Goal: Task Accomplishment & Management: Manage account settings

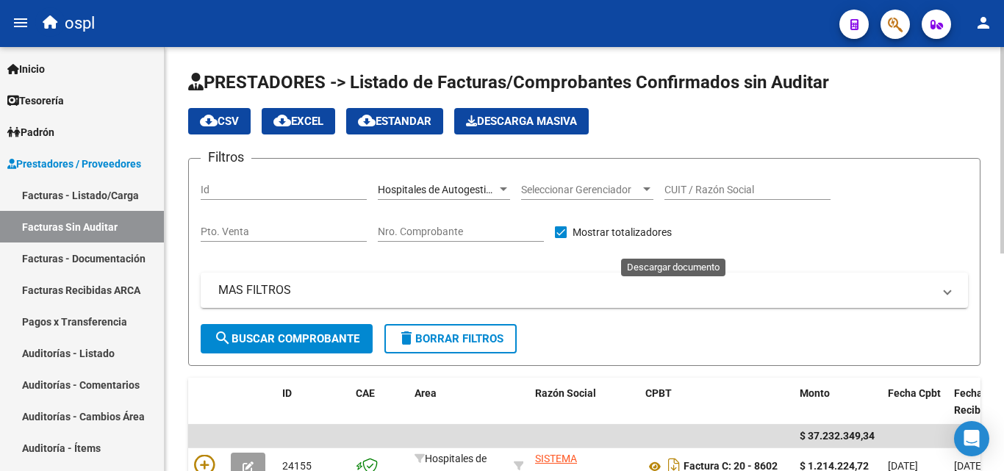
scroll to position [372, 0]
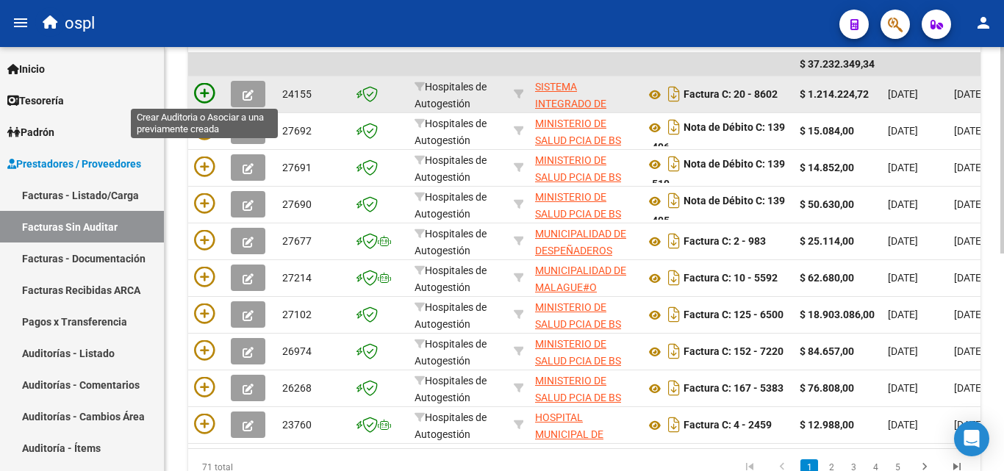
click at [202, 93] on icon at bounding box center [204, 93] width 21 height 21
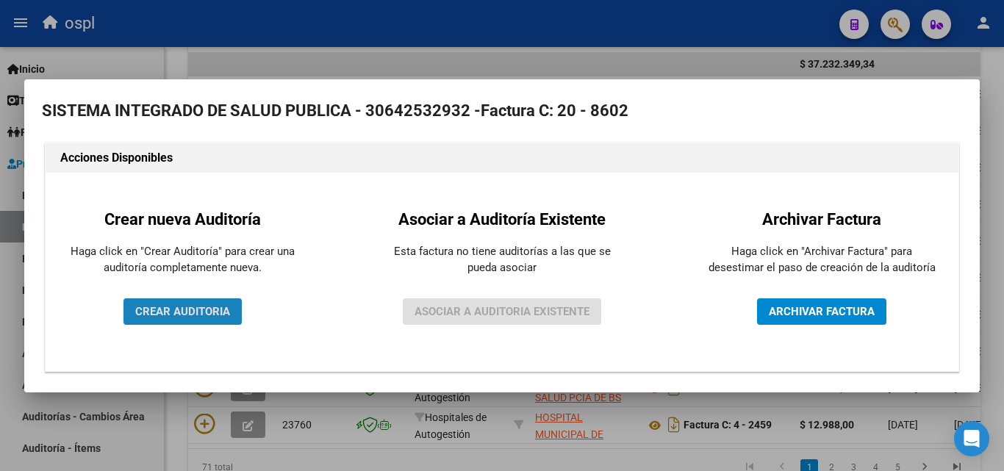
click at [186, 303] on button "CREAR AUDITORIA" at bounding box center [183, 311] width 118 height 26
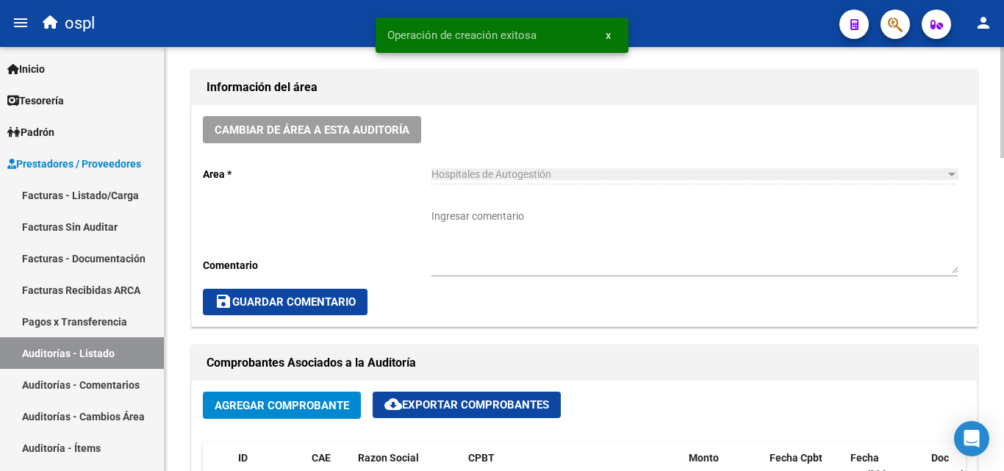
scroll to position [441, 0]
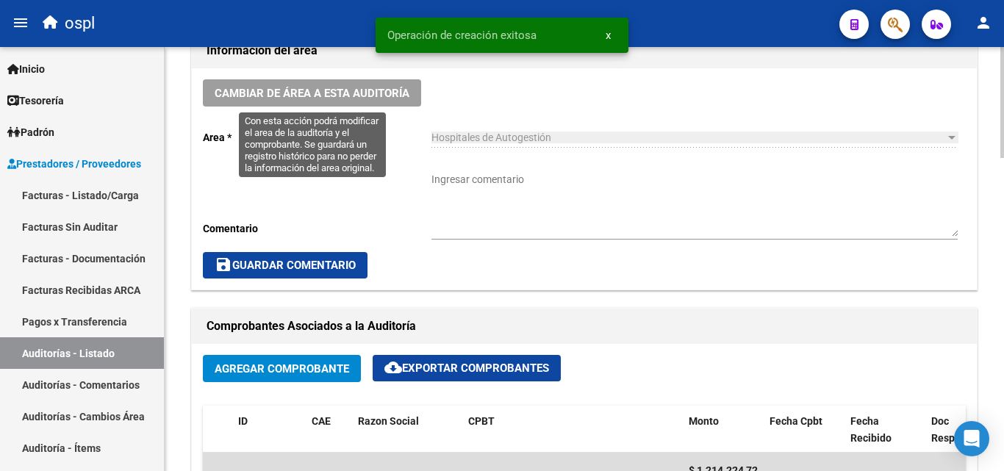
click at [265, 87] on span "Cambiar de área a esta auditoría" at bounding box center [312, 93] width 195 height 13
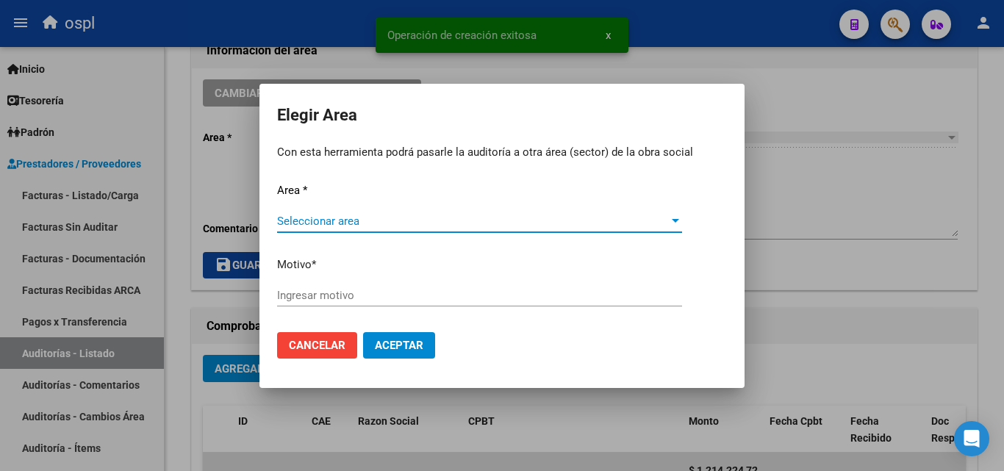
click at [363, 215] on span "Seleccionar area" at bounding box center [473, 221] width 392 height 13
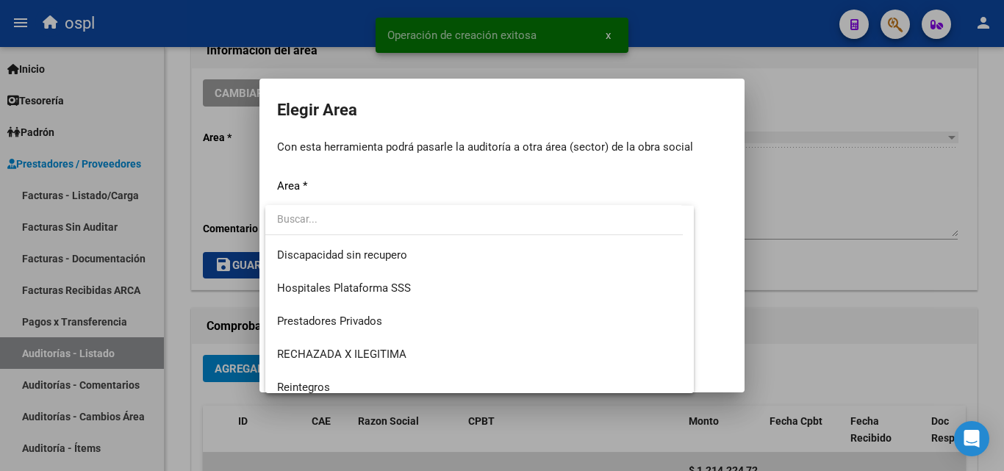
scroll to position [176, 0]
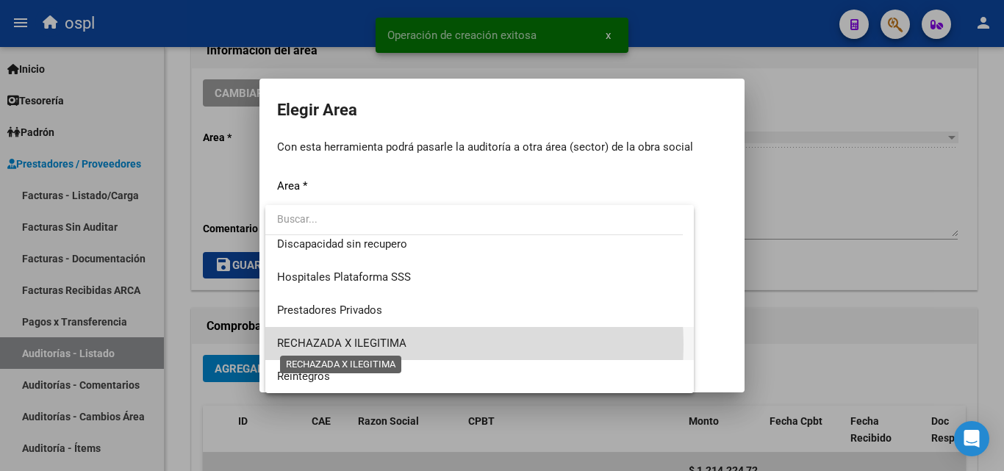
click at [393, 345] on span "RECHAZADA X ILEGITIMA" at bounding box center [341, 343] width 129 height 13
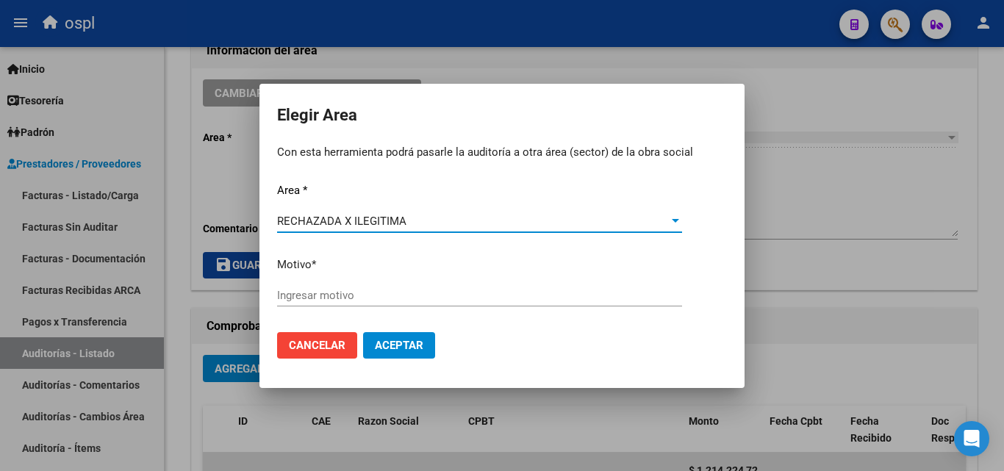
click at [368, 297] on input "Ingresar motivo" at bounding box center [479, 295] width 405 height 13
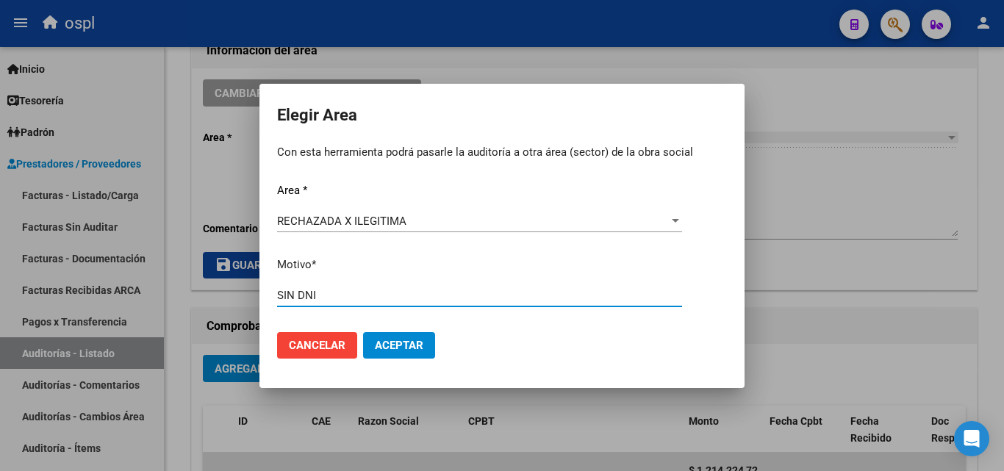
type input "SIN DNI"
click at [407, 340] on span "Aceptar" at bounding box center [399, 345] width 49 height 13
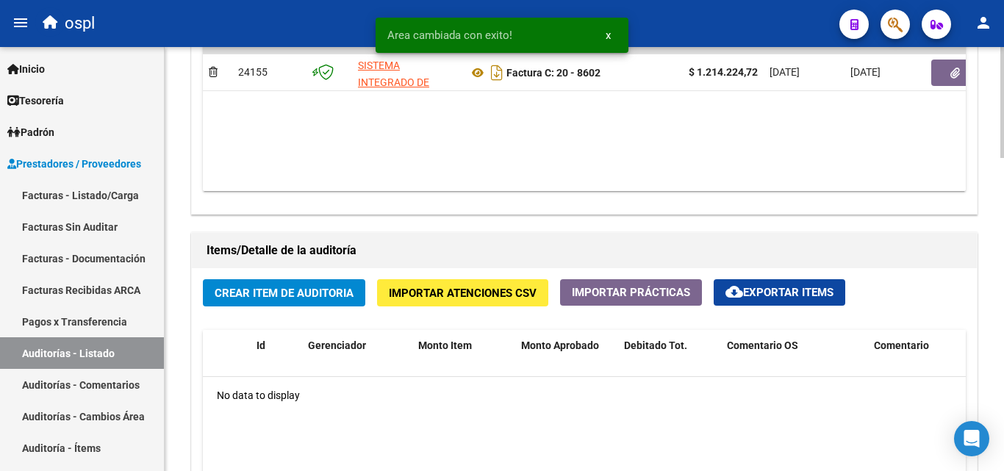
scroll to position [1029, 0]
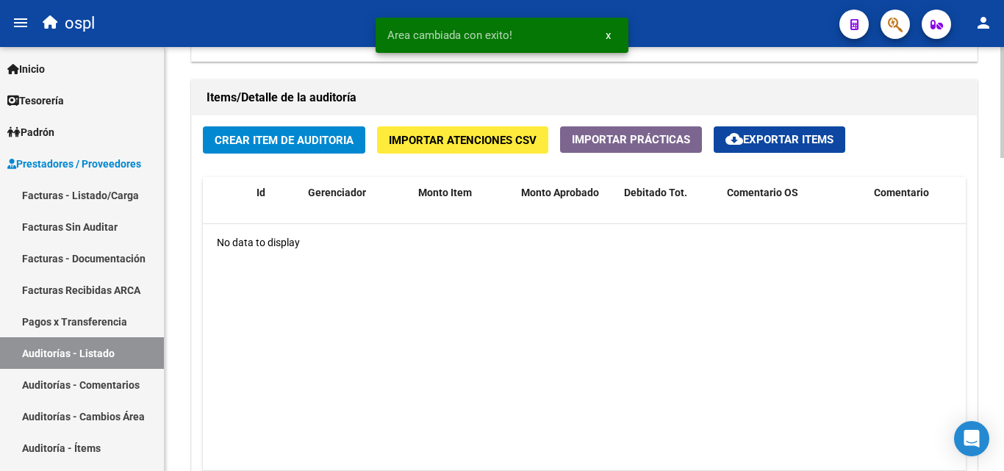
click at [255, 140] on span "Crear Item de Auditoria" at bounding box center [284, 140] width 139 height 13
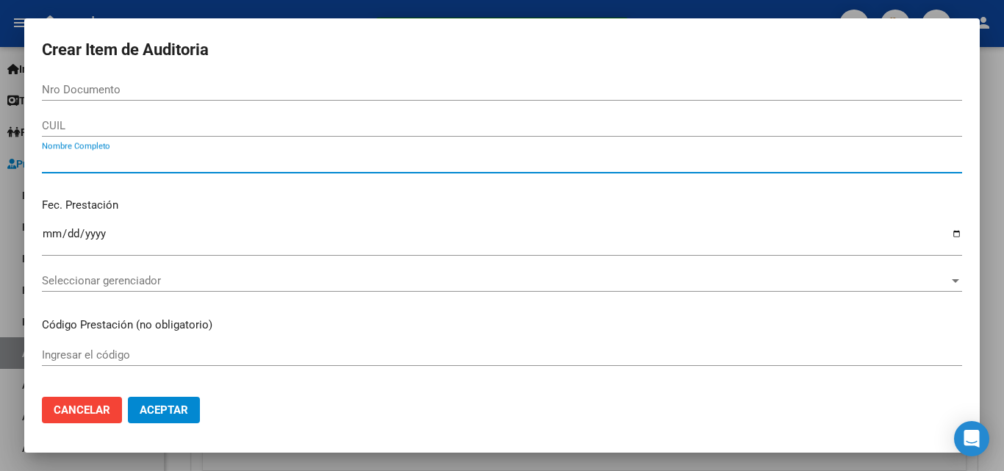
click at [182, 156] on input "Nombre Completo" at bounding box center [502, 161] width 920 height 13
type input "TODOS"
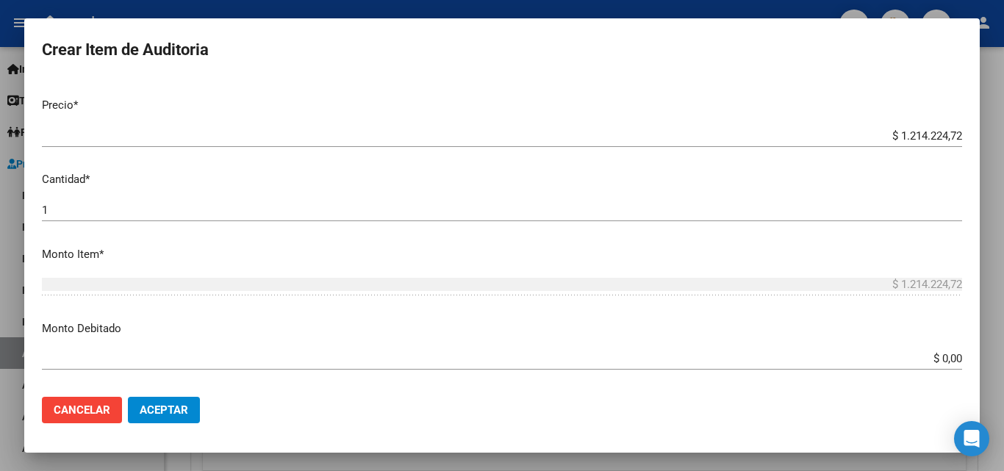
drag, startPoint x: 912, startPoint y: 337, endPoint x: 931, endPoint y: 373, distance: 40.4
click at [930, 366] on app-form-text-field "Monto Debitado $ 0,00 Ingresar el monto" at bounding box center [508, 344] width 932 height 46
click at [917, 348] on div "$ 0,00 Ingresar el monto" at bounding box center [502, 359] width 920 height 22
drag, startPoint x: 926, startPoint y: 366, endPoint x: 982, endPoint y: 353, distance: 56.7
click at [982, 353] on div "Crear Item de Auditoria Nro Documento CUIL TODOS Nombre Completo Fec. Prestació…" at bounding box center [502, 235] width 1004 height 471
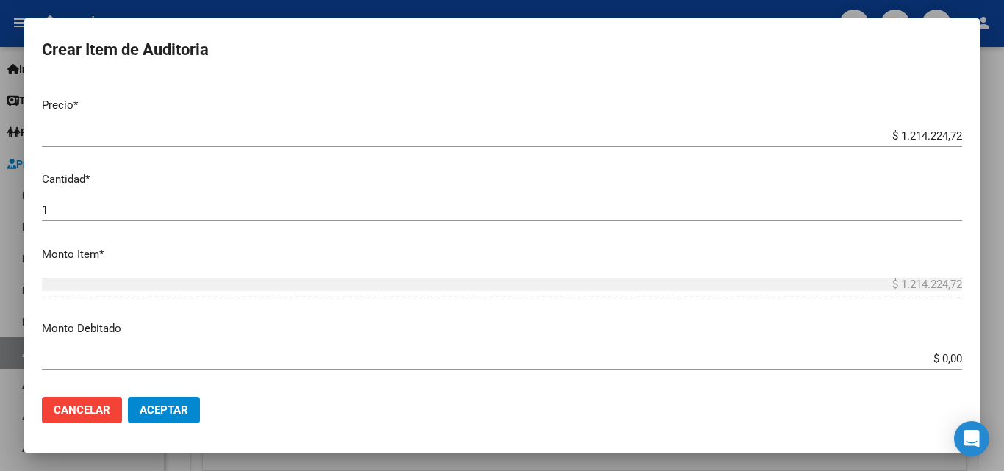
click at [911, 365] on input "$ 0,00" at bounding box center [502, 358] width 920 height 13
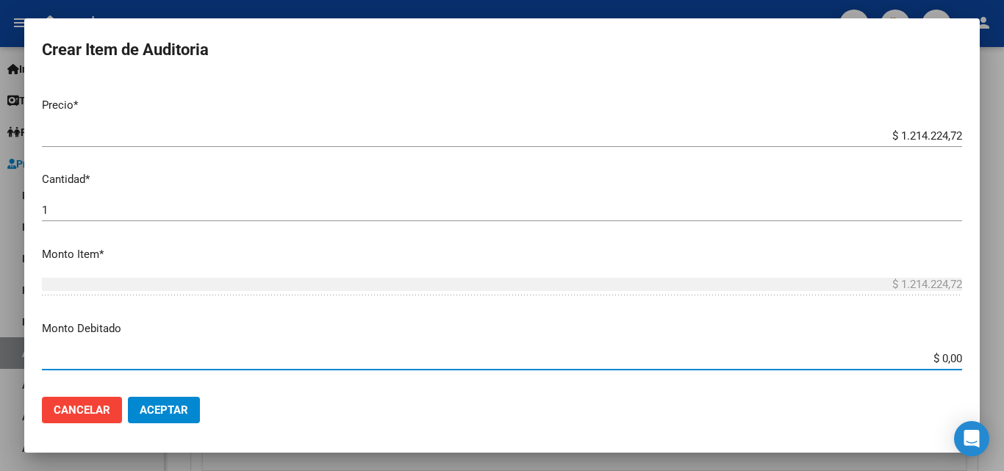
drag, startPoint x: 915, startPoint y: 364, endPoint x: 959, endPoint y: 362, distance: 44.1
click at [959, 362] on app-form-text-field "Monto Debitado $ 0,00 Ingresar el monto" at bounding box center [508, 344] width 932 height 46
type input "$ 1.214.224,72"
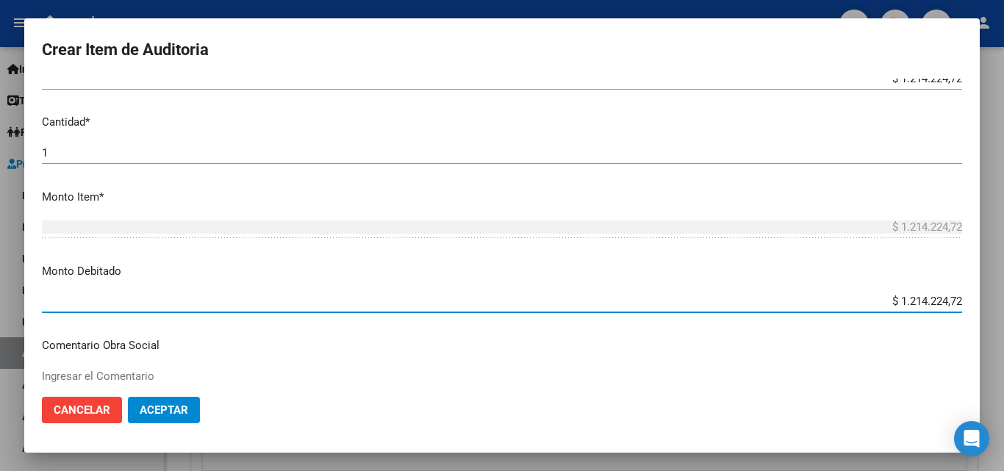
scroll to position [515, 0]
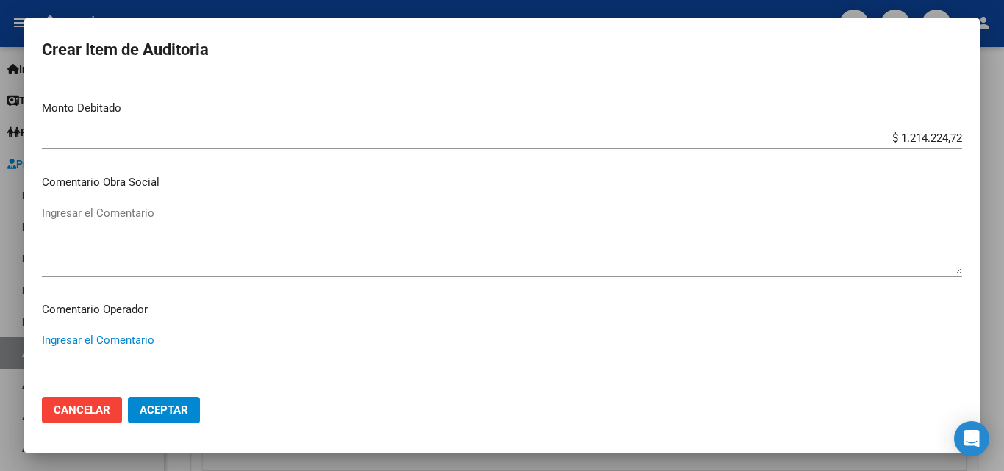
click at [303, 364] on textarea "Ingresar el Comentario" at bounding box center [502, 366] width 920 height 69
type textarea "RECHAZADA POR ILEGITIMA - NO PRESENTA DNI QUE ACREDITE ATENCION MEDICA BRINDADA"
click at [176, 417] on button "Aceptar" at bounding box center [164, 410] width 72 height 26
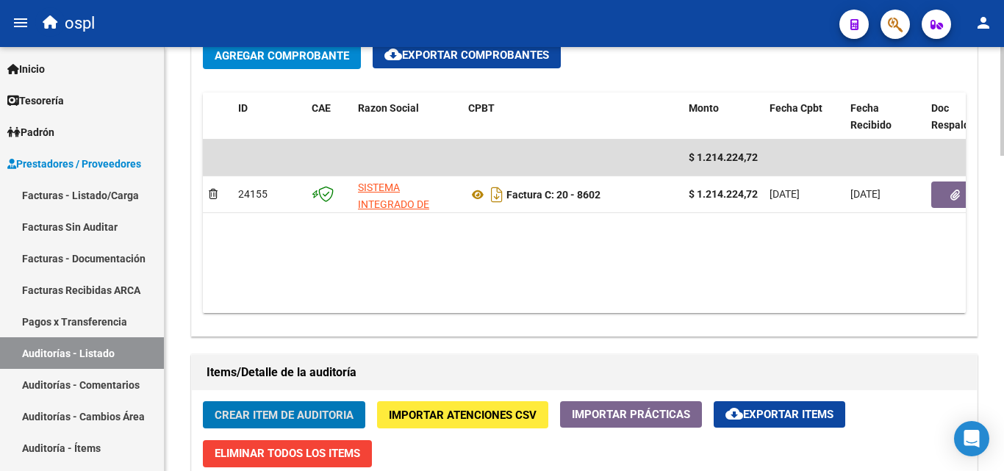
scroll to position [662, 0]
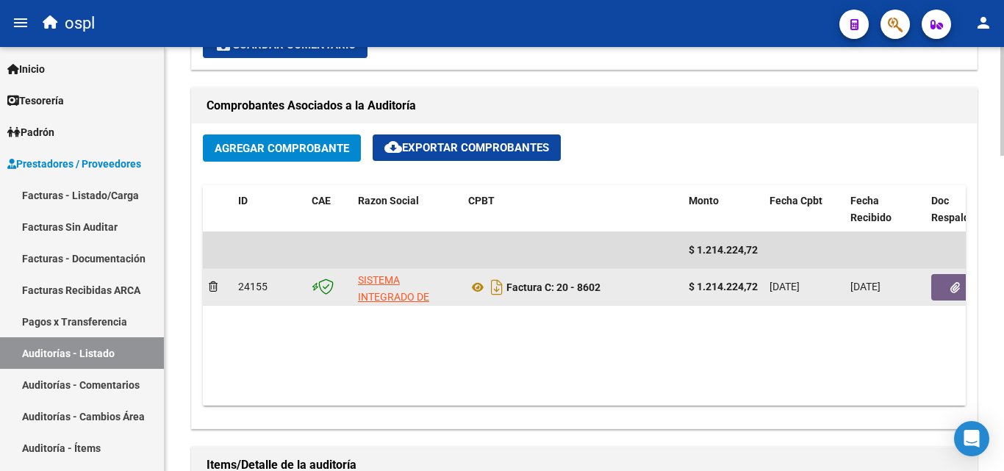
click at [940, 286] on button "button" at bounding box center [955, 287] width 47 height 26
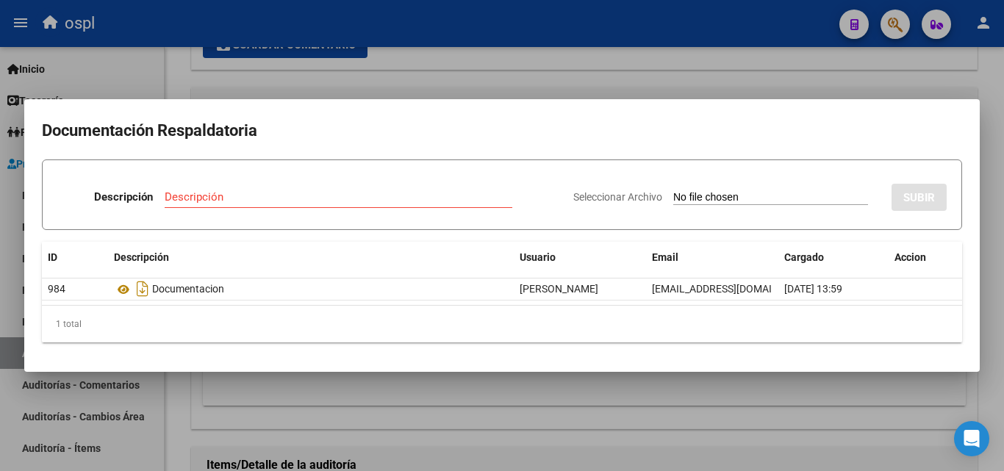
click at [688, 199] on input "Seleccionar Archivo" at bounding box center [770, 198] width 195 height 14
type input "C:\fakepath\RECHAZO X ILEGITIMA - FC 8602.pdf"
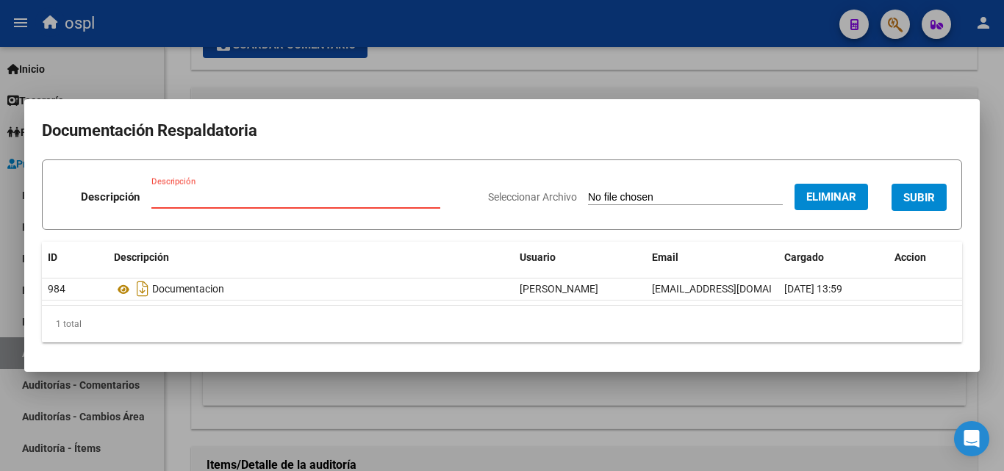
click at [398, 195] on input "Descripción" at bounding box center [295, 196] width 289 height 13
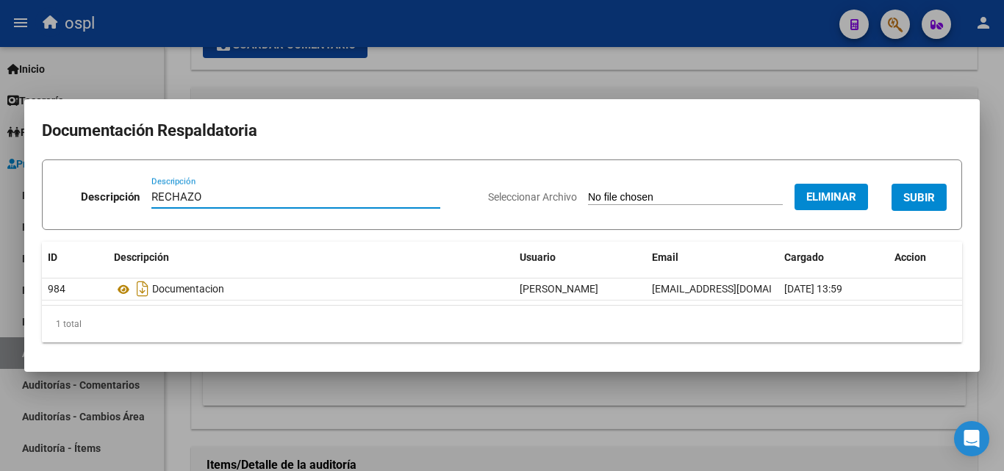
type input "RECHAZO"
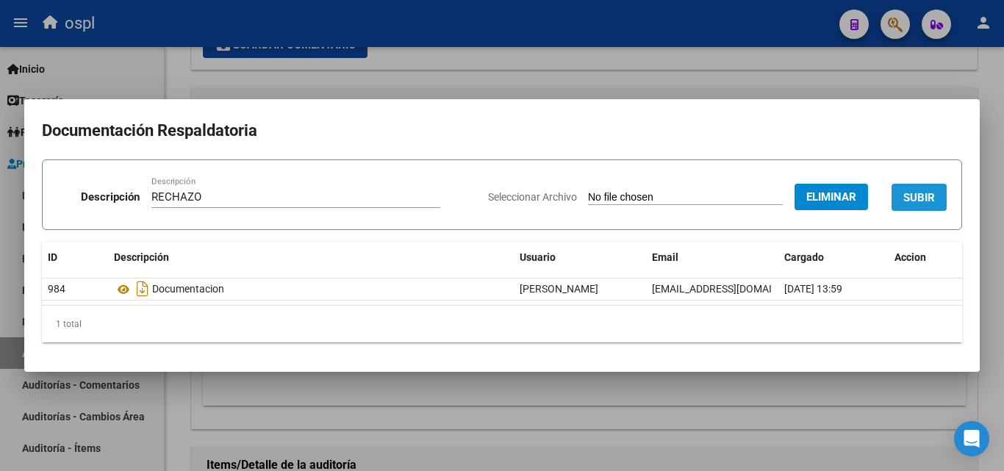
click at [915, 190] on span "SUBIR" at bounding box center [920, 196] width 32 height 13
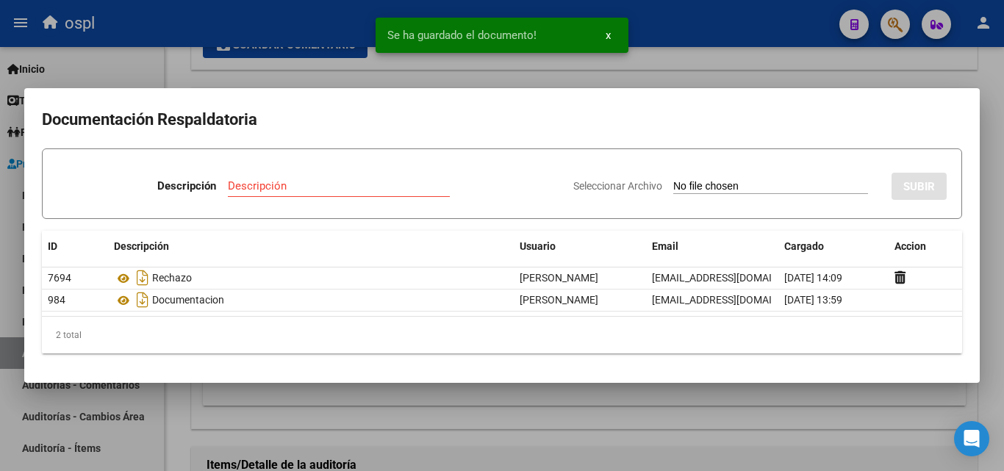
click at [725, 63] on div at bounding box center [502, 235] width 1004 height 471
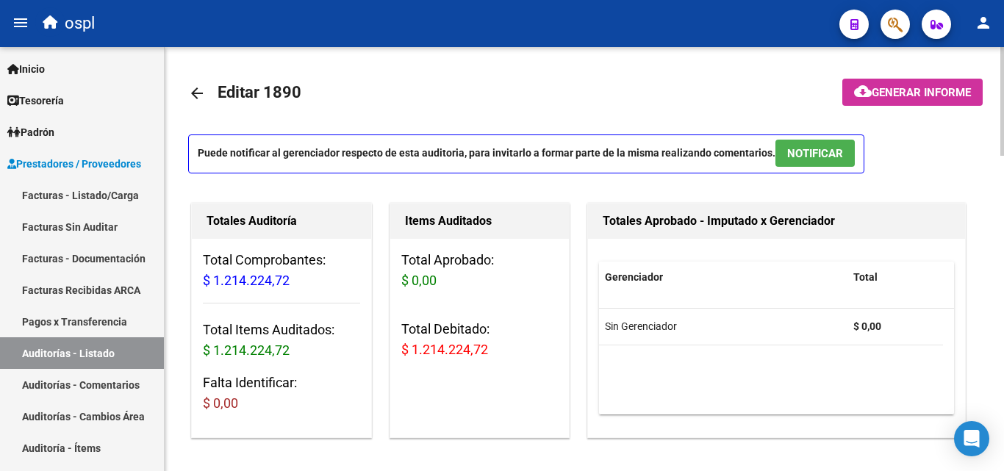
scroll to position [0, 0]
click at [201, 104] on link "arrow_back" at bounding box center [202, 93] width 29 height 35
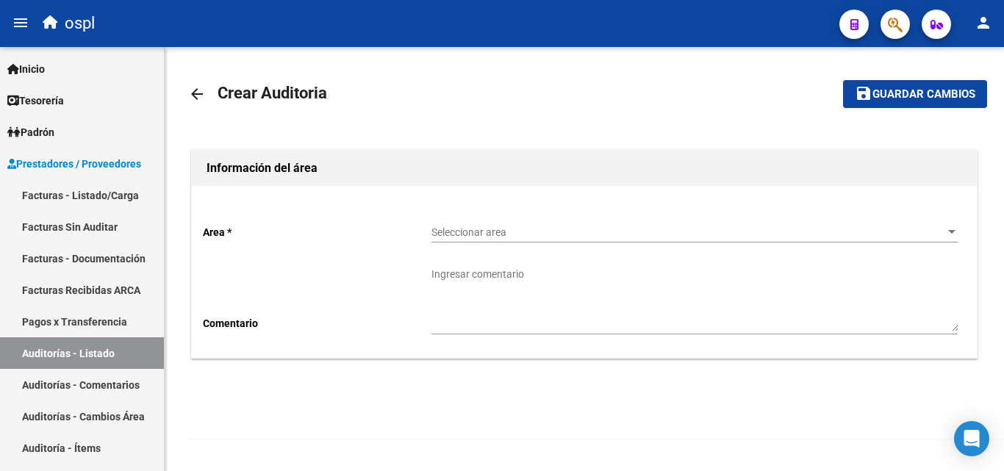
click at [194, 90] on mat-icon "arrow_back" at bounding box center [197, 94] width 18 height 18
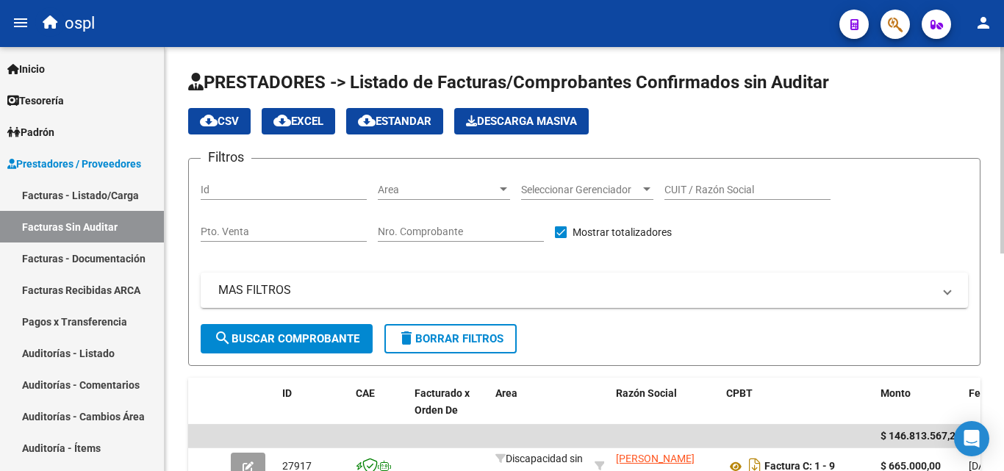
click at [411, 187] on span "Area" at bounding box center [437, 190] width 119 height 12
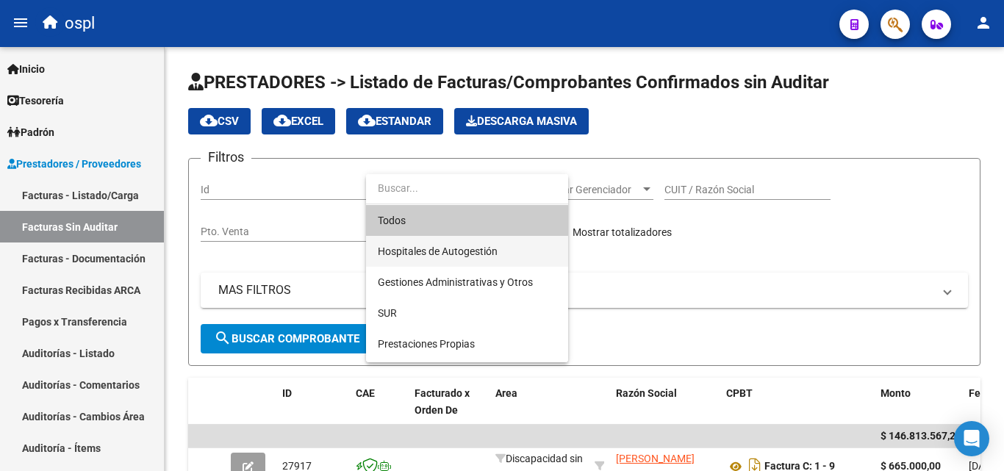
click at [469, 240] on span "Hospitales de Autogestión" at bounding box center [467, 251] width 179 height 31
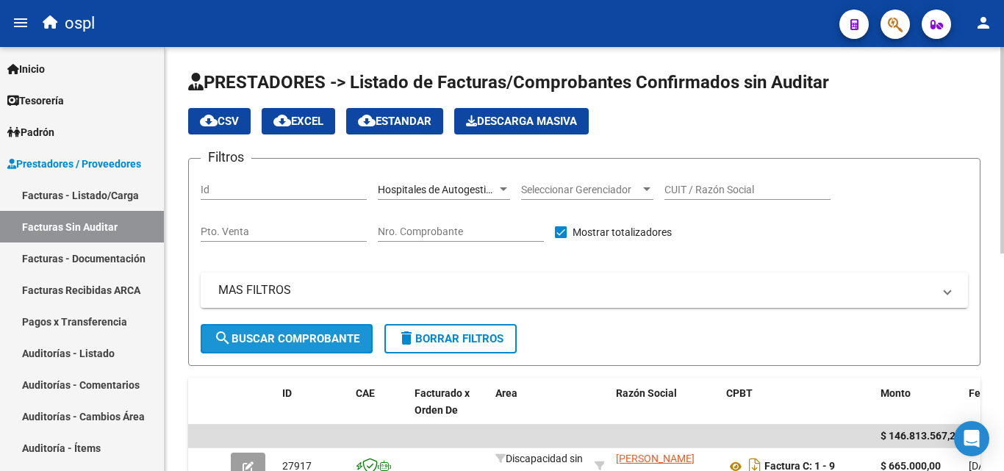
click at [339, 339] on span "search Buscar Comprobante" at bounding box center [287, 338] width 146 height 13
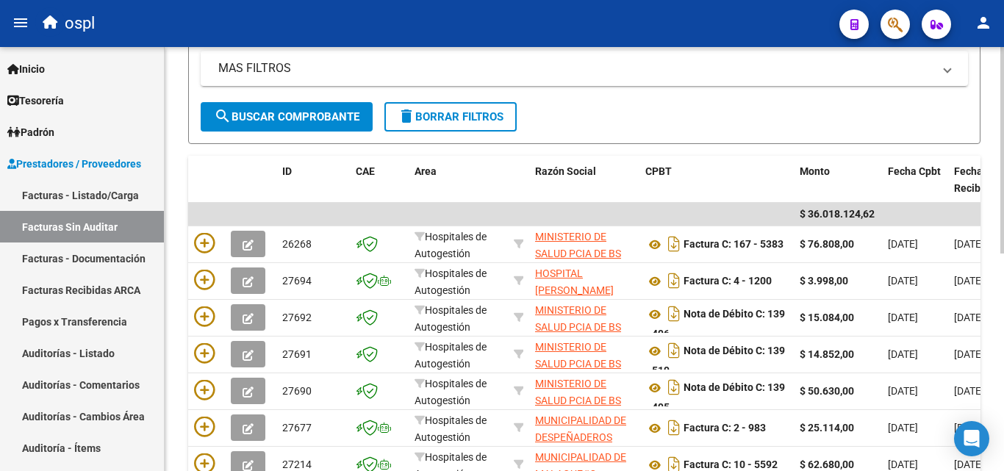
scroll to position [225, 0]
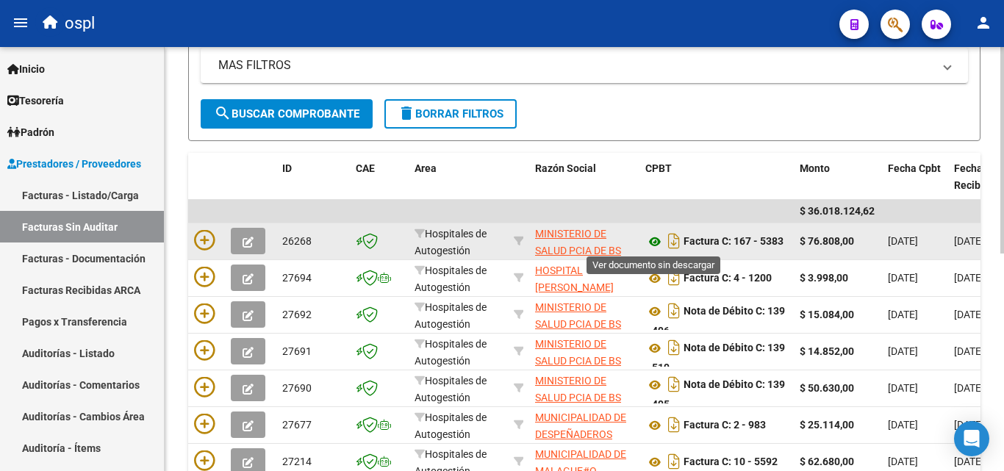
click at [653, 241] on icon at bounding box center [655, 242] width 19 height 18
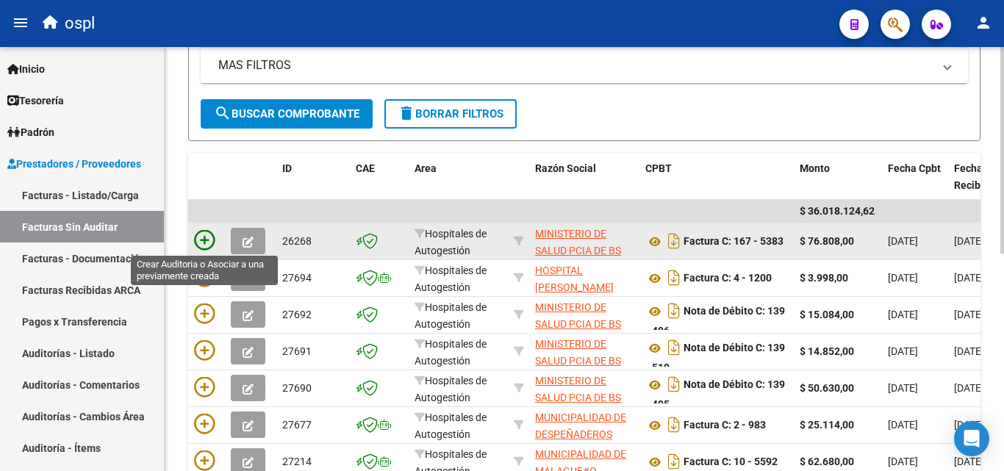
click at [206, 243] on icon at bounding box center [204, 240] width 21 height 21
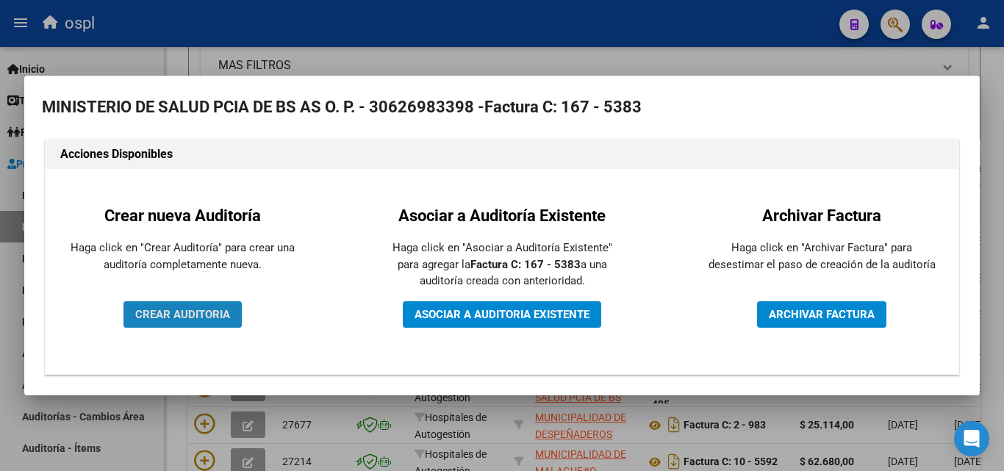
click at [190, 325] on button "CREAR AUDITORIA" at bounding box center [183, 314] width 118 height 26
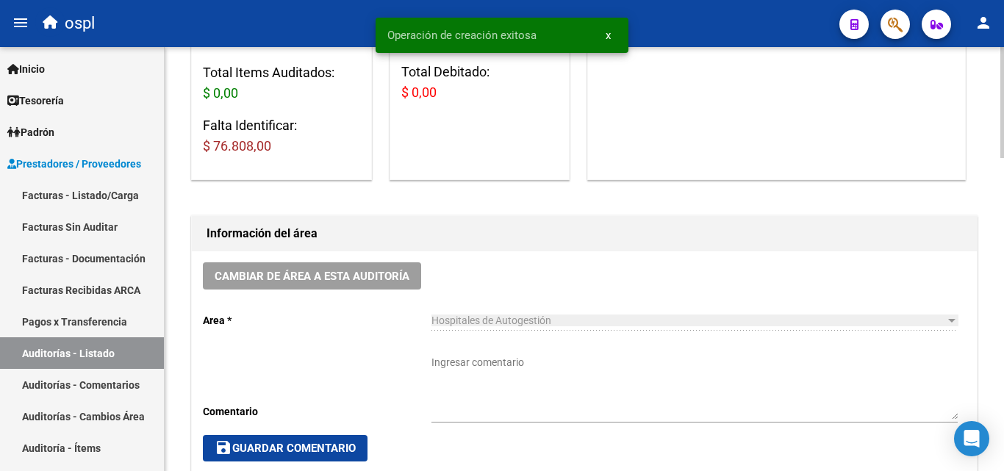
scroll to position [294, 0]
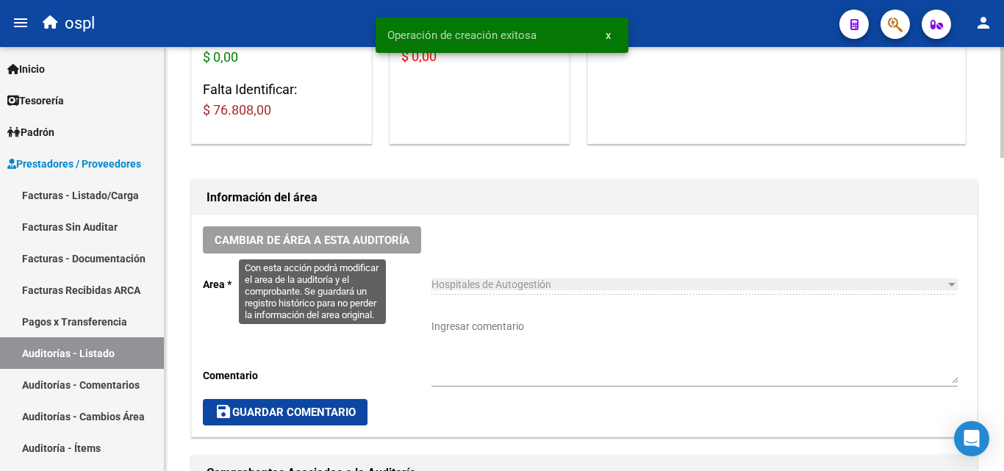
click at [382, 243] on span "Cambiar de área a esta auditoría" at bounding box center [312, 240] width 195 height 13
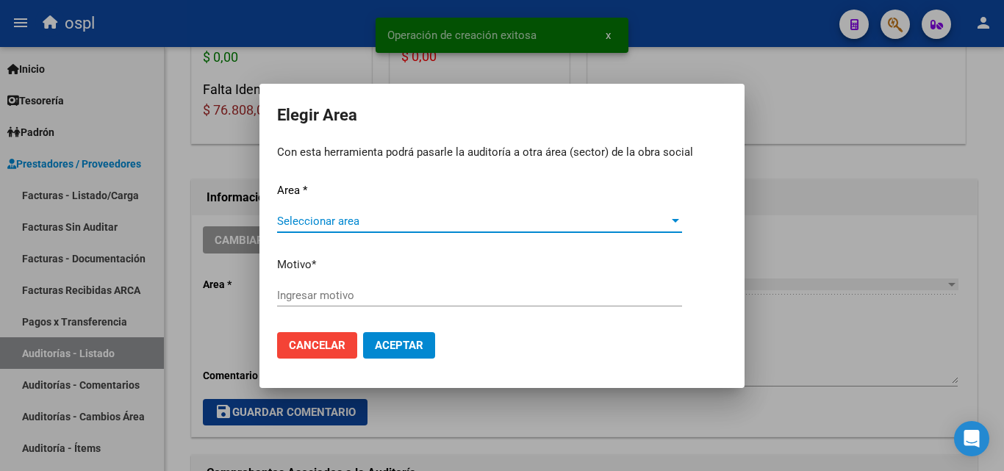
click at [354, 226] on span "Seleccionar area" at bounding box center [473, 221] width 392 height 13
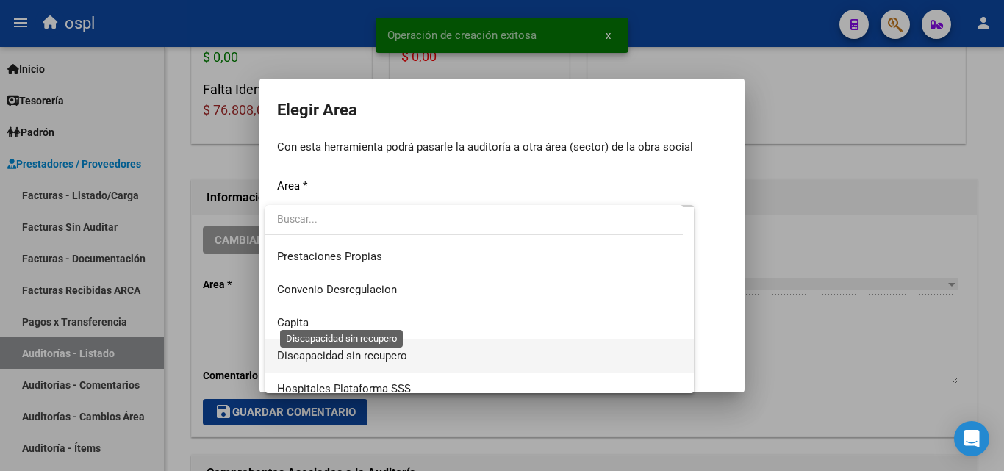
scroll to position [176, 0]
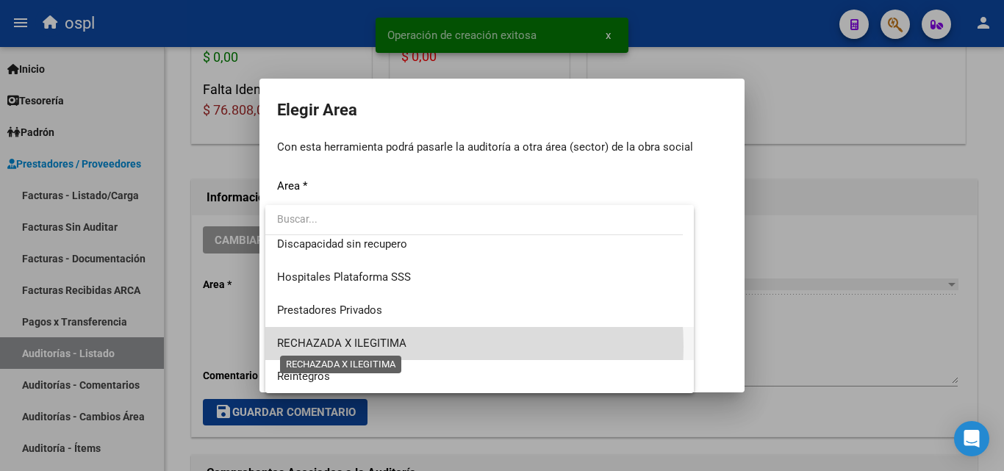
click at [379, 347] on span "RECHAZADA X ILEGITIMA" at bounding box center [341, 343] width 129 height 13
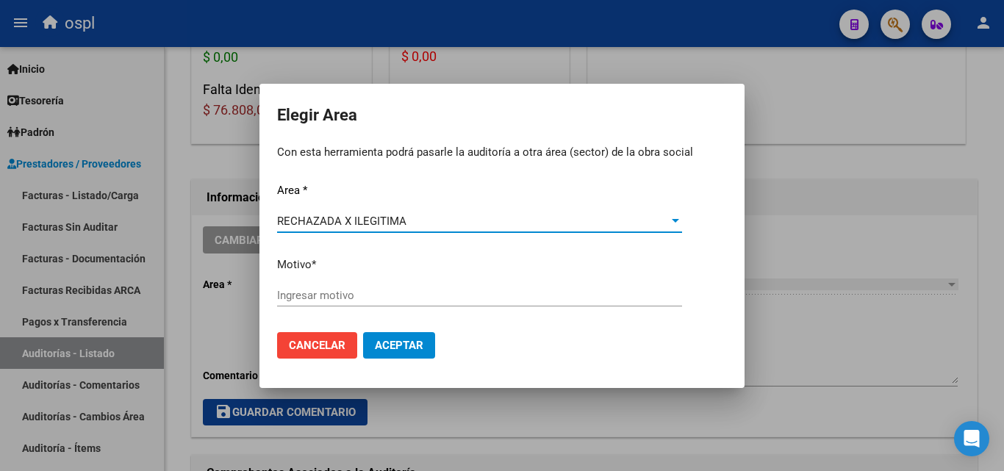
click at [314, 287] on div "Ingresar motivo" at bounding box center [479, 296] width 405 height 22
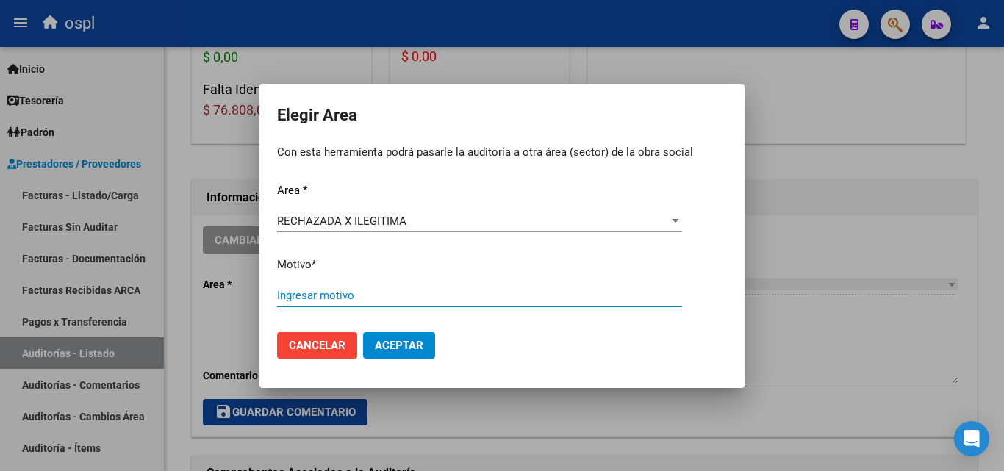
click at [314, 291] on input "Ingresar motivo" at bounding box center [479, 295] width 405 height 13
type input "SIN DNI"
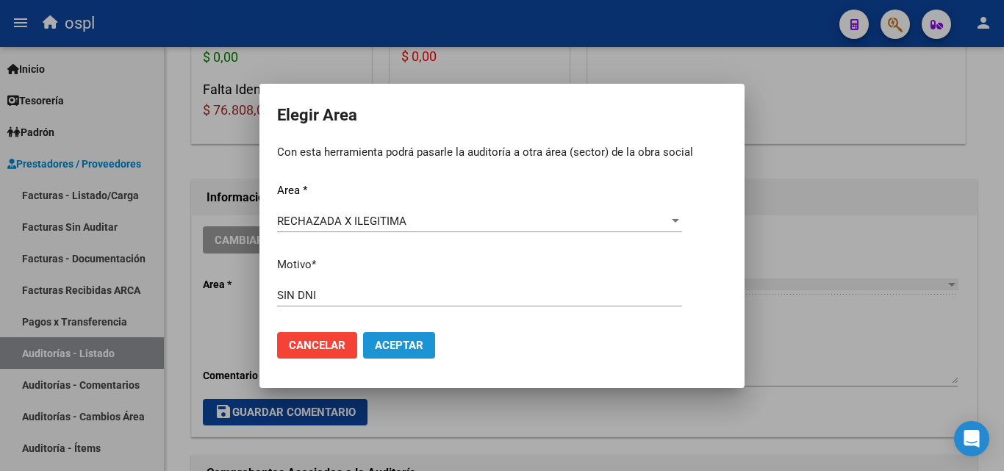
click at [423, 348] on span "Aceptar" at bounding box center [399, 345] width 49 height 13
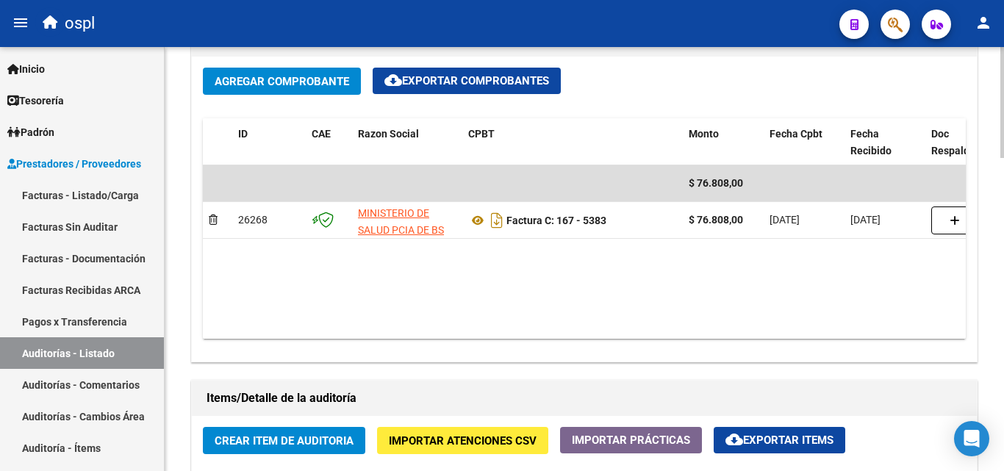
scroll to position [809, 0]
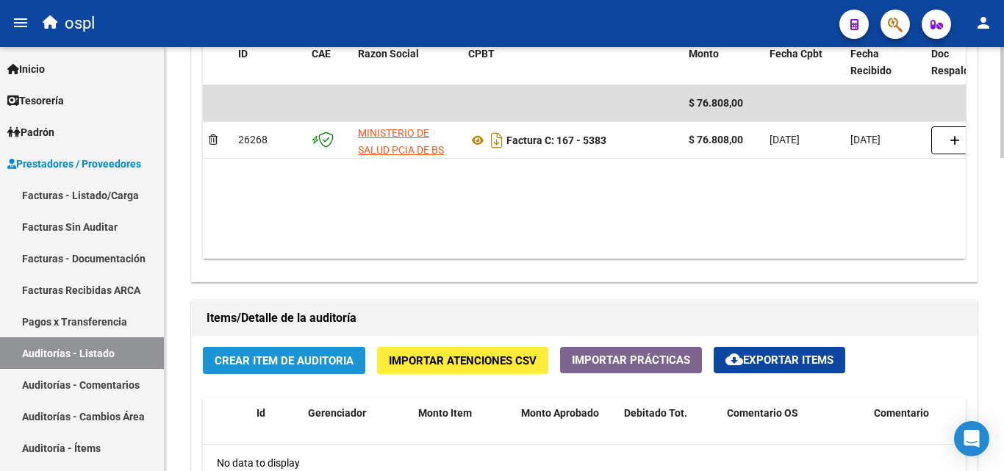
click at [291, 358] on span "Crear Item de Auditoria" at bounding box center [284, 360] width 139 height 13
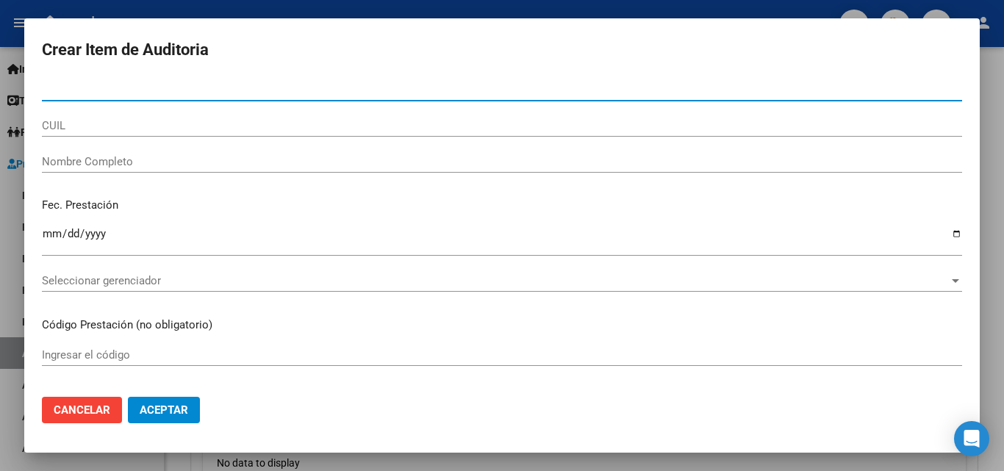
click at [128, 160] on input "Nombre Completo" at bounding box center [502, 161] width 920 height 13
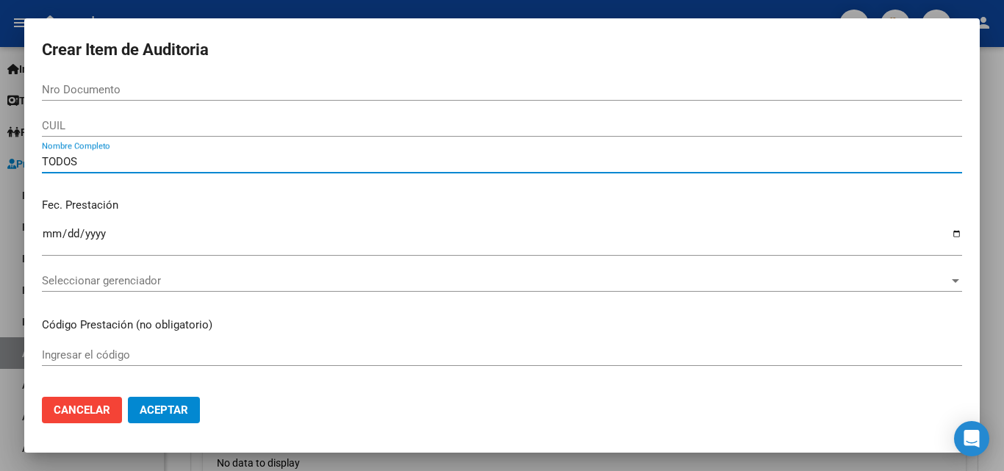
type input "TODOS"
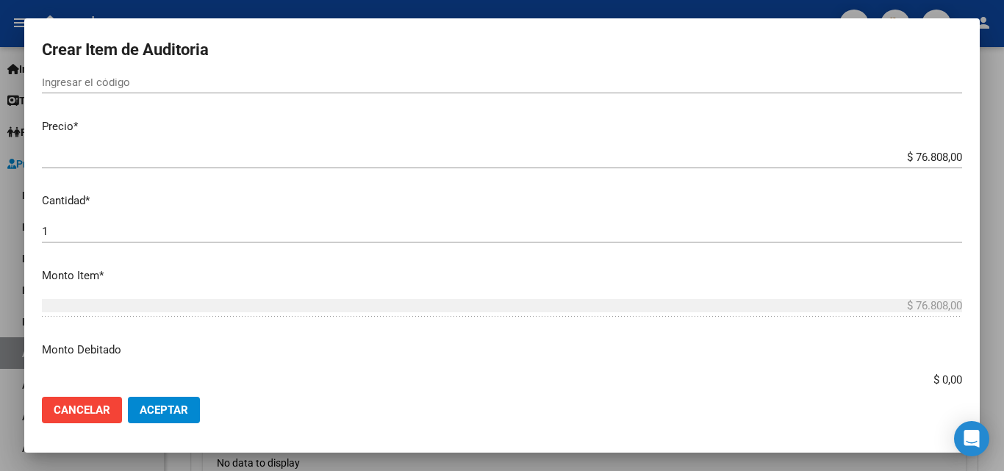
scroll to position [294, 0]
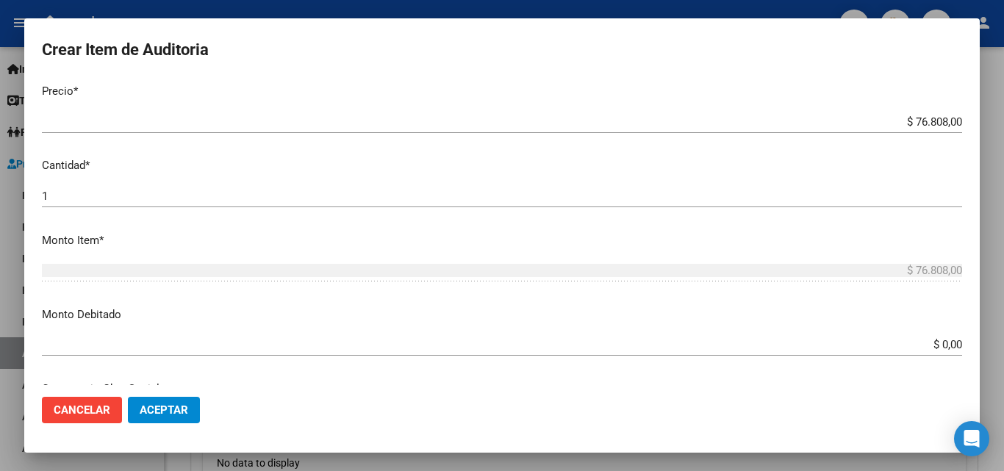
drag, startPoint x: 968, startPoint y: 371, endPoint x: 990, endPoint y: 371, distance: 21.3
click at [990, 372] on div "Crear Item de Auditoria Nro Documento CUIL TODOS Nombre Completo Fec. Prestació…" at bounding box center [502, 235] width 1004 height 471
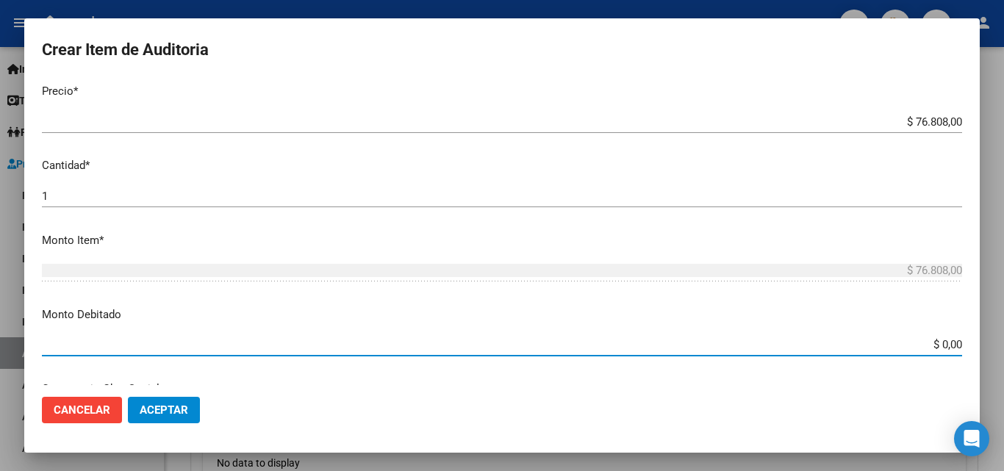
scroll to position [310, 0]
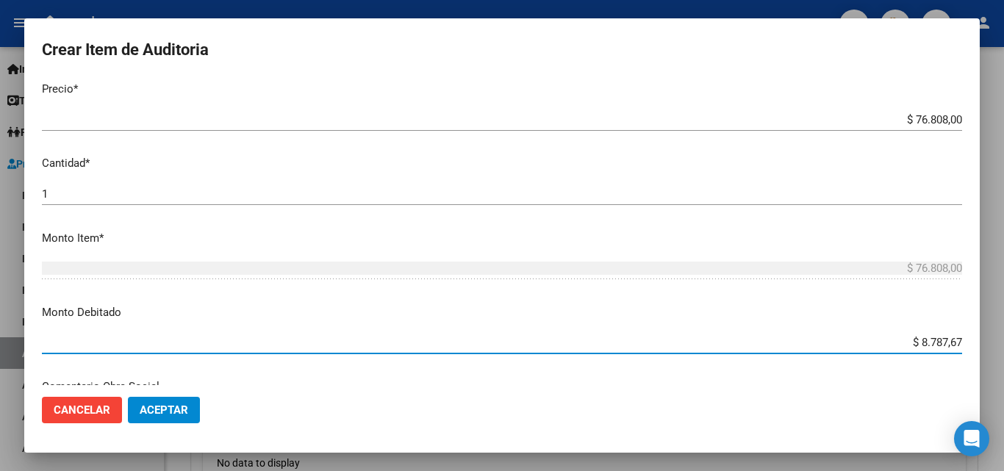
drag, startPoint x: 904, startPoint y: 340, endPoint x: 1004, endPoint y: 339, distance: 100.0
click at [1004, 346] on div "Crear Item de Auditoria Nro Documento CUIL TODOS Nombre Completo Fec. Prestació…" at bounding box center [502, 235] width 1004 height 471
type input "$ 76.808,00"
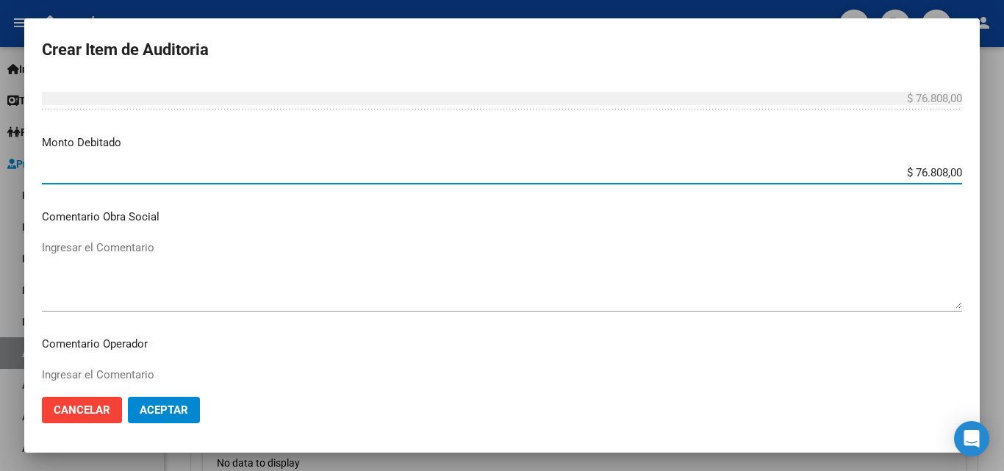
scroll to position [531, 0]
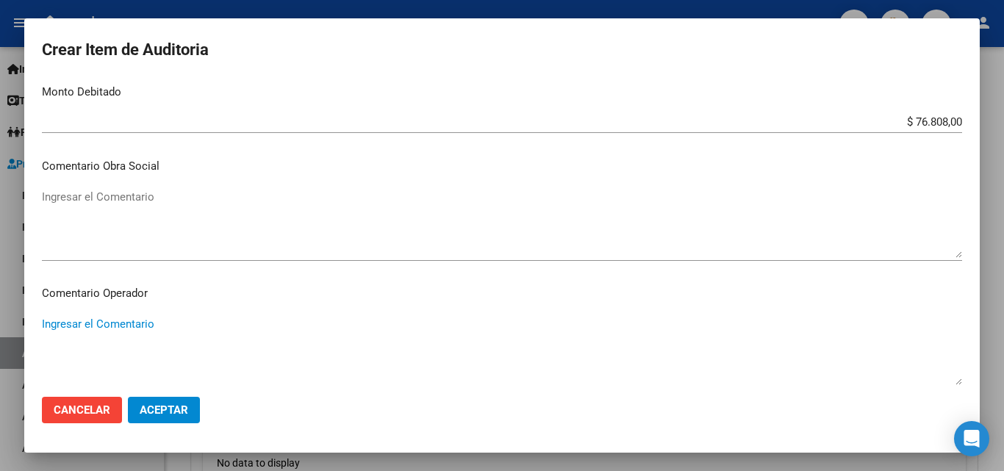
drag, startPoint x: 279, startPoint y: 355, endPoint x: 144, endPoint y: 342, distance: 135.9
click at [276, 355] on textarea "Ingresar el Comentario" at bounding box center [502, 350] width 920 height 69
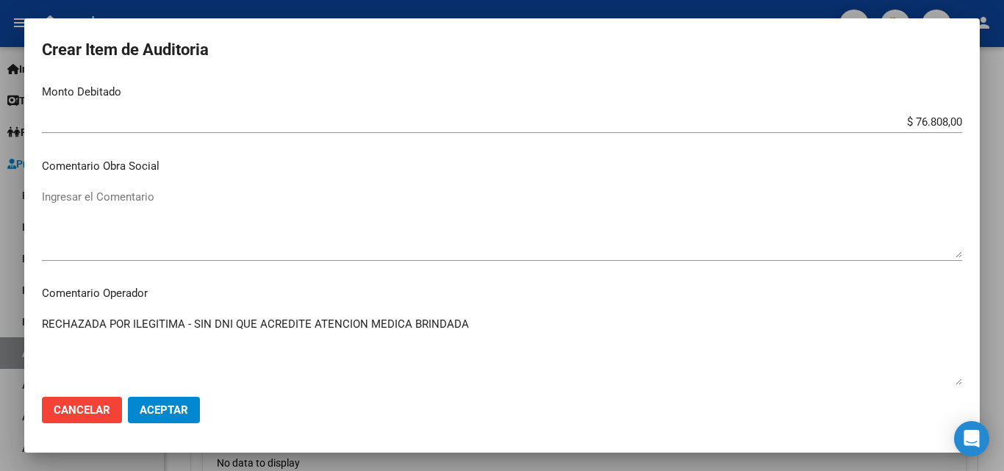
type textarea "RECHAZADA POR ILEGITIMA - SIN DNI QUE ACREDITE ATENCION MEDICA BRINDADA"
click at [162, 415] on span "Aceptar" at bounding box center [164, 410] width 49 height 13
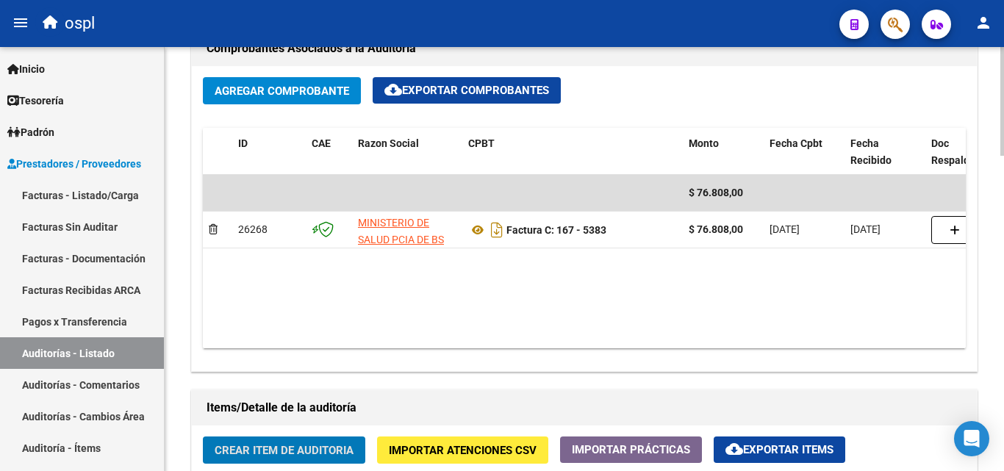
scroll to position [718, 0]
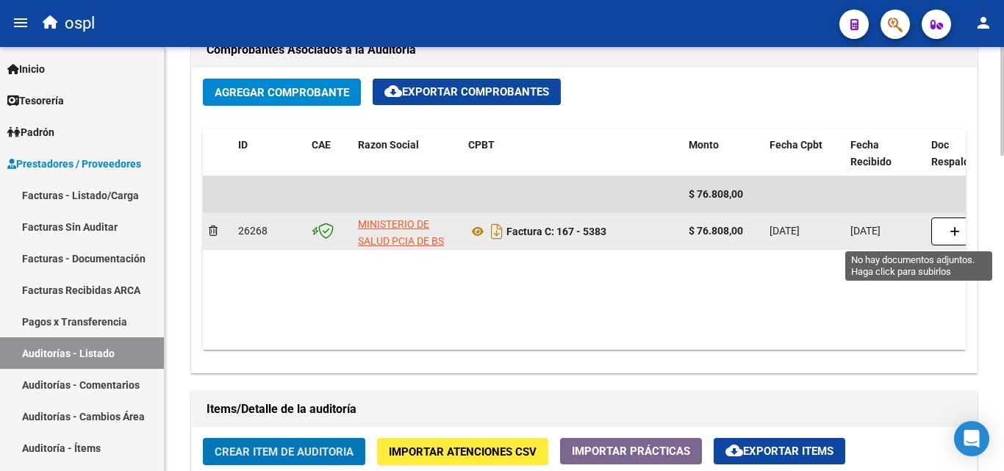
click at [934, 226] on button "button" at bounding box center [955, 232] width 47 height 28
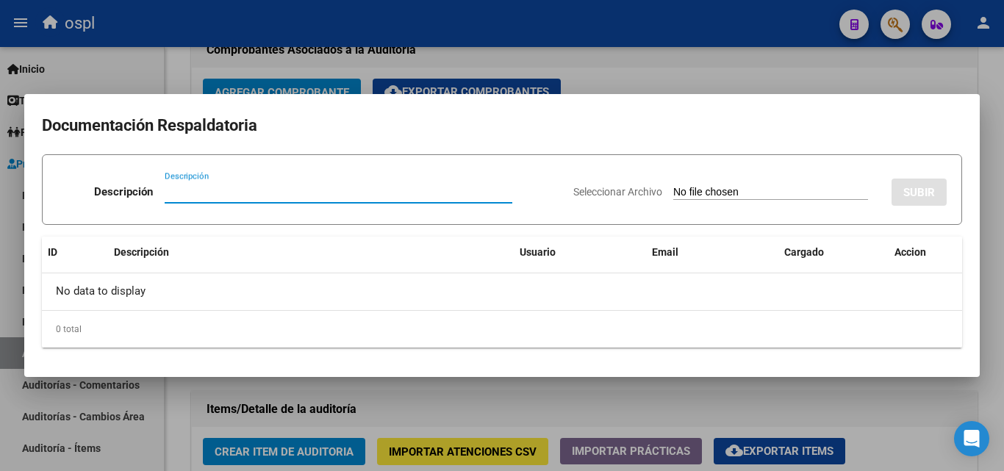
drag, startPoint x: 495, startPoint y: 55, endPoint x: 590, endPoint y: 52, distance: 95.6
click at [496, 55] on div at bounding box center [502, 235] width 1004 height 471
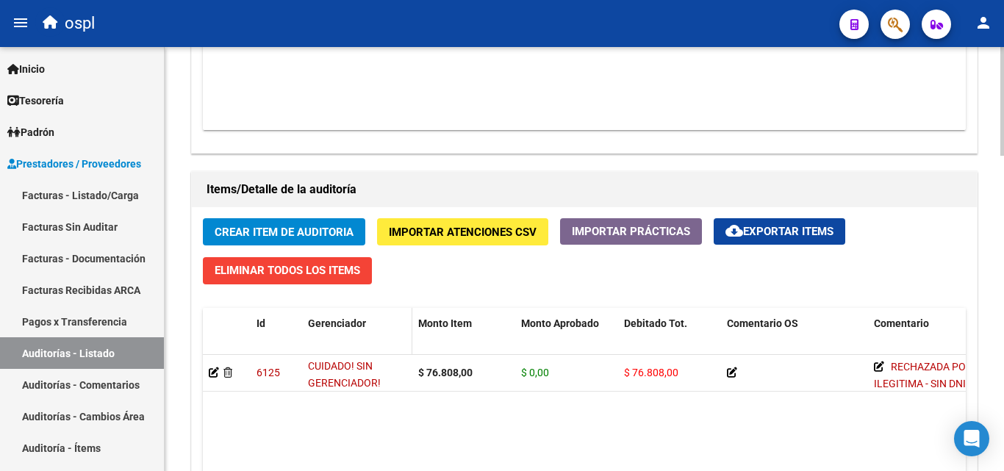
scroll to position [939, 0]
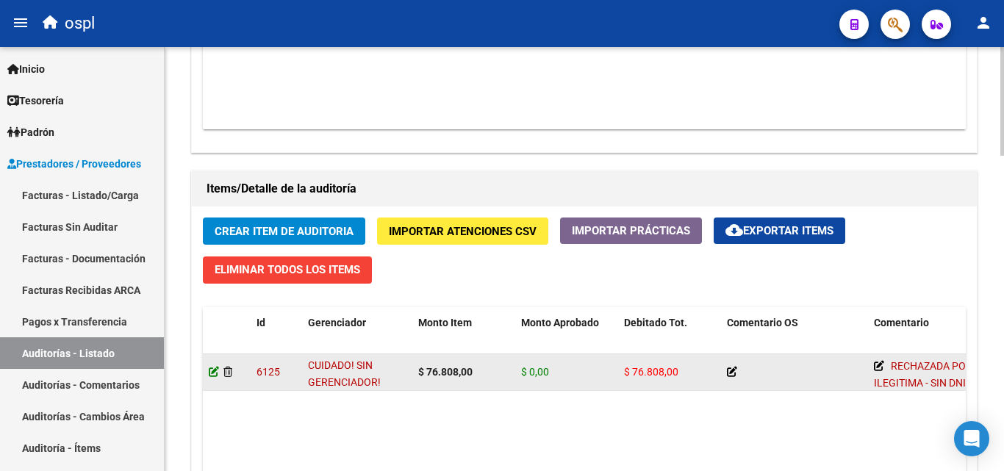
click at [210, 369] on icon at bounding box center [214, 372] width 10 height 10
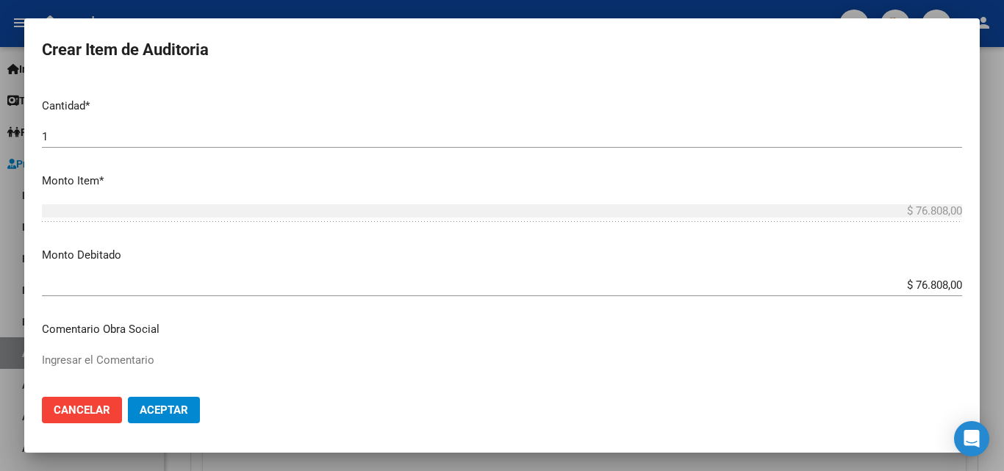
scroll to position [588, 0]
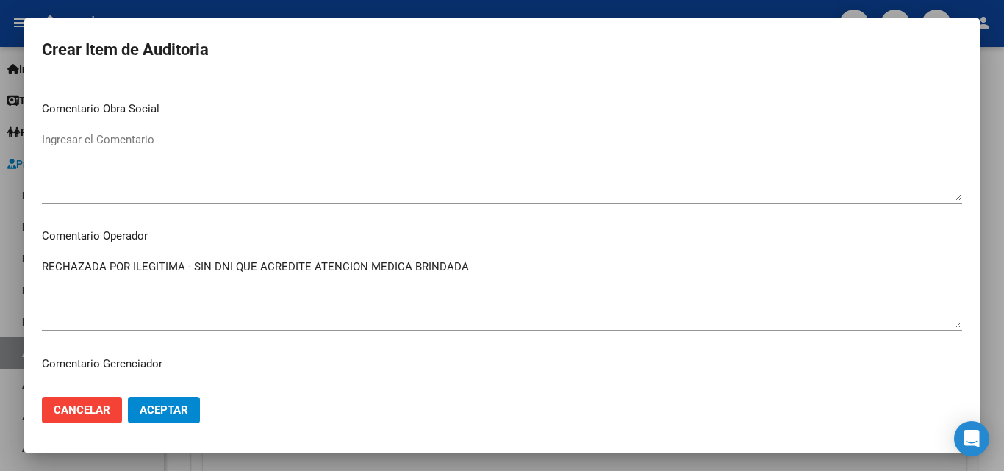
click at [552, 277] on textarea "RECHAZADA POR ILEGITIMA - SIN DNI QUE ACREDITE ATENCION MEDICA BRINDADA" at bounding box center [502, 293] width 920 height 69
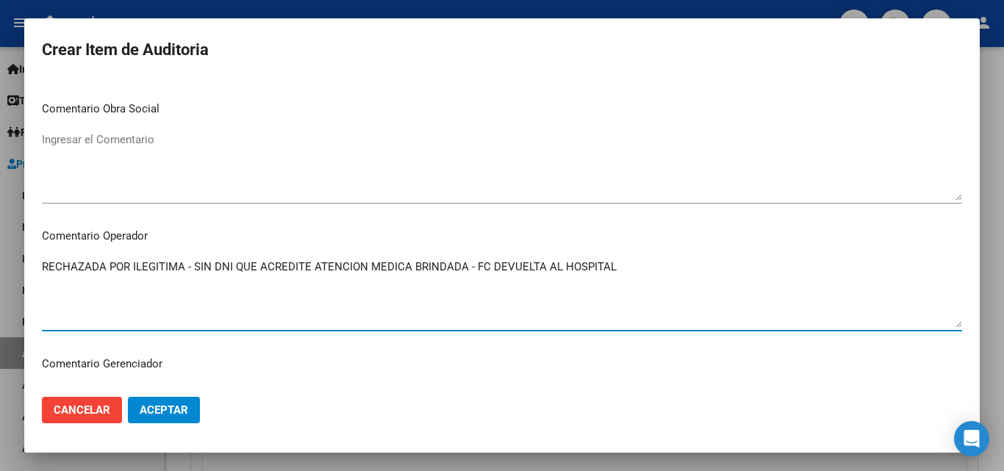
type textarea "RECHAZADA POR ILEGITIMA - SIN DNI QUE ACREDITE ATENCION MEDICA BRINDADA - FC DE…"
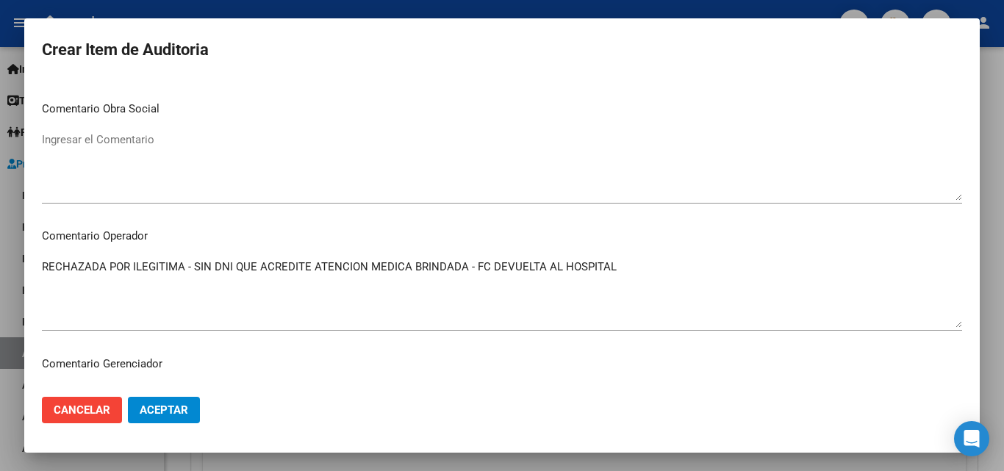
click at [190, 425] on mat-dialog-actions "Cancelar Aceptar" at bounding box center [502, 410] width 920 height 50
click at [183, 413] on span "Aceptar" at bounding box center [164, 410] width 49 height 13
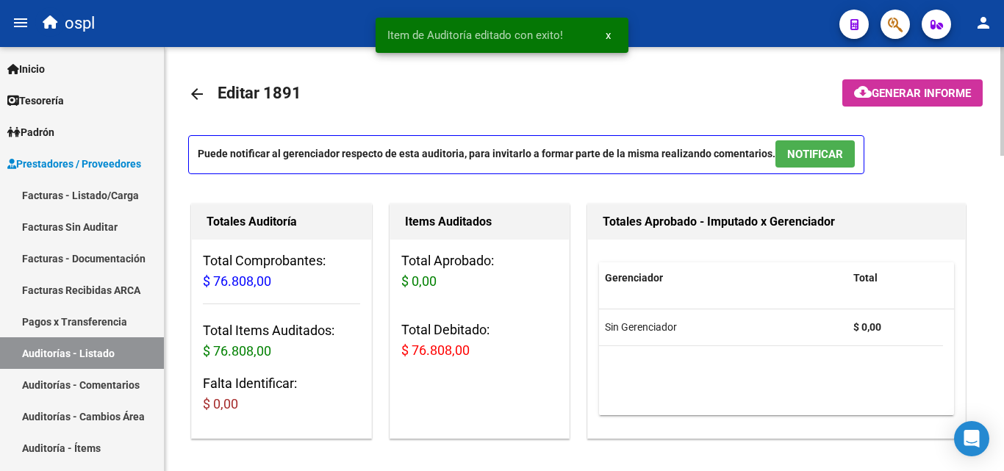
scroll to position [74, 0]
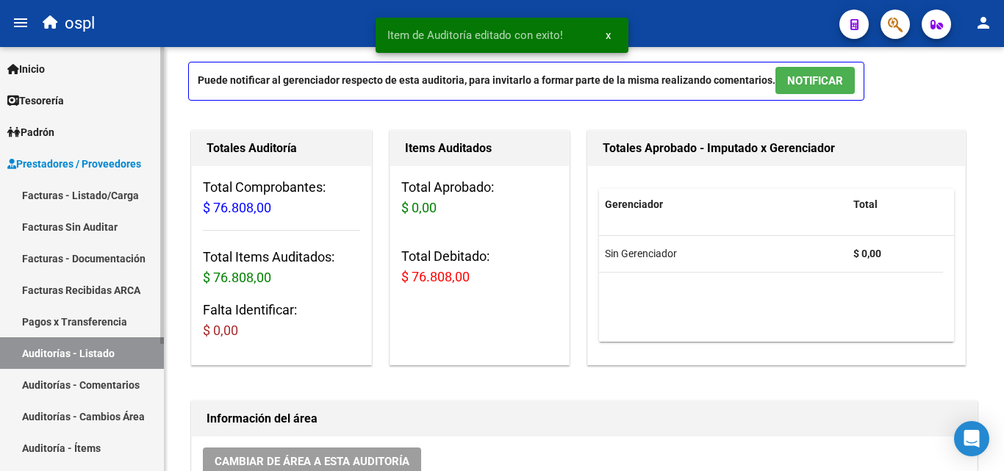
click at [79, 234] on link "Facturas Sin Auditar" at bounding box center [82, 227] width 164 height 32
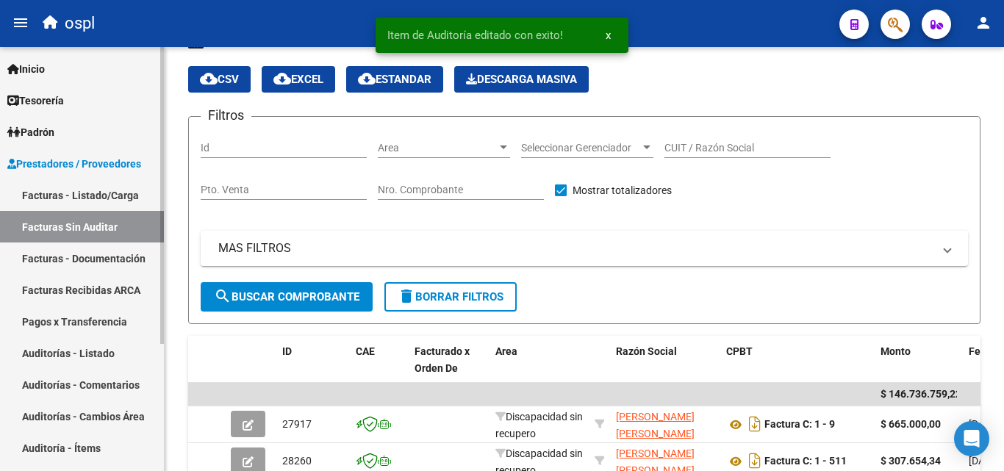
scroll to position [74, 0]
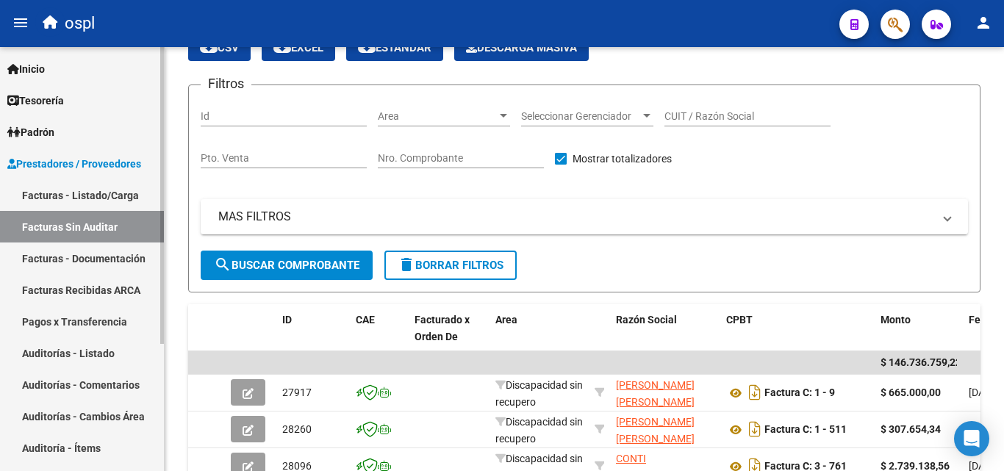
click at [116, 353] on link "Auditorías - Listado" at bounding box center [82, 353] width 164 height 32
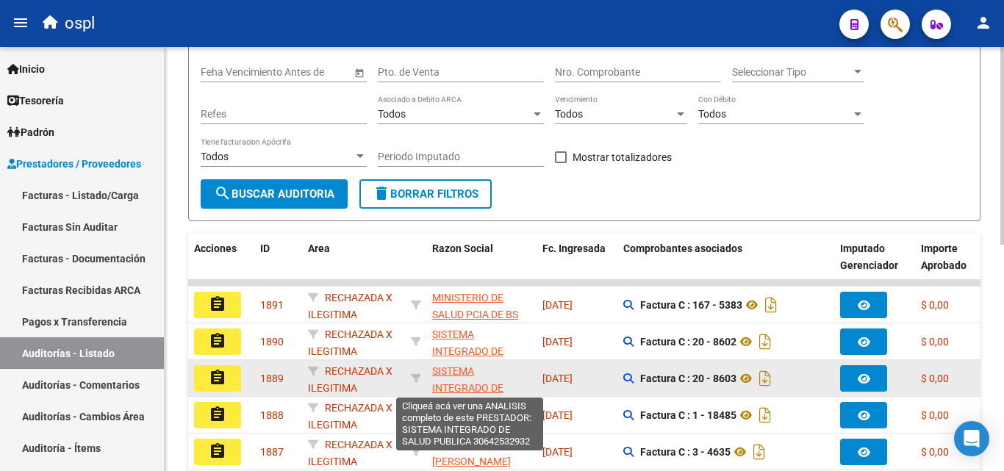
scroll to position [221, 0]
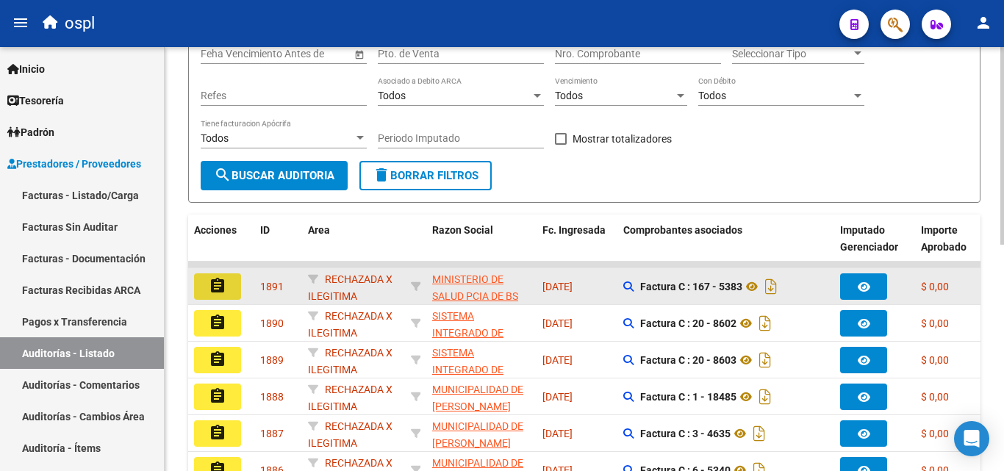
click at [217, 285] on mat-icon "assignment" at bounding box center [218, 286] width 18 height 18
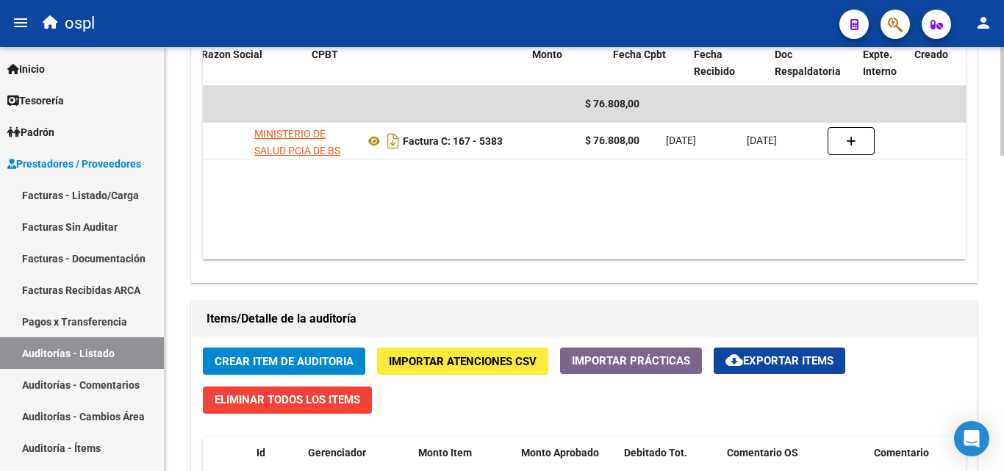
scroll to position [0, 314]
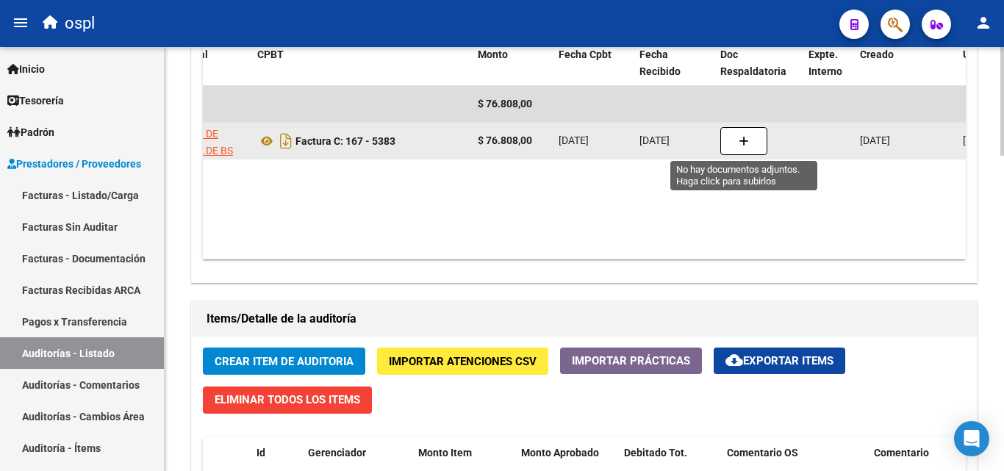
click at [762, 143] on button "button" at bounding box center [744, 141] width 47 height 28
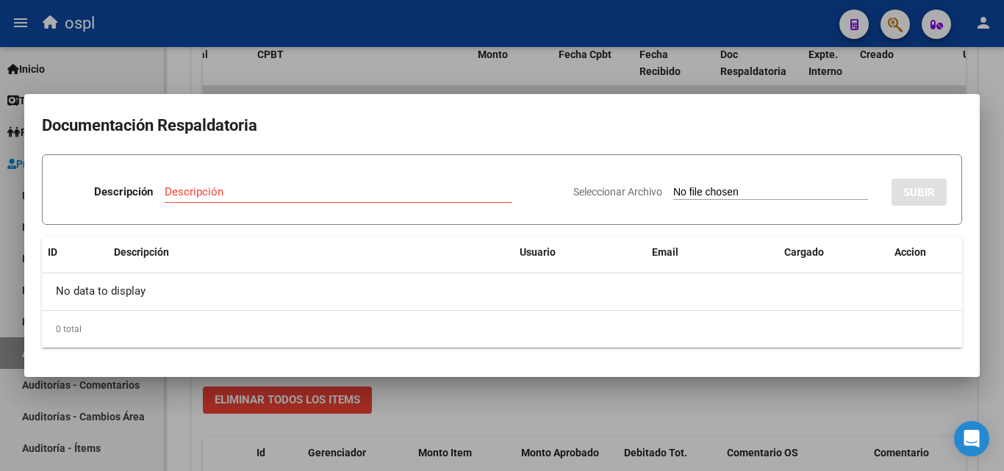
click at [718, 184] on div "Seleccionar Archivo SUBIR" at bounding box center [759, 189] width 373 height 45
click at [721, 187] on input "Seleccionar Archivo" at bounding box center [770, 193] width 195 height 14
click at [732, 187] on input "Seleccionar Archivo" at bounding box center [770, 193] width 195 height 14
click at [624, 440] on div at bounding box center [502, 235] width 1004 height 471
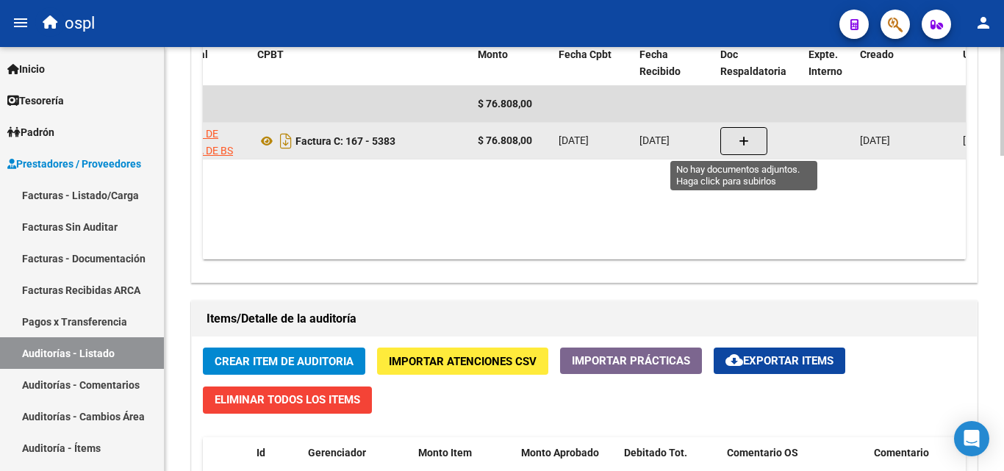
click at [730, 130] on button "button" at bounding box center [744, 141] width 47 height 28
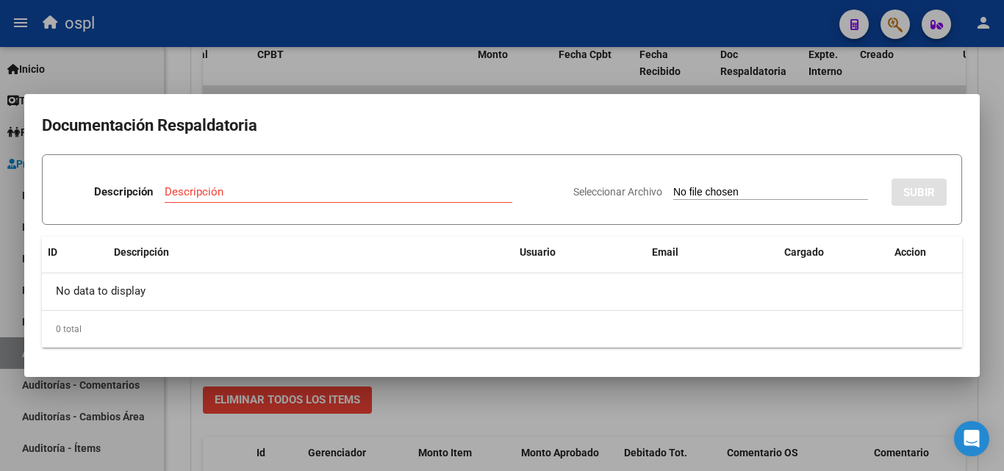
click at [688, 196] on input "Seleccionar Archivo" at bounding box center [770, 193] width 195 height 14
type input "C:\fakepath\RECHAZO X ILEGITIMA - FC 5383.pdf"
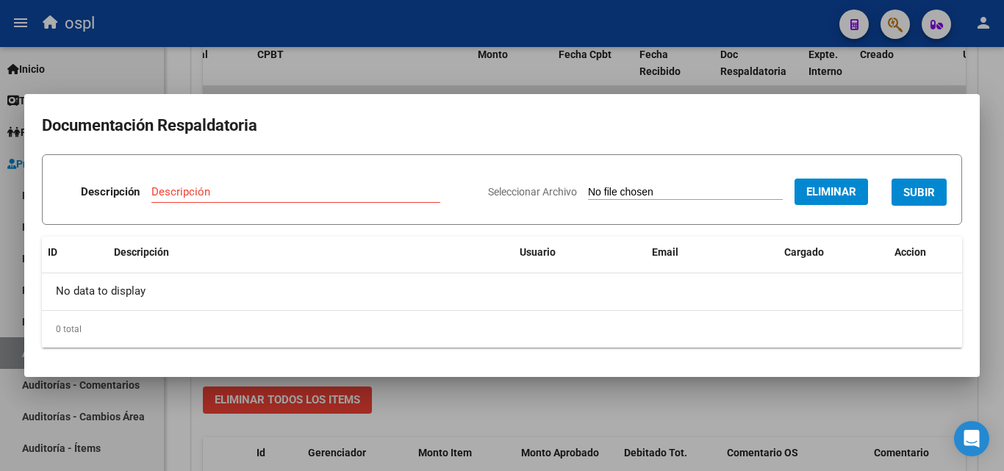
click at [250, 170] on form "Descripción Descripción Seleccionar Archivo Eliminar SUBIR" at bounding box center [502, 189] width 920 height 71
drag, startPoint x: 248, startPoint y: 186, endPoint x: 247, endPoint y: 195, distance: 8.9
click at [248, 191] on div "Descripción" at bounding box center [295, 192] width 289 height 22
click at [247, 195] on input "Descripción" at bounding box center [295, 191] width 289 height 13
type input "RECHAZO"
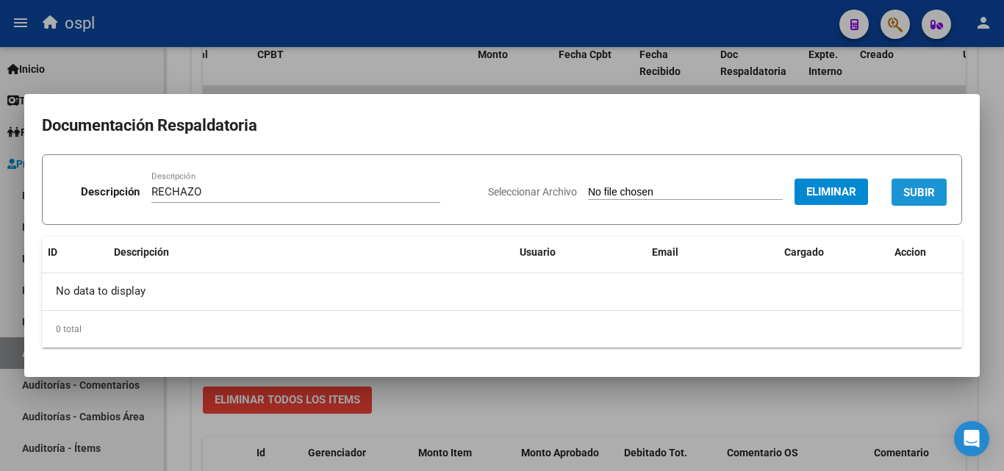
click at [926, 188] on span "SUBIR" at bounding box center [920, 192] width 32 height 13
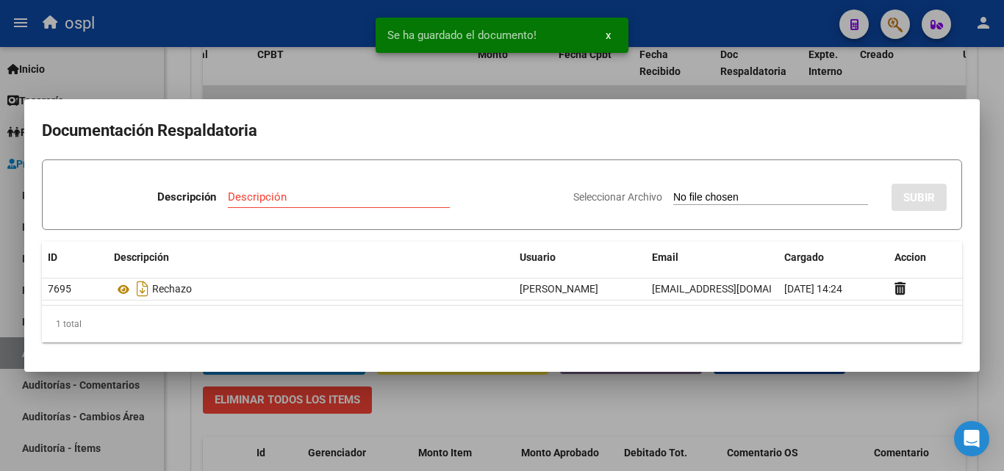
click at [346, 61] on div at bounding box center [502, 235] width 1004 height 471
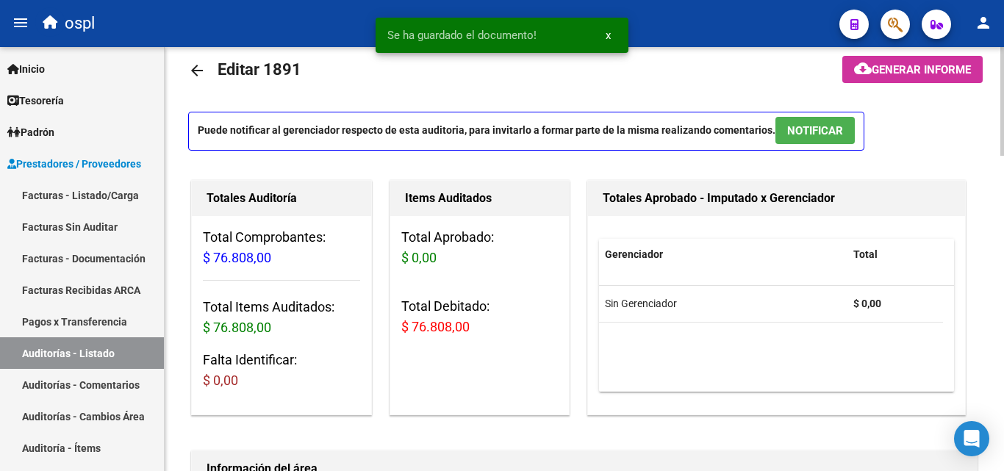
scroll to position [0, 0]
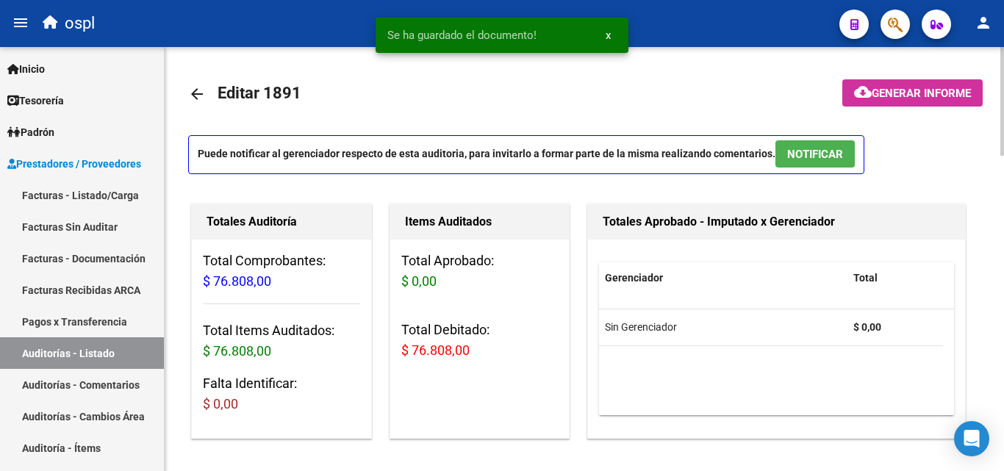
click at [199, 90] on mat-icon "arrow_back" at bounding box center [197, 94] width 18 height 18
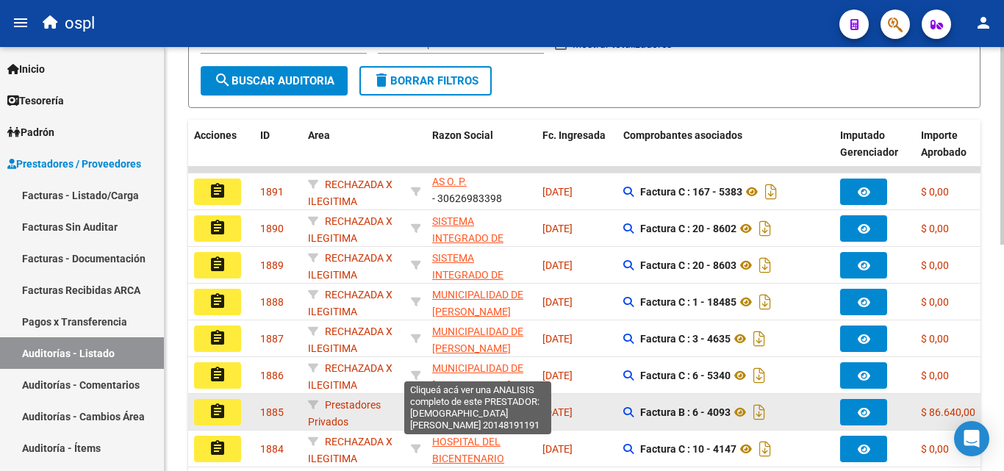
scroll to position [294, 0]
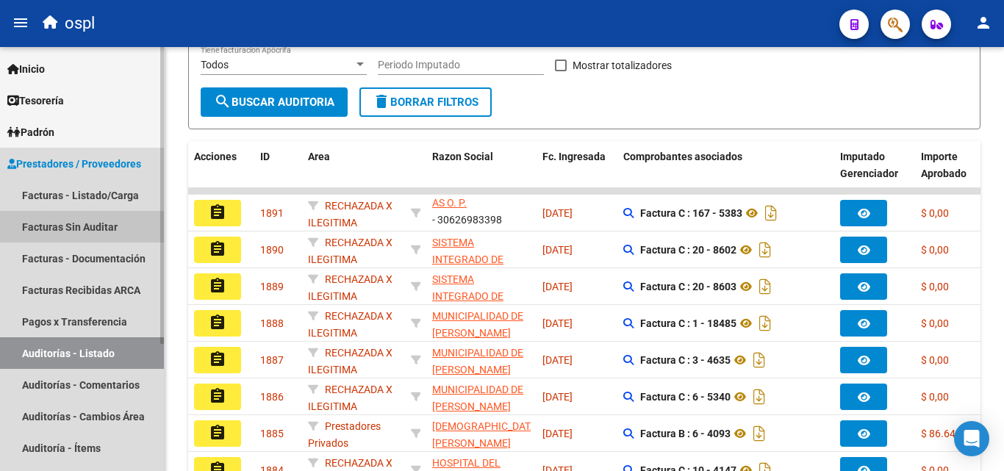
click at [90, 232] on link "Facturas Sin Auditar" at bounding box center [82, 227] width 164 height 32
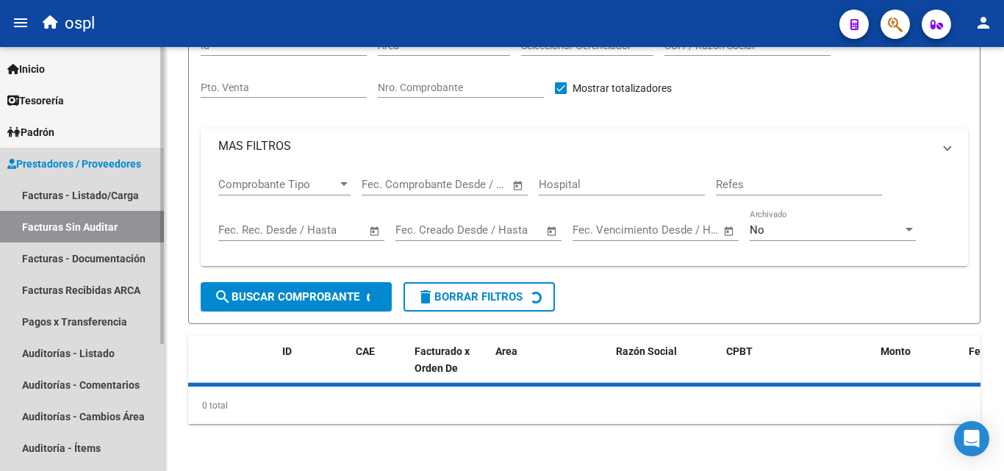
scroll to position [42, 0]
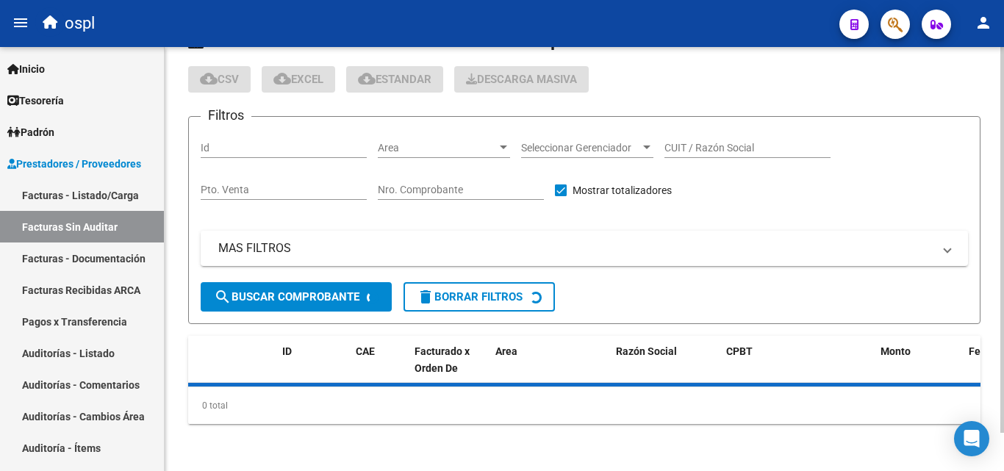
click at [448, 158] on div "PRESTADORES -> Listado de Facturas/Comprobantes Confirmados sin Auditar cloud_d…" at bounding box center [584, 227] width 793 height 396
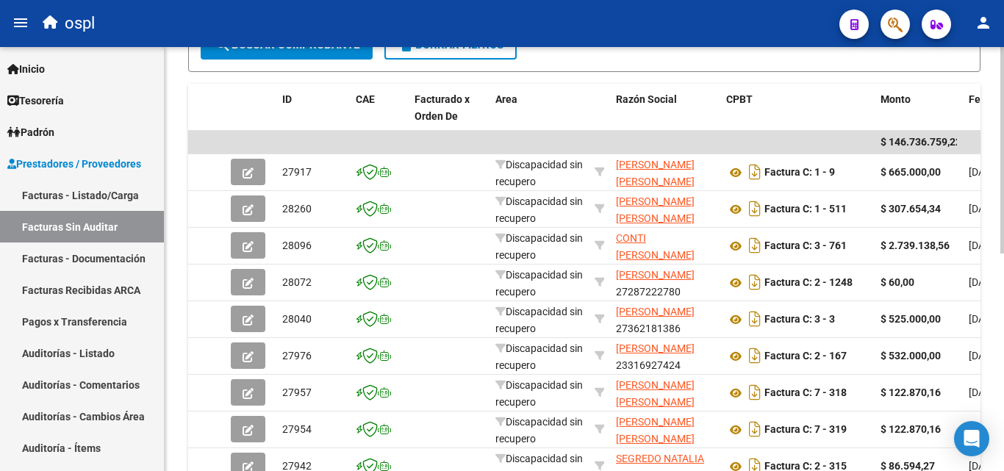
click at [446, 151] on datatable-body-cell at bounding box center [449, 142] width 81 height 23
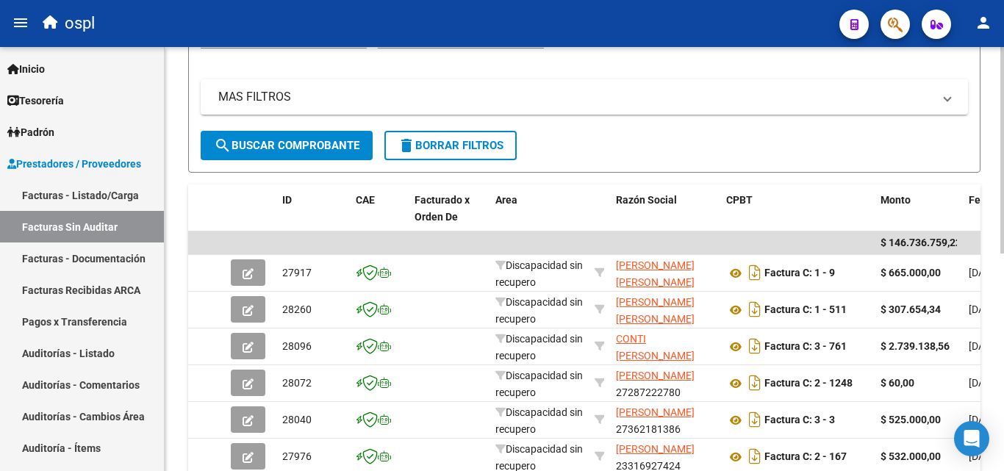
scroll to position [74, 0]
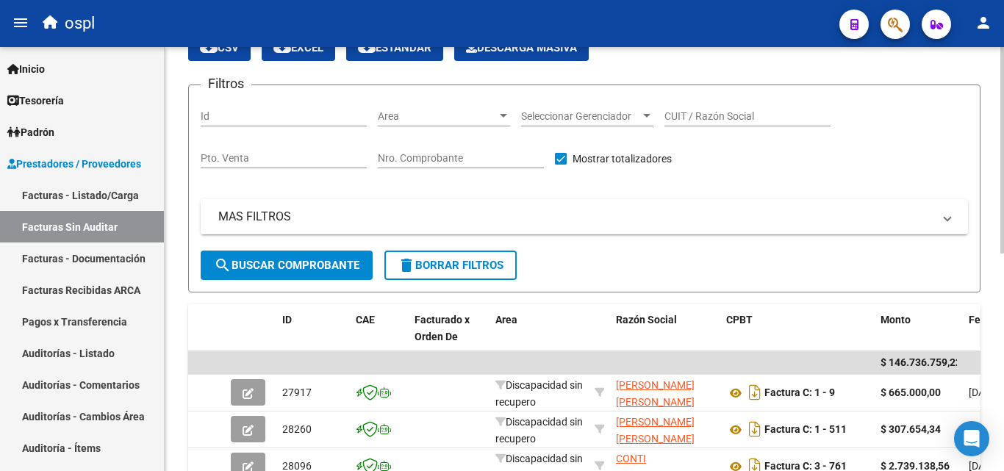
click at [424, 129] on div "Area Area" at bounding box center [444, 118] width 132 height 42
click at [424, 120] on span "Area" at bounding box center [437, 116] width 119 height 12
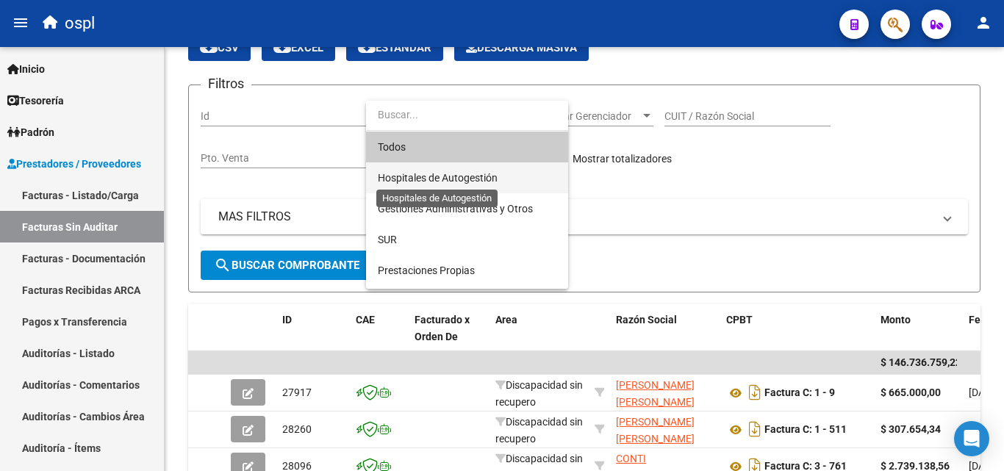
click at [415, 179] on span "Hospitales de Autogestión" at bounding box center [438, 178] width 120 height 12
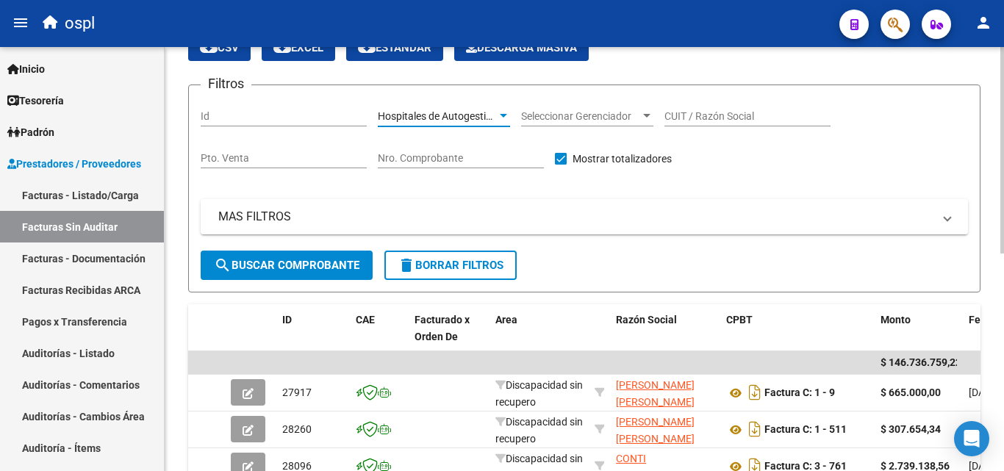
click at [293, 259] on span "search Buscar Comprobante" at bounding box center [287, 265] width 146 height 13
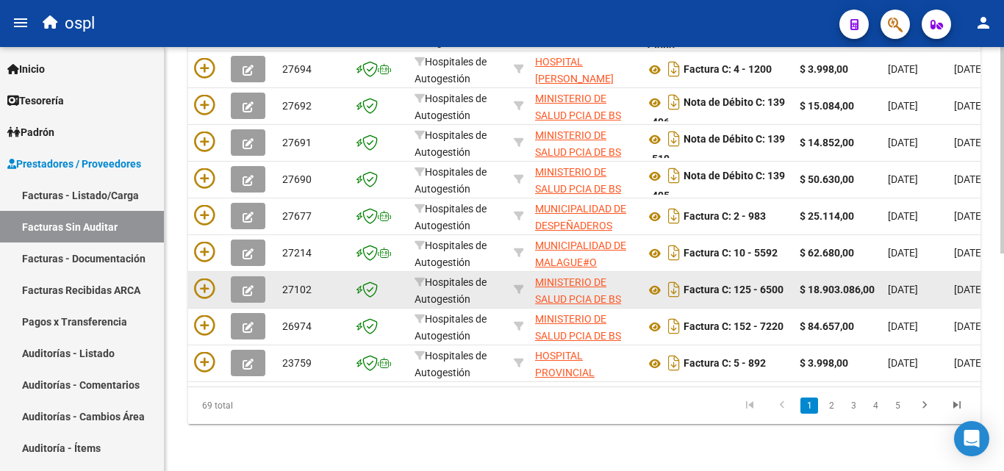
scroll to position [298, 0]
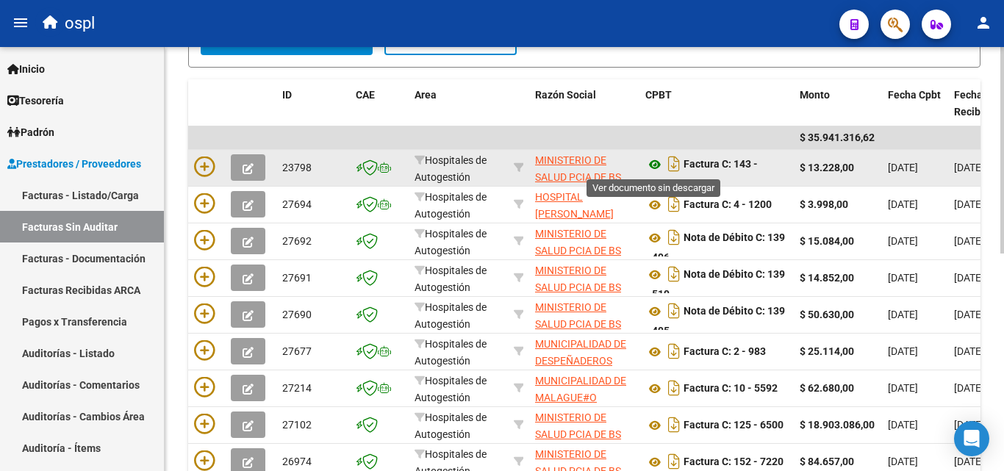
click at [656, 165] on icon at bounding box center [655, 165] width 19 height 18
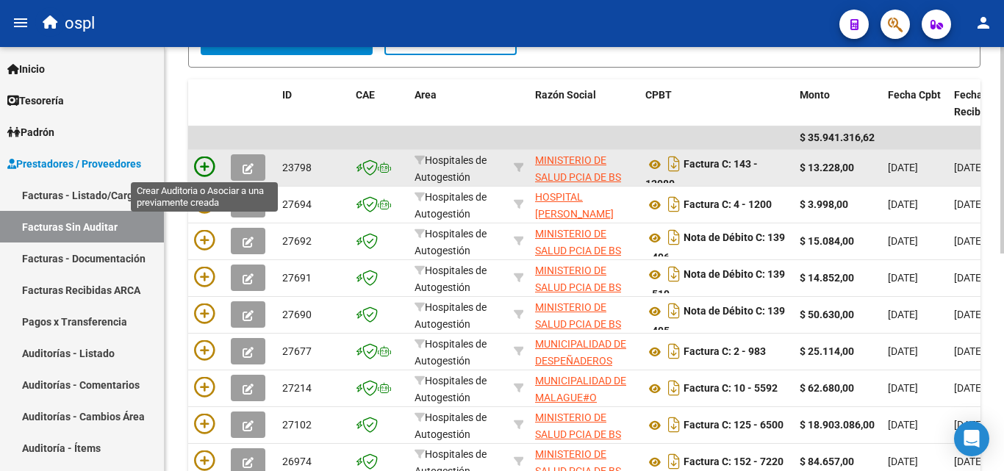
click at [203, 172] on icon at bounding box center [204, 167] width 21 height 21
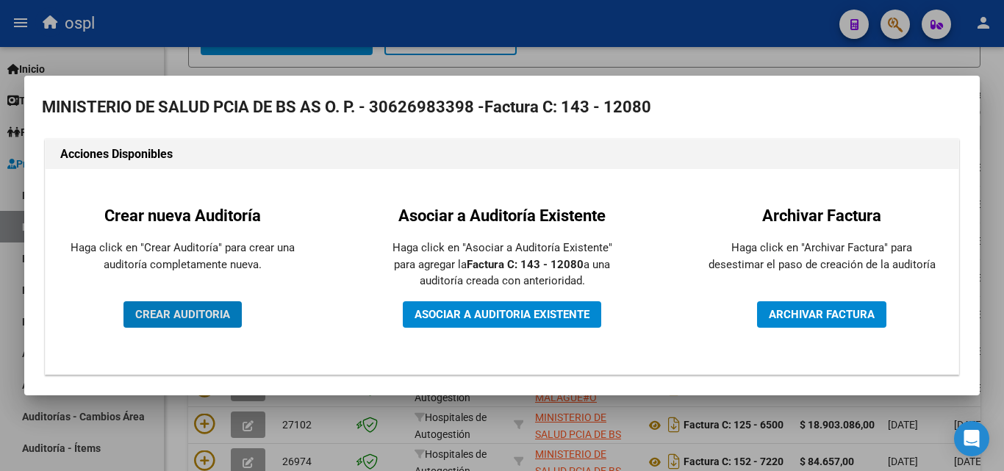
click at [185, 320] on span "CREAR AUDITORIA" at bounding box center [182, 314] width 95 height 13
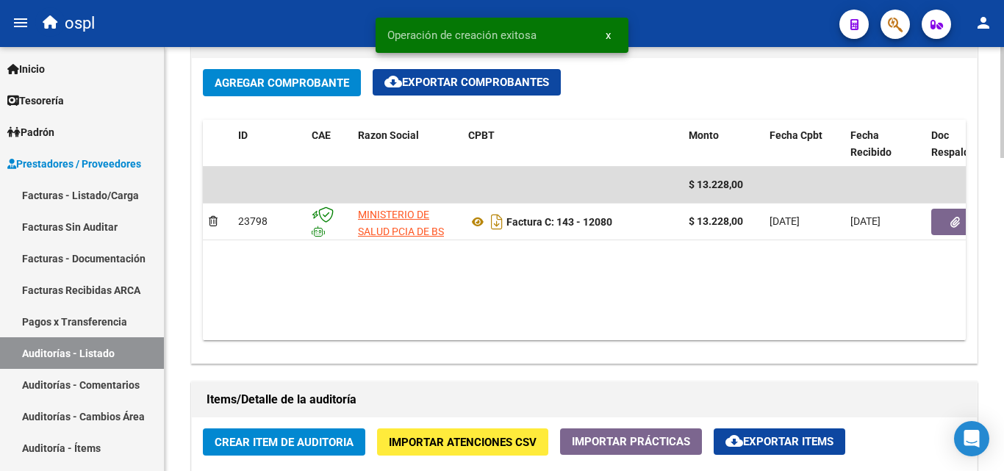
scroll to position [809, 0]
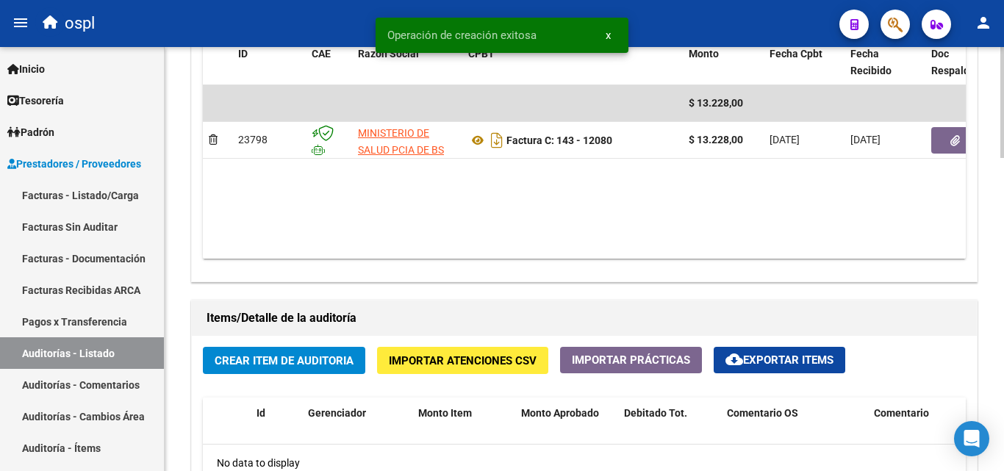
click at [296, 365] on span "Crear Item de Auditoria" at bounding box center [284, 360] width 139 height 13
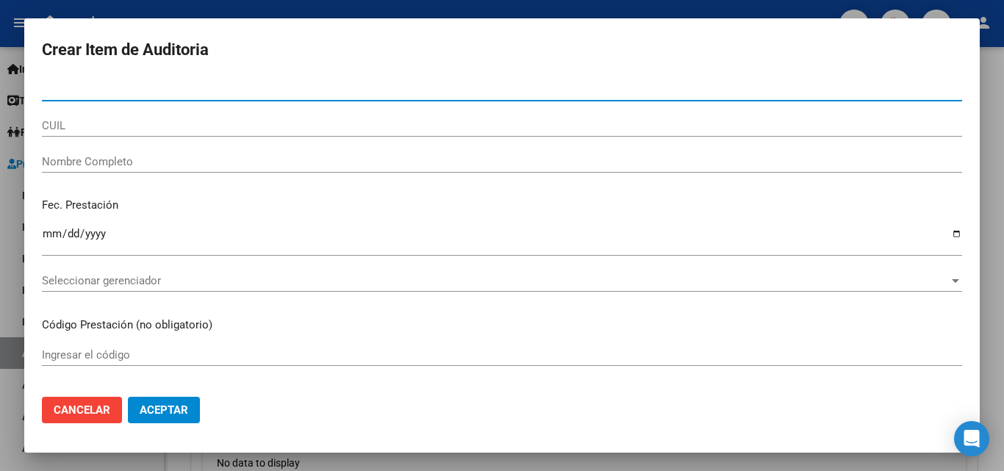
click at [318, 171] on div "Nombre Completo" at bounding box center [502, 162] width 920 height 22
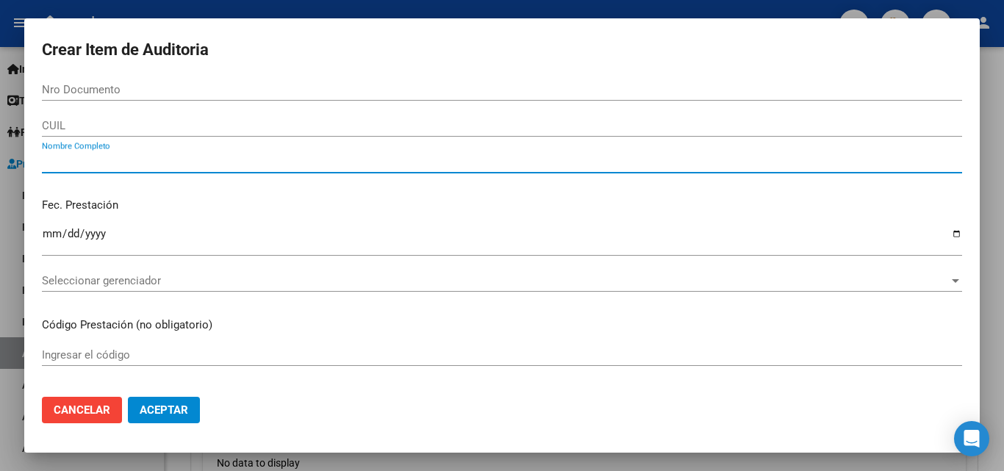
click at [318, 163] on input "Nombre Completo" at bounding box center [502, 161] width 920 height 13
type input "TODOS"
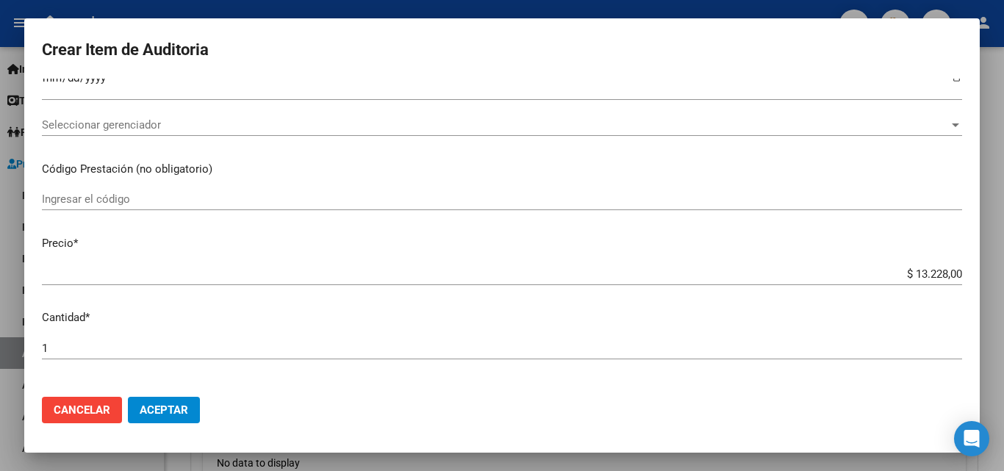
scroll to position [294, 0]
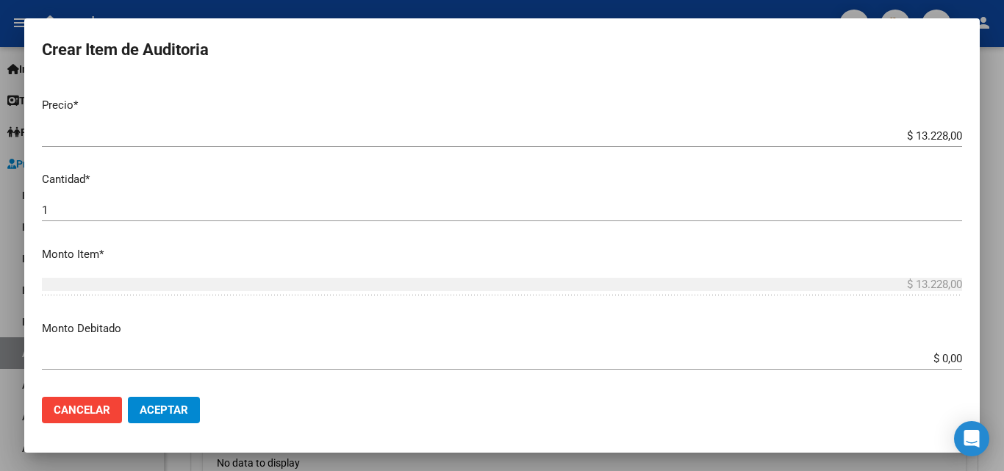
drag, startPoint x: 901, startPoint y: 367, endPoint x: 965, endPoint y: 361, distance: 64.2
click at [965, 361] on mat-dialog-content "Nro Documento CUIL TODOS Nombre Completo Fec. Prestación Ingresar la fecha Sele…" at bounding box center [502, 232] width 956 height 307
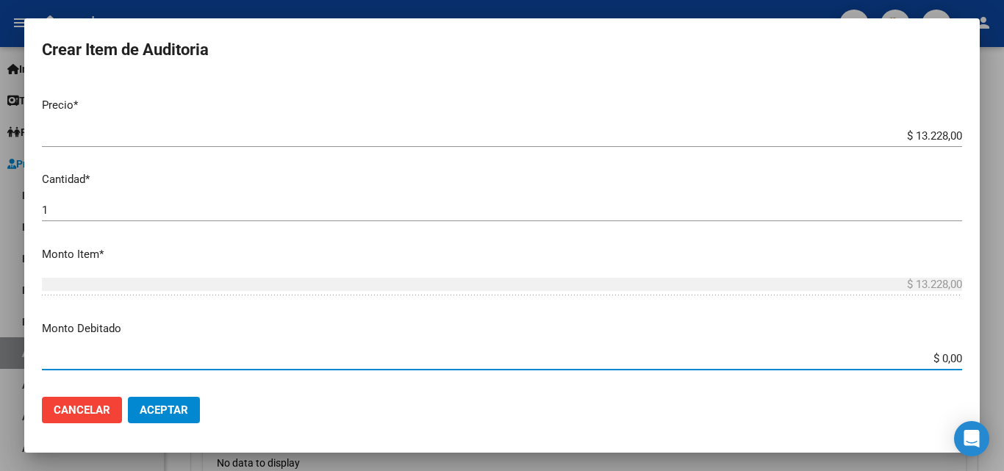
click at [1004, 362] on div "Crear Item de Auditoria Nro Documento CUIL TODOS Nombre Completo Fec. Prestació…" at bounding box center [502, 235] width 1004 height 471
type input "$ 13.228,00"
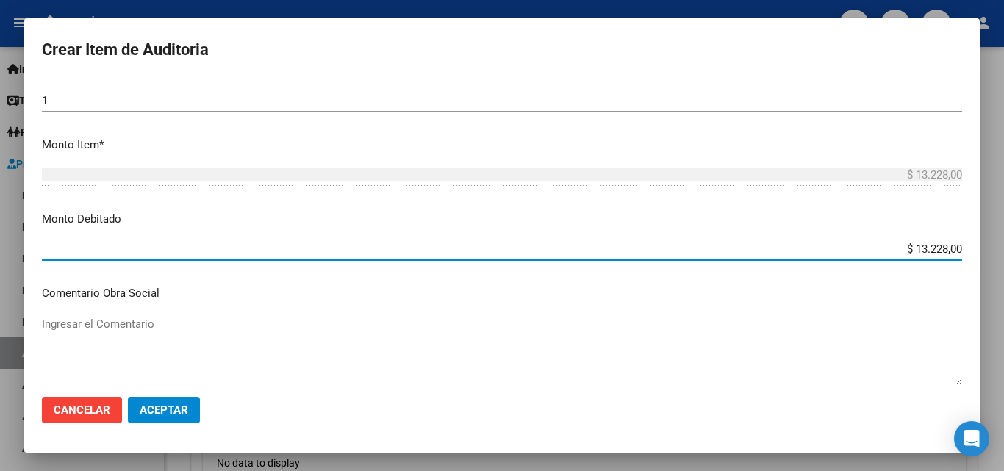
scroll to position [588, 0]
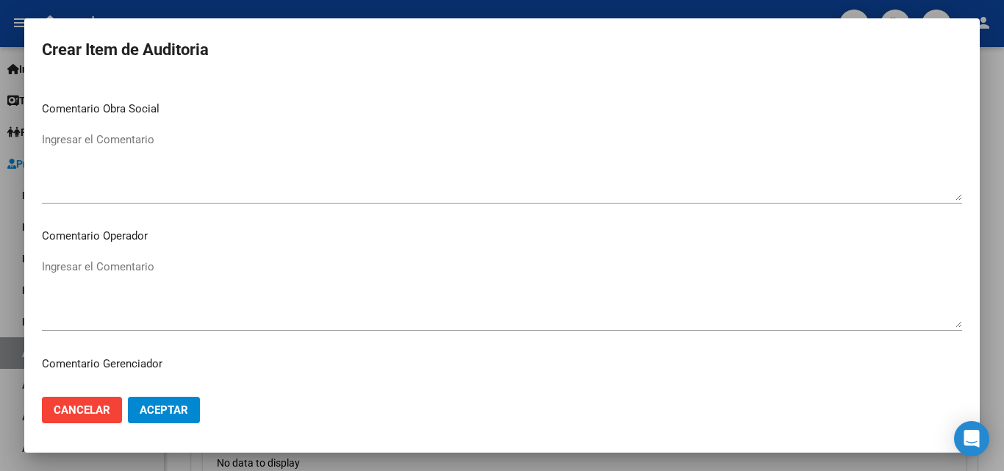
click at [284, 293] on textarea "Ingresar el Comentario" at bounding box center [502, 293] width 920 height 69
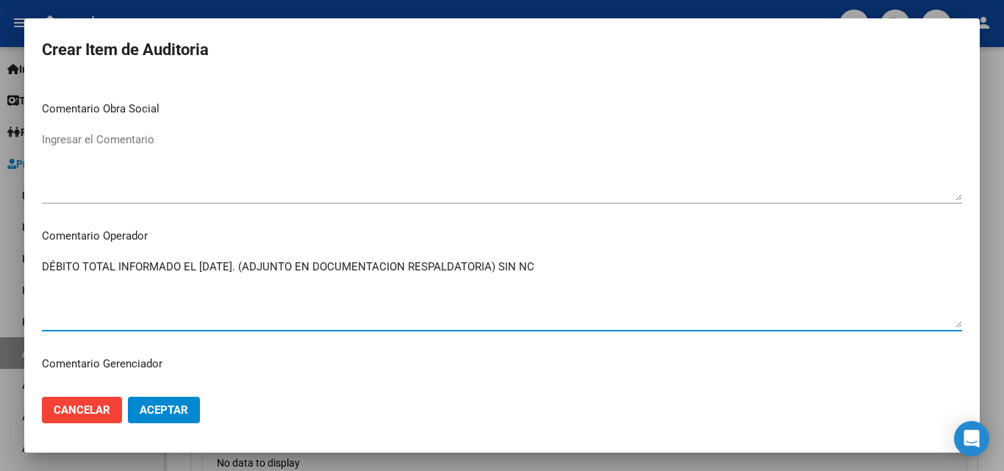
type textarea "DÉBITO TOTAL INFORMADO EL 23/12/24. (ADJUNTO EN DOCUMENTACION RESPALDATORIA) SI…"
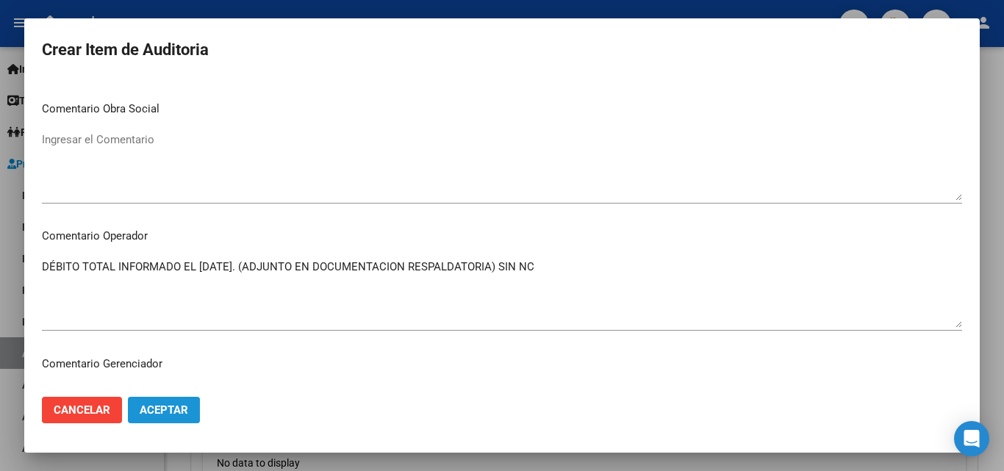
click at [162, 406] on span "Aceptar" at bounding box center [164, 410] width 49 height 13
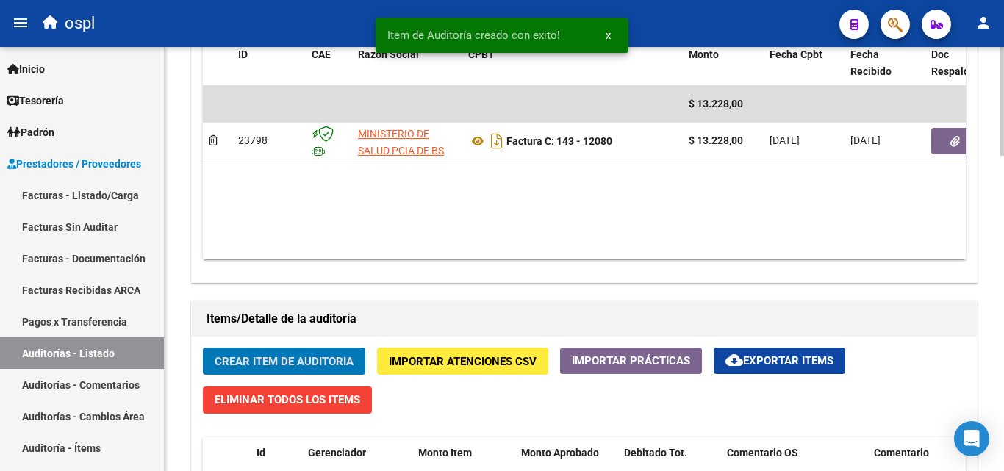
scroll to position [809, 0]
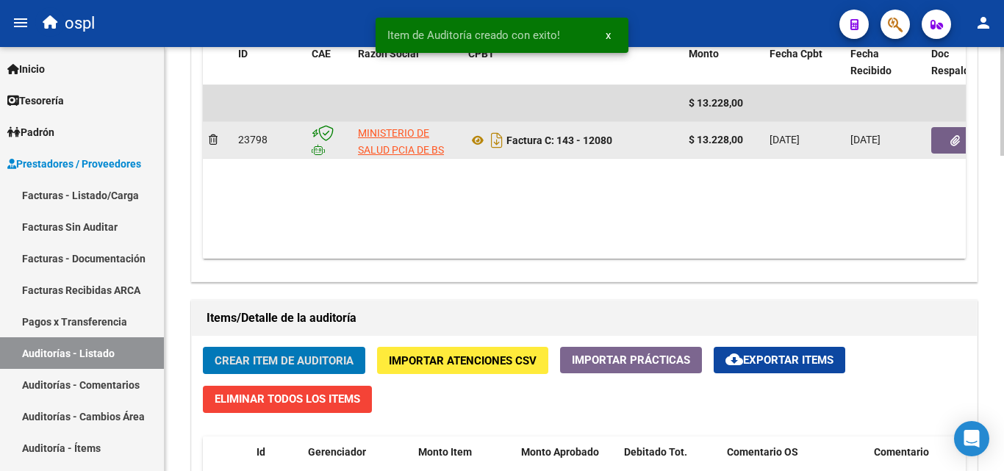
click at [948, 143] on button "button" at bounding box center [955, 140] width 47 height 26
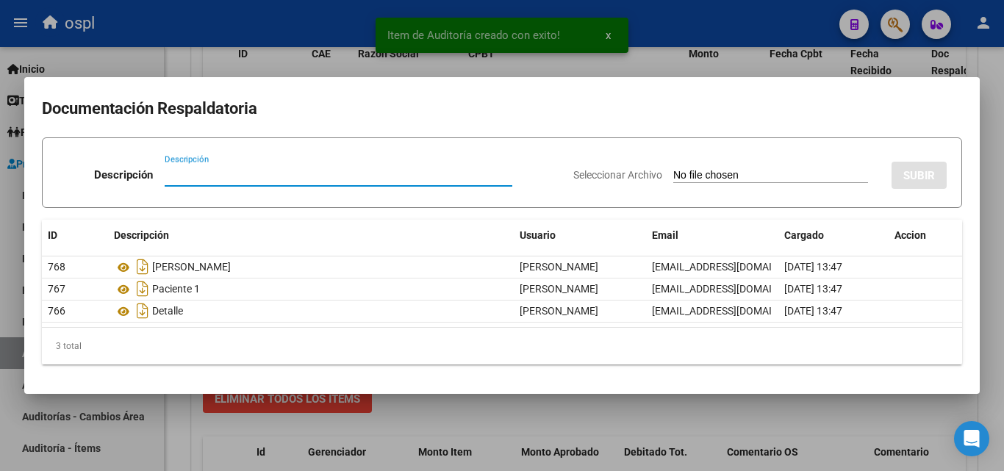
click at [673, 173] on input "Seleccionar Archivo" at bounding box center [770, 176] width 195 height 14
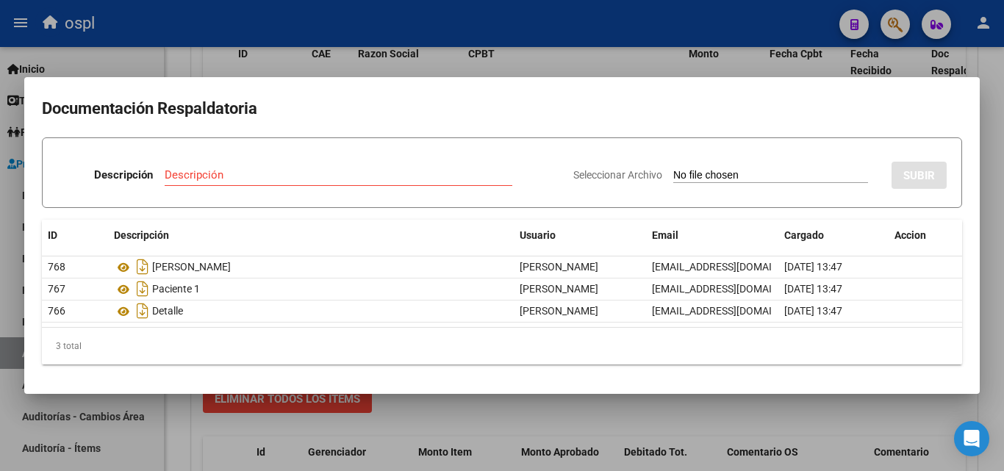
type input "C:\fakepath\DÉBITO FACTURA 12080 HOSPITAL INTERZONAL GENERAL DE AGUDOS DR. PEDR…"
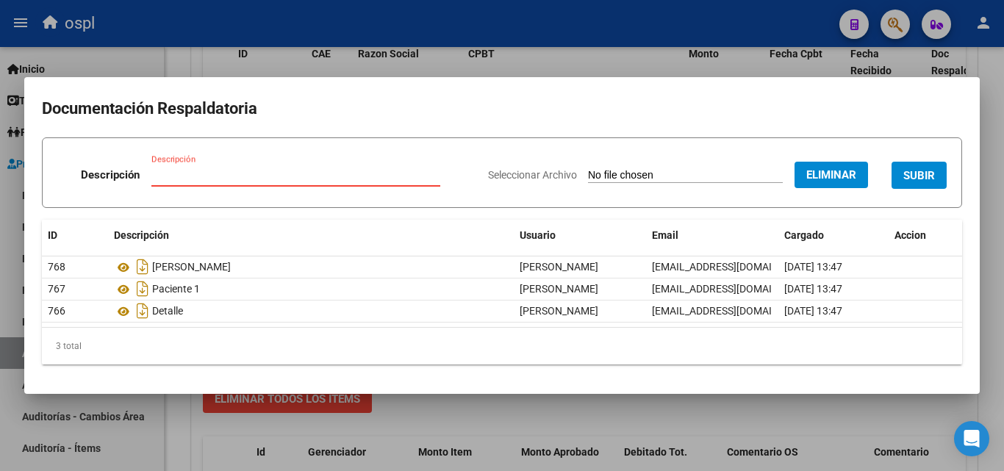
click at [319, 174] on input "Descripción" at bounding box center [295, 174] width 289 height 13
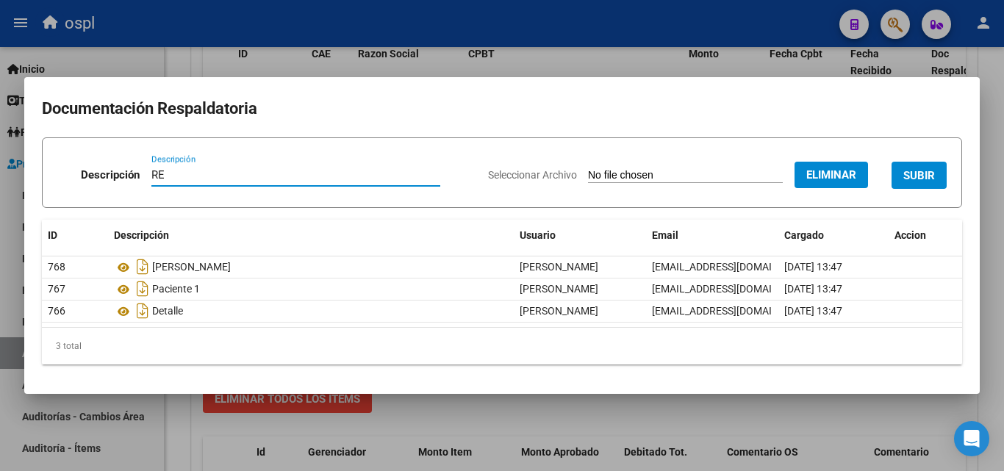
type input "R"
type input "DÉBITO TOTAL"
click at [915, 179] on span "SUBIR" at bounding box center [920, 175] width 32 height 13
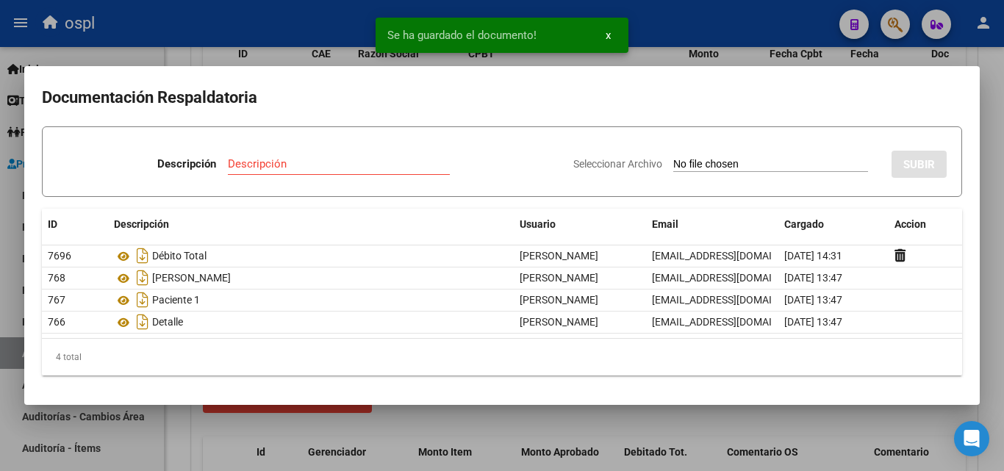
click at [677, 46] on div at bounding box center [502, 235] width 1004 height 471
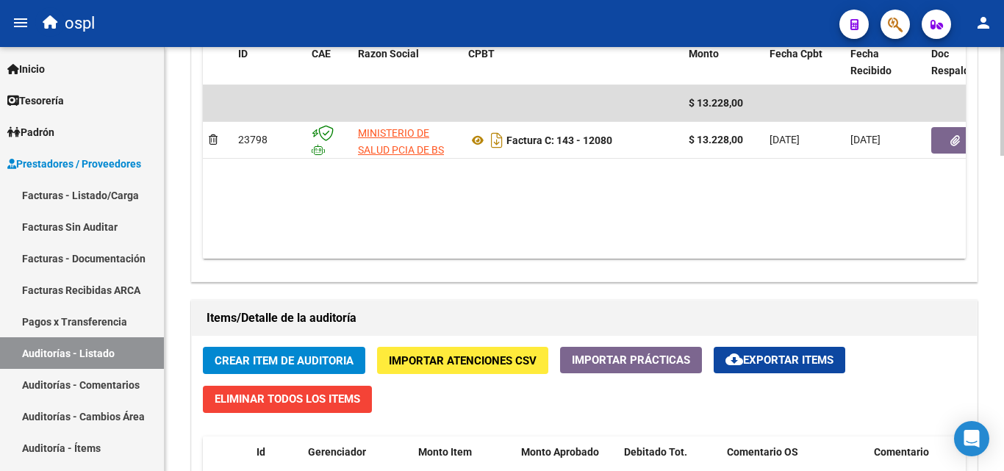
scroll to position [589, 0]
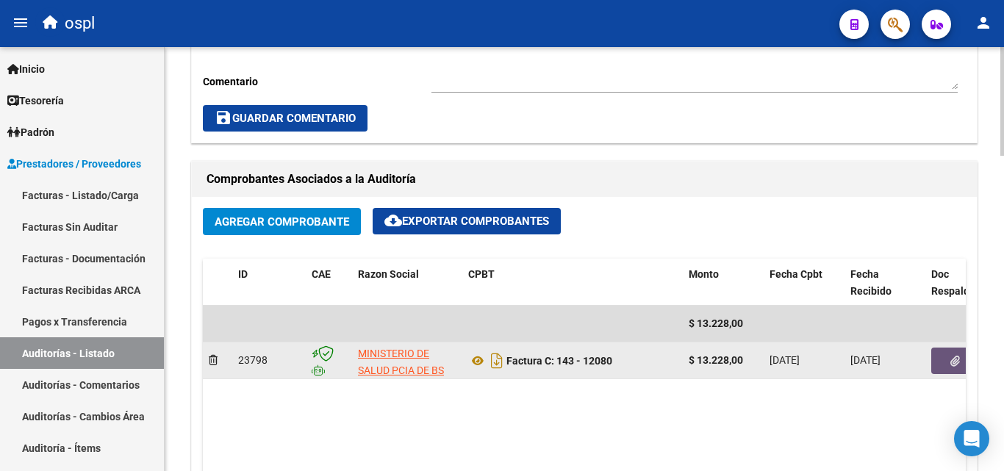
click at [933, 362] on button "button" at bounding box center [955, 361] width 47 height 26
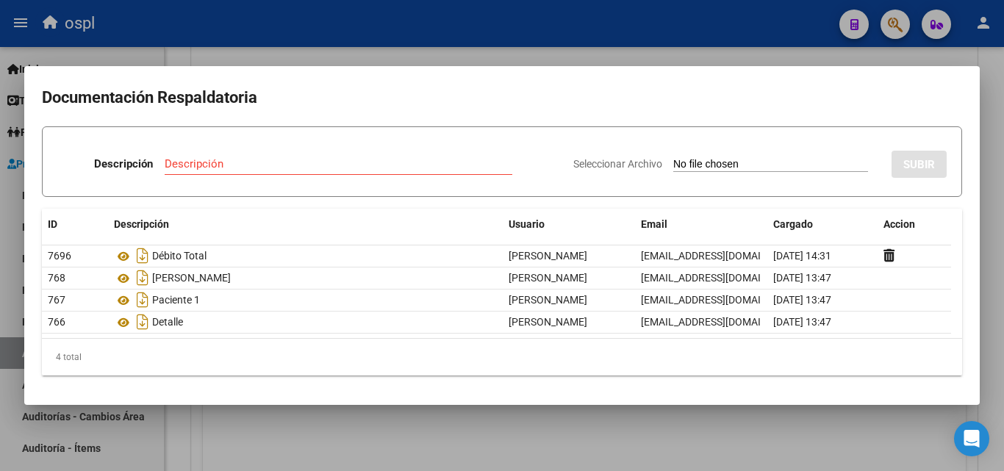
click at [651, 38] on div at bounding box center [502, 235] width 1004 height 471
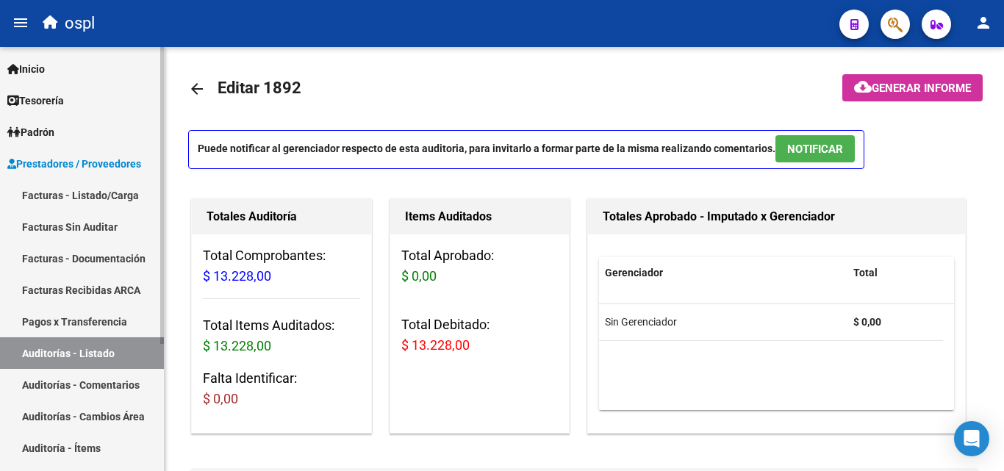
scroll to position [0, 0]
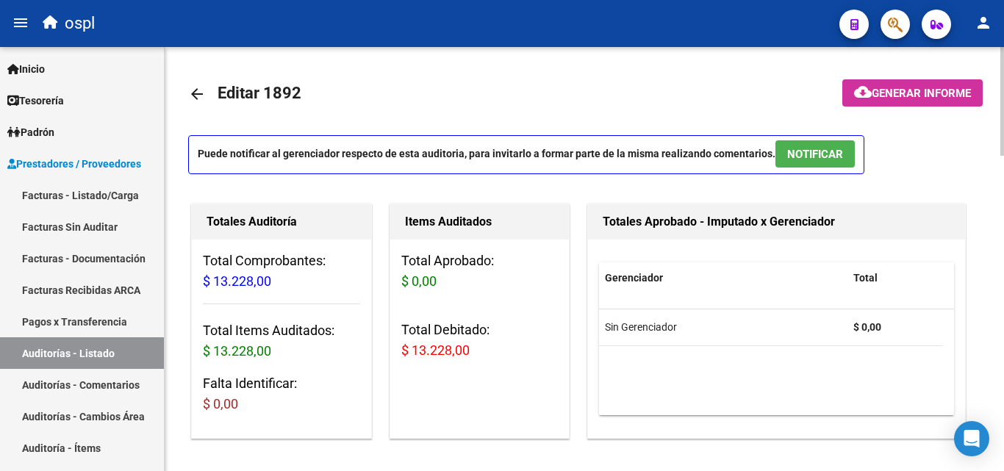
click at [207, 92] on link "arrow_back" at bounding box center [202, 93] width 29 height 35
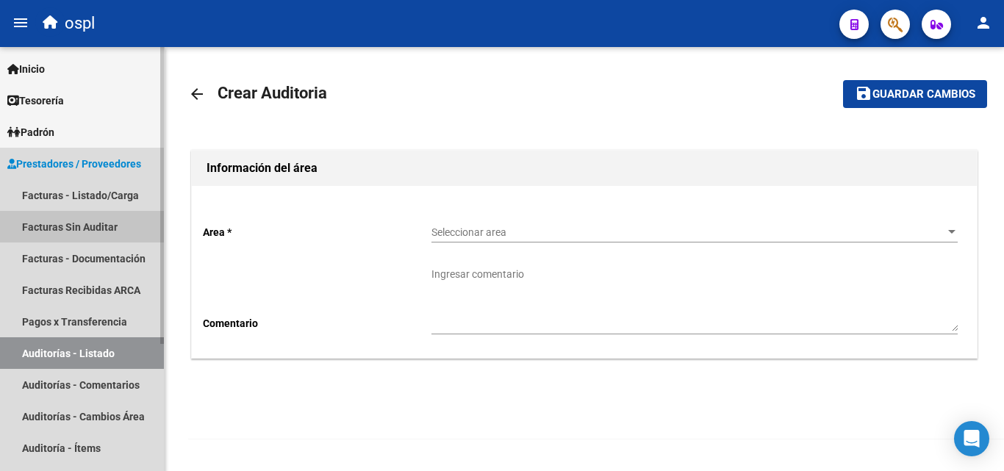
click at [99, 222] on link "Facturas Sin Auditar" at bounding box center [82, 227] width 164 height 32
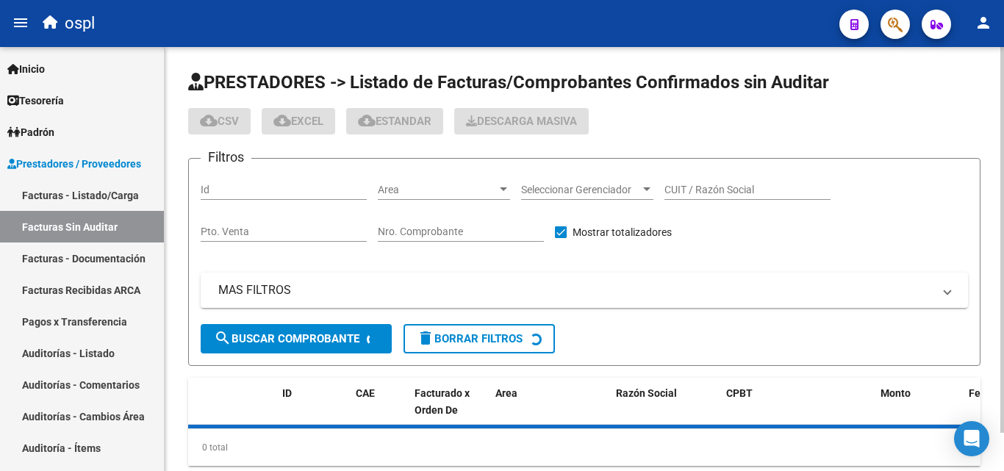
click at [428, 194] on span "Area" at bounding box center [437, 190] width 119 height 12
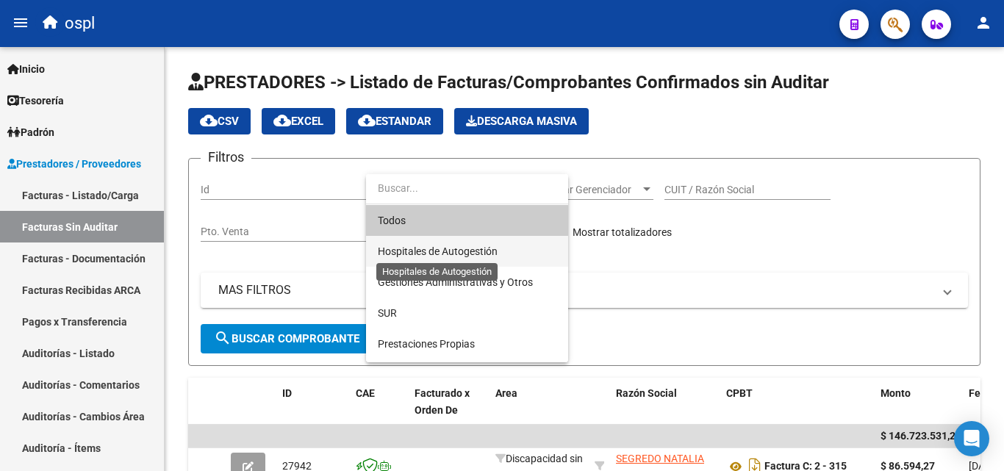
click at [426, 253] on span "Hospitales de Autogestión" at bounding box center [438, 252] width 120 height 12
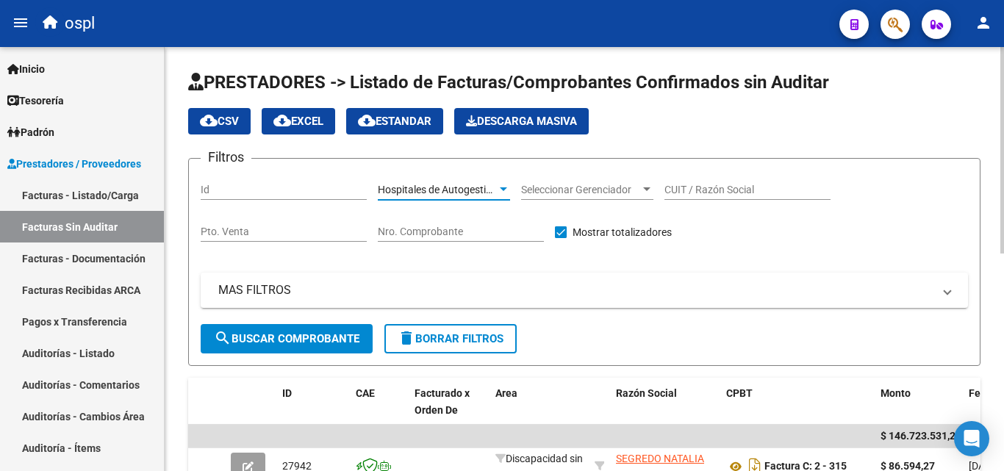
drag, startPoint x: 260, startPoint y: 329, endPoint x: 266, endPoint y: 323, distance: 8.3
click at [260, 328] on button "search Buscar Comprobante" at bounding box center [287, 338] width 172 height 29
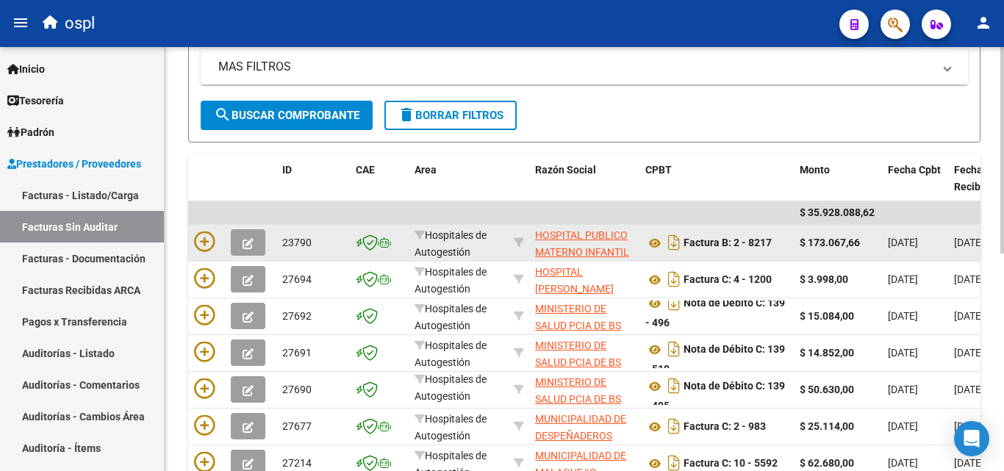
scroll to position [225, 0]
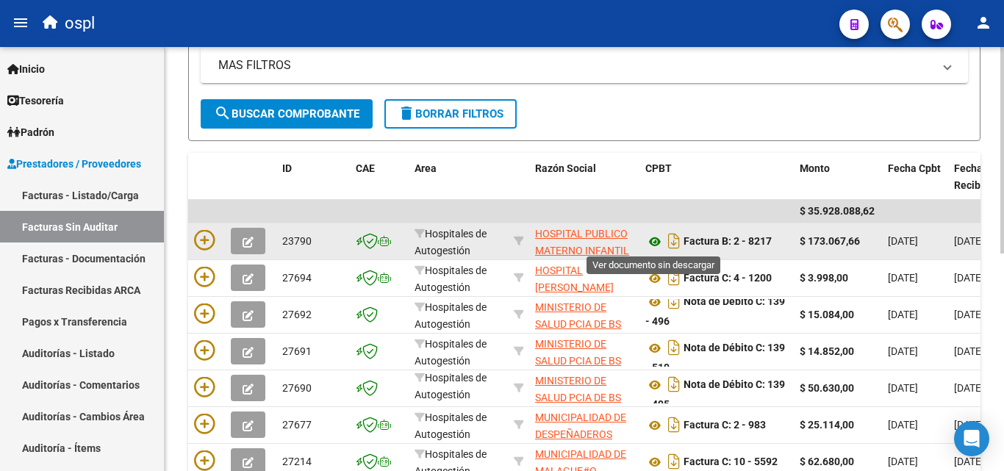
click at [654, 235] on icon at bounding box center [655, 242] width 19 height 18
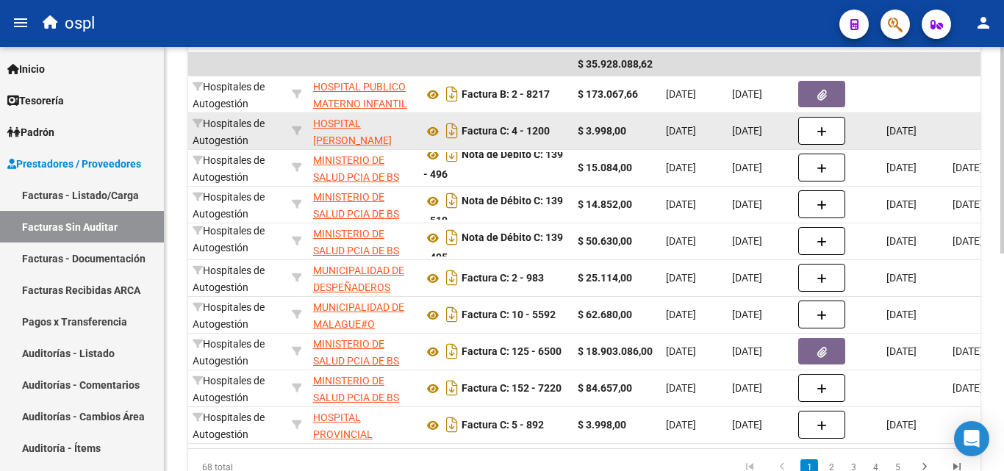
scroll to position [0, 224]
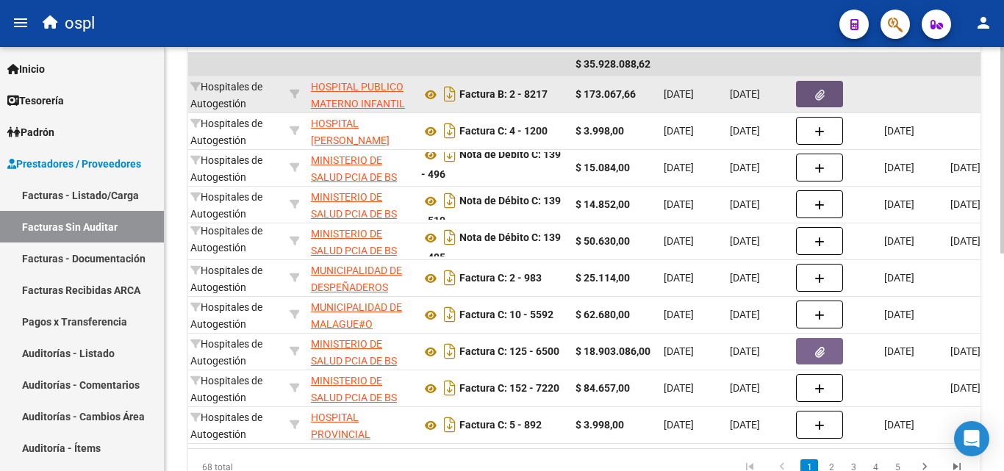
click at [807, 87] on button "button" at bounding box center [819, 94] width 47 height 26
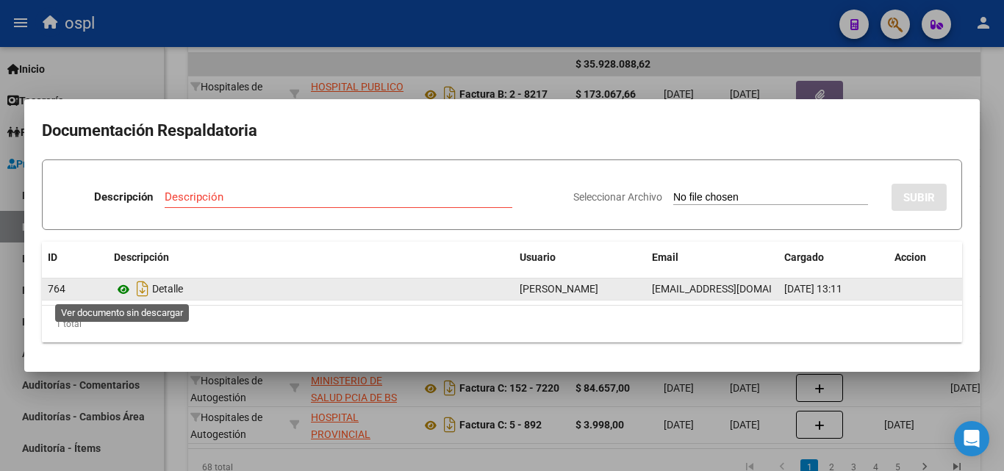
click at [122, 293] on icon at bounding box center [123, 290] width 19 height 18
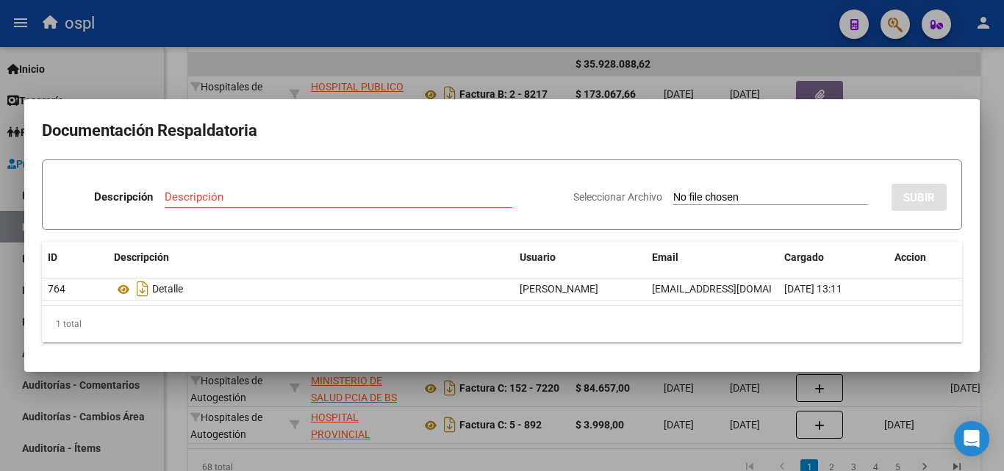
click at [679, 399] on div at bounding box center [502, 235] width 1004 height 471
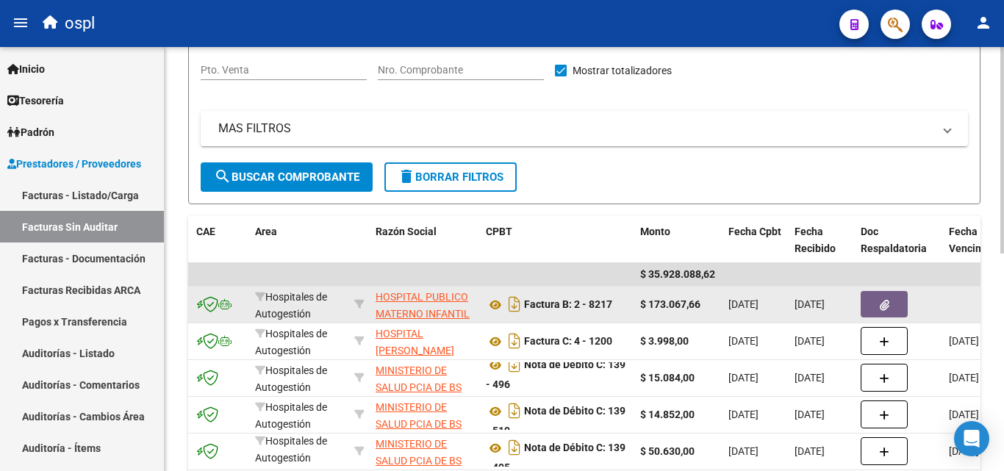
scroll to position [151, 0]
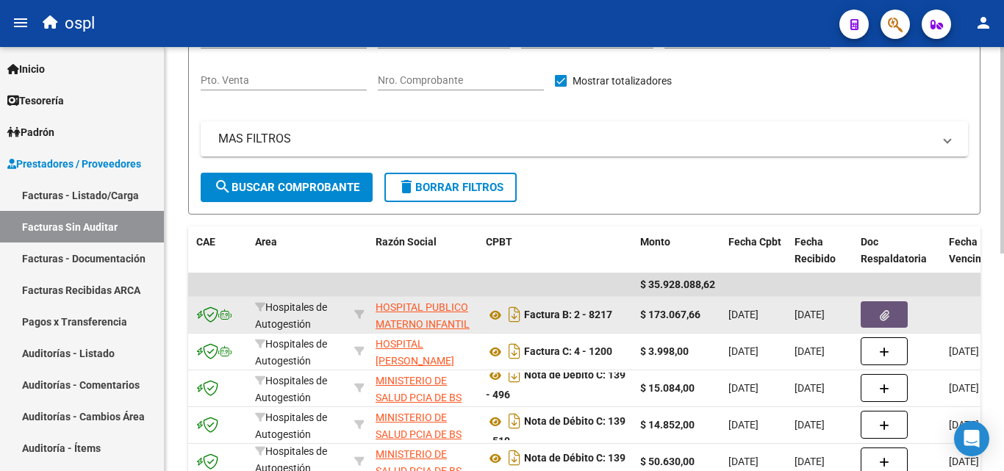
click at [879, 310] on button "button" at bounding box center [884, 314] width 47 height 26
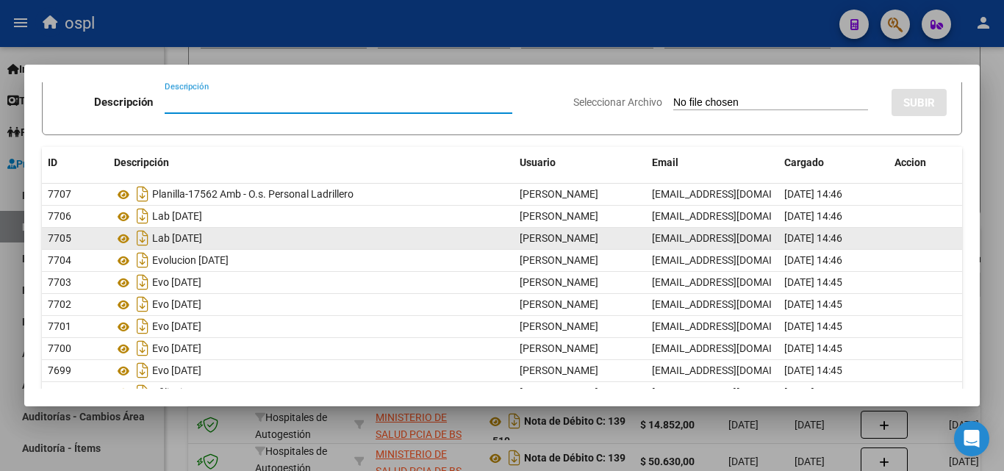
scroll to position [129, 0]
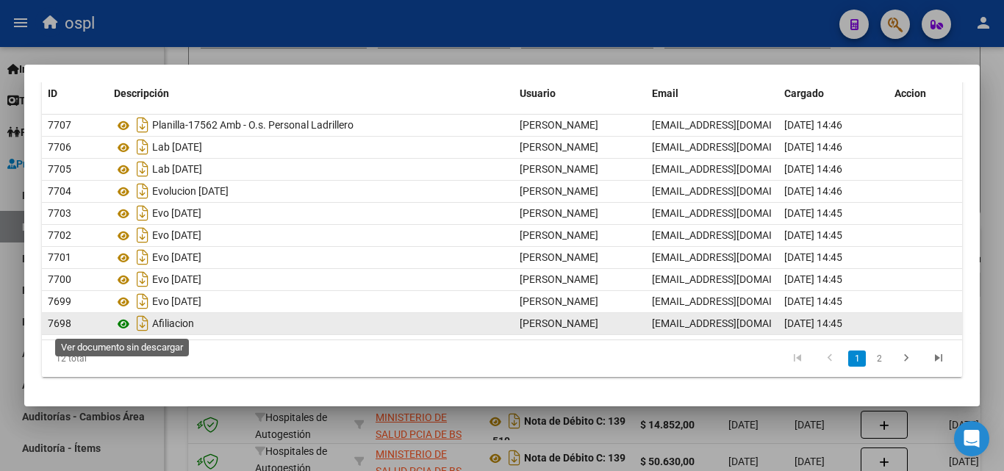
click at [124, 318] on icon at bounding box center [123, 324] width 19 height 18
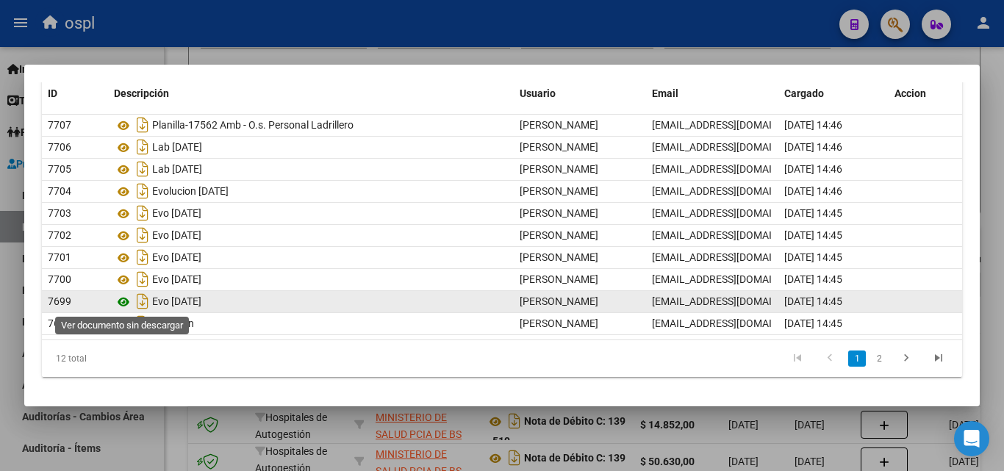
click at [122, 302] on icon at bounding box center [123, 302] width 19 height 18
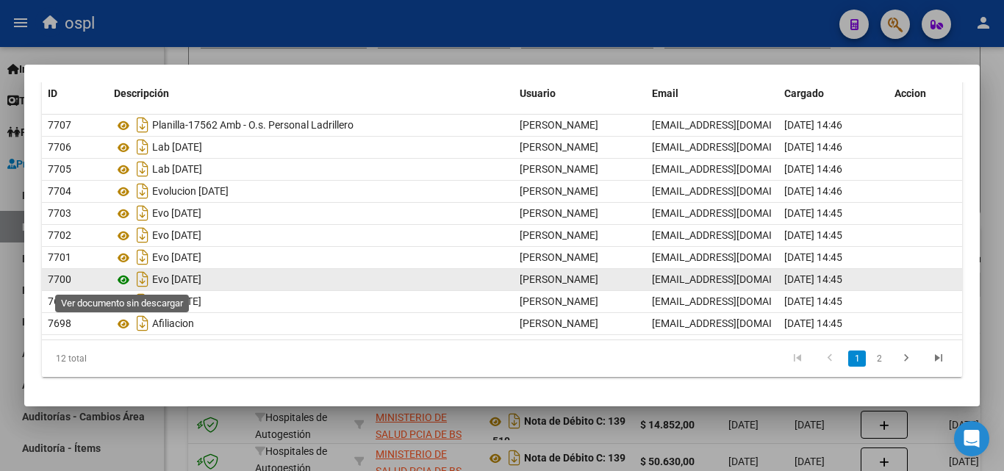
click at [122, 279] on icon at bounding box center [123, 280] width 19 height 18
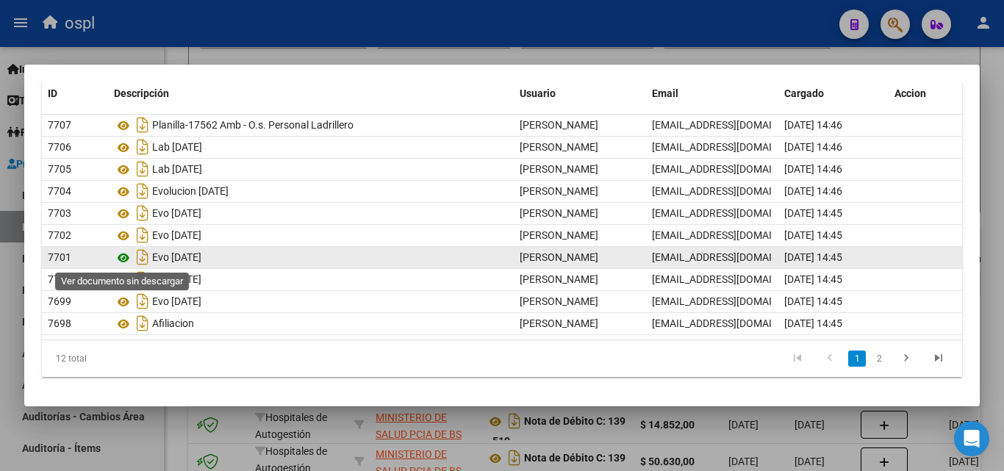
click at [116, 252] on icon at bounding box center [123, 258] width 19 height 18
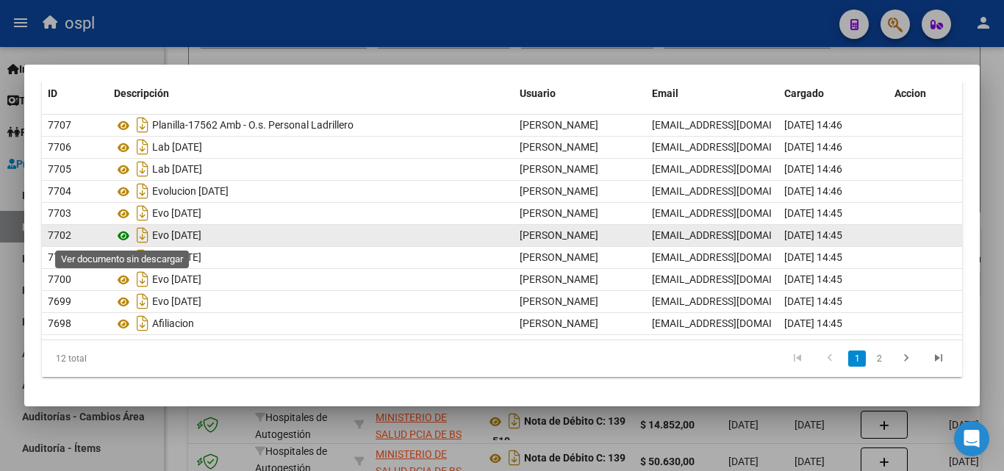
click at [126, 232] on icon at bounding box center [123, 236] width 19 height 18
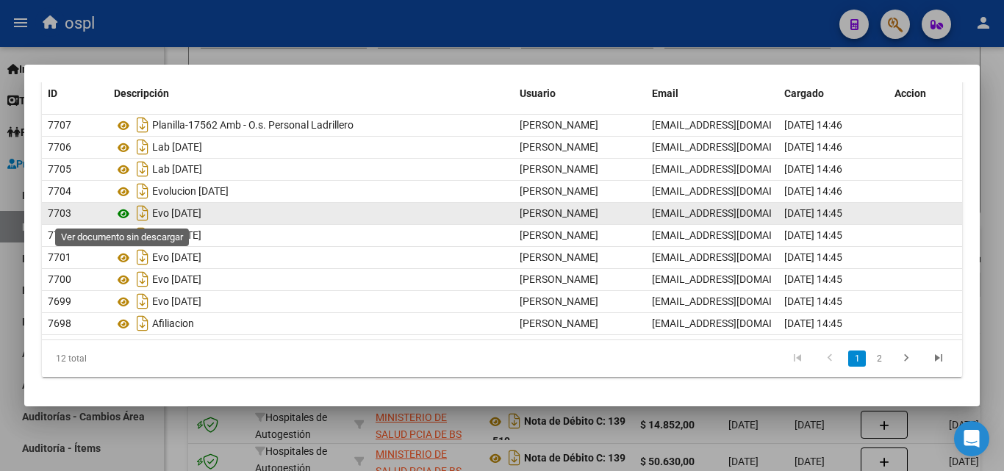
click at [120, 208] on icon at bounding box center [123, 214] width 19 height 18
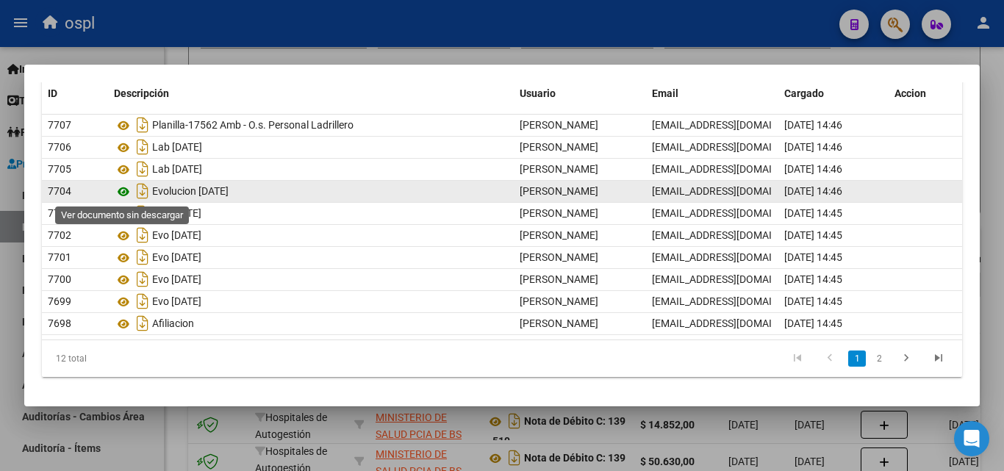
click at [120, 193] on icon at bounding box center [123, 192] width 19 height 18
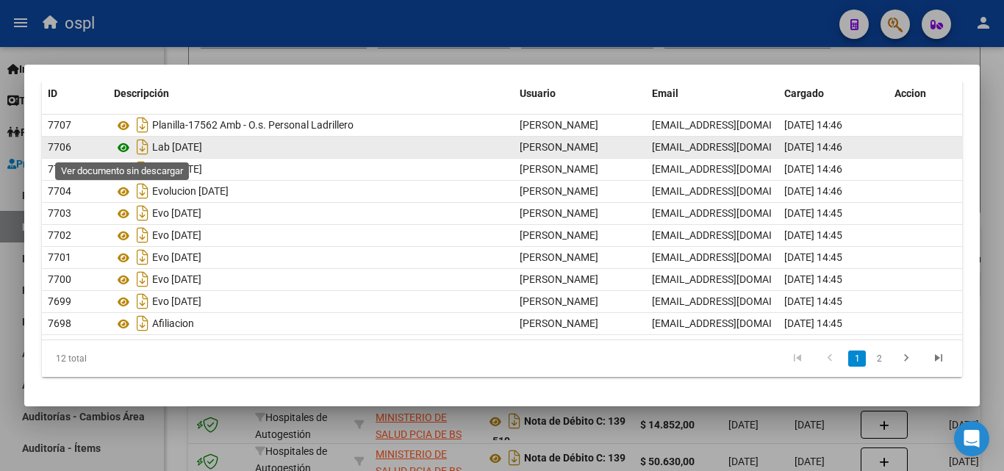
click at [126, 143] on icon at bounding box center [123, 148] width 19 height 18
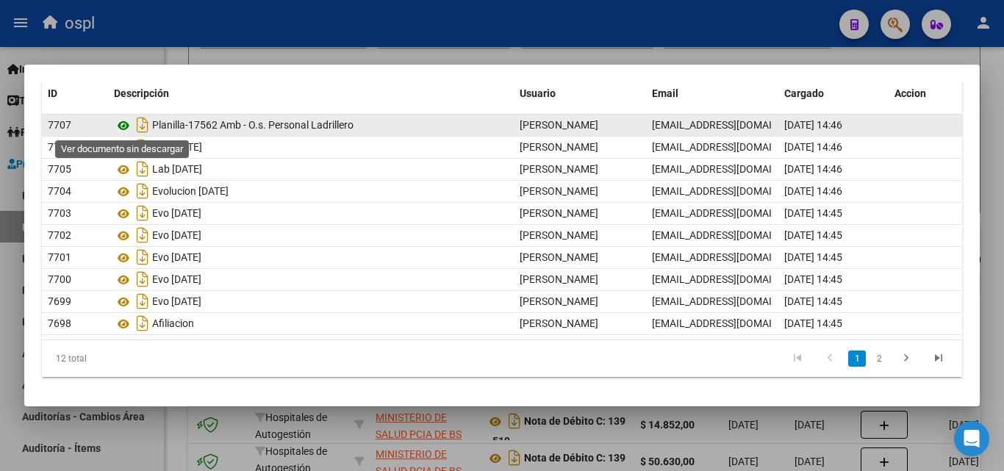
click at [125, 117] on icon at bounding box center [123, 126] width 19 height 18
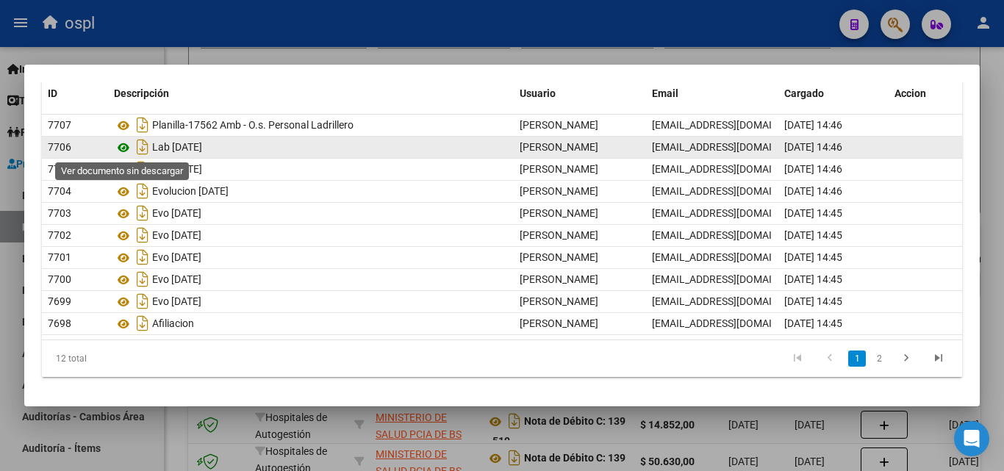
click at [126, 143] on icon at bounding box center [123, 148] width 19 height 18
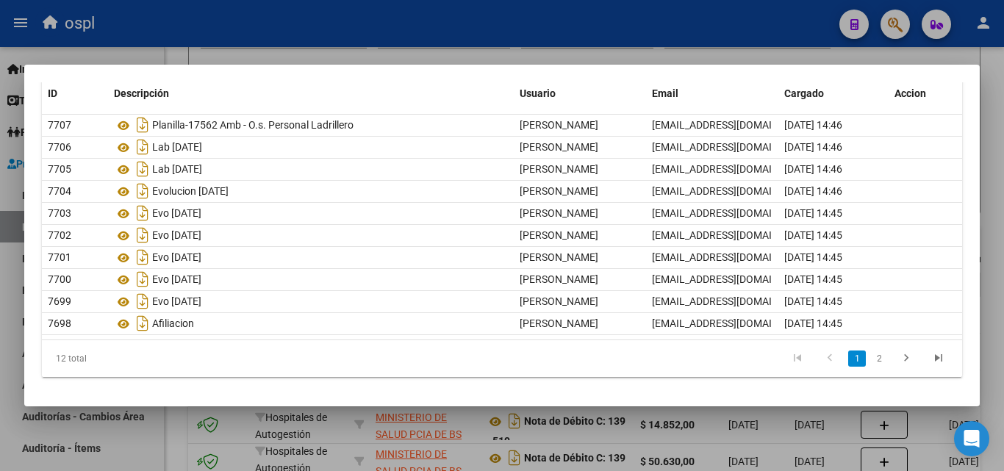
click at [379, 397] on mat-dialog-container "Documentación Respaldatoria Descripción Descripción Seleccionar Archivo SUBIR I…" at bounding box center [502, 236] width 956 height 342
click at [397, 418] on div at bounding box center [502, 235] width 1004 height 471
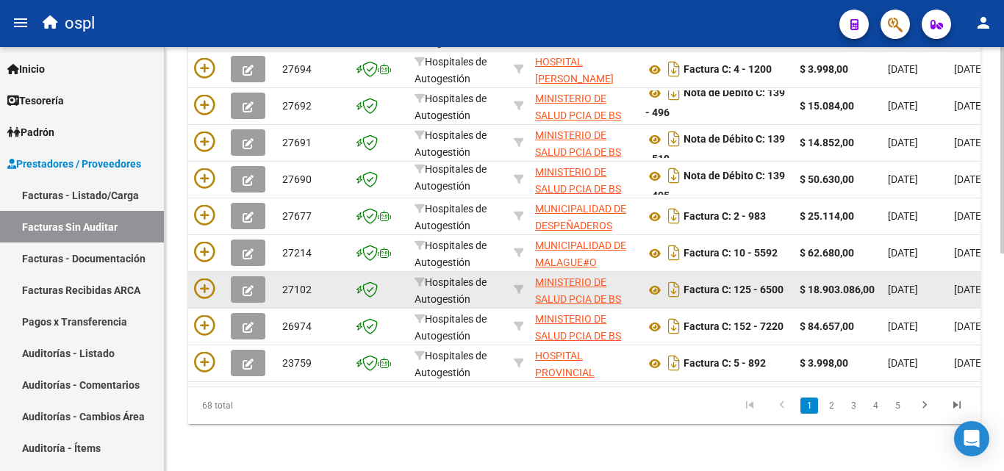
scroll to position [225, 0]
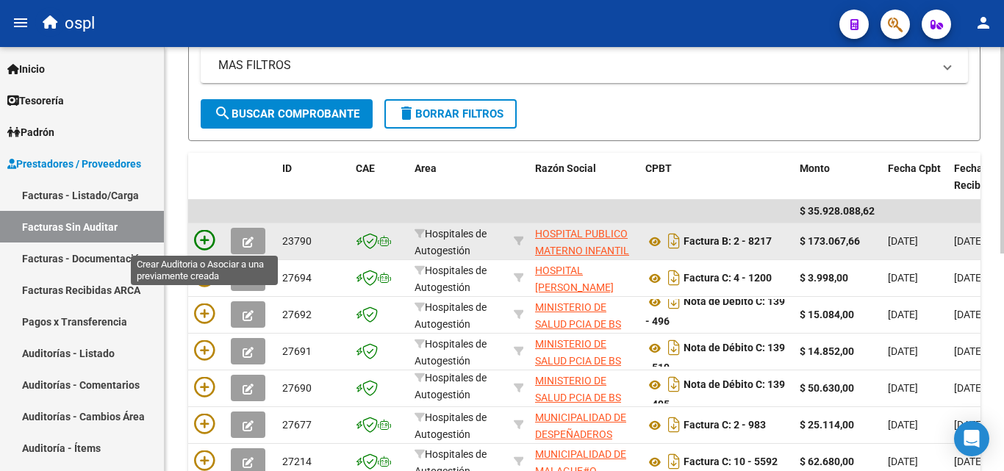
click at [201, 241] on icon at bounding box center [204, 240] width 21 height 21
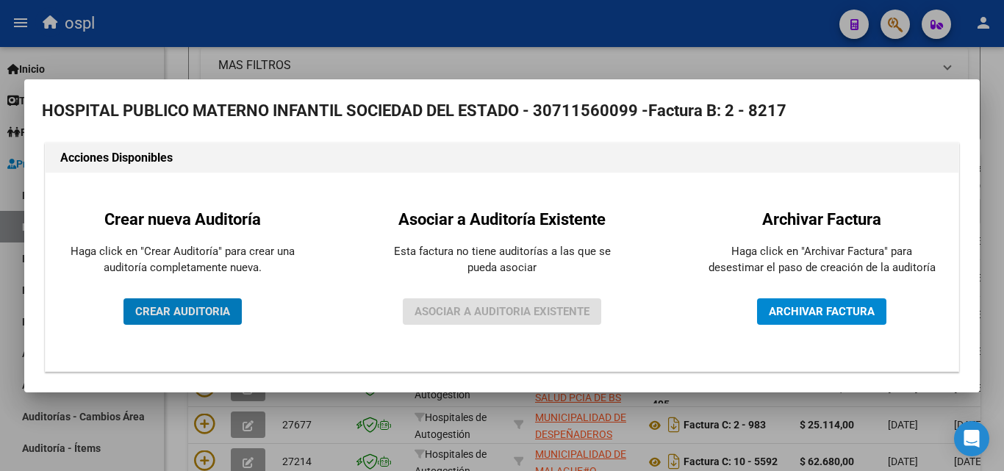
click at [162, 307] on span "CREAR AUDITORIA" at bounding box center [182, 311] width 95 height 13
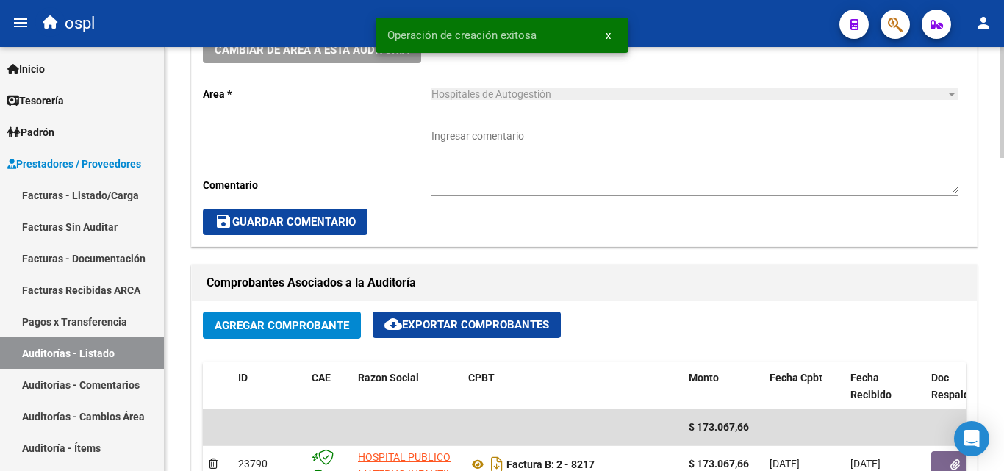
scroll to position [294, 0]
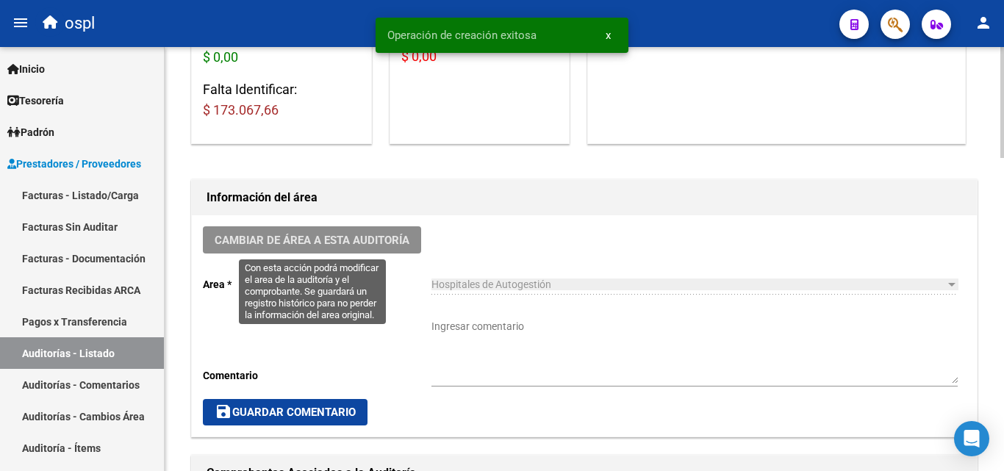
click at [356, 231] on button "Cambiar de área a esta auditoría" at bounding box center [312, 239] width 218 height 27
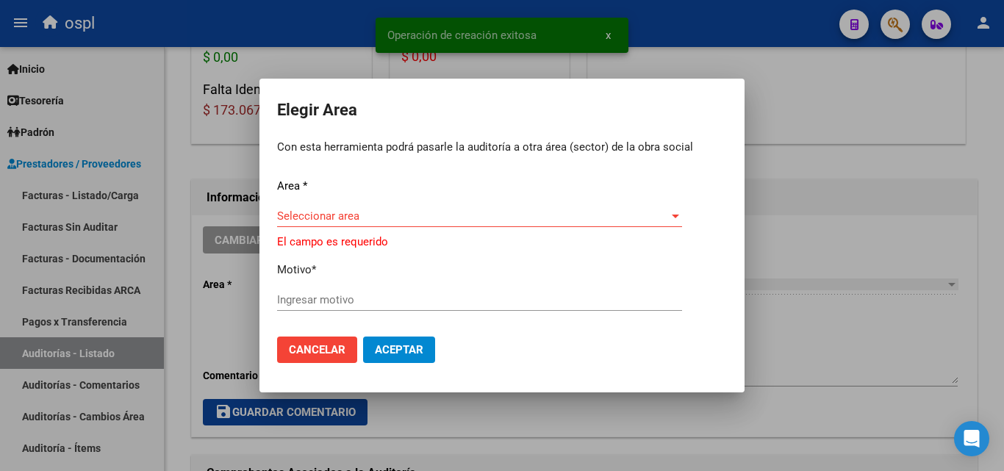
click at [534, 213] on div "Seleccionar area Seleccionar area" at bounding box center [479, 216] width 405 height 22
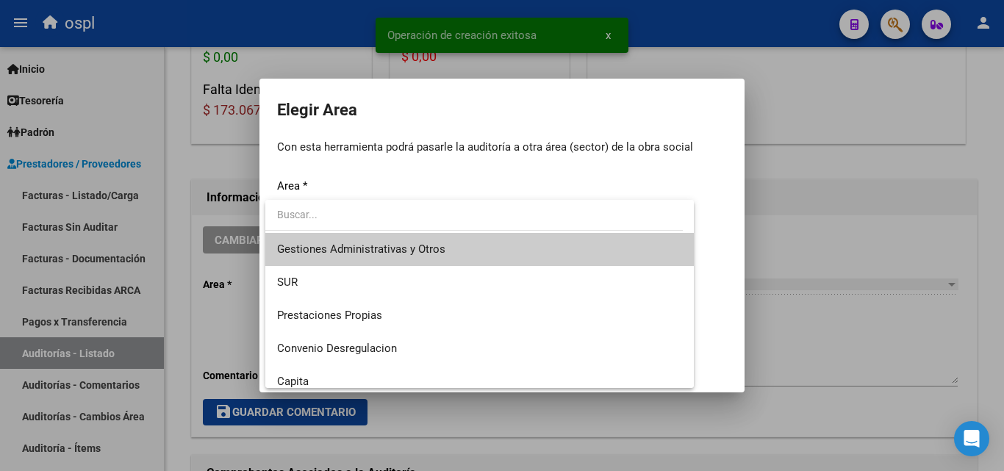
scroll to position [176, 0]
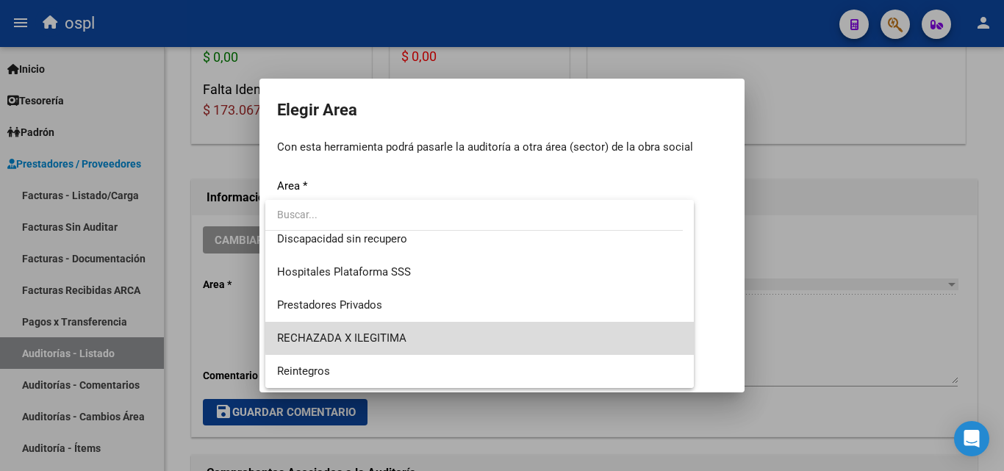
drag, startPoint x: 485, startPoint y: 335, endPoint x: 468, endPoint y: 314, distance: 26.2
click at [484, 335] on span "RECHAZADA X ILEGITIMA" at bounding box center [479, 338] width 405 height 33
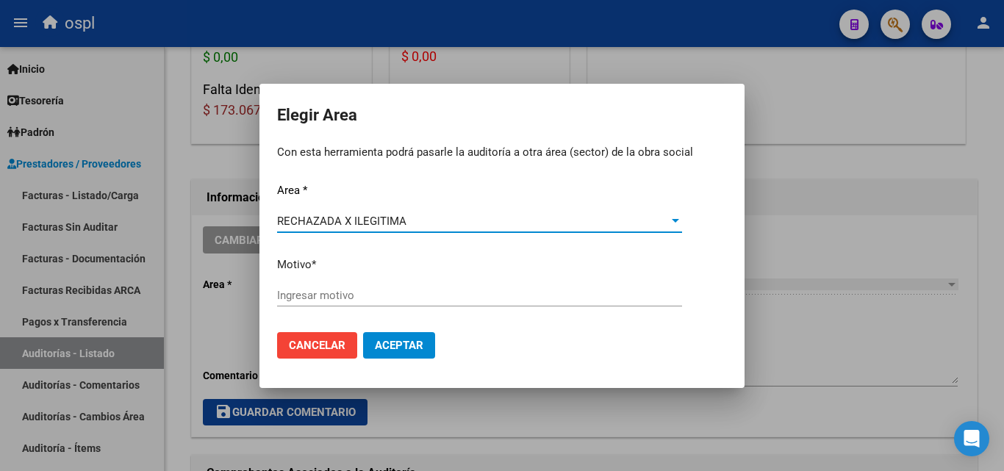
click at [446, 301] on input "Ingresar motivo" at bounding box center [479, 295] width 405 height 13
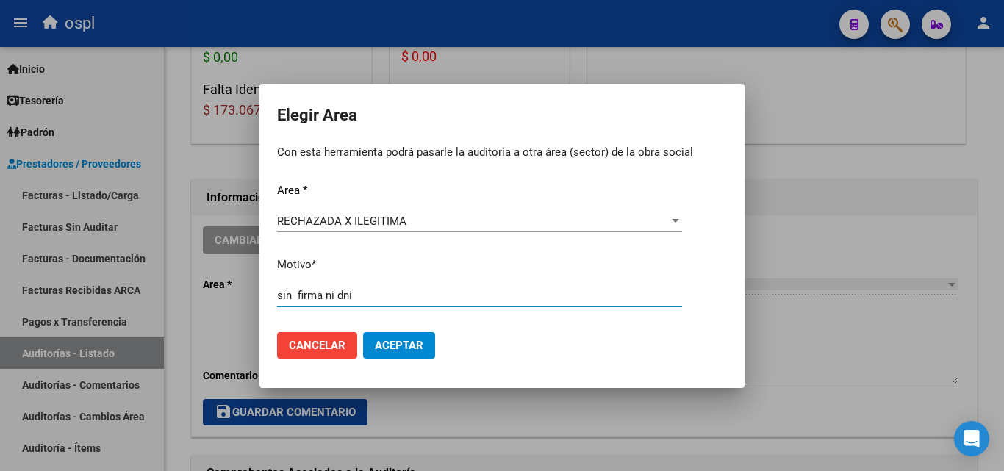
type input "sin firma ni dni"
click at [392, 343] on span "Aceptar" at bounding box center [399, 345] width 49 height 13
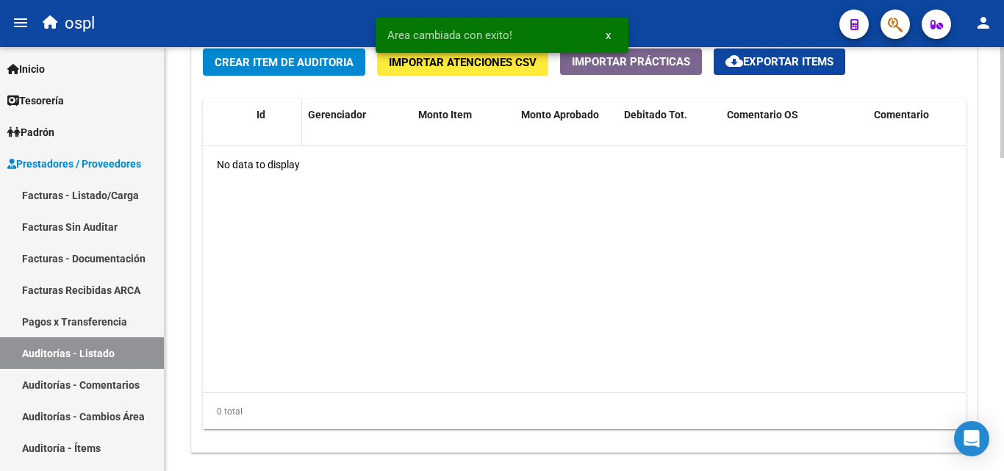
scroll to position [1029, 0]
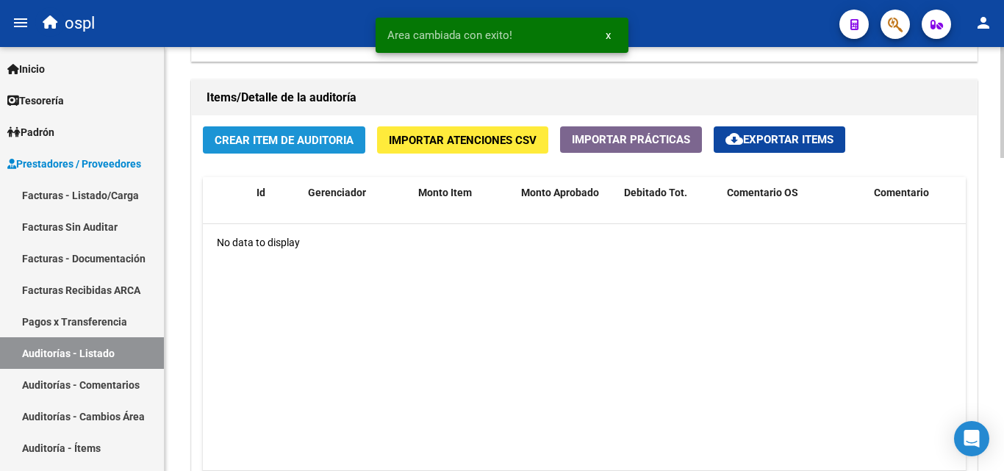
click at [282, 133] on span "Crear Item de Auditoria" at bounding box center [284, 139] width 139 height 13
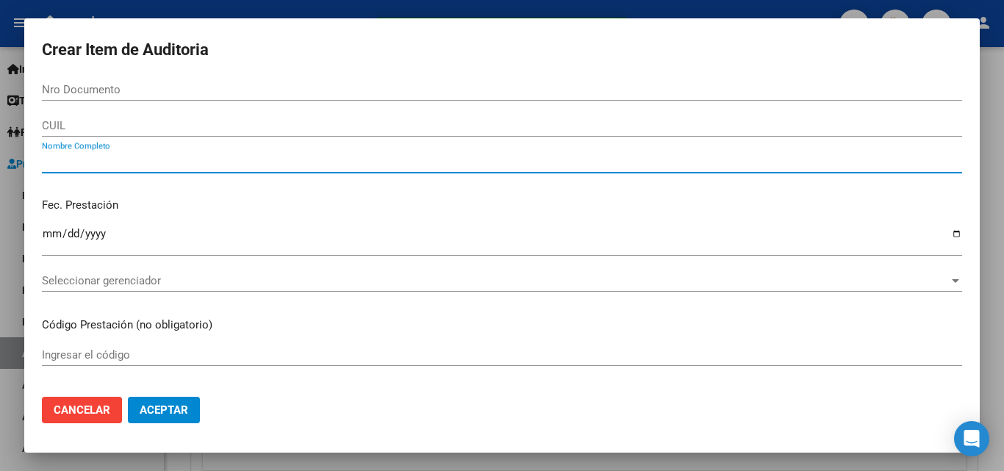
click at [144, 156] on input "Nombre Completo" at bounding box center [502, 161] width 920 height 13
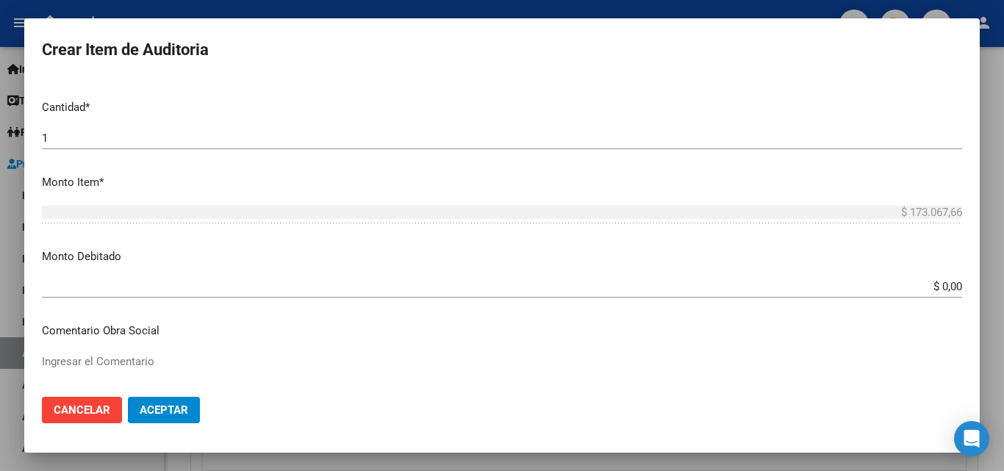
scroll to position [368, 0]
type input "todos"
drag, startPoint x: 939, startPoint y: 279, endPoint x: 990, endPoint y: 279, distance: 50.7
click at [990, 279] on div "Crear Item de Auditoria Nro Documento CUIL todos Nombre Completo Fec. Prestació…" at bounding box center [502, 235] width 1004 height 471
click at [947, 290] on input "$ 0,00" at bounding box center [502, 285] width 920 height 13
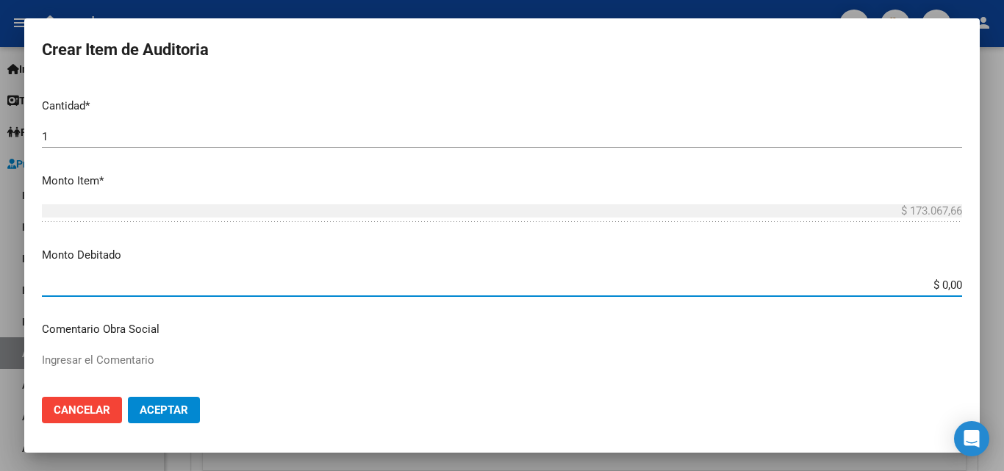
drag, startPoint x: 904, startPoint y: 285, endPoint x: 968, endPoint y: 286, distance: 64.0
click at [968, 286] on mat-dialog-content "Nro Documento CUIL todos Nombre Completo Fec. Prestación Ingresar la fecha Sele…" at bounding box center [502, 232] width 956 height 307
type input "$ 173.067,66"
click at [693, 414] on mat-dialog-actions "Cancelar Aceptar" at bounding box center [502, 410] width 920 height 50
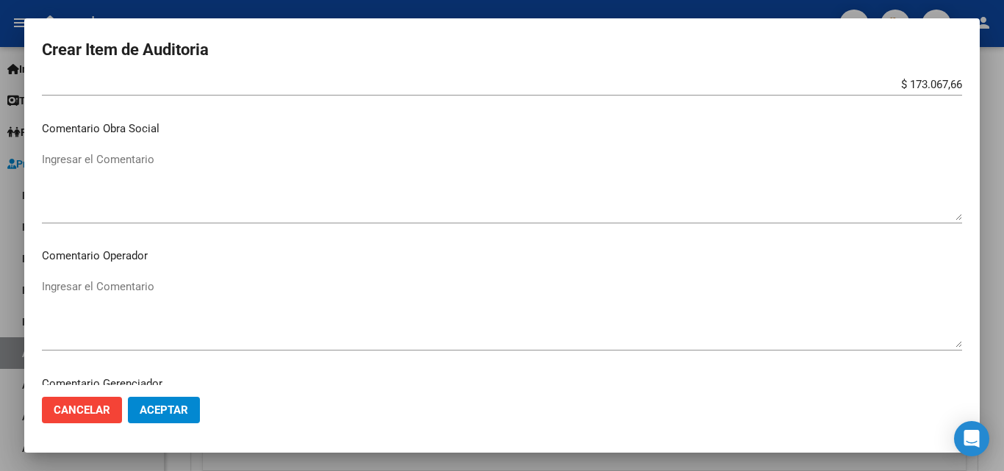
scroll to position [588, 0]
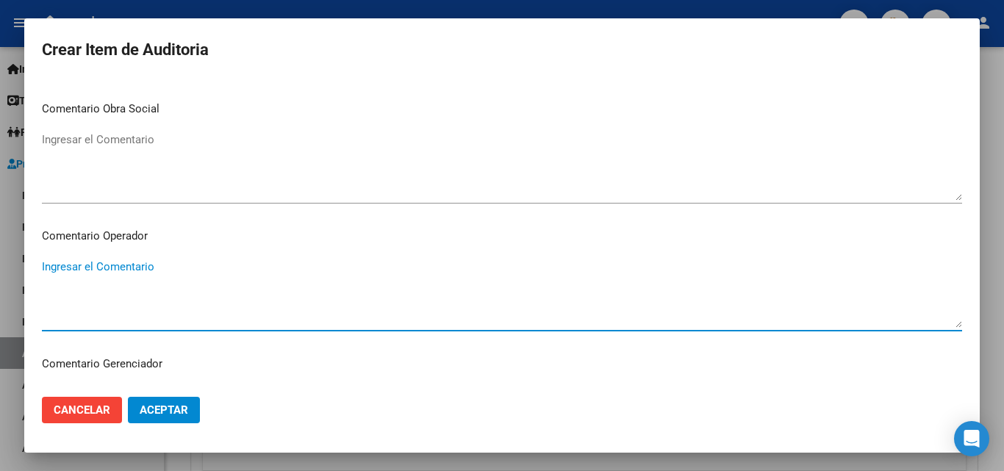
click at [156, 276] on textarea "Ingresar el Comentario" at bounding box center [502, 293] width 920 height 69
click at [218, 272] on textarea "rechazada por ilegitima - no presetna firma ni dni del afiliado" at bounding box center [502, 293] width 920 height 69
type textarea "rechazada por ilegitima - no presenta firma ni DNI del afiliado"
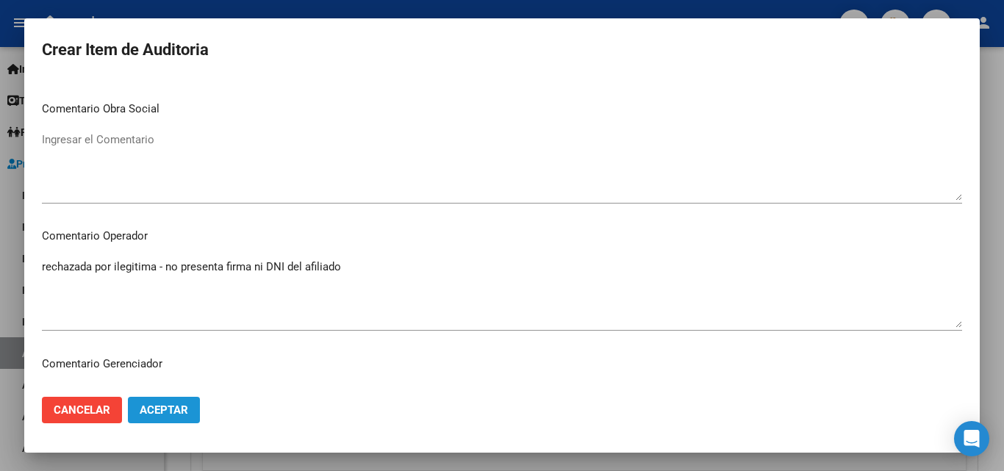
click at [168, 418] on button "Aceptar" at bounding box center [164, 410] width 72 height 26
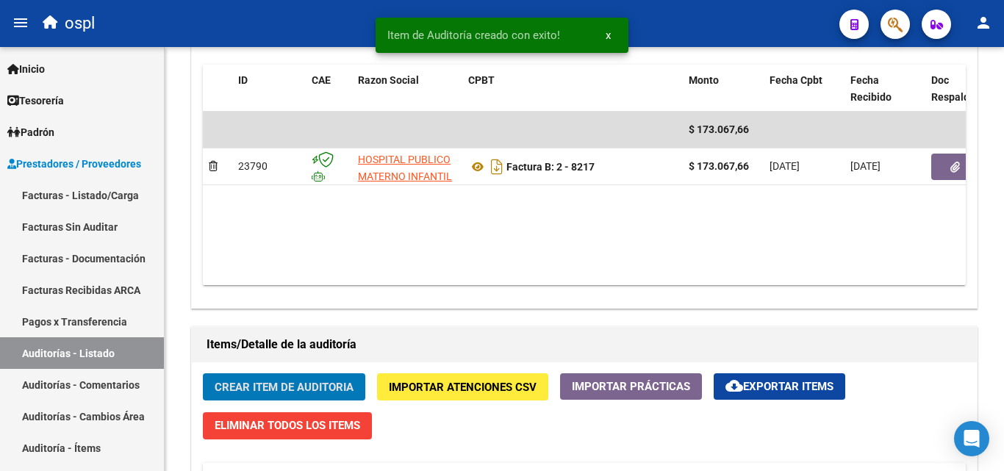
scroll to position [662, 0]
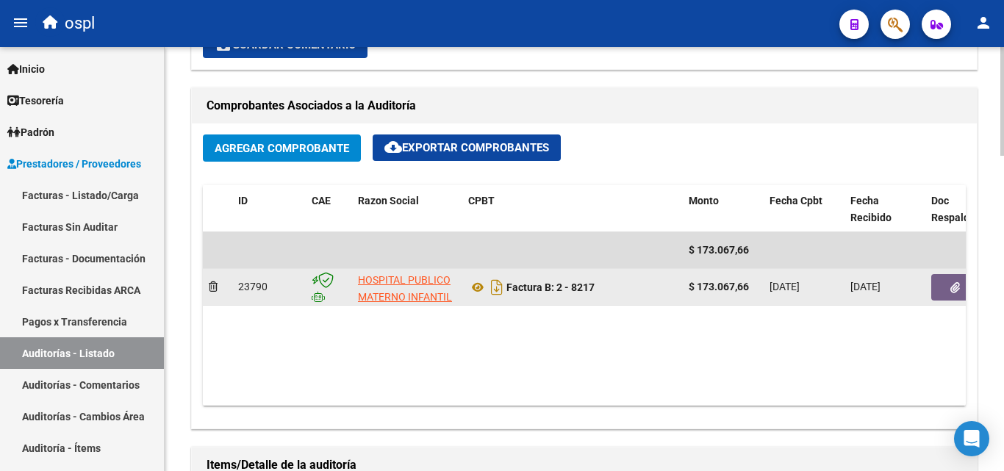
click at [957, 283] on icon "button" at bounding box center [956, 287] width 10 height 11
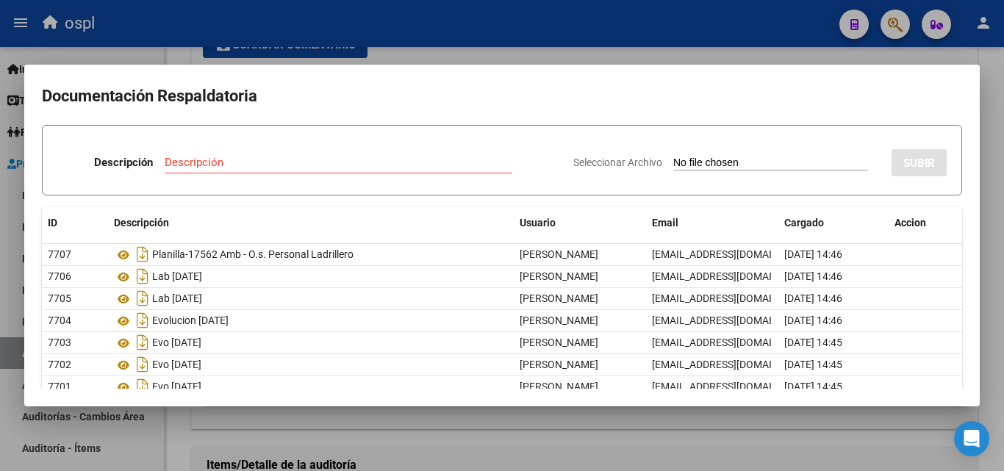
click at [683, 162] on input "Seleccionar Archivo" at bounding box center [770, 164] width 195 height 14
type input "C:\fakepath\RECHAZO X ILEGITIMA - FC 8217.pdf"
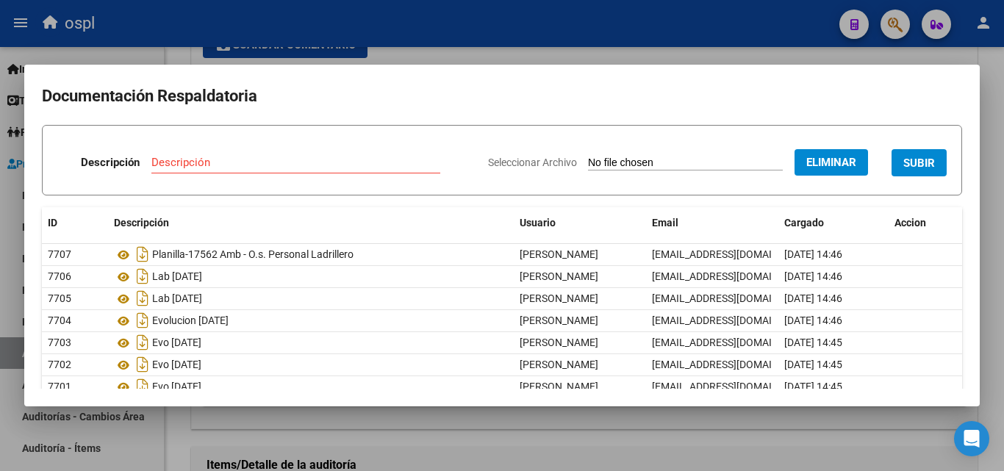
click at [206, 165] on input "Descripción" at bounding box center [295, 162] width 289 height 13
type input "RECHAZO"
click at [907, 153] on button "SUBIR" at bounding box center [919, 162] width 55 height 27
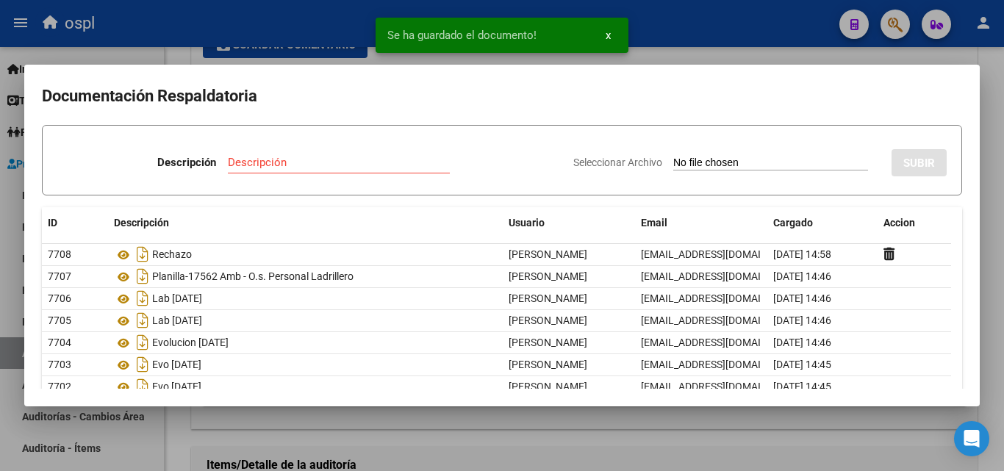
click at [734, 22] on div at bounding box center [502, 235] width 1004 height 471
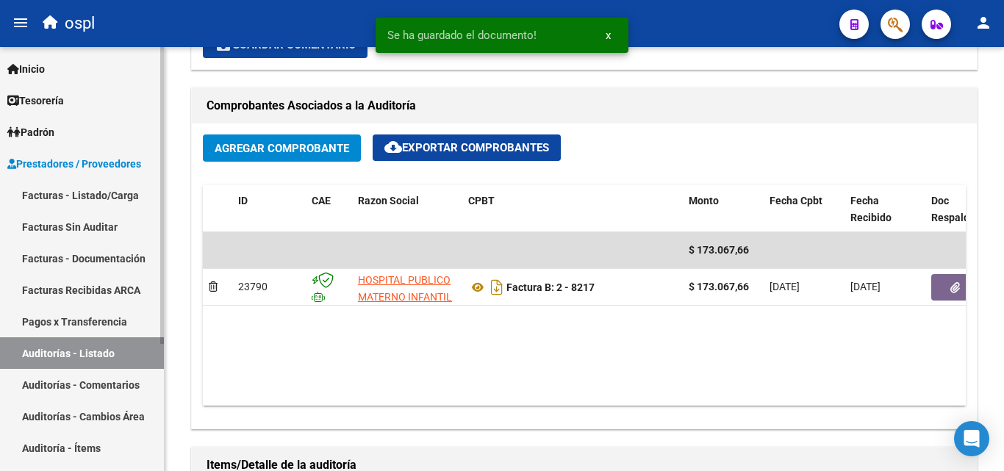
click at [85, 229] on link "Facturas Sin Auditar" at bounding box center [82, 227] width 164 height 32
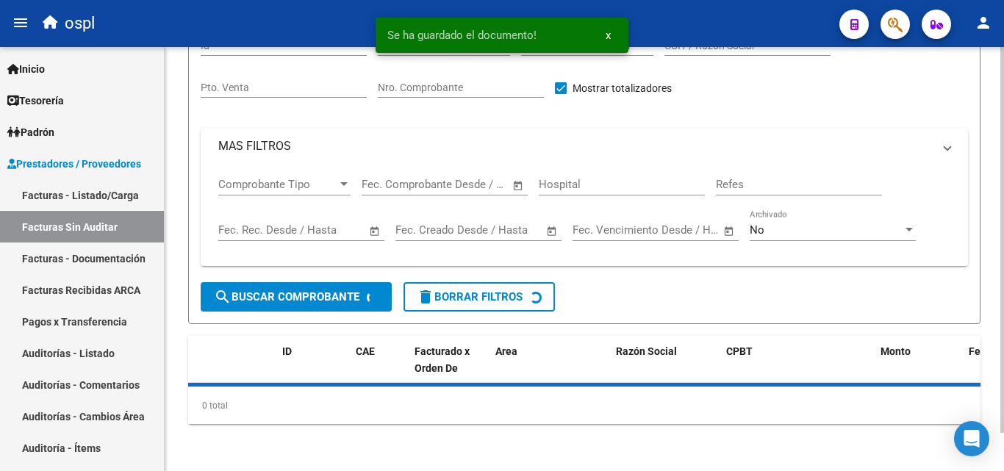
scroll to position [42, 0]
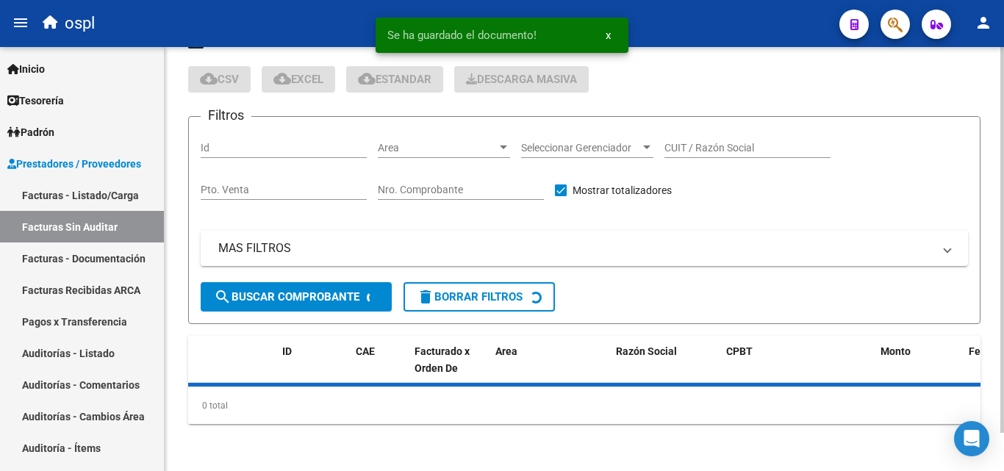
click at [468, 155] on div "Area Area" at bounding box center [444, 143] width 132 height 29
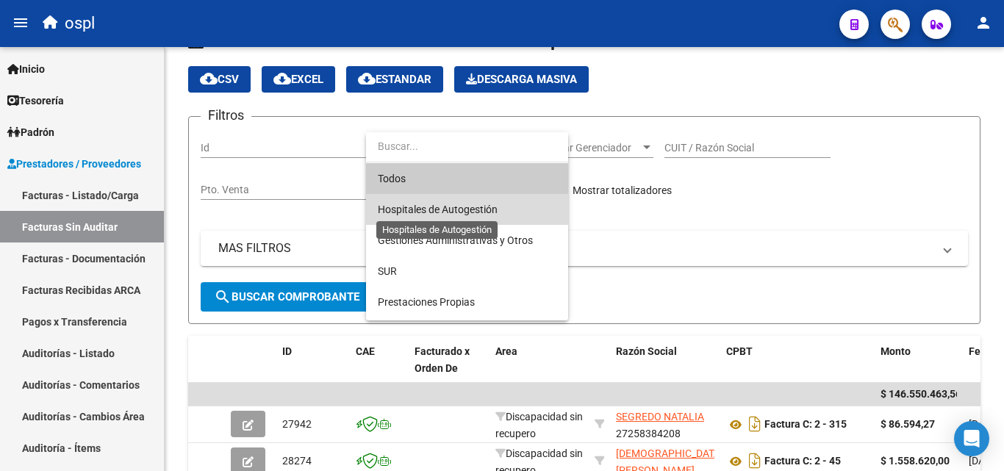
click at [472, 208] on span "Hospitales de Autogestión" at bounding box center [438, 210] width 120 height 12
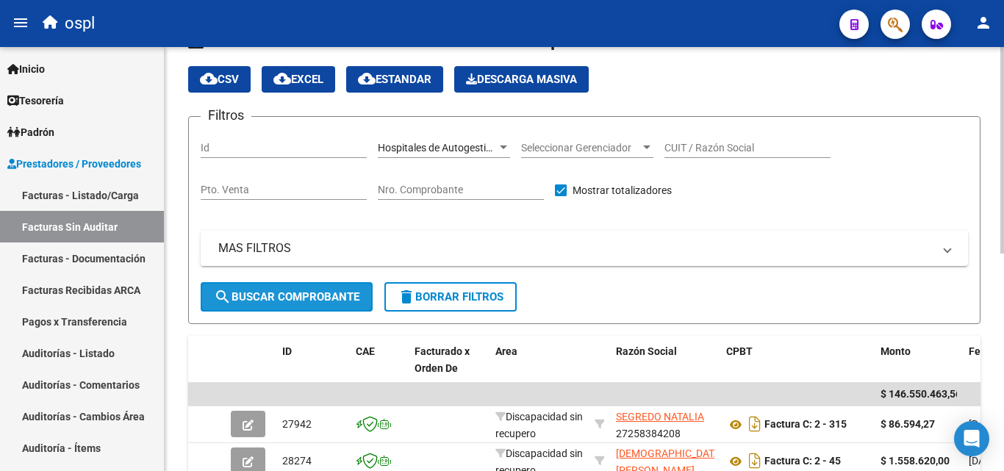
click at [331, 301] on span "search Buscar Comprobante" at bounding box center [287, 296] width 146 height 13
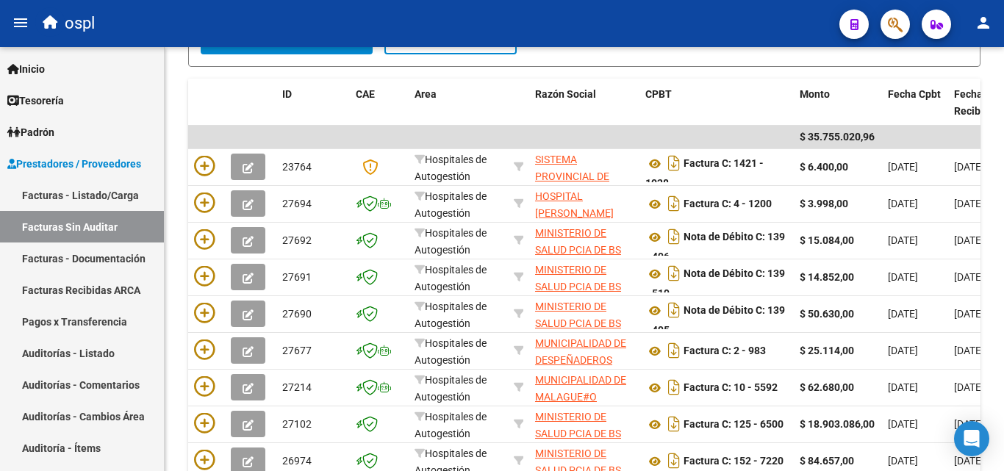
scroll to position [298, 0]
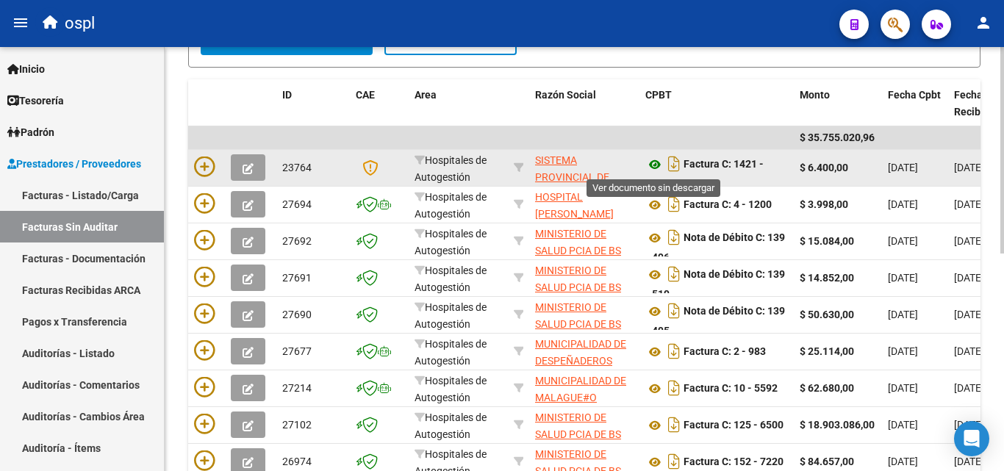
click at [653, 166] on icon at bounding box center [655, 165] width 19 height 18
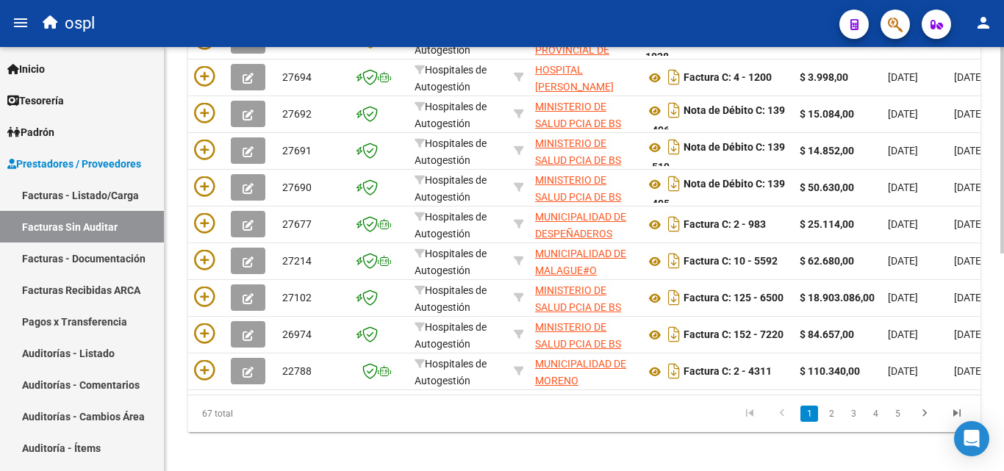
scroll to position [446, 0]
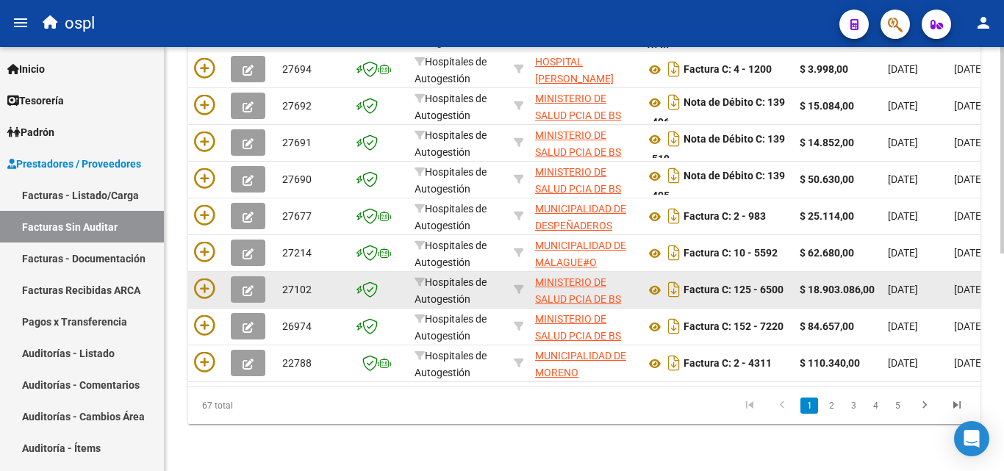
drag, startPoint x: 853, startPoint y: 273, endPoint x: 834, endPoint y: 273, distance: 19.1
click at [843, 284] on strong "$ 18.903.086,00" at bounding box center [837, 290] width 75 height 12
click at [658, 282] on icon at bounding box center [655, 291] width 19 height 18
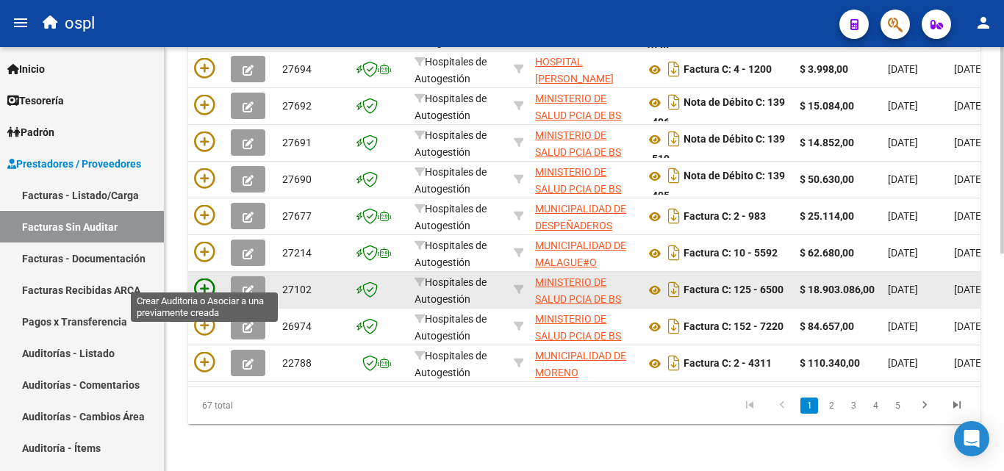
click at [201, 279] on icon at bounding box center [204, 289] width 21 height 21
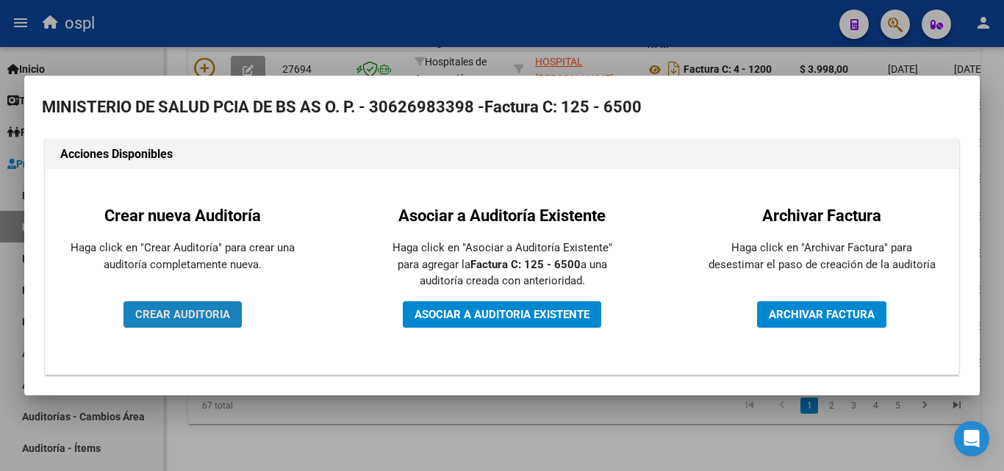
click at [169, 310] on span "CREAR AUDITORIA" at bounding box center [182, 314] width 95 height 13
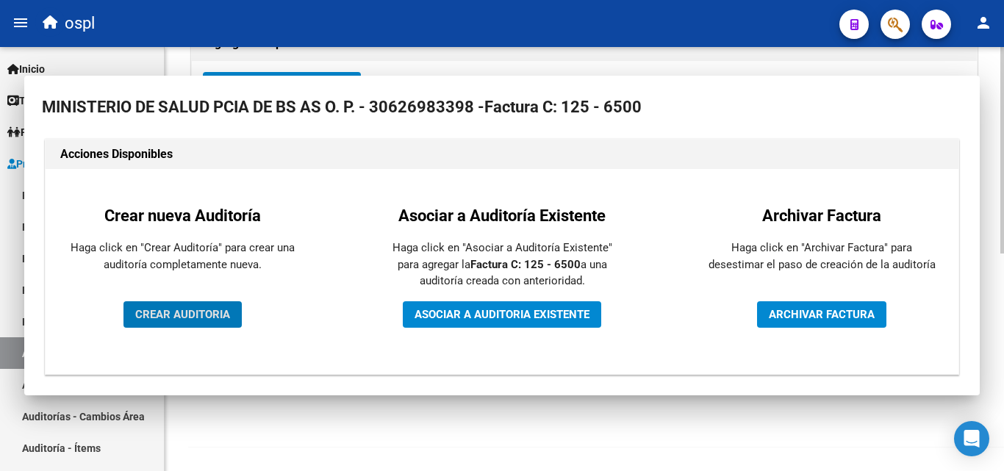
scroll to position [351, 0]
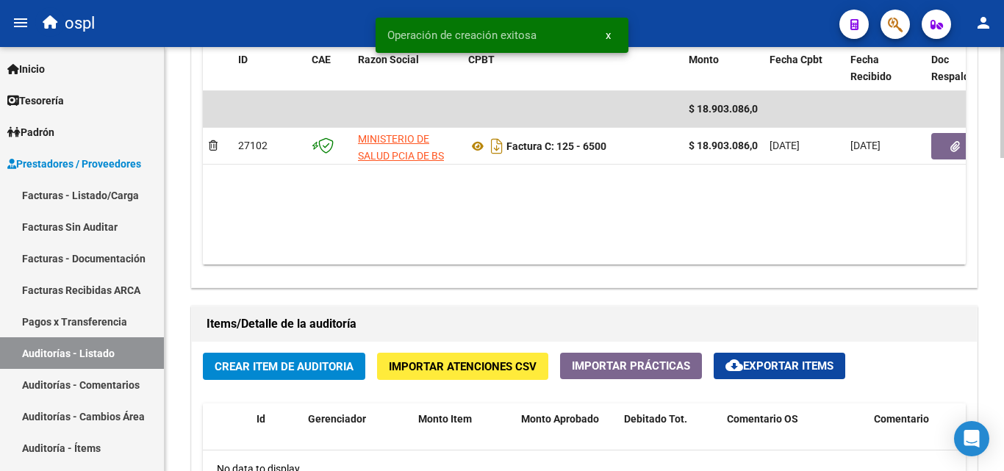
scroll to position [809, 0]
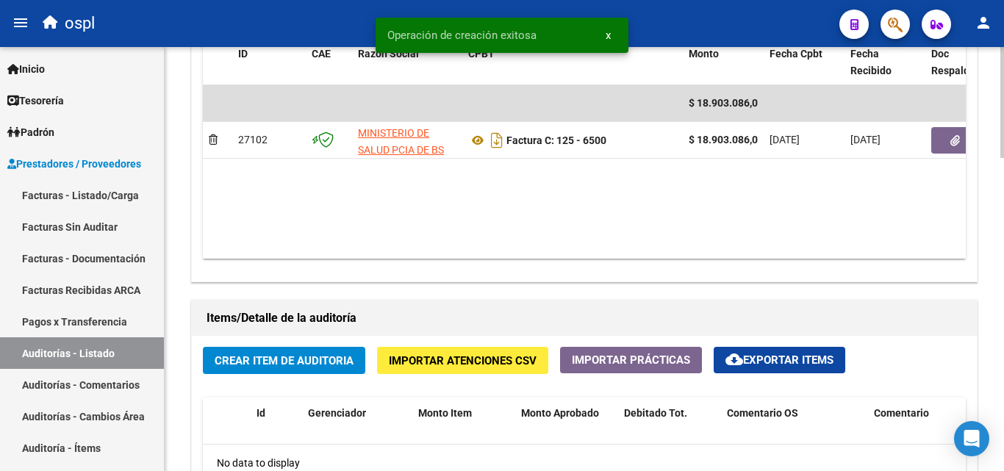
click at [271, 361] on span "Crear Item de Auditoria" at bounding box center [284, 360] width 139 height 13
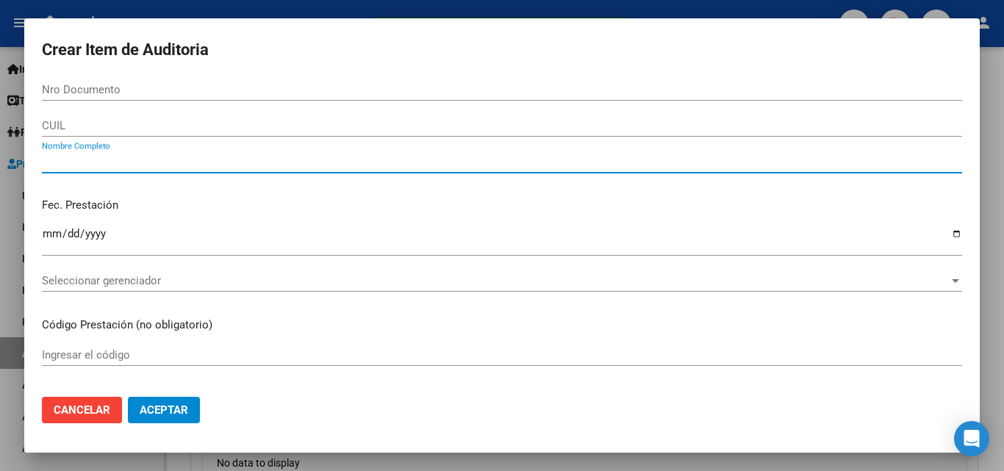
click at [176, 160] on input "Nombre Completo" at bounding box center [502, 161] width 920 height 13
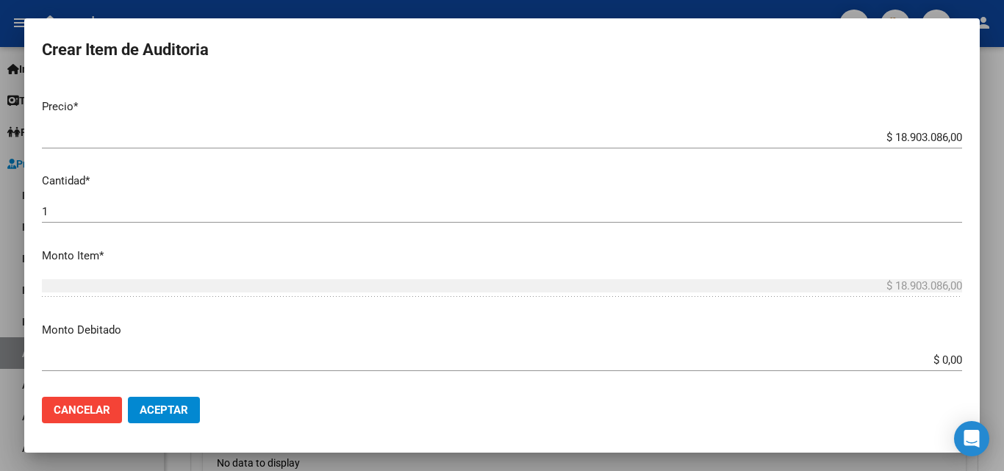
scroll to position [294, 0]
type input "TODOS"
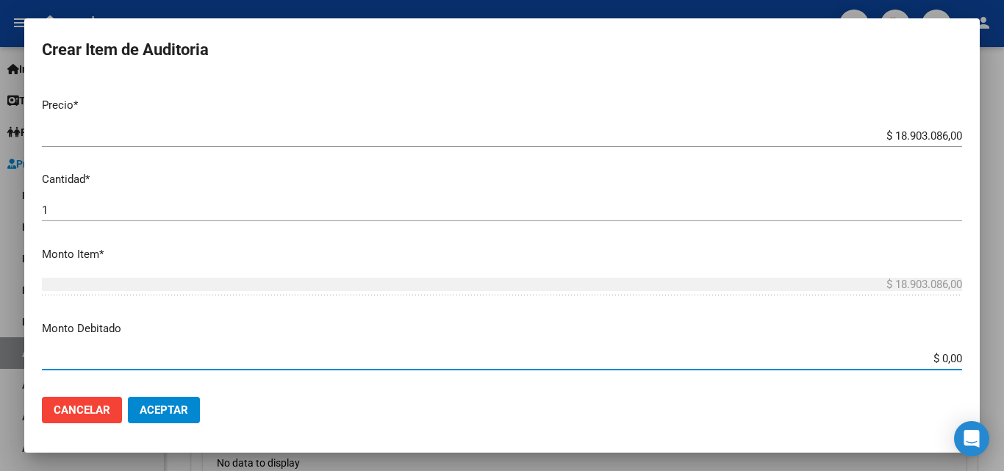
click at [976, 352] on mat-dialog-content "Nro Documento CUIL TODOS Nombre Completo Fec. Prestación Ingresar la fecha Sele…" at bounding box center [502, 232] width 956 height 307
type input "$ 18.903.086,00"
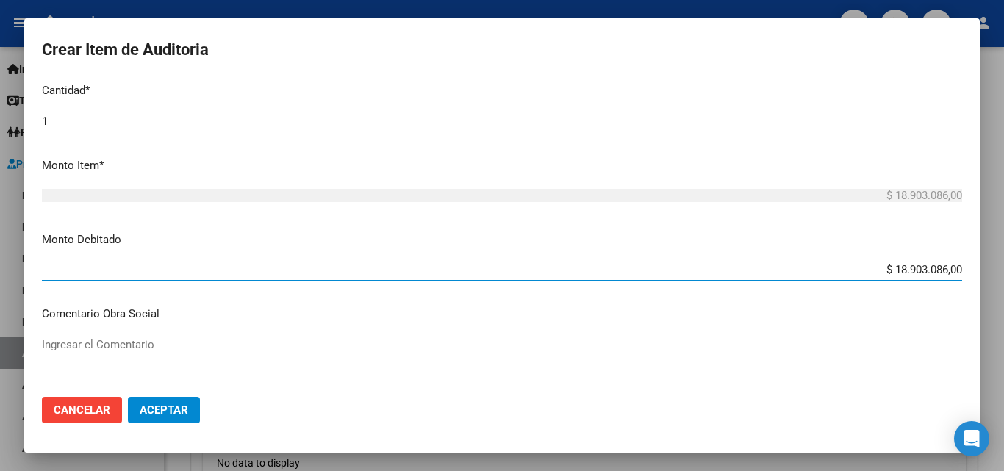
scroll to position [588, 0]
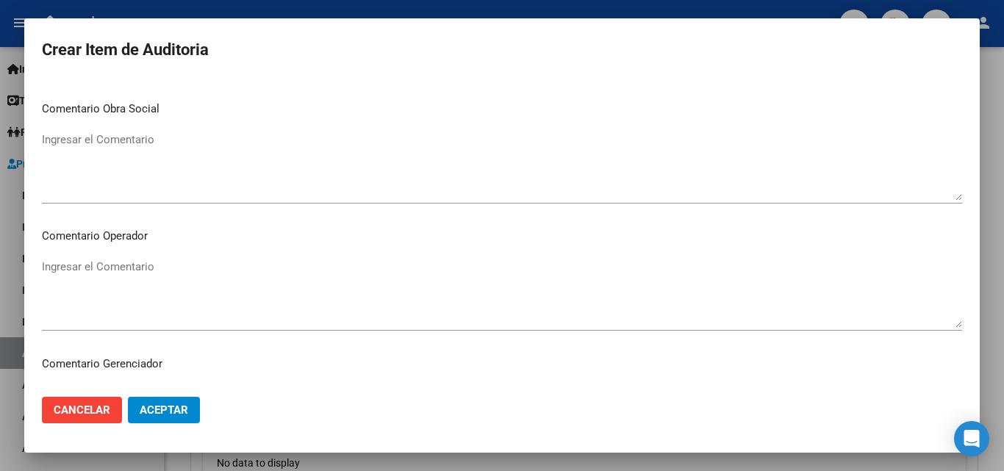
click at [156, 260] on textarea "Ingresar el Comentario" at bounding box center [502, 293] width 920 height 69
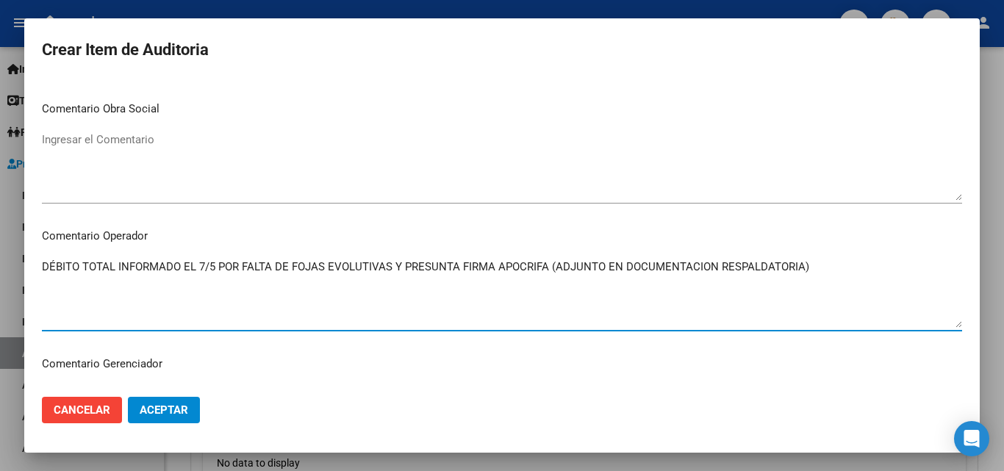
type textarea "DÉBITO TOTAL INFORMADO EL 7/5 POR FALTA DE FOJAS EVOLUTIVAS Y PRESUNTA FIRMA AP…"
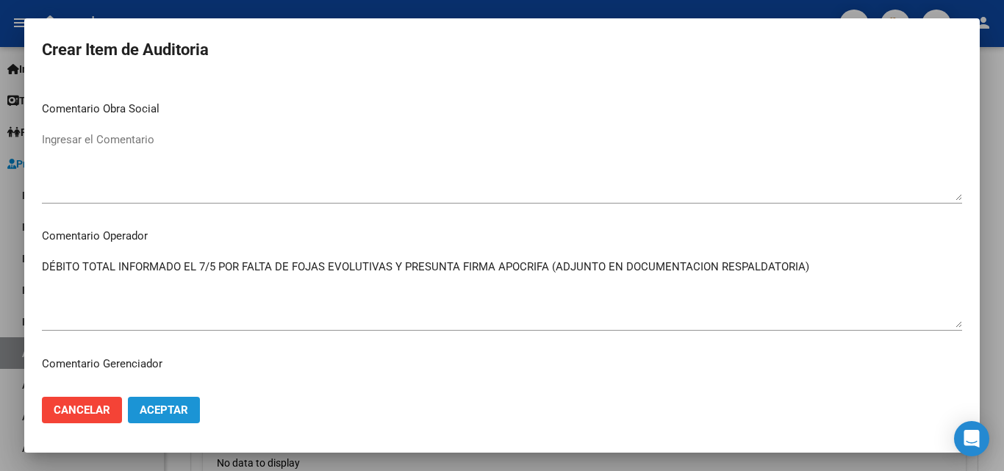
click at [151, 406] on span "Aceptar" at bounding box center [164, 410] width 49 height 13
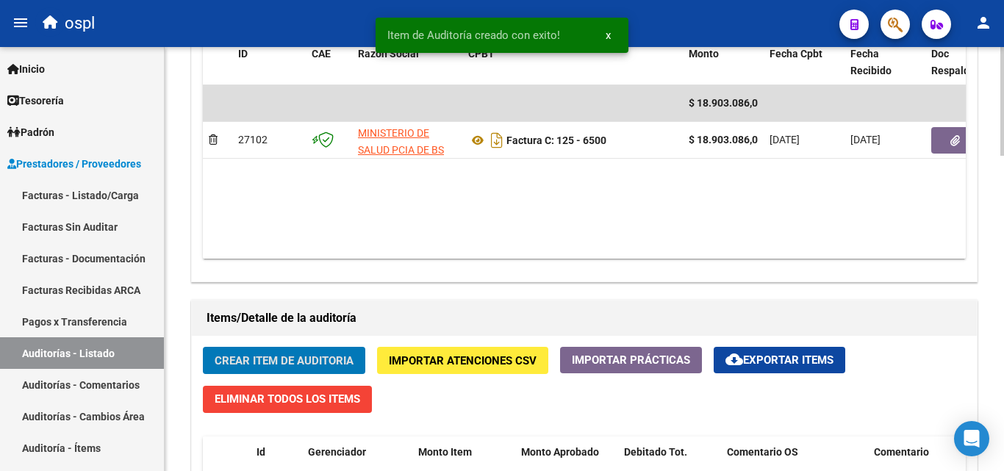
scroll to position [809, 0]
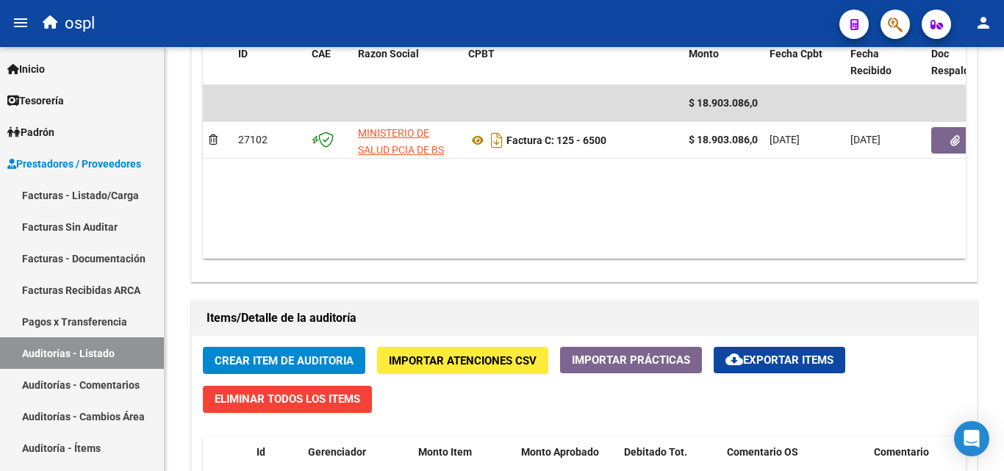
drag, startPoint x: 704, startPoint y: 7, endPoint x: 674, endPoint y: 6, distance: 30.2
click at [704, 6] on mat-toolbar "menu ospl person" at bounding box center [502, 23] width 1004 height 47
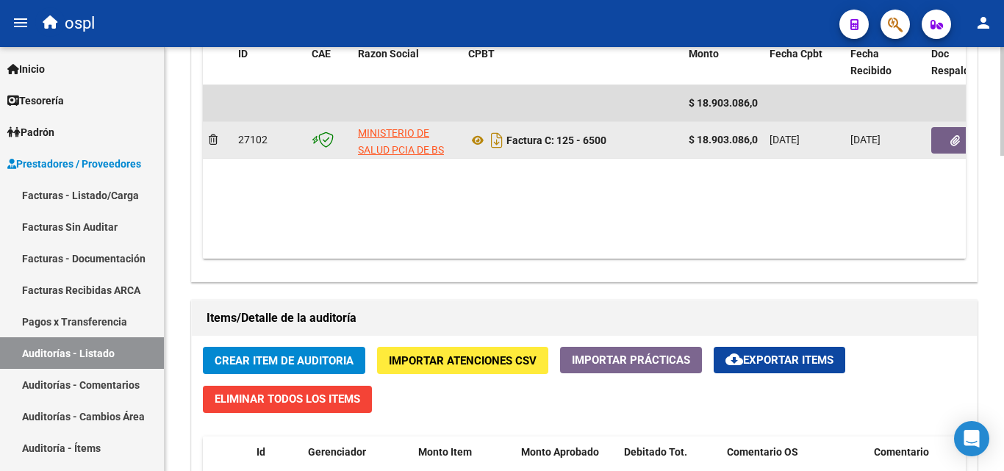
click at [939, 137] on button "button" at bounding box center [955, 140] width 47 height 26
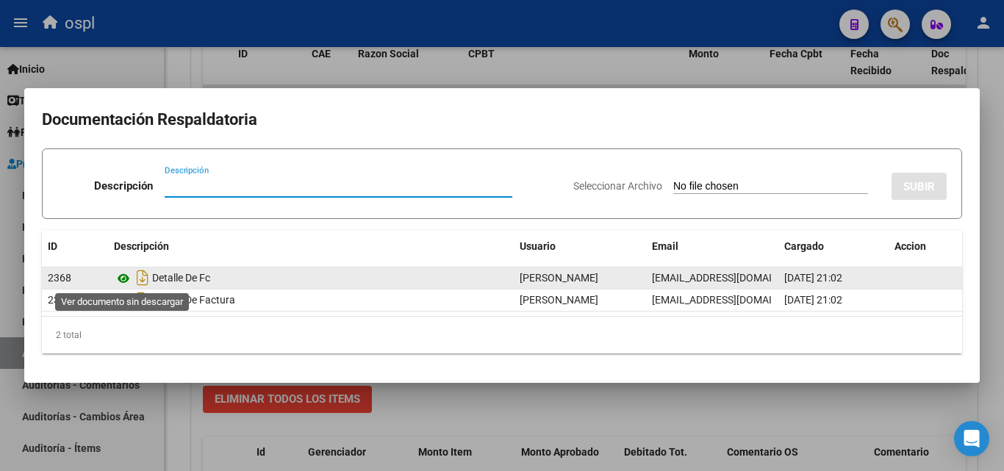
click at [119, 278] on icon at bounding box center [123, 279] width 19 height 18
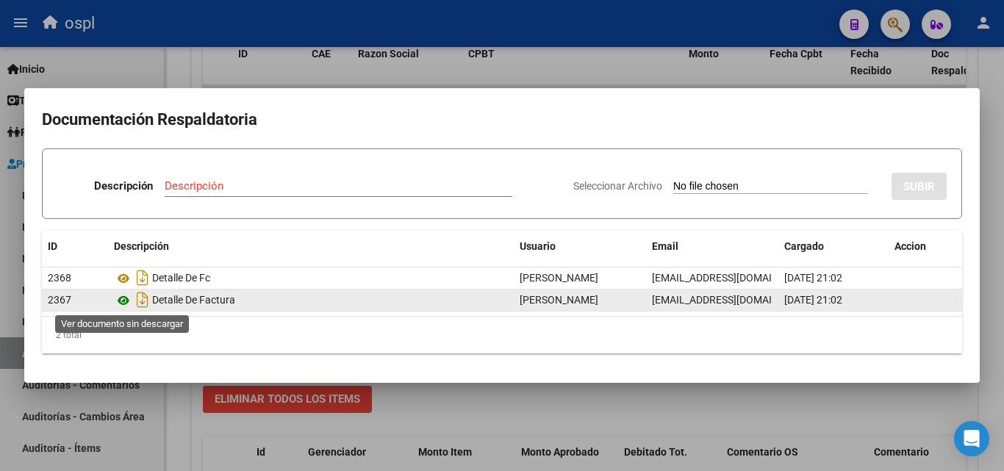
click at [122, 301] on icon at bounding box center [123, 301] width 19 height 18
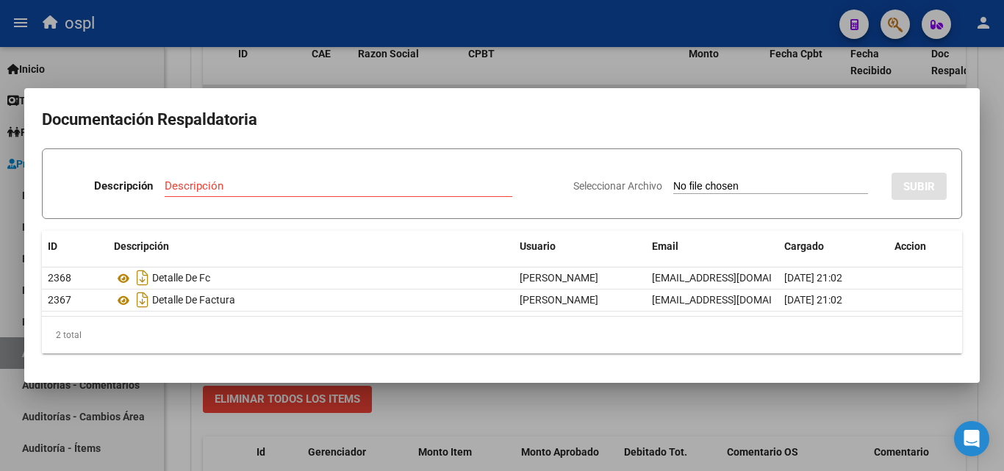
click at [711, 188] on input "Seleccionar Archivo" at bounding box center [770, 187] width 195 height 14
type input "C:\fakepath\DEBITO FACTURA 6500 HTAL DR ALEJANDRO KORN informado (1).pdf"
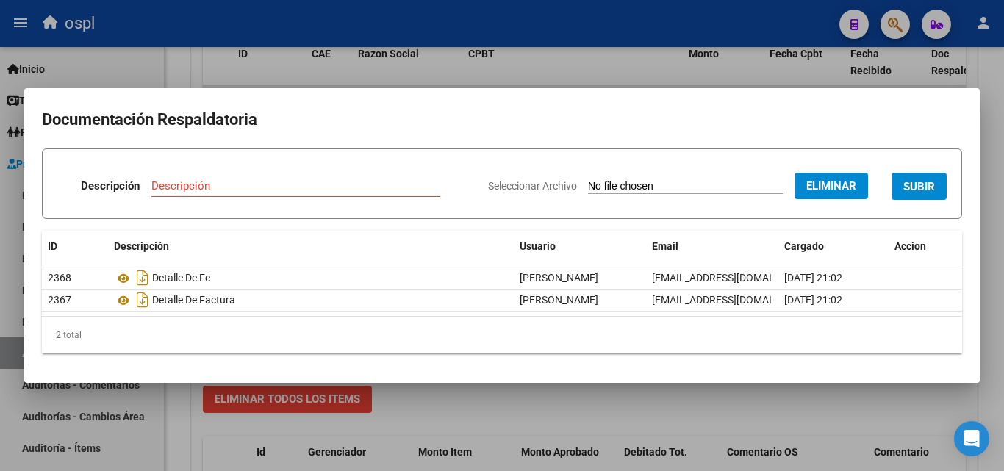
click at [435, 182] on div "Descripción Descripción" at bounding box center [266, 189] width 419 height 44
click at [366, 185] on input "Descripción" at bounding box center [295, 185] width 289 height 13
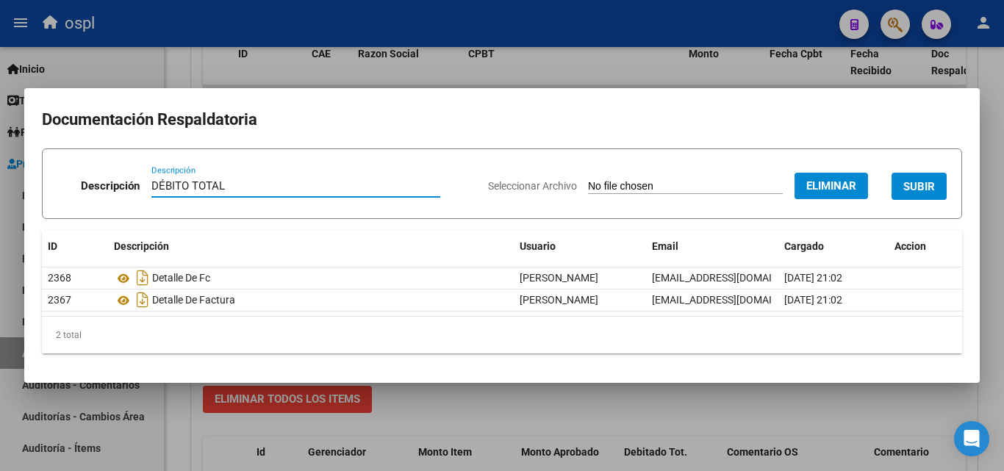
type input "DÉBITO TOTAL"
click at [924, 188] on span "SUBIR" at bounding box center [920, 186] width 32 height 13
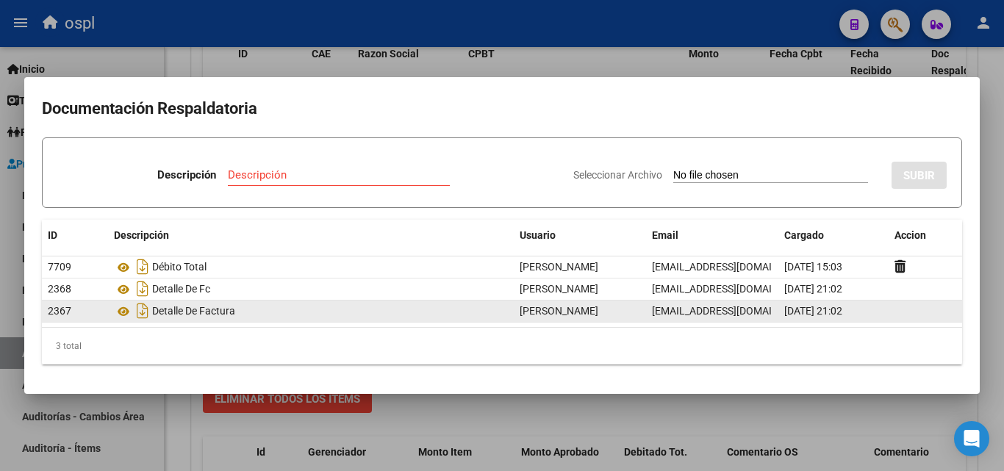
drag, startPoint x: 857, startPoint y: 308, endPoint x: 873, endPoint y: 304, distance: 16.6
click at [873, 304] on div "06/05/2025 21:02" at bounding box center [833, 311] width 99 height 17
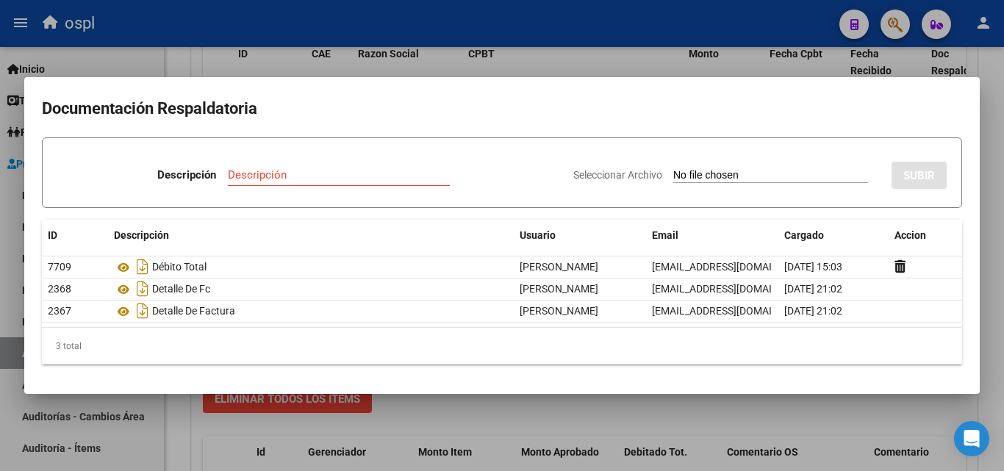
click at [490, 427] on div at bounding box center [502, 235] width 1004 height 471
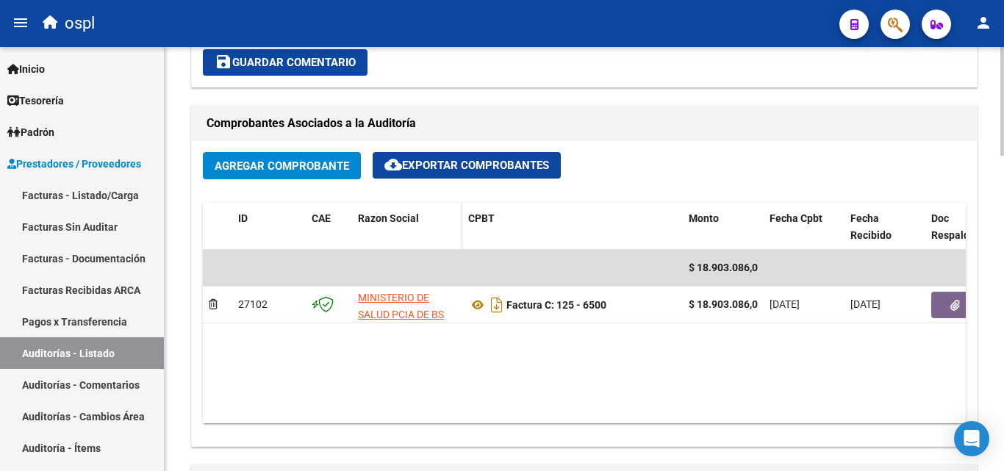
scroll to position [351, 0]
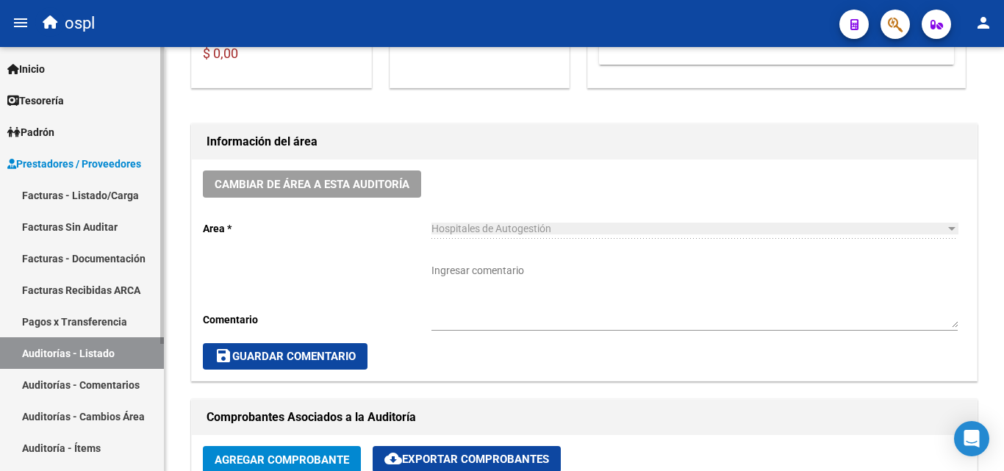
click at [50, 223] on link "Facturas Sin Auditar" at bounding box center [82, 227] width 164 height 32
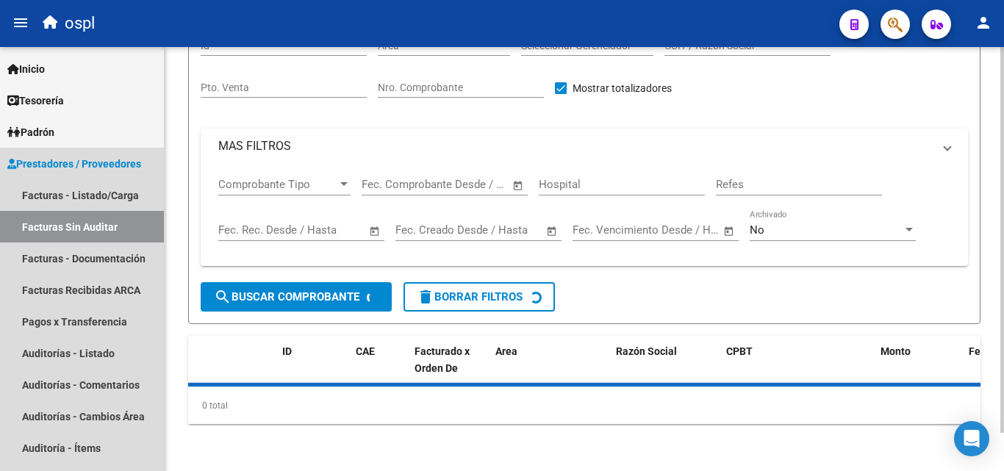
scroll to position [42, 0]
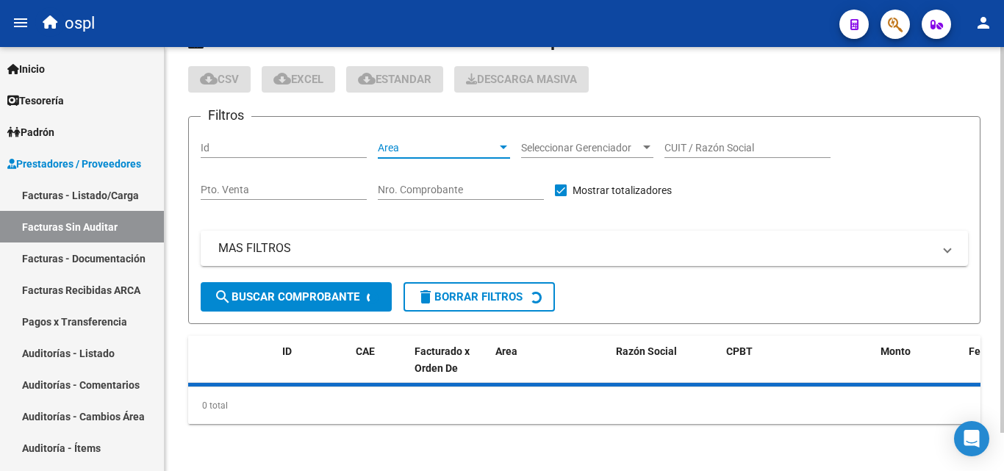
click at [413, 147] on span "Area" at bounding box center [437, 148] width 119 height 12
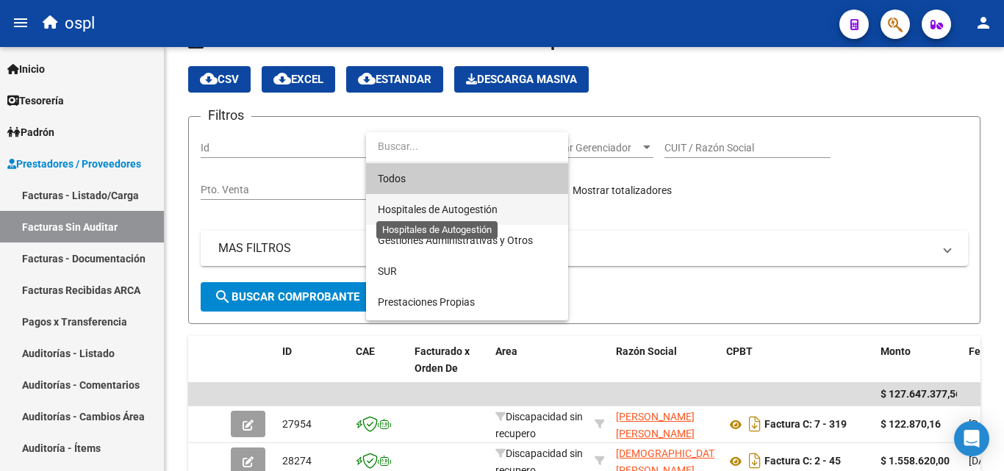
click at [422, 212] on span "Hospitales de Autogestión" at bounding box center [438, 210] width 120 height 12
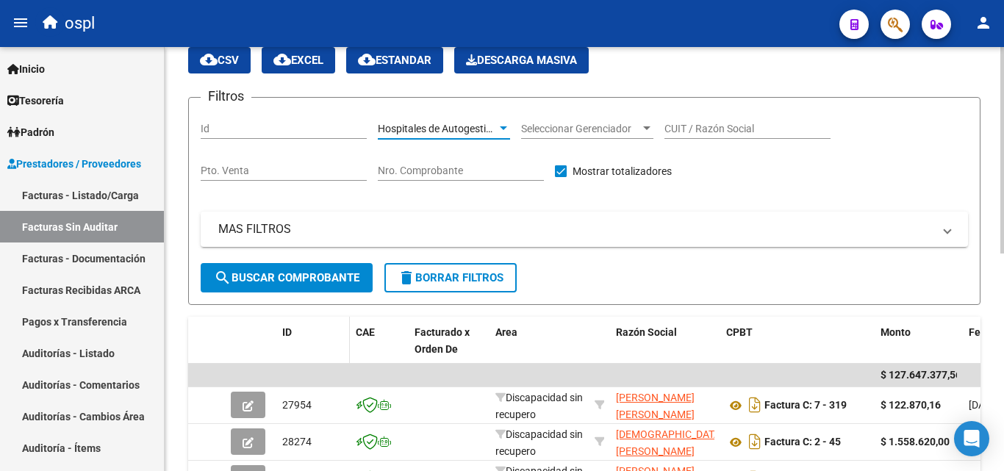
scroll to position [115, 0]
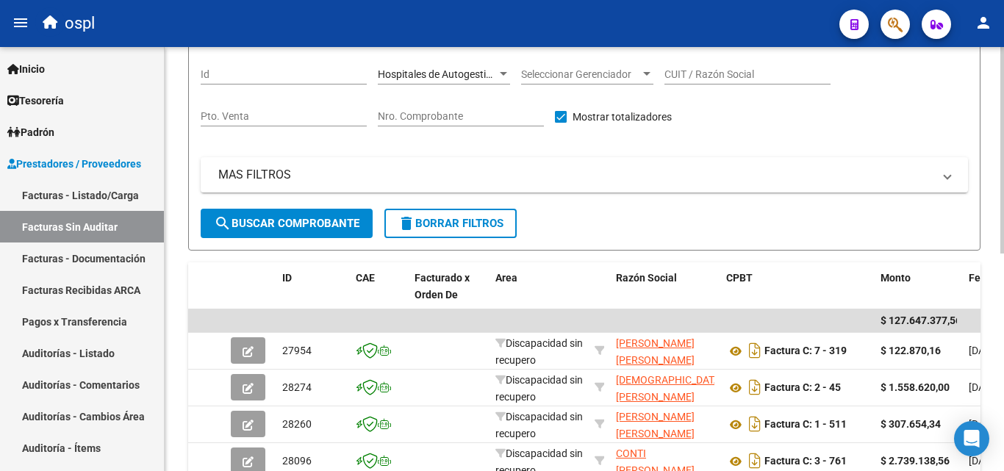
drag, startPoint x: 287, startPoint y: 199, endPoint x: 292, endPoint y: 212, distance: 14.2
click at [287, 201] on div "MAS FILTROS Comprobante Tipo Comprobante Tipo Fecha inicio – Fecha fin Fec. Com…" at bounding box center [585, 182] width 768 height 51
click at [294, 213] on button "search Buscar Comprobante" at bounding box center [287, 223] width 172 height 29
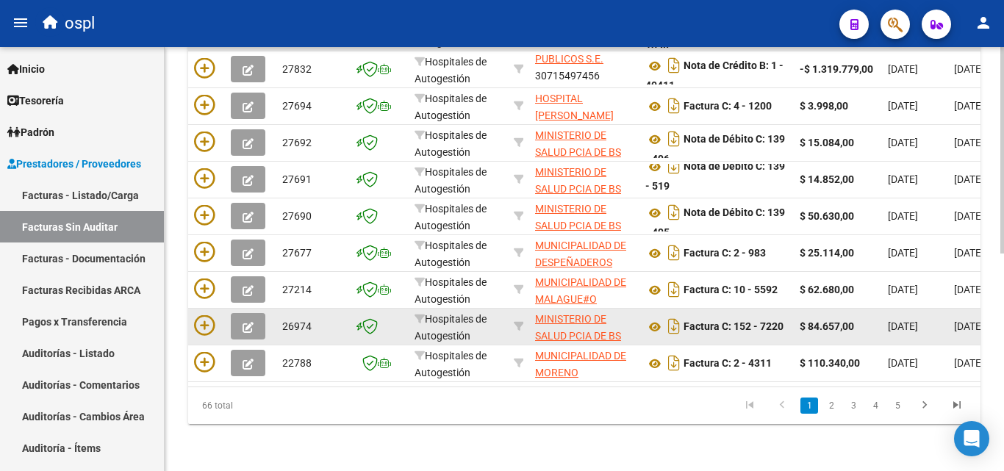
scroll to position [372, 0]
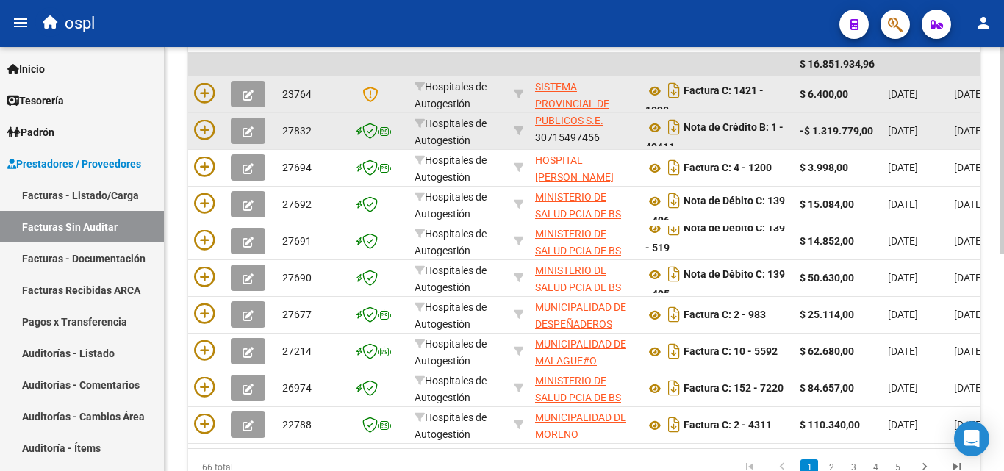
drag, startPoint x: 815, startPoint y: 127, endPoint x: 848, endPoint y: 128, distance: 33.8
click at [848, 128] on strong "-$ 1.319.779,00" at bounding box center [837, 131] width 74 height 12
click at [662, 128] on icon at bounding box center [655, 128] width 19 height 18
click at [654, 127] on icon at bounding box center [655, 128] width 19 height 18
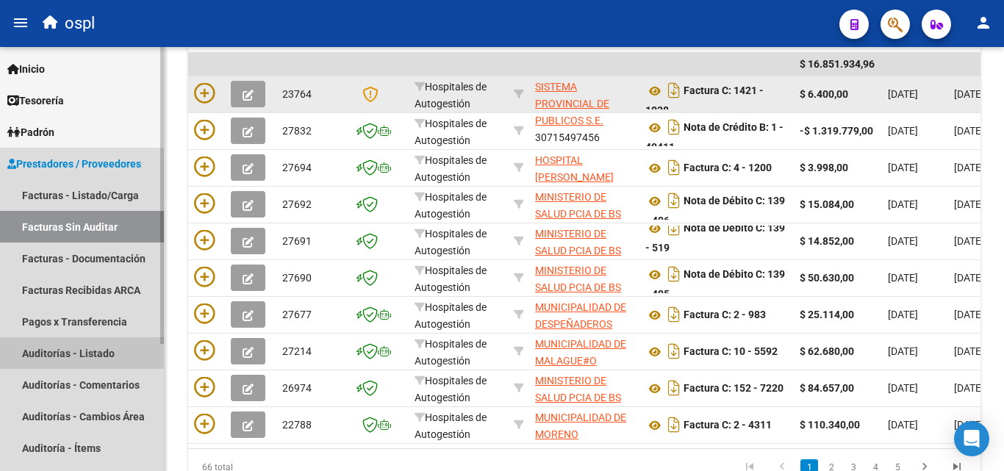
drag, startPoint x: 124, startPoint y: 351, endPoint x: 102, endPoint y: 345, distance: 22.8
click at [102, 345] on link "Auditorías - Listado" at bounding box center [82, 353] width 164 height 32
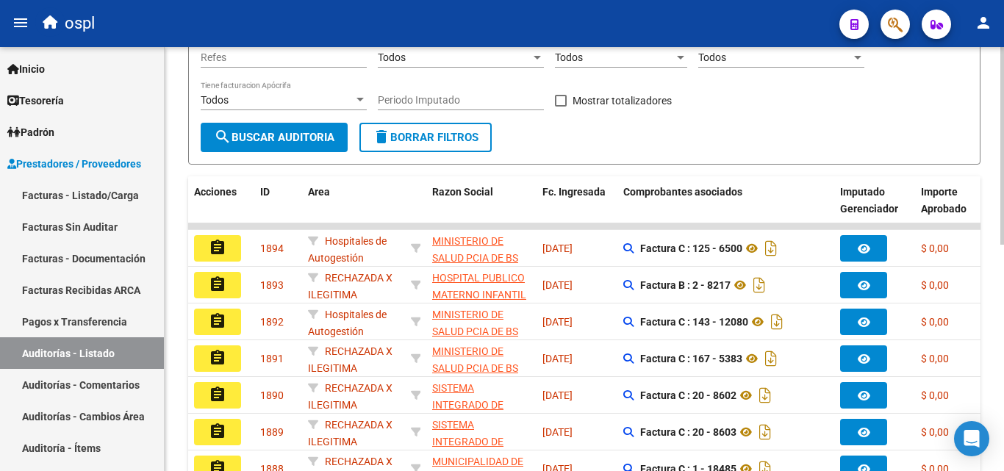
scroll to position [151, 0]
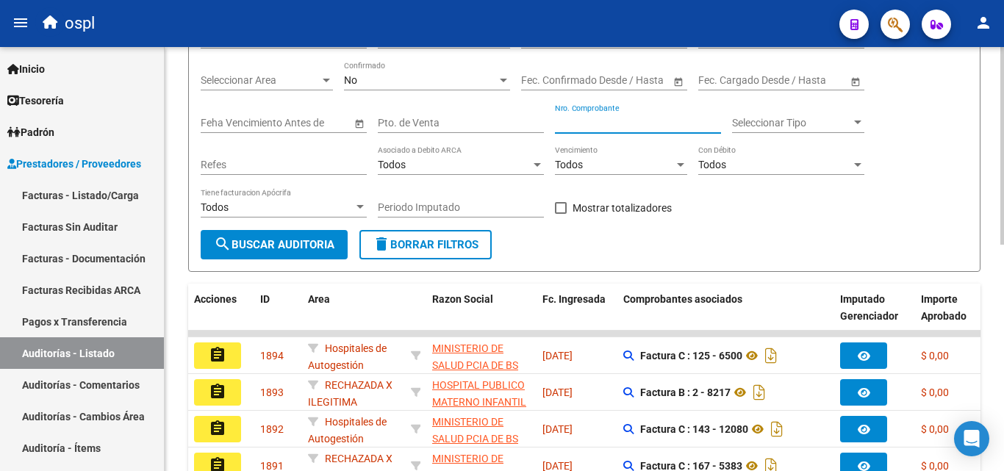
click at [584, 117] on input "Nro. Comprobante" at bounding box center [638, 123] width 166 height 12
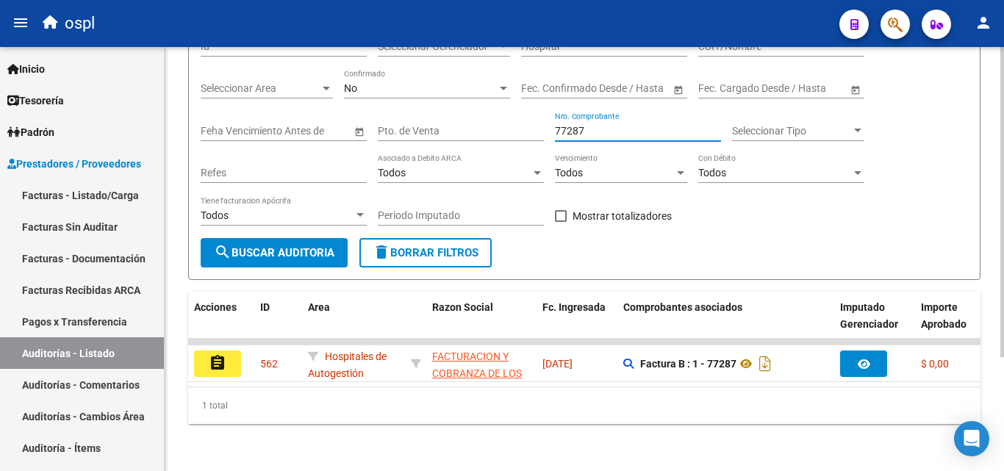
scroll to position [155, 0]
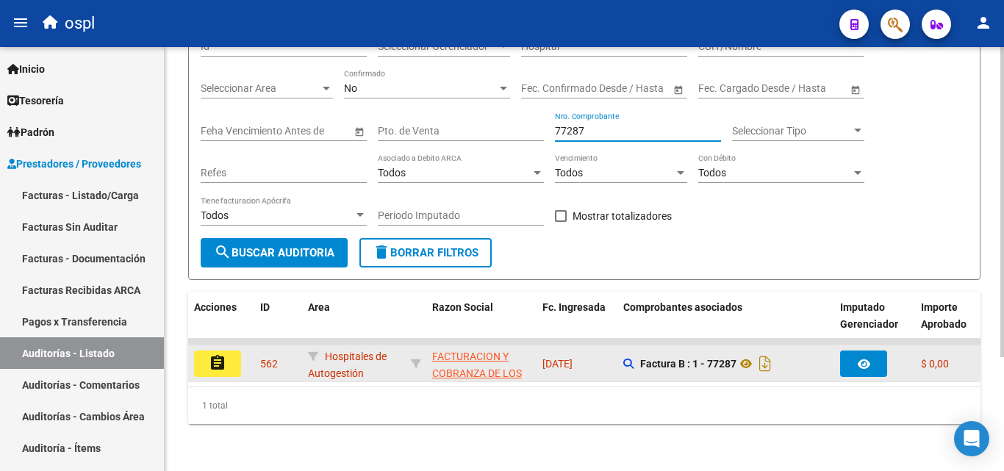
type input "77287"
click at [210, 354] on mat-icon "assignment" at bounding box center [218, 363] width 18 height 18
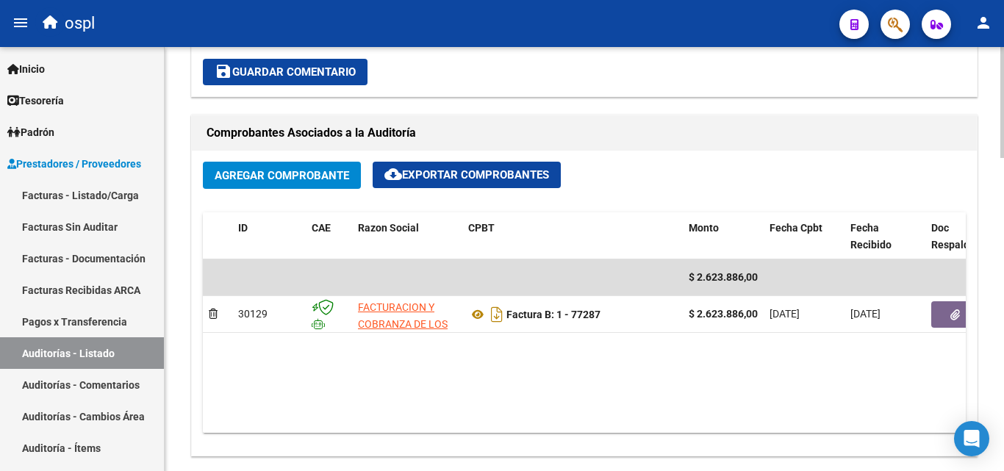
scroll to position [735, 0]
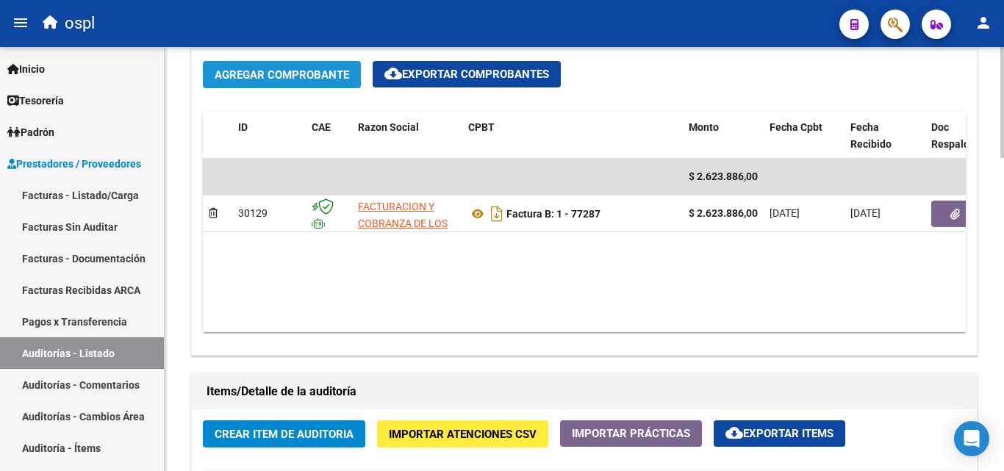
click at [253, 67] on button "Agregar Comprobante" at bounding box center [282, 74] width 158 height 27
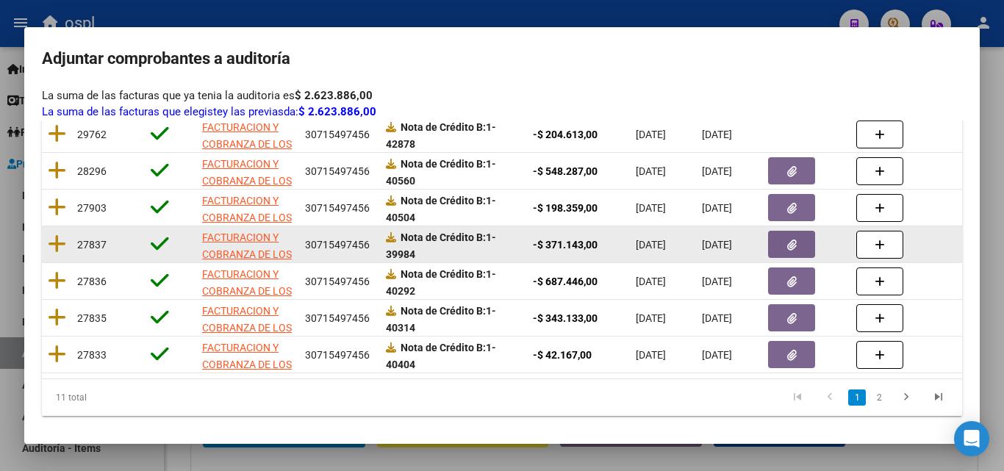
scroll to position [379, 0]
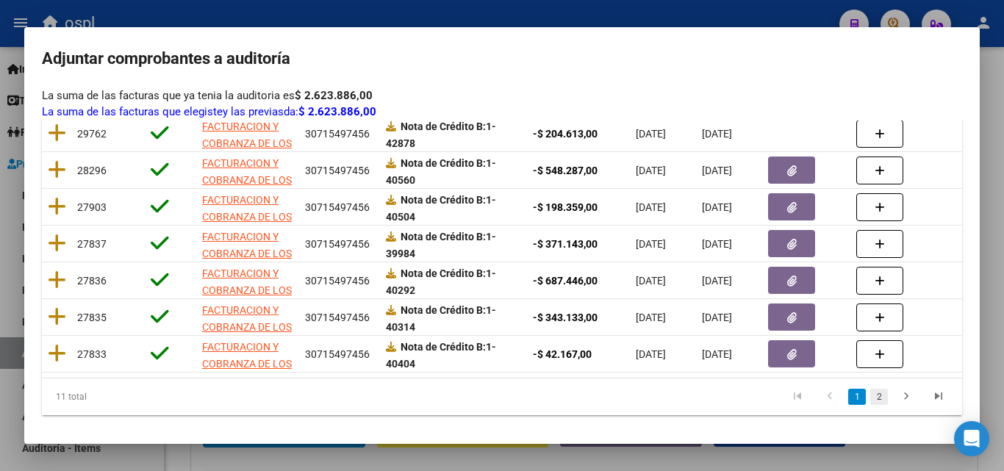
click at [870, 398] on link "2" at bounding box center [879, 397] width 18 height 16
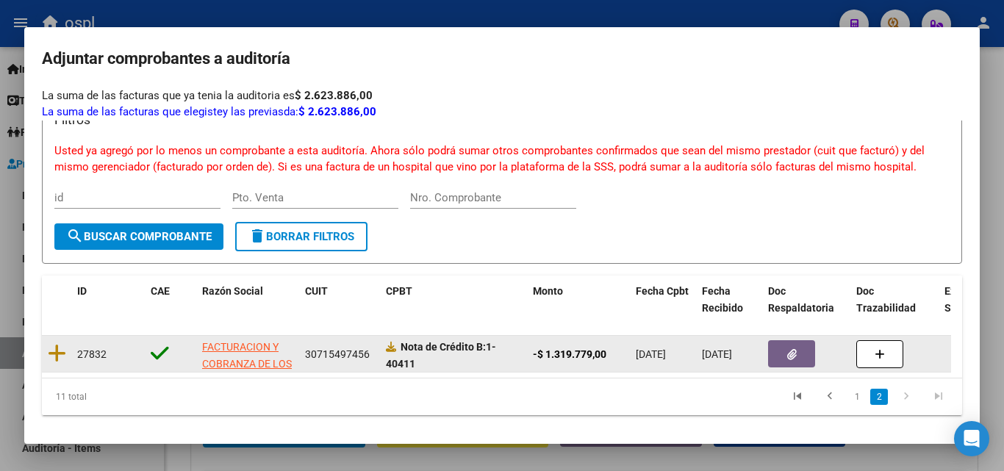
click at [795, 349] on icon "button" at bounding box center [792, 354] width 10 height 11
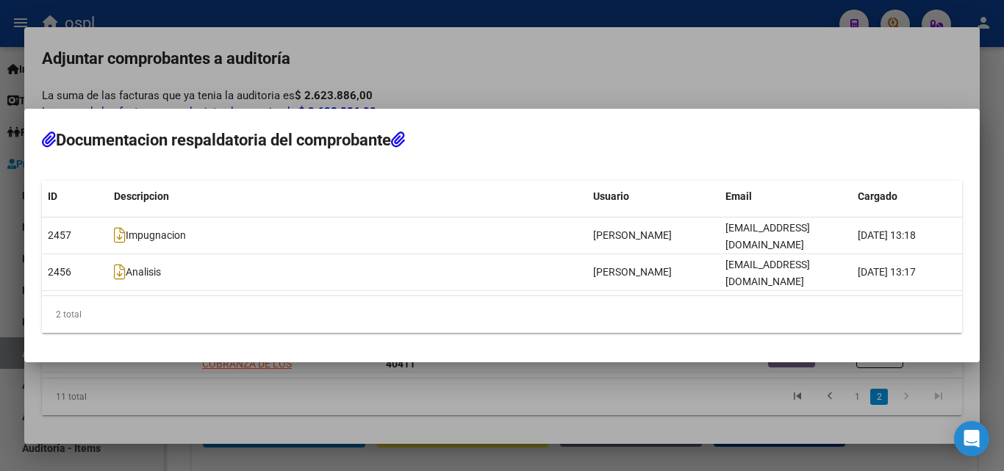
drag, startPoint x: 411, startPoint y: 142, endPoint x: 415, endPoint y: 69, distance: 72.9
click at [405, 140] on icon at bounding box center [398, 140] width 14 height 16
click at [415, 69] on div at bounding box center [502, 235] width 1004 height 471
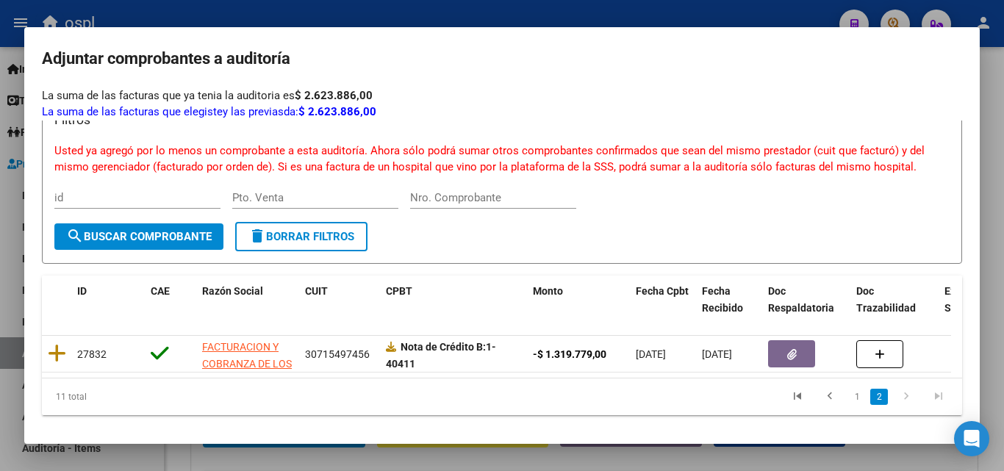
click at [410, 401] on datatable-pager "1 2" at bounding box center [593, 397] width 724 height 25
click at [0, 276] on div at bounding box center [502, 235] width 1004 height 471
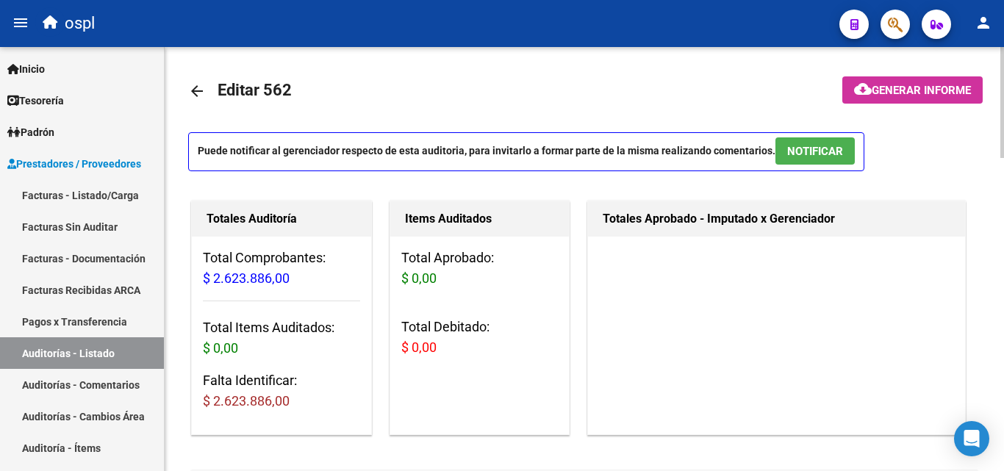
scroll to position [0, 0]
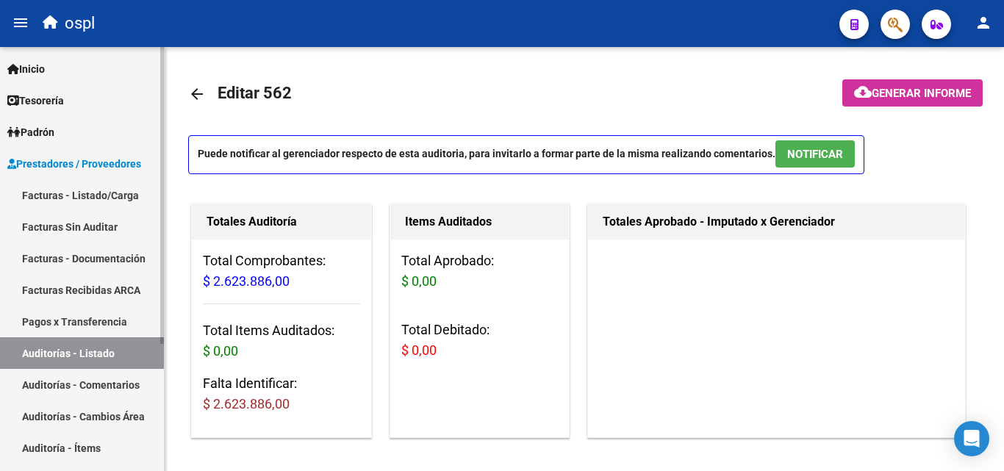
click at [101, 226] on link "Facturas Sin Auditar" at bounding box center [82, 227] width 164 height 32
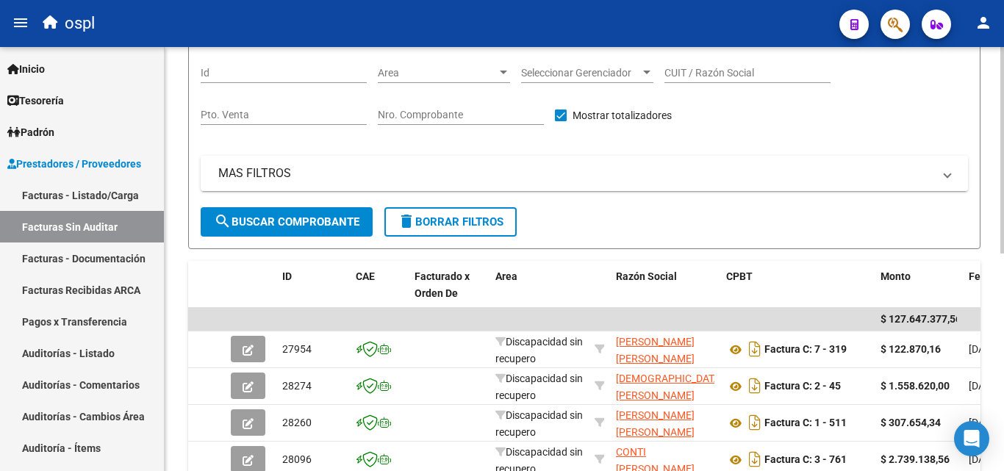
scroll to position [115, 0]
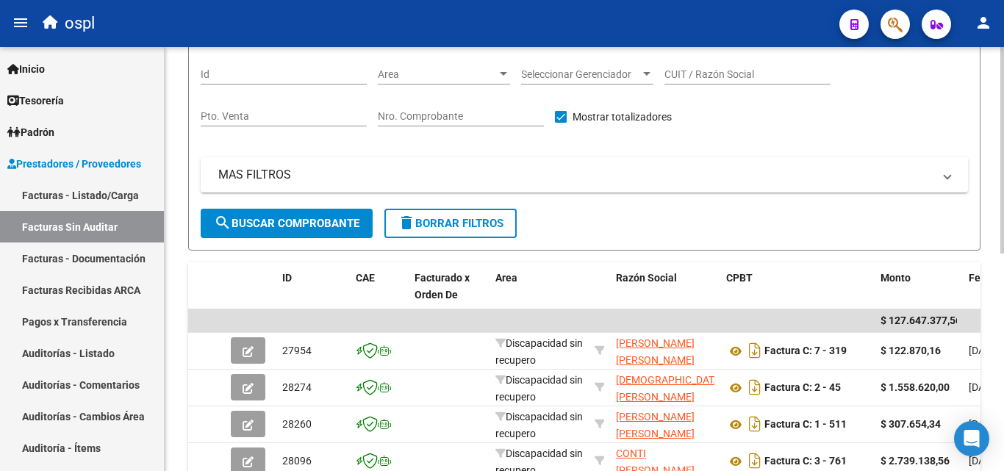
click at [401, 71] on span "Area" at bounding box center [437, 74] width 119 height 12
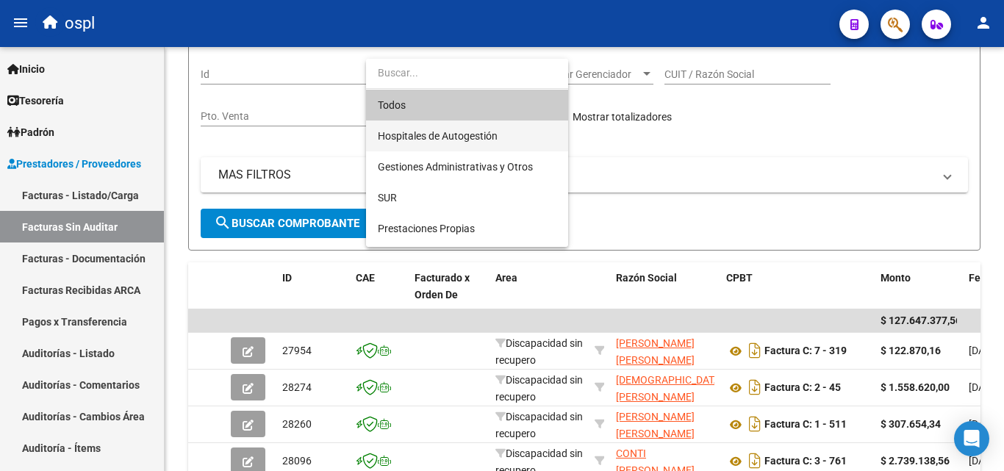
click at [394, 145] on span "Hospitales de Autogestión" at bounding box center [467, 136] width 179 height 31
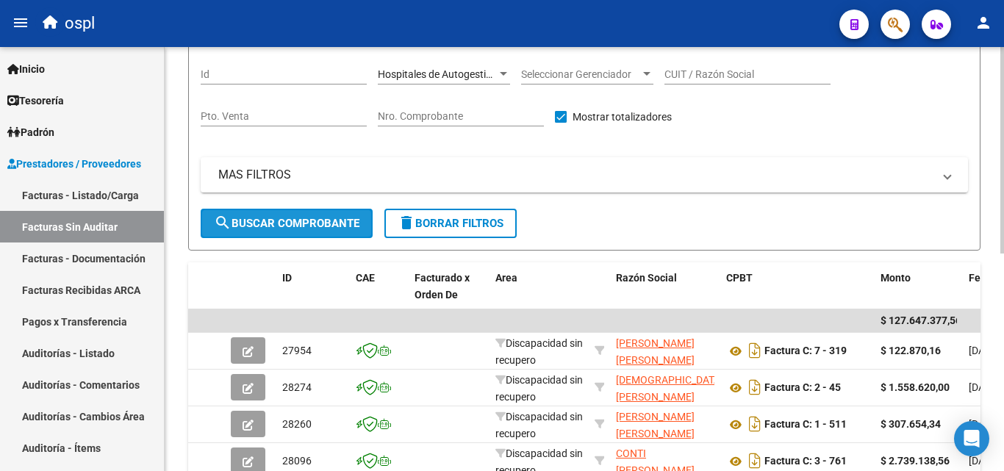
click at [324, 218] on span "search Buscar Comprobante" at bounding box center [287, 223] width 146 height 13
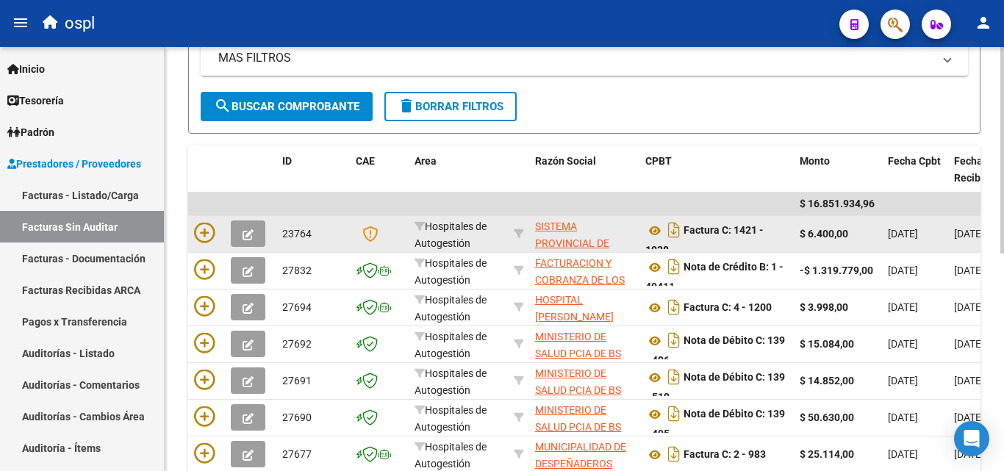
scroll to position [262, 0]
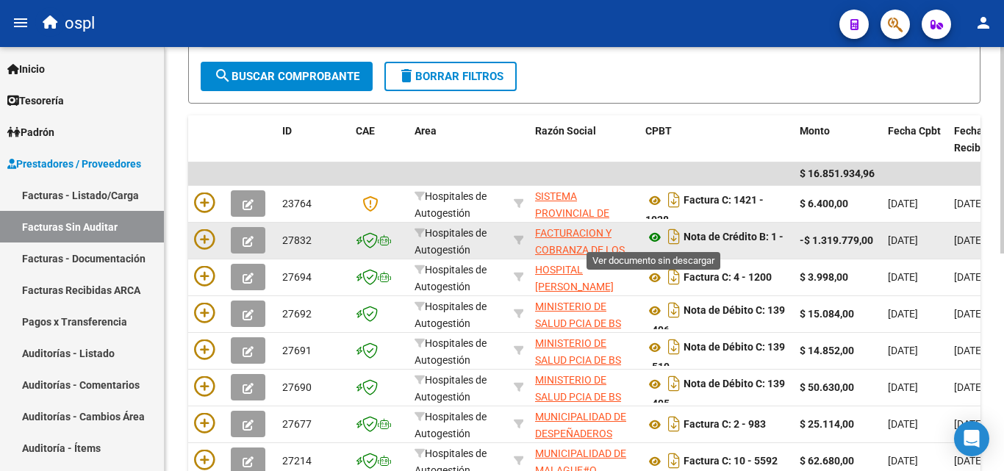
click at [654, 235] on icon at bounding box center [655, 238] width 19 height 18
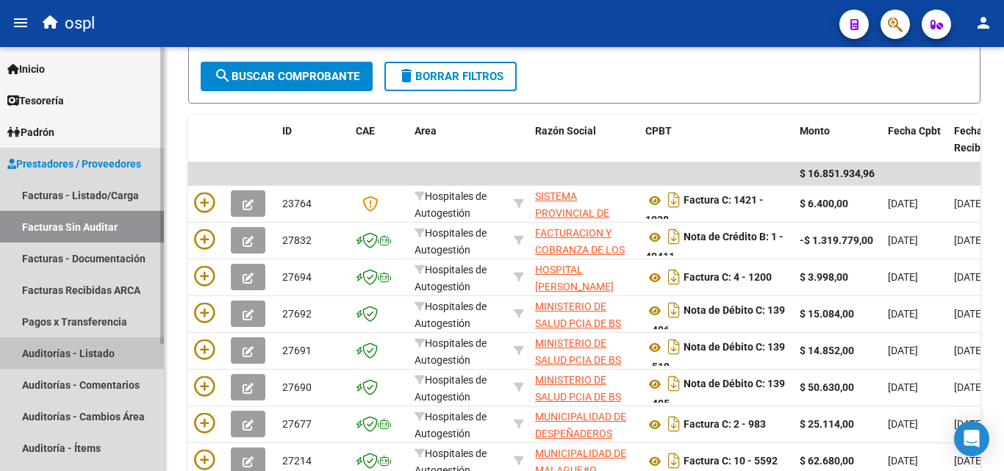
click at [92, 362] on link "Auditorías - Listado" at bounding box center [82, 353] width 164 height 32
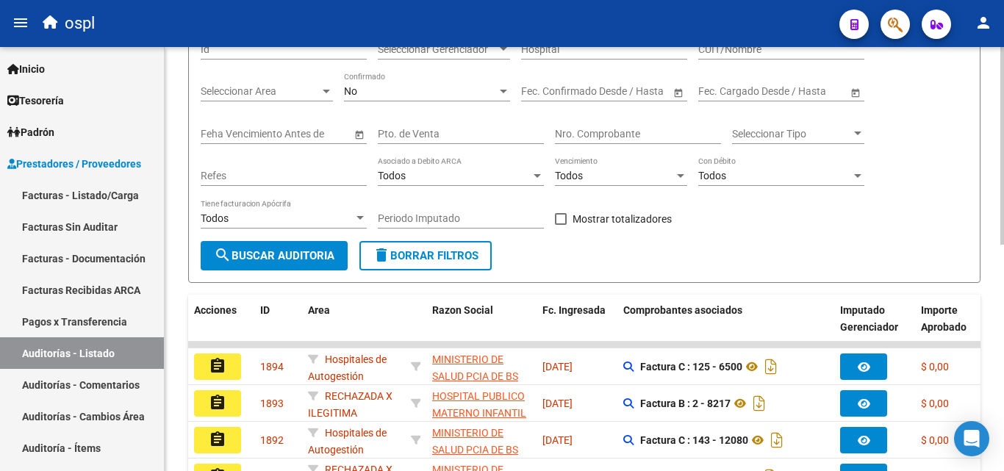
scroll to position [115, 0]
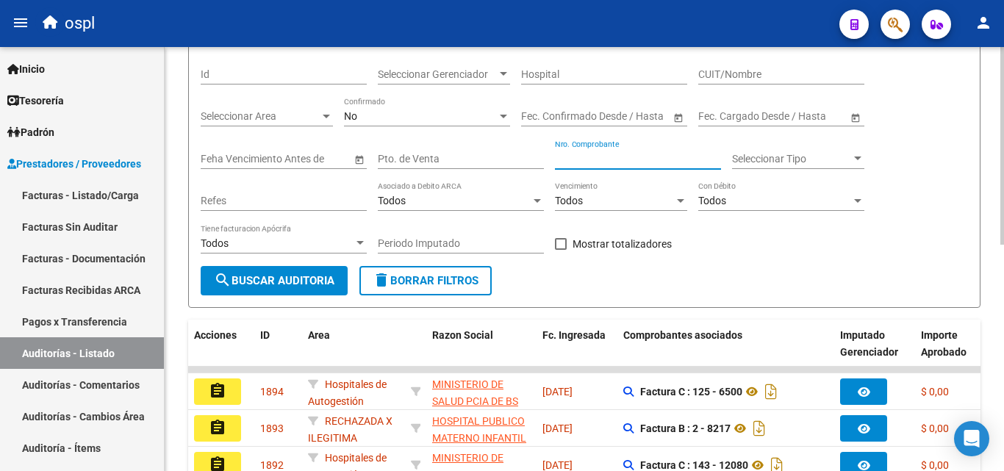
click at [628, 160] on input "Nro. Comprobante" at bounding box center [638, 159] width 166 height 12
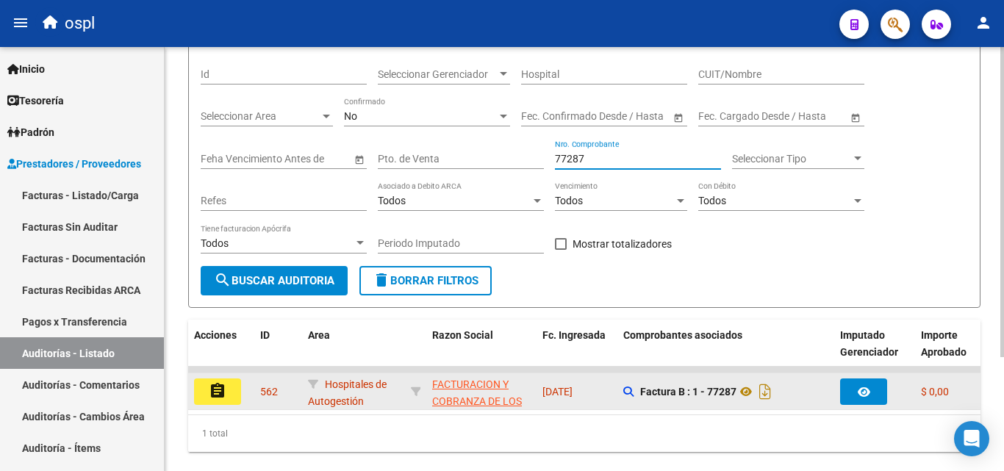
type input "77287"
click at [214, 397] on mat-icon "assignment" at bounding box center [218, 391] width 18 height 18
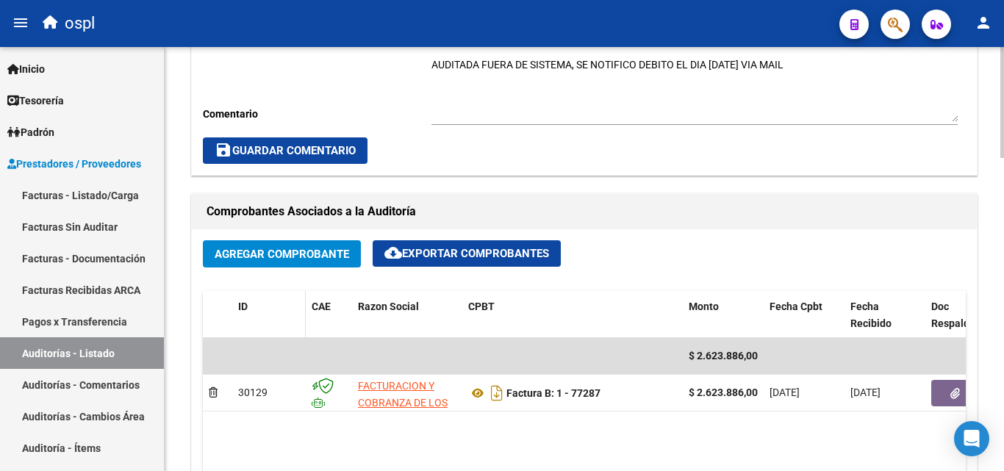
scroll to position [588, 0]
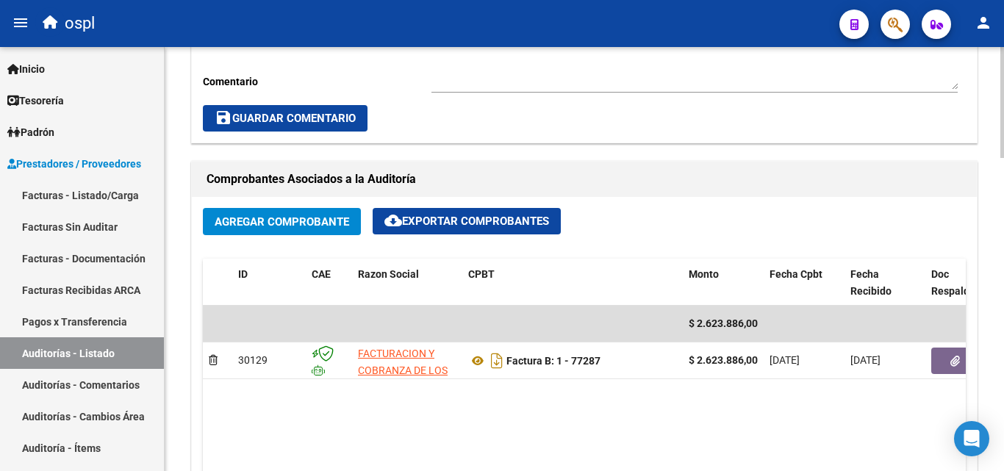
click at [281, 211] on button "Agregar Comprobante" at bounding box center [282, 221] width 158 height 27
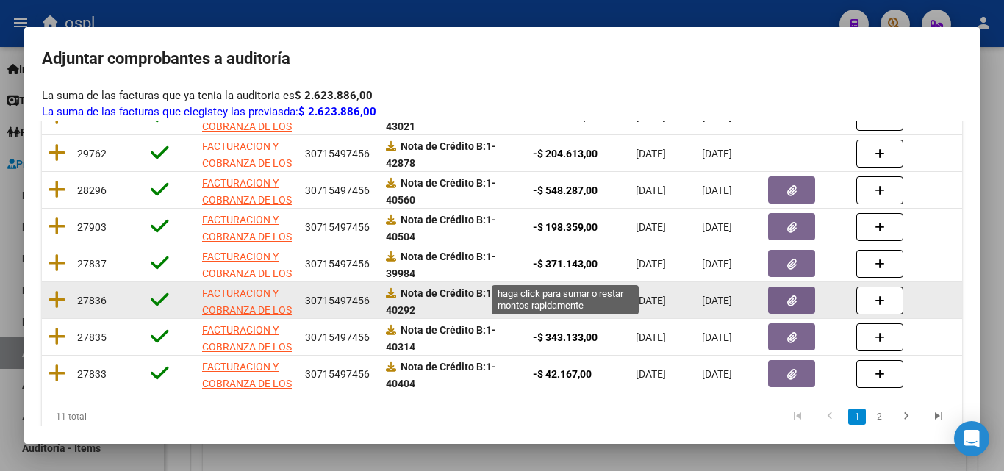
scroll to position [379, 0]
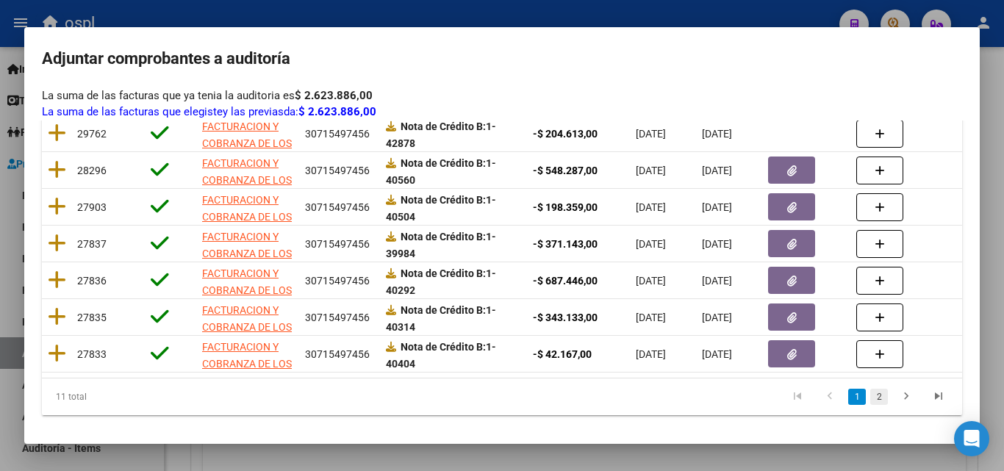
click at [873, 399] on link "2" at bounding box center [879, 397] width 18 height 16
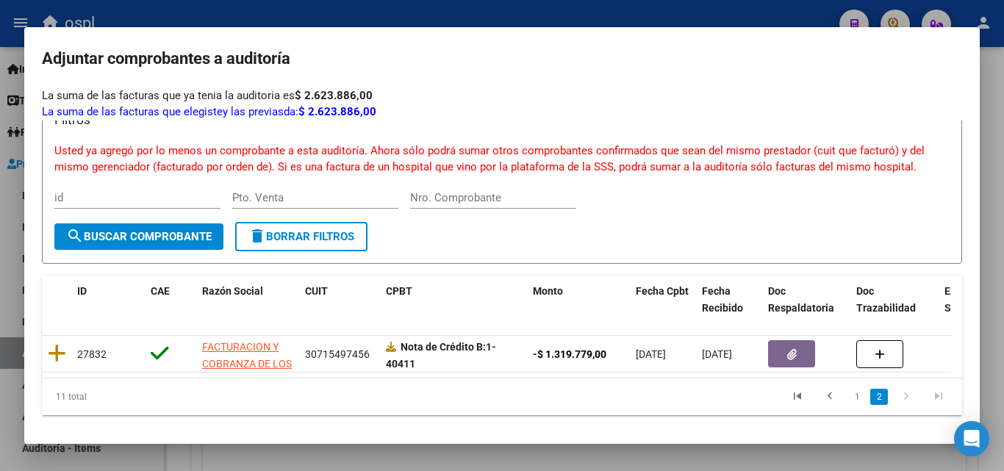
scroll to position [49, 0]
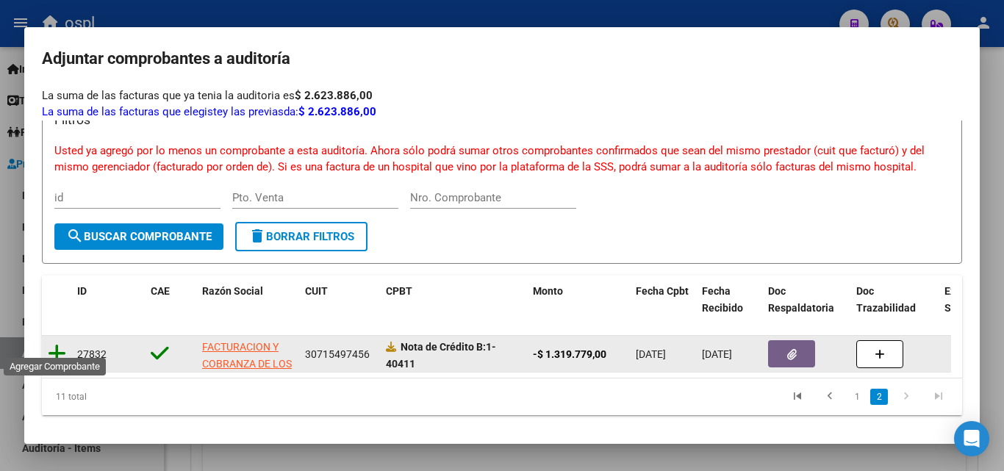
click at [60, 343] on icon at bounding box center [57, 353] width 18 height 21
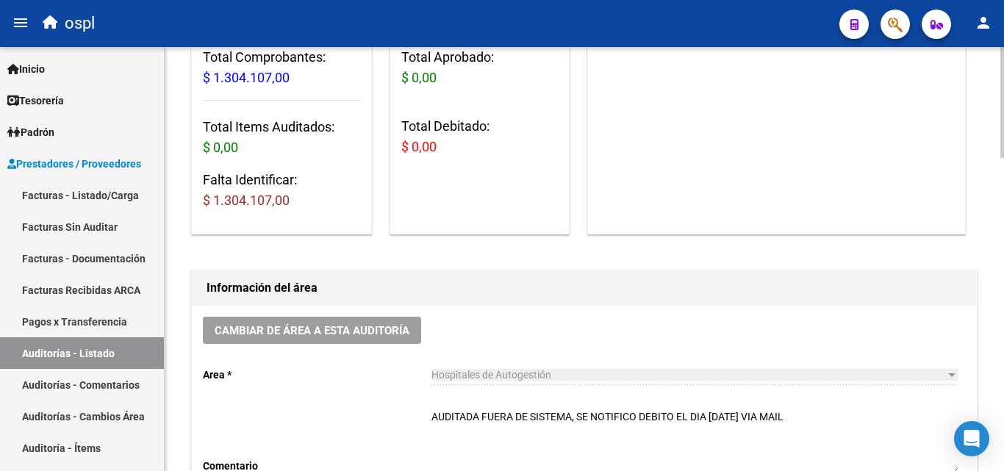
scroll to position [0, 0]
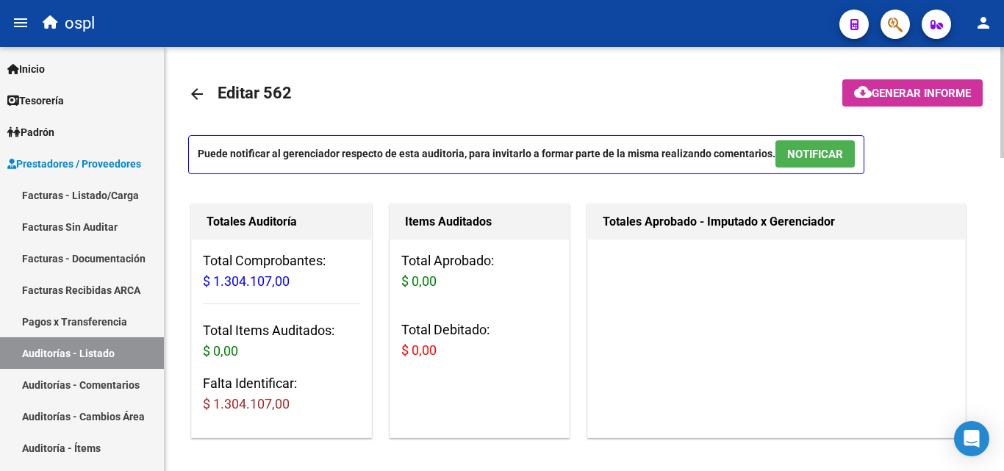
click at [188, 96] on mat-icon "arrow_back" at bounding box center [197, 94] width 18 height 18
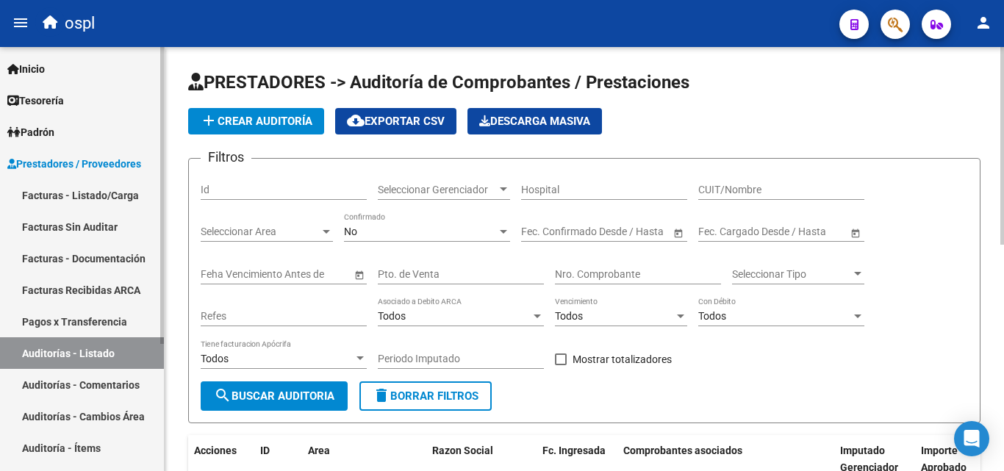
click at [82, 200] on link "Facturas - Listado/Carga" at bounding box center [82, 195] width 164 height 32
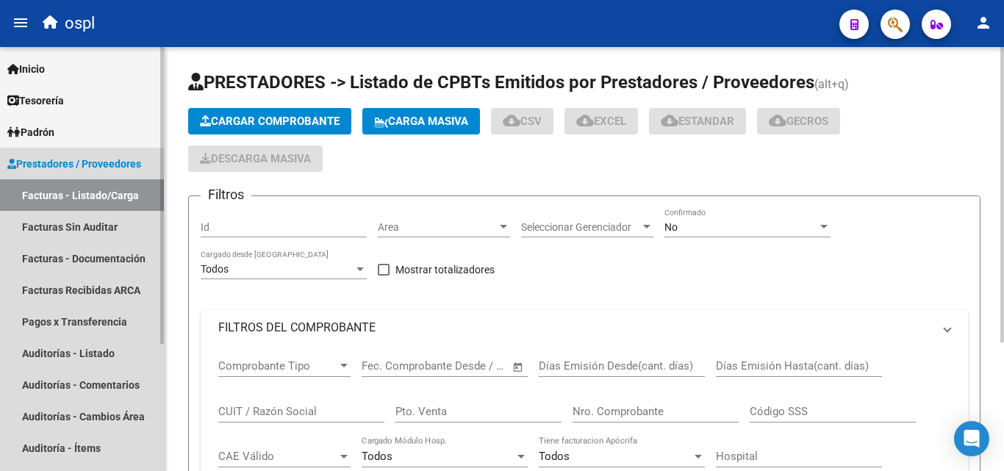
click at [93, 226] on link "Facturas Sin Auditar" at bounding box center [82, 227] width 164 height 32
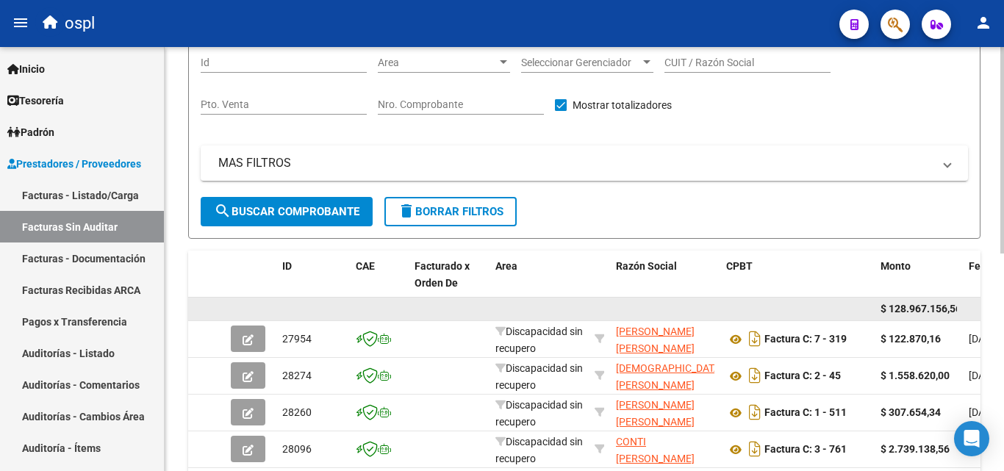
scroll to position [42, 0]
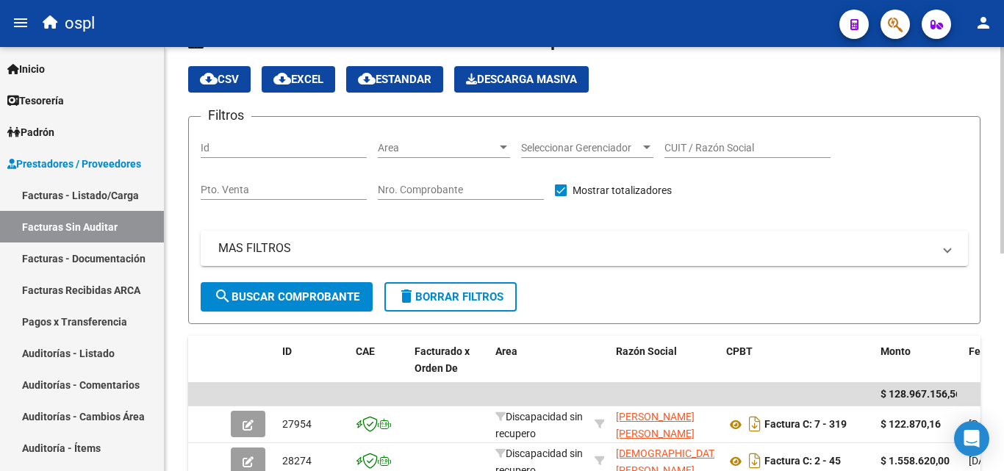
click at [482, 146] on span "Area" at bounding box center [437, 148] width 119 height 12
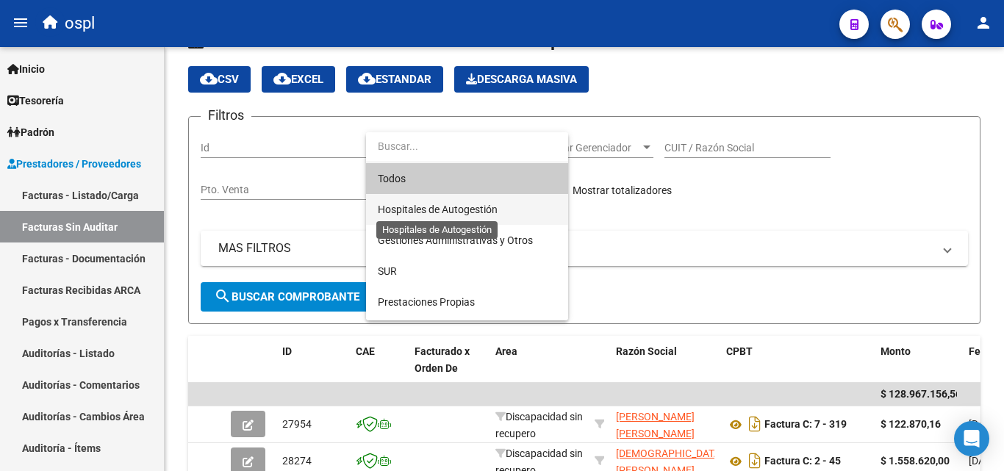
click at [496, 204] on span "Hospitales de Autogestión" at bounding box center [438, 210] width 120 height 12
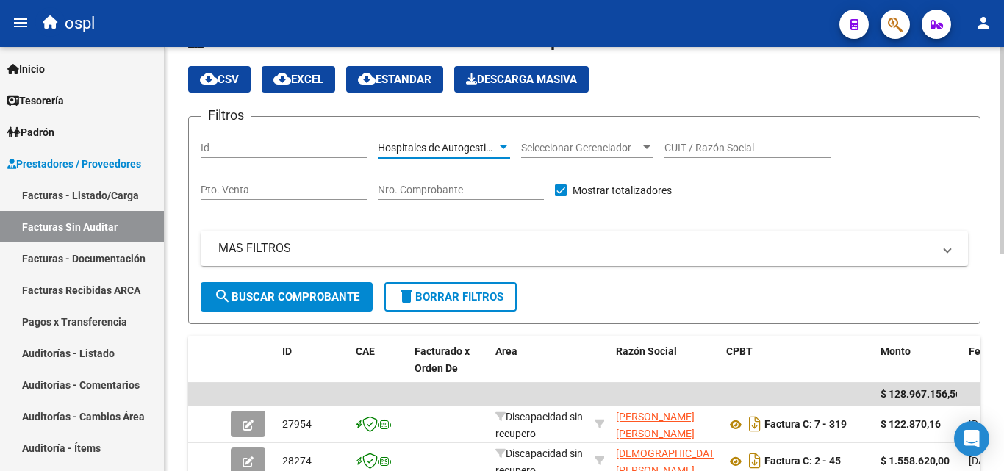
click at [342, 287] on button "search Buscar Comprobante" at bounding box center [287, 296] width 172 height 29
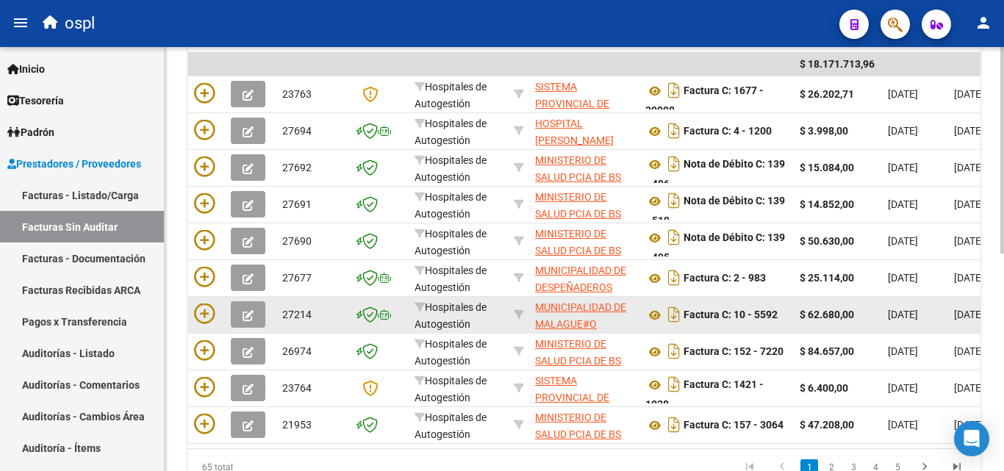
scroll to position [446, 0]
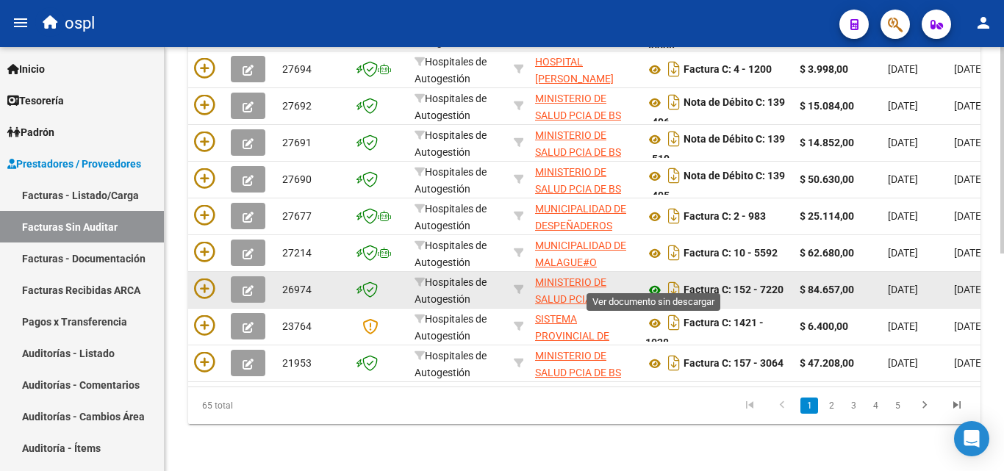
click at [658, 282] on icon at bounding box center [655, 291] width 19 height 18
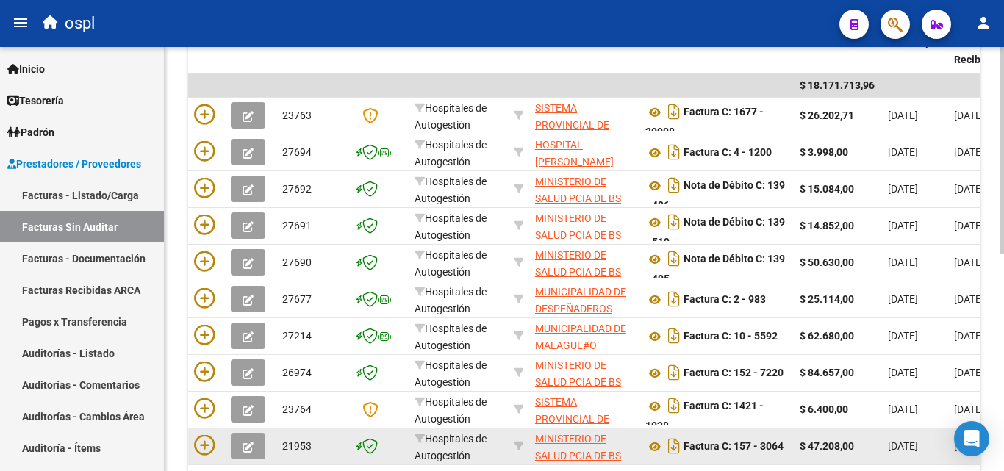
scroll to position [372, 0]
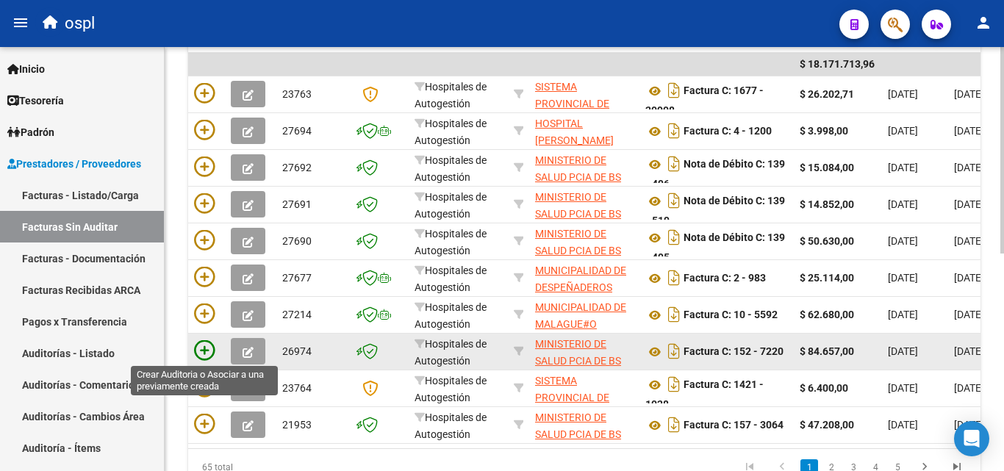
click at [204, 351] on icon at bounding box center [204, 350] width 21 height 21
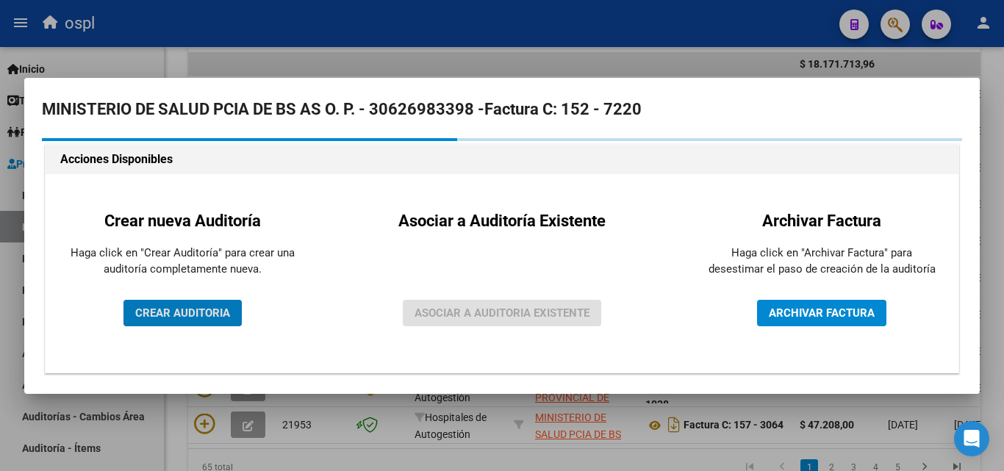
click at [187, 302] on button "CREAR AUDITORIA" at bounding box center [183, 313] width 118 height 26
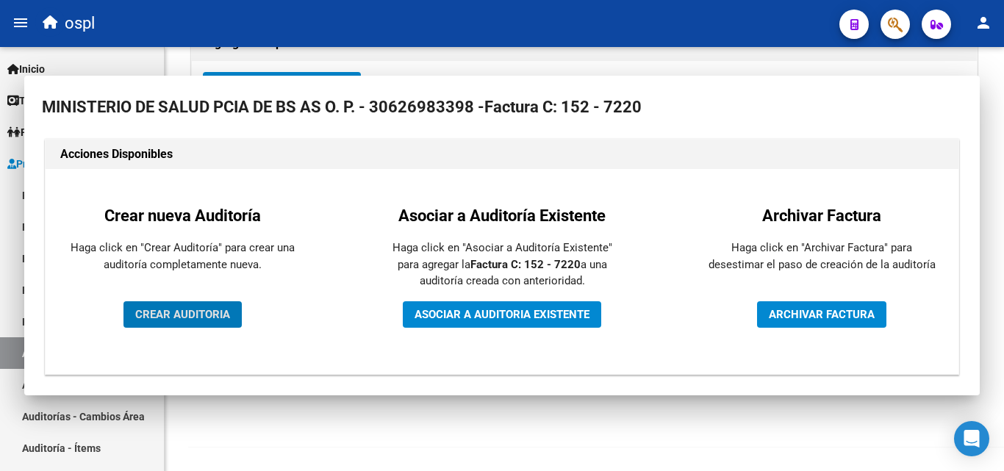
scroll to position [351, 0]
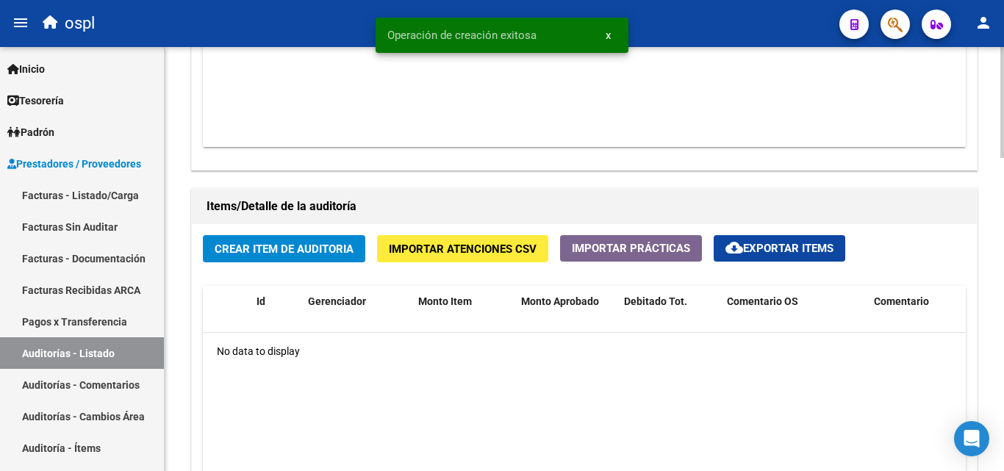
scroll to position [956, 0]
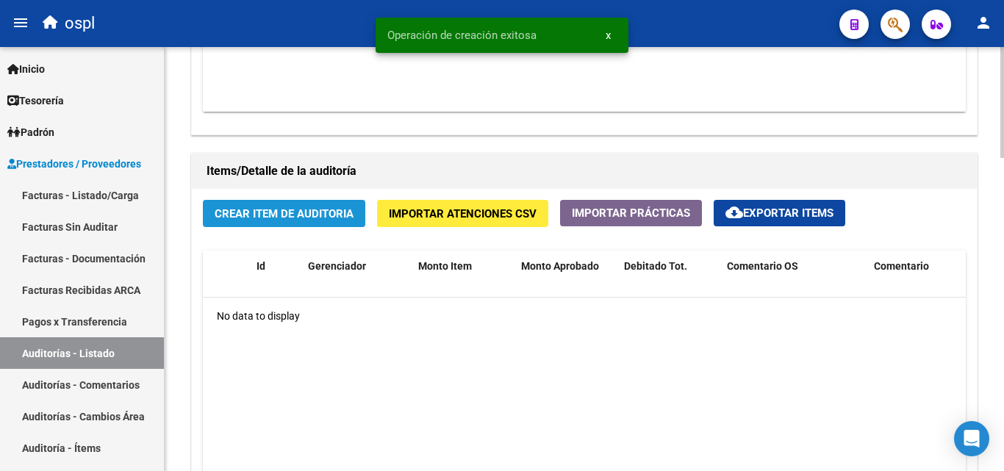
click at [276, 218] on span "Crear Item de Auditoria" at bounding box center [284, 213] width 139 height 13
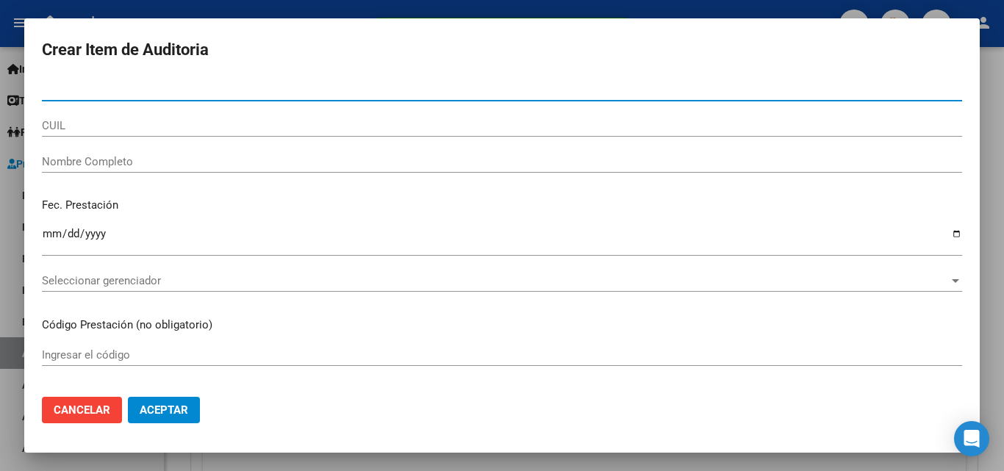
click at [146, 168] on div "Nombre Completo" at bounding box center [502, 162] width 920 height 22
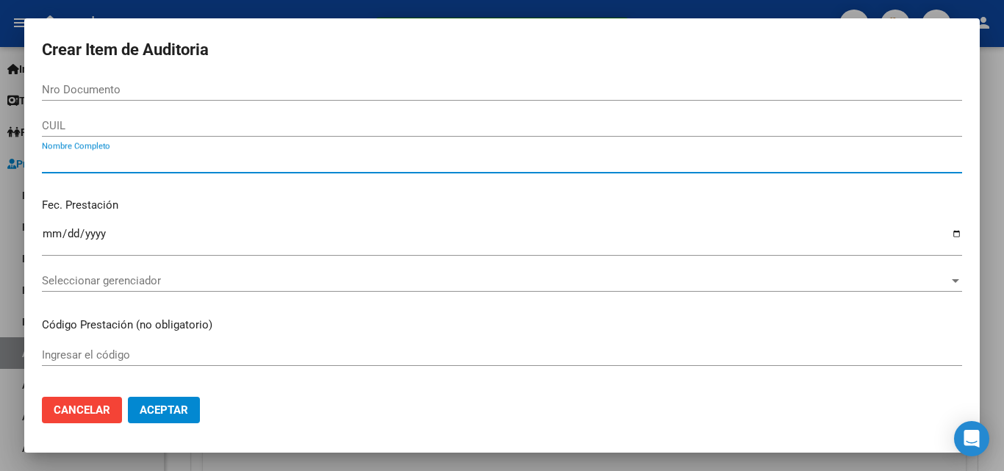
click at [154, 164] on input "Nombre Completo" at bounding box center [502, 161] width 920 height 13
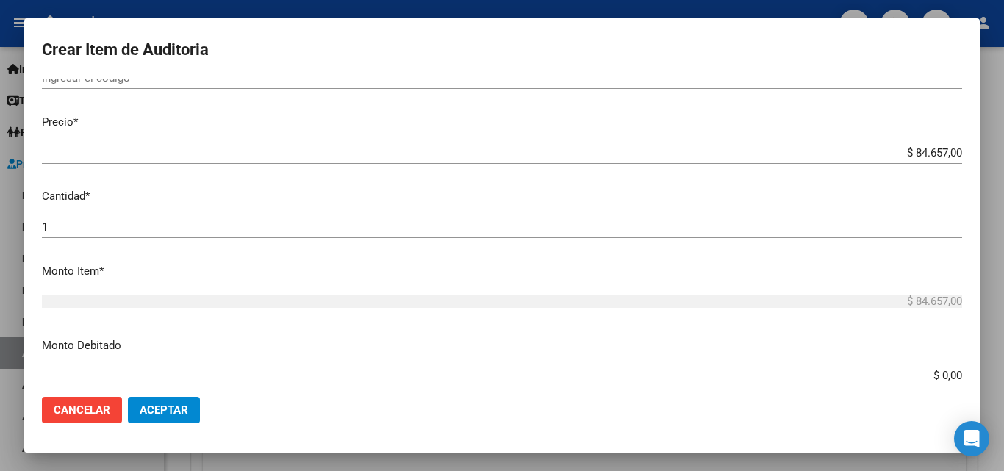
scroll to position [368, 0]
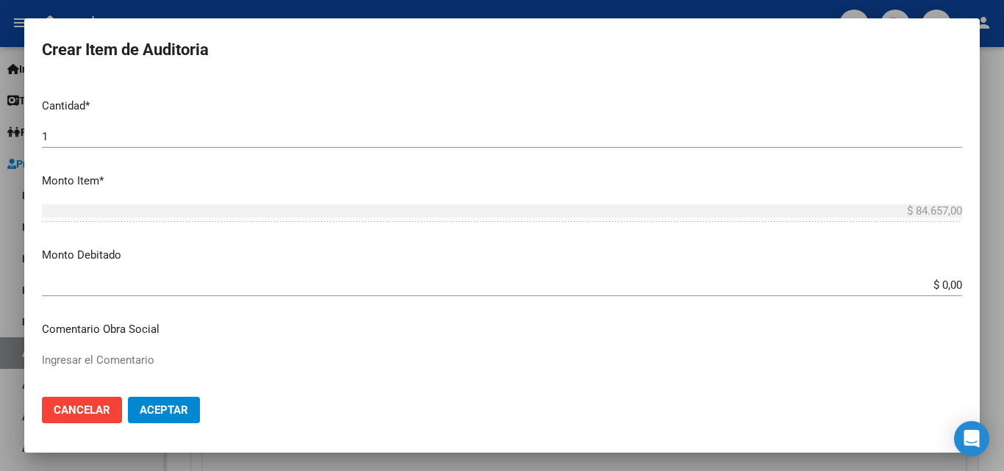
type input "TODOS"
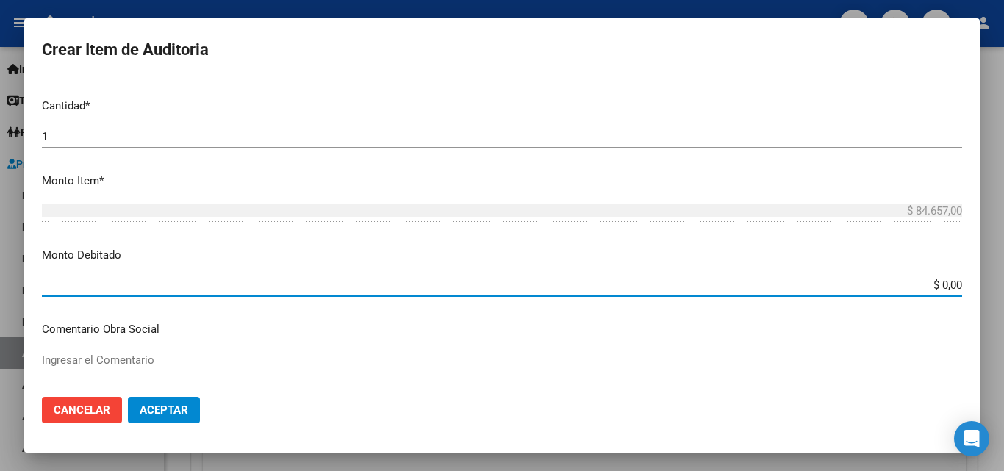
drag, startPoint x: 914, startPoint y: 287, endPoint x: 989, endPoint y: 288, distance: 75.0
click at [989, 288] on div "Crear Item de Auditoria Nro Documento CUIL TODOS Nombre Completo Fec. Prestació…" at bounding box center [502, 235] width 1004 height 471
type input "$ 84.657,00"
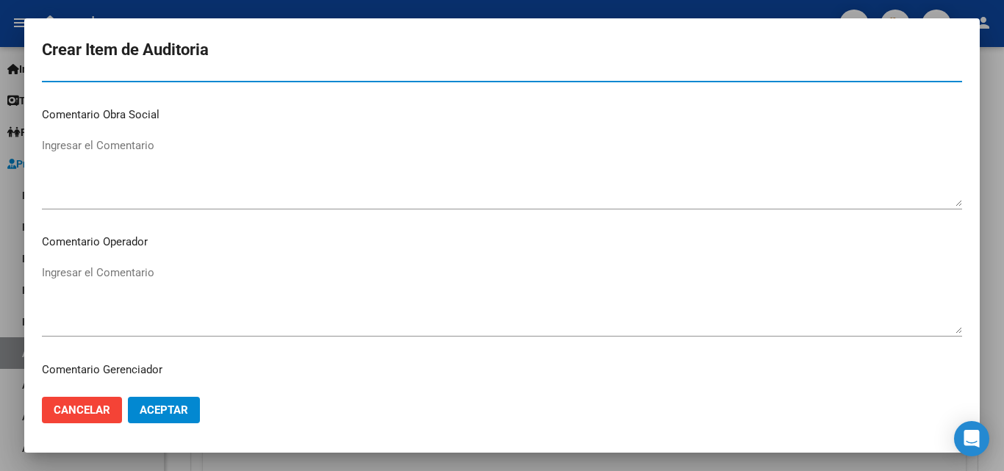
scroll to position [588, 0]
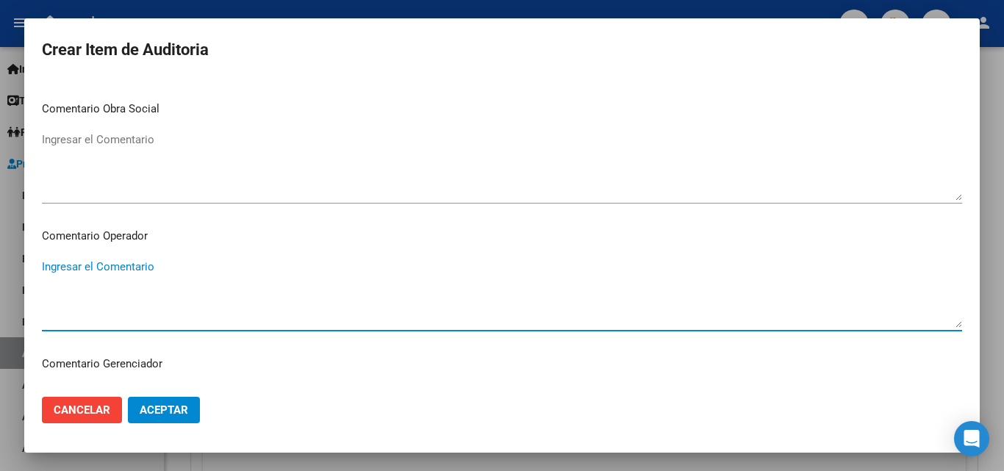
click at [230, 286] on textarea "Ingresar el Comentario" at bounding box center [502, 293] width 920 height 69
click at [196, 257] on div "DÉBITO TOTAL INFORMADO EÑL 6/5/25 Ingresar el Comentario" at bounding box center [502, 293] width 920 height 75
click at [185, 264] on textarea "DÉBITO TOTAL INFORMADO EÑL 6/5/25" at bounding box center [502, 293] width 920 height 69
click at [196, 268] on textarea "DÉBITO TOTAL INFORMADO EÑL 6/5/25" at bounding box center [502, 293] width 920 height 69
click at [276, 282] on textarea "DÉBITO TOTAL INFORMADO EL 6/5/25" at bounding box center [502, 293] width 920 height 69
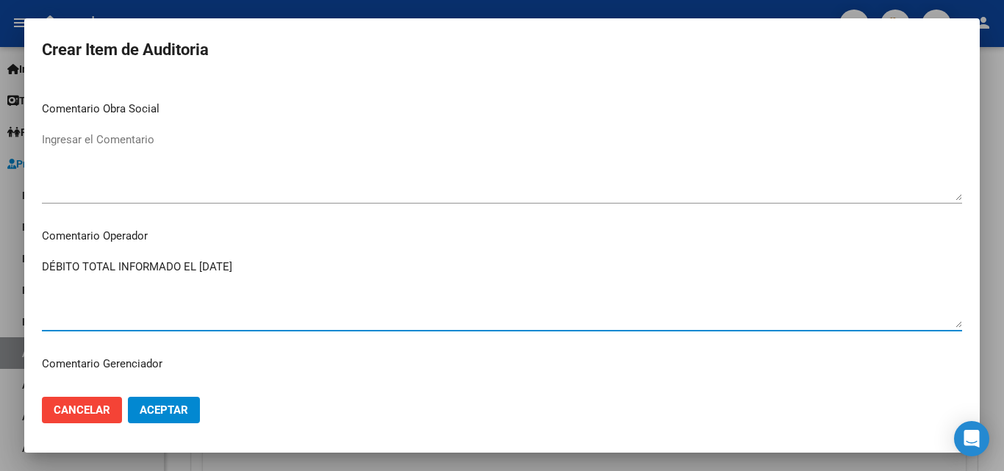
click at [203, 265] on textarea "DÉBITO TOTAL INFORMADO EL 6/5/25" at bounding box center [502, 293] width 920 height 69
click at [281, 263] on textarea "DÉBITO TOTAL INFORMADO EL 19/5/25" at bounding box center [502, 293] width 920 height 69
type textarea "DÉBITO TOTAL INFORMADO EL 19/5/25 (ADJUINTO EN DOC RESPALDATORIA)"
click at [167, 411] on span "Aceptar" at bounding box center [164, 410] width 49 height 13
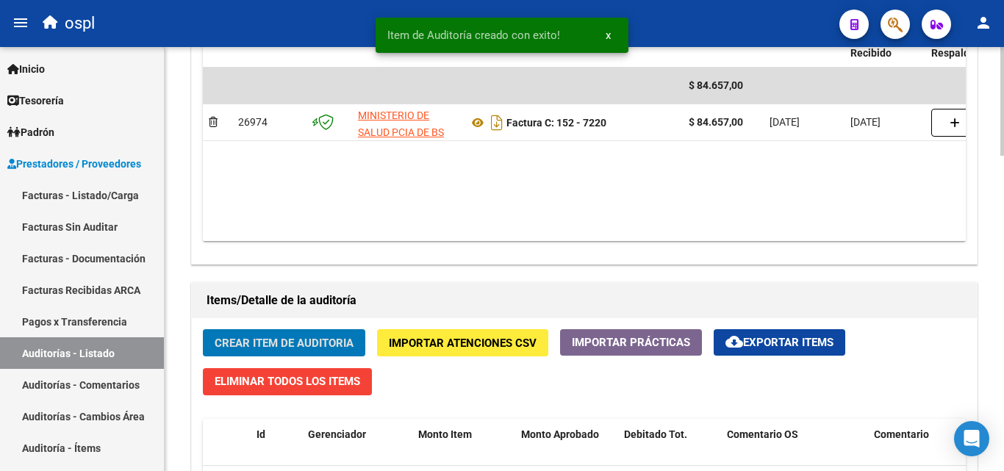
scroll to position [809, 0]
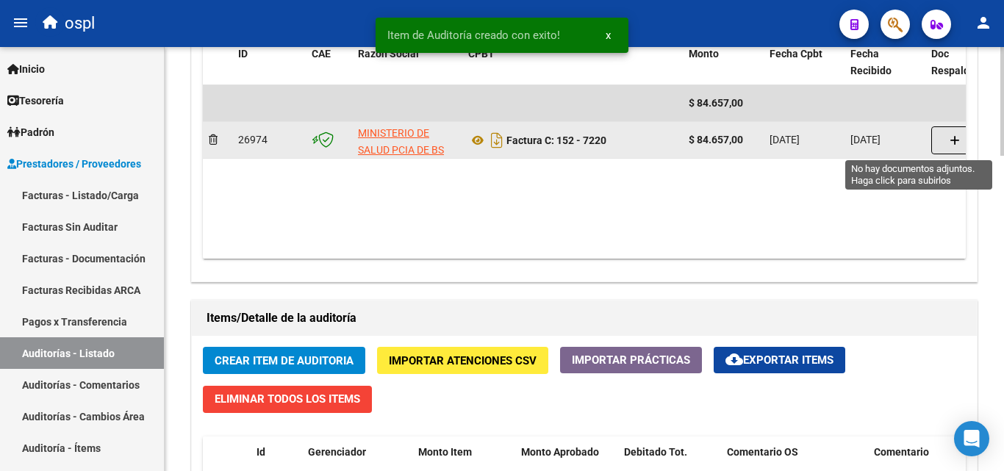
click at [940, 142] on button "button" at bounding box center [955, 140] width 47 height 28
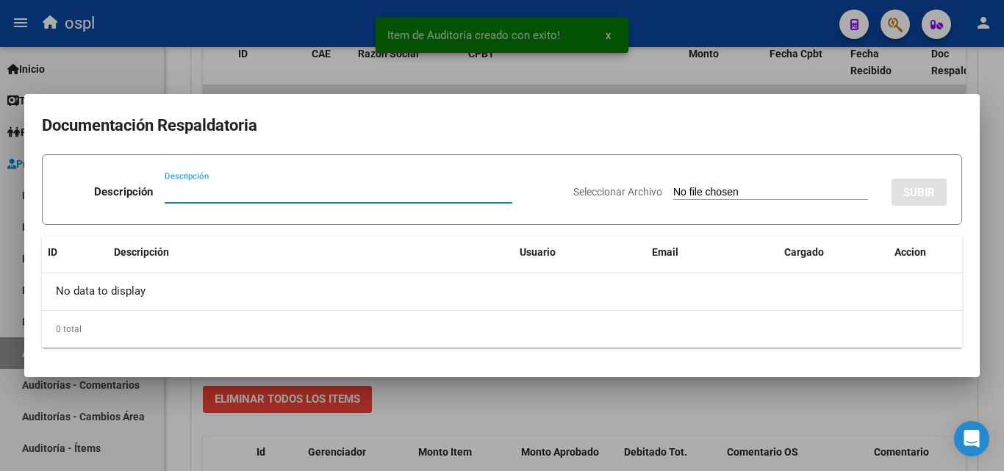
click at [673, 190] on input "Seleccionar Archivo" at bounding box center [770, 193] width 195 height 14
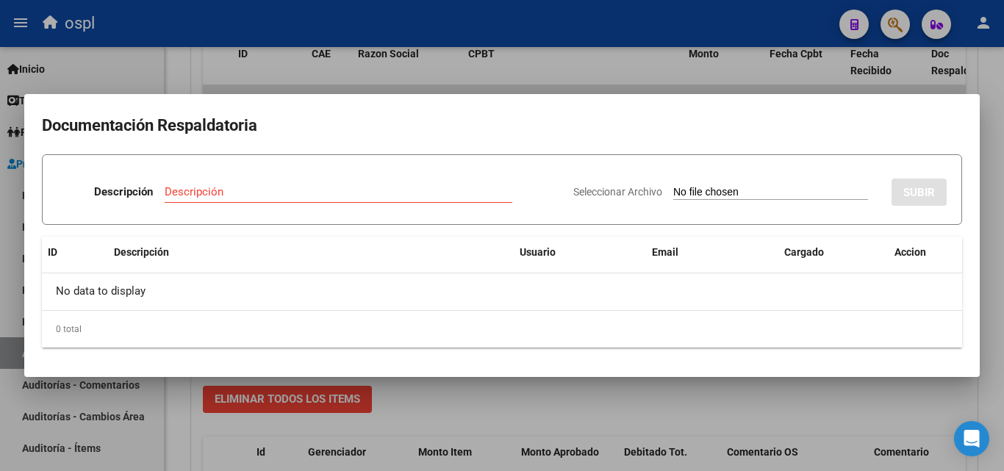
type input "C:\fakepath\DEBITO FACTURA 7220 HTAL. HEROES DE MALVINAS (1).pdf"
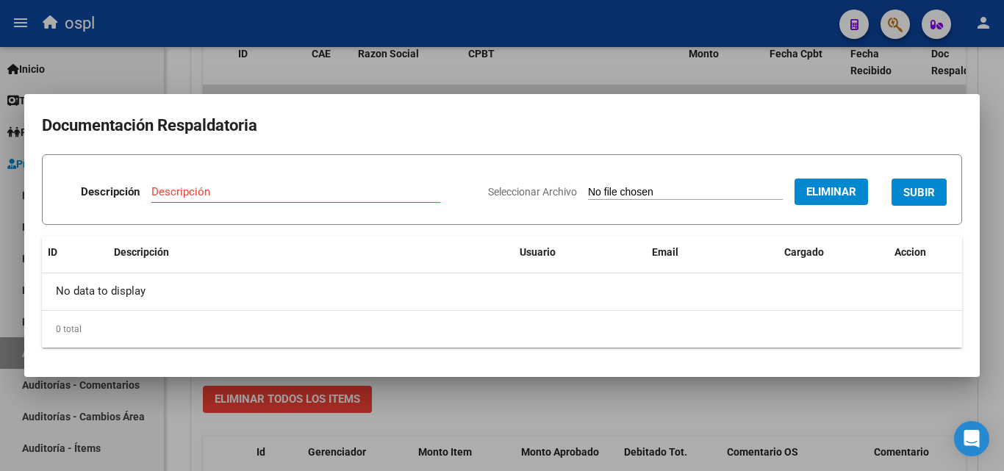
click at [209, 185] on input "Descripción" at bounding box center [295, 191] width 289 height 13
type input "DÉBITO TOTAL"
click at [933, 188] on span "SUBIR" at bounding box center [920, 192] width 32 height 13
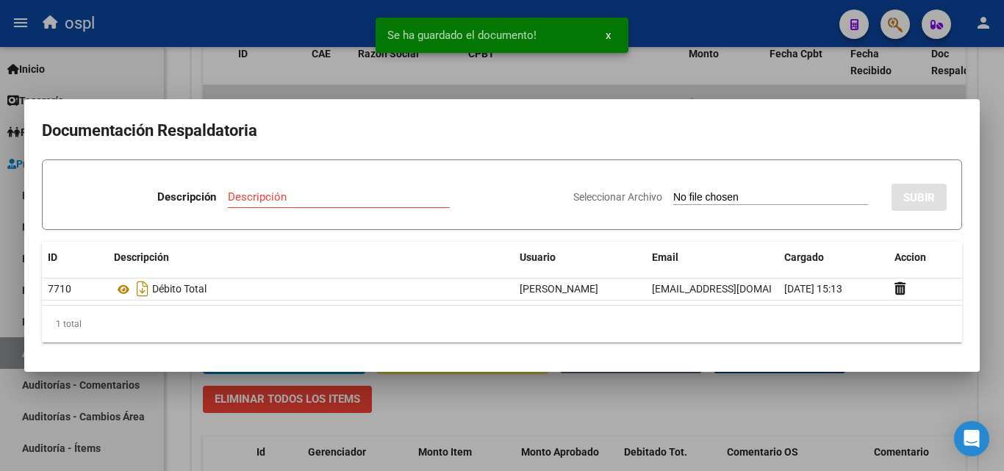
click at [551, 432] on div at bounding box center [502, 235] width 1004 height 471
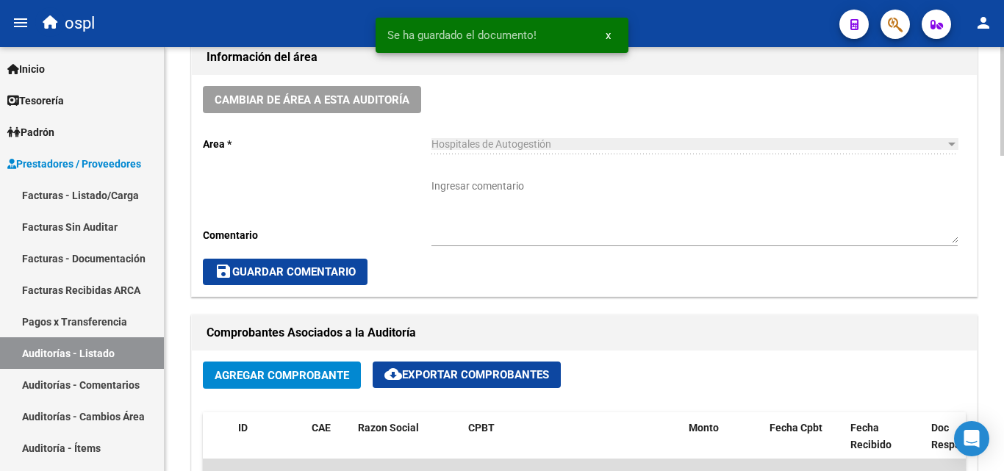
scroll to position [442, 0]
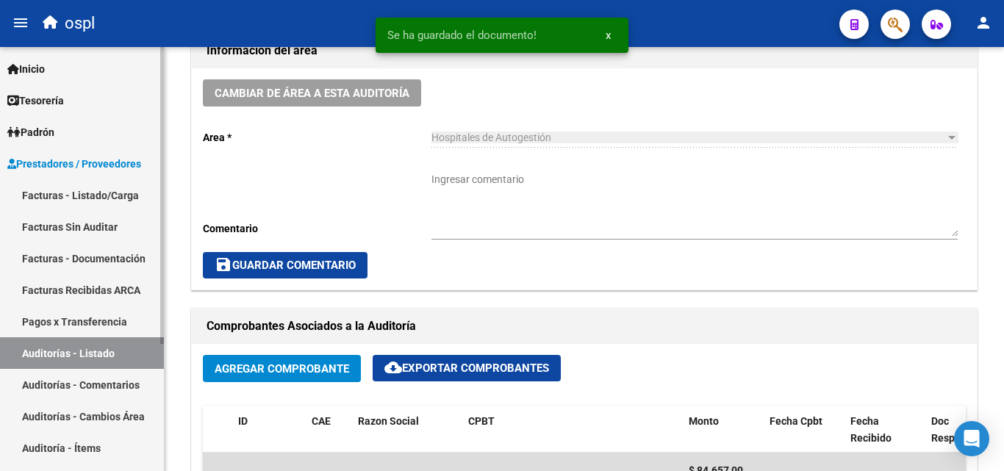
click at [103, 216] on link "Facturas Sin Auditar" at bounding box center [82, 227] width 164 height 32
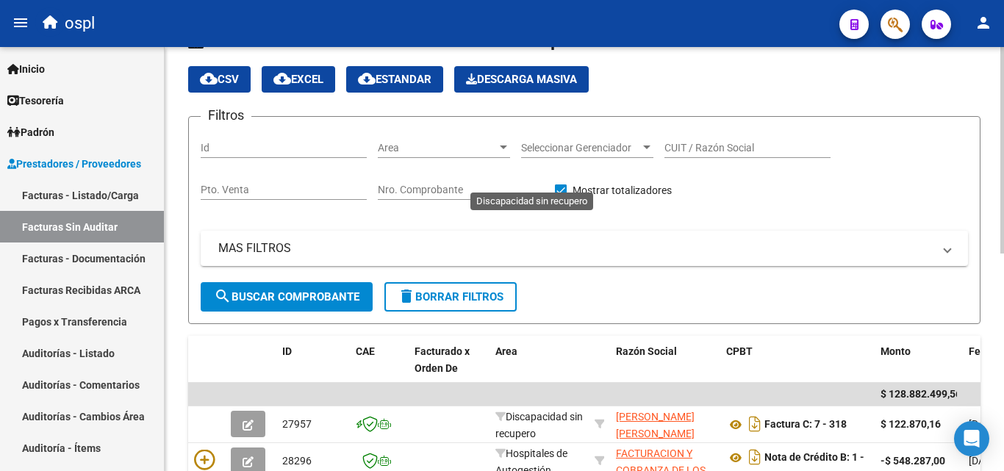
scroll to position [442, 0]
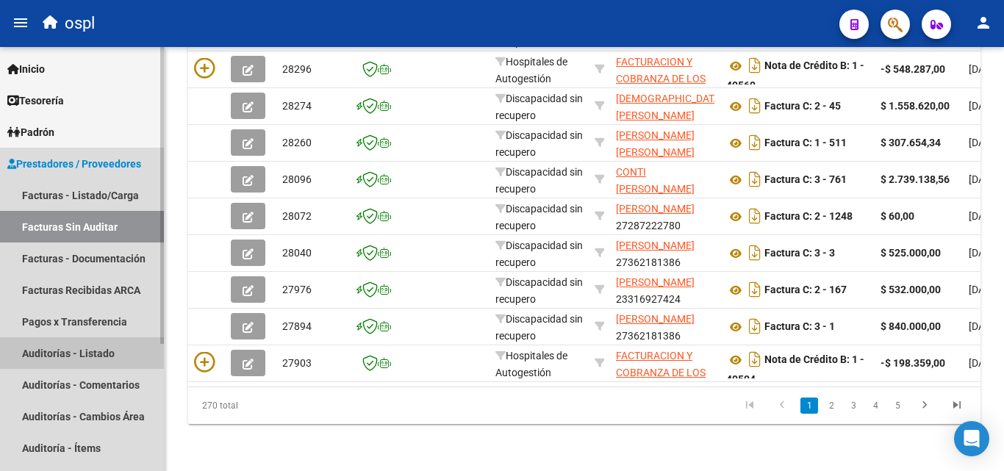
click at [79, 352] on link "Auditorías - Listado" at bounding box center [82, 353] width 164 height 32
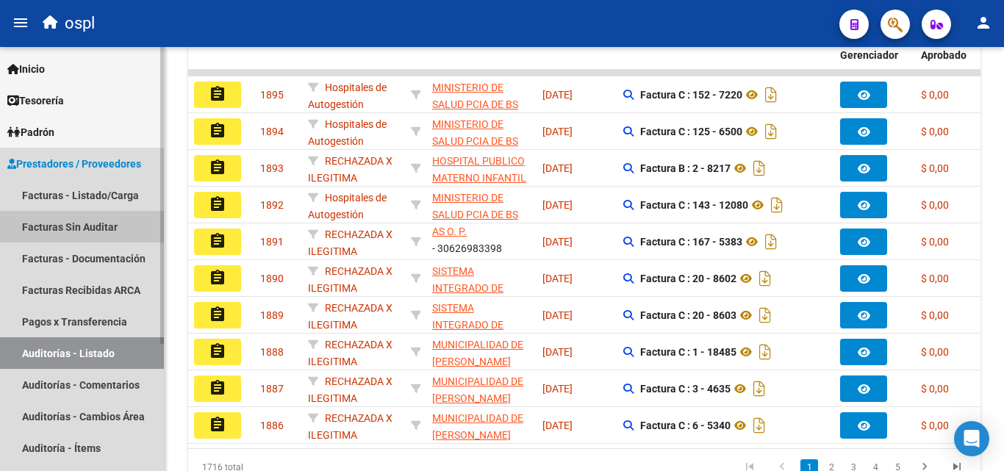
click at [85, 234] on link "Facturas Sin Auditar" at bounding box center [82, 227] width 164 height 32
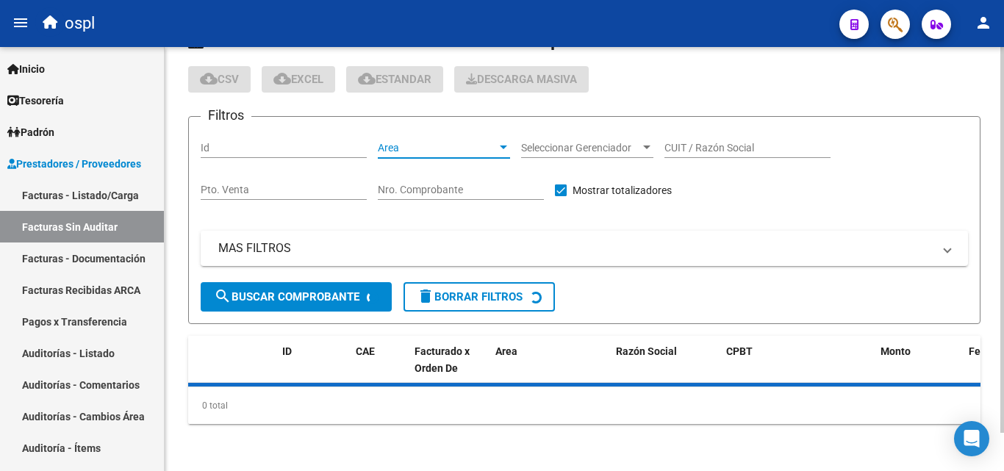
click at [458, 148] on span "Area" at bounding box center [437, 148] width 119 height 12
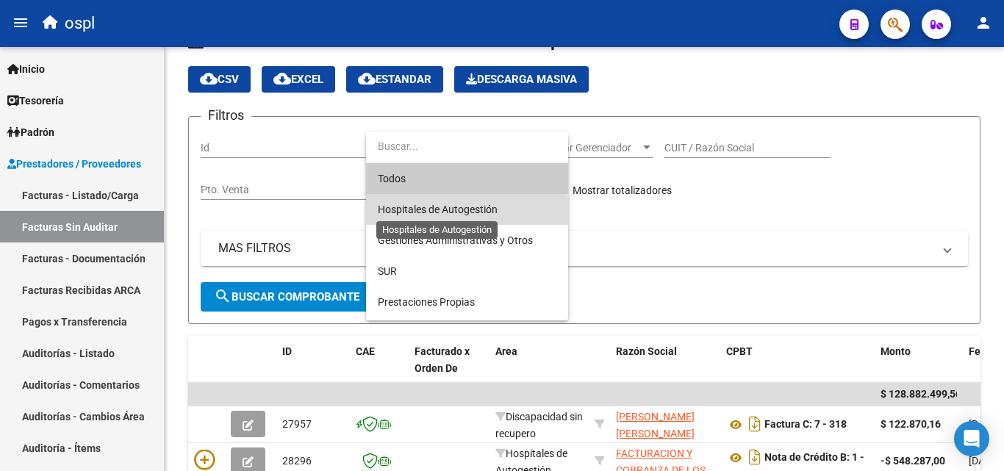
click at [460, 210] on span "Hospitales de Autogestión" at bounding box center [438, 210] width 120 height 12
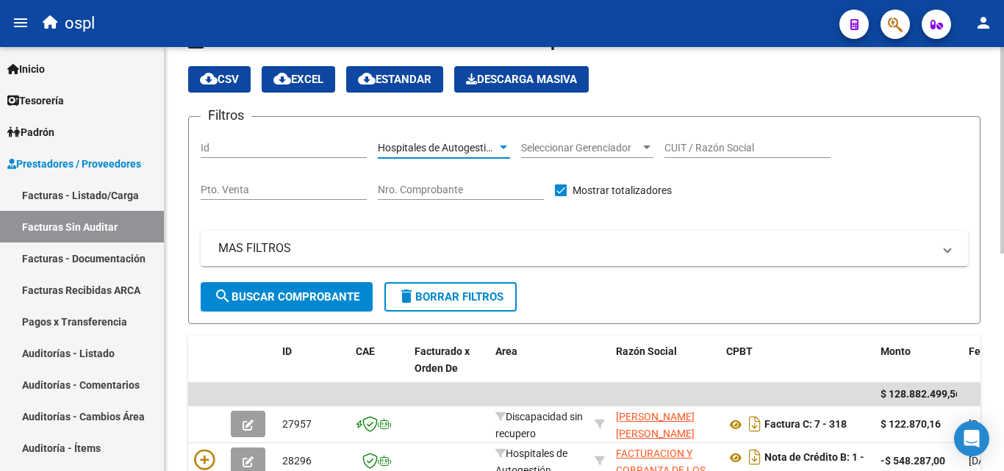
click at [310, 302] on span "search Buscar Comprobante" at bounding box center [287, 296] width 146 height 13
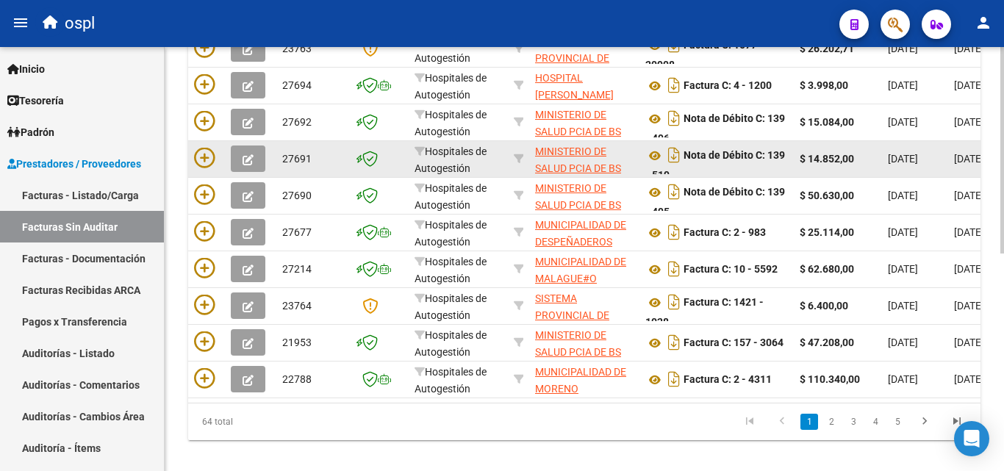
scroll to position [446, 0]
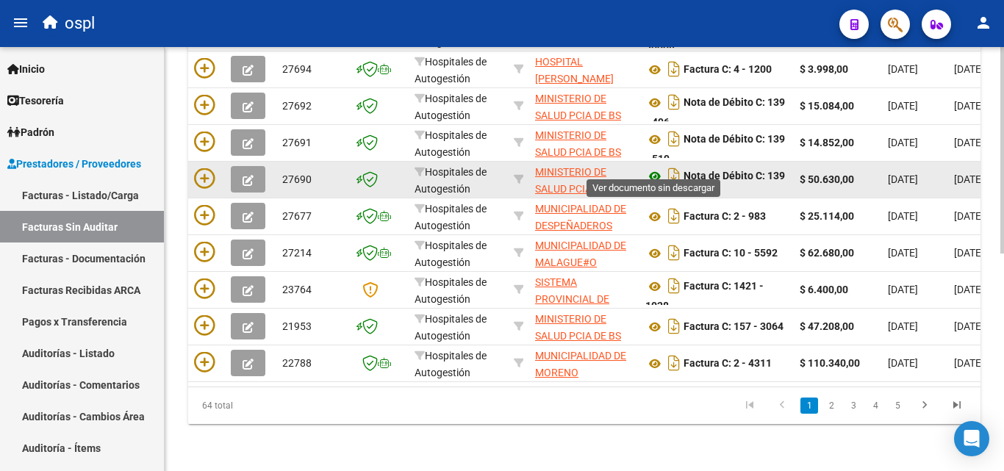
click at [654, 168] on icon at bounding box center [655, 177] width 19 height 18
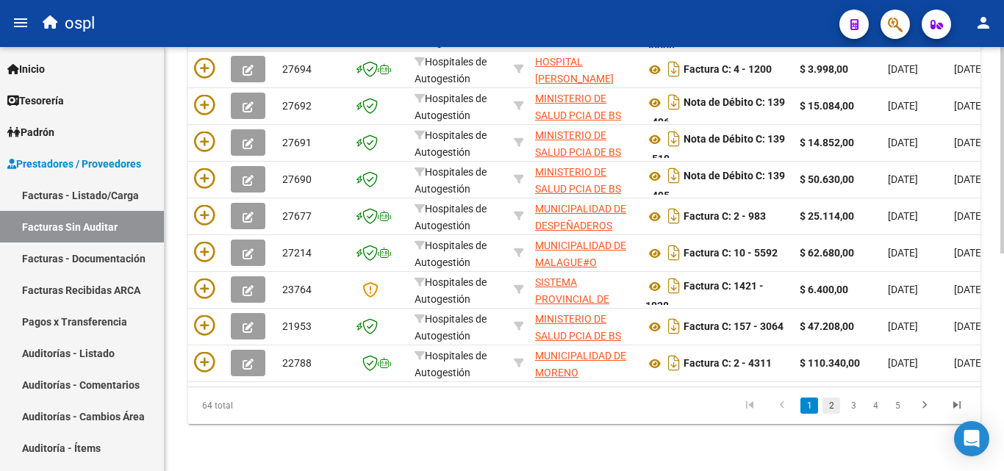
click at [829, 404] on link "2" at bounding box center [832, 406] width 18 height 16
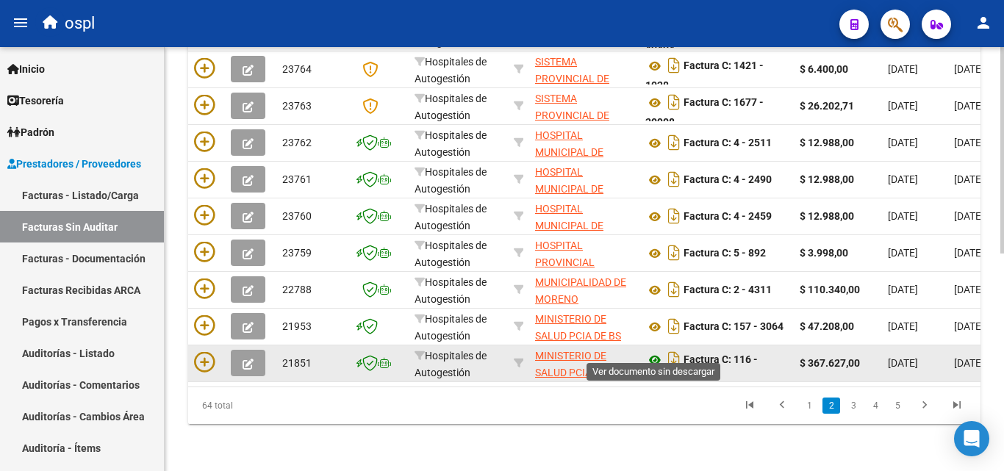
click at [651, 351] on icon at bounding box center [655, 360] width 19 height 18
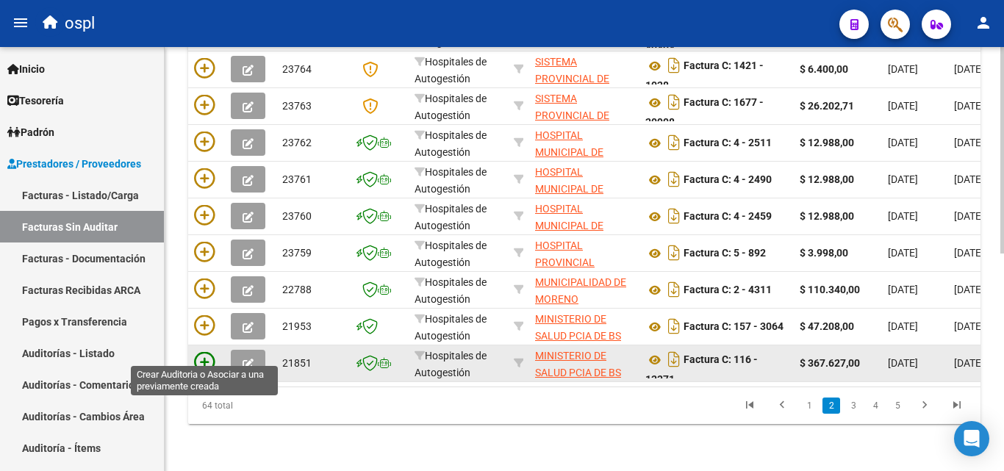
click at [205, 352] on icon at bounding box center [204, 362] width 21 height 21
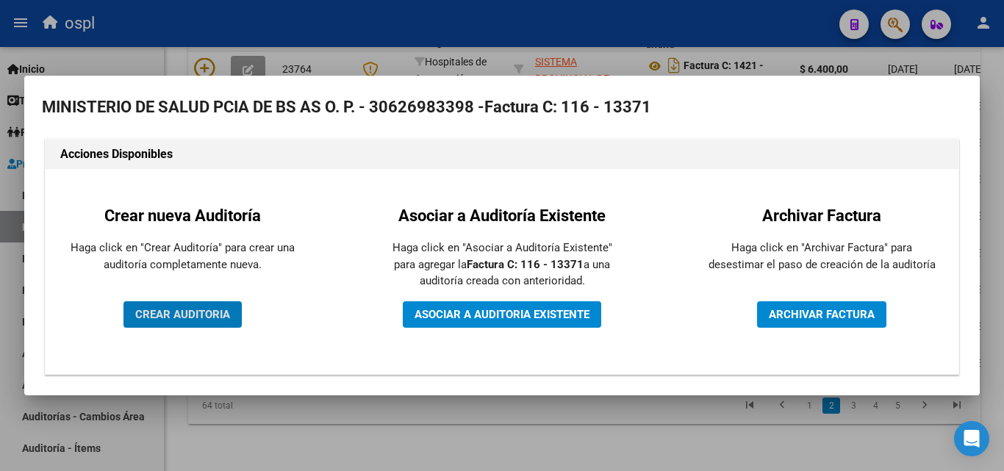
click at [199, 313] on span "CREAR AUDITORIA" at bounding box center [182, 314] width 95 height 13
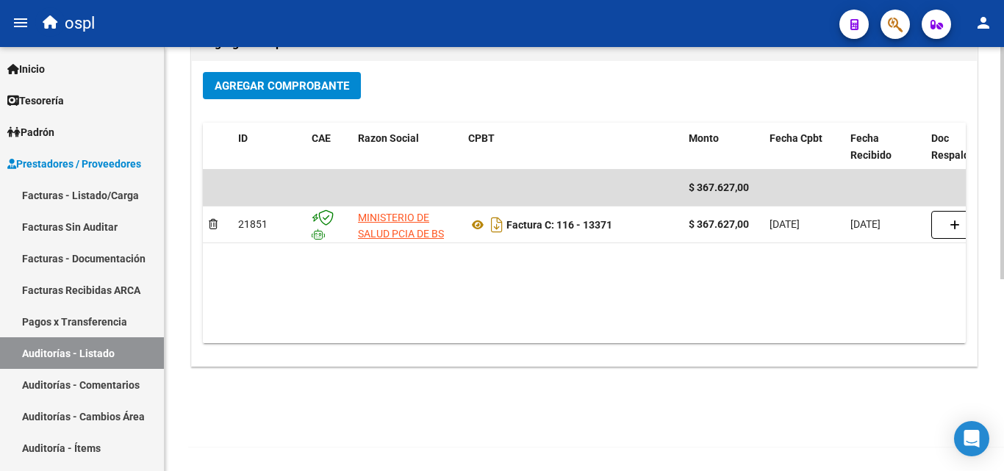
scroll to position [351, 0]
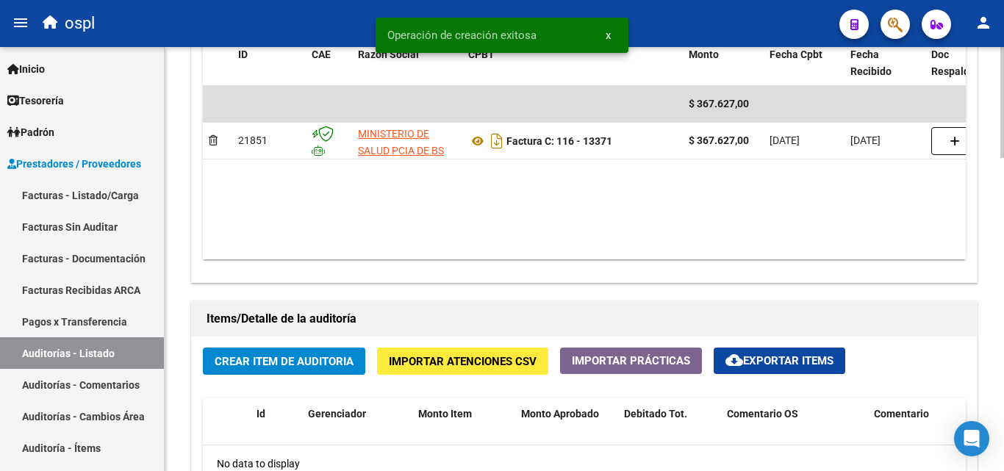
scroll to position [882, 0]
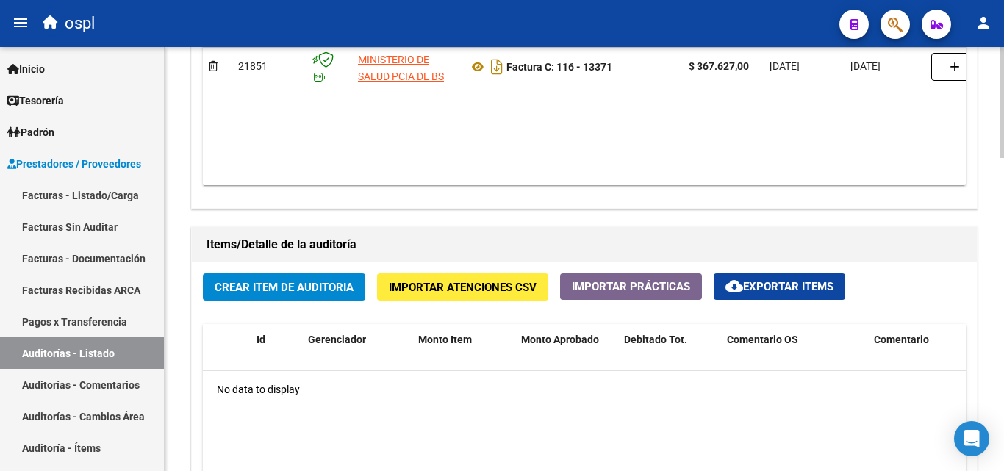
click at [290, 270] on div "Crear Item de Auditoria Importar Atenciones CSV Importar Prácticas cloud_downlo…" at bounding box center [584, 469] width 785 height 415
click at [307, 296] on button "Crear Item de Auditoria" at bounding box center [284, 286] width 162 height 27
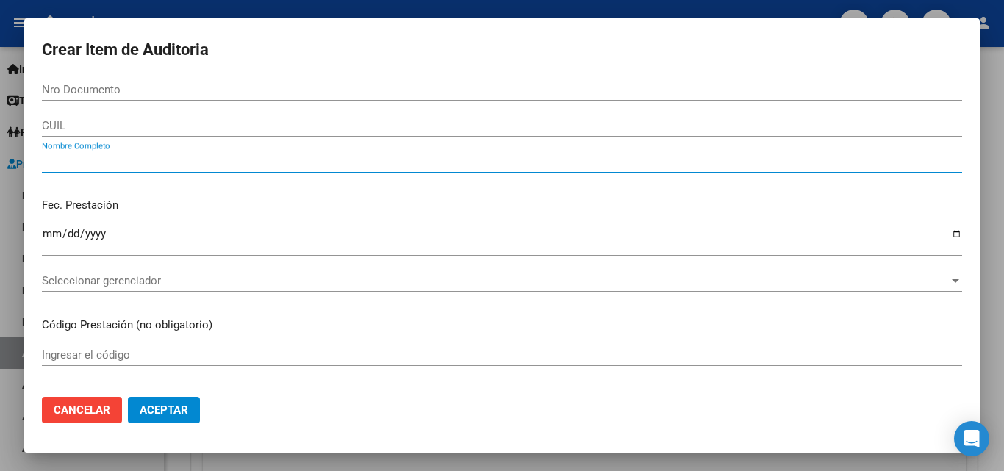
click at [105, 158] on input "Nombre Completo" at bounding box center [502, 161] width 920 height 13
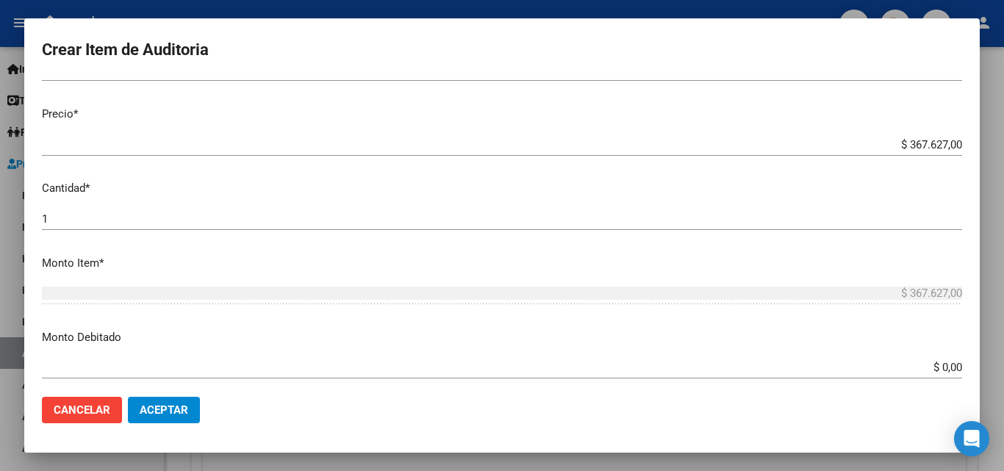
scroll to position [368, 0]
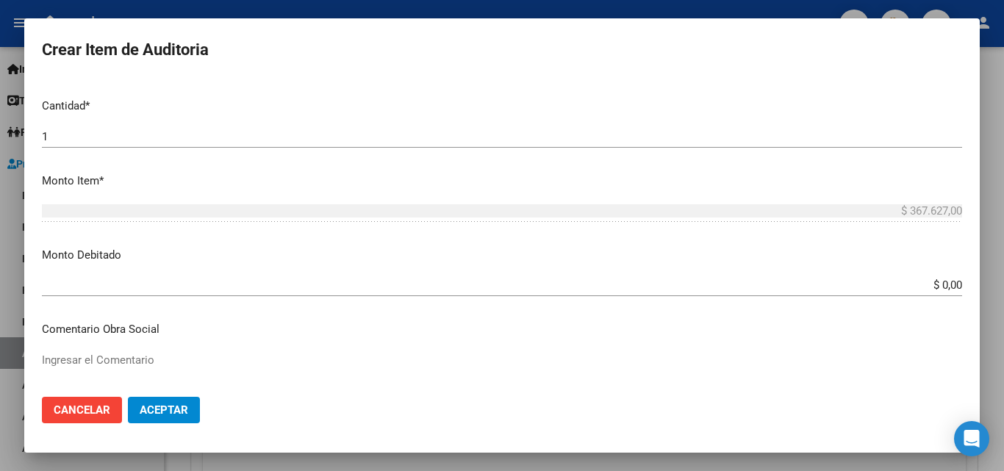
type input "TODOS"
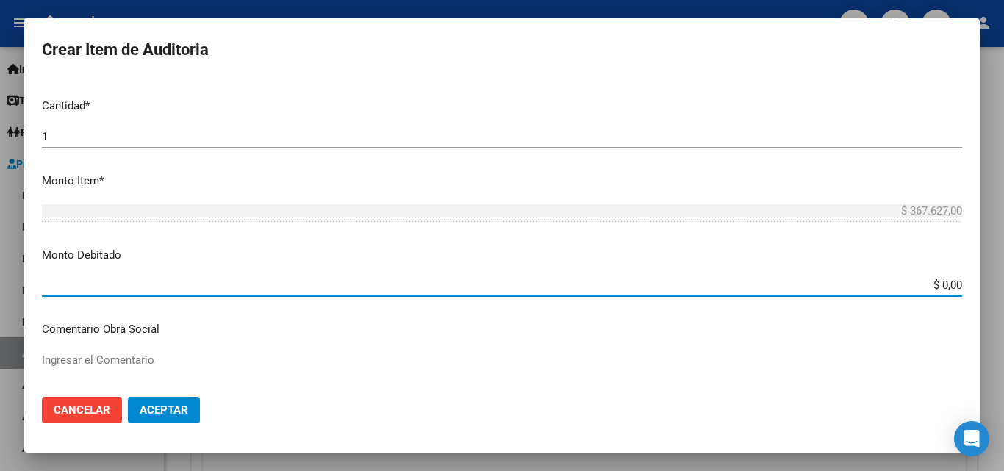
drag, startPoint x: 934, startPoint y: 279, endPoint x: 971, endPoint y: 279, distance: 36.8
click at [971, 279] on mat-dialog-content "Nro Documento CUIL TODOS Nombre Completo Fec. Prestación Ingresar la fecha Sele…" at bounding box center [502, 232] width 956 height 307
type input "$ 367.627,00"
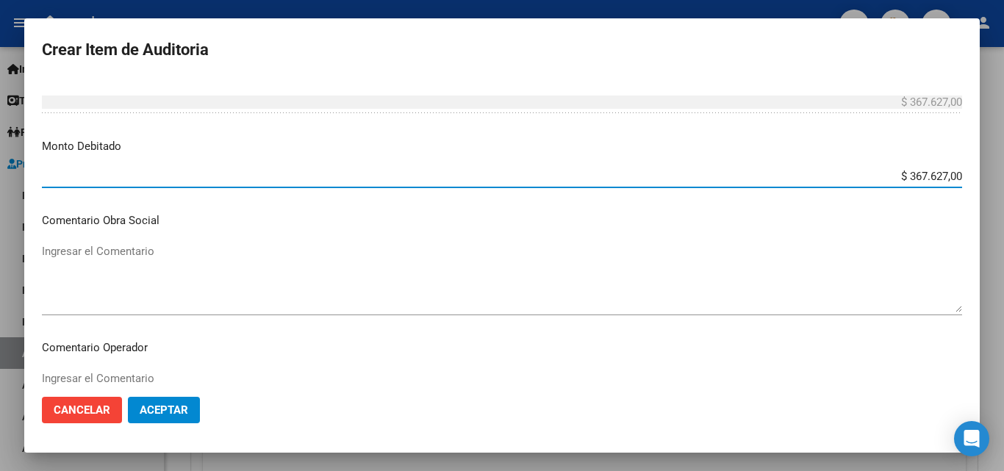
scroll to position [588, 0]
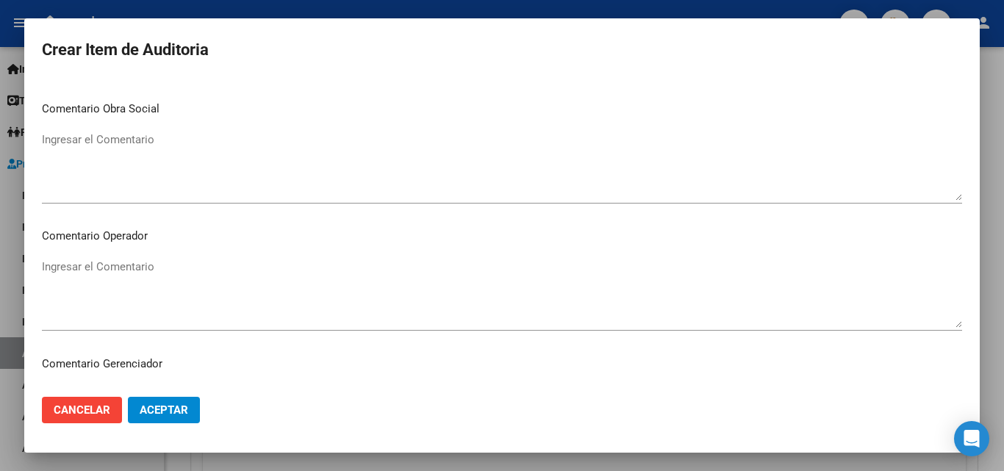
click at [243, 260] on textarea "Ingresar el Comentario" at bounding box center [502, 293] width 920 height 69
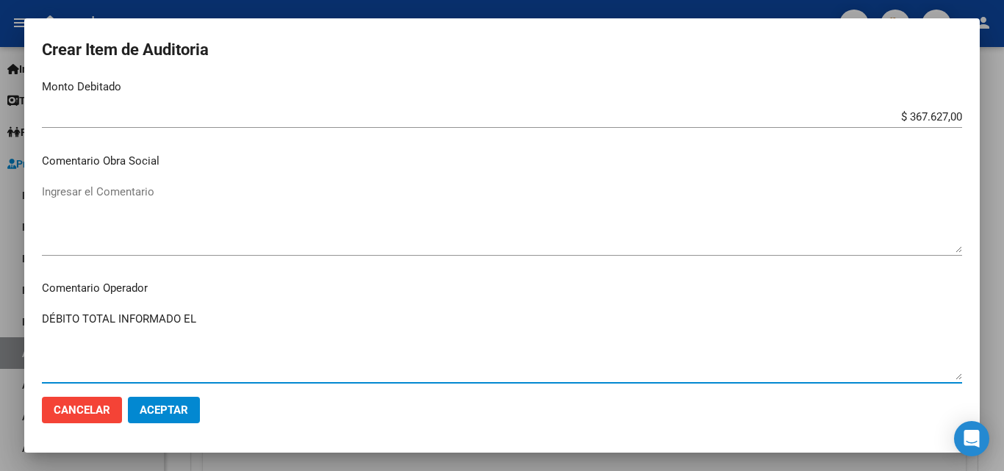
scroll to position [515, 0]
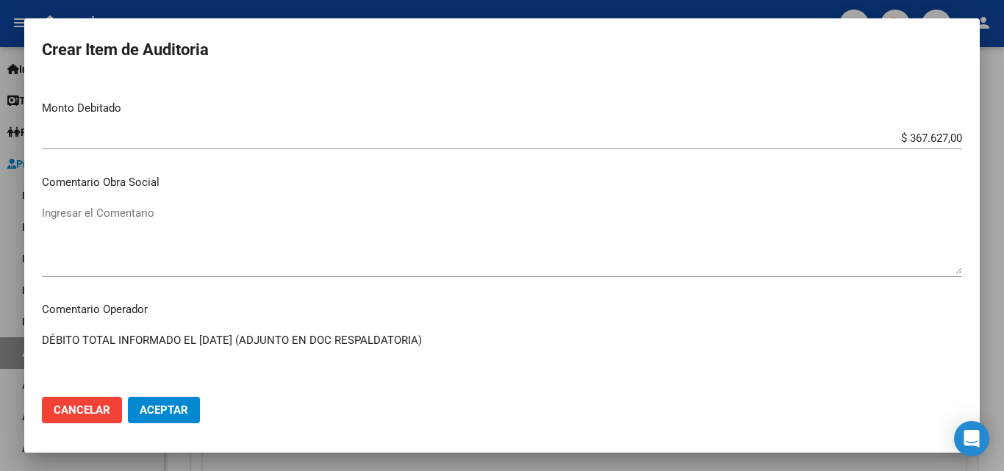
type textarea "DÉBITO TOTAL INFORMADO EL 5/12/24 (ADJUNTO EN DOC RESPALDATORIA)"
click at [161, 405] on span "Aceptar" at bounding box center [164, 410] width 49 height 13
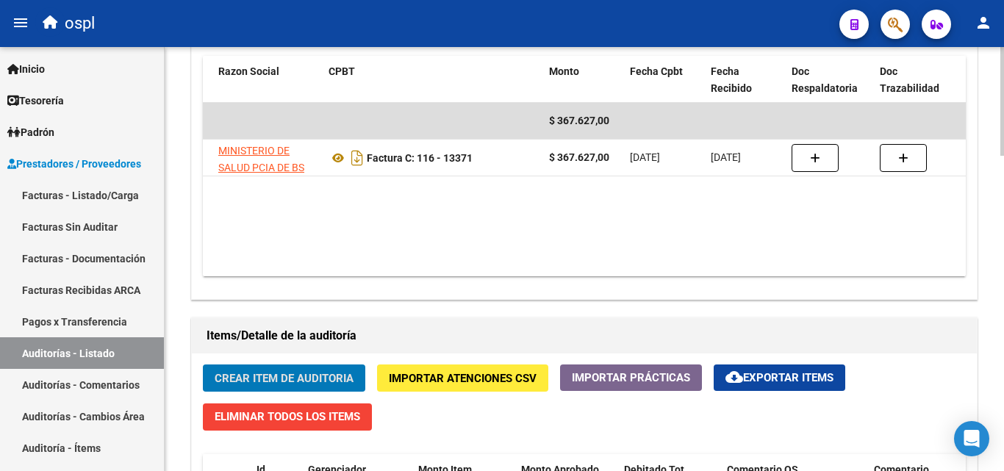
scroll to position [0, 165]
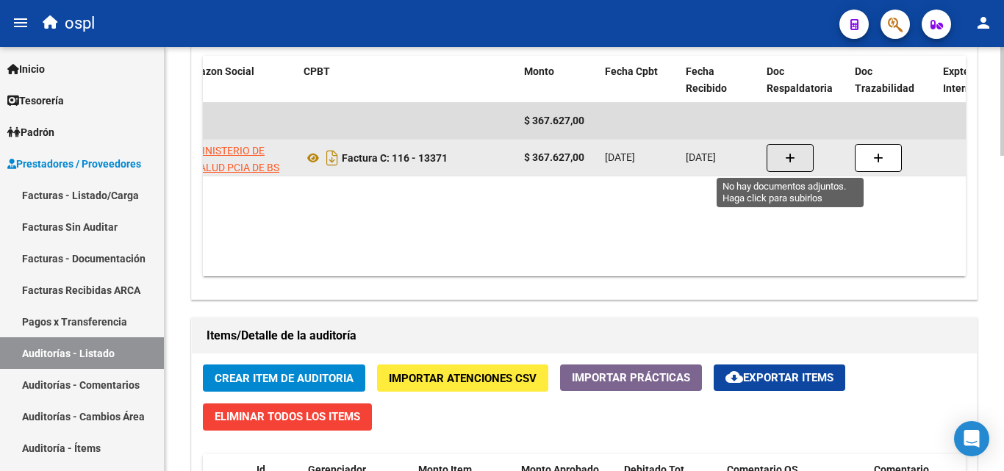
click at [785, 161] on icon "button" at bounding box center [790, 158] width 10 height 11
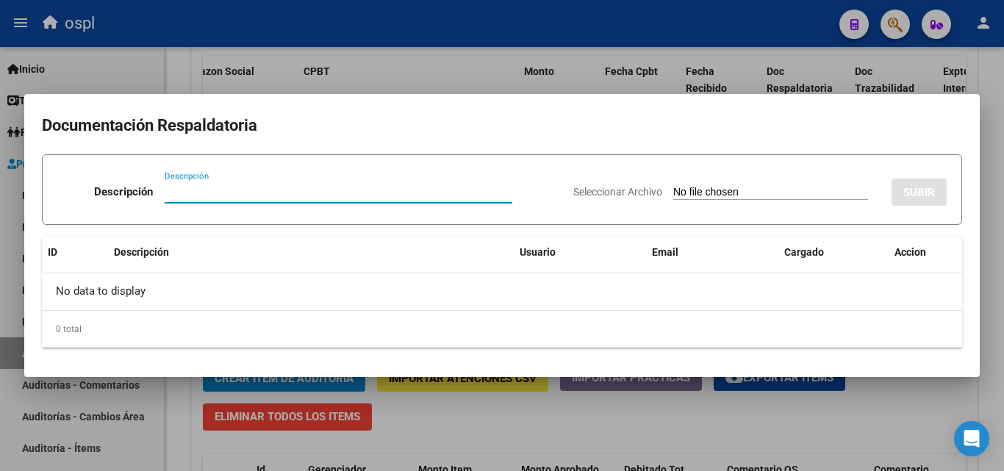
click at [673, 190] on input "Seleccionar Archivo" at bounding box center [770, 193] width 195 height 14
type input "C:\fakepath\DÉBITO FACTURA 13371 HOSPITAL INTERZONAL DE AGUDOS ESPECIALIZADO EN…"
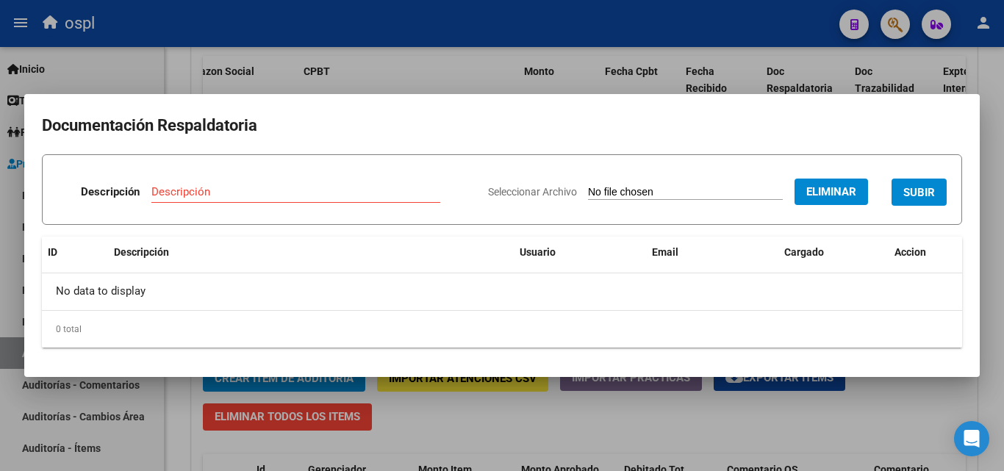
click at [218, 190] on input "Descripción" at bounding box center [295, 191] width 289 height 13
type input "DÉBITO TOTAL"
click at [925, 185] on span "SUBIR" at bounding box center [920, 191] width 32 height 13
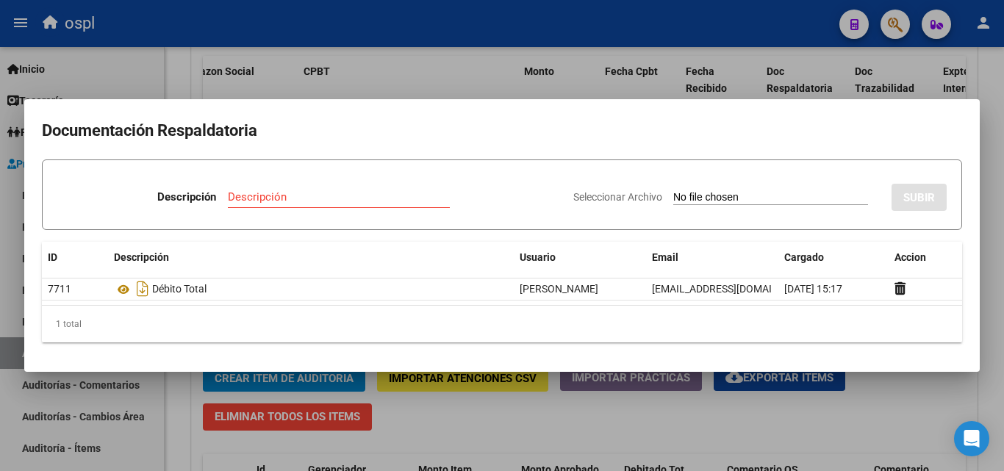
click at [565, 390] on div at bounding box center [502, 235] width 1004 height 471
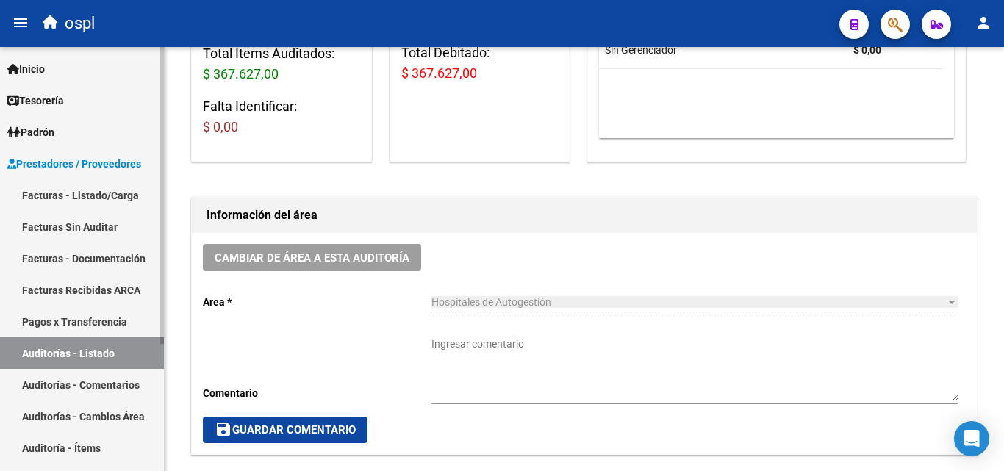
click at [115, 235] on link "Facturas Sin Auditar" at bounding box center [82, 227] width 164 height 32
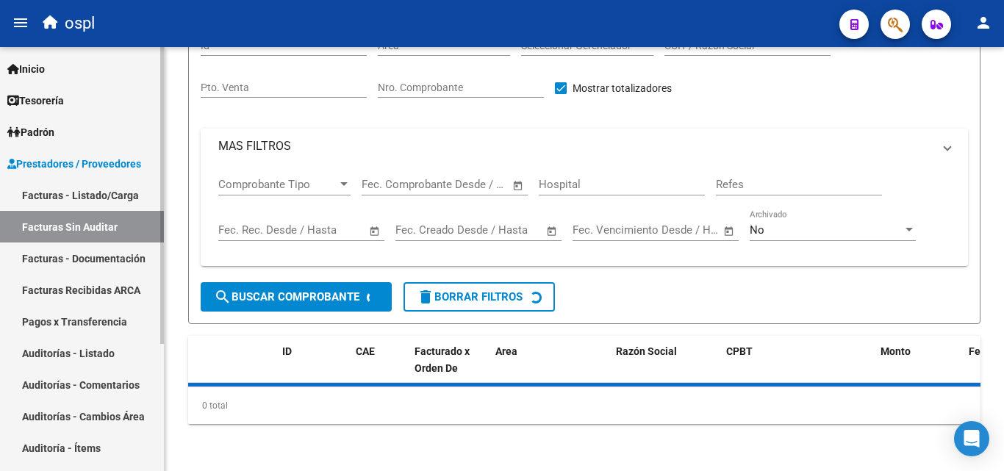
scroll to position [42, 0]
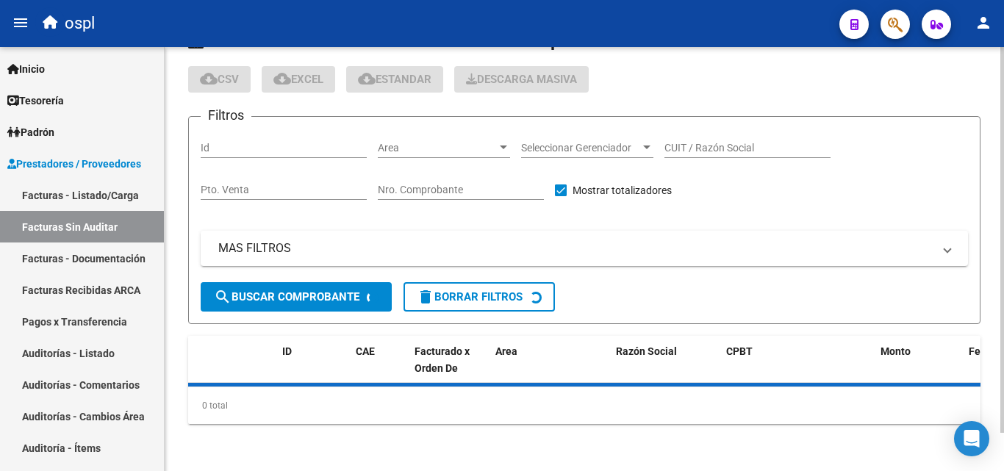
click at [435, 151] on span "Area" at bounding box center [437, 148] width 119 height 12
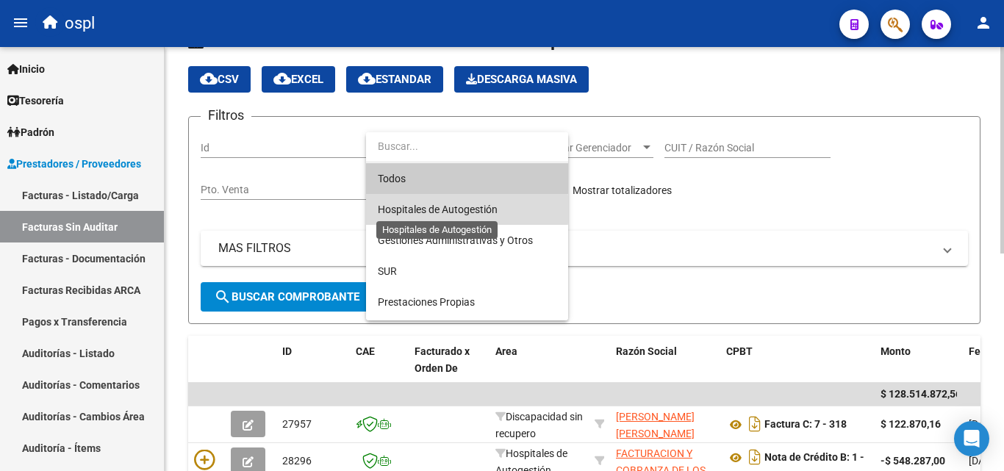
click at [438, 210] on span "Hospitales de Autogestión" at bounding box center [438, 210] width 120 height 12
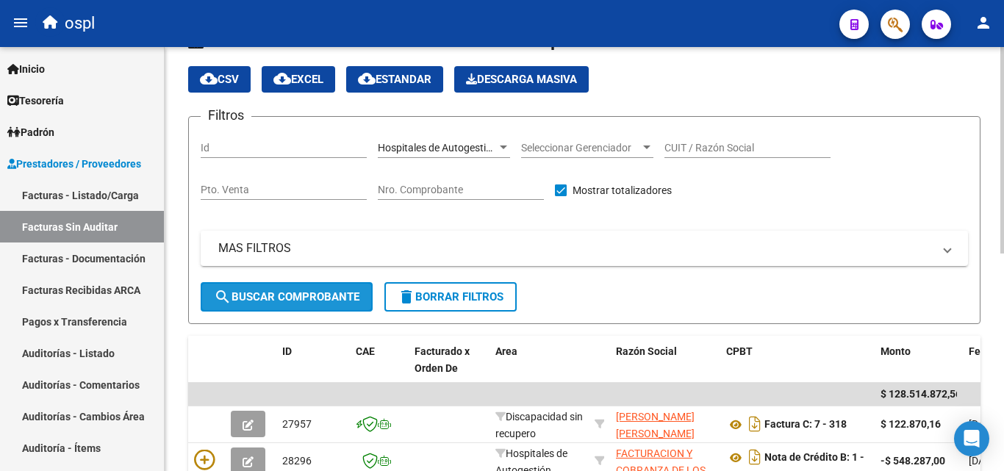
click at [306, 297] on span "search Buscar Comprobante" at bounding box center [287, 296] width 146 height 13
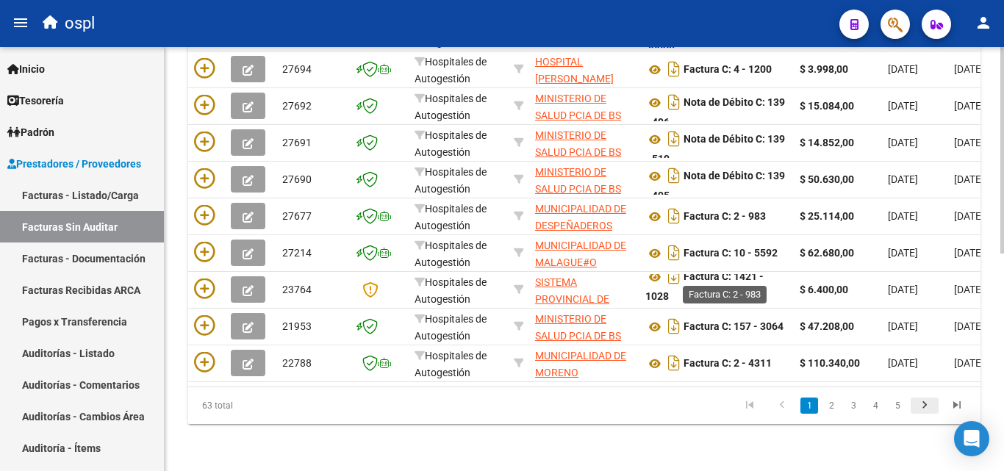
scroll to position [446, 0]
click at [833, 404] on link "2" at bounding box center [832, 406] width 18 height 16
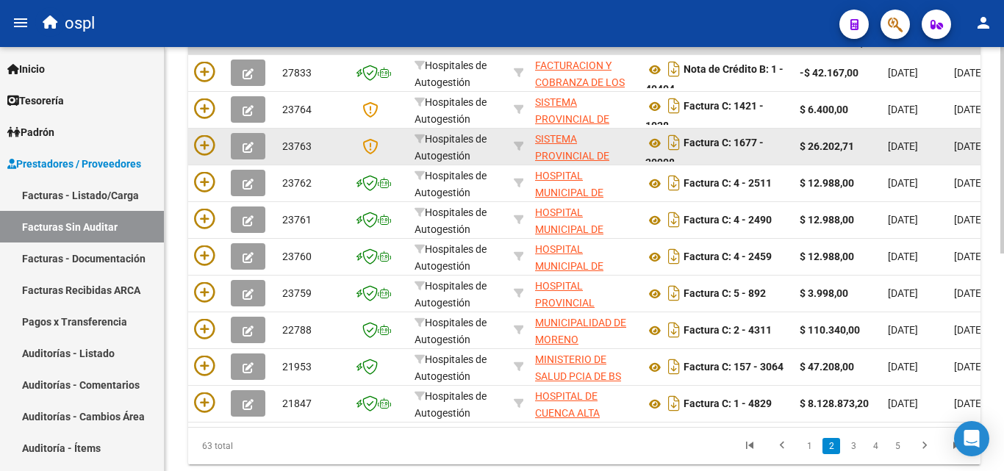
scroll to position [298, 0]
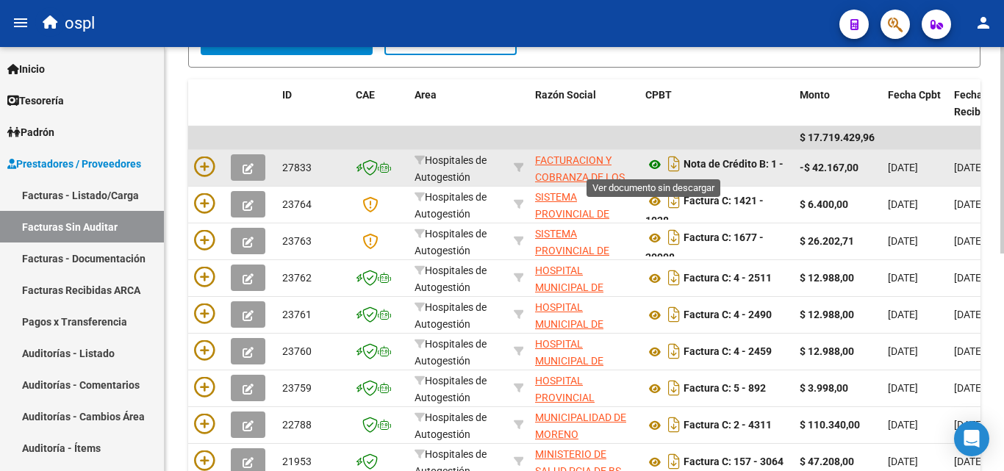
click at [653, 165] on icon at bounding box center [655, 165] width 19 height 18
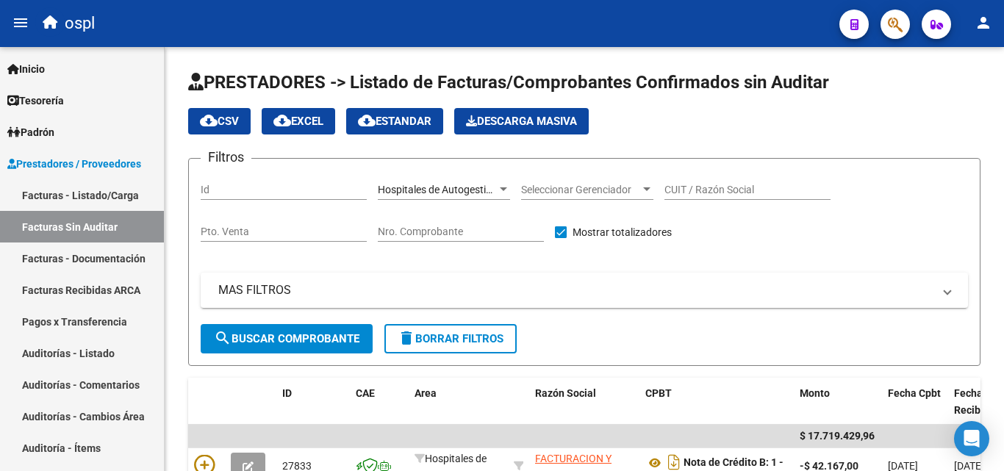
scroll to position [298, 0]
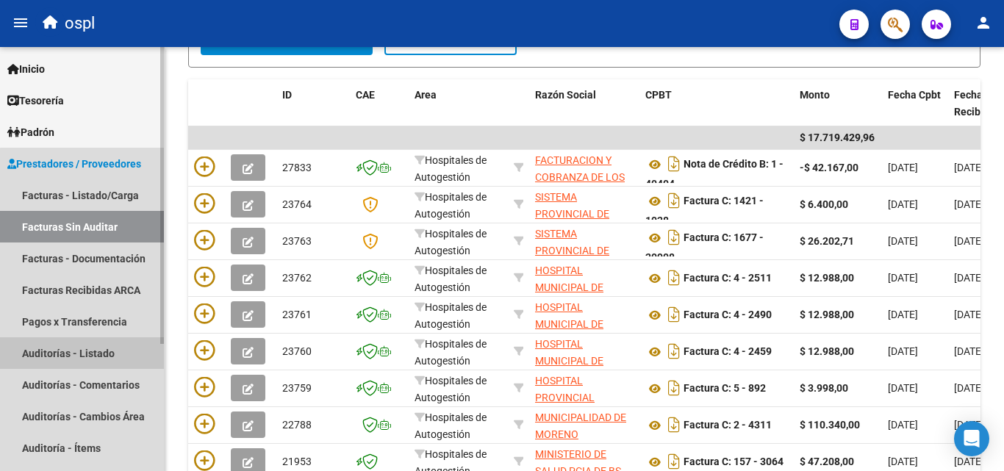
click at [87, 360] on link "Auditorías - Listado" at bounding box center [82, 353] width 164 height 32
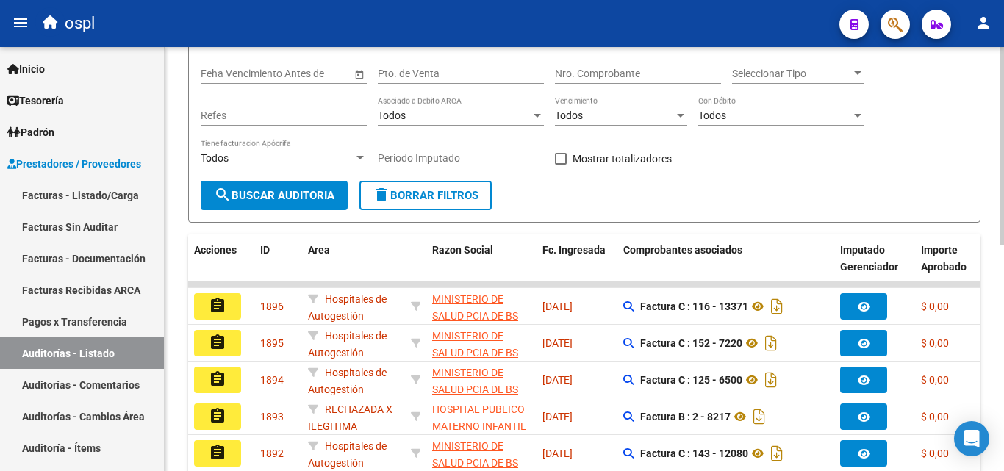
scroll to position [78, 0]
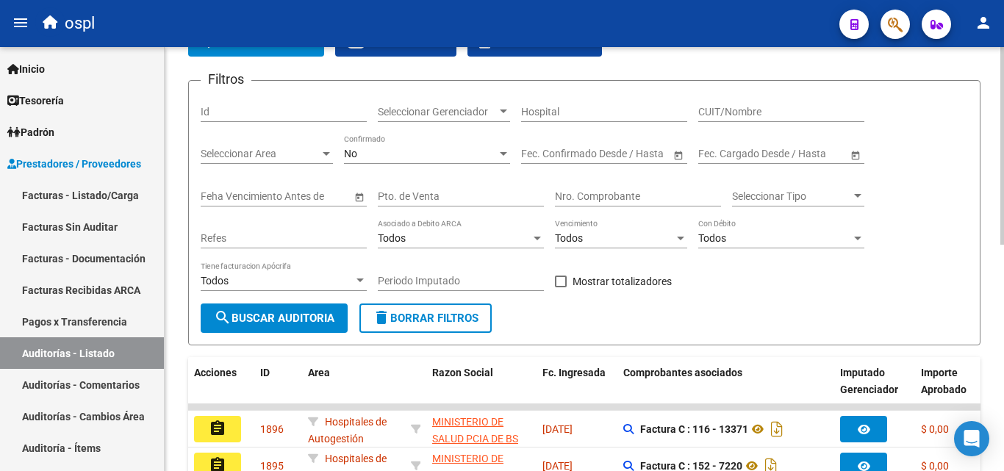
click at [582, 199] on input "Nro. Comprobante" at bounding box center [638, 196] width 166 height 12
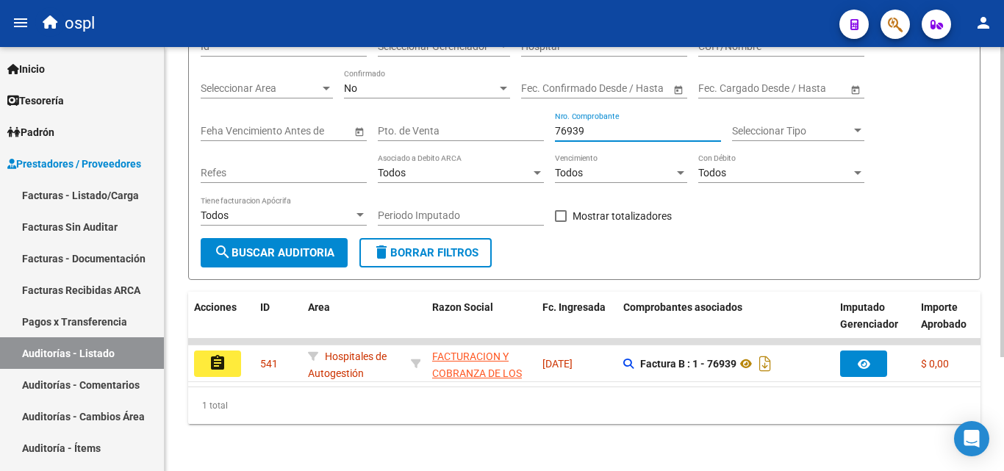
scroll to position [155, 0]
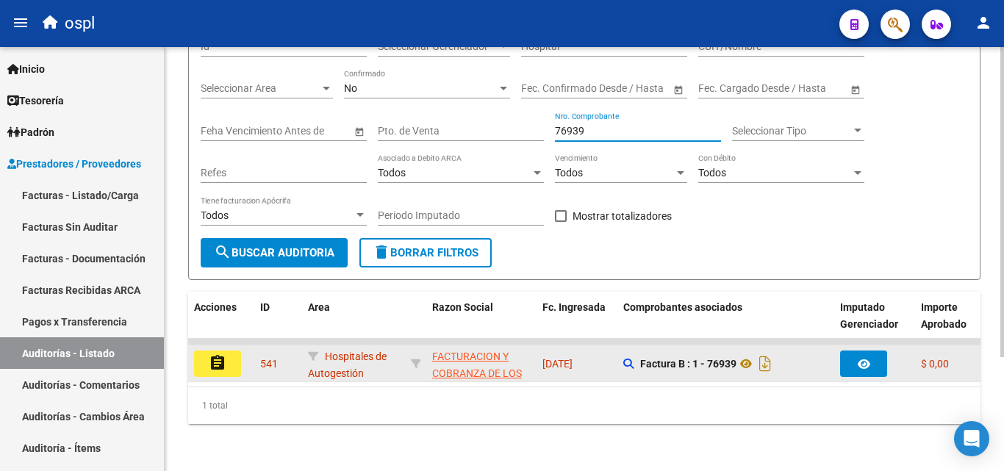
type input "76939"
click at [219, 354] on mat-icon "assignment" at bounding box center [218, 363] width 18 height 18
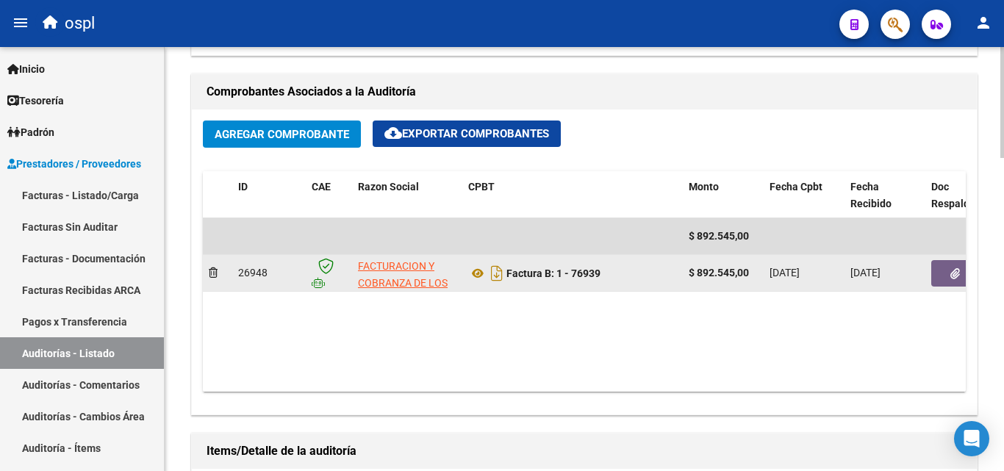
scroll to position [662, 0]
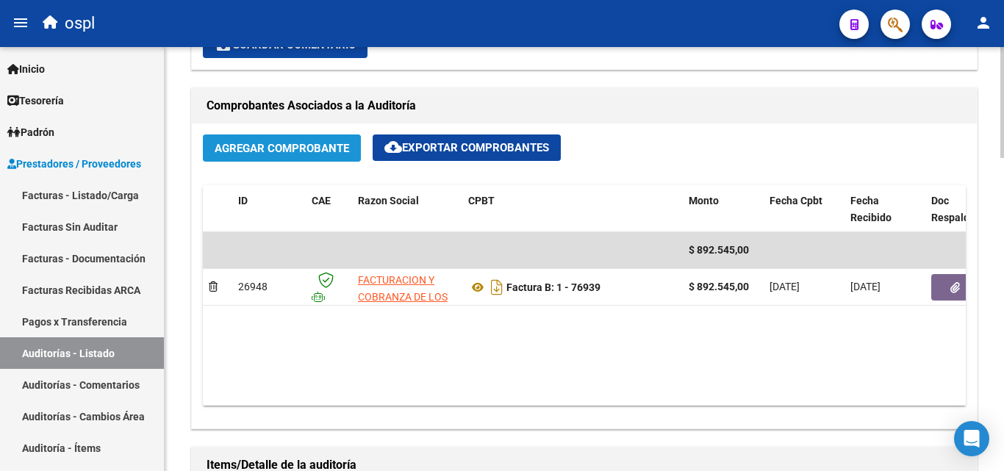
click at [272, 149] on span "Agregar Comprobante" at bounding box center [282, 148] width 135 height 13
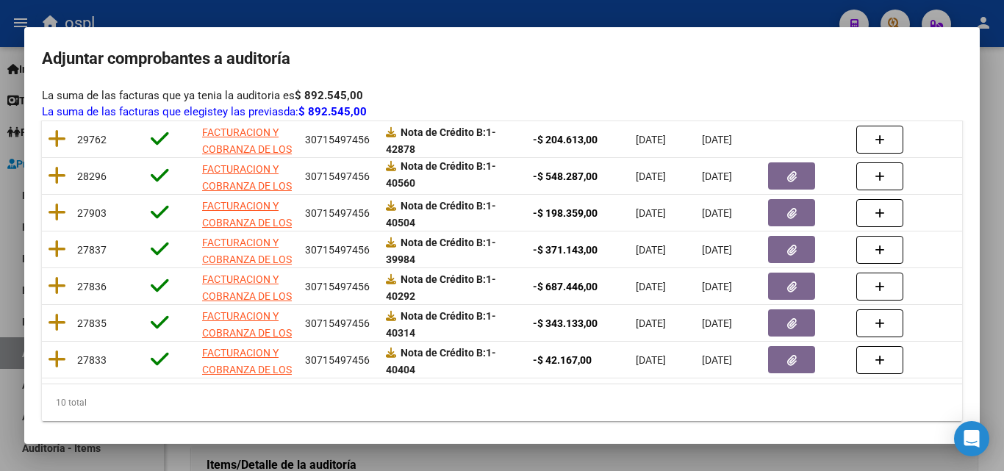
scroll to position [379, 0]
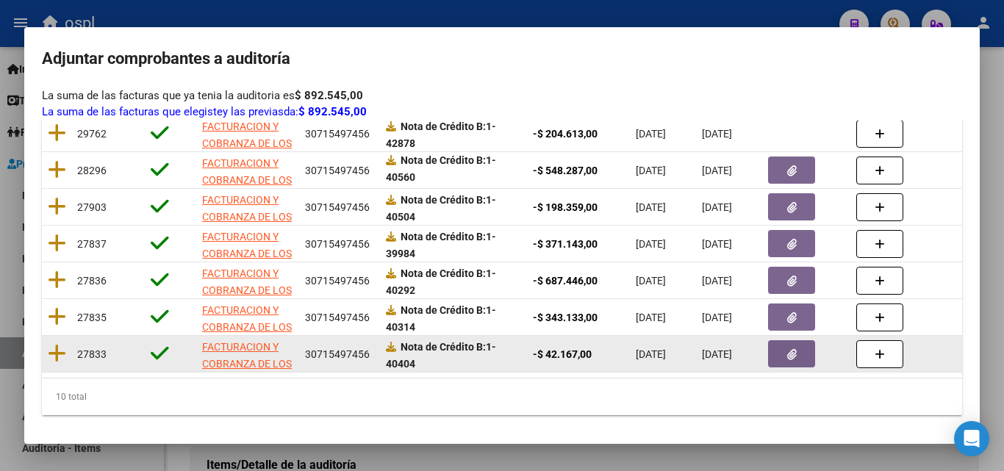
click at [405, 353] on strong "Nota de Crédito B: 1-40404" at bounding box center [441, 355] width 110 height 29
click at [58, 346] on icon at bounding box center [57, 353] width 18 height 21
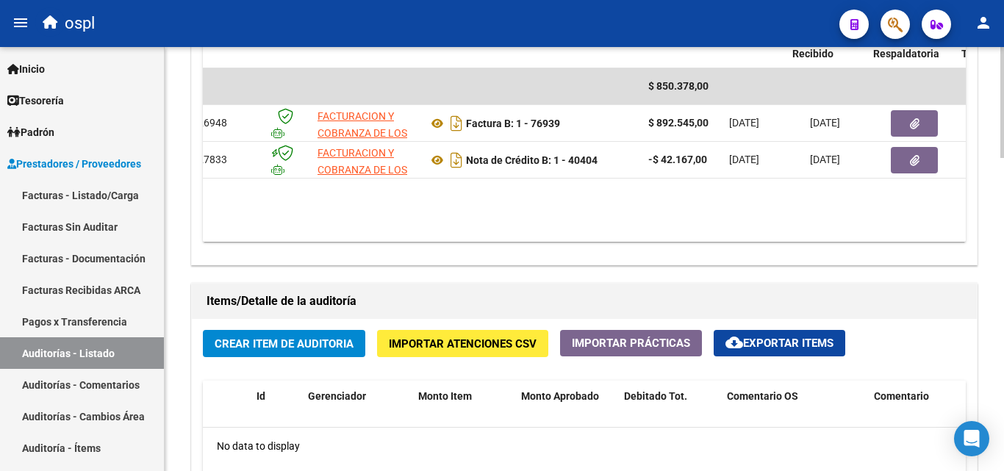
scroll to position [0, 76]
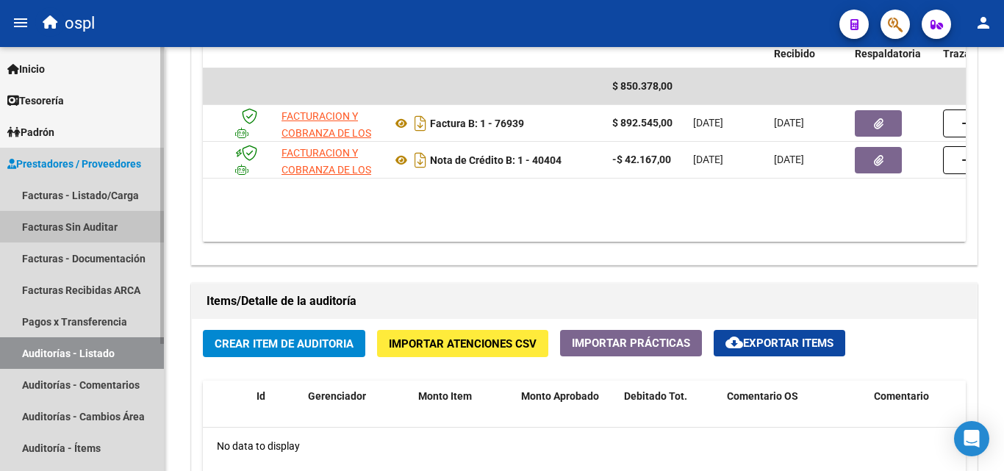
click at [79, 227] on link "Facturas Sin Auditar" at bounding box center [82, 227] width 164 height 32
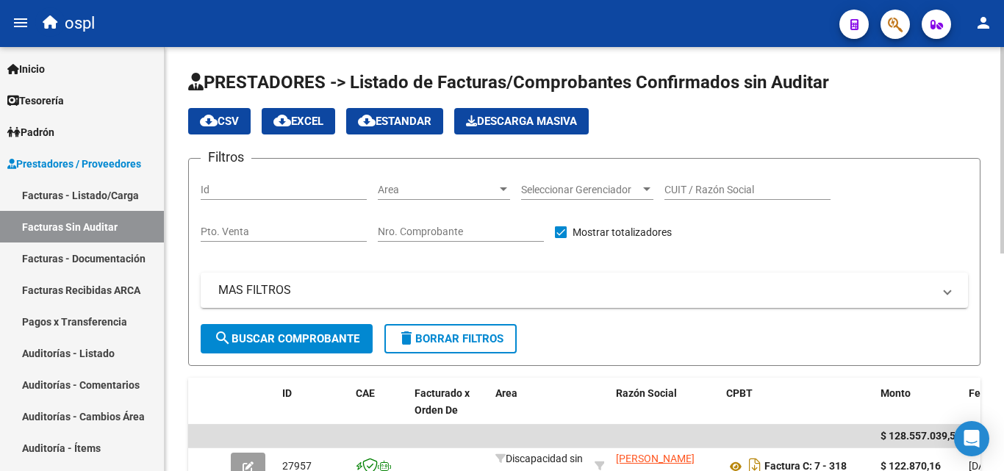
click at [428, 182] on div "Area Area" at bounding box center [444, 185] width 132 height 29
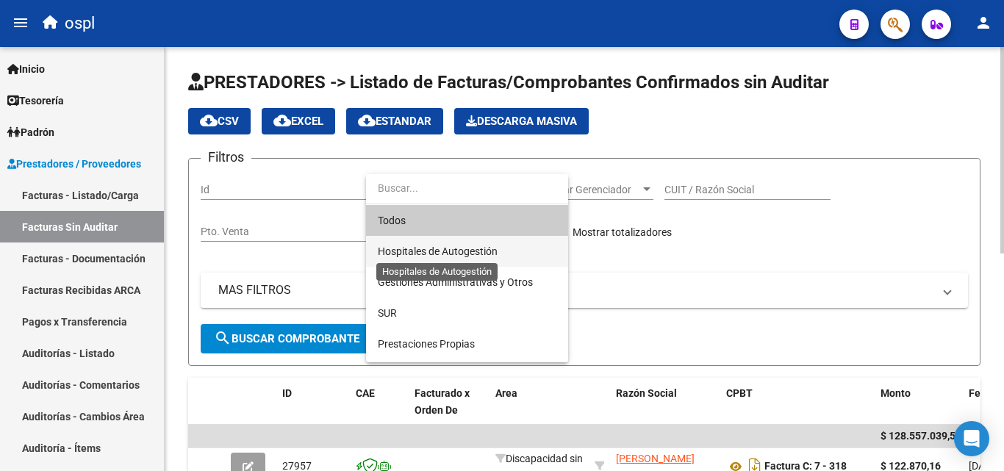
click at [432, 249] on span "Hospitales de Autogestión" at bounding box center [438, 252] width 120 height 12
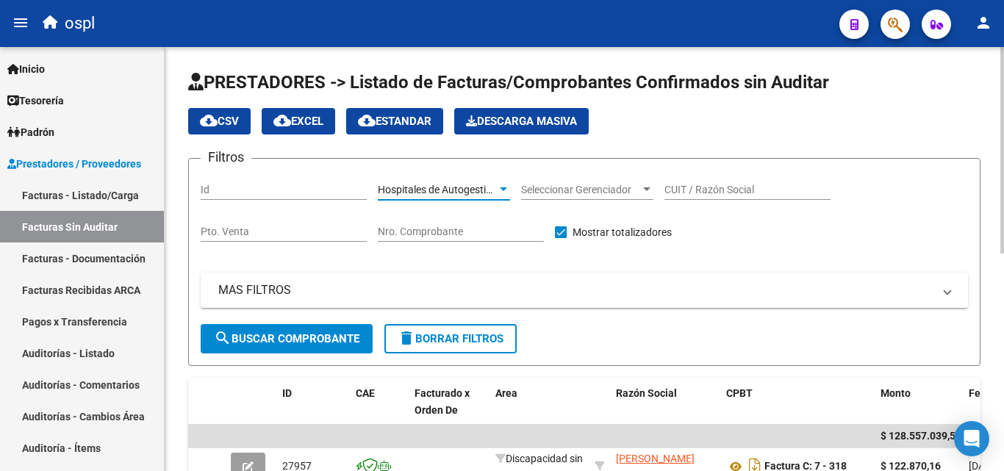
click at [312, 342] on span "search Buscar Comprobante" at bounding box center [287, 338] width 146 height 13
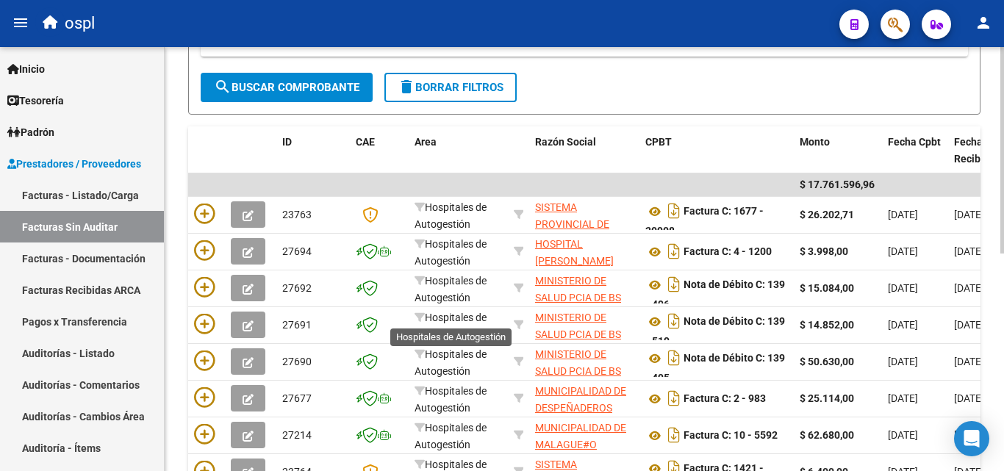
scroll to position [225, 0]
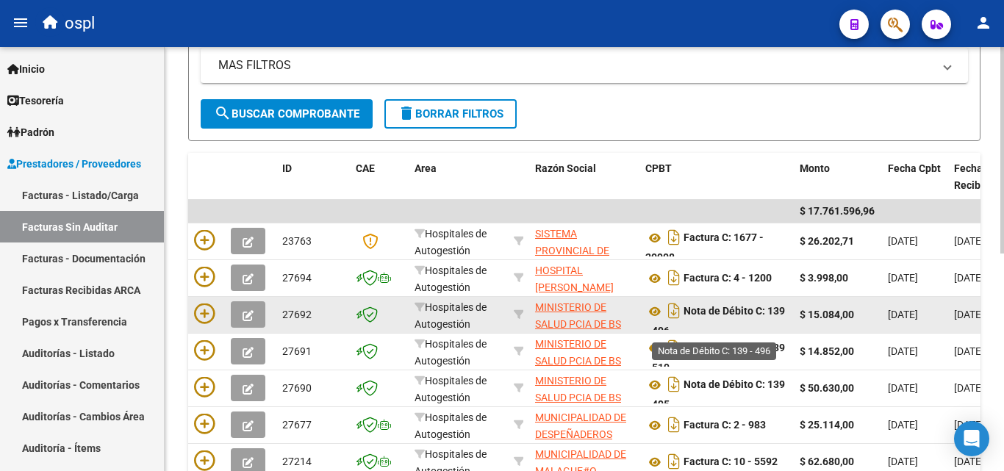
drag, startPoint x: 715, startPoint y: 312, endPoint x: 734, endPoint y: 311, distance: 18.4
click at [734, 311] on strong "Nota de Débito C: 139 - 496" at bounding box center [716, 322] width 140 height 32
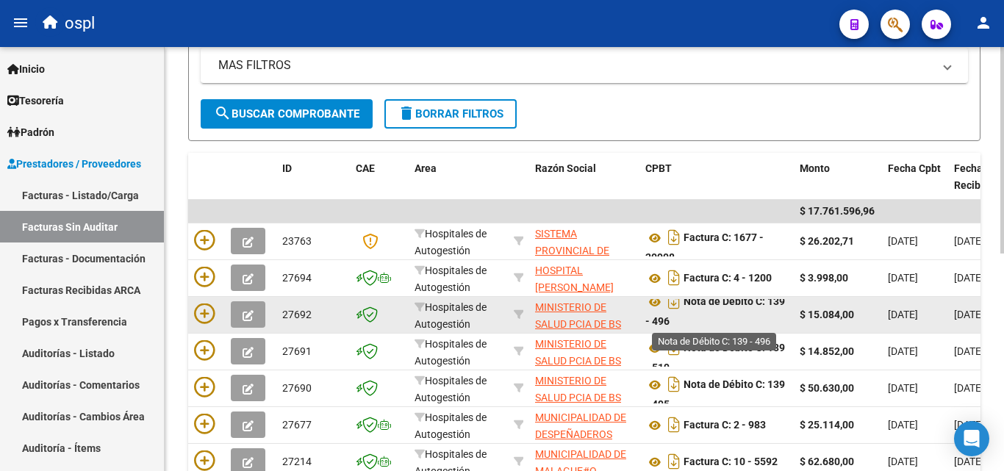
click at [738, 300] on strong "Nota de Débito C: 139 - 496" at bounding box center [716, 312] width 140 height 32
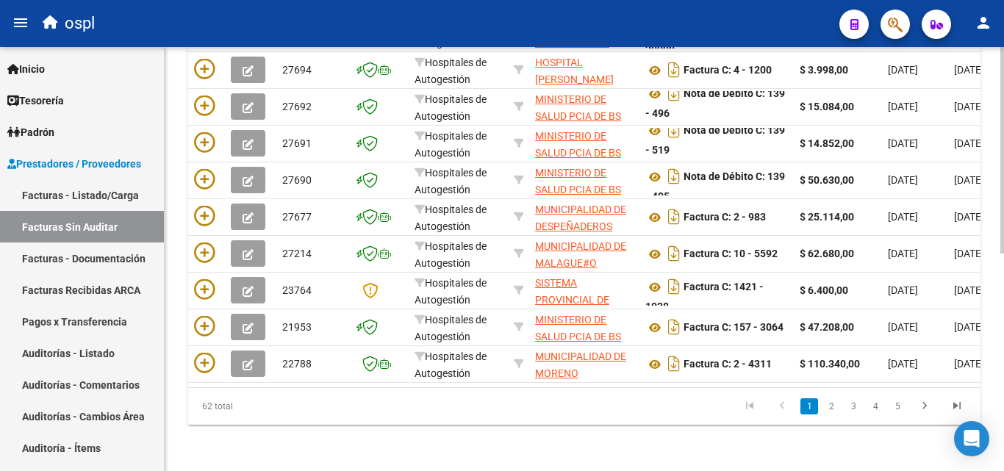
scroll to position [446, 0]
click at [827, 405] on link "2" at bounding box center [832, 406] width 18 height 16
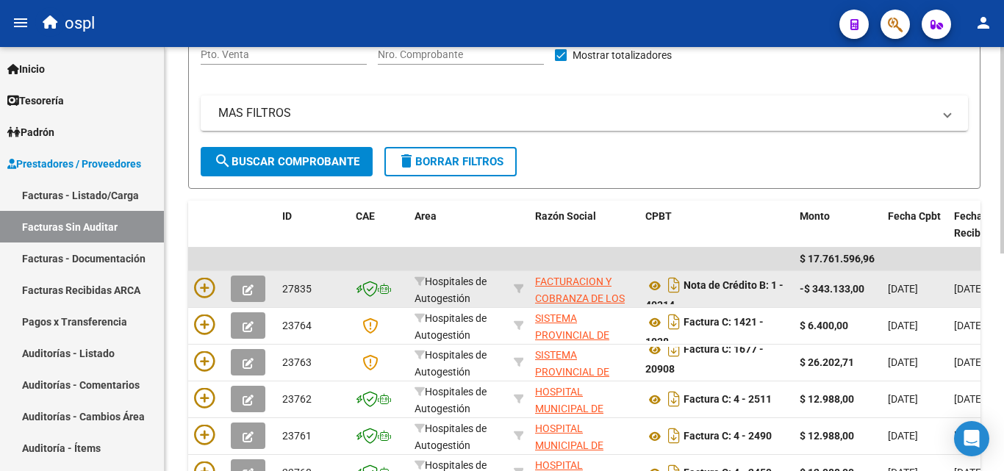
scroll to position [225, 0]
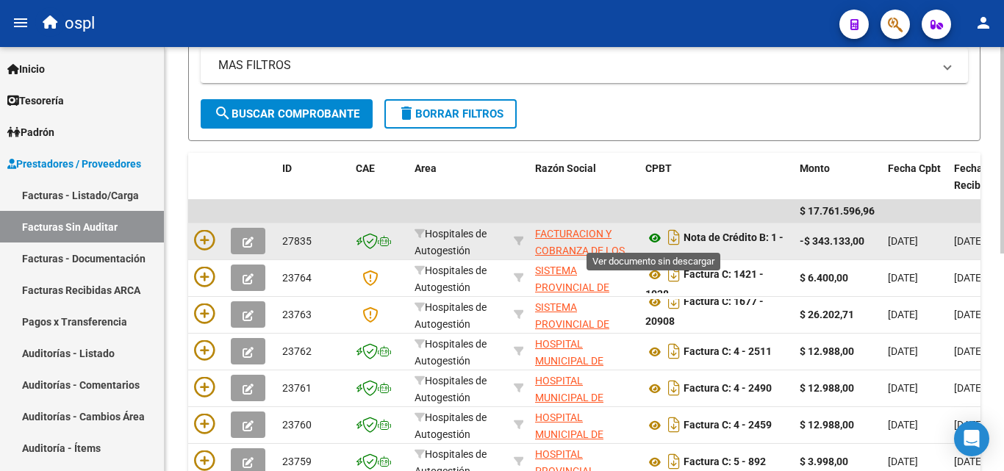
click at [659, 234] on icon at bounding box center [655, 238] width 19 height 18
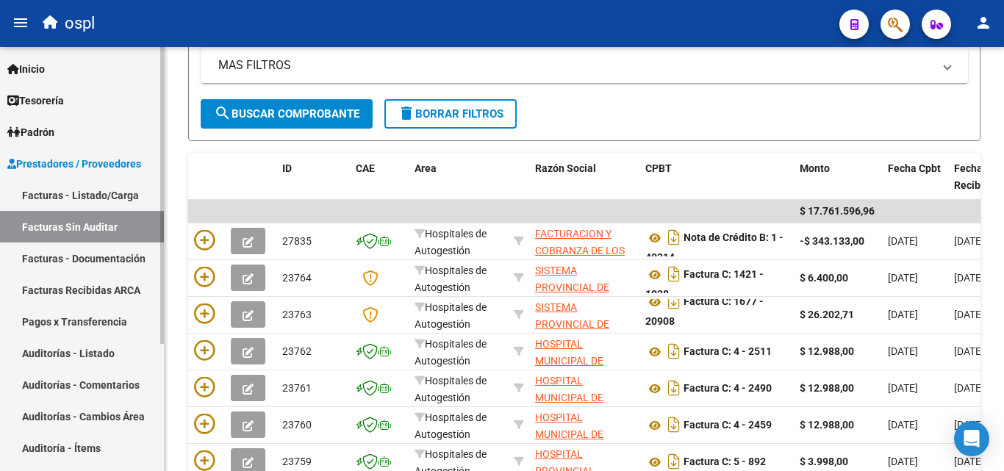
click at [96, 354] on link "Auditorías - Listado" at bounding box center [82, 353] width 164 height 32
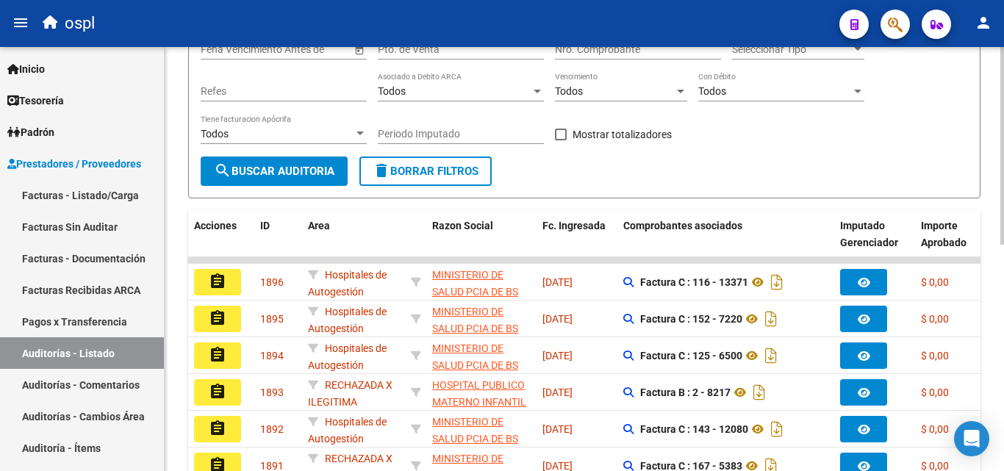
scroll to position [78, 0]
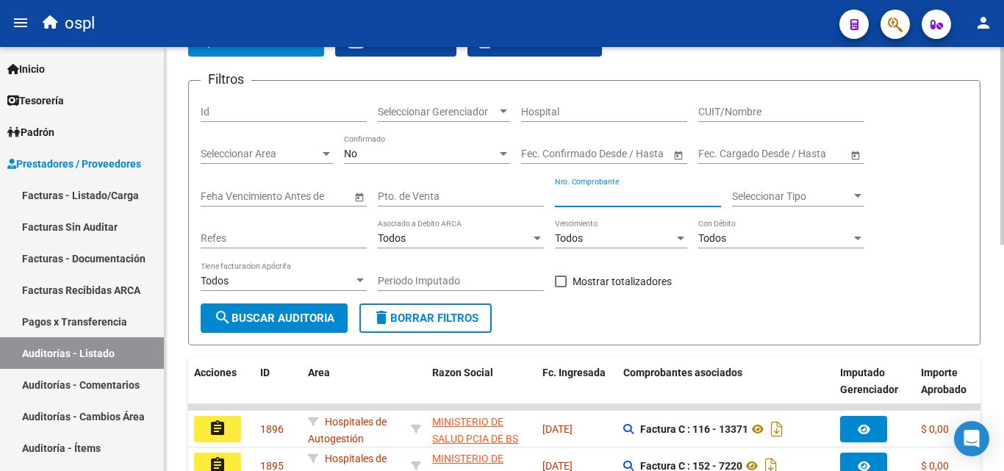
click at [613, 197] on input "Nro. Comprobante" at bounding box center [638, 196] width 166 height 12
type input "74549"
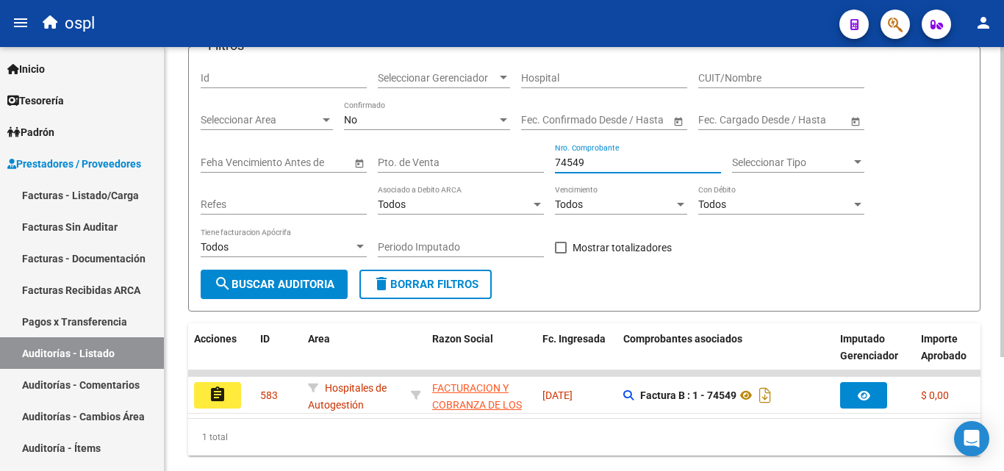
scroll to position [155, 0]
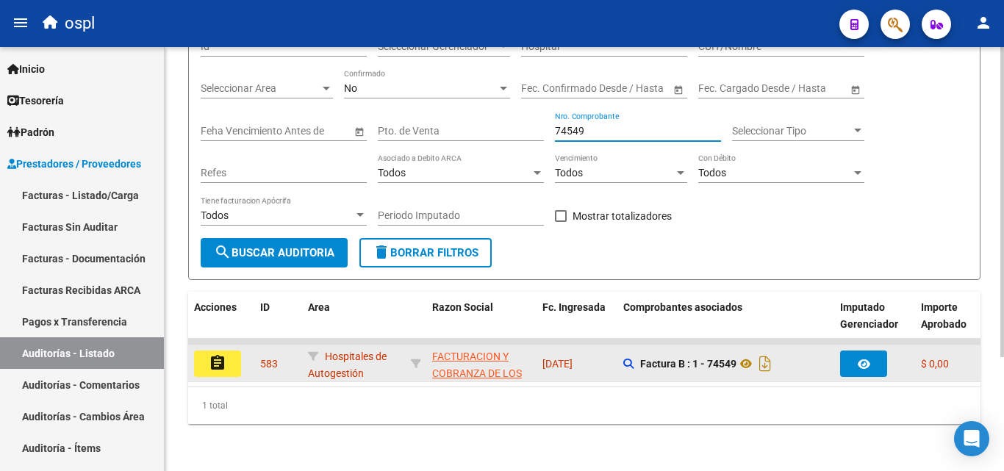
click at [227, 351] on button "assignment" at bounding box center [217, 364] width 47 height 26
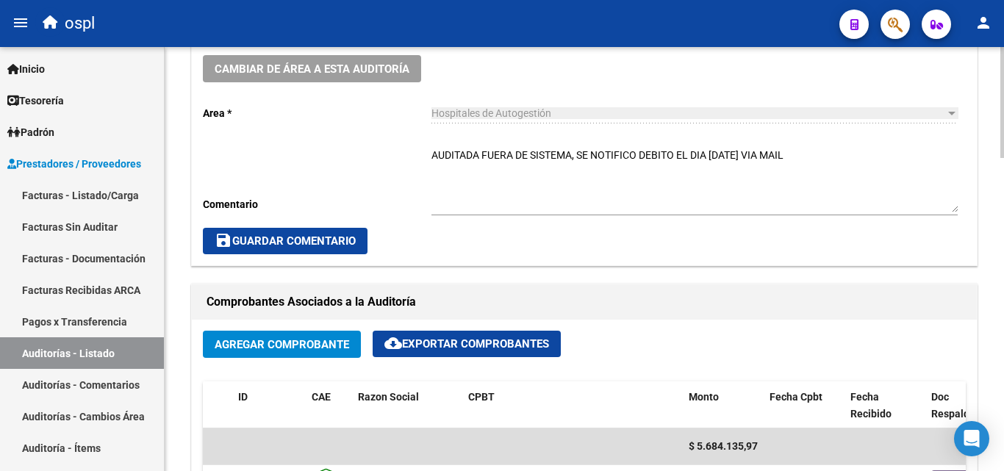
scroll to position [588, 0]
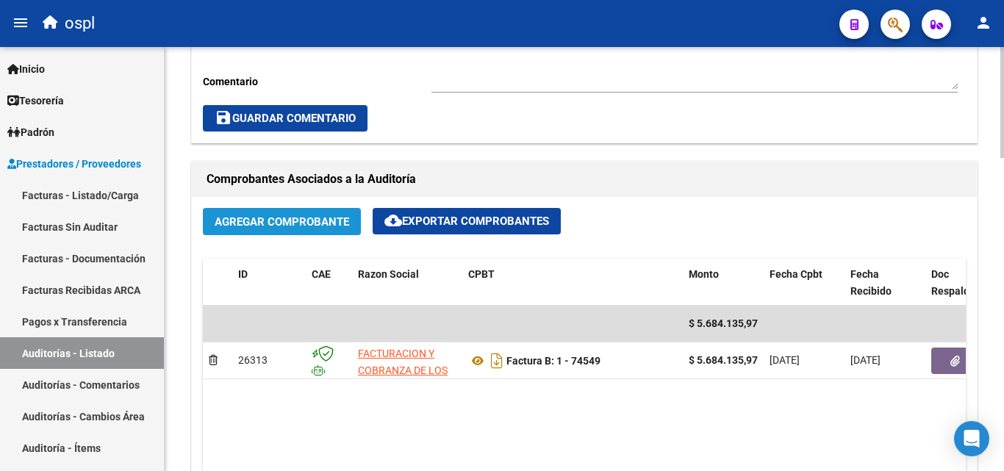
click at [311, 223] on span "Agregar Comprobante" at bounding box center [282, 221] width 135 height 13
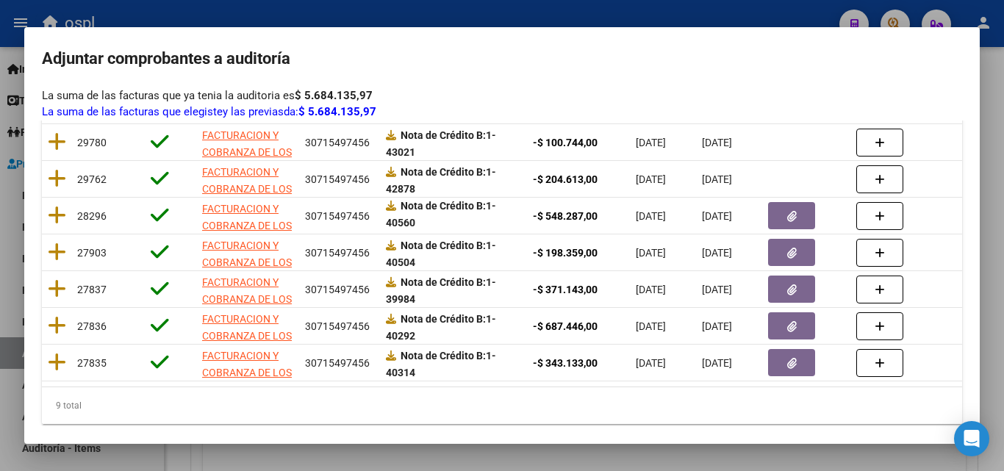
scroll to position [343, 0]
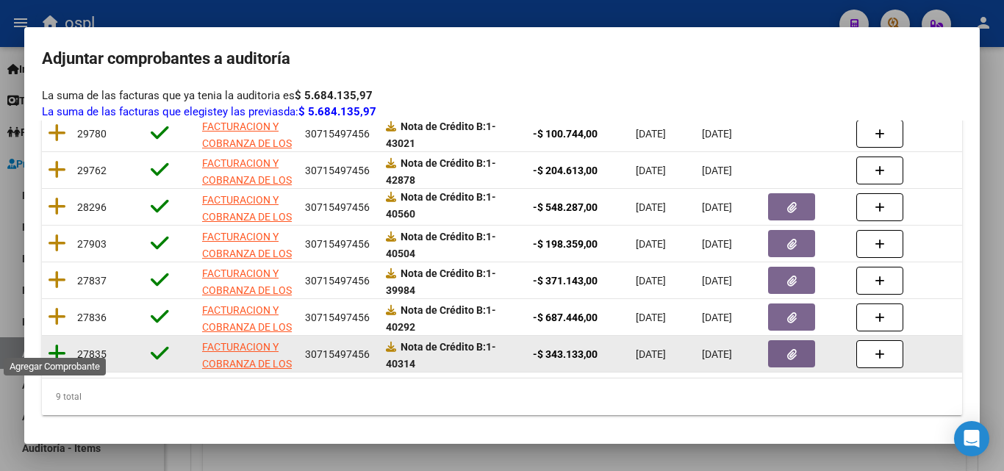
click at [58, 343] on icon at bounding box center [57, 353] width 18 height 21
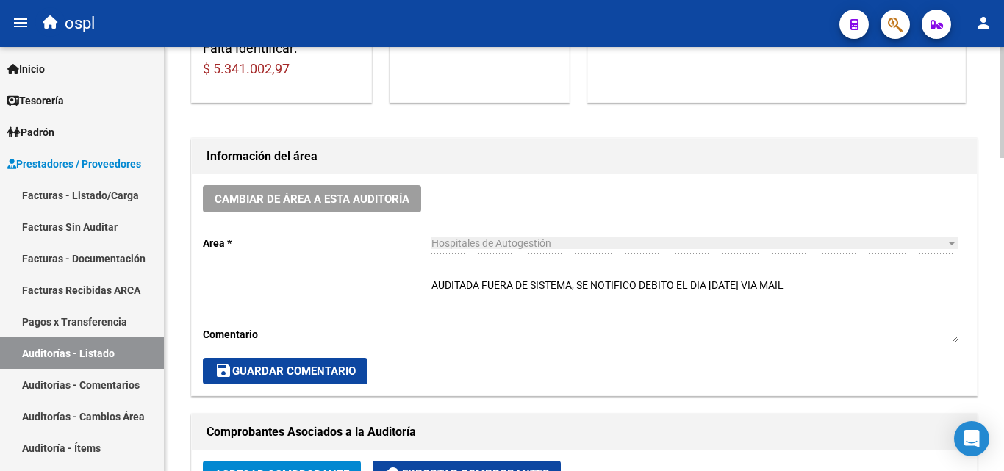
scroll to position [368, 0]
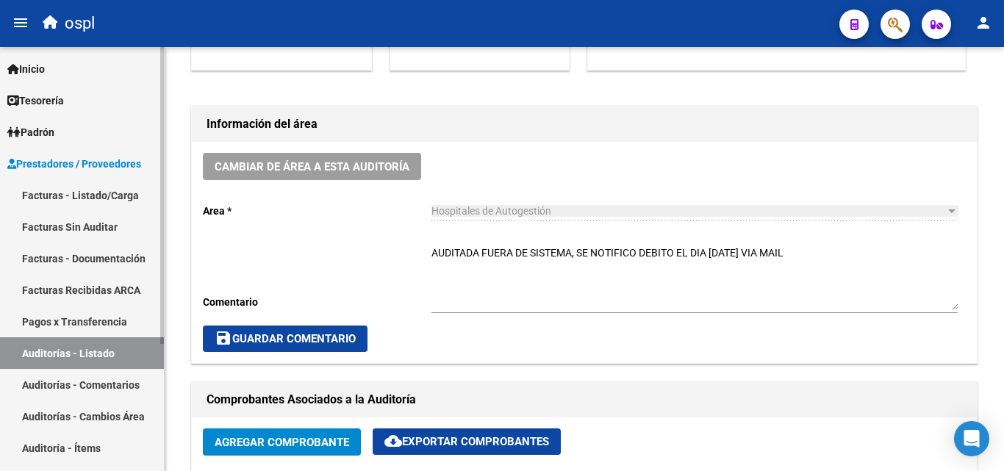
click at [85, 225] on link "Facturas Sin Auditar" at bounding box center [82, 227] width 164 height 32
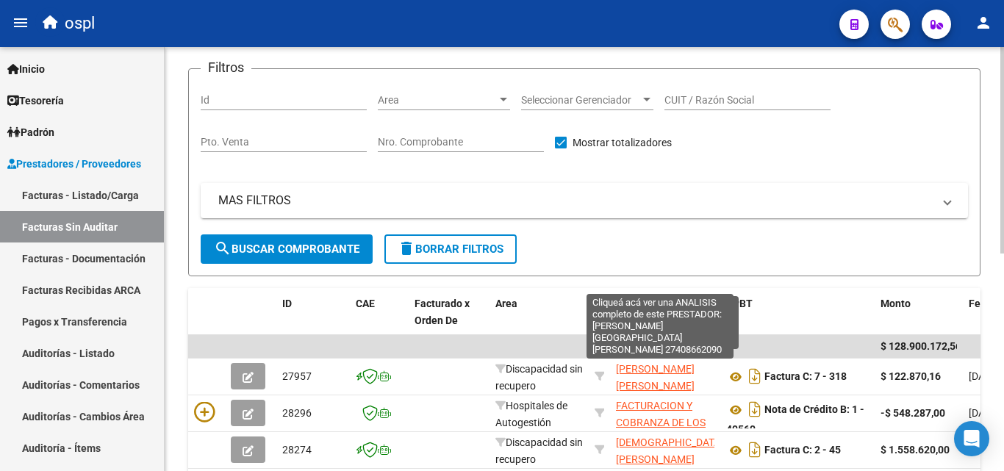
scroll to position [74, 0]
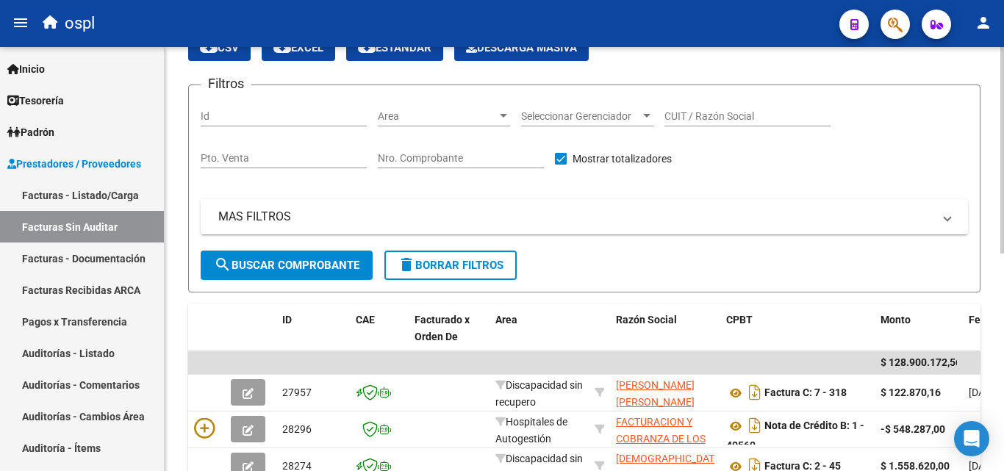
click at [420, 97] on div "Area Area" at bounding box center [444, 111] width 132 height 29
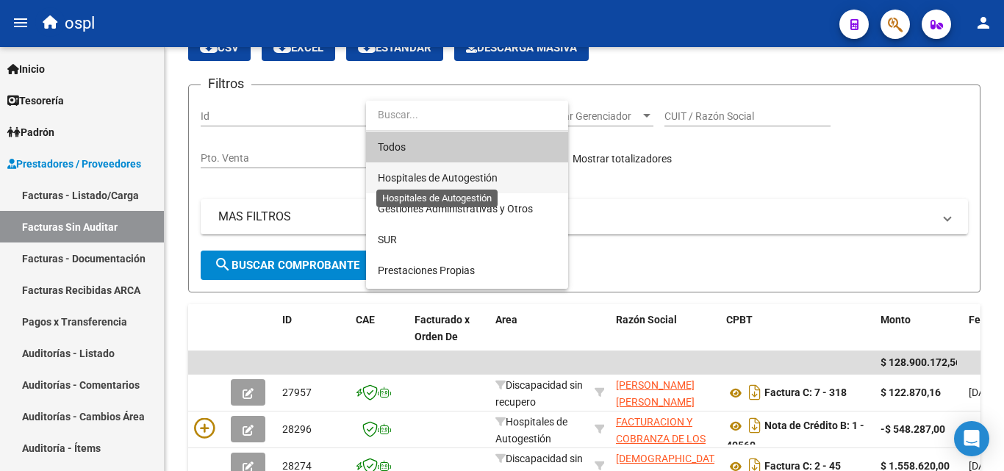
click at [425, 179] on span "Hospitales de Autogestión" at bounding box center [438, 178] width 120 height 12
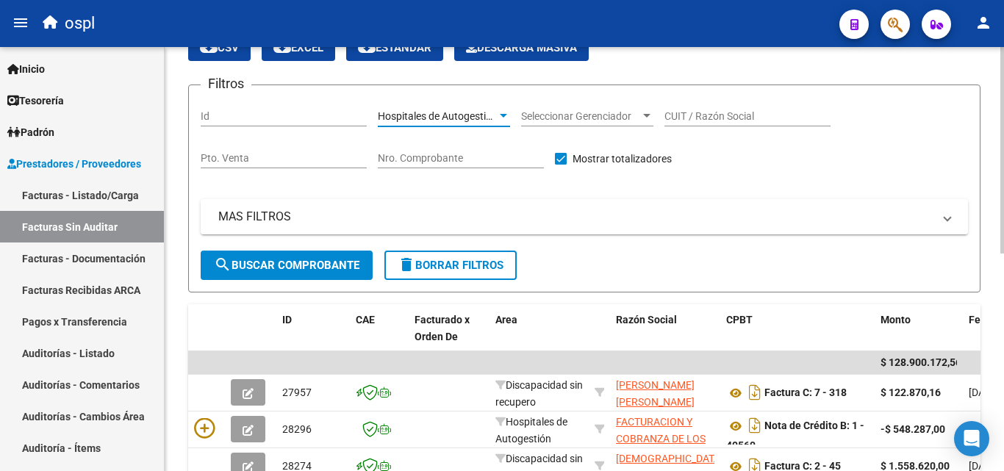
click at [330, 268] on span "search Buscar Comprobante" at bounding box center [287, 265] width 146 height 13
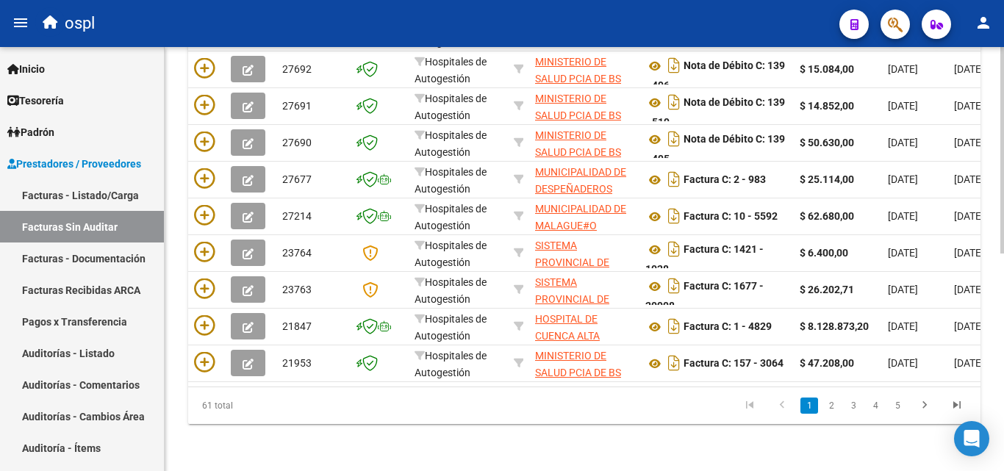
scroll to position [446, 0]
drag, startPoint x: 197, startPoint y: 403, endPoint x: 241, endPoint y: 409, distance: 44.5
click at [241, 409] on div "61 total" at bounding box center [266, 405] width 156 height 37
click at [385, 404] on datatable-pager "1 2 3 4 5" at bounding box center [662, 405] width 622 height 25
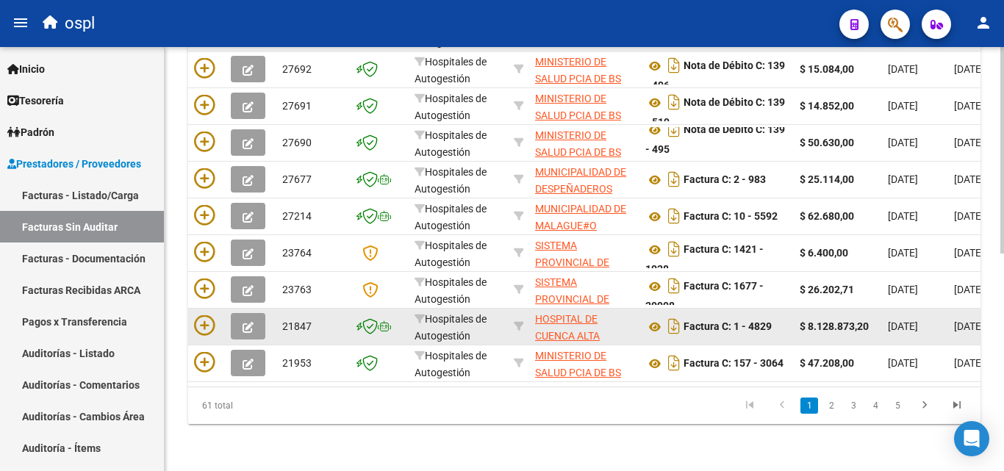
drag, startPoint x: 834, startPoint y: 310, endPoint x: 771, endPoint y: 310, distance: 63.2
drag, startPoint x: 864, startPoint y: 312, endPoint x: 837, endPoint y: 317, distance: 27.0
click at [855, 321] on strong "$ 8.128.873,20" at bounding box center [834, 327] width 69 height 12
drag, startPoint x: 837, startPoint y: 317, endPoint x: 815, endPoint y: 318, distance: 22.8
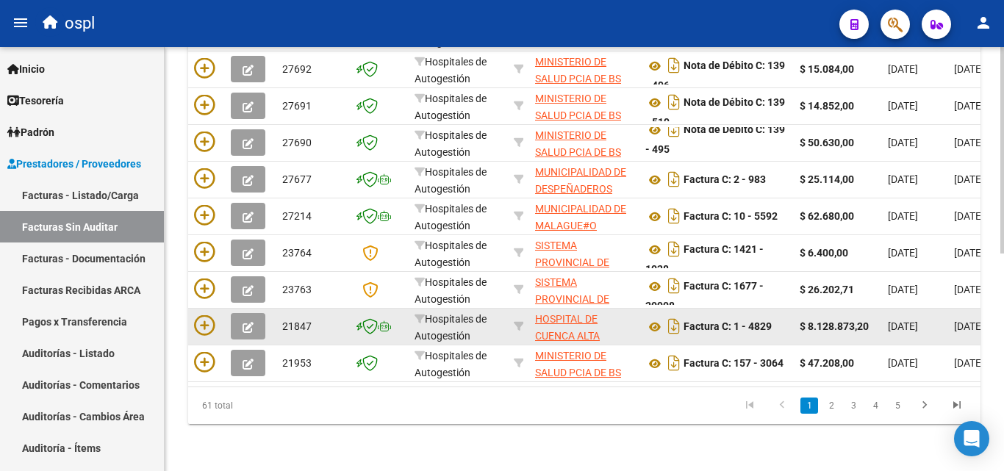
click at [815, 321] on strong "$ 8.128.873,20" at bounding box center [834, 327] width 69 height 12
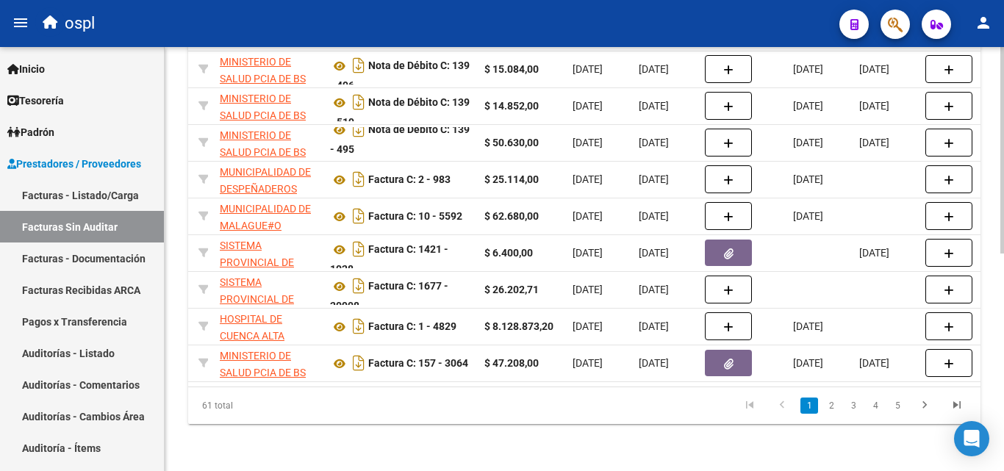
scroll to position [0, 0]
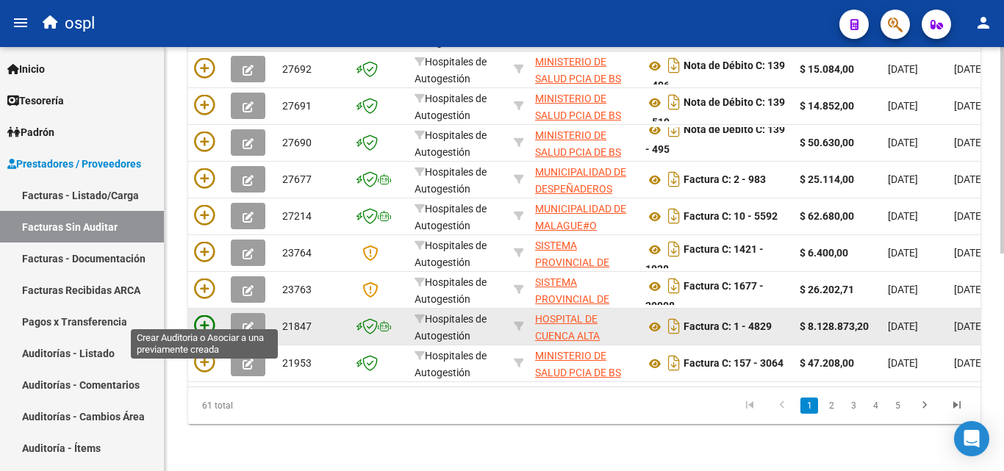
click at [212, 315] on icon at bounding box center [204, 325] width 21 height 21
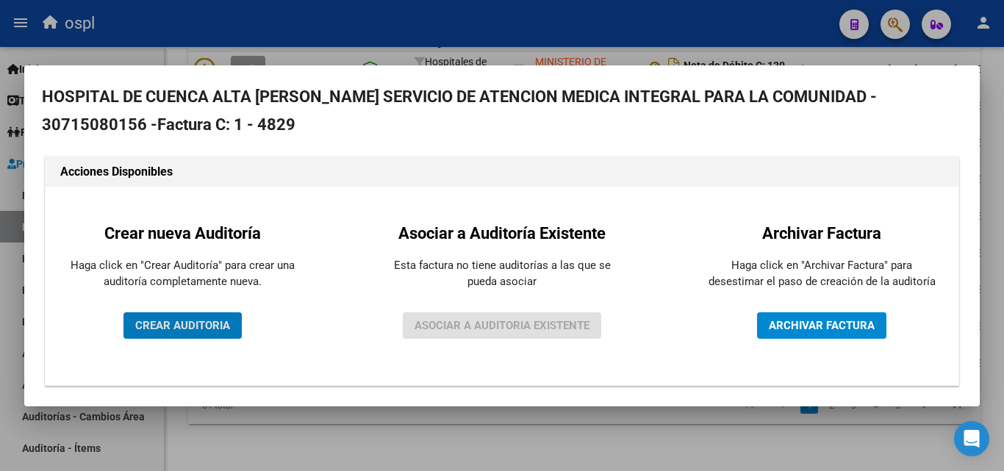
click at [189, 324] on span "CREAR AUDITORIA" at bounding box center [182, 325] width 95 height 13
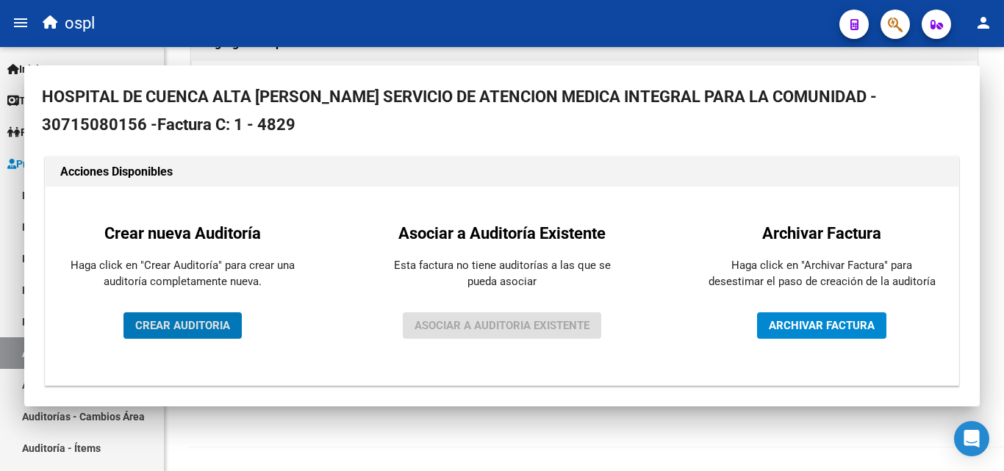
scroll to position [351, 0]
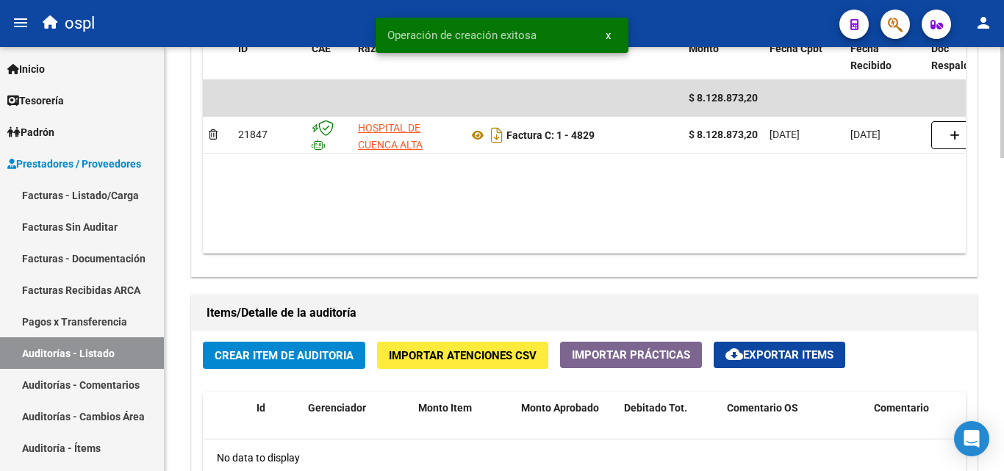
scroll to position [956, 0]
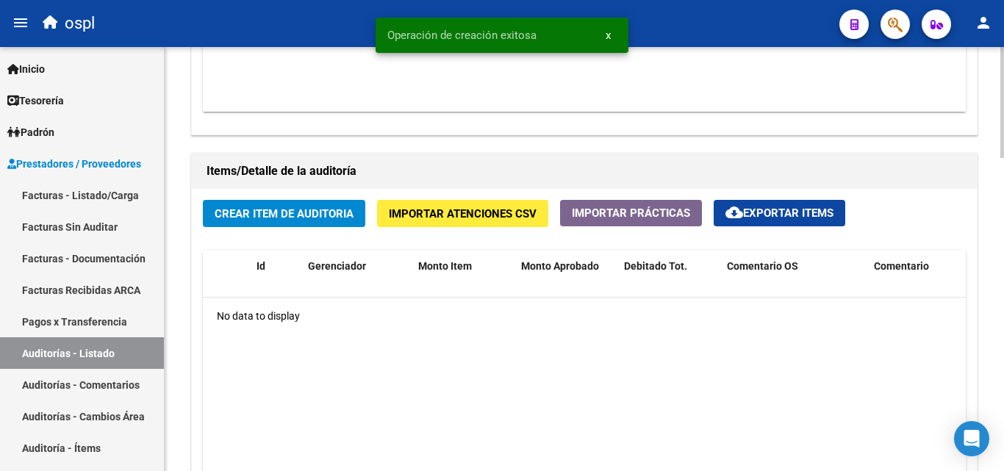
click at [280, 212] on span "Crear Item de Auditoria" at bounding box center [284, 213] width 139 height 13
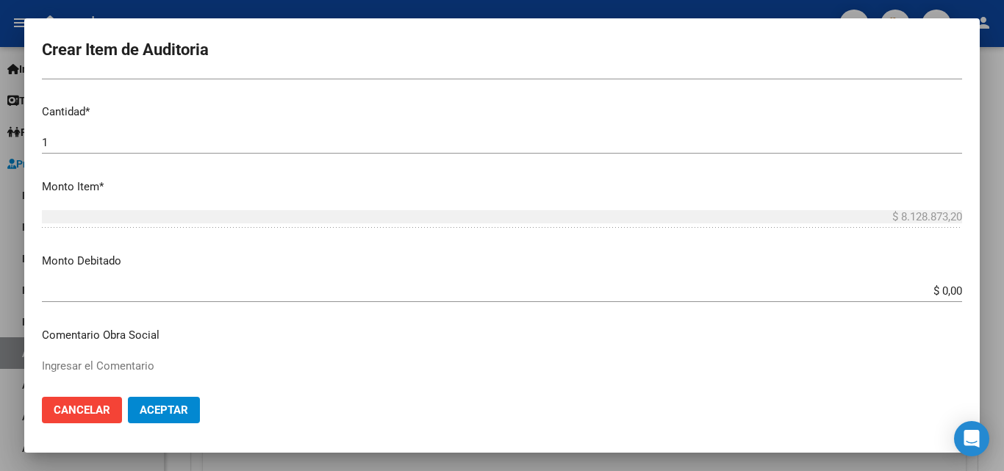
scroll to position [368, 0]
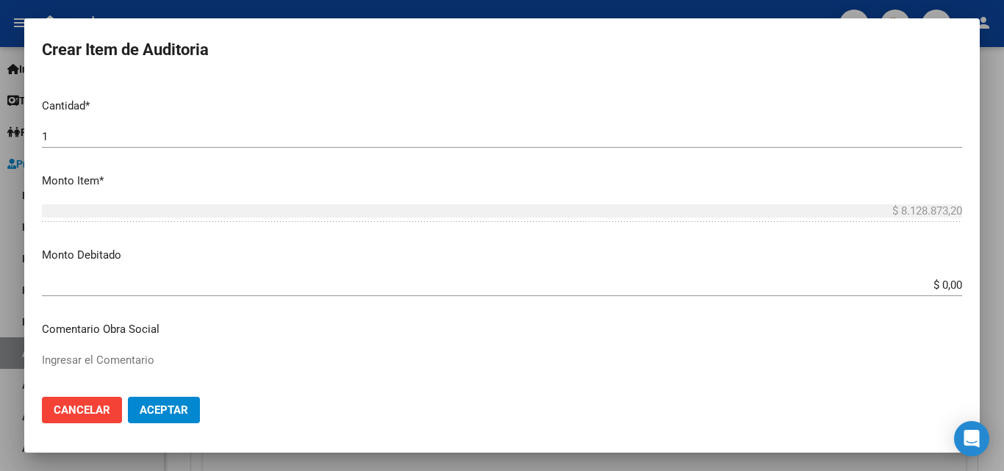
drag, startPoint x: 920, startPoint y: 287, endPoint x: 970, endPoint y: 287, distance: 50.0
click at [969, 287] on mat-dialog-content "Nro Documento CUIL Nombre Completo Fec. Prestación Ingresar la fecha Selecciona…" at bounding box center [502, 232] width 956 height 307
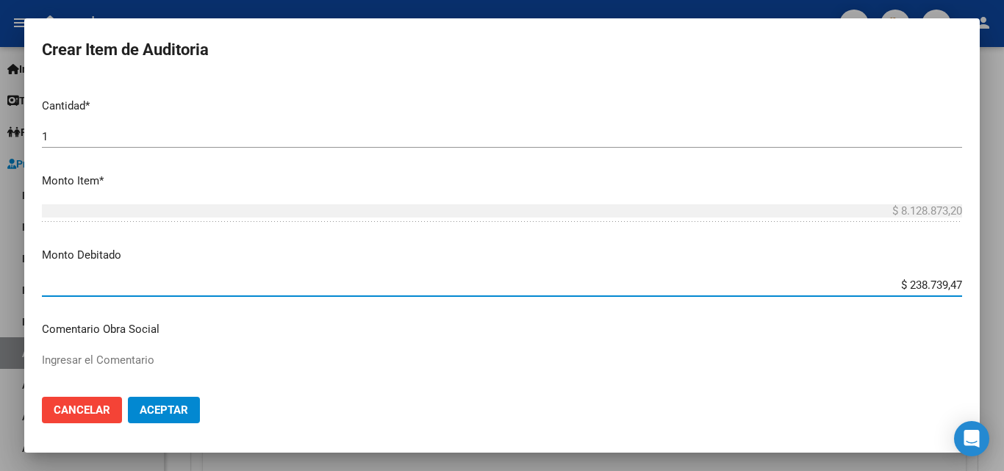
type input "$ 2.387.394,72"
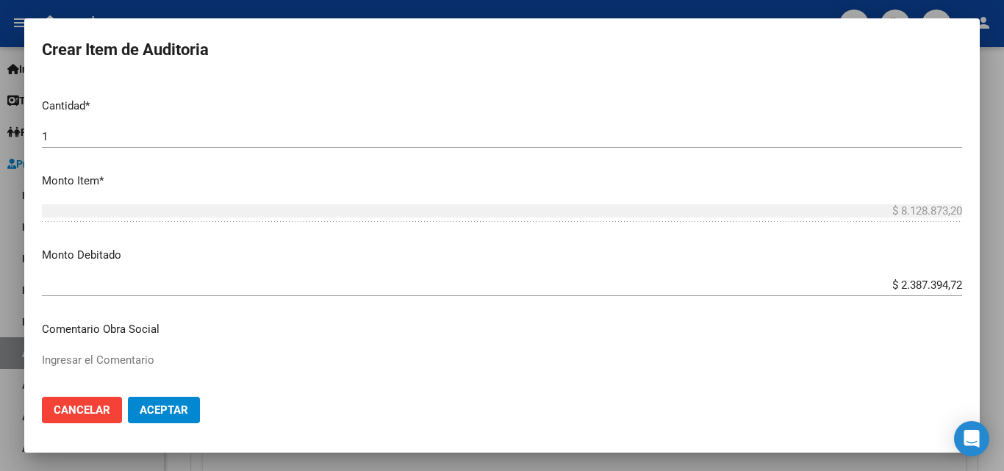
click at [551, 348] on mat-dialog-content "Nro Documento CUIL Nombre Completo Fec. Prestación Ingresar la fecha Selecciona…" at bounding box center [502, 232] width 956 height 307
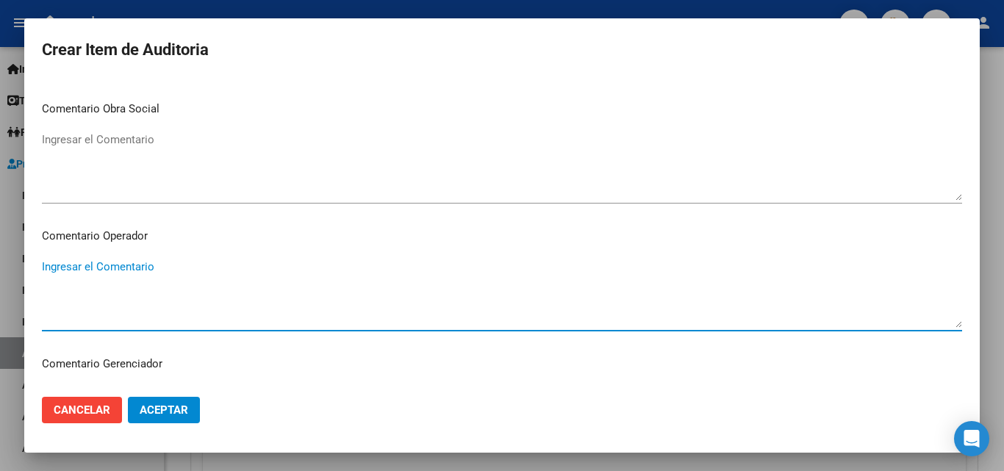
click at [298, 276] on textarea "Ingresar el Comentario" at bounding box center [502, 293] width 920 height 69
click at [293, 292] on textarea "Ingresar el Comentario" at bounding box center [502, 293] width 920 height 69
click at [160, 265] on textarea "FC CON DÉBITO PARCVIAL INFORMADIO" at bounding box center [502, 293] width 920 height 69
click at [241, 271] on textarea "FC CON DÉBITO PARCIAL INFORMADIO" at bounding box center [502, 293] width 920 height 69
click at [229, 262] on textarea "FC CON DÉBITO PARCIAL INFORMADIO" at bounding box center [502, 293] width 920 height 69
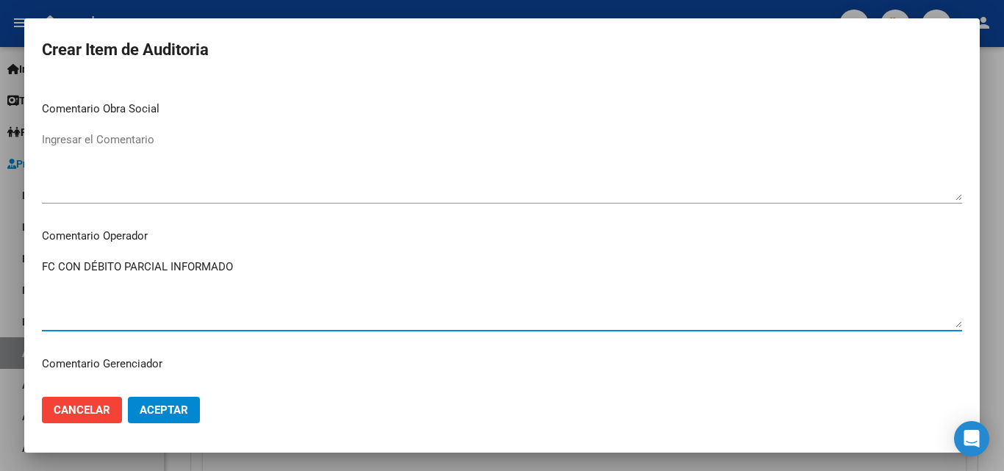
click at [280, 272] on textarea "FC CON DÉBITO PARCIAL INFORMADO" at bounding box center [502, 293] width 920 height 69
click at [526, 268] on textarea "FC CON DÉBITO PARCIAL INFORMADO EL 20/11/24 Y RECHAZADO POR PARTE DEL HOSPITAL" at bounding box center [502, 293] width 920 height 69
click at [401, 269] on textarea "FC CON DÉBITO PARCIAL INFORMADO EL 20/11/24 Y RECHAZADO POR PARTE DEL HOSPITAL" at bounding box center [502, 293] width 920 height 69
click at [545, 269] on textarea "FC CON DÉBITO PARCIAL INFORMADO EL 20/11/24 Y RECHAZADO POR PARTE DEL HOSPITAL" at bounding box center [502, 293] width 920 height 69
type textarea "FC CON DÉBITO PARCIAL INFORMADO EL 20/11/24 Y RECHAZADO POR PARTE DEL HOSPITAL"
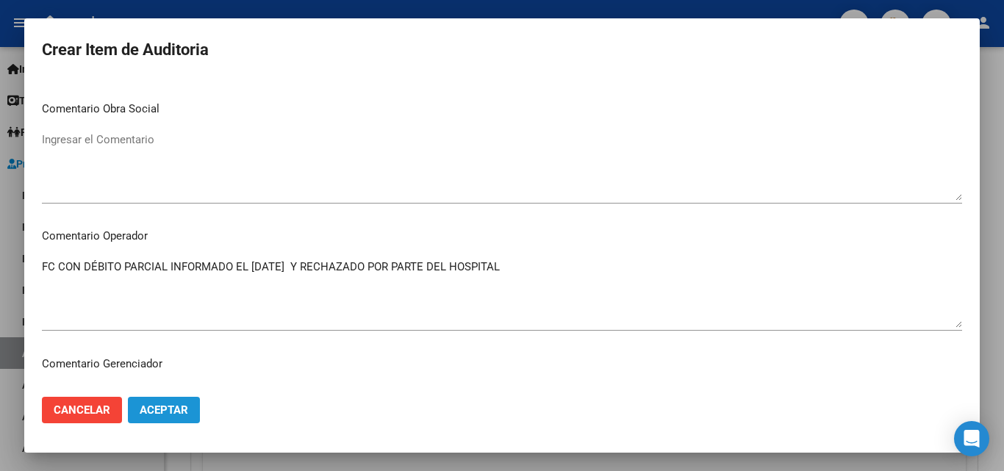
click at [182, 407] on span "Aceptar" at bounding box center [164, 410] width 49 height 13
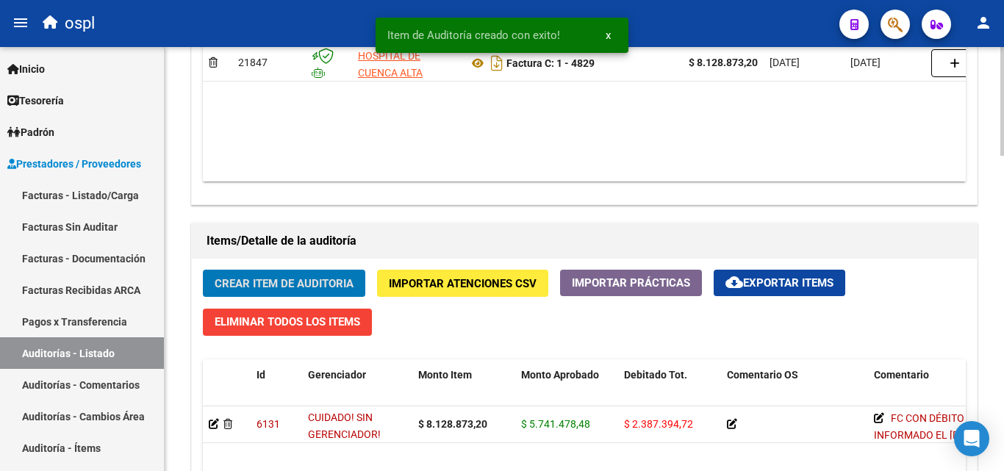
scroll to position [809, 0]
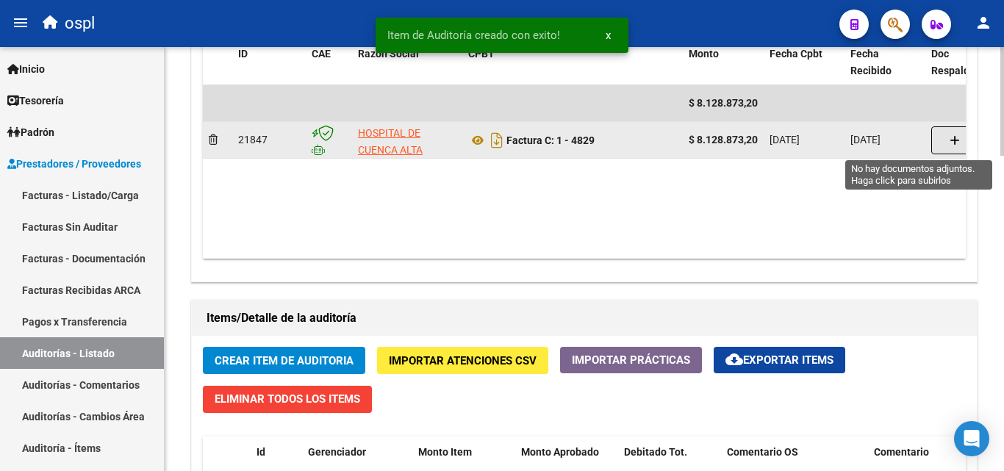
click at [957, 143] on icon "button" at bounding box center [955, 140] width 10 height 11
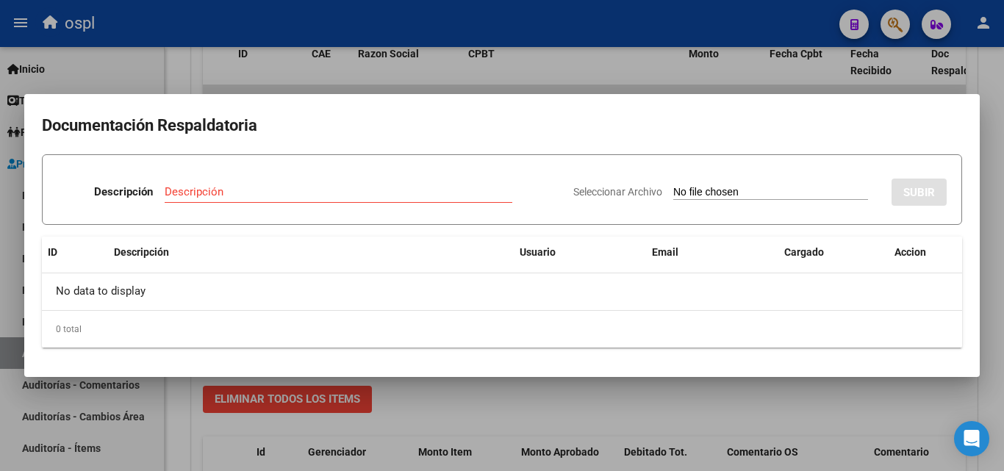
click at [689, 194] on input "Seleccionar Archivo" at bounding box center [770, 193] width 195 height 14
type input "C:\fakepath\DÉBITO FACTURA 4829 HOSPITAL DE CUENCA ALTA NÉSTOR KIRCHNER SERVICI…"
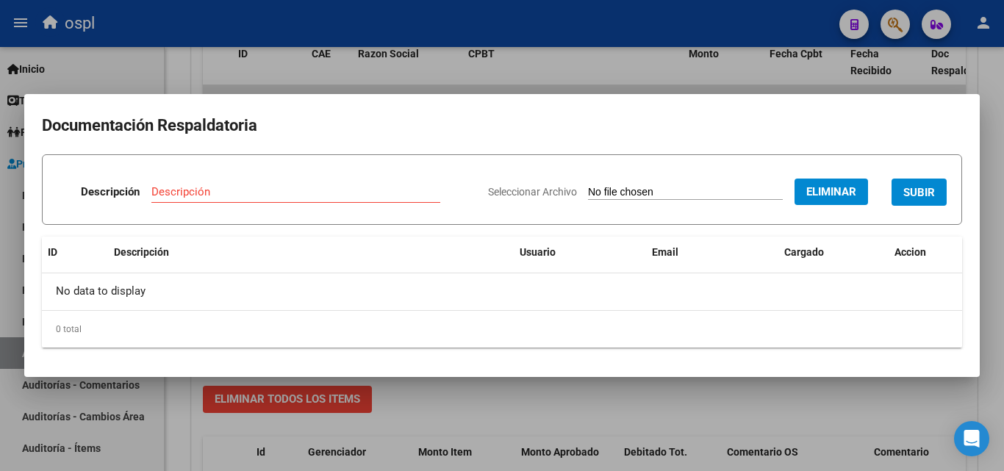
click at [238, 186] on input "Descripción" at bounding box center [295, 191] width 289 height 13
type input "DÉBITO PARCIAL"
click at [923, 187] on span "SUBIR" at bounding box center [920, 192] width 32 height 13
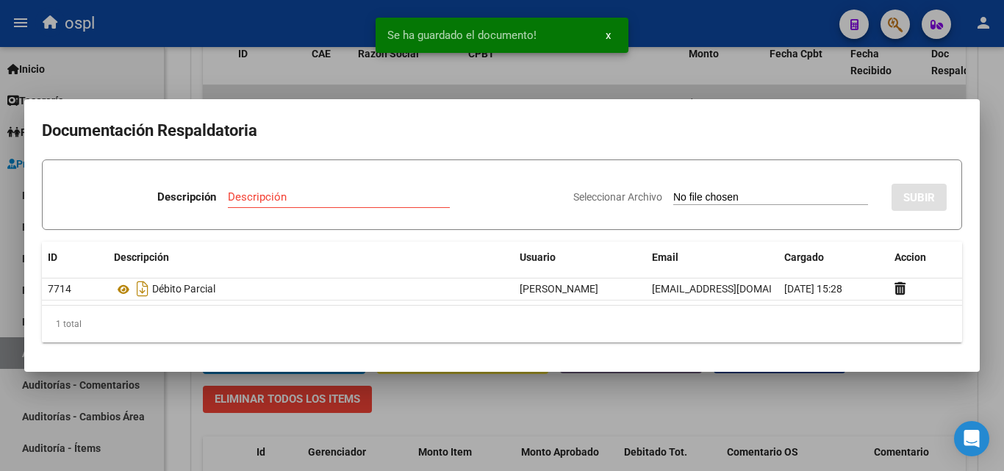
click at [632, 398] on div at bounding box center [502, 235] width 1004 height 471
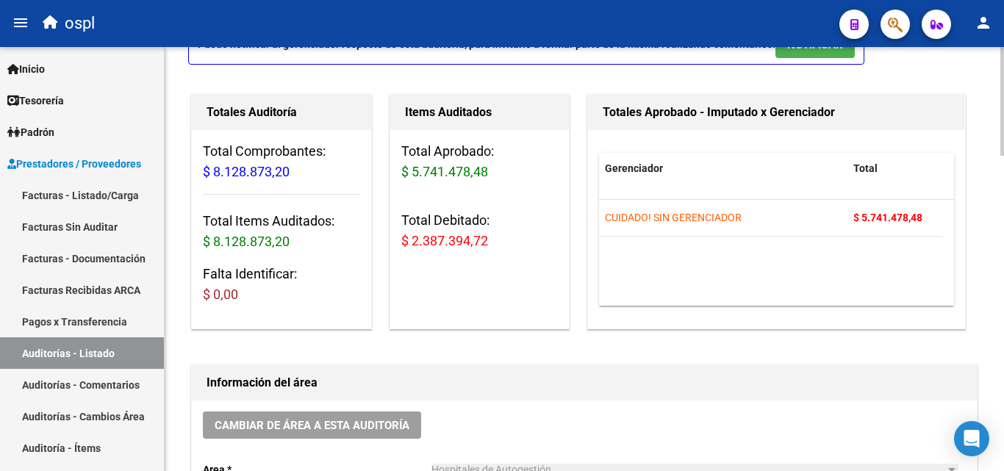
scroll to position [0, 0]
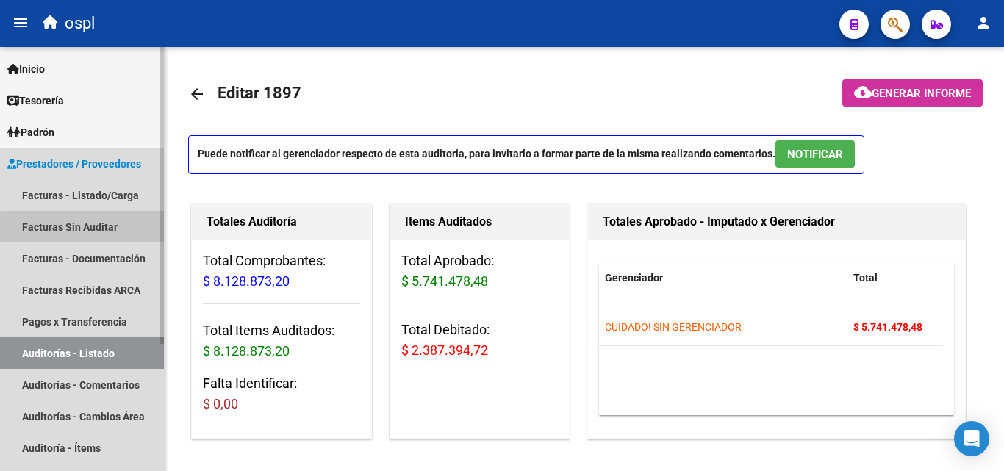
click at [122, 227] on link "Facturas Sin Auditar" at bounding box center [82, 227] width 164 height 32
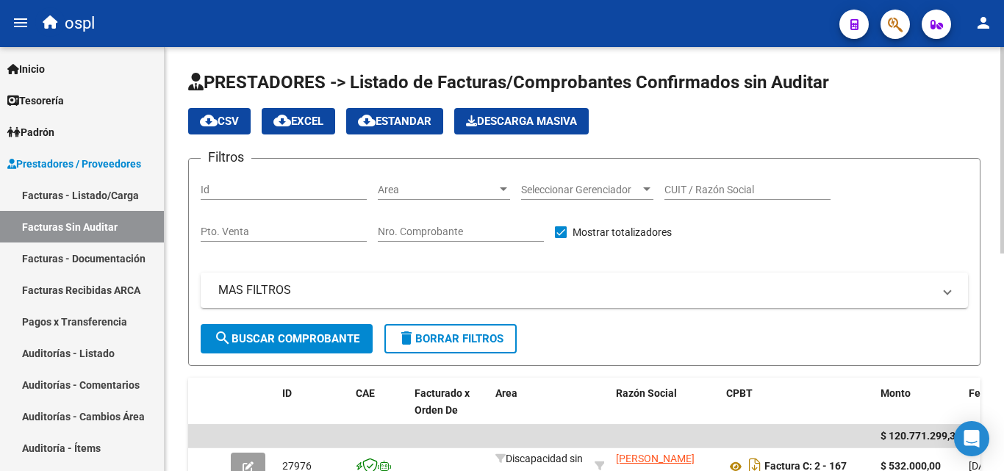
click at [410, 179] on div "Area Area" at bounding box center [444, 185] width 132 height 29
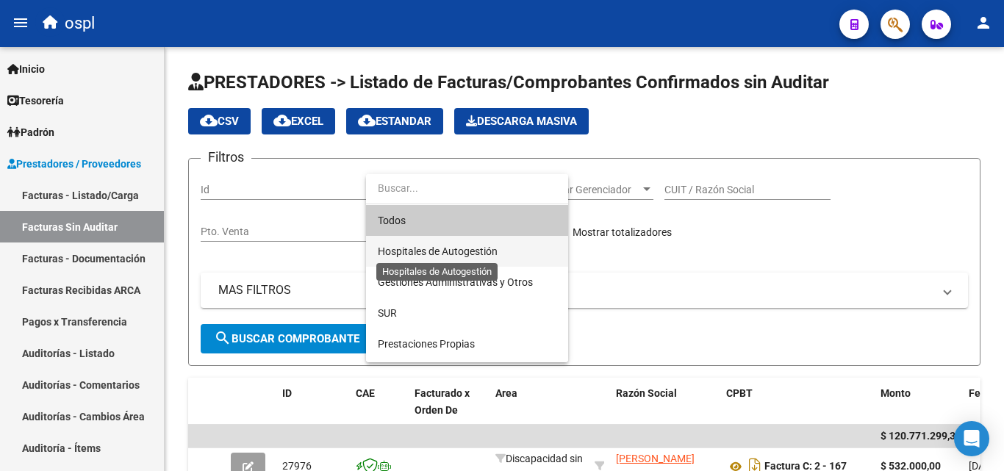
click at [412, 251] on span "Hospitales de Autogestión" at bounding box center [438, 252] width 120 height 12
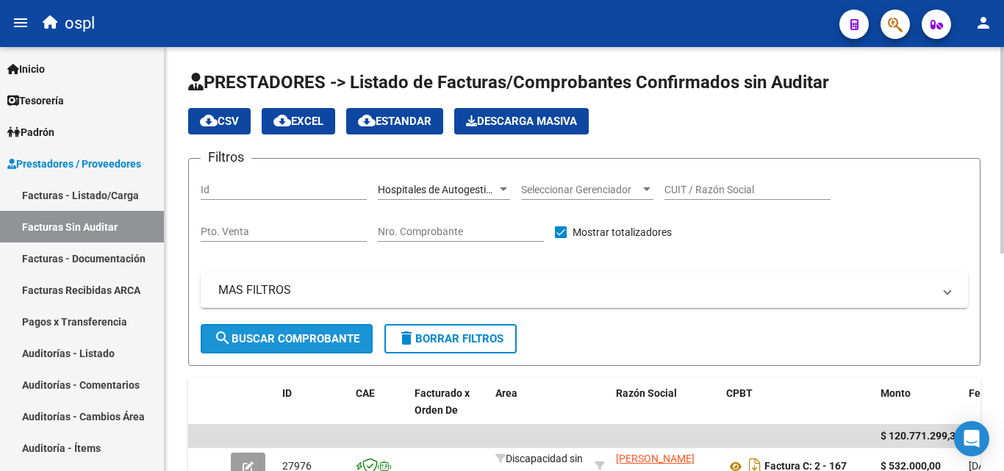
click at [320, 330] on button "search Buscar Comprobante" at bounding box center [287, 338] width 172 height 29
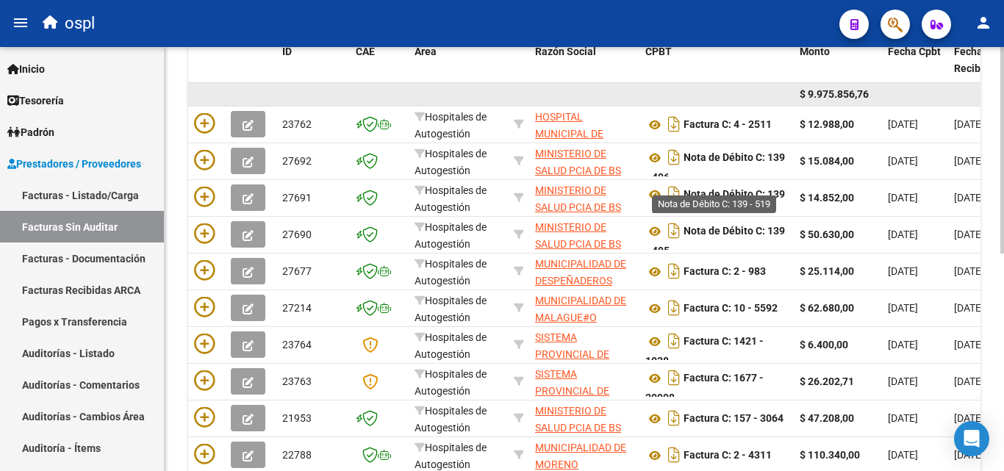
scroll to position [298, 0]
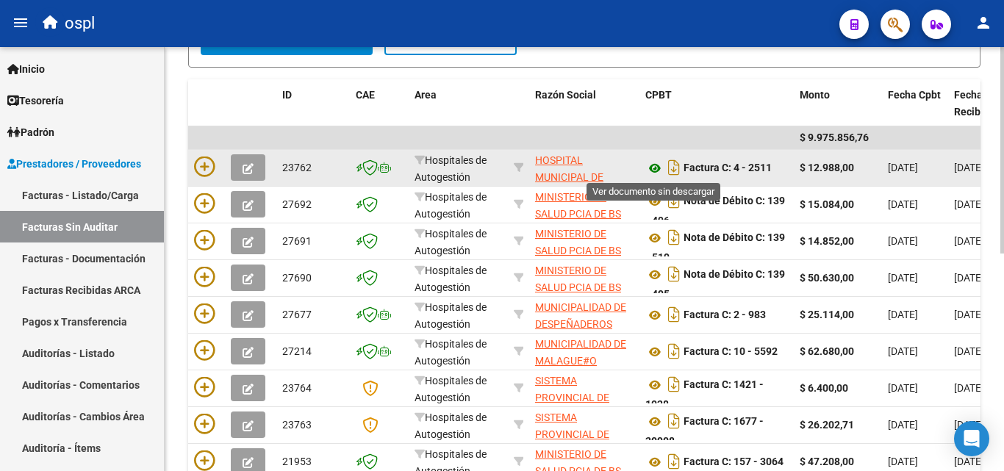
click at [657, 167] on icon at bounding box center [655, 169] width 19 height 18
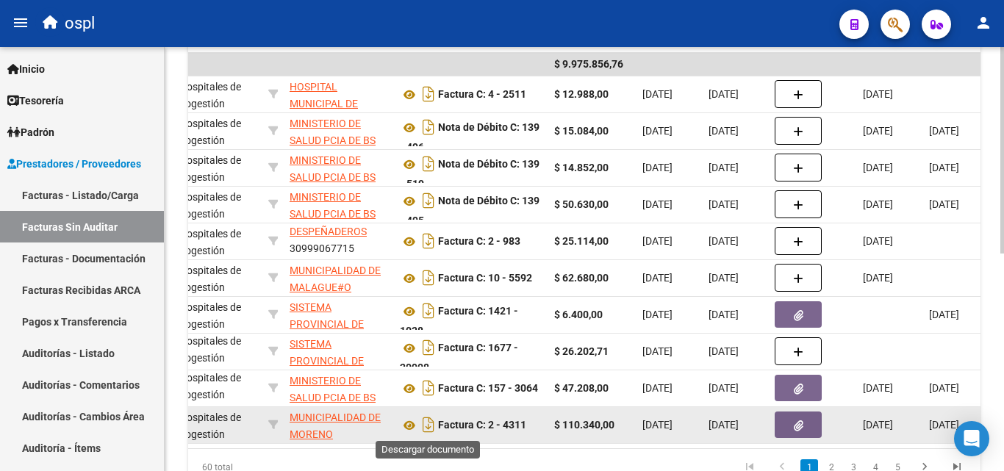
scroll to position [446, 0]
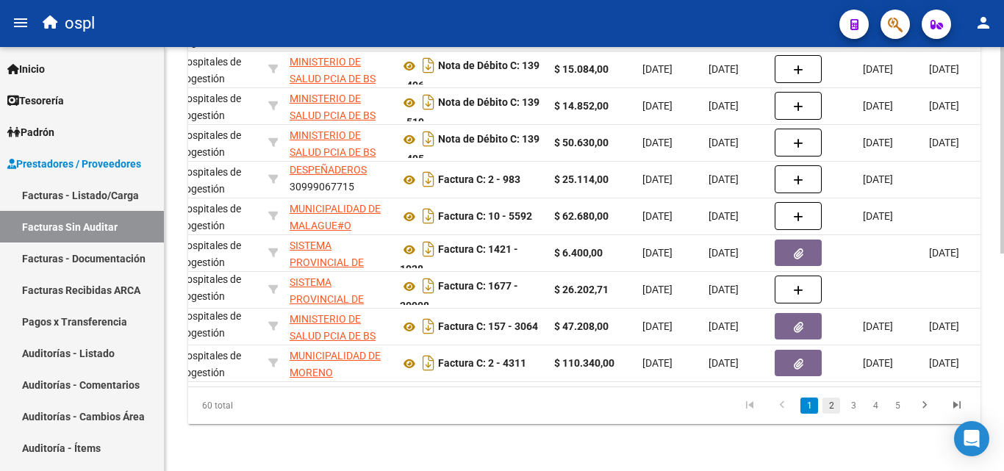
click at [831, 404] on link "2" at bounding box center [832, 406] width 18 height 16
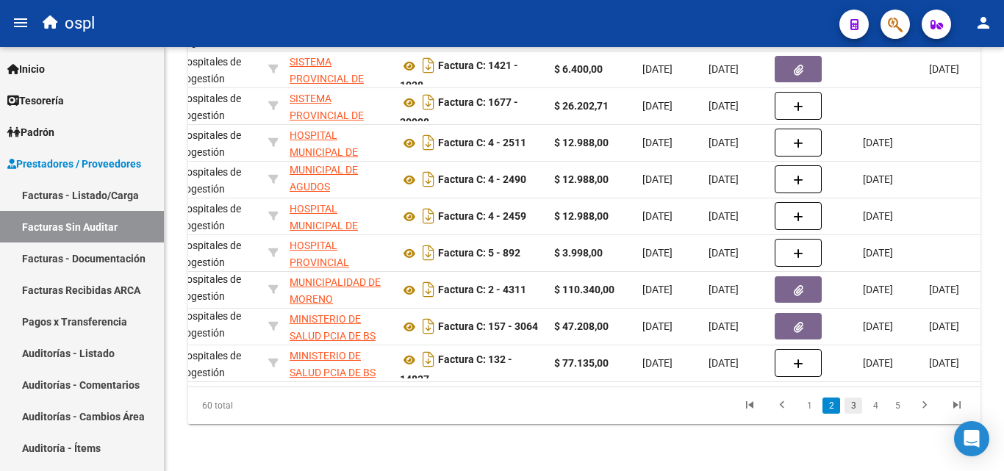
click at [853, 409] on link "3" at bounding box center [854, 406] width 18 height 16
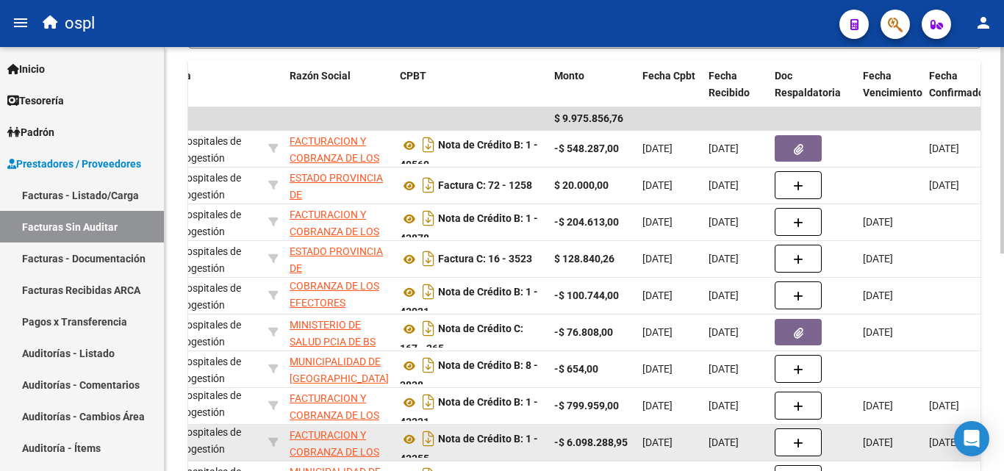
scroll to position [298, 0]
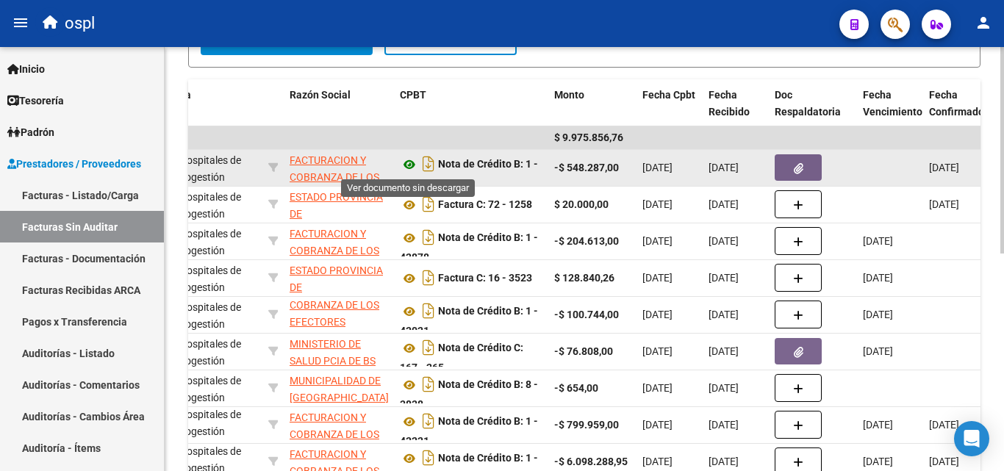
click at [409, 164] on icon at bounding box center [409, 165] width 19 height 18
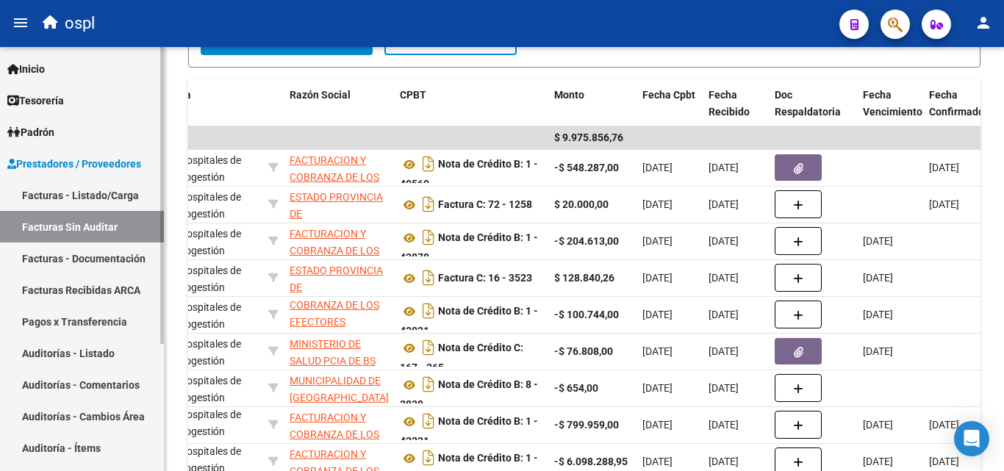
click at [90, 362] on link "Auditorías - Listado" at bounding box center [82, 353] width 164 height 32
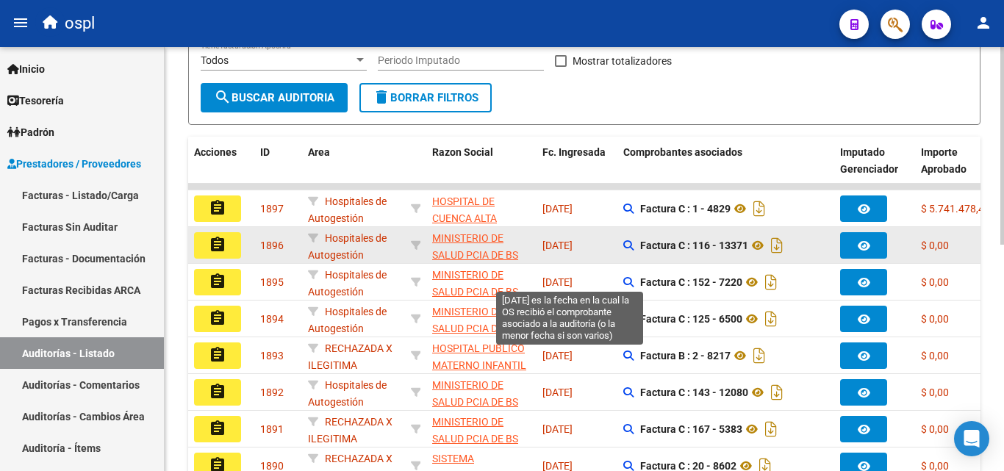
scroll to position [4, 0]
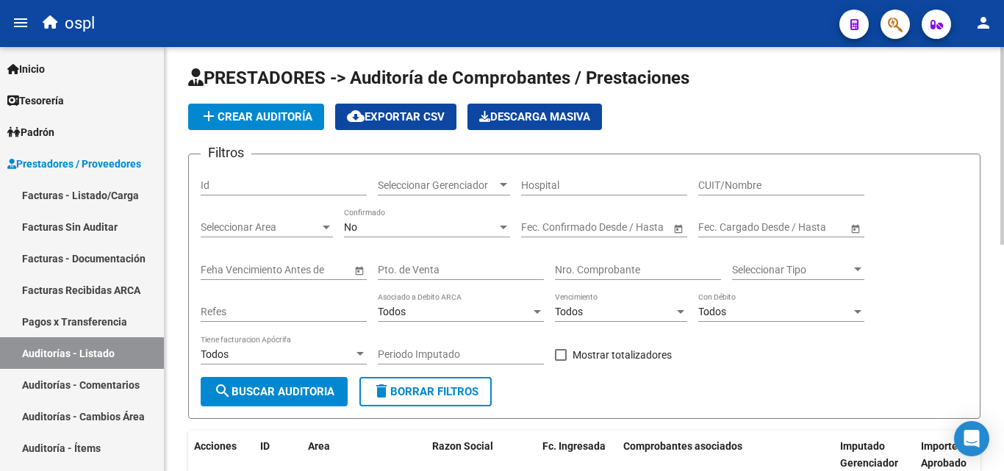
click at [572, 271] on input "Nro. Comprobante" at bounding box center [638, 270] width 166 height 12
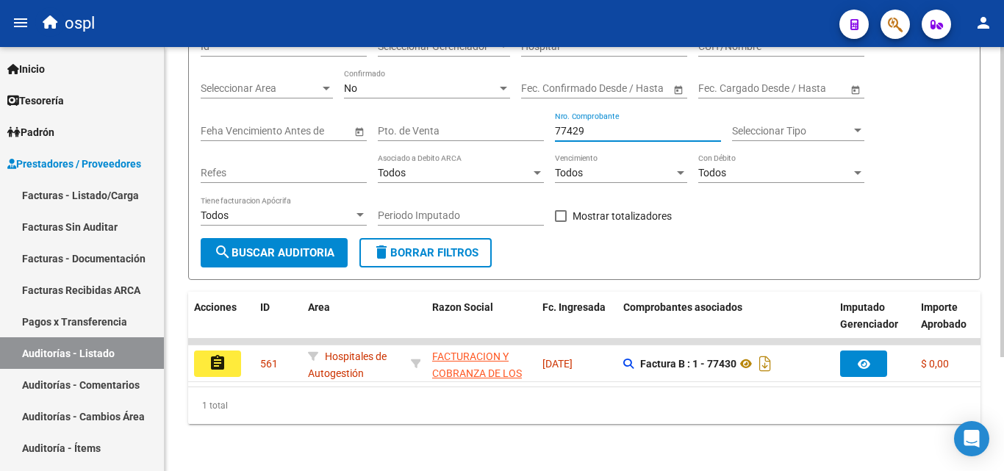
scroll to position [155, 0]
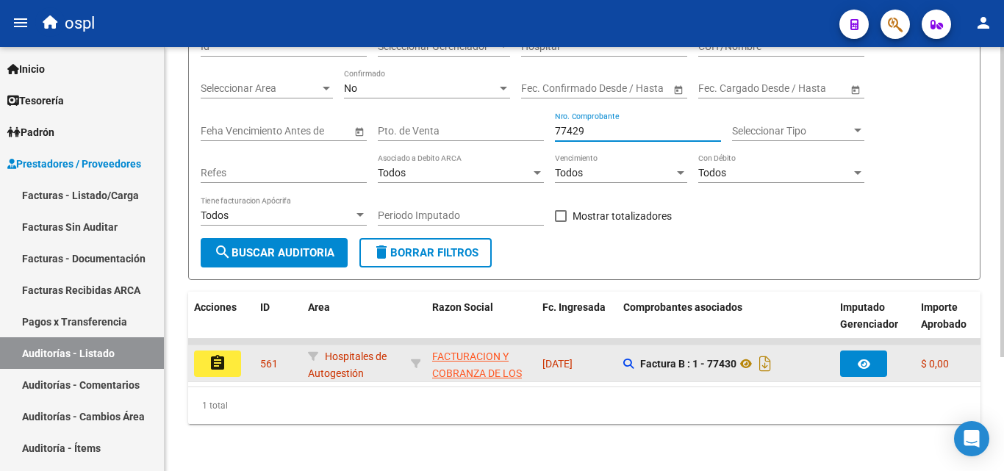
type input "77429"
click at [223, 354] on mat-icon "assignment" at bounding box center [218, 363] width 18 height 18
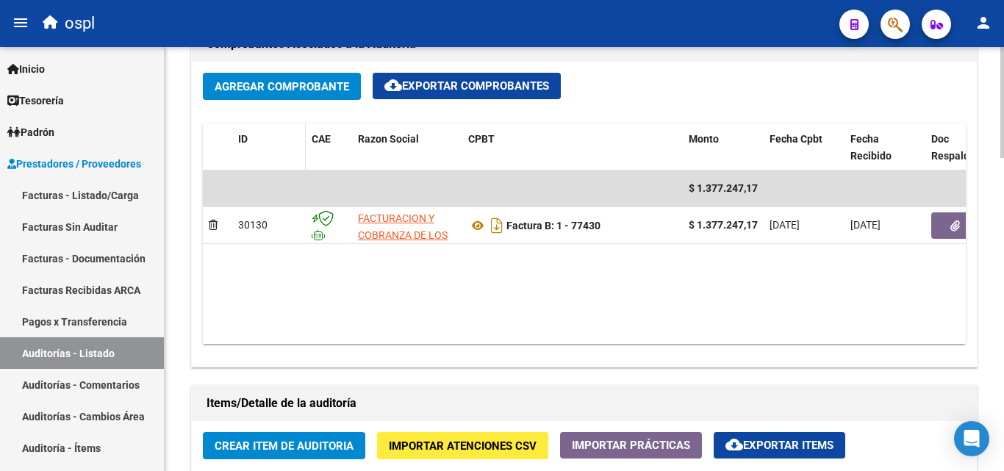
scroll to position [735, 0]
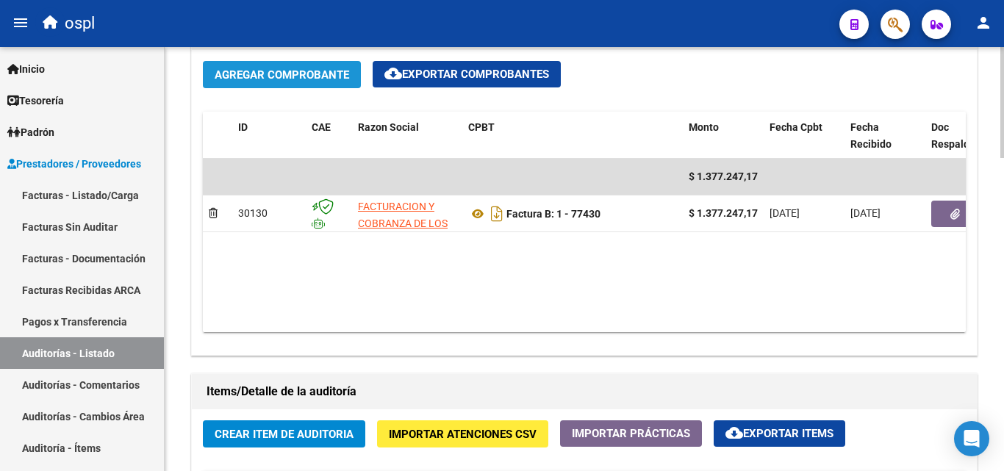
click at [290, 74] on span "Agregar Comprobante" at bounding box center [282, 74] width 135 height 13
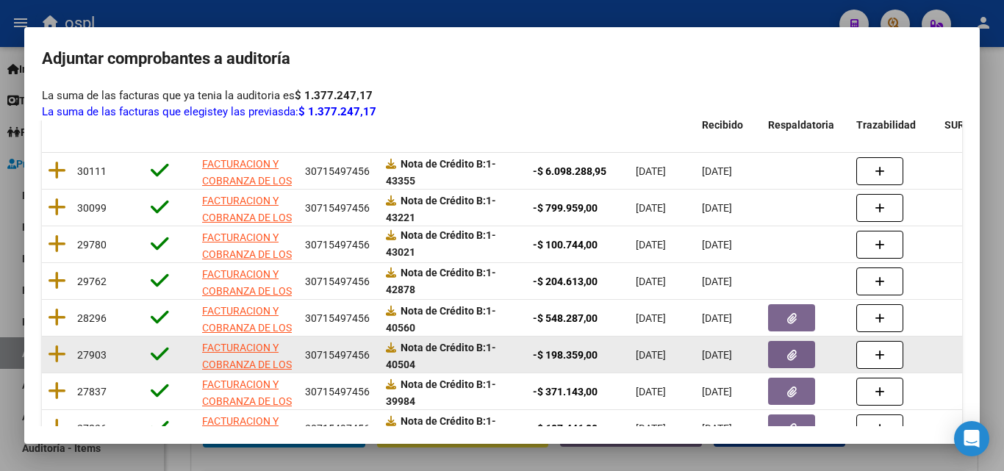
scroll to position [2, 0]
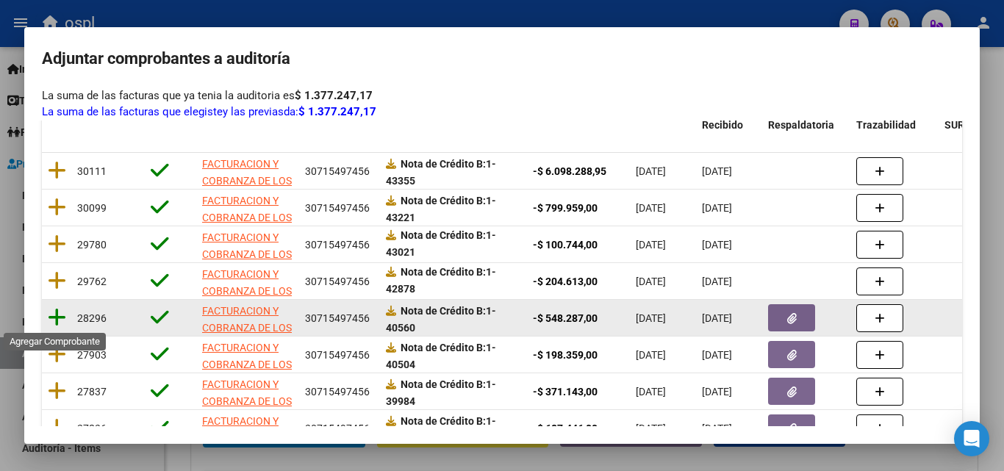
click at [51, 313] on icon at bounding box center [57, 317] width 18 height 21
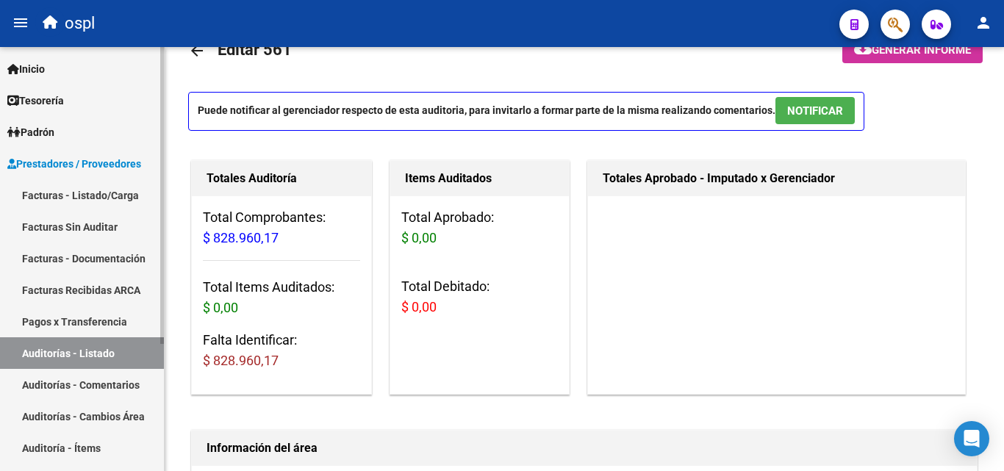
scroll to position [17, 0]
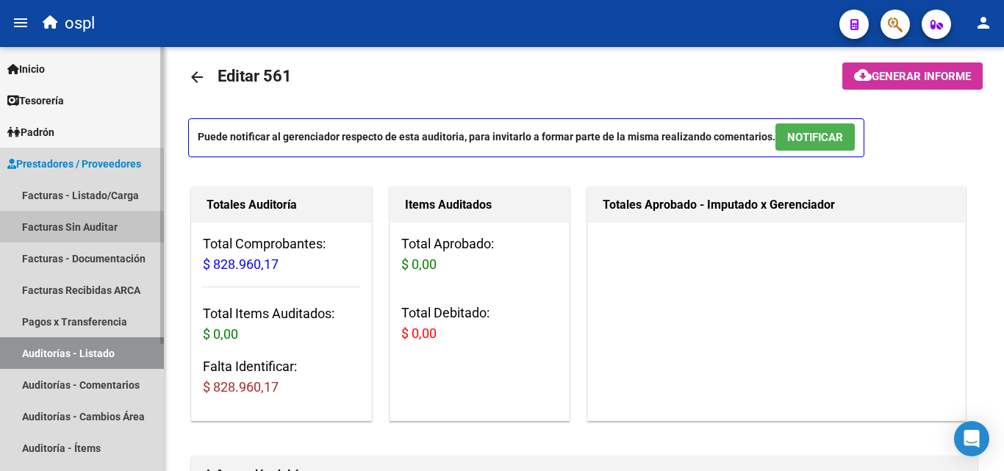
click at [67, 229] on link "Facturas Sin Auditar" at bounding box center [82, 227] width 164 height 32
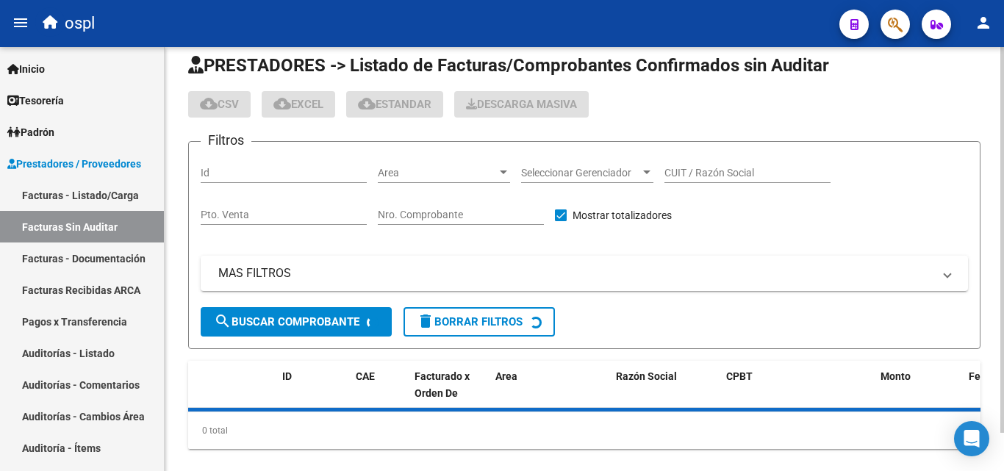
click at [480, 172] on span "Area" at bounding box center [437, 173] width 119 height 12
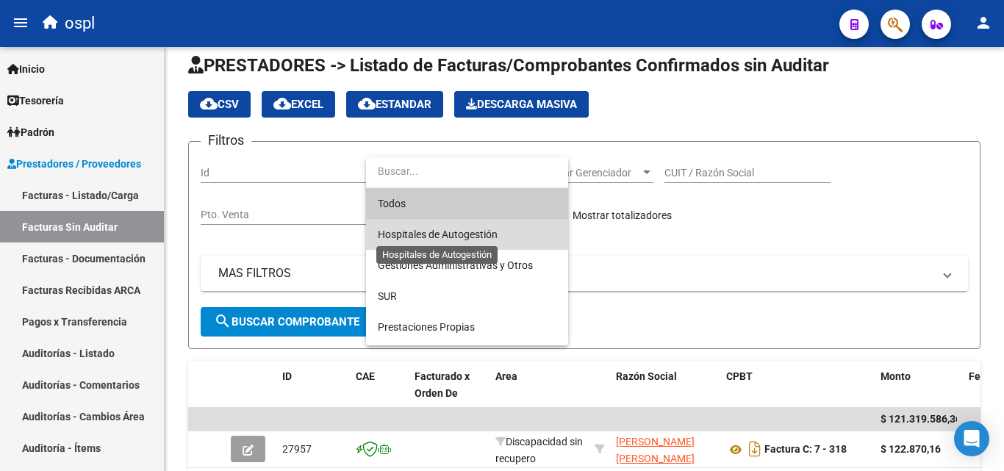
click at [444, 230] on span "Hospitales de Autogestión" at bounding box center [438, 235] width 120 height 12
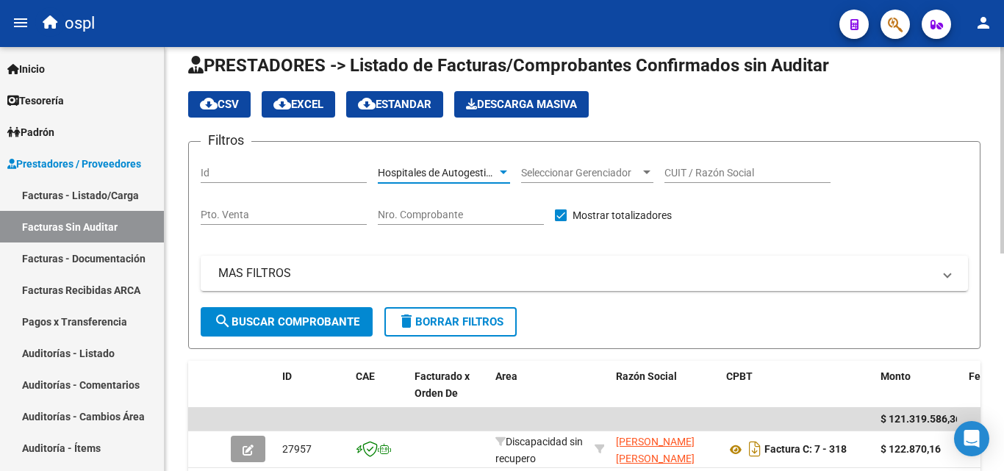
click at [296, 321] on span "search Buscar Comprobante" at bounding box center [287, 321] width 146 height 13
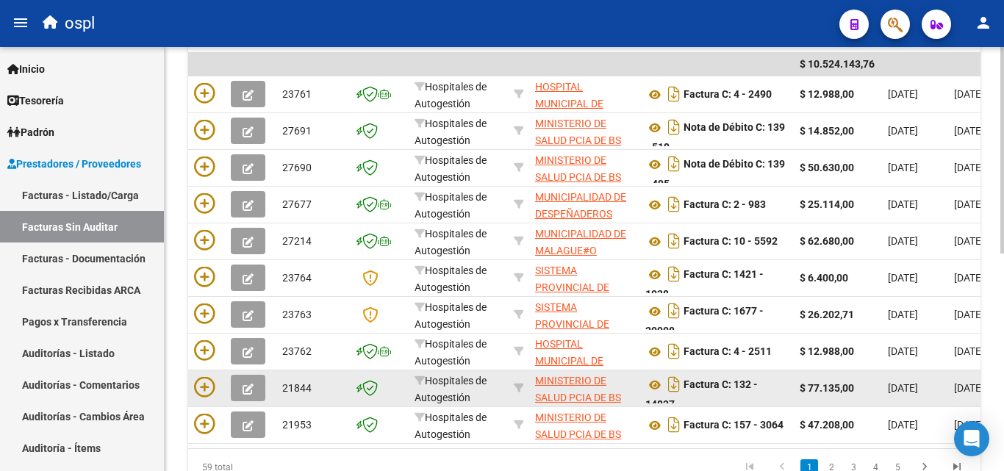
scroll to position [446, 0]
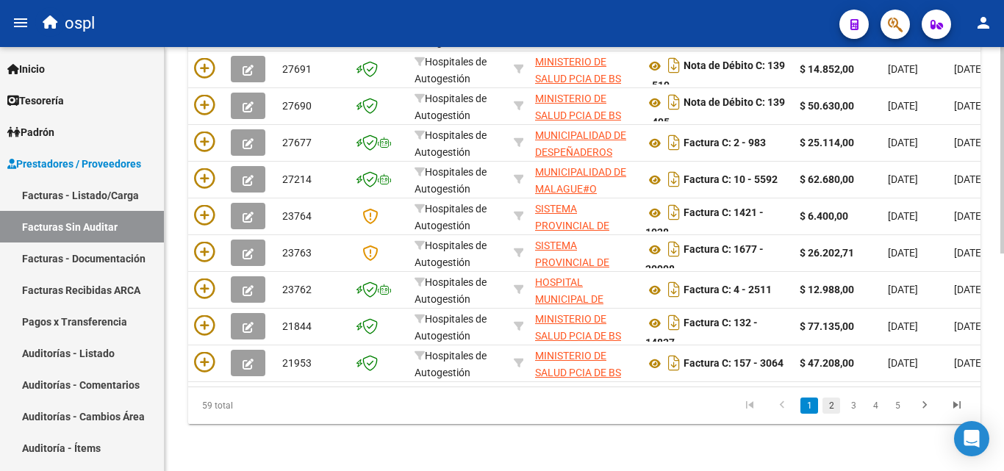
click at [834, 401] on link "2" at bounding box center [832, 406] width 18 height 16
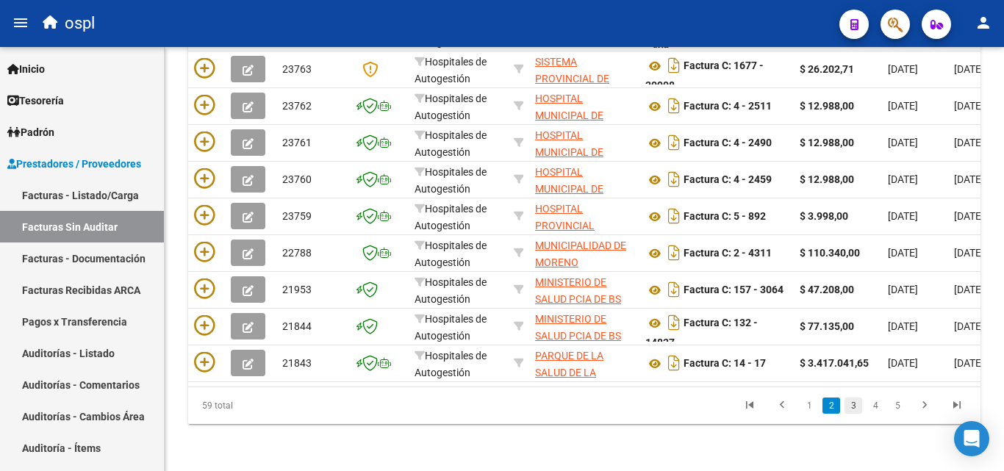
click at [851, 409] on link "3" at bounding box center [854, 406] width 18 height 16
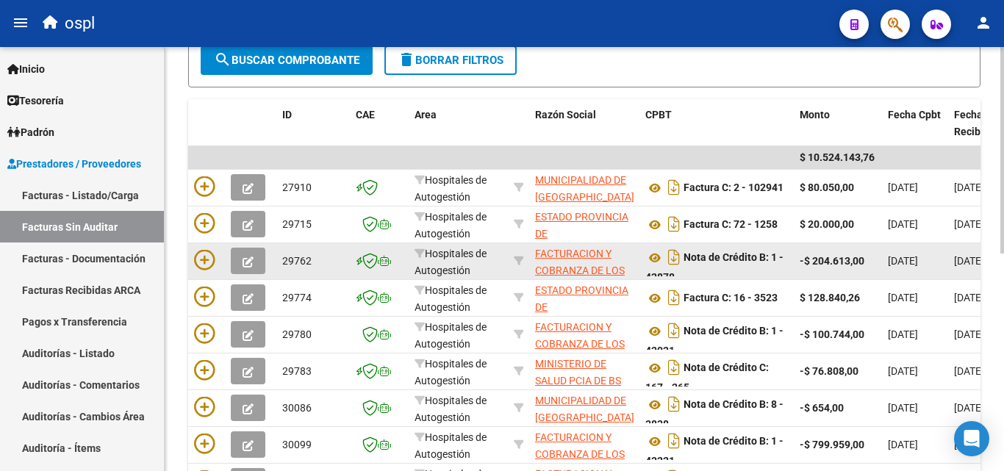
scroll to position [298, 0]
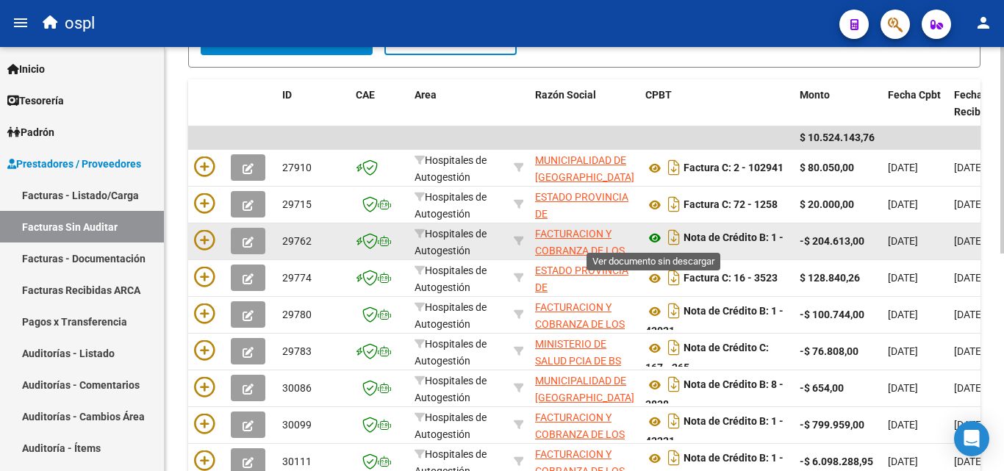
click at [651, 240] on icon at bounding box center [655, 238] width 19 height 18
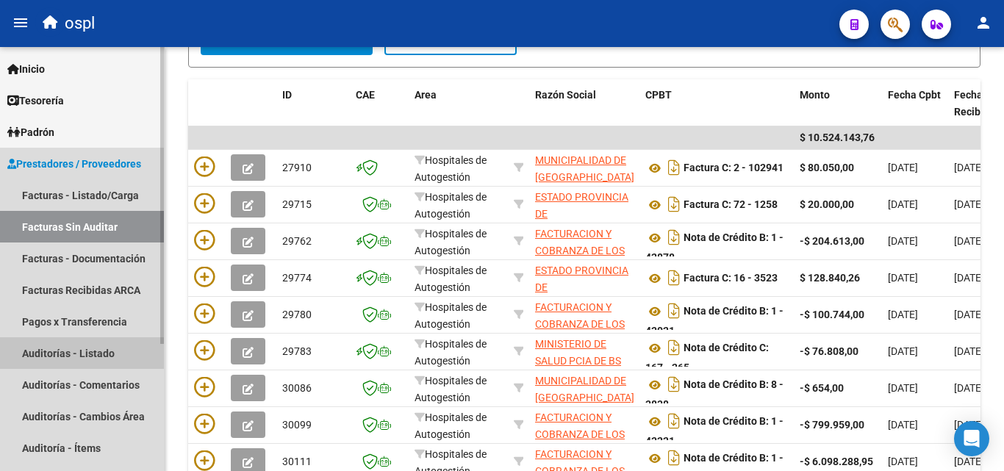
click at [83, 342] on link "Auditorías - Listado" at bounding box center [82, 353] width 164 height 32
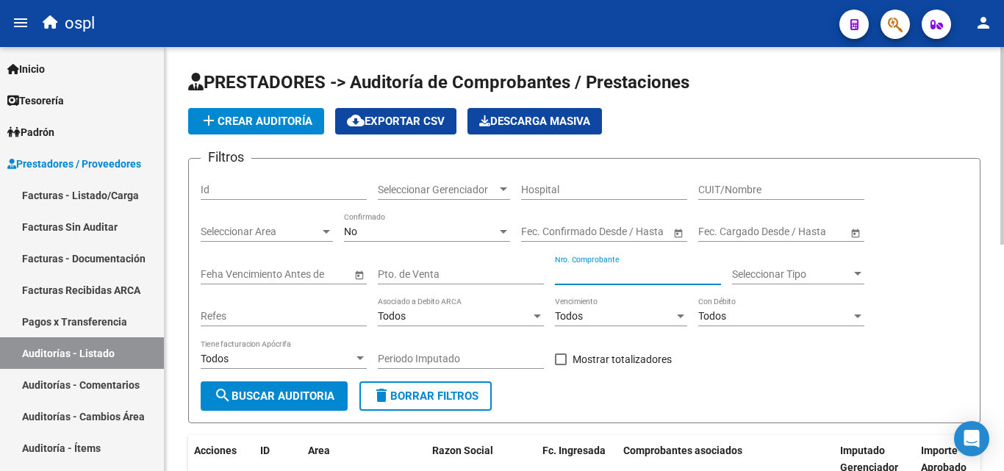
click at [627, 276] on input "Nro. Comprobante" at bounding box center [638, 274] width 166 height 12
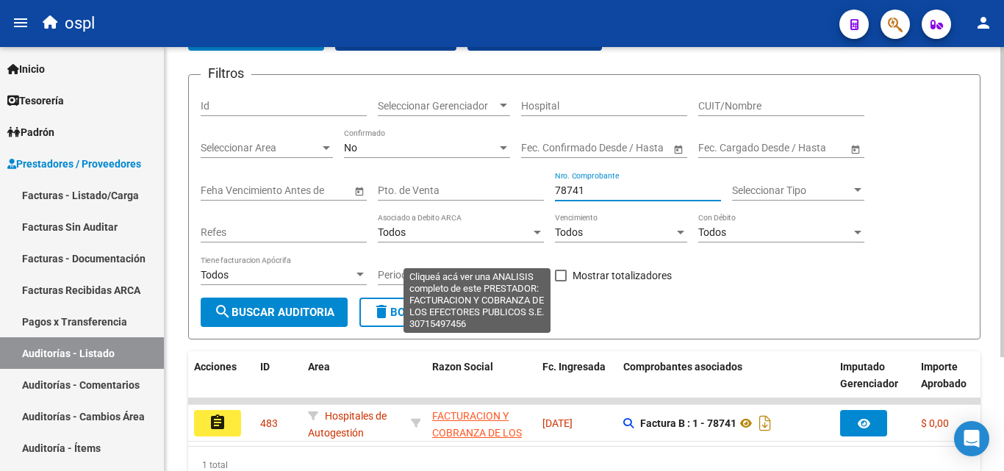
scroll to position [155, 0]
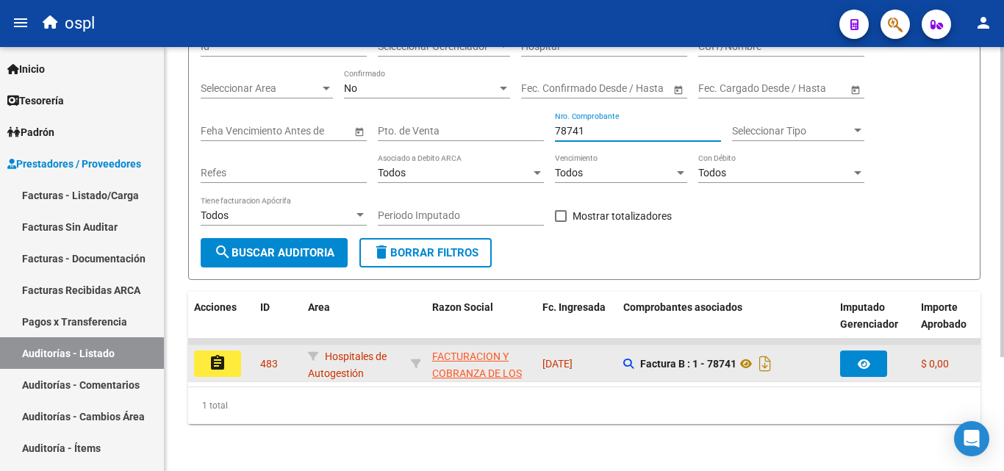
type input "78741"
click at [208, 351] on button "assignment" at bounding box center [217, 364] width 47 height 26
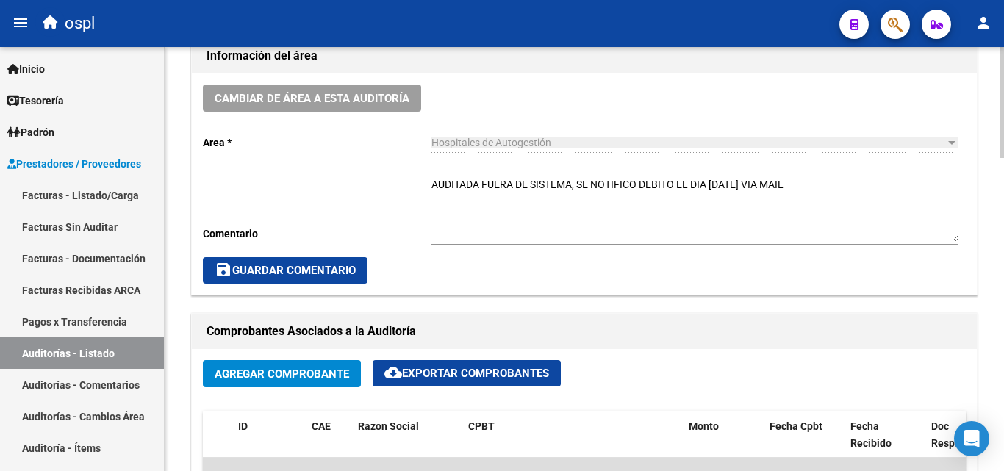
scroll to position [441, 0]
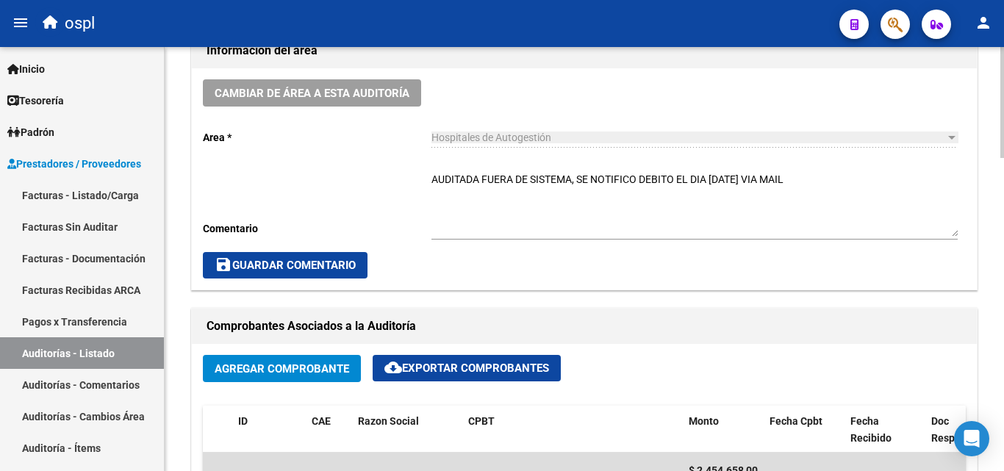
click at [278, 368] on span "Agregar Comprobante" at bounding box center [282, 368] width 135 height 13
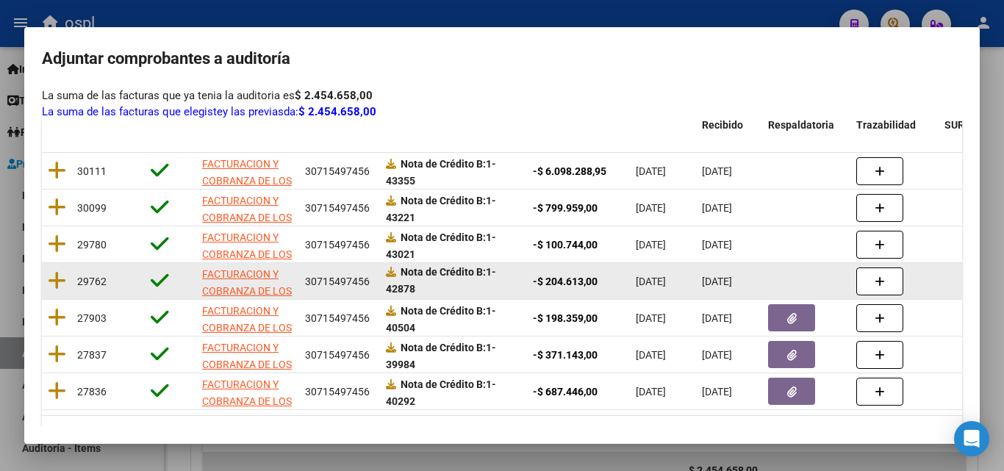
scroll to position [1, 0]
drag, startPoint x: 402, startPoint y: 287, endPoint x: 429, endPoint y: 287, distance: 26.5
click at [429, 287] on div "Nota de Crédito B: 1-42878" at bounding box center [453, 280] width 135 height 31
click at [58, 280] on icon at bounding box center [57, 281] width 18 height 21
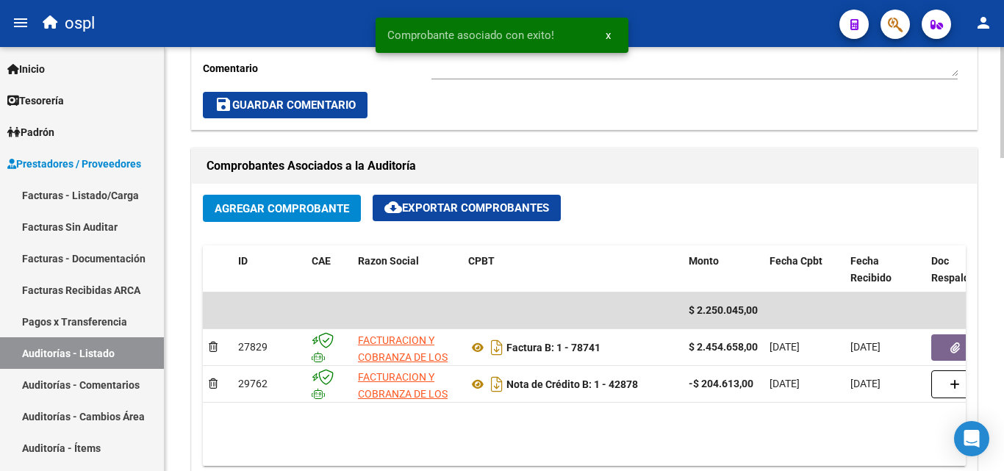
scroll to position [735, 0]
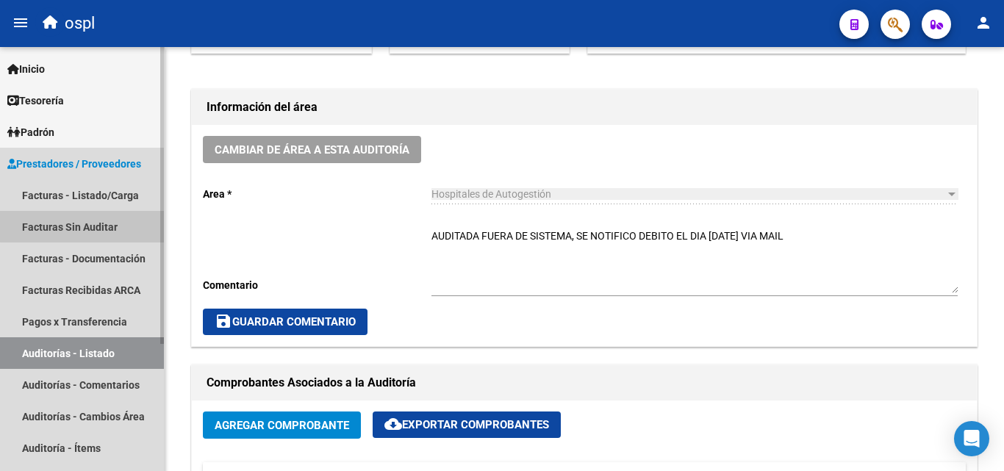
click at [87, 226] on link "Facturas Sin Auditar" at bounding box center [82, 227] width 164 height 32
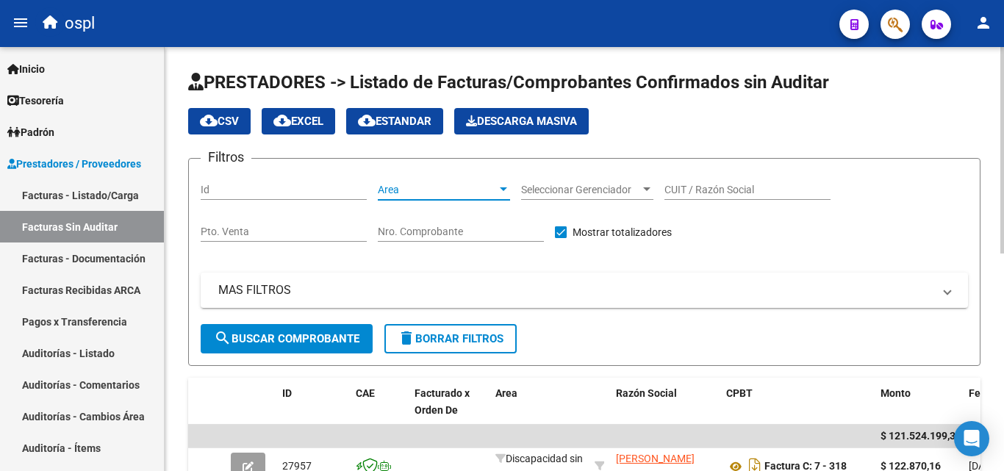
click at [446, 193] on span "Area" at bounding box center [437, 190] width 119 height 12
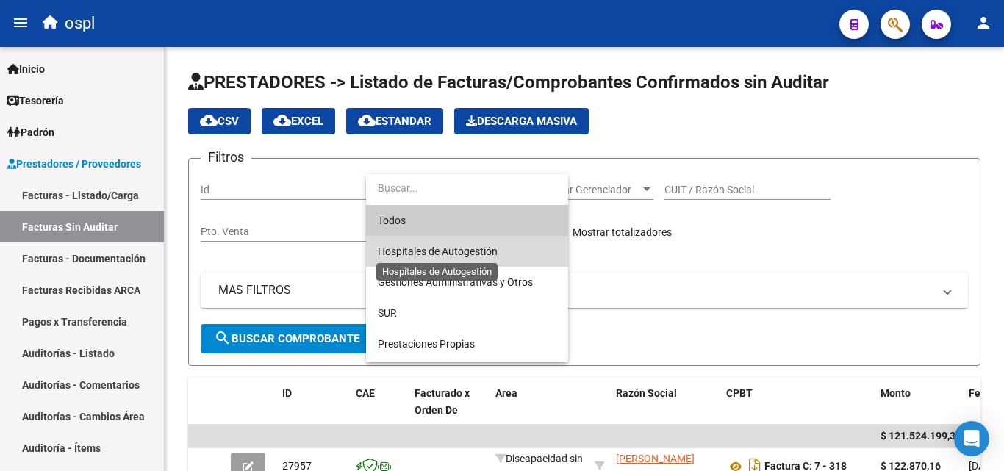
click at [448, 249] on span "Hospitales de Autogestión" at bounding box center [438, 252] width 120 height 12
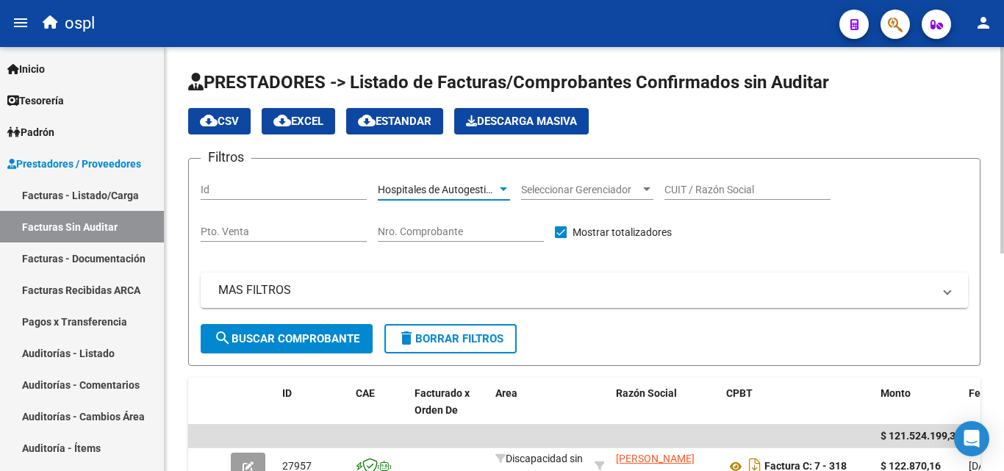
click at [264, 328] on button "search Buscar Comprobante" at bounding box center [287, 338] width 172 height 29
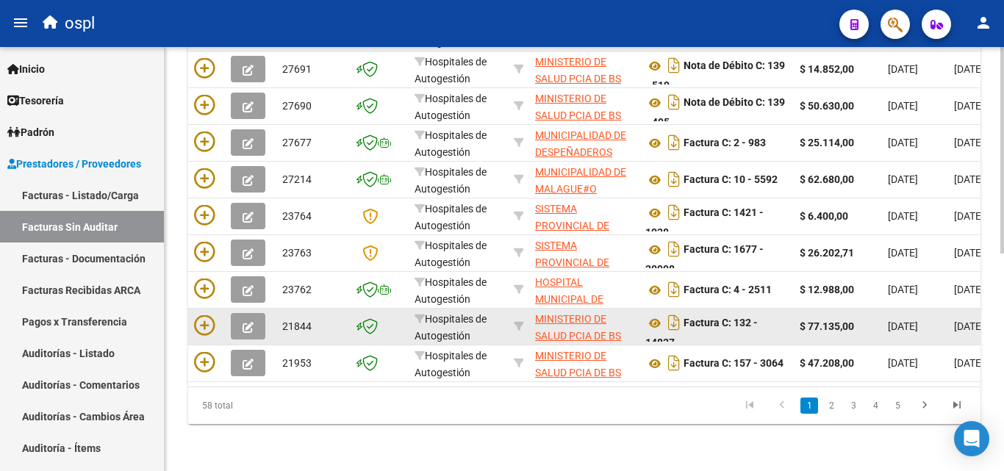
scroll to position [446, 0]
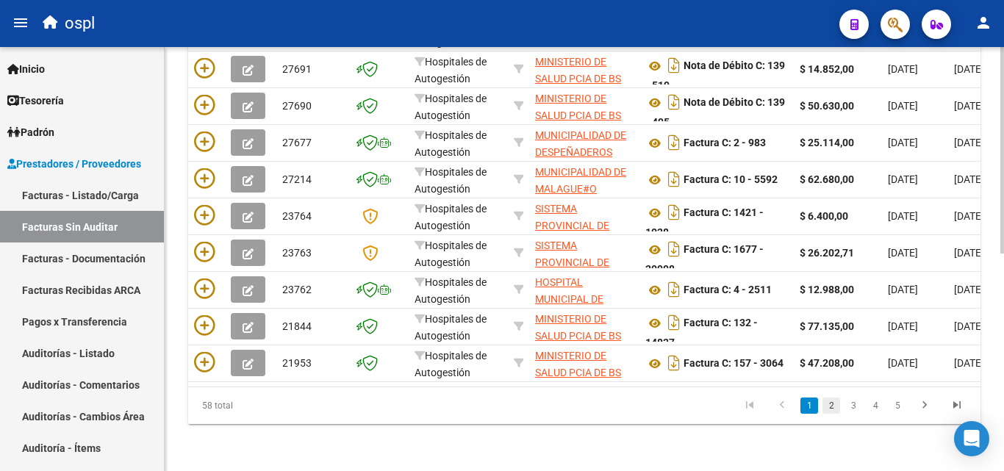
click at [833, 407] on link "2" at bounding box center [832, 406] width 18 height 16
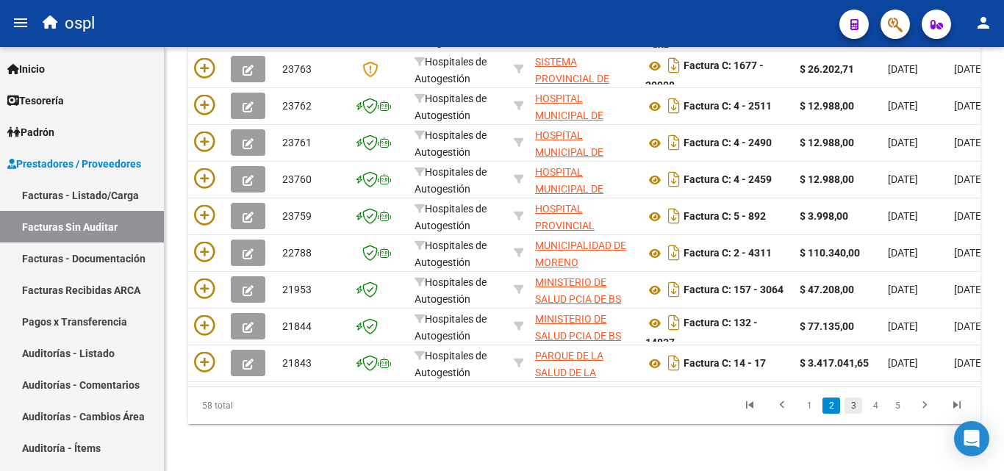
click at [849, 409] on link "3" at bounding box center [854, 406] width 18 height 16
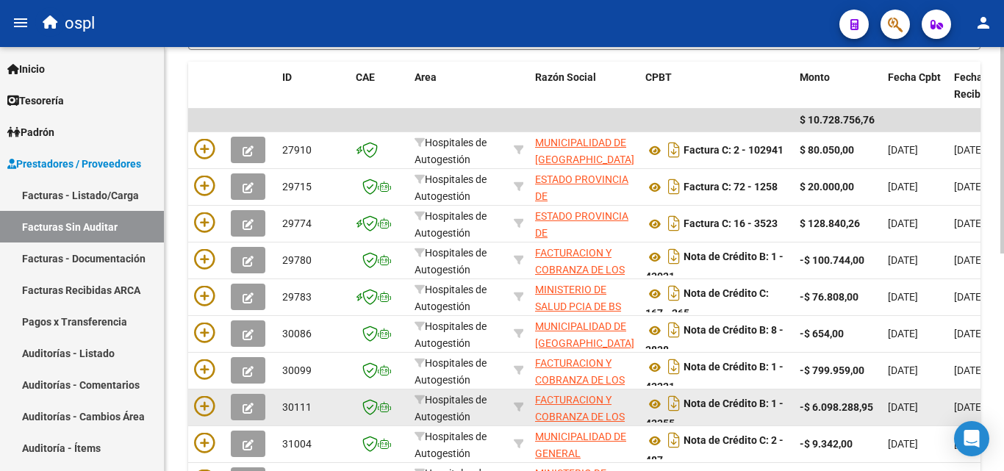
scroll to position [298, 0]
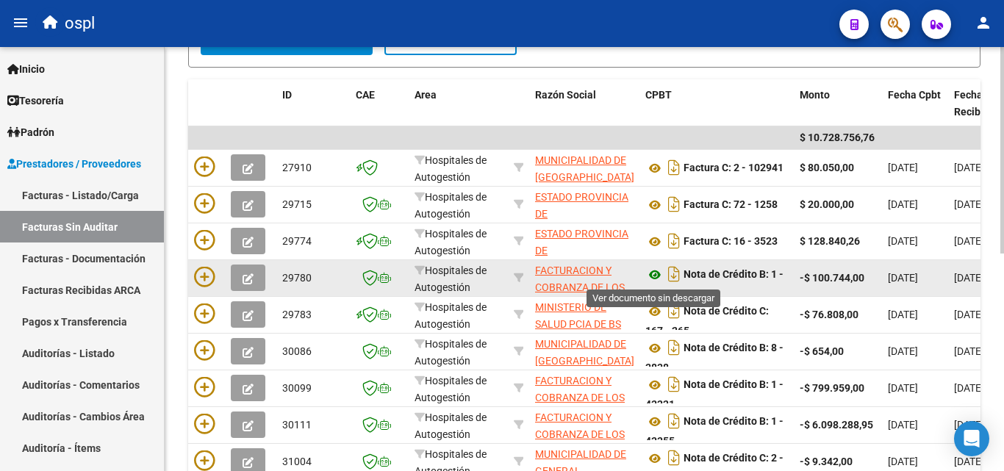
click at [658, 278] on icon at bounding box center [655, 275] width 19 height 18
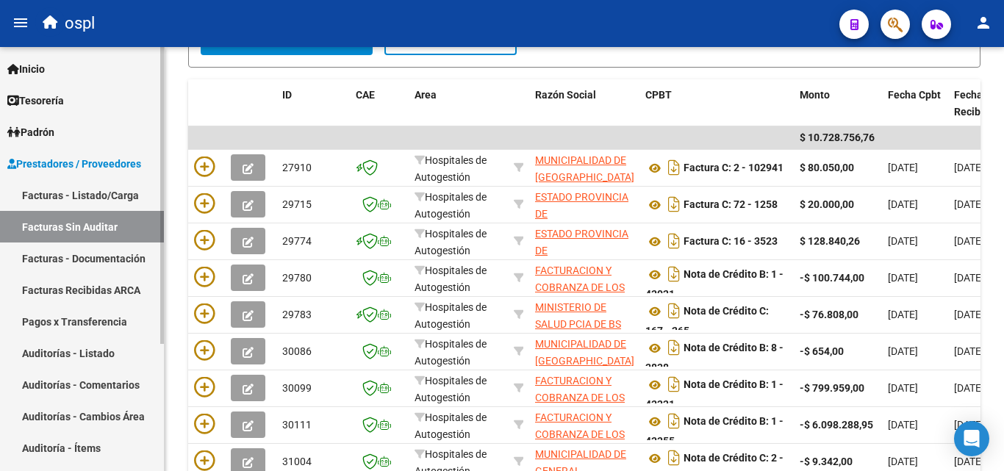
click at [95, 349] on link "Auditorías - Listado" at bounding box center [82, 353] width 164 height 32
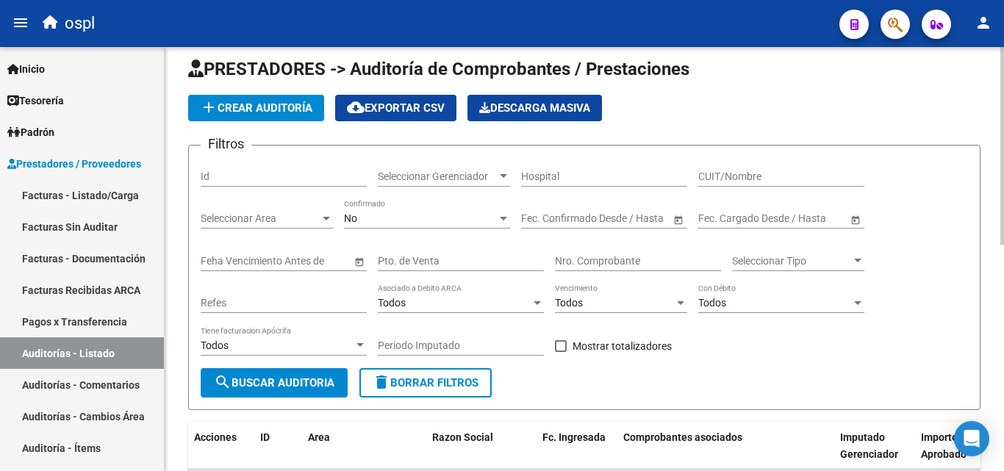
scroll to position [4, 0]
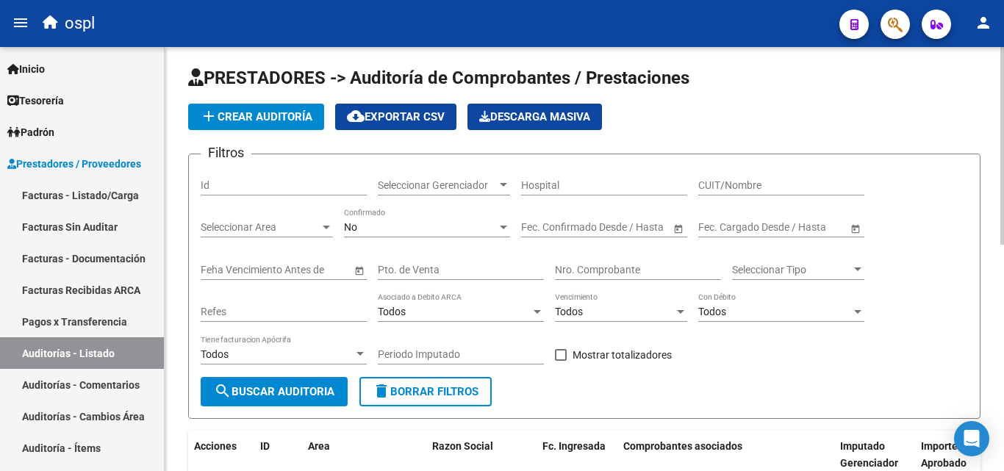
click at [560, 268] on input "Nro. Comprobante" at bounding box center [638, 270] width 166 height 12
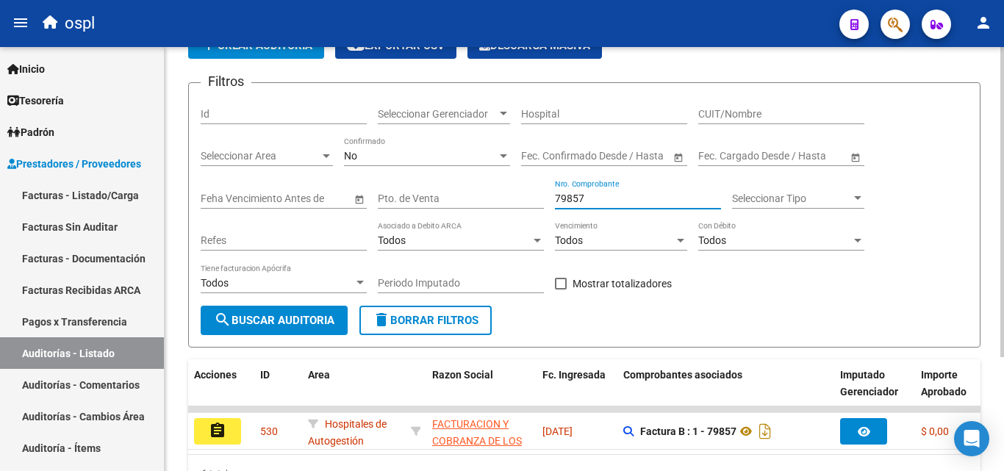
scroll to position [155, 0]
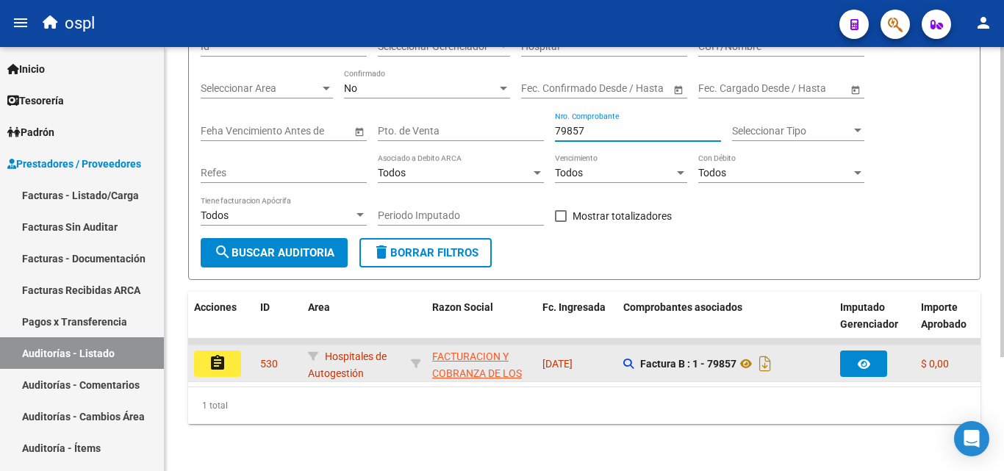
type input "79857"
click at [222, 354] on mat-icon "assignment" at bounding box center [218, 363] width 18 height 18
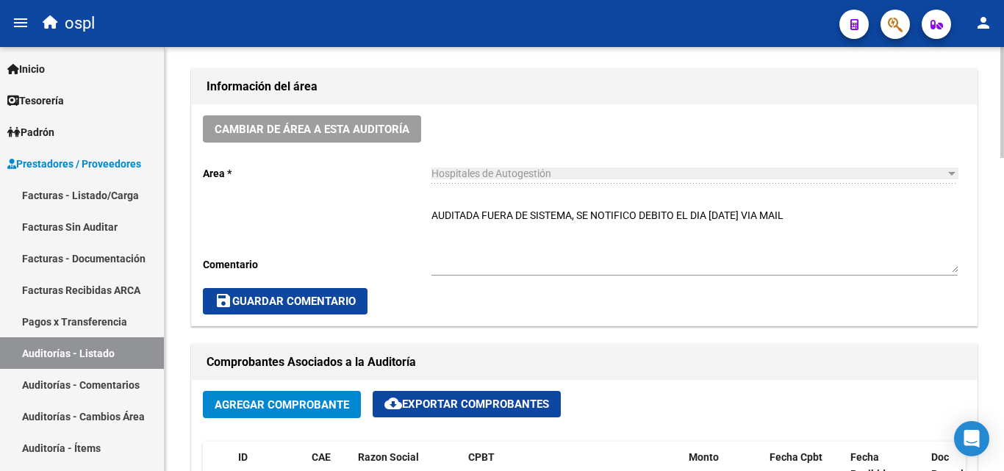
scroll to position [588, 0]
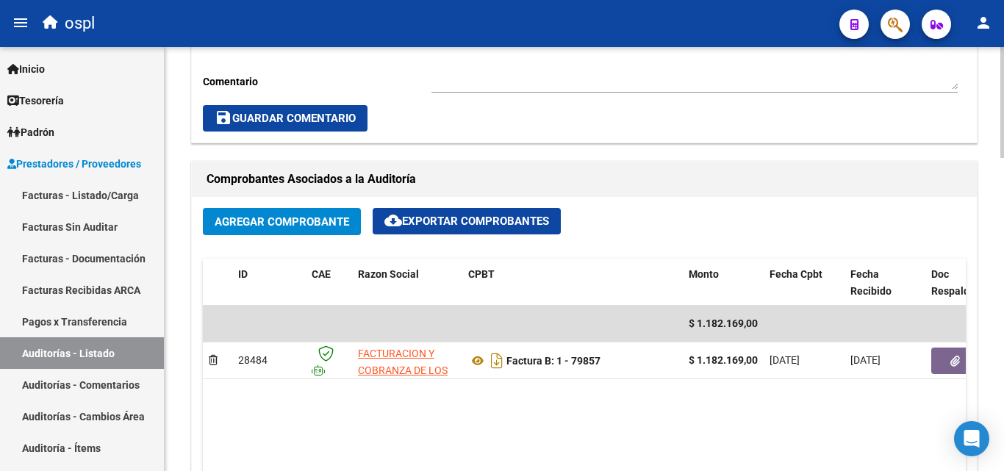
click at [238, 215] on span "Agregar Comprobante" at bounding box center [282, 221] width 135 height 13
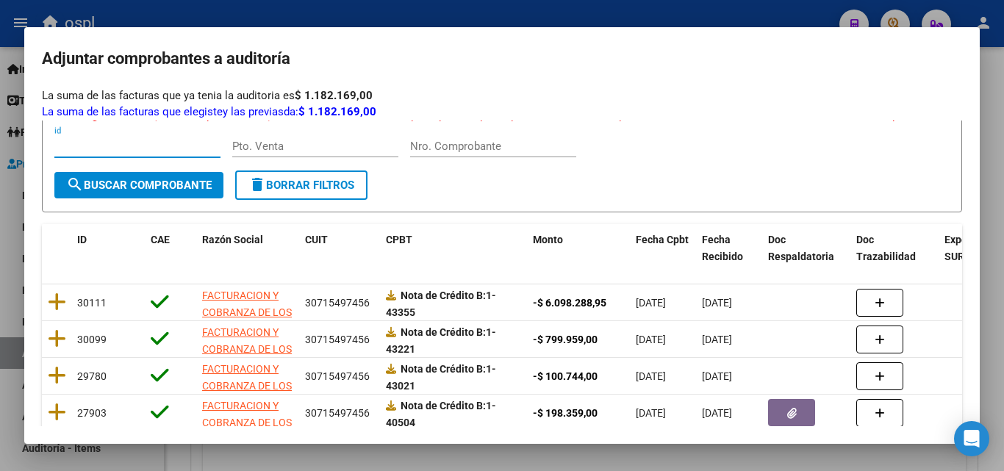
scroll to position [221, 0]
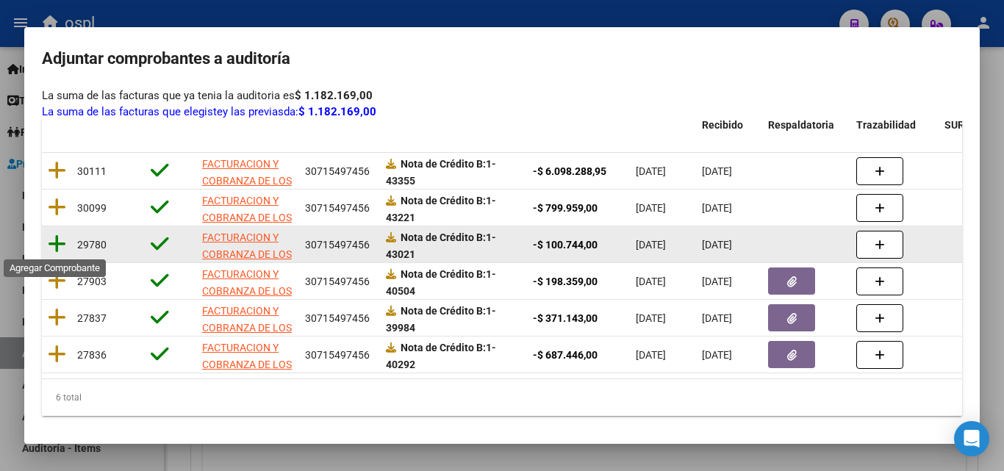
click at [53, 239] on icon at bounding box center [57, 244] width 18 height 21
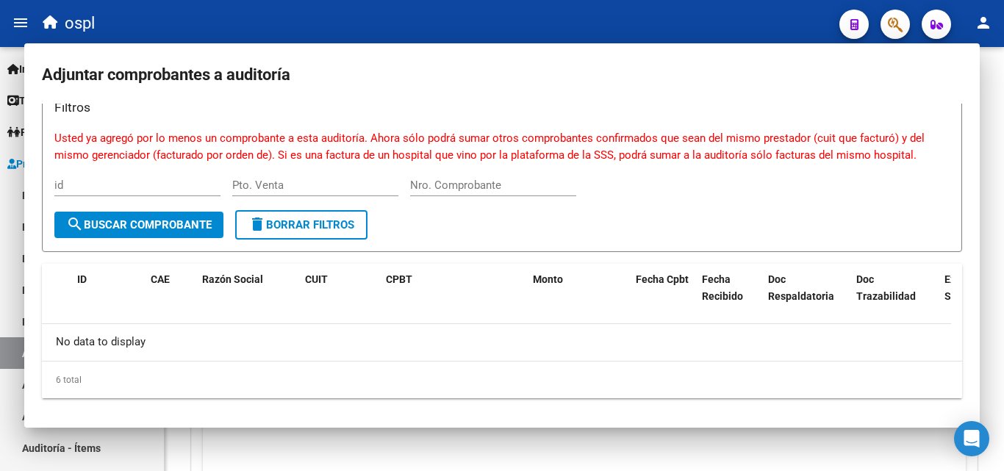
scroll to position [0, 0]
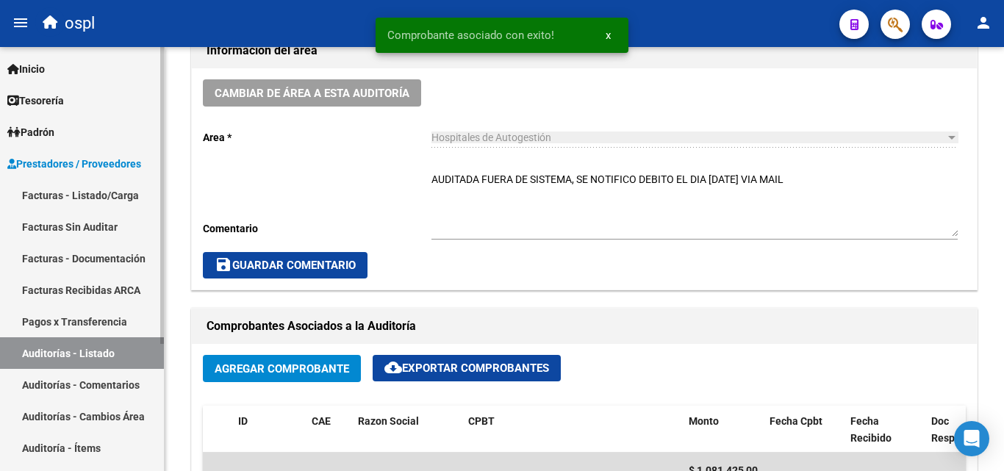
drag, startPoint x: 88, startPoint y: 196, endPoint x: 157, endPoint y: 196, distance: 68.4
click at [89, 196] on link "Facturas - Listado/Carga" at bounding box center [82, 195] width 164 height 32
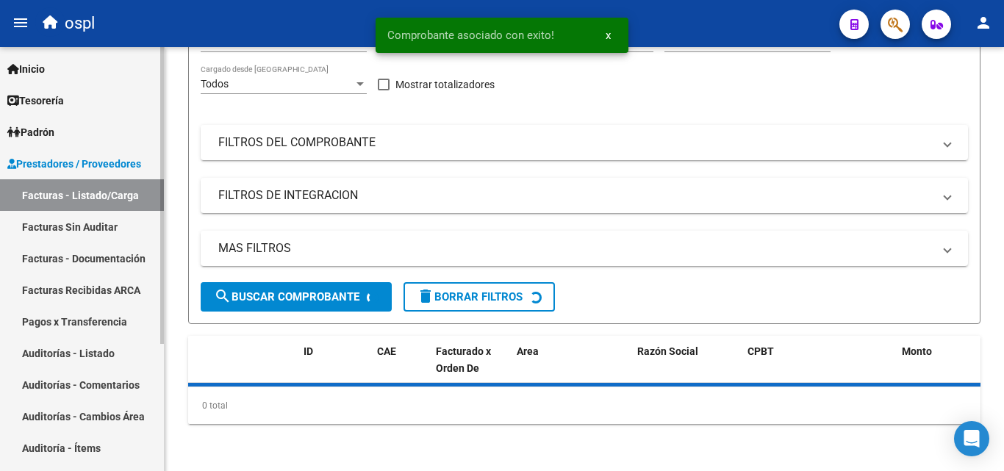
click at [104, 227] on link "Facturas Sin Auditar" at bounding box center [82, 227] width 164 height 32
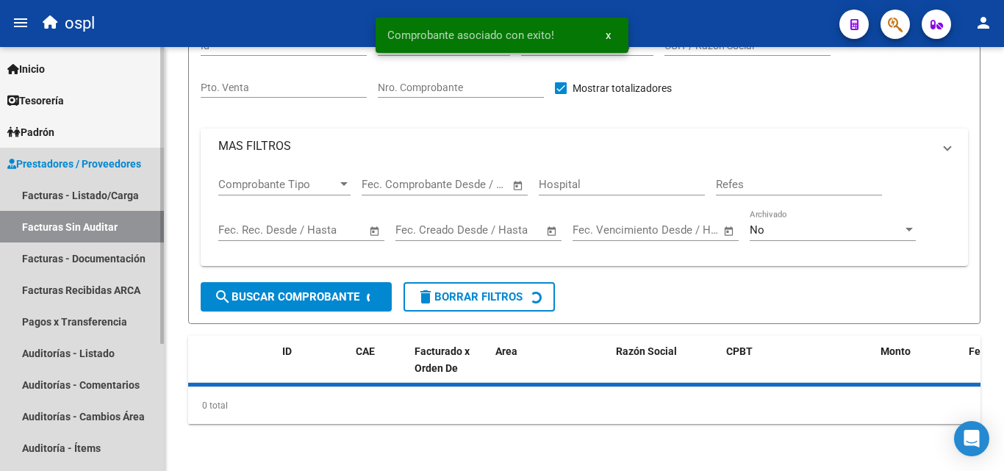
scroll to position [42, 0]
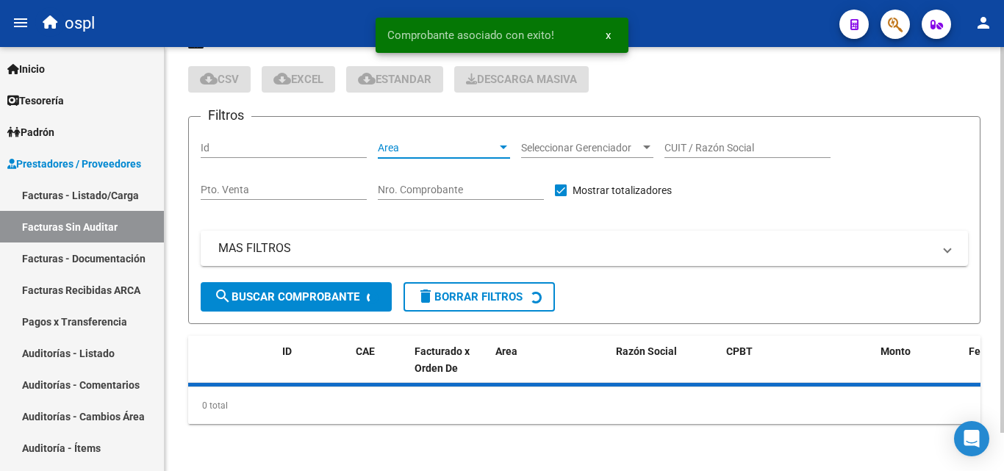
click at [443, 146] on span "Area" at bounding box center [437, 148] width 119 height 12
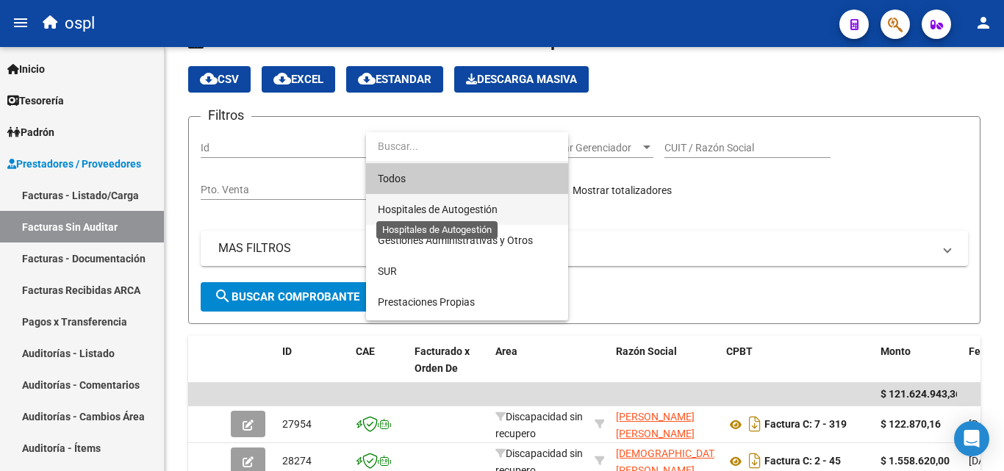
click at [433, 211] on span "Hospitales de Autogestión" at bounding box center [438, 210] width 120 height 12
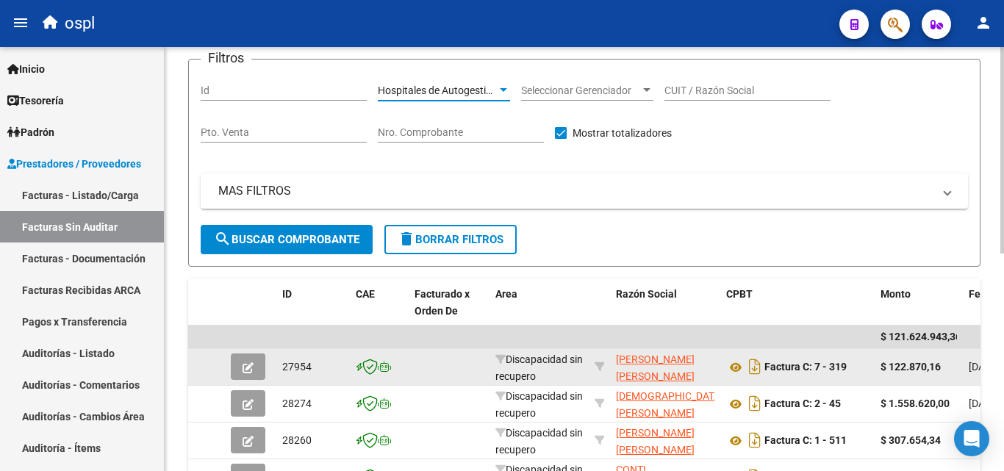
scroll to position [189, 0]
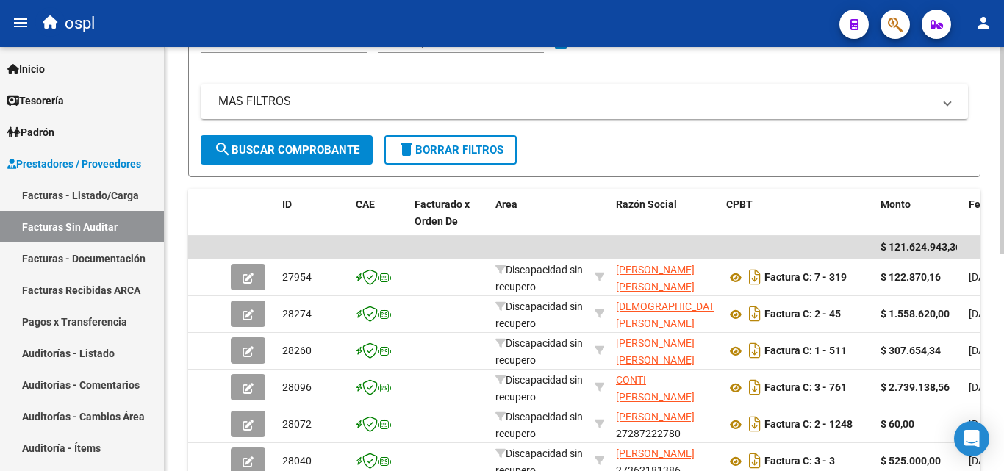
click at [285, 158] on button "search Buscar Comprobante" at bounding box center [287, 149] width 172 height 29
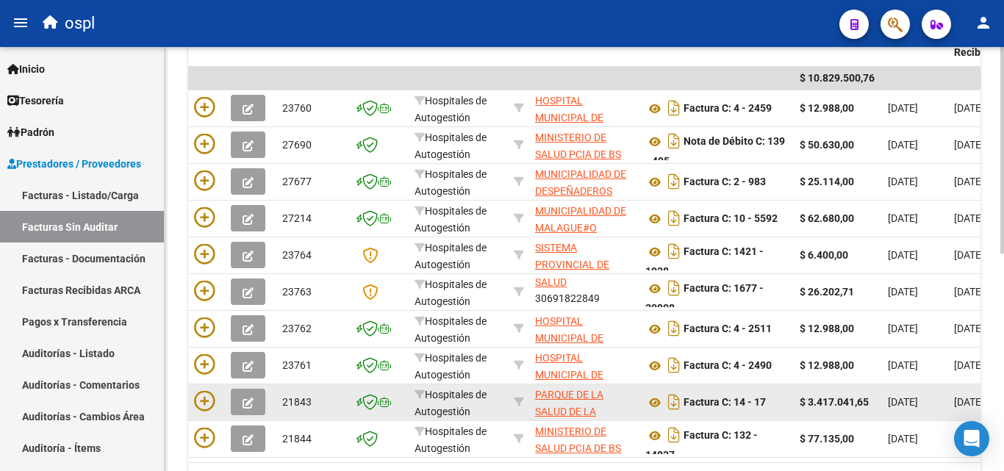
scroll to position [446, 0]
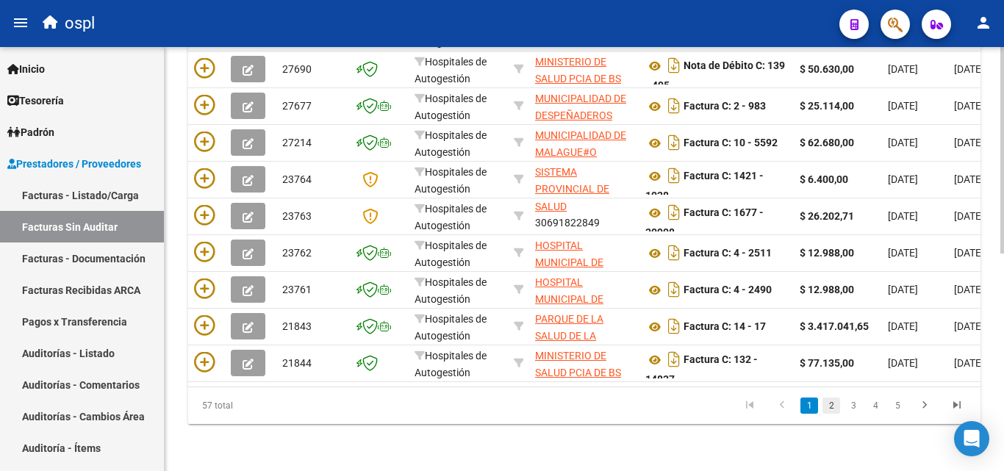
click at [827, 410] on link "2" at bounding box center [832, 406] width 18 height 16
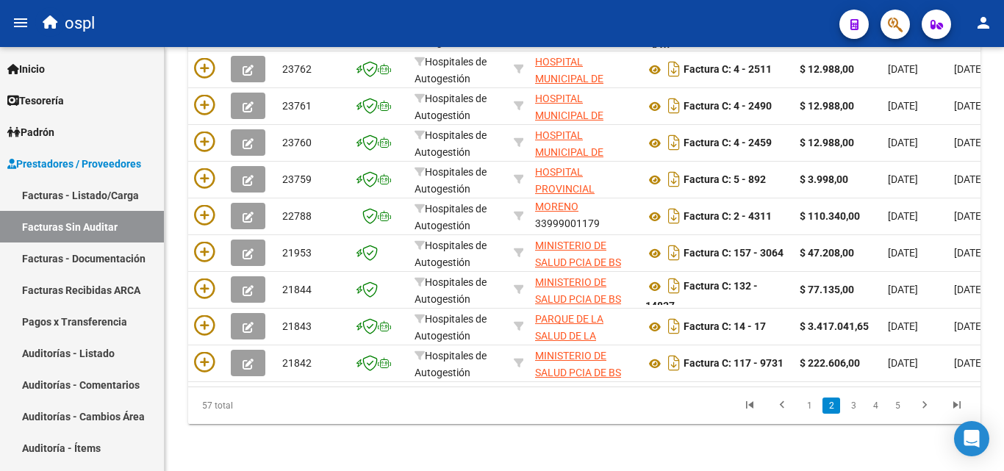
scroll to position [19, 0]
click at [857, 406] on link "3" at bounding box center [854, 406] width 18 height 16
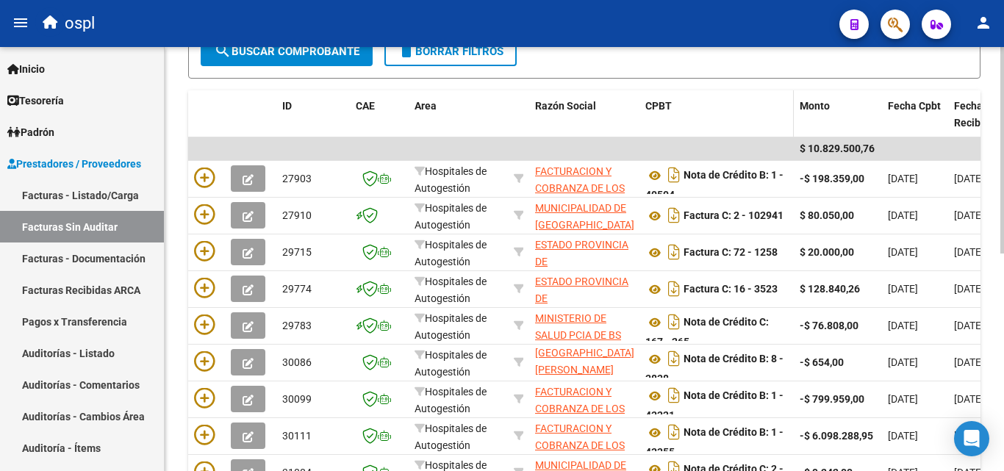
scroll to position [225, 0]
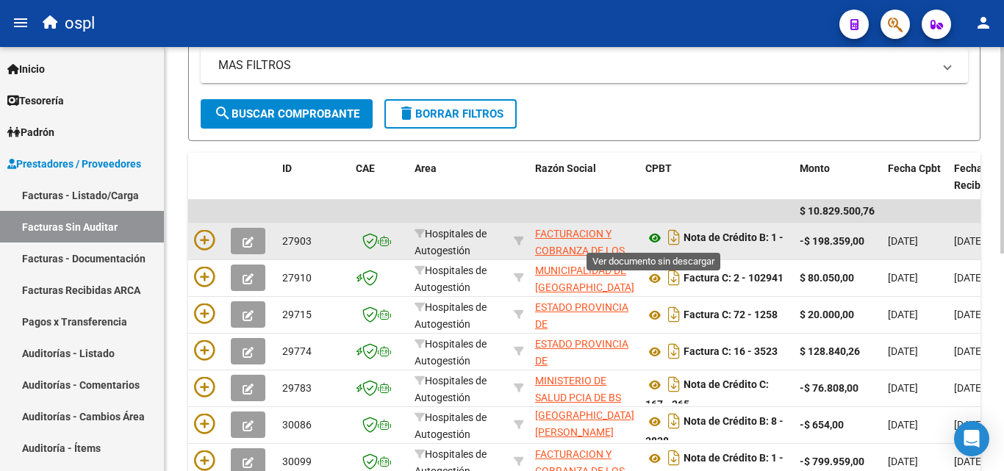
click at [651, 233] on icon at bounding box center [655, 238] width 19 height 18
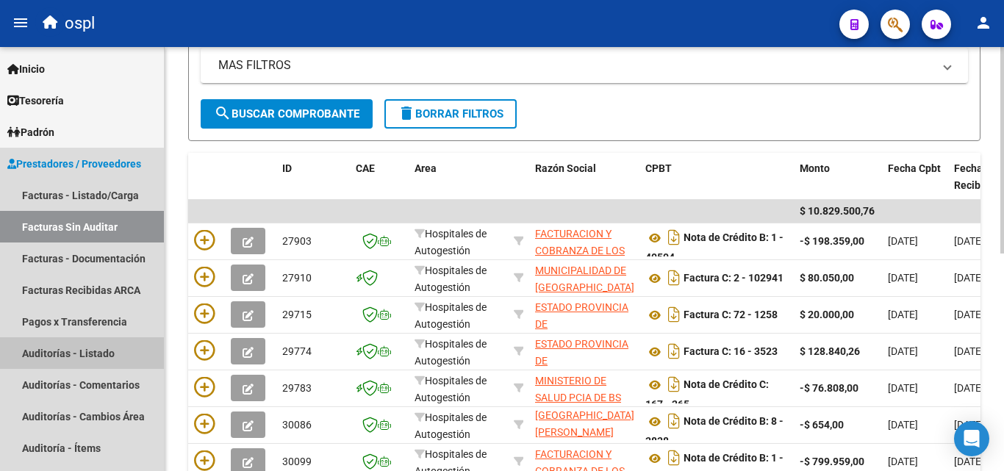
drag, startPoint x: 67, startPoint y: 353, endPoint x: 187, endPoint y: 262, distance: 151.2
click at [68, 352] on link "Auditorías - Listado" at bounding box center [82, 353] width 164 height 32
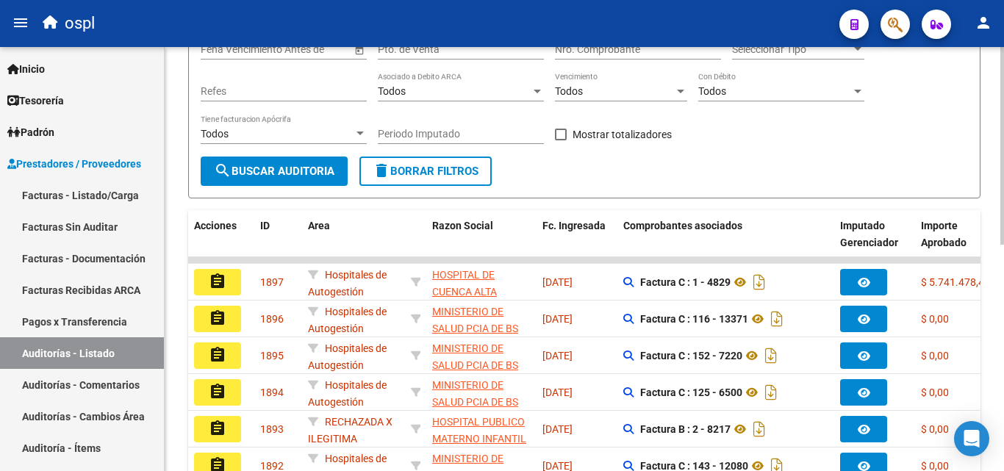
click at [671, 176] on form "Filtros Id Seleccionar Gerenciador Seleccionar Gerenciador Hospital CUIT/Nombre…" at bounding box center [584, 65] width 793 height 265
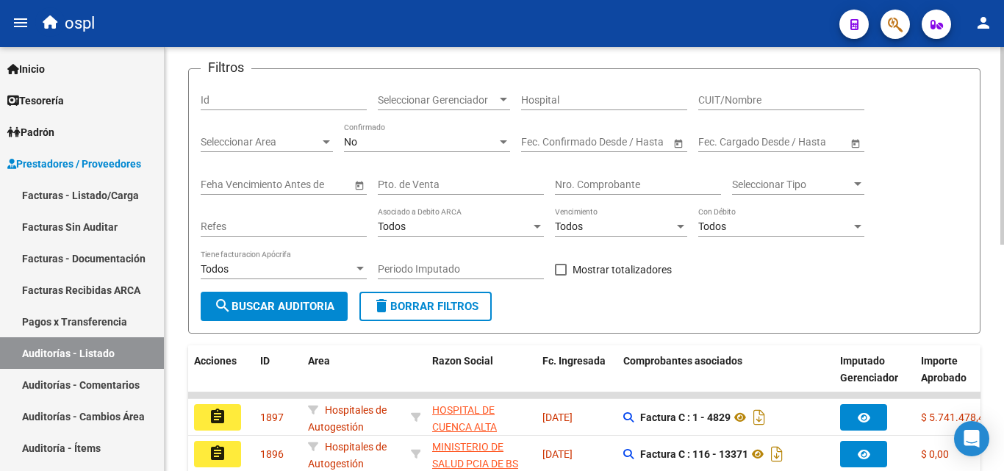
scroll to position [78, 0]
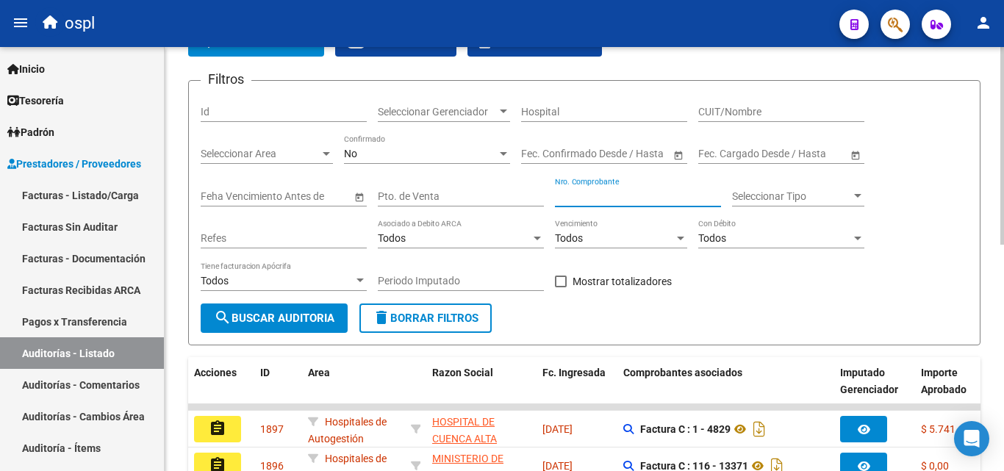
click at [601, 196] on input "Nro. Comprobante" at bounding box center [638, 196] width 166 height 12
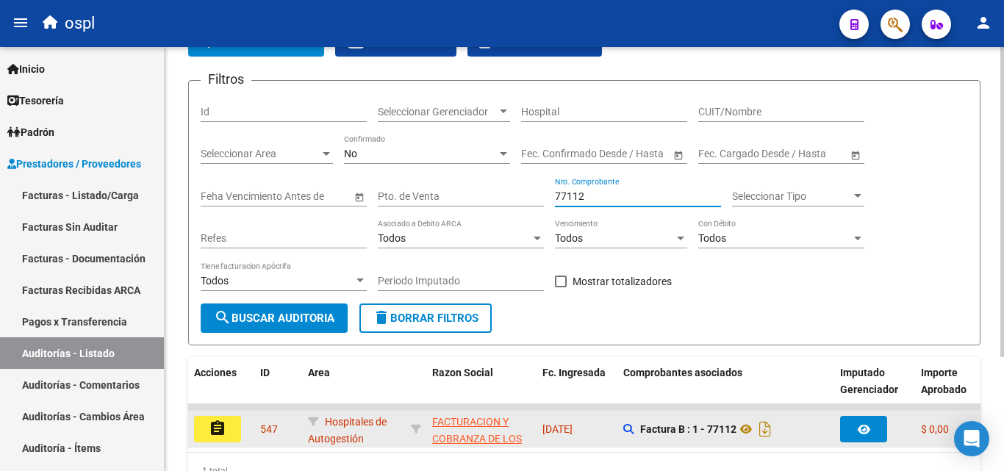
type input "77112"
click at [205, 435] on button "assignment" at bounding box center [217, 429] width 47 height 26
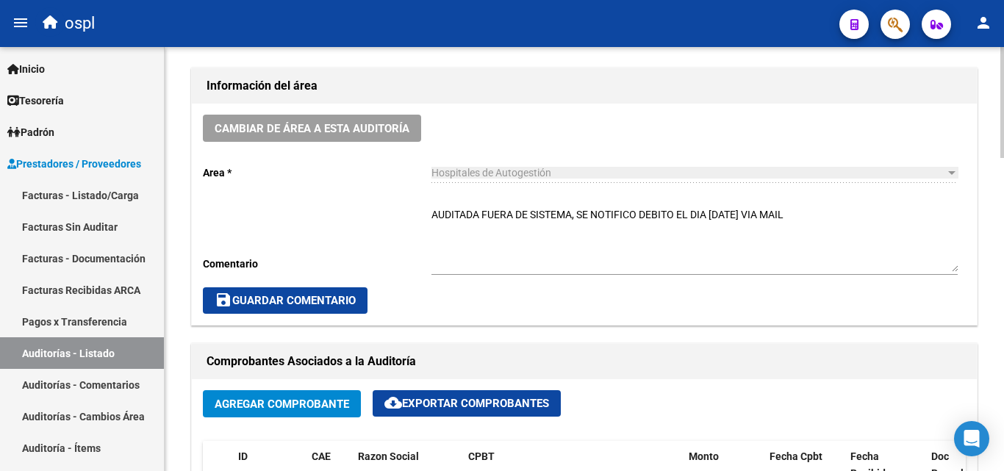
scroll to position [441, 0]
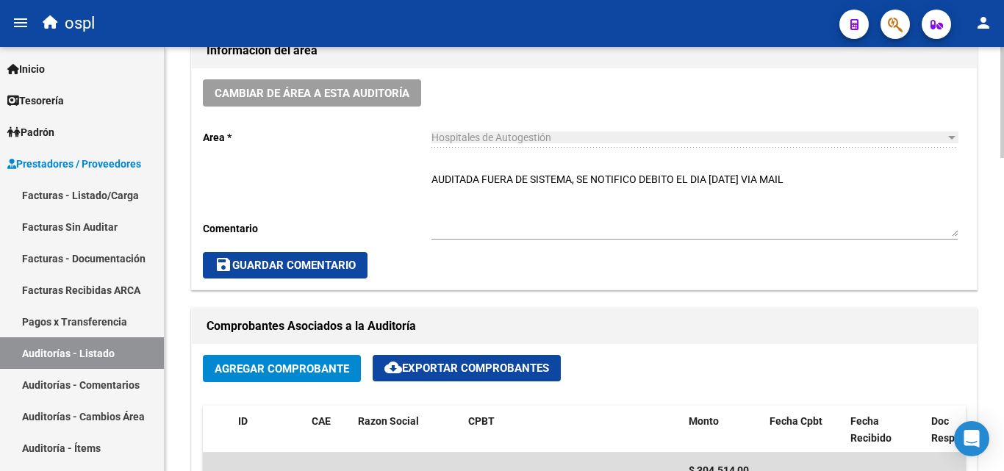
click at [292, 365] on span "Agregar Comprobante" at bounding box center [282, 368] width 135 height 13
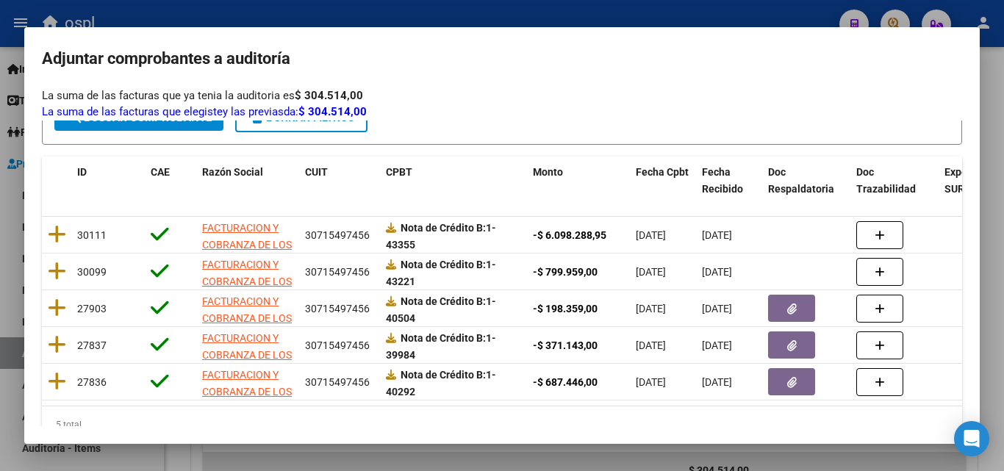
scroll to position [196, 0]
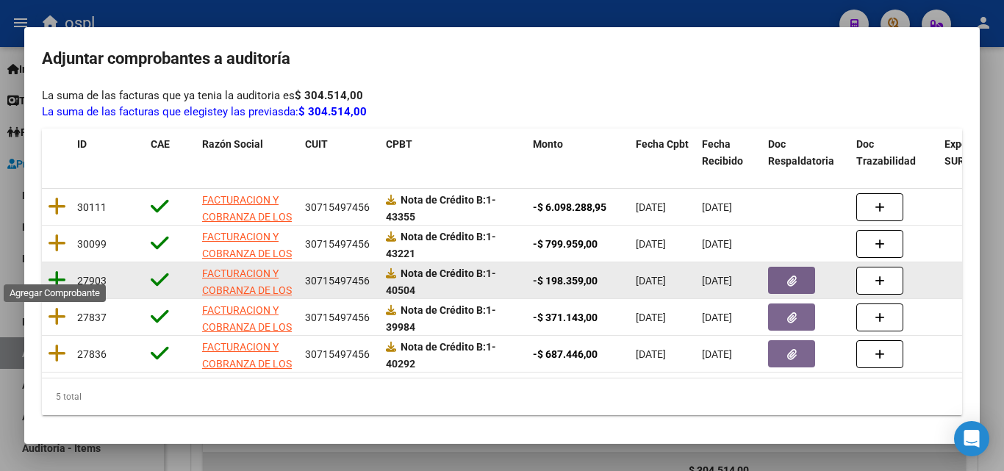
click at [55, 270] on icon at bounding box center [57, 280] width 18 height 21
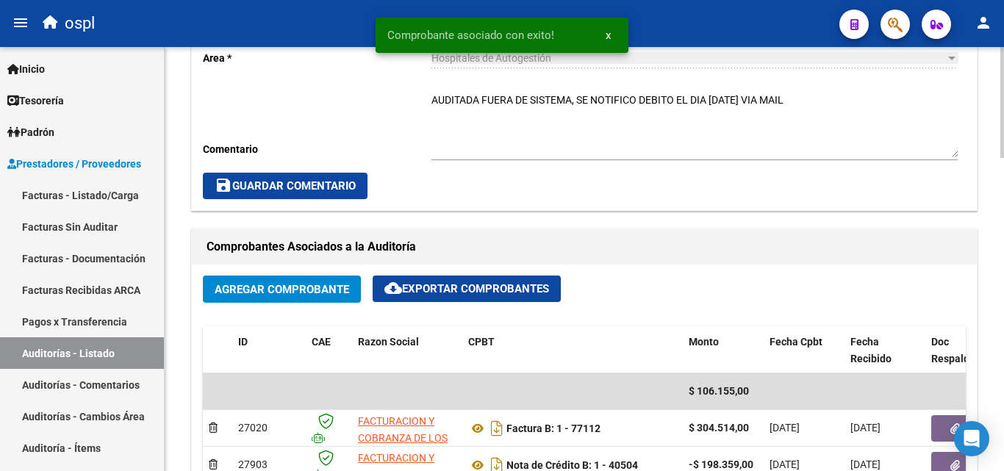
scroll to position [735, 0]
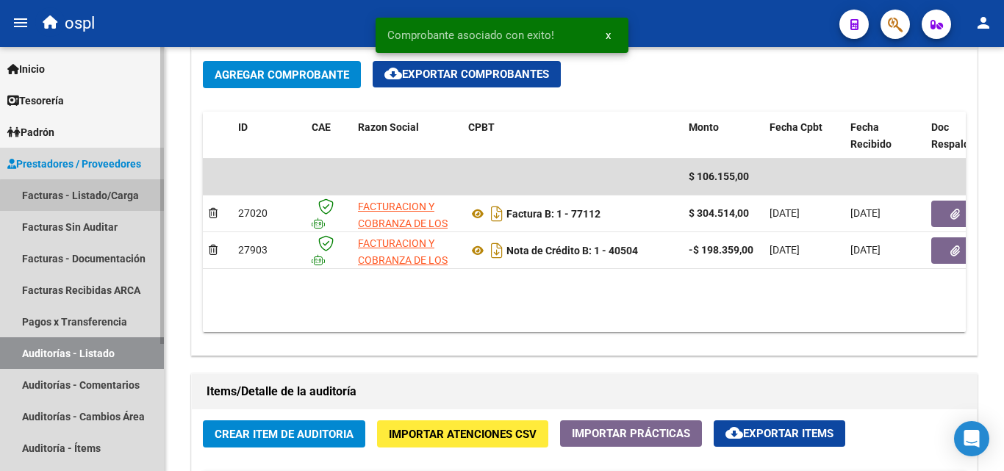
click at [134, 199] on link "Facturas - Listado/Carga" at bounding box center [82, 195] width 164 height 32
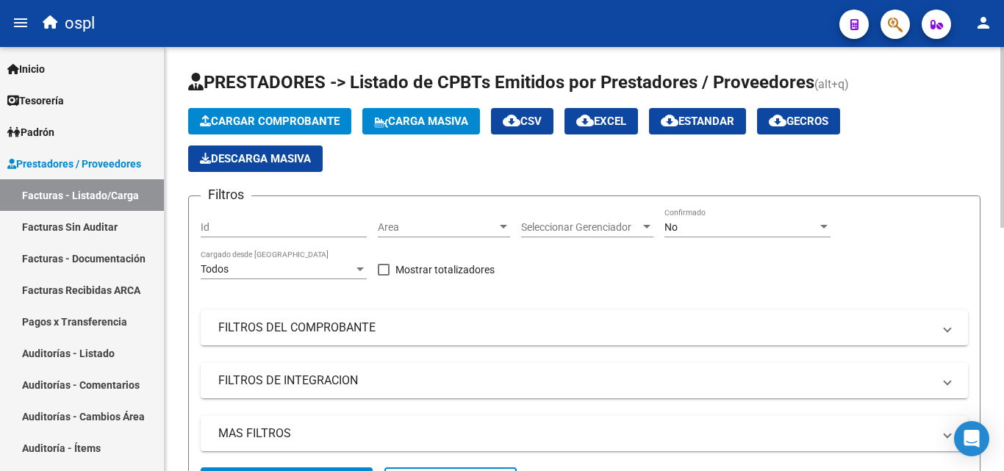
click at [440, 218] on div "Area Area" at bounding box center [444, 222] width 132 height 29
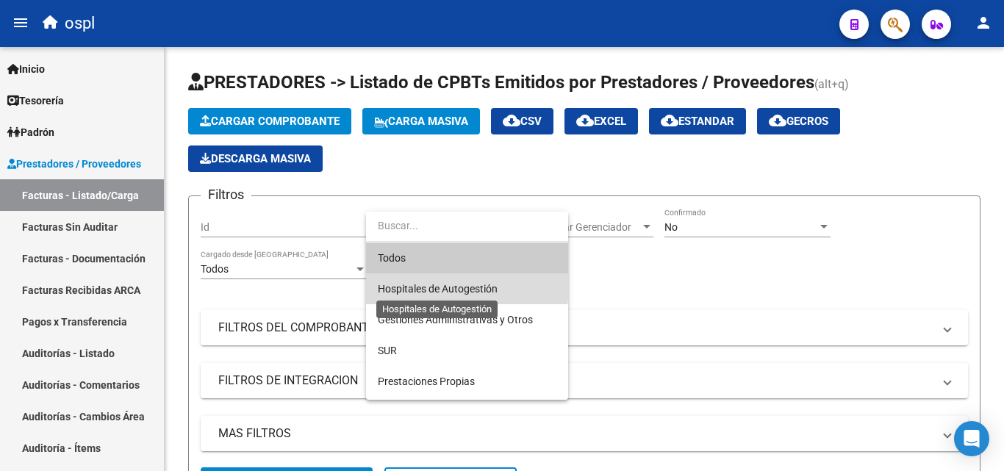
drag, startPoint x: 454, startPoint y: 287, endPoint x: 321, endPoint y: 288, distance: 133.1
click at [454, 288] on span "Hospitales de Autogestión" at bounding box center [438, 289] width 120 height 12
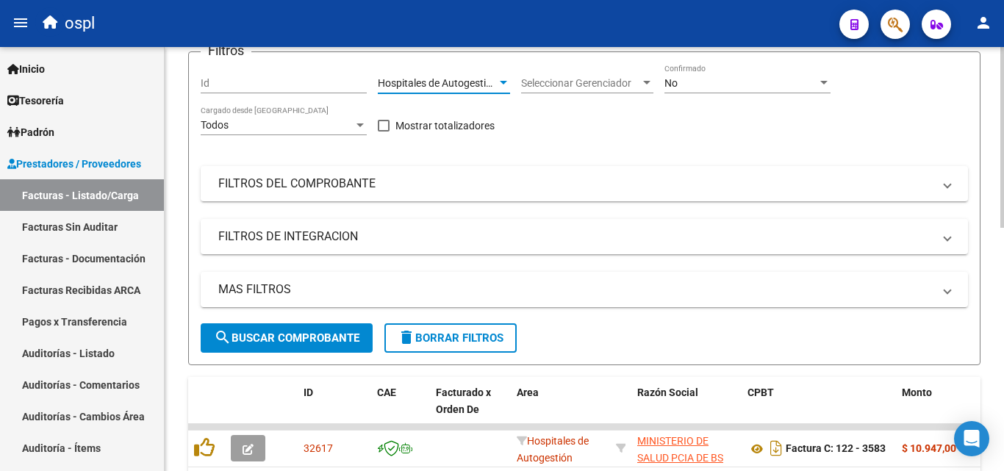
scroll to position [147, 0]
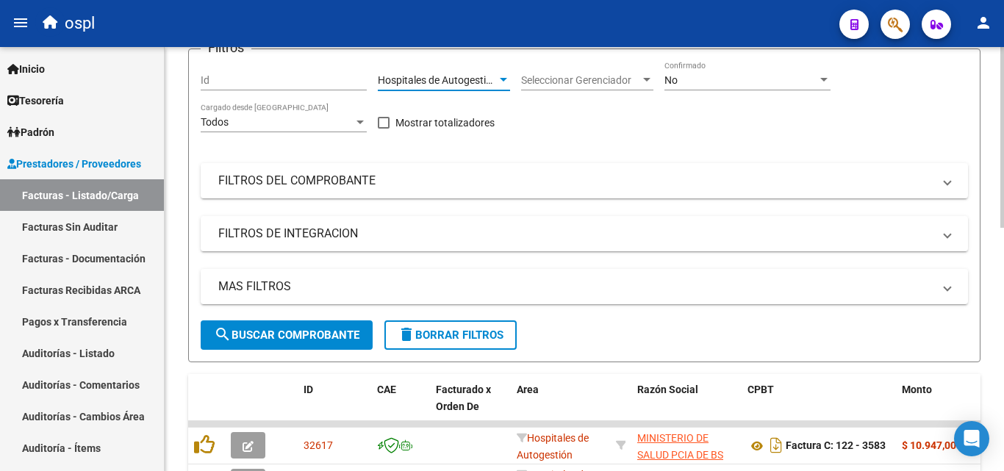
click at [311, 329] on span "search Buscar Comprobante" at bounding box center [287, 335] width 146 height 13
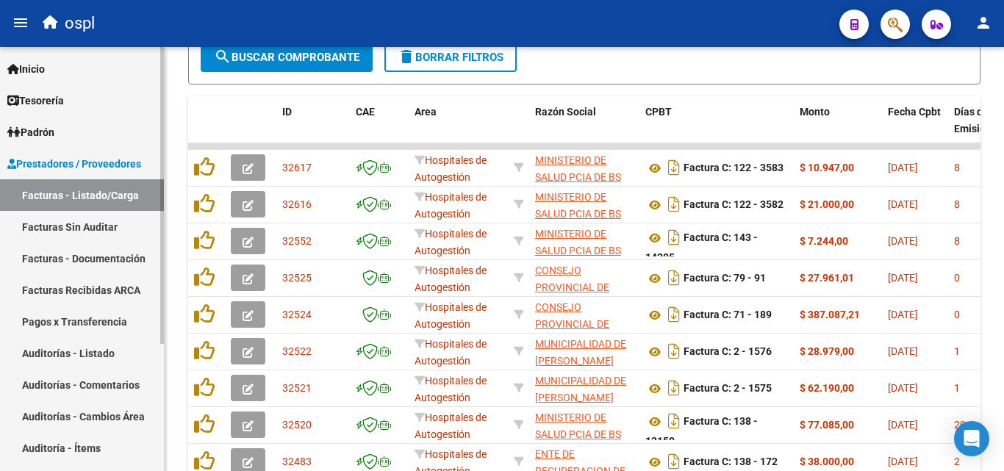
click at [57, 222] on link "Facturas Sin Auditar" at bounding box center [82, 227] width 164 height 32
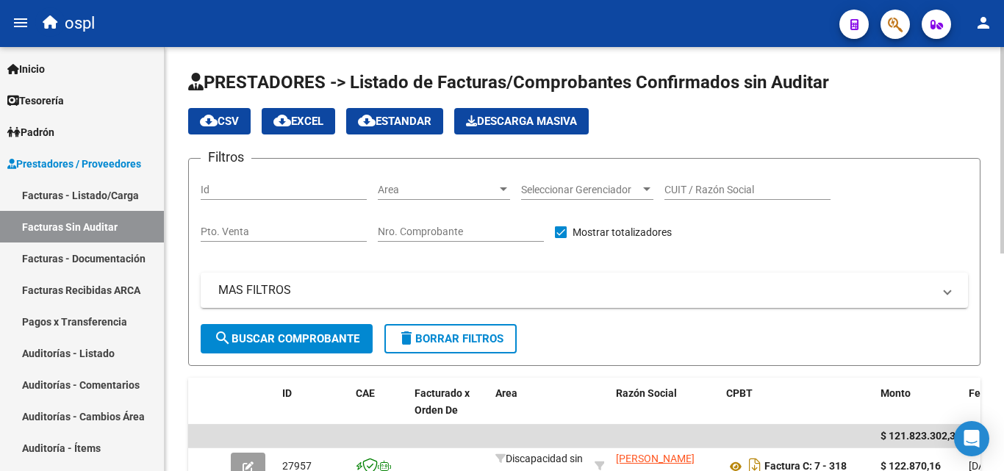
click at [459, 198] on div "Area Area" at bounding box center [444, 185] width 132 height 29
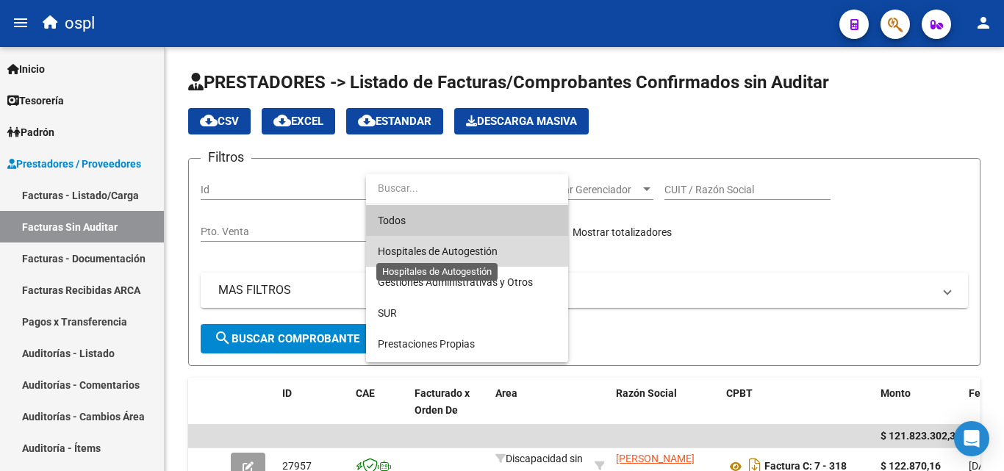
click at [477, 253] on span "Hospitales de Autogestión" at bounding box center [438, 252] width 120 height 12
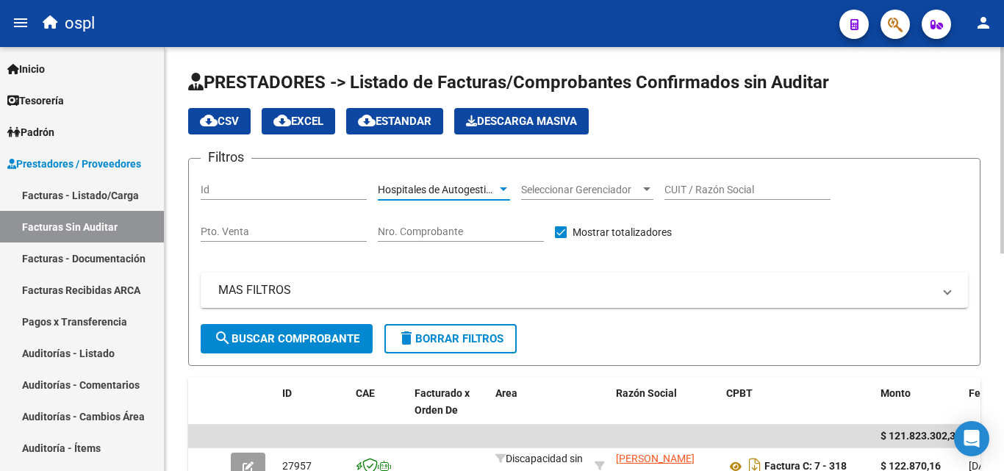
click at [336, 337] on span "search Buscar Comprobante" at bounding box center [287, 338] width 146 height 13
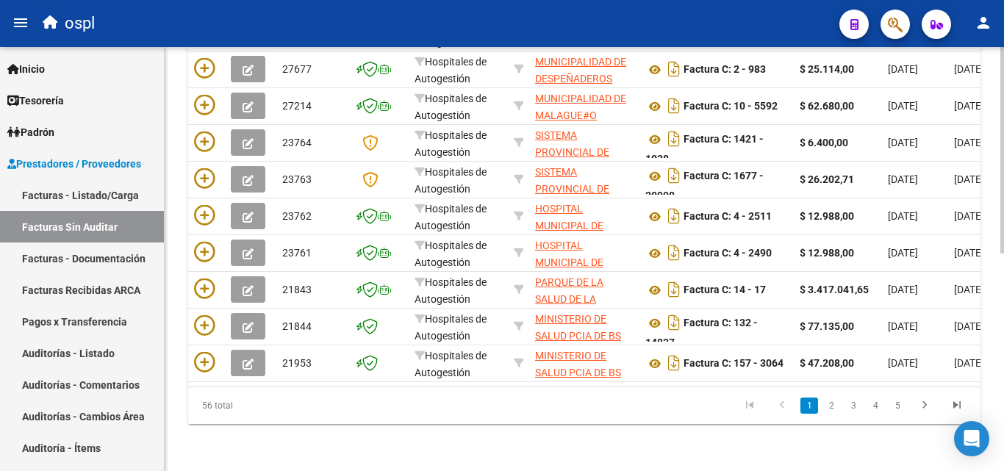
scroll to position [446, 0]
click at [840, 401] on link "2" at bounding box center [832, 406] width 18 height 16
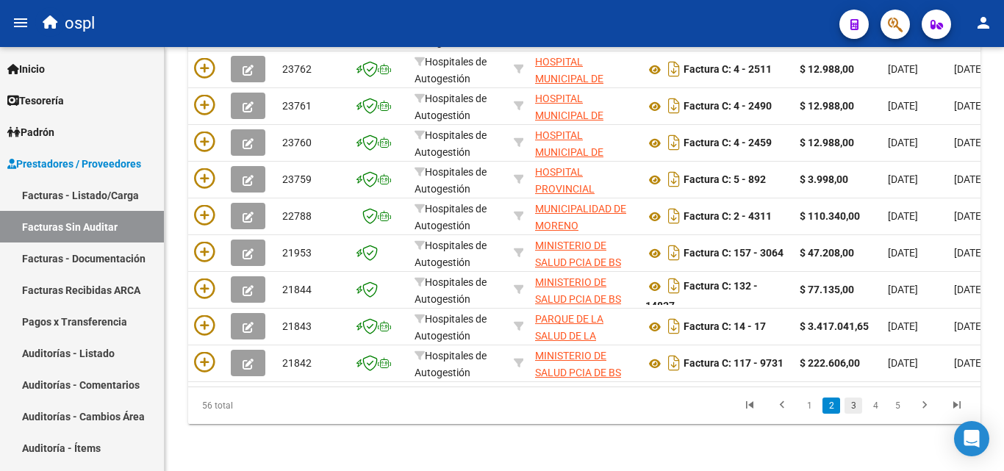
click at [852, 407] on link "3" at bounding box center [854, 406] width 18 height 16
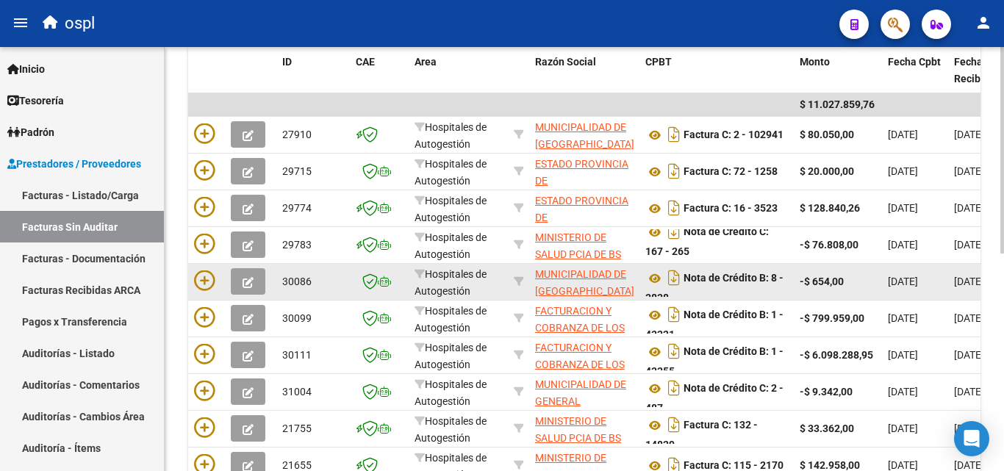
scroll to position [298, 0]
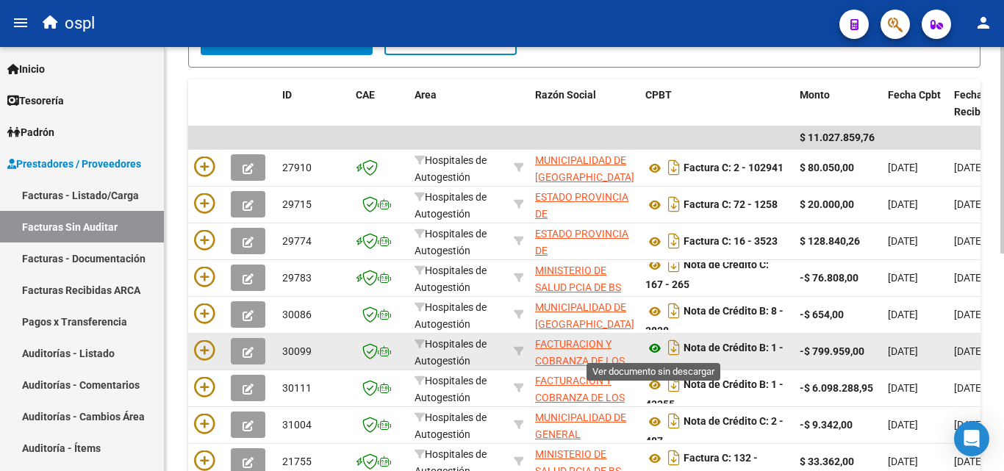
click at [658, 346] on icon at bounding box center [655, 349] width 19 height 18
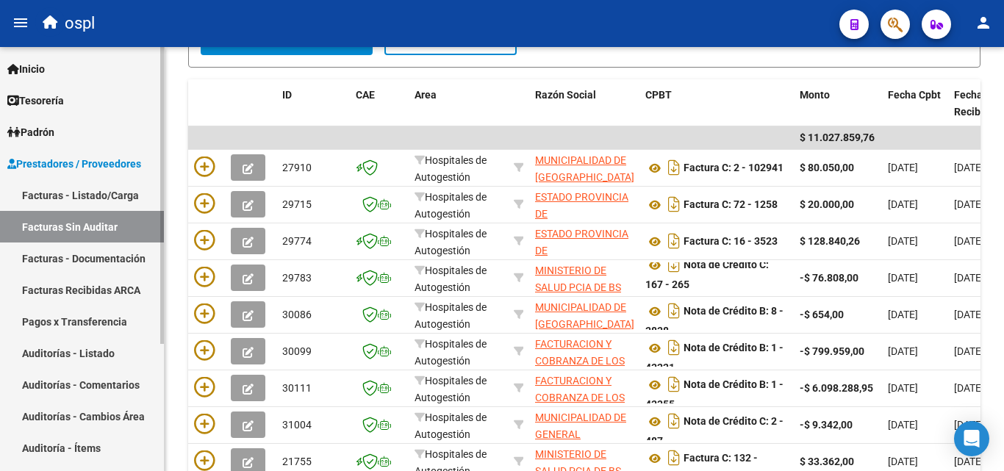
click at [79, 348] on link "Auditorías - Listado" at bounding box center [82, 353] width 164 height 32
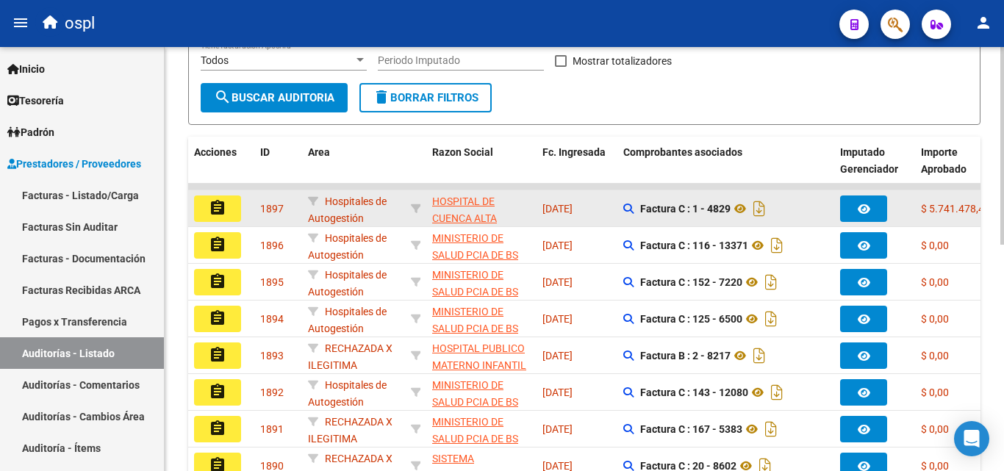
scroll to position [78, 0]
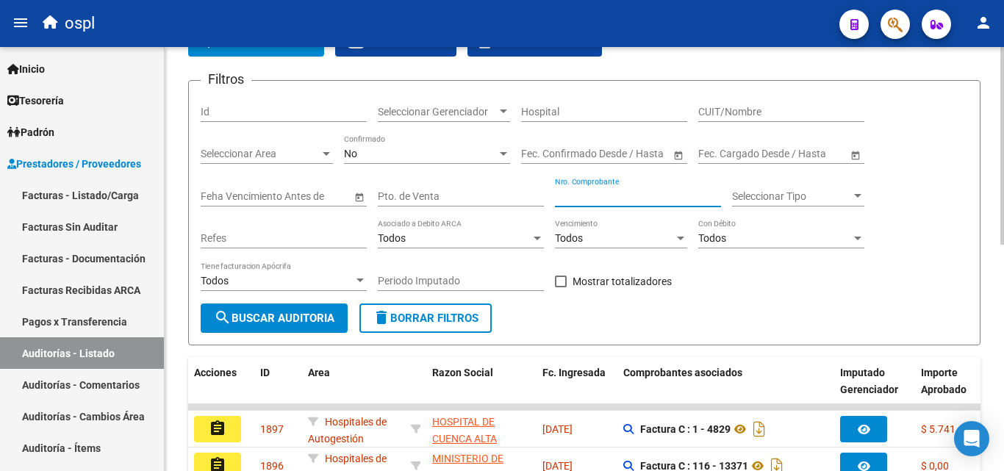
click at [602, 194] on input "Nro. Comprobante" at bounding box center [638, 196] width 166 height 12
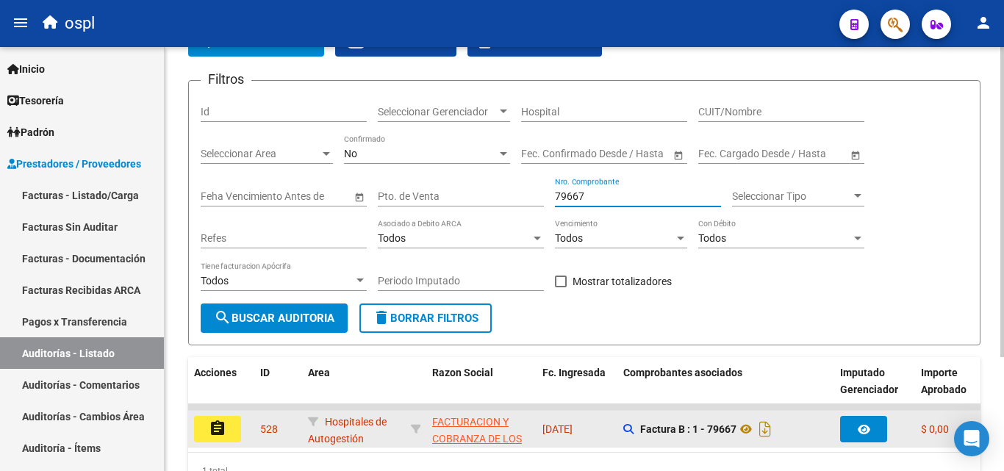
type input "79667"
click at [232, 425] on button "assignment" at bounding box center [217, 429] width 47 height 26
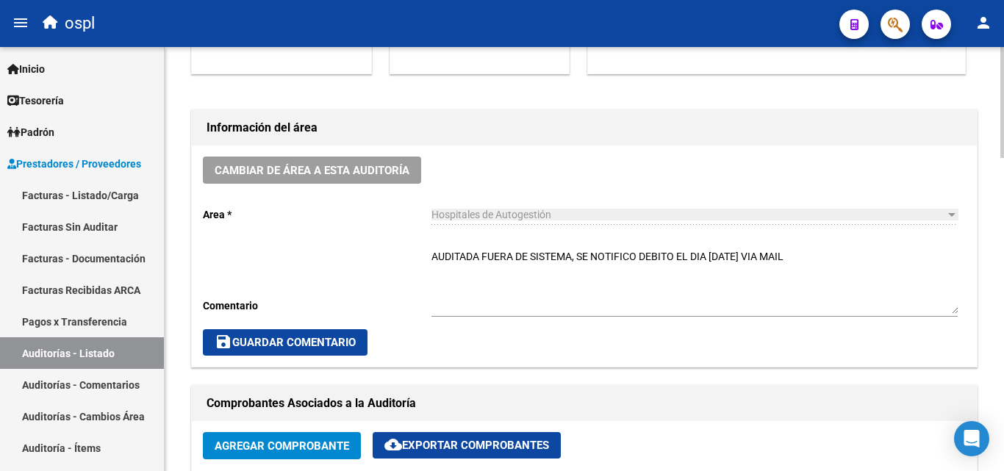
scroll to position [515, 0]
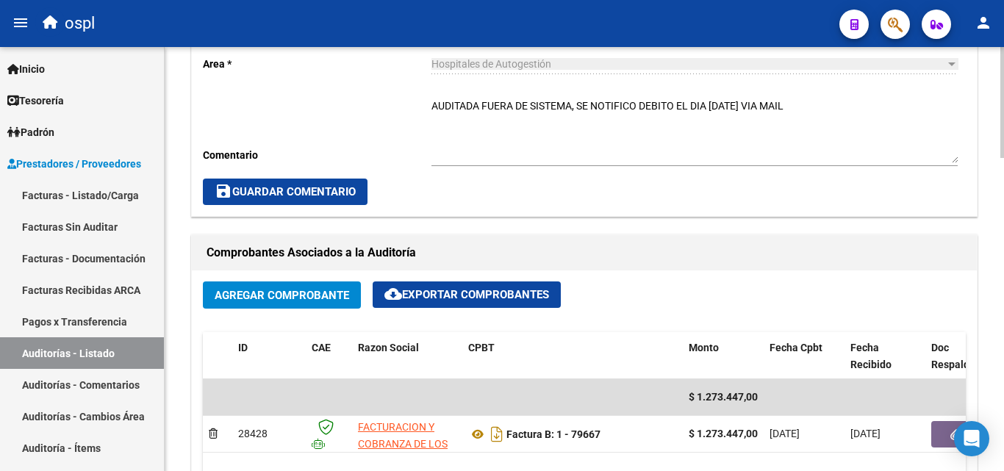
click at [312, 296] on span "Agregar Comprobante" at bounding box center [282, 295] width 135 height 13
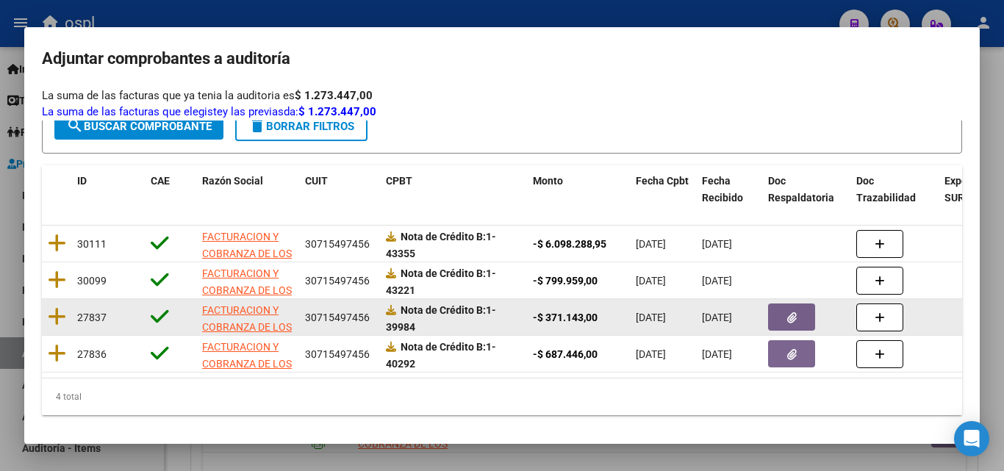
scroll to position [159, 0]
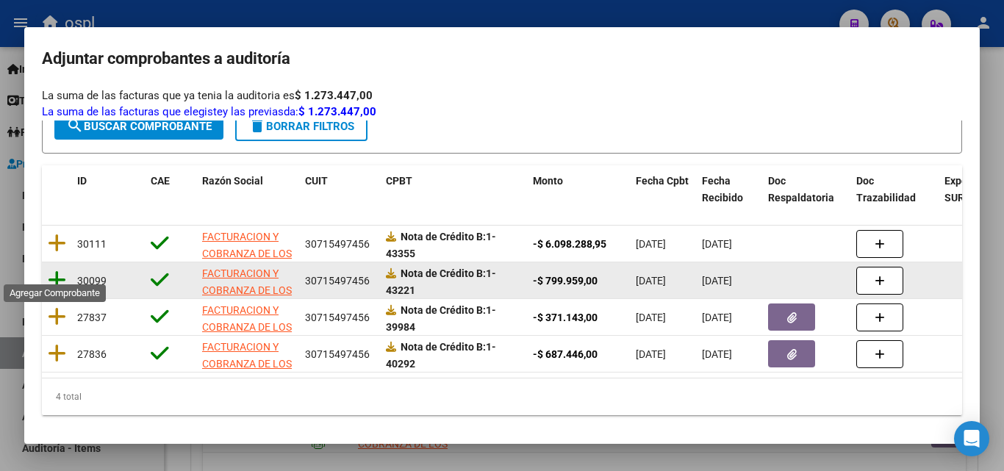
click at [55, 270] on icon at bounding box center [57, 280] width 18 height 21
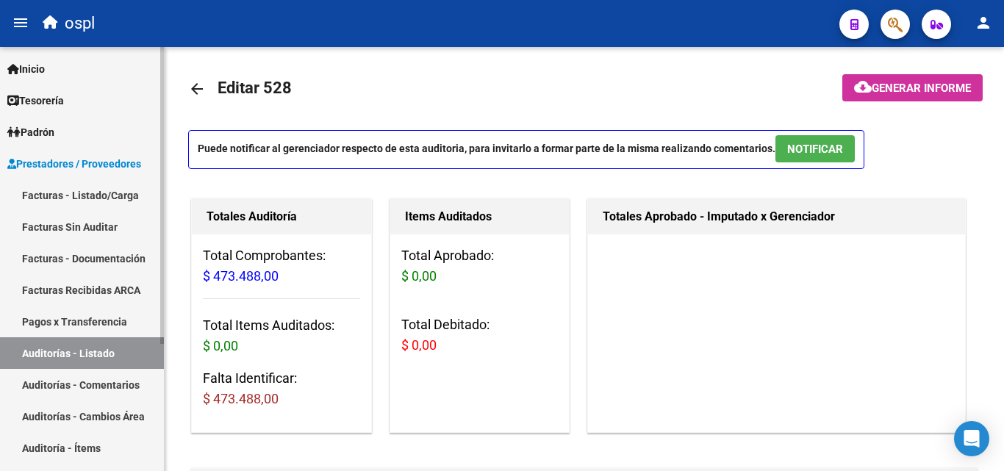
scroll to position [0, 0]
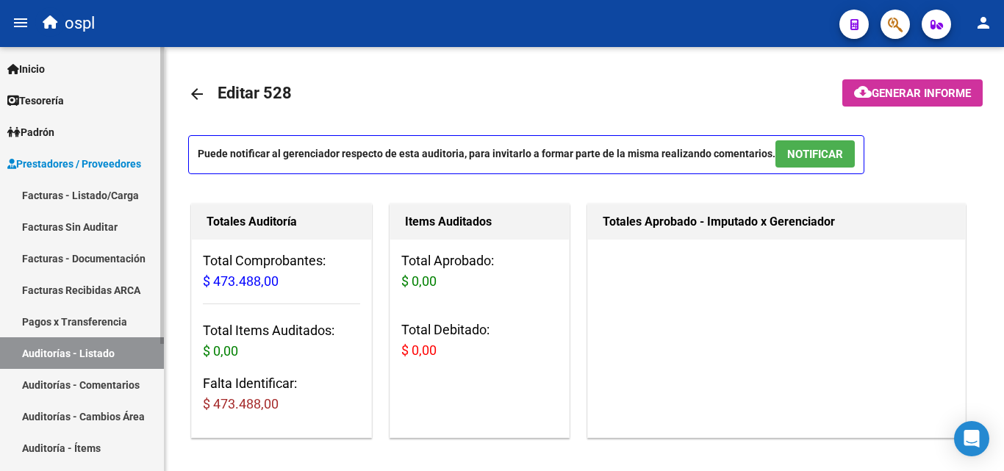
click at [60, 225] on link "Facturas Sin Auditar" at bounding box center [82, 227] width 164 height 32
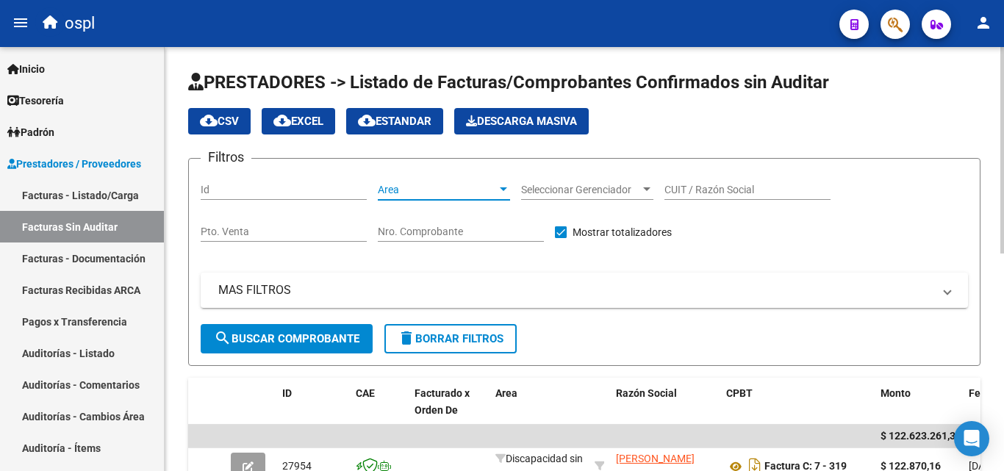
click at [477, 190] on span "Area" at bounding box center [437, 190] width 119 height 12
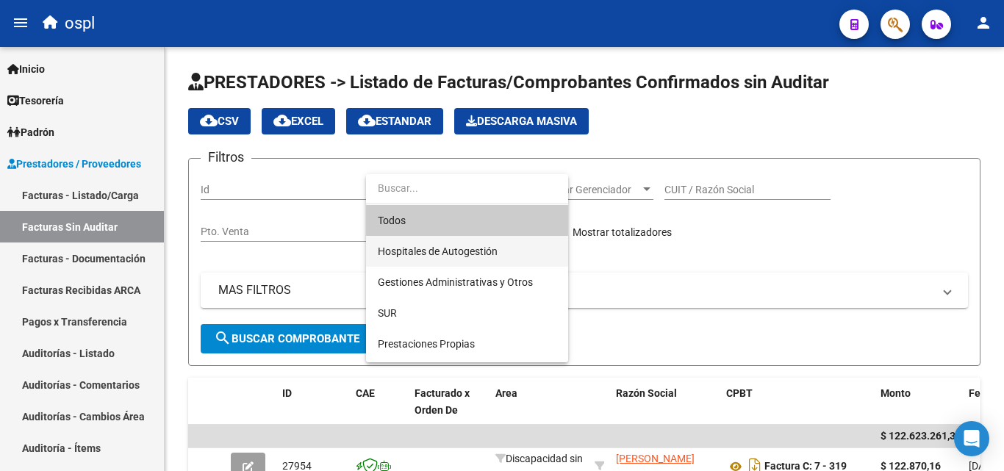
click at [476, 242] on span "Hospitales de Autogestión" at bounding box center [467, 251] width 179 height 31
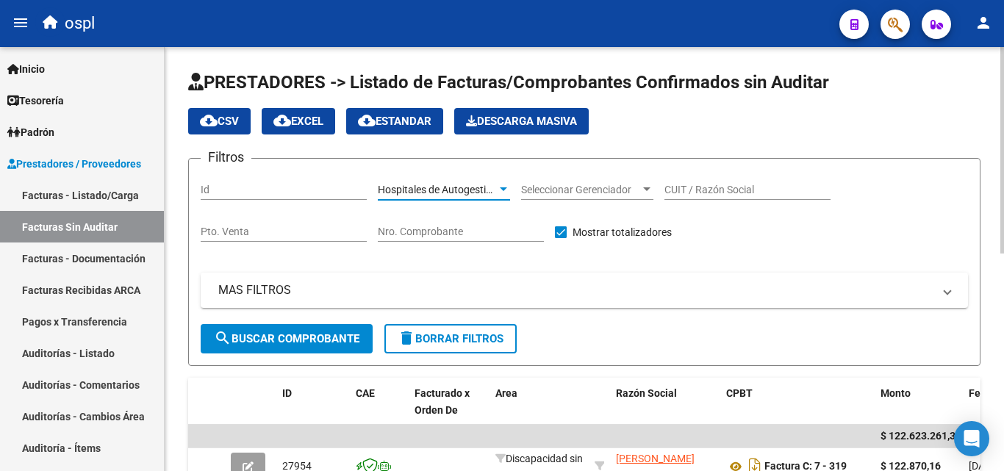
click at [321, 329] on button "search Buscar Comprobante" at bounding box center [287, 338] width 172 height 29
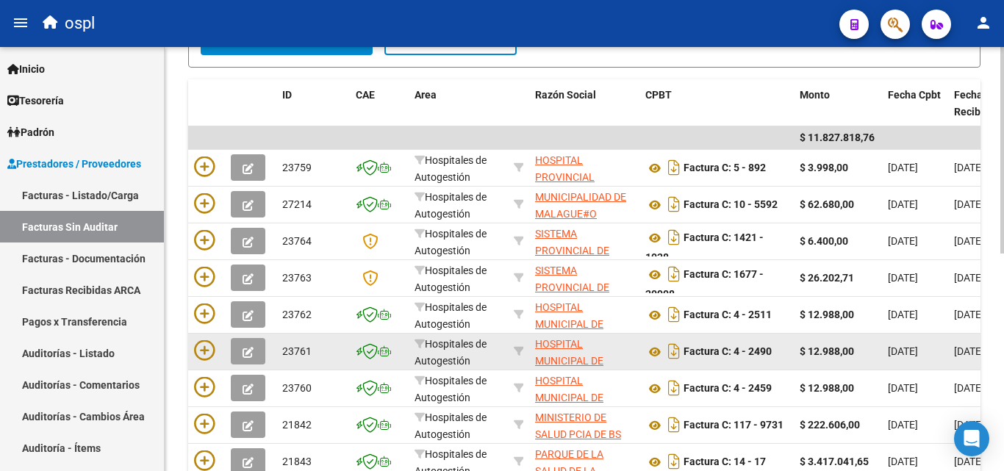
scroll to position [446, 0]
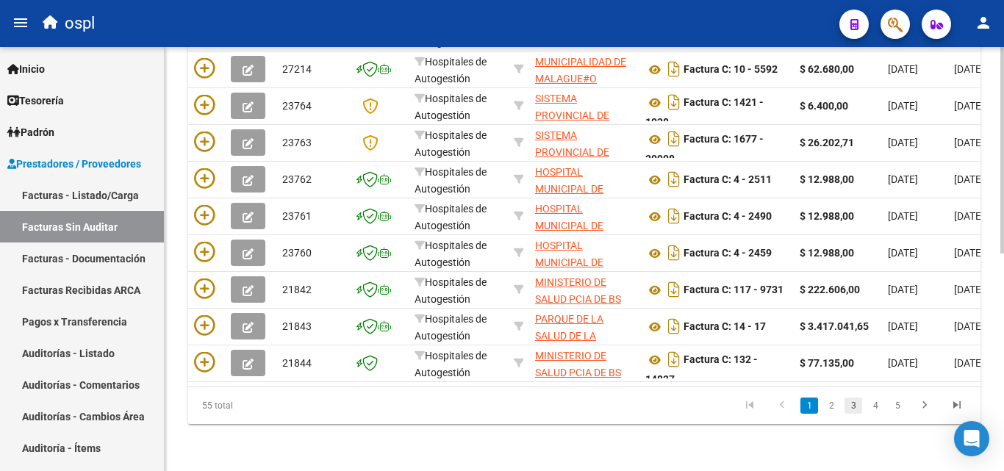
click at [849, 406] on link "3" at bounding box center [854, 406] width 18 height 16
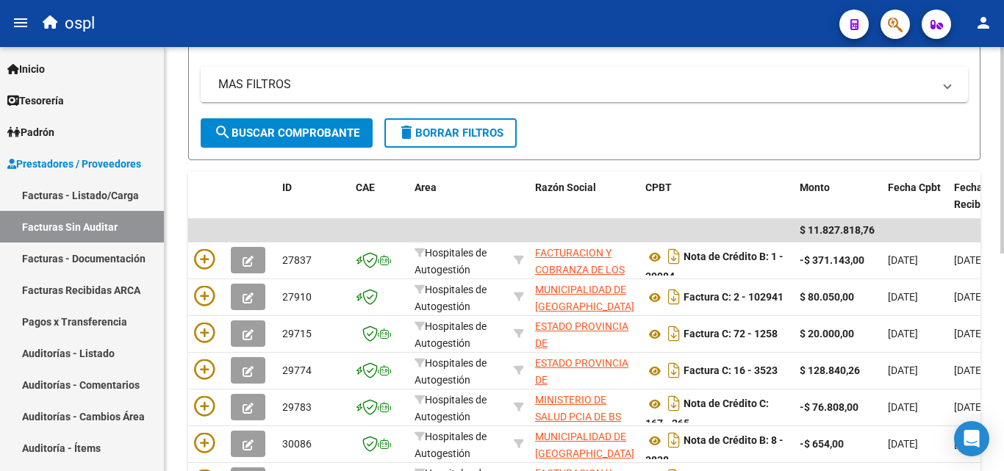
scroll to position [225, 0]
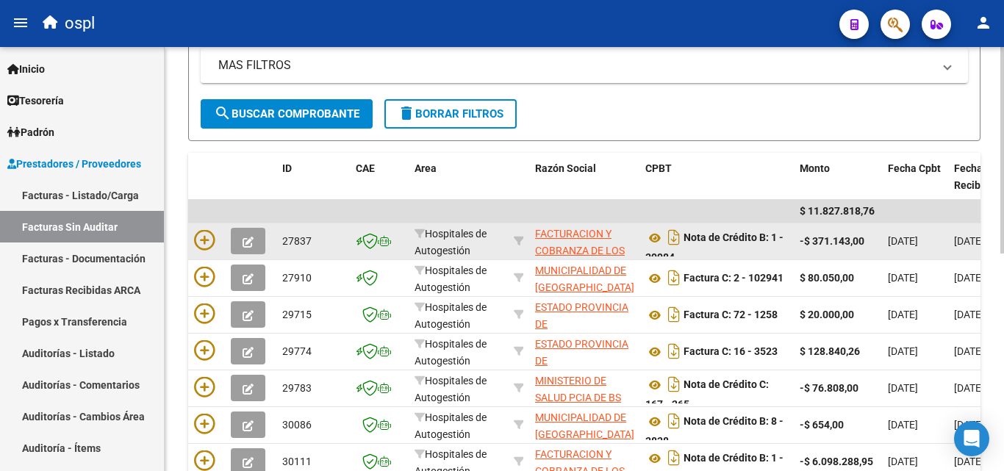
click at [645, 238] on datatable-body-cell "Nota de Crédito B: 1 - 39984" at bounding box center [717, 242] width 154 height 36
click at [654, 237] on icon at bounding box center [655, 238] width 19 height 18
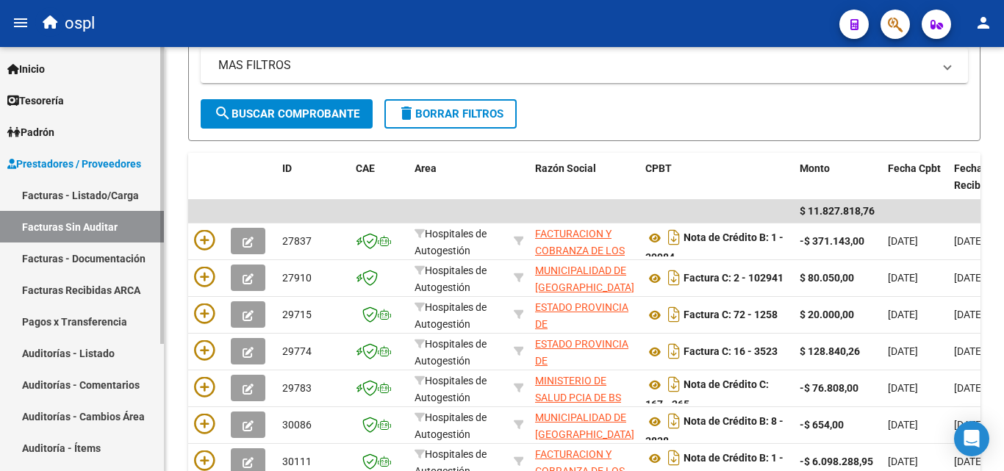
click at [101, 355] on link "Auditorías - Listado" at bounding box center [82, 353] width 164 height 32
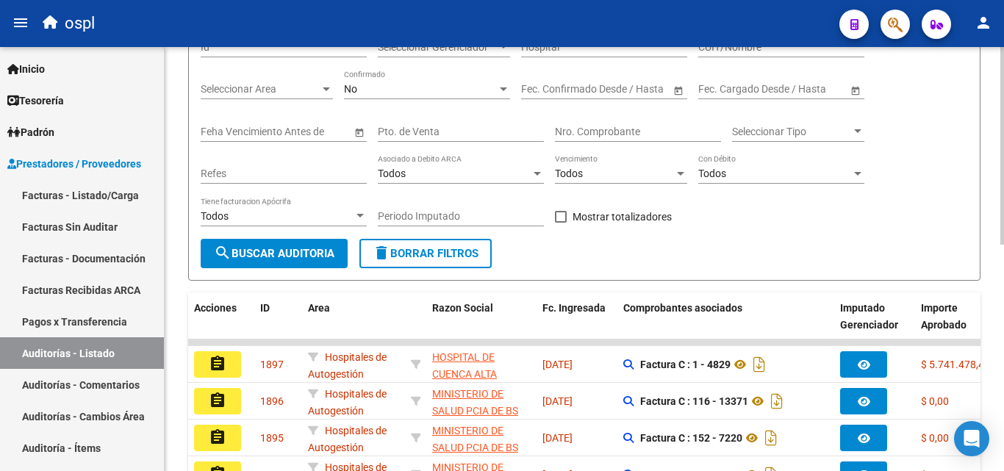
scroll to position [4, 0]
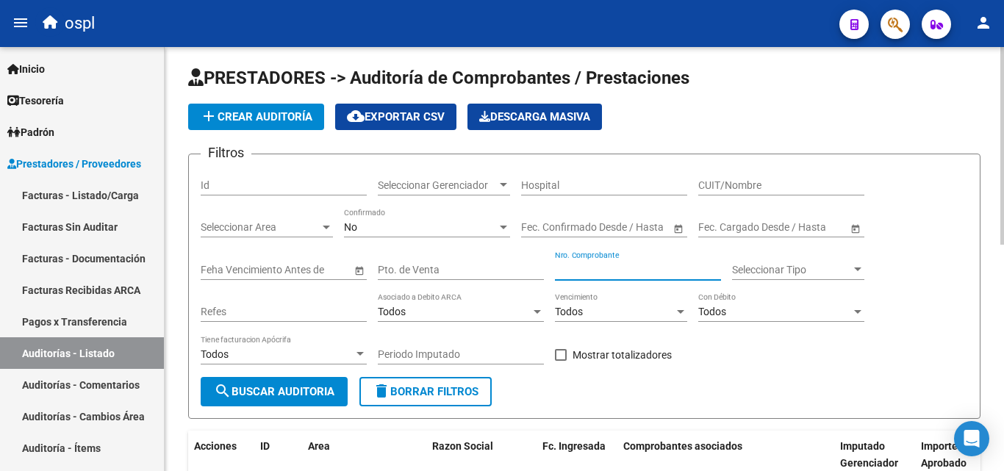
drag, startPoint x: 622, startPoint y: 263, endPoint x: 614, endPoint y: 263, distance: 8.1
click at [622, 265] on input "Nro. Comprobante" at bounding box center [638, 270] width 166 height 12
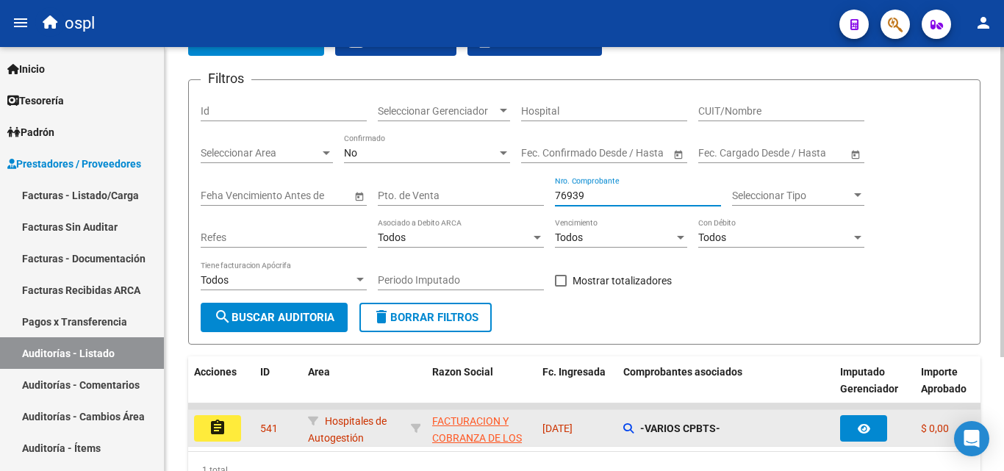
scroll to position [155, 0]
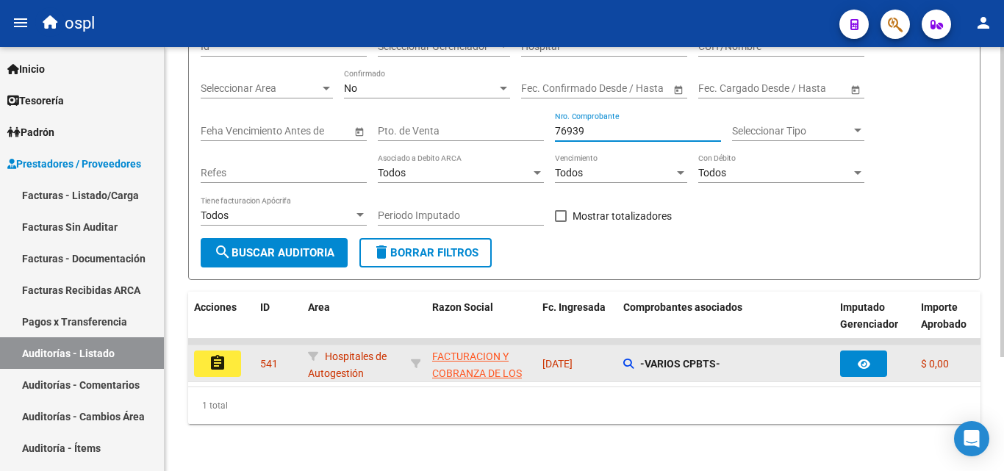
type input "76939"
click at [216, 354] on mat-icon "assignment" at bounding box center [218, 363] width 18 height 18
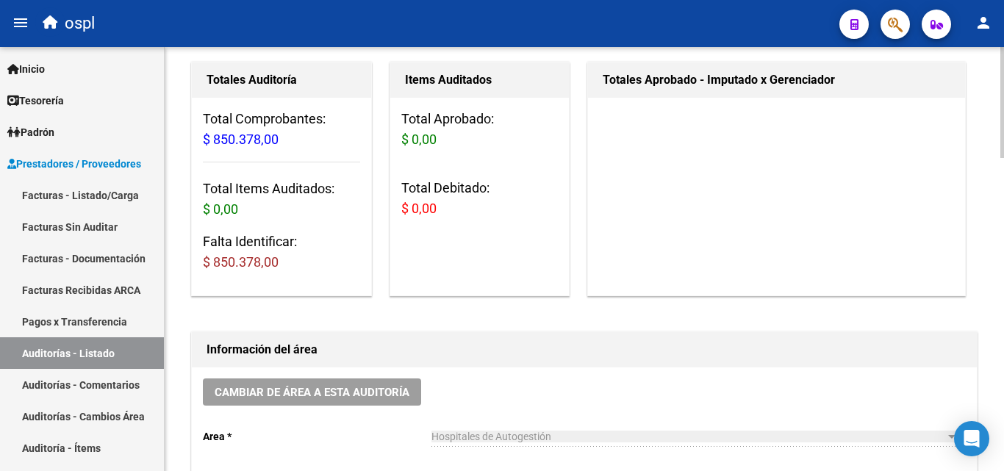
scroll to position [368, 0]
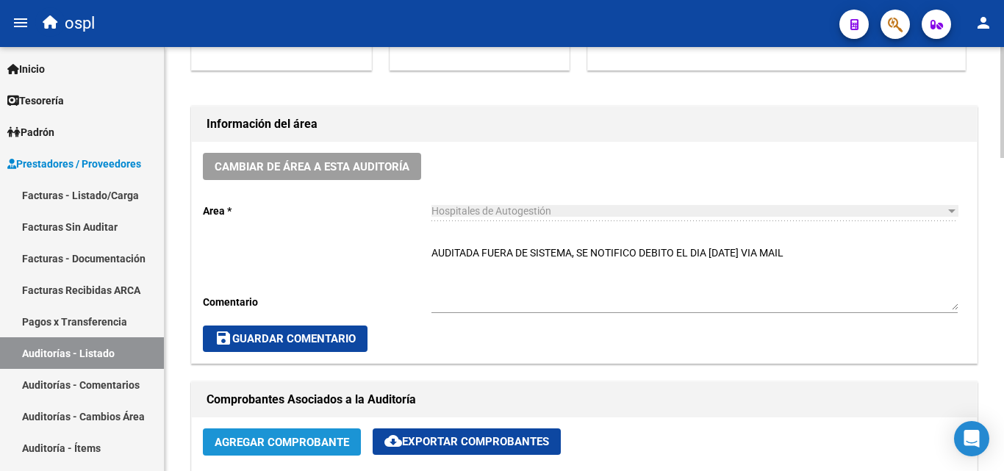
click at [274, 445] on span "Agregar Comprobante" at bounding box center [282, 442] width 135 height 13
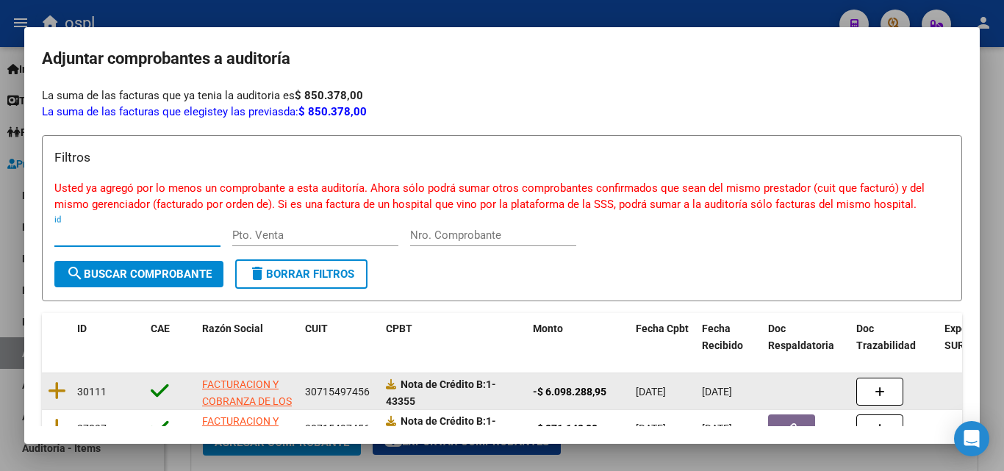
scroll to position [122, 0]
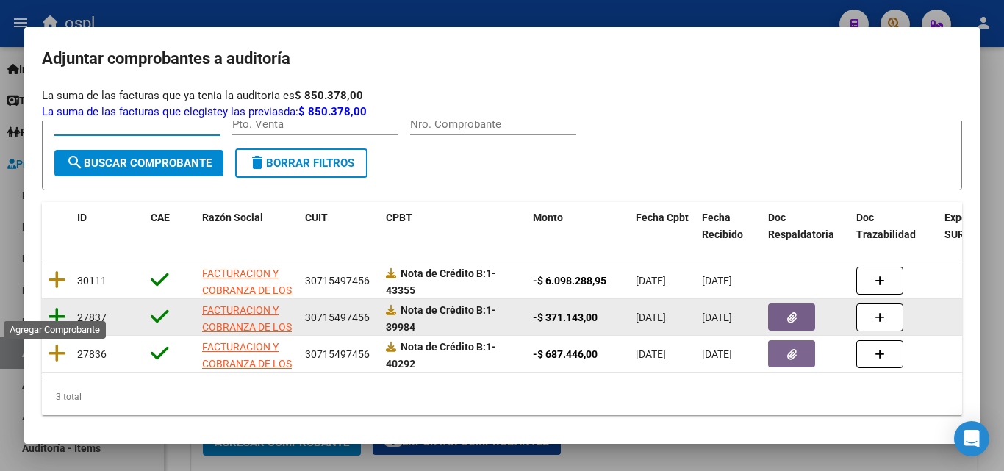
click at [61, 307] on icon at bounding box center [57, 317] width 18 height 21
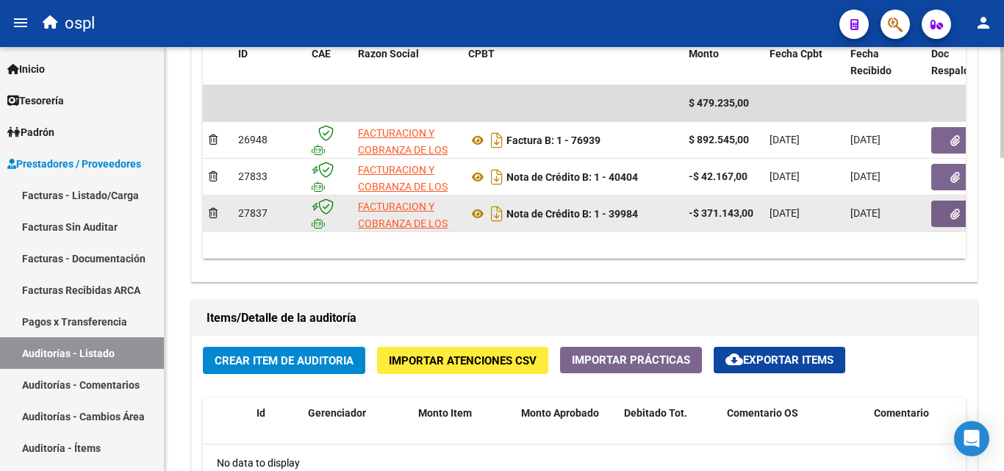
scroll to position [662, 0]
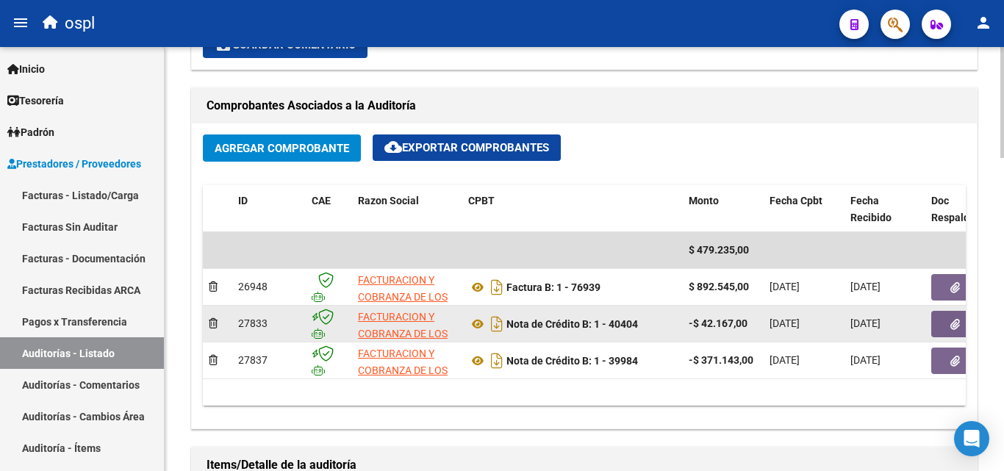
drag, startPoint x: 636, startPoint y: 318, endPoint x: 652, endPoint y: 319, distance: 16.2
click at [652, 319] on div "Nota de Crédito B: 1 - 40404" at bounding box center [572, 324] width 209 height 24
click at [643, 326] on div "Nota de Crédito B: 1 - 40404" at bounding box center [572, 324] width 209 height 24
drag, startPoint x: 639, startPoint y: 324, endPoint x: 649, endPoint y: 323, distance: 10.3
click at [649, 323] on div "Nota de Crédito B: 1 - 40404" at bounding box center [572, 324] width 209 height 24
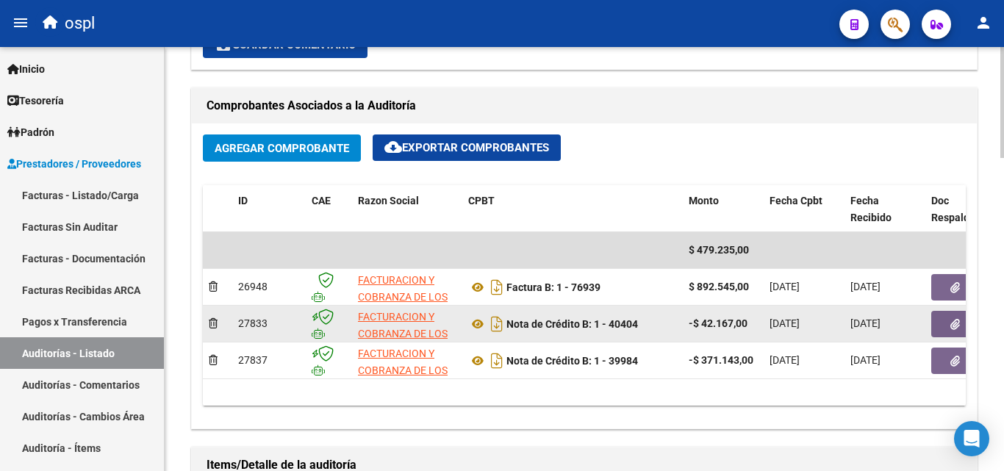
click at [649, 323] on div "Nota de Crédito B: 1 - 40404" at bounding box center [572, 324] width 209 height 24
drag, startPoint x: 621, startPoint y: 331, endPoint x: 635, endPoint y: 331, distance: 14.0
click at [635, 330] on strong "Nota de Crédito B: 1 - 40404" at bounding box center [573, 324] width 132 height 12
click at [617, 329] on strong "Nota de Crédito B: 1 - 40404" at bounding box center [573, 324] width 132 height 12
drag, startPoint x: 620, startPoint y: 329, endPoint x: 632, endPoint y: 327, distance: 11.9
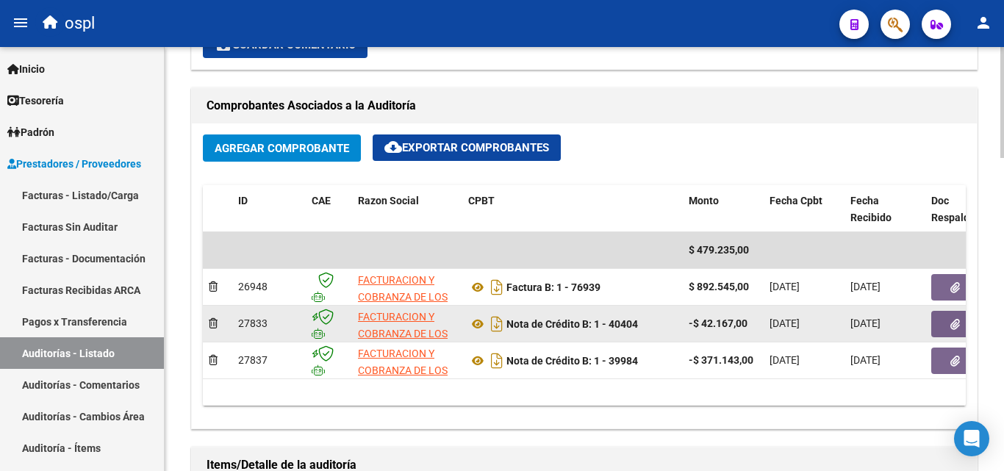
click at [631, 327] on strong "Nota de Crédito B: 1 - 40404" at bounding box center [573, 324] width 132 height 12
click at [634, 327] on strong "Nota de Crédito B: 1 - 40404" at bounding box center [573, 324] width 132 height 12
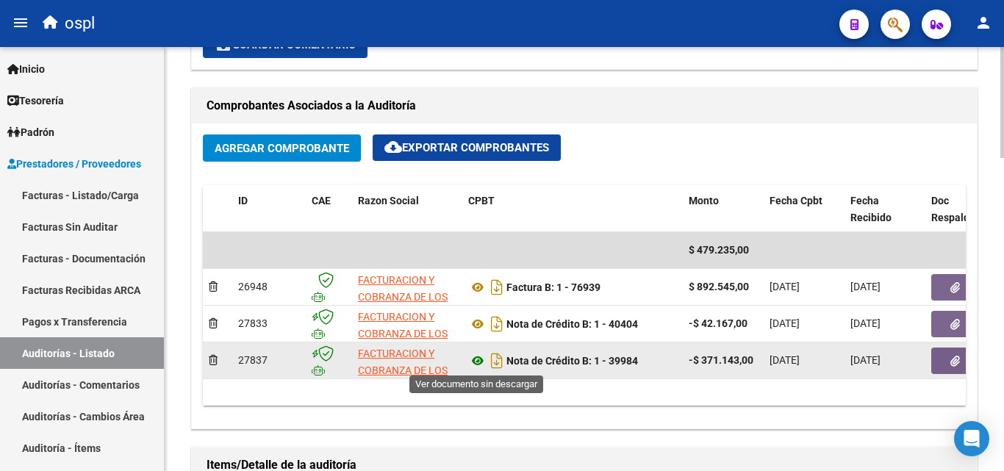
click at [482, 360] on icon at bounding box center [477, 361] width 19 height 18
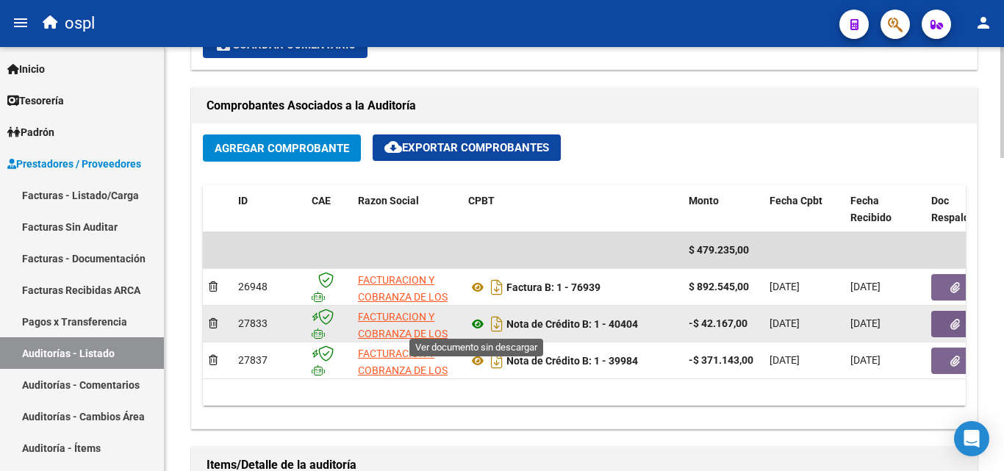
click at [480, 323] on icon at bounding box center [477, 324] width 19 height 18
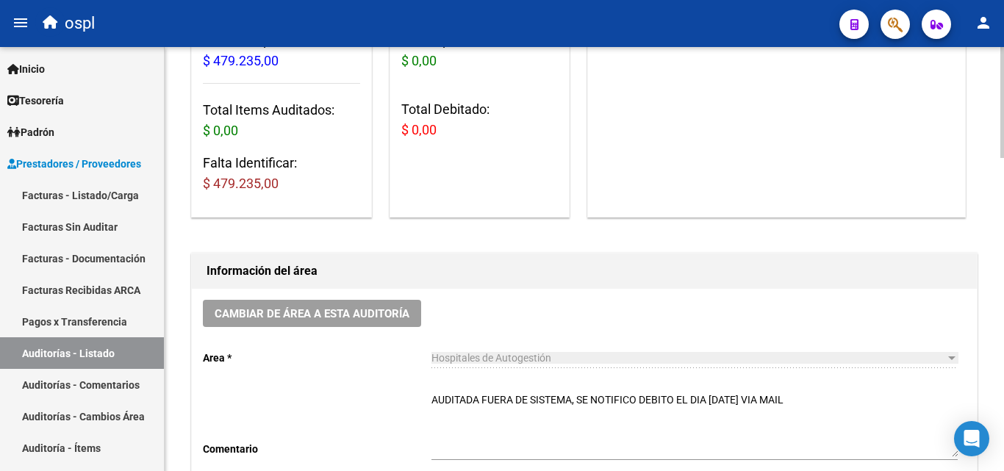
scroll to position [0, 0]
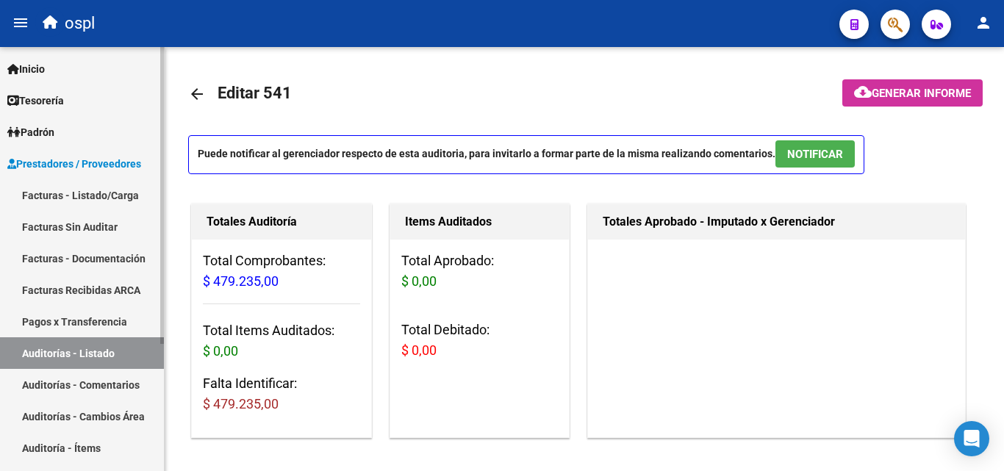
click at [65, 224] on link "Facturas Sin Auditar" at bounding box center [82, 227] width 164 height 32
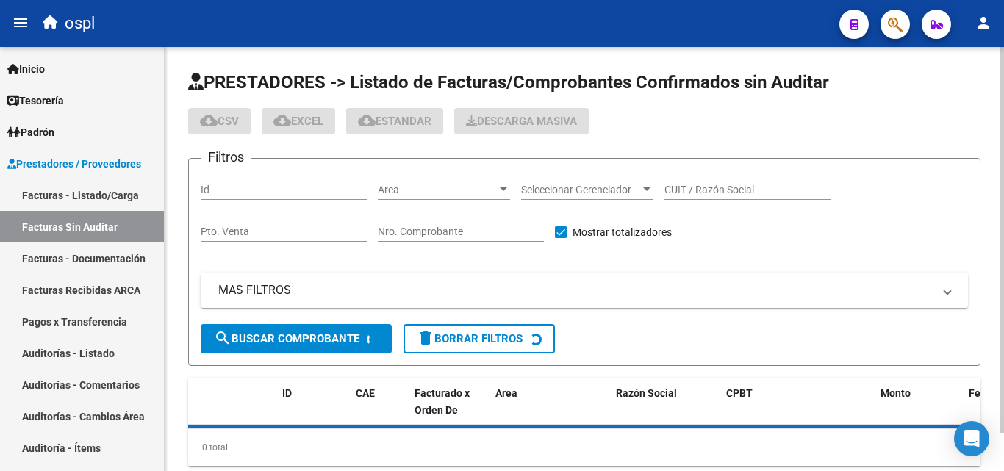
click at [446, 186] on span "Area" at bounding box center [437, 190] width 119 height 12
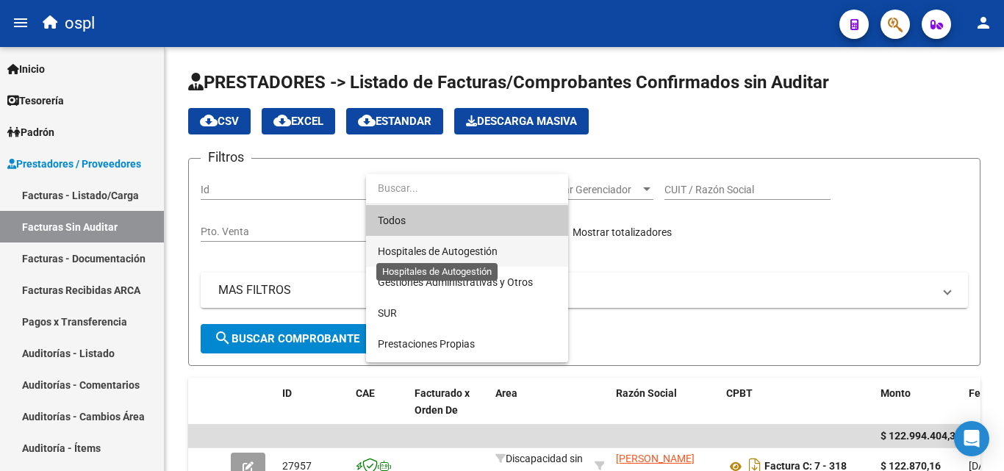
click at [421, 249] on span "Hospitales de Autogestión" at bounding box center [438, 252] width 120 height 12
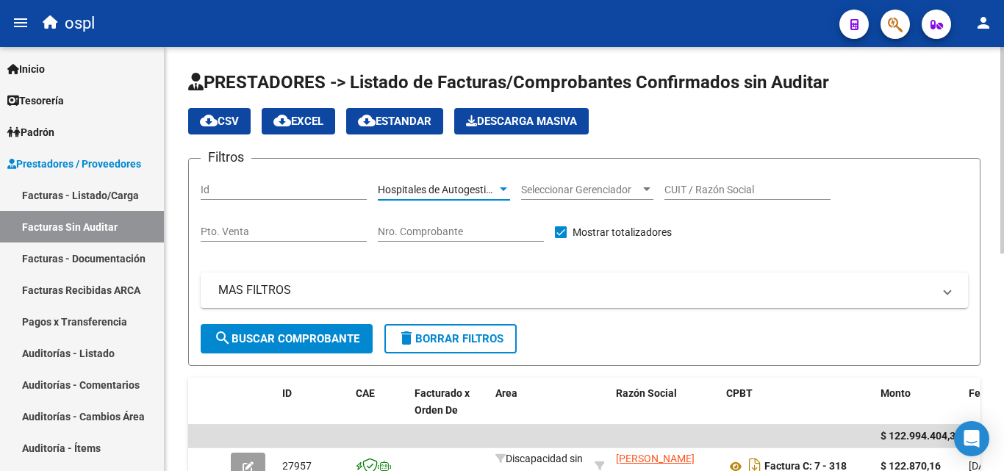
click at [323, 337] on span "search Buscar Comprobante" at bounding box center [287, 338] width 146 height 13
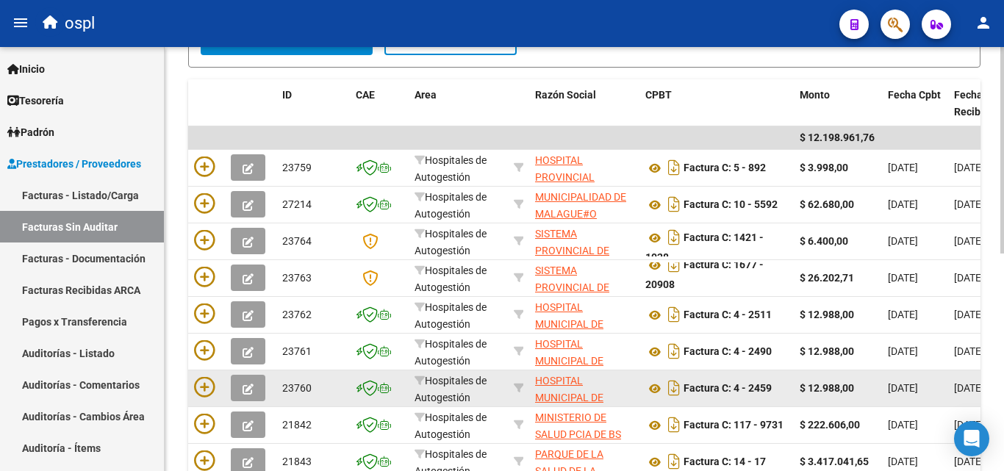
scroll to position [446, 0]
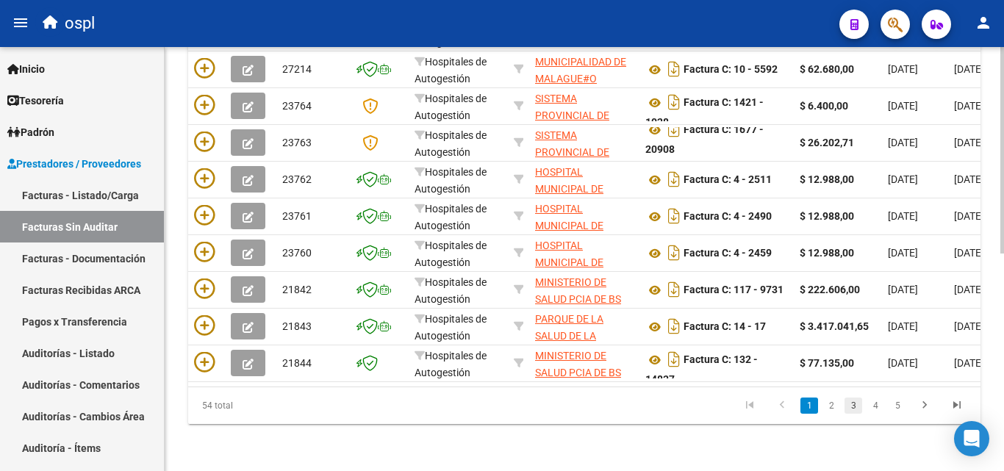
click at [857, 407] on link "3" at bounding box center [854, 406] width 18 height 16
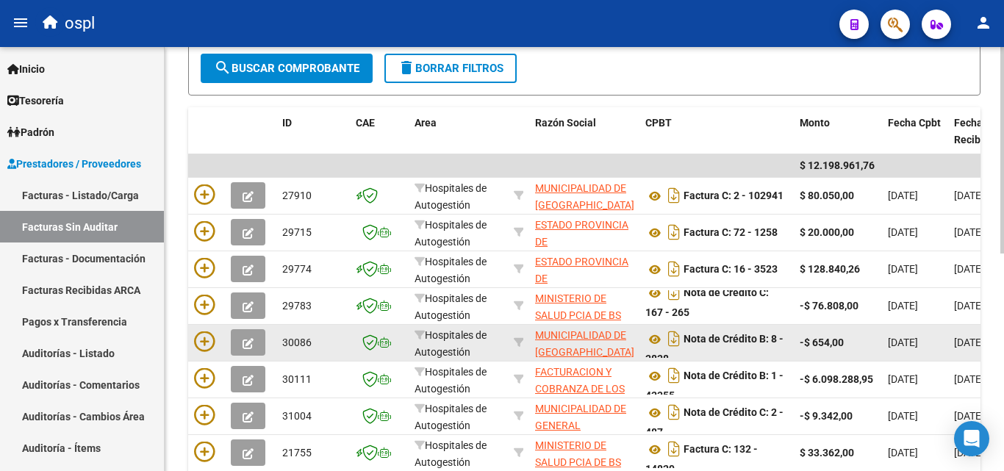
scroll to position [298, 0]
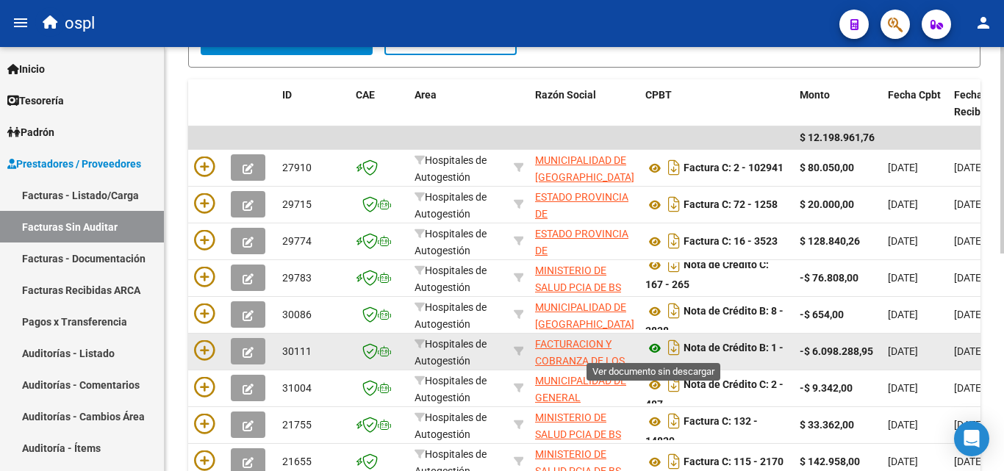
click at [655, 345] on icon at bounding box center [655, 349] width 19 height 18
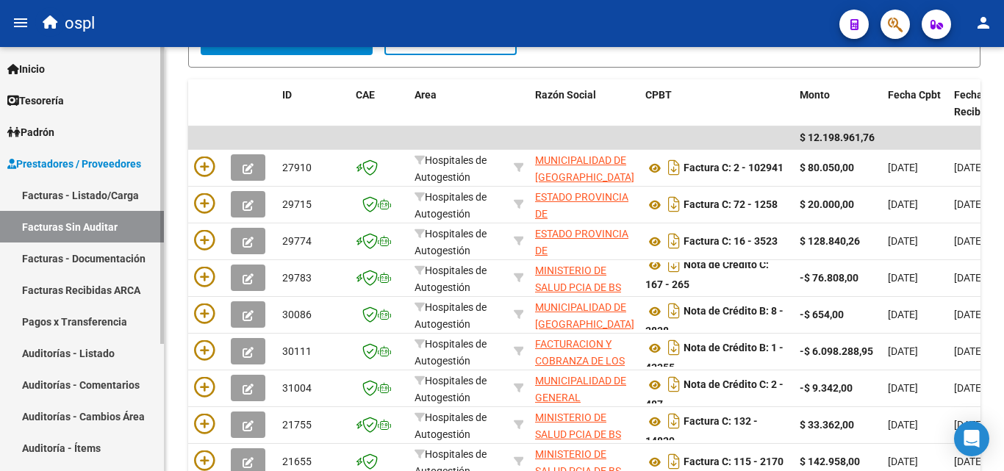
click at [100, 351] on link "Auditorías - Listado" at bounding box center [82, 353] width 164 height 32
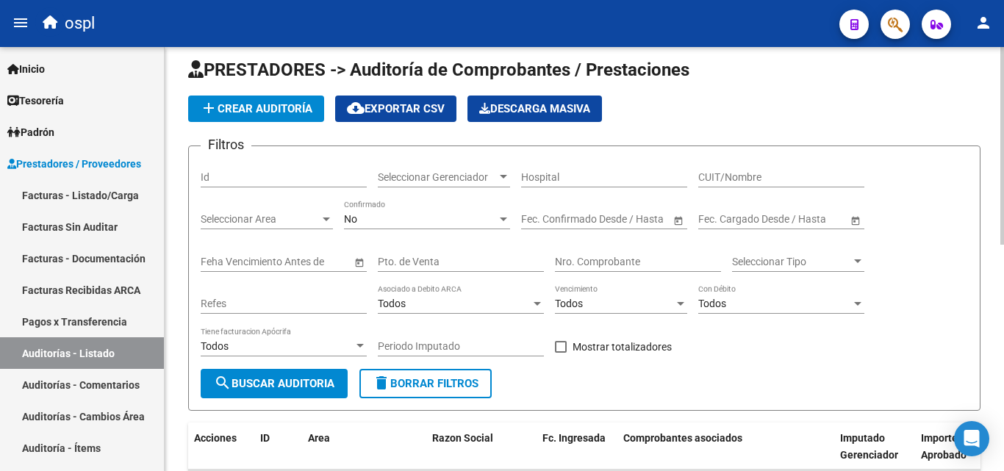
scroll to position [4, 0]
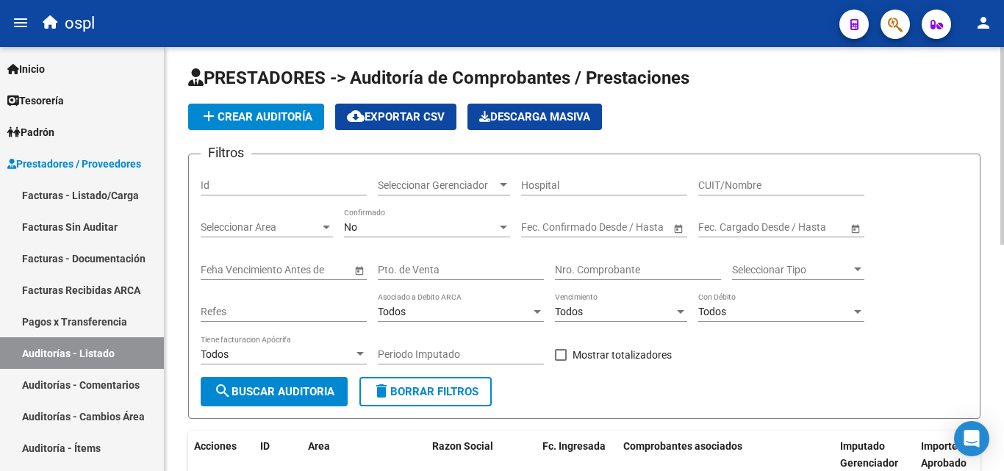
click at [616, 276] on div "Nro. Comprobante" at bounding box center [638, 265] width 166 height 29
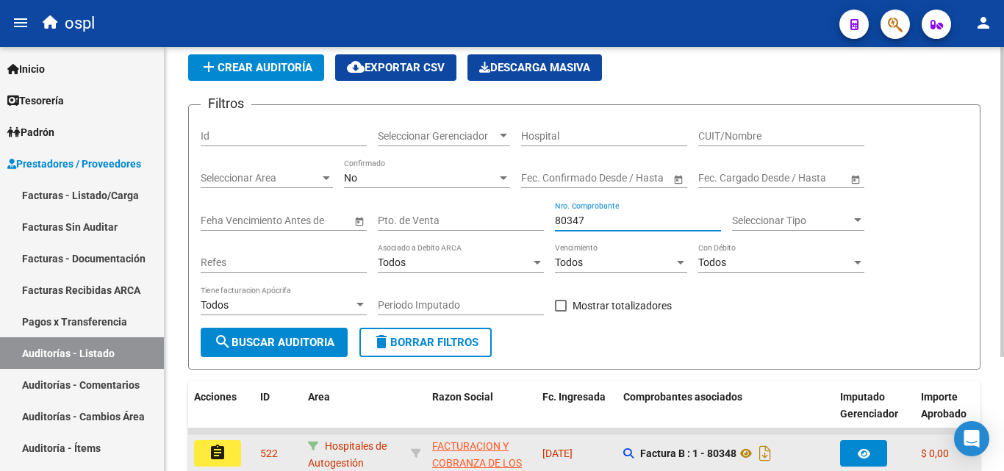
scroll to position [155, 0]
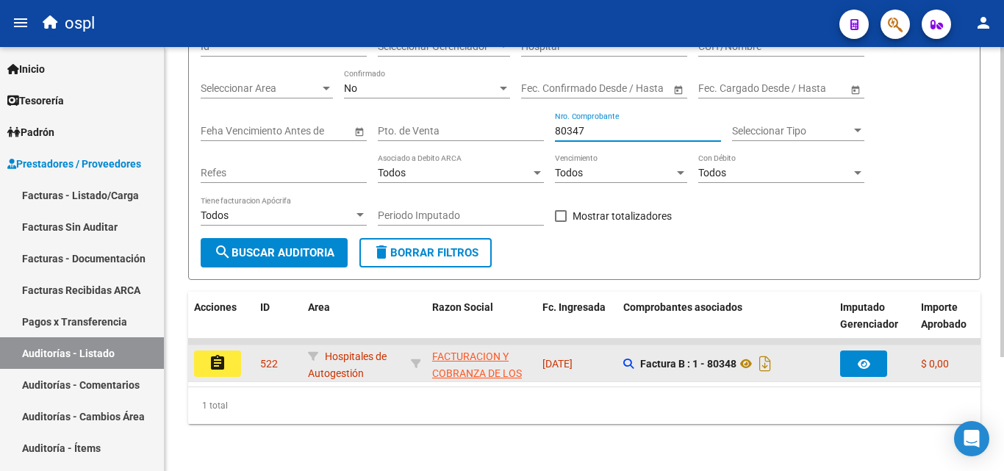
type input "80347"
click at [215, 354] on mat-icon "assignment" at bounding box center [218, 363] width 18 height 18
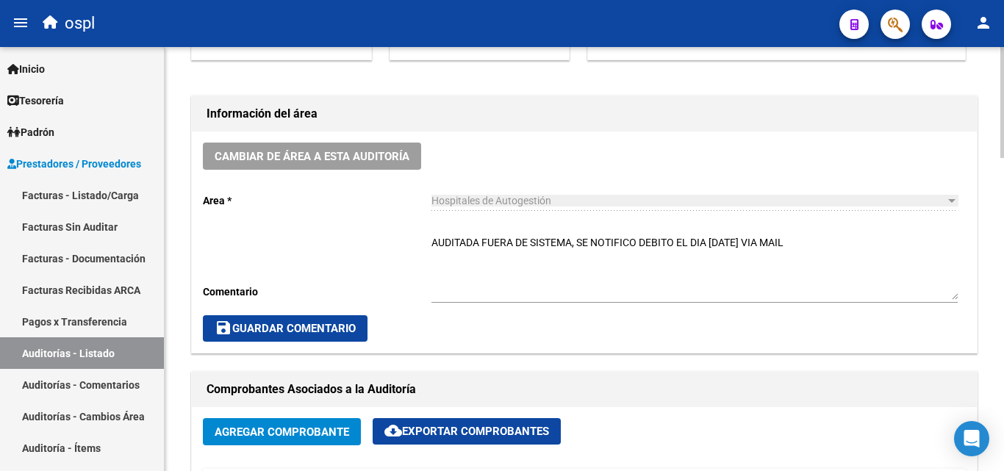
scroll to position [515, 0]
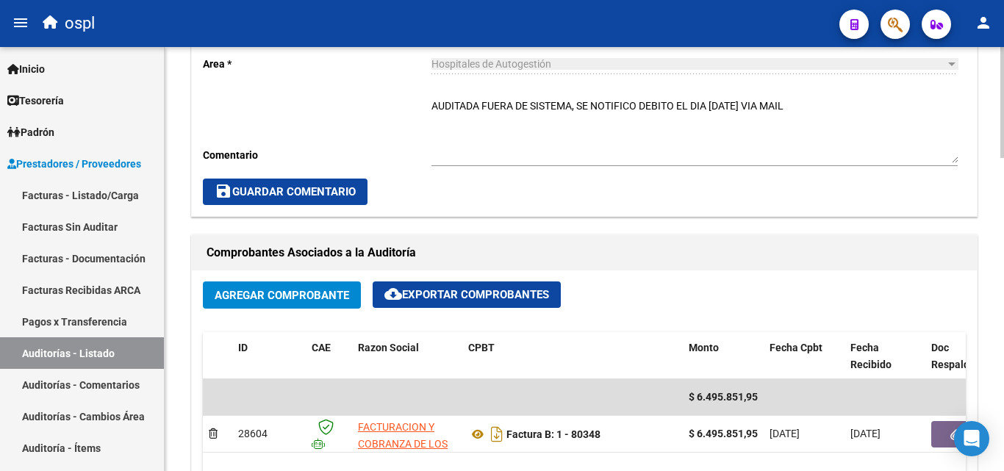
click at [294, 295] on span "Agregar Comprobante" at bounding box center [282, 295] width 135 height 13
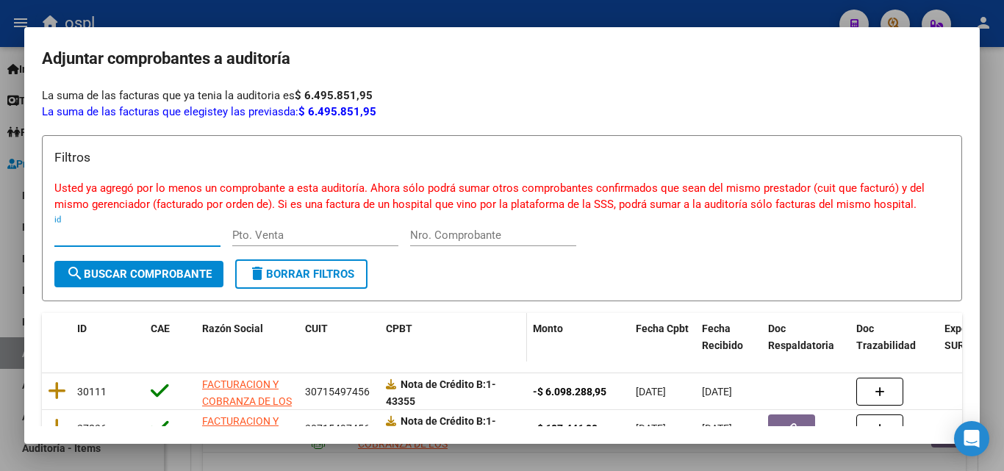
scroll to position [85, 0]
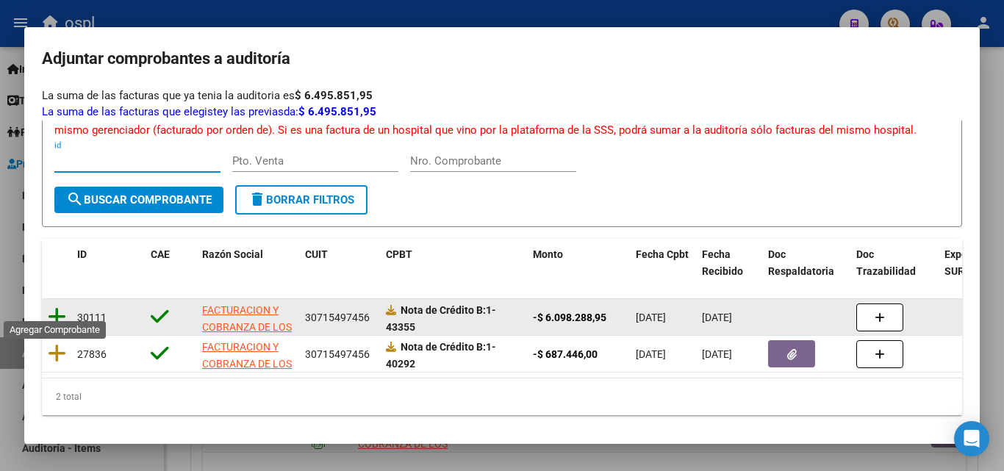
click at [54, 307] on icon at bounding box center [57, 317] width 18 height 21
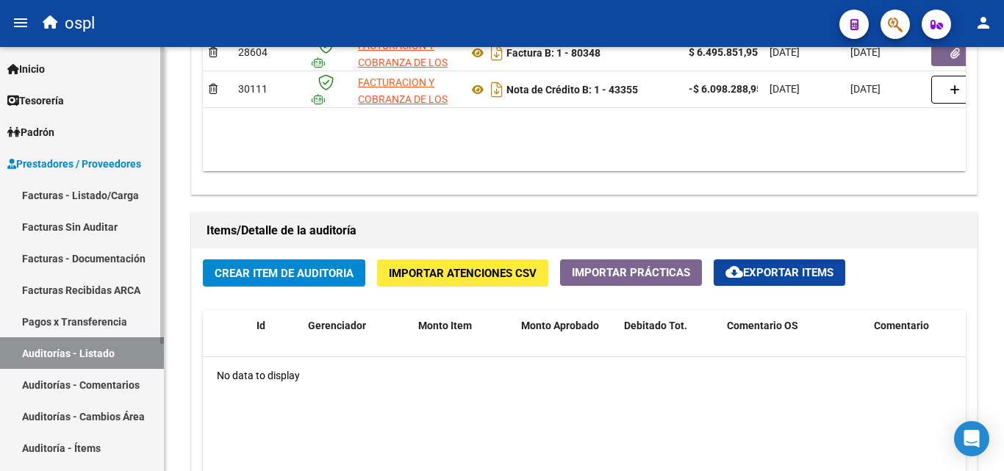
scroll to position [662, 0]
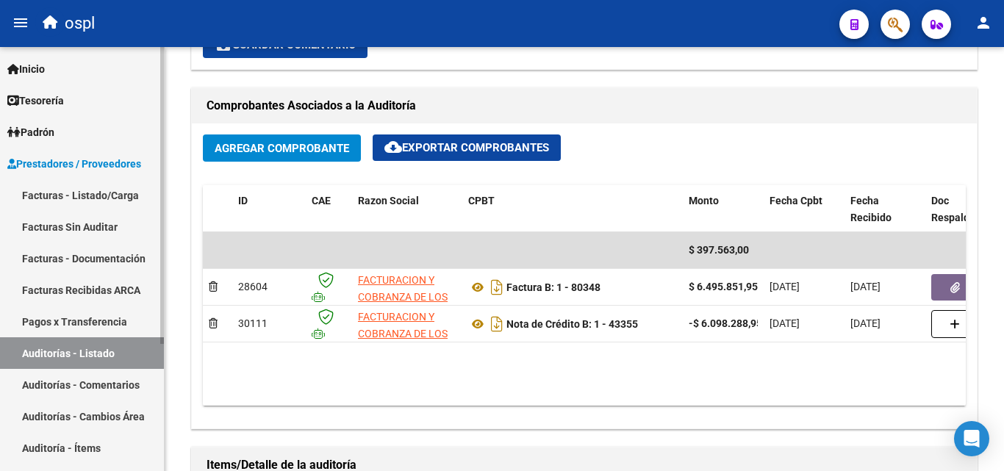
click at [80, 224] on link "Facturas Sin Auditar" at bounding box center [82, 227] width 164 height 32
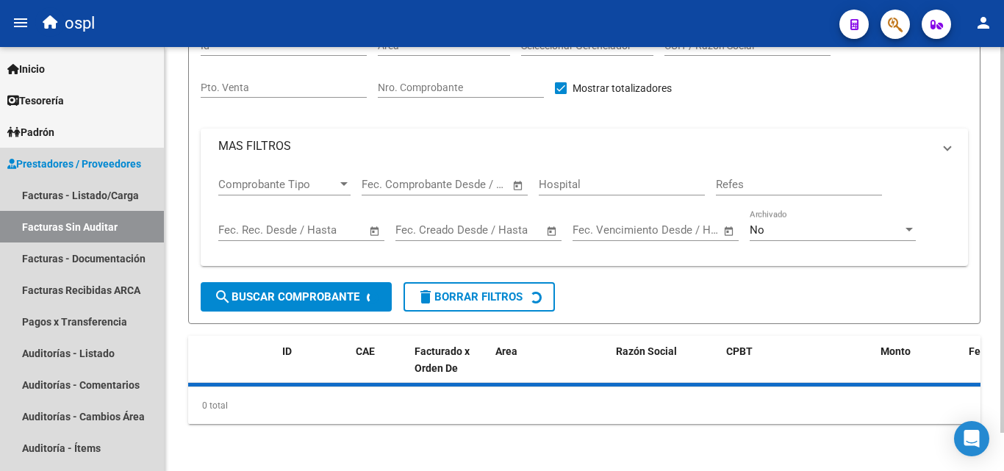
scroll to position [42, 0]
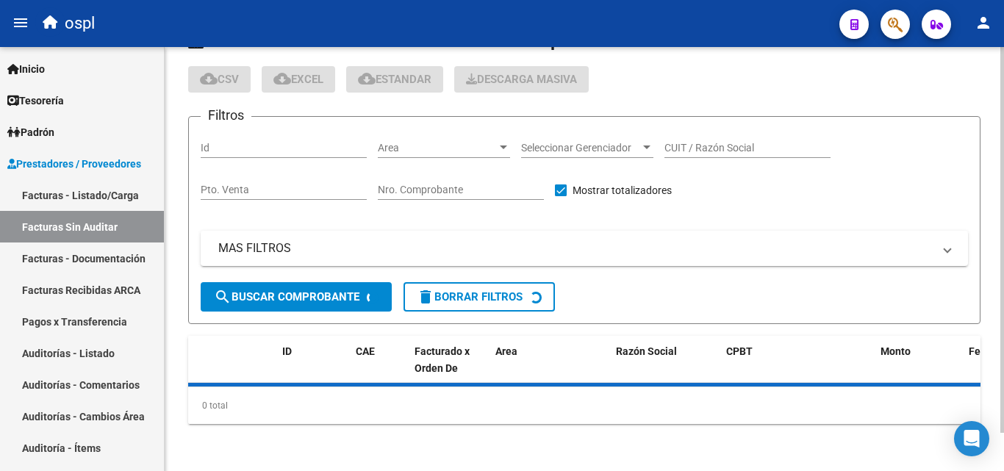
click at [470, 147] on span "Area" at bounding box center [437, 148] width 119 height 12
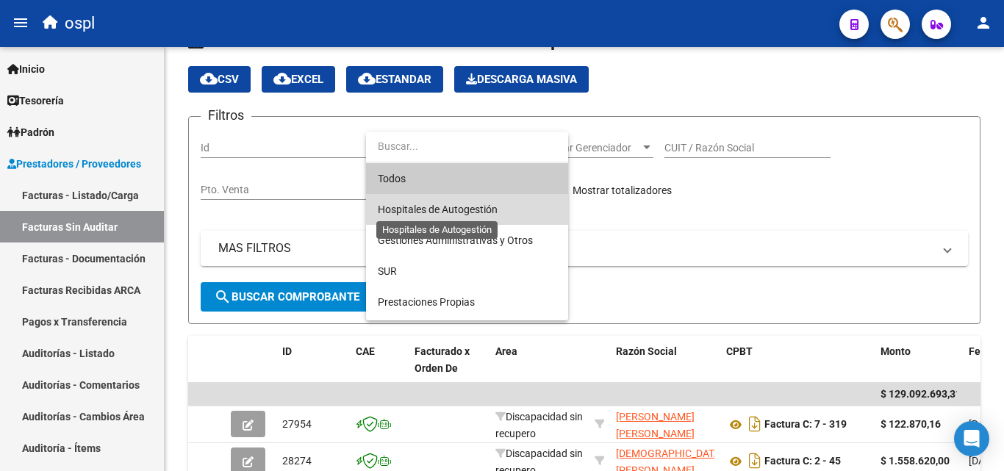
click at [468, 206] on span "Hospitales de Autogestión" at bounding box center [438, 210] width 120 height 12
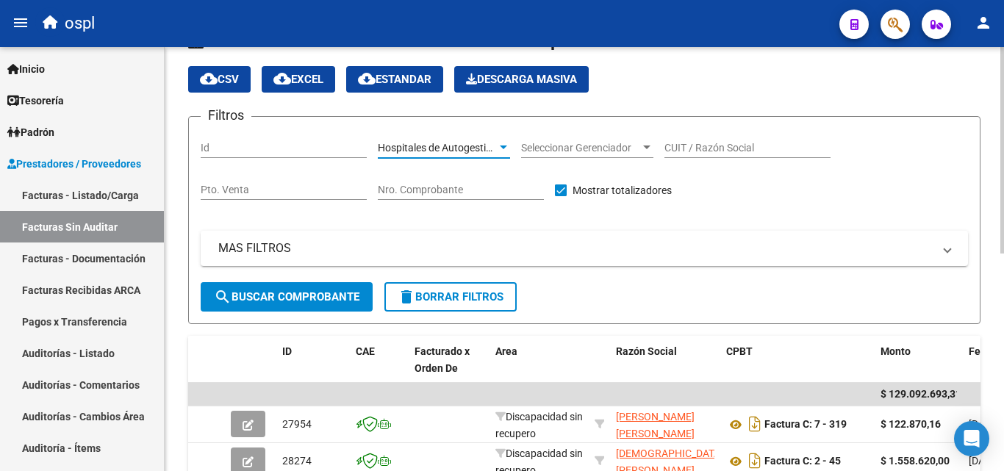
click at [324, 294] on span "search Buscar Comprobante" at bounding box center [287, 296] width 146 height 13
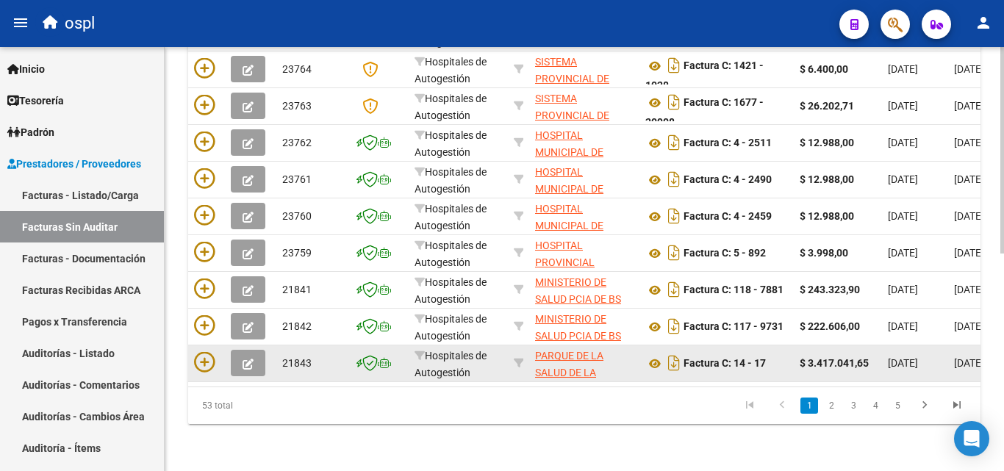
scroll to position [446, 0]
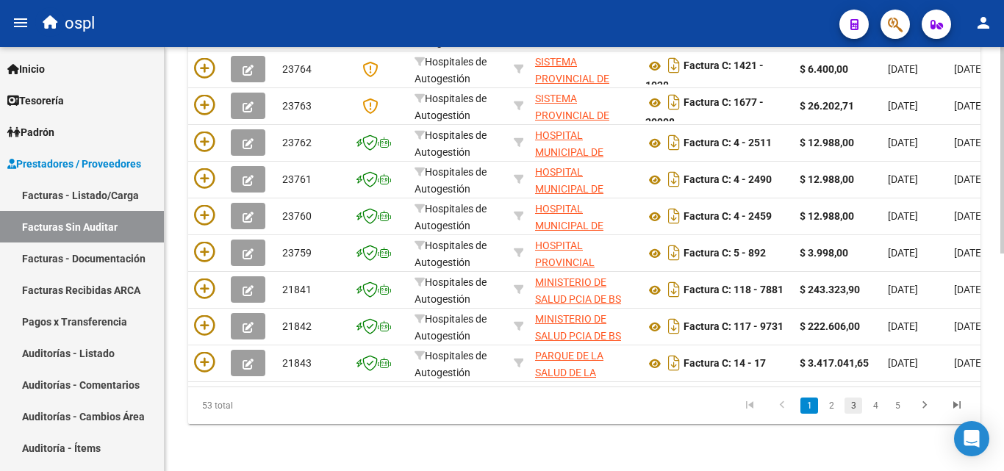
click at [857, 408] on link "3" at bounding box center [854, 406] width 18 height 16
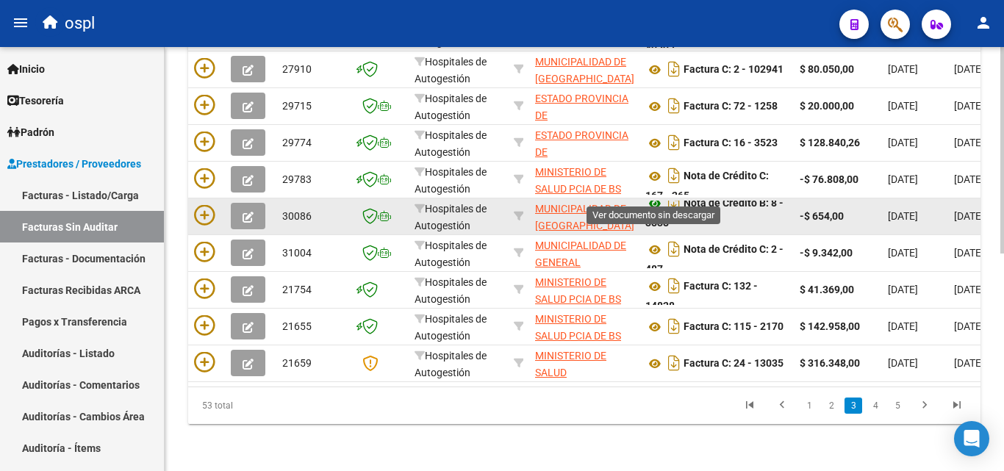
click at [654, 195] on icon at bounding box center [655, 204] width 19 height 18
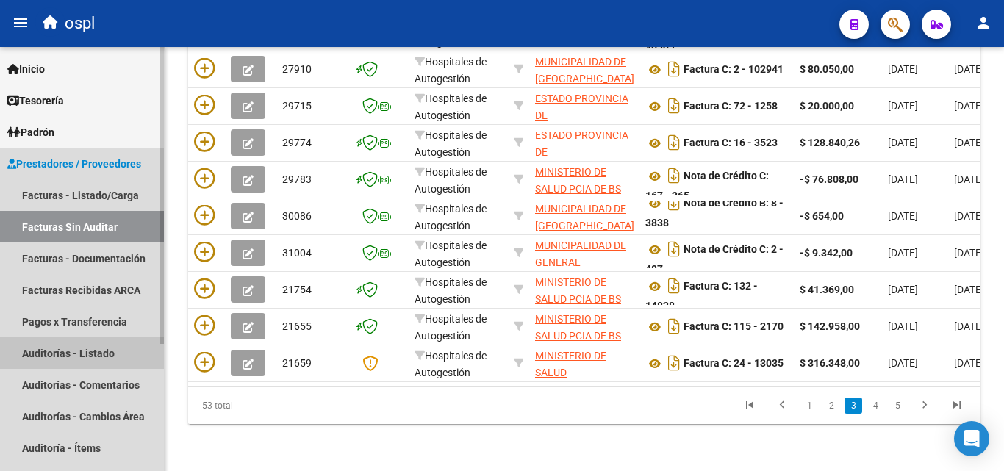
click at [112, 345] on link "Auditorías - Listado" at bounding box center [82, 353] width 164 height 32
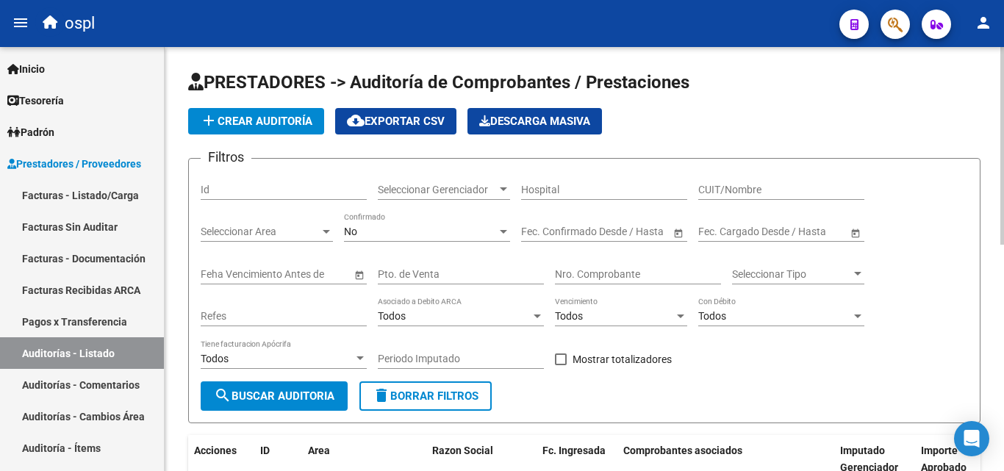
click at [596, 276] on input "Nro. Comprobante" at bounding box center [638, 274] width 166 height 12
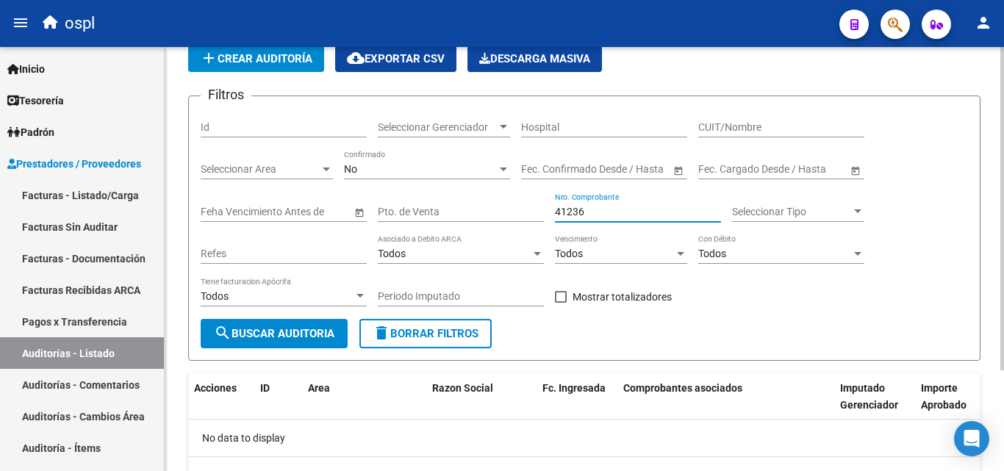
scroll to position [132, 0]
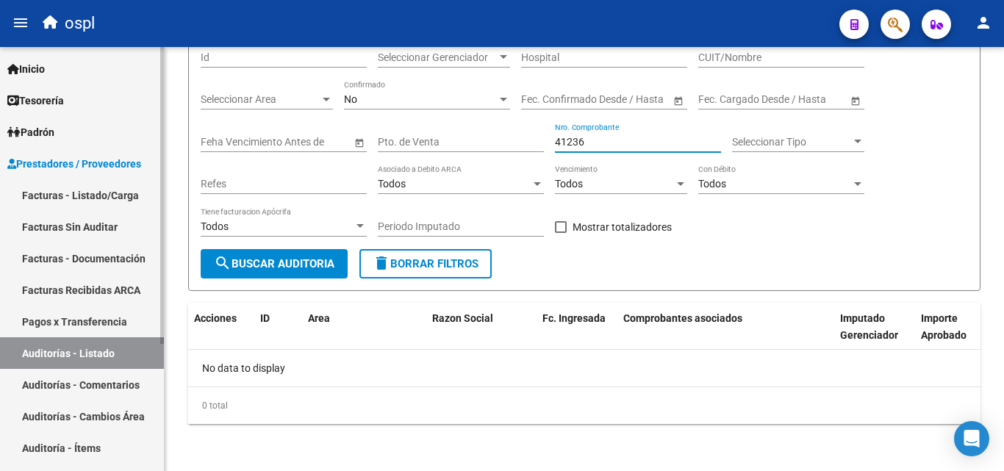
type input "41236"
click at [112, 197] on link "Facturas - Listado/Carga" at bounding box center [82, 195] width 164 height 32
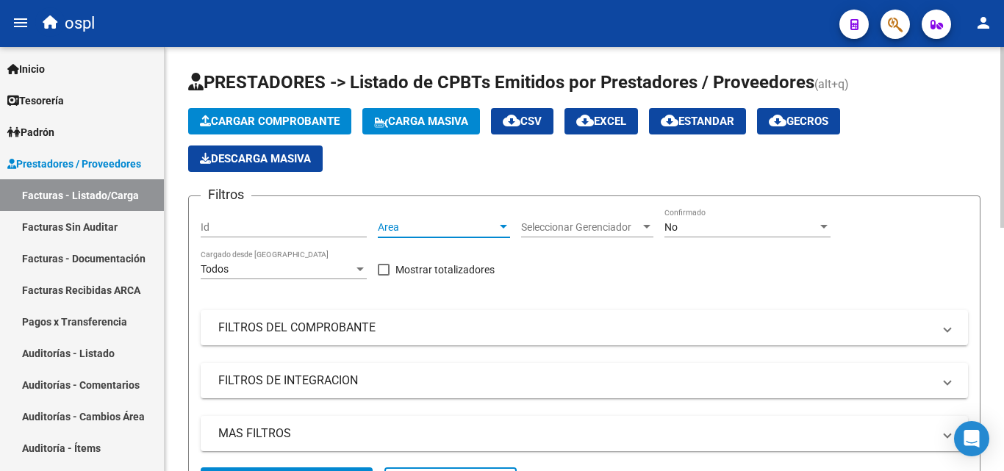
click at [393, 226] on span "Area" at bounding box center [437, 227] width 119 height 12
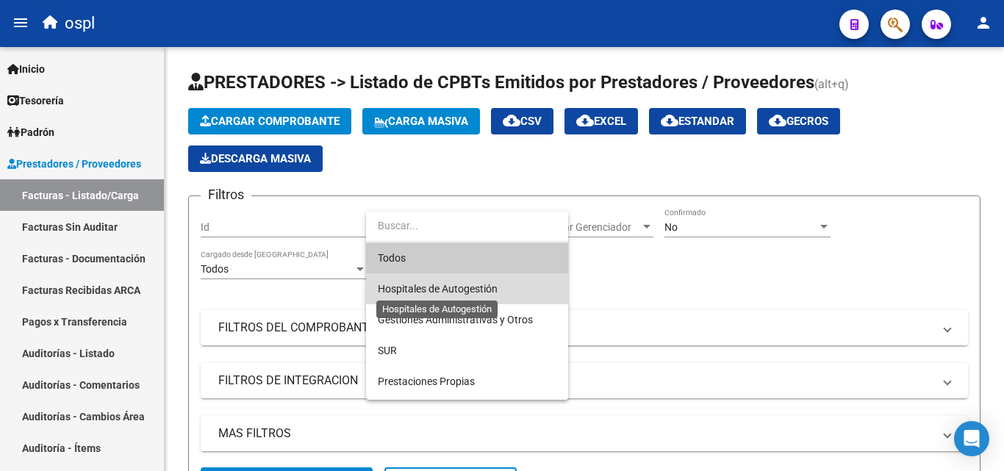
drag, startPoint x: 429, startPoint y: 287, endPoint x: 396, endPoint y: 300, distance: 36.3
click at [430, 287] on span "Hospitales de Autogestión" at bounding box center [438, 289] width 120 height 12
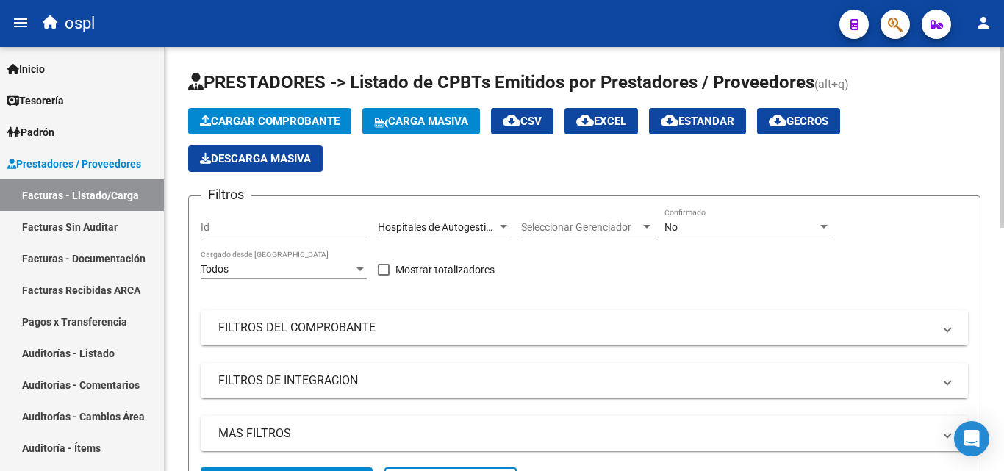
click at [271, 314] on mat-expansion-panel-header "FILTROS DEL COMPROBANTE" at bounding box center [585, 327] width 768 height 35
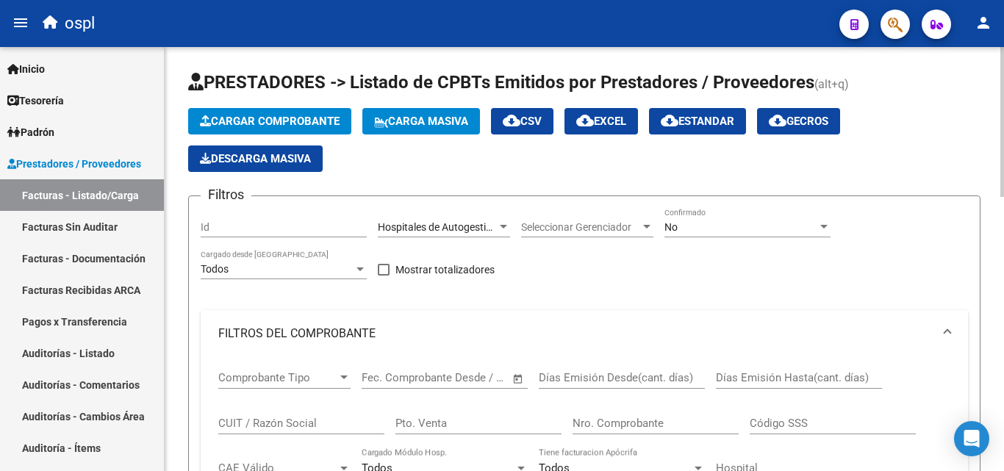
click at [624, 426] on input "Nro. Comprobante" at bounding box center [656, 423] width 166 height 13
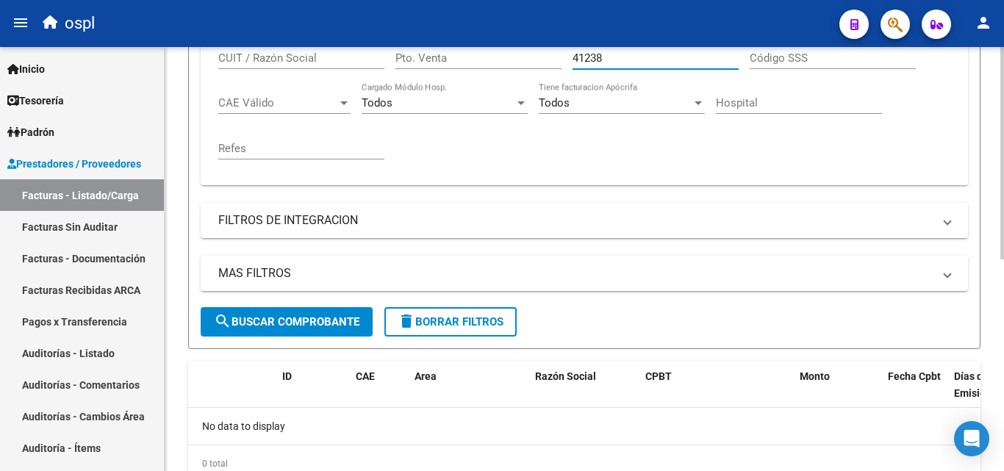
scroll to position [423, 0]
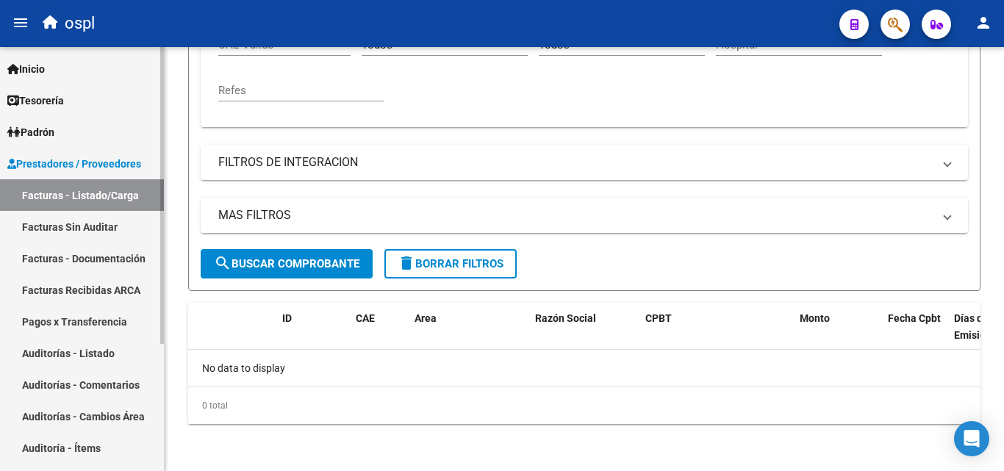
type input "41238"
drag, startPoint x: 32, startPoint y: 222, endPoint x: 136, endPoint y: 218, distance: 104.5
click at [32, 222] on link "Facturas Sin Auditar" at bounding box center [82, 227] width 164 height 32
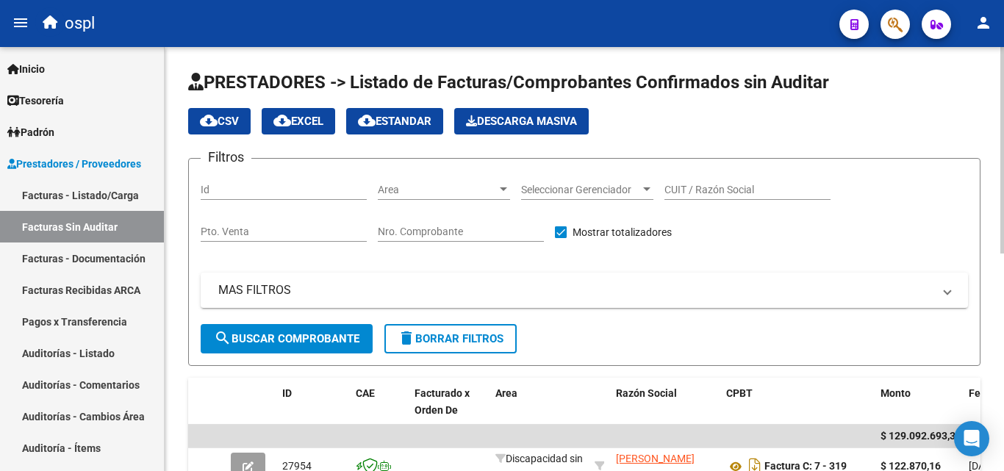
click at [431, 237] on input "Nro. Comprobante" at bounding box center [461, 232] width 166 height 12
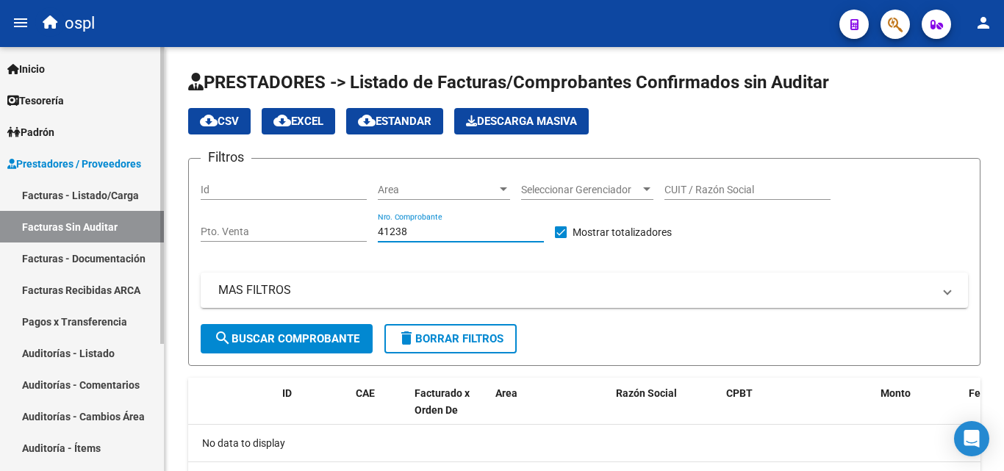
type input "41238"
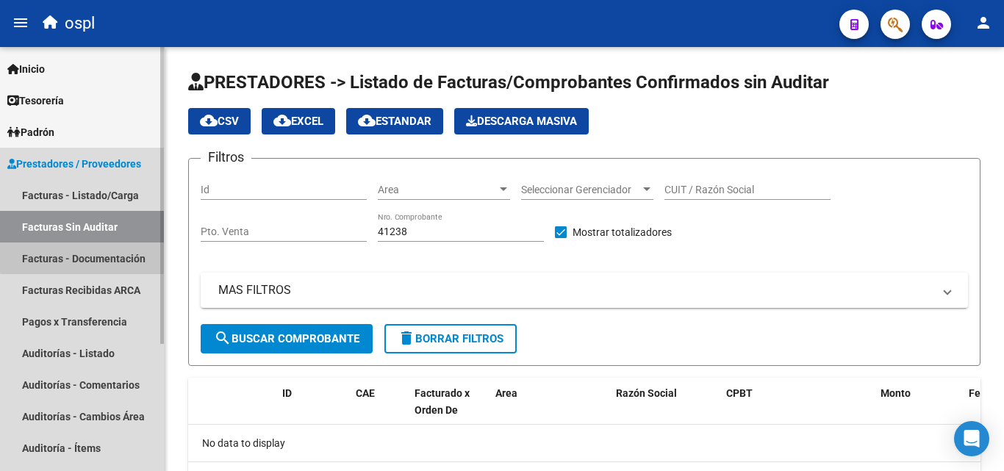
click at [86, 257] on link "Facturas - Documentación" at bounding box center [82, 259] width 164 height 32
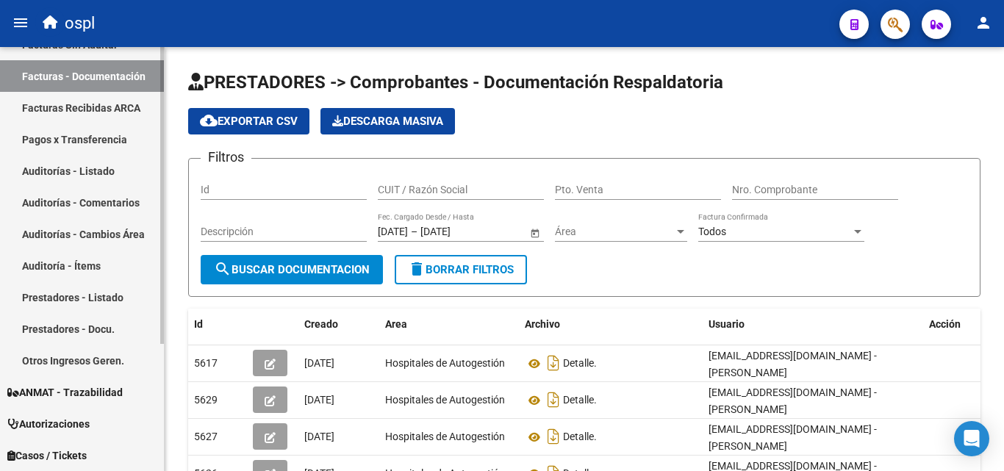
scroll to position [109, 0]
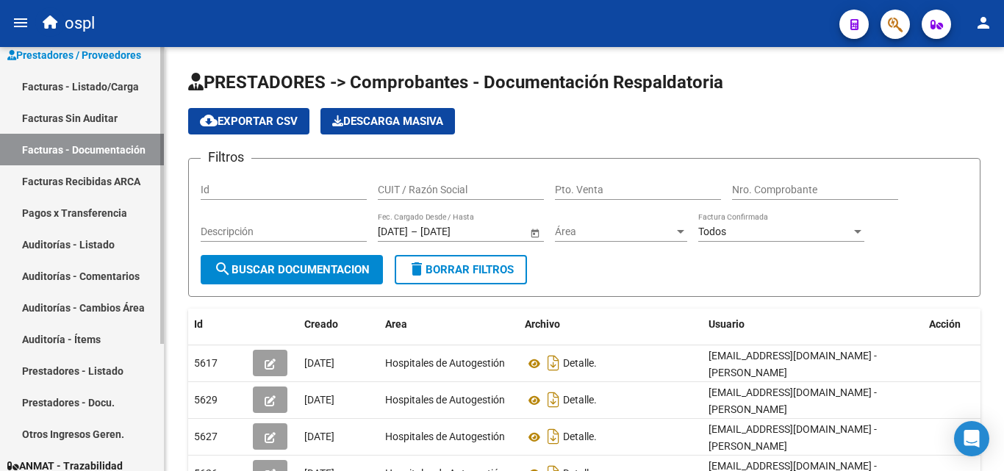
click at [62, 192] on link "Facturas Recibidas ARCA" at bounding box center [82, 181] width 164 height 32
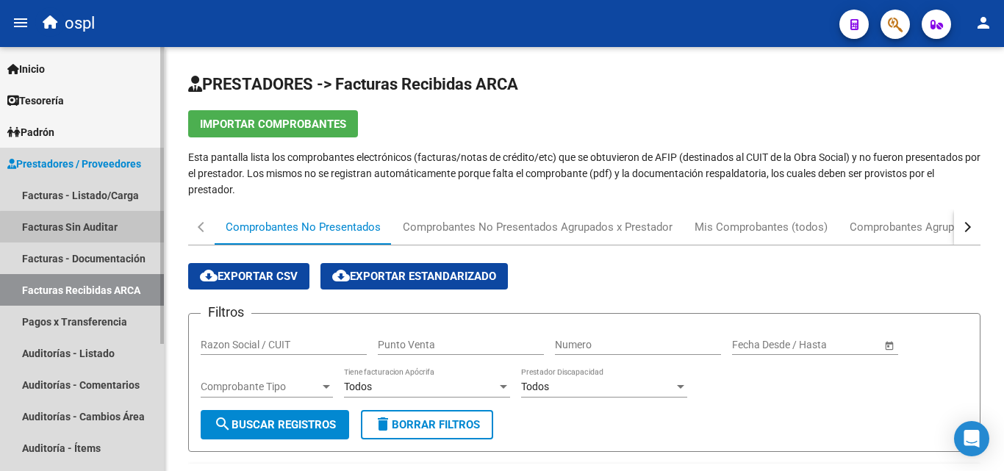
click at [87, 231] on link "Facturas Sin Auditar" at bounding box center [82, 227] width 164 height 32
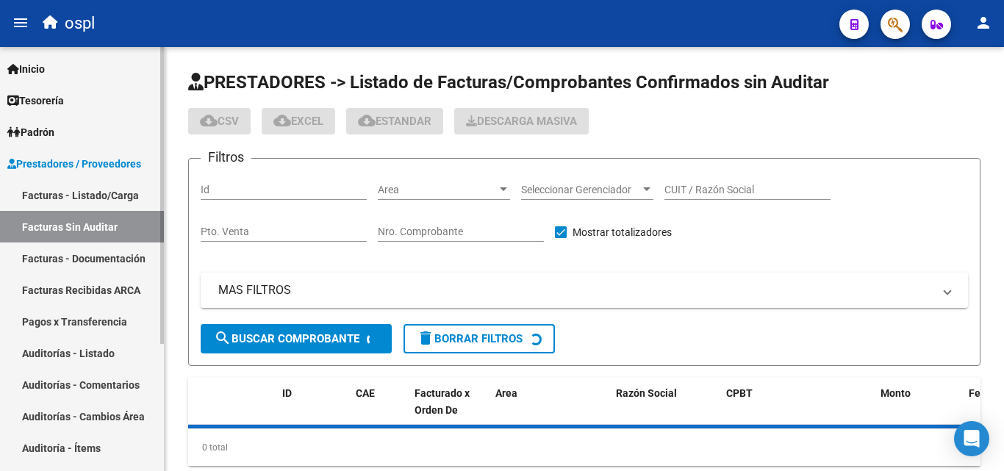
click at [102, 196] on link "Facturas - Listado/Carga" at bounding box center [82, 195] width 164 height 32
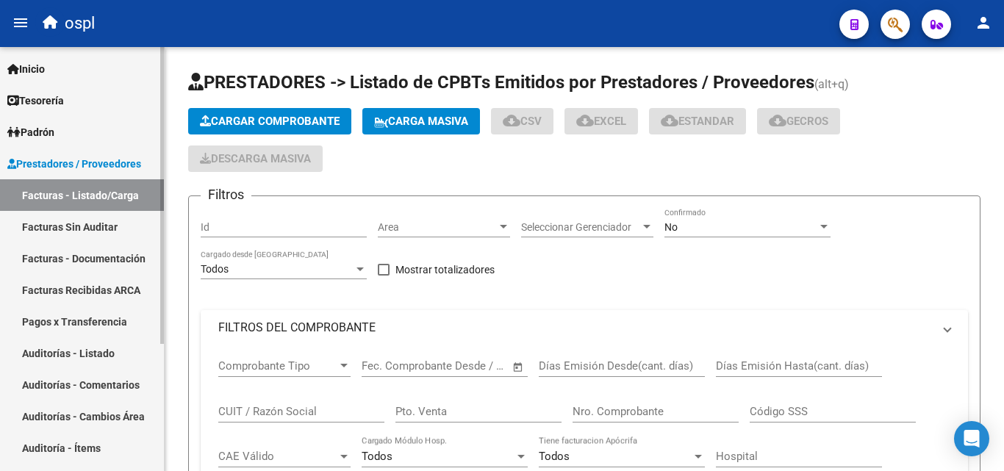
click at [99, 227] on link "Facturas Sin Auditar" at bounding box center [82, 227] width 164 height 32
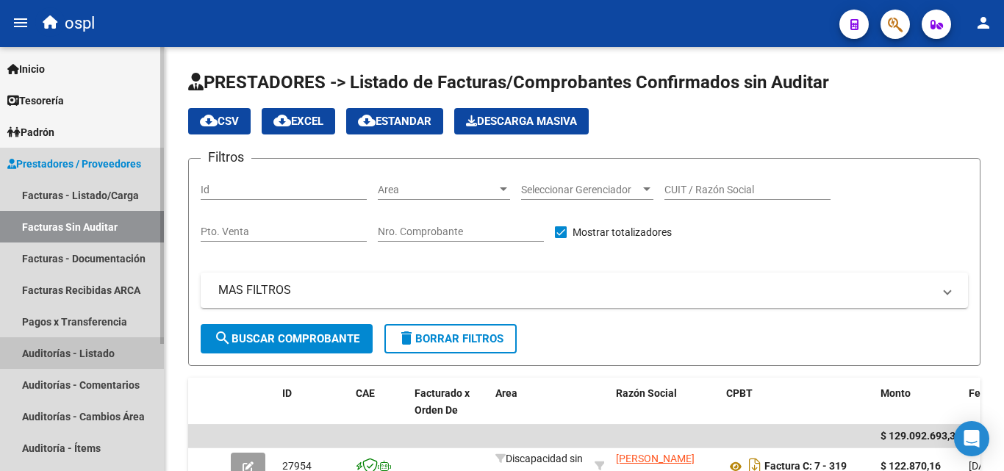
click at [106, 352] on link "Auditorías - Listado" at bounding box center [82, 353] width 164 height 32
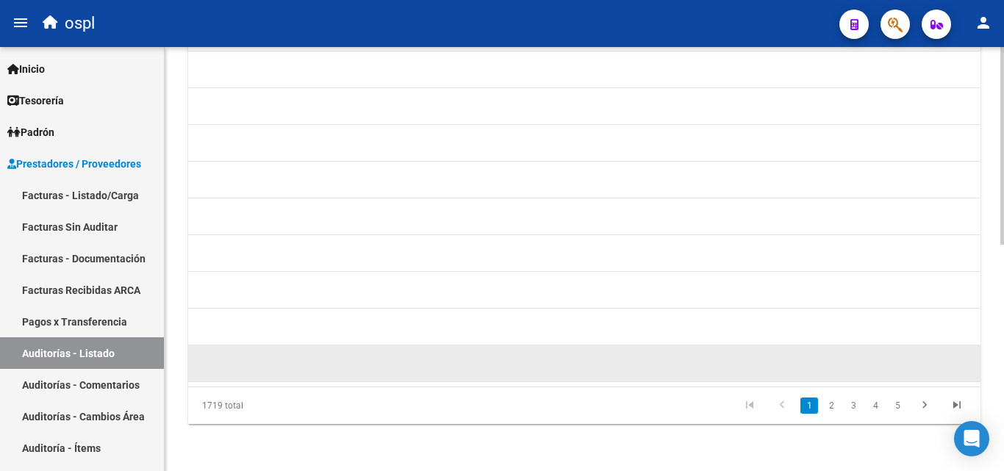
scroll to position [486, 0]
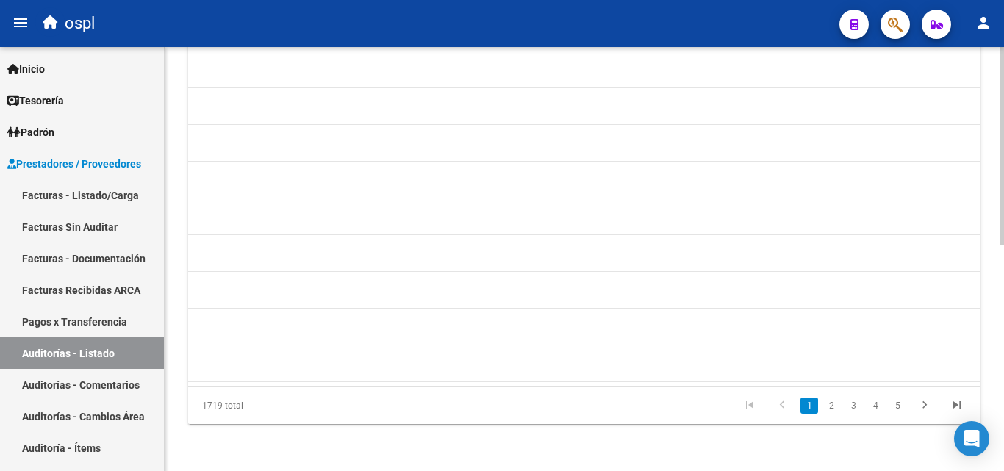
drag, startPoint x: 748, startPoint y: 387, endPoint x: 696, endPoint y: 392, distance: 51.7
click at [696, 392] on div "1719 total 1 2 3 4 5" at bounding box center [584, 405] width 793 height 37
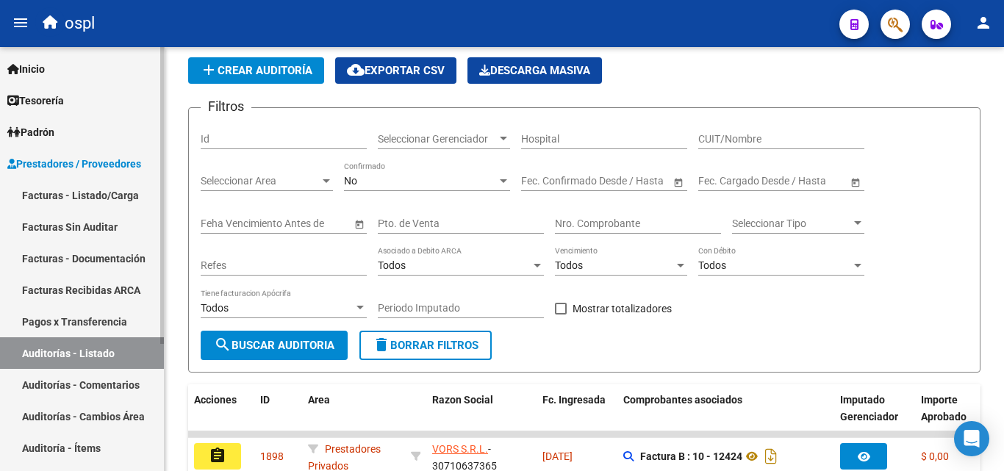
scroll to position [45, 0]
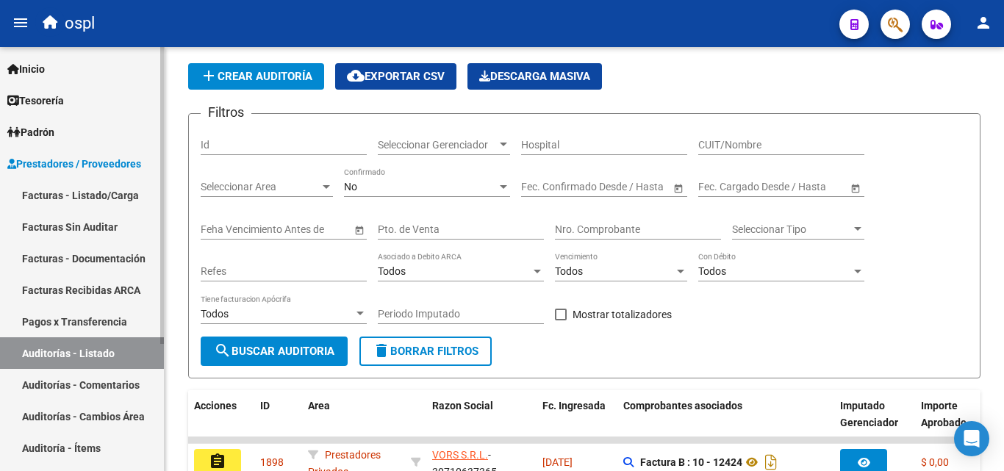
click at [90, 218] on link "Facturas Sin Auditar" at bounding box center [82, 227] width 164 height 32
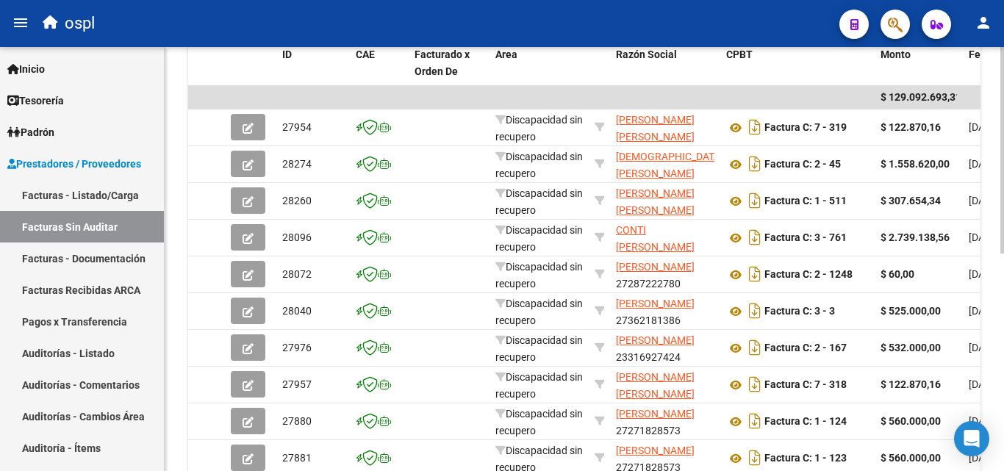
scroll to position [446, 0]
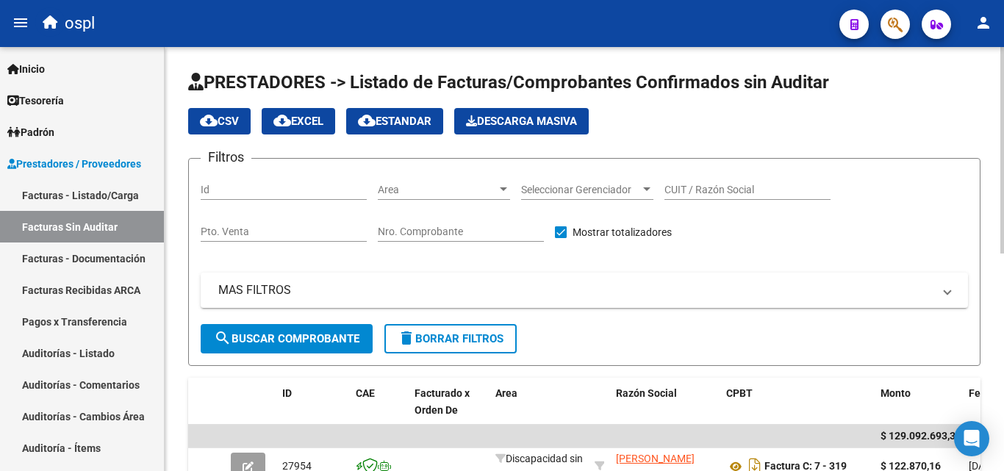
click at [434, 180] on div "Area Area" at bounding box center [444, 185] width 132 height 29
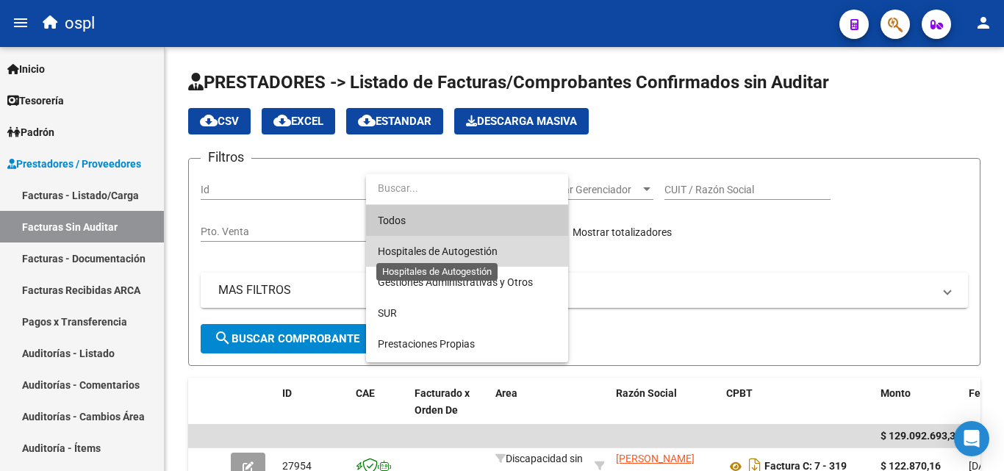
click at [437, 247] on span "Hospitales de Autogestión" at bounding box center [438, 252] width 120 height 12
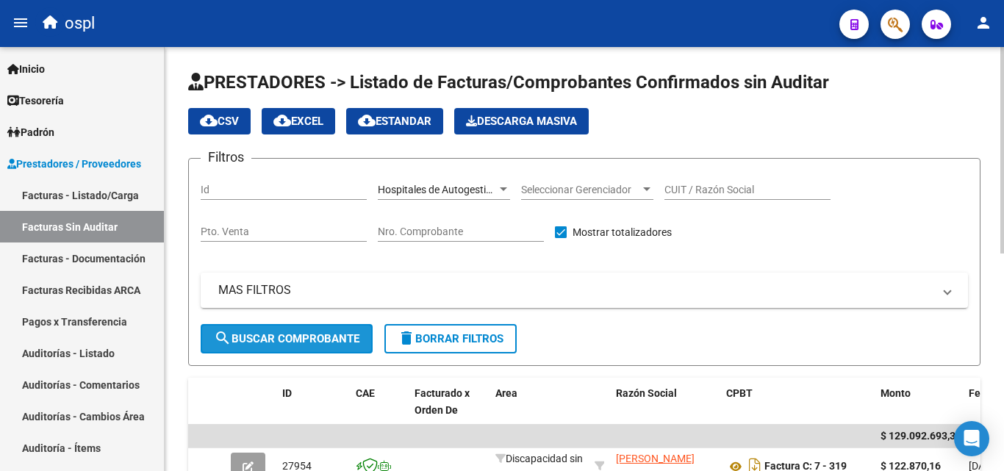
click at [316, 335] on span "search Buscar Comprobante" at bounding box center [287, 338] width 146 height 13
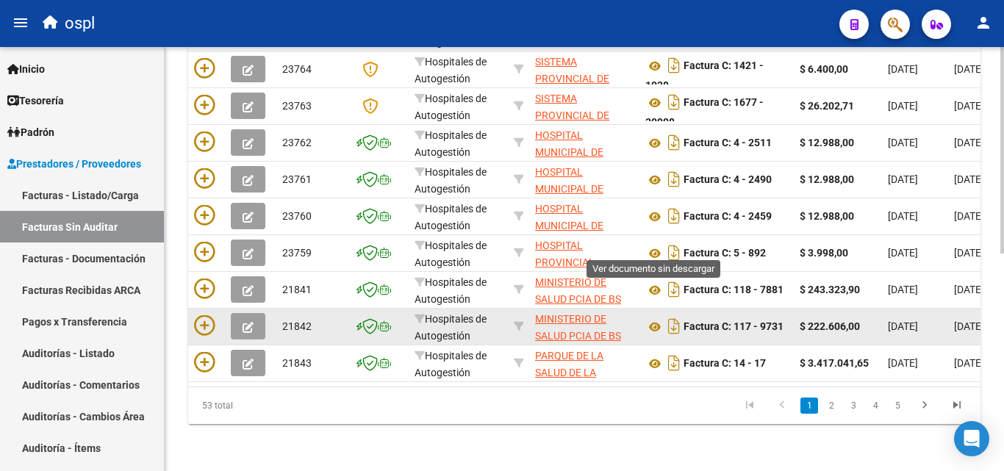
scroll to position [446, 0]
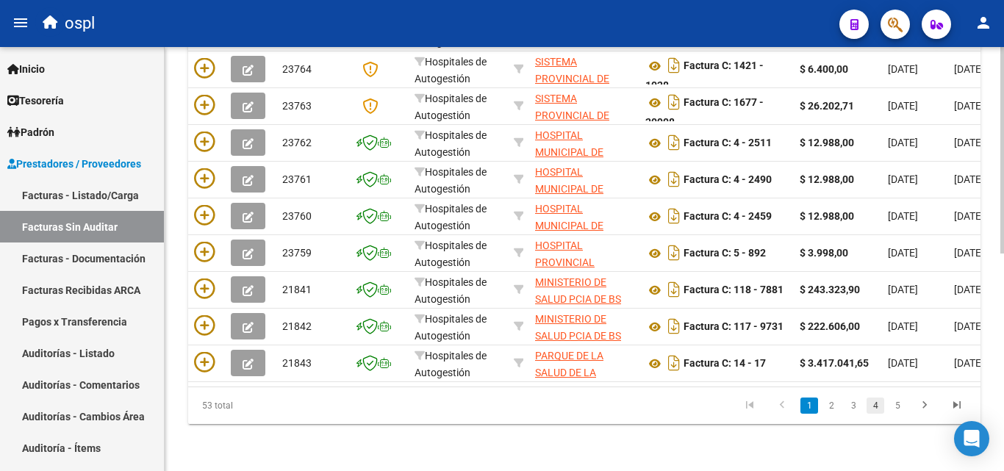
click at [882, 409] on link "4" at bounding box center [876, 406] width 18 height 16
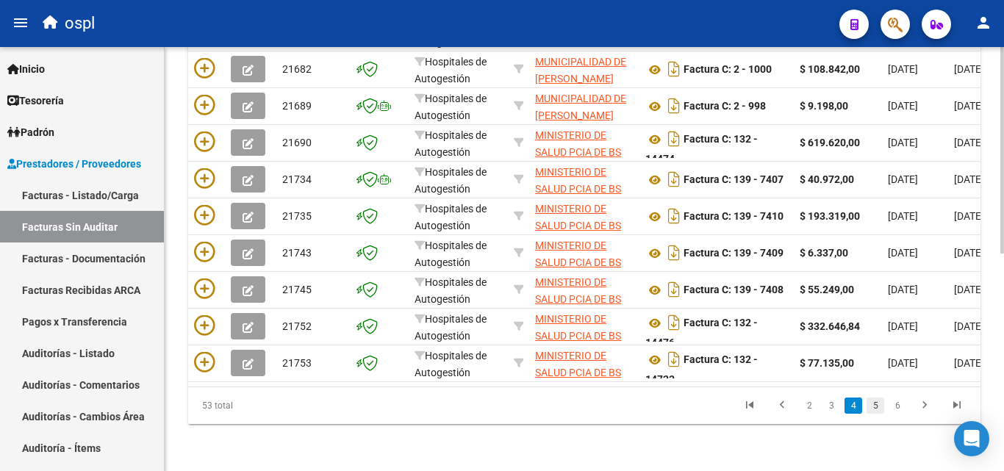
click at [873, 405] on link "5" at bounding box center [876, 406] width 18 height 16
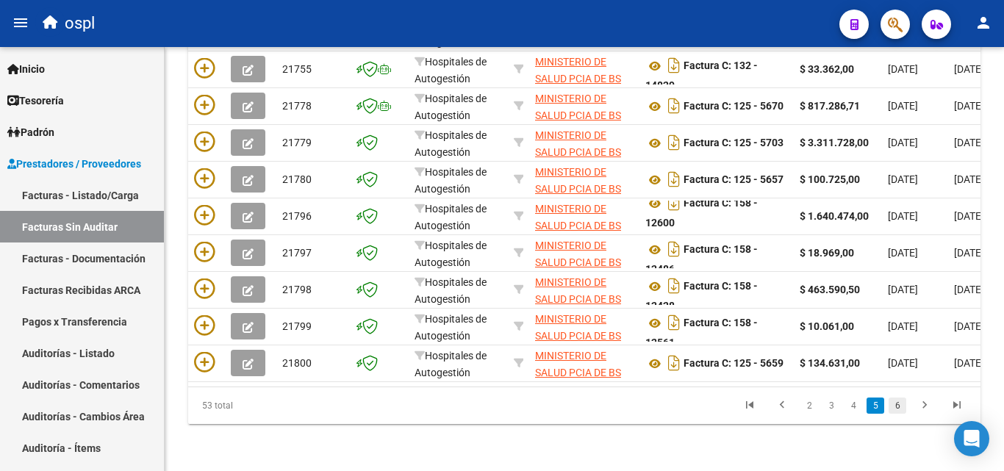
click at [895, 407] on link "6" at bounding box center [898, 406] width 18 height 16
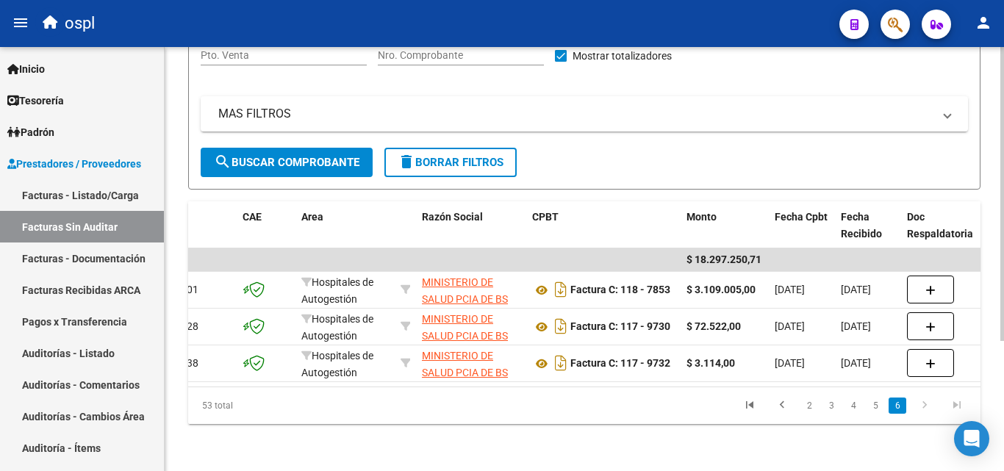
scroll to position [0, 0]
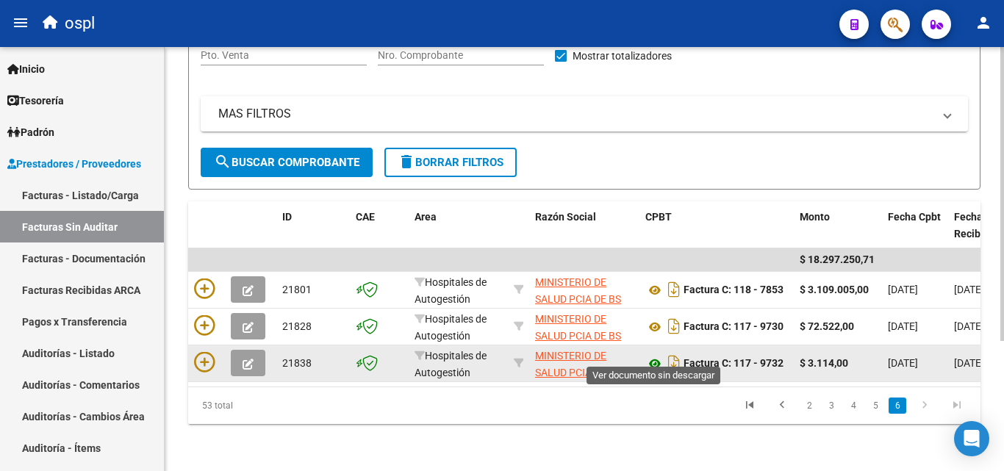
click at [653, 355] on icon at bounding box center [655, 364] width 19 height 18
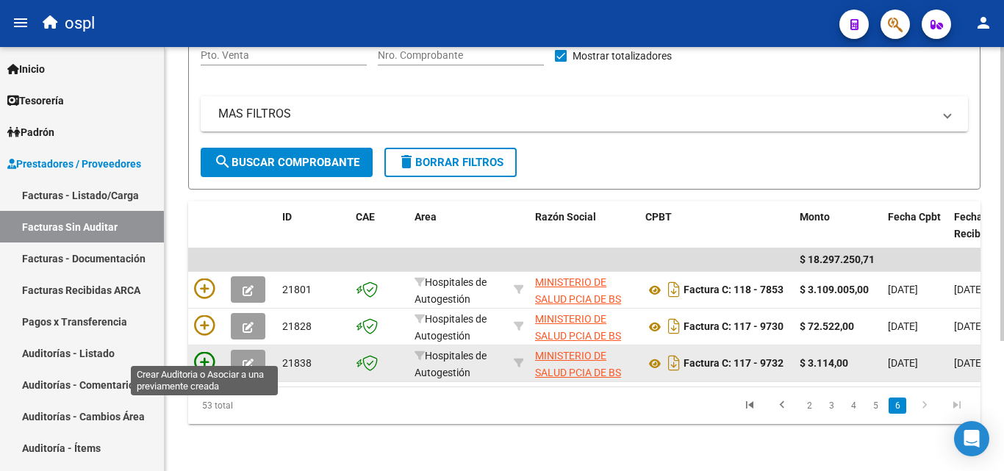
click at [201, 352] on icon at bounding box center [204, 362] width 21 height 21
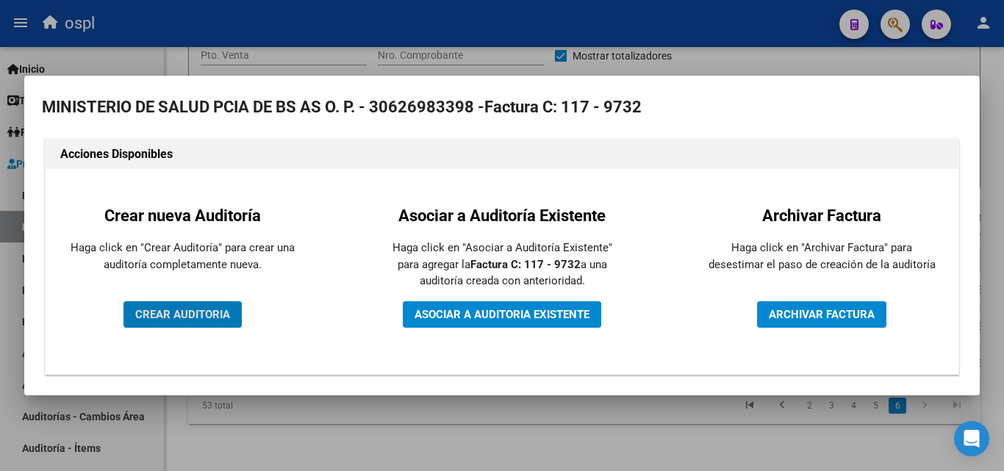
click at [210, 315] on span "CREAR AUDITORIA" at bounding box center [182, 314] width 95 height 13
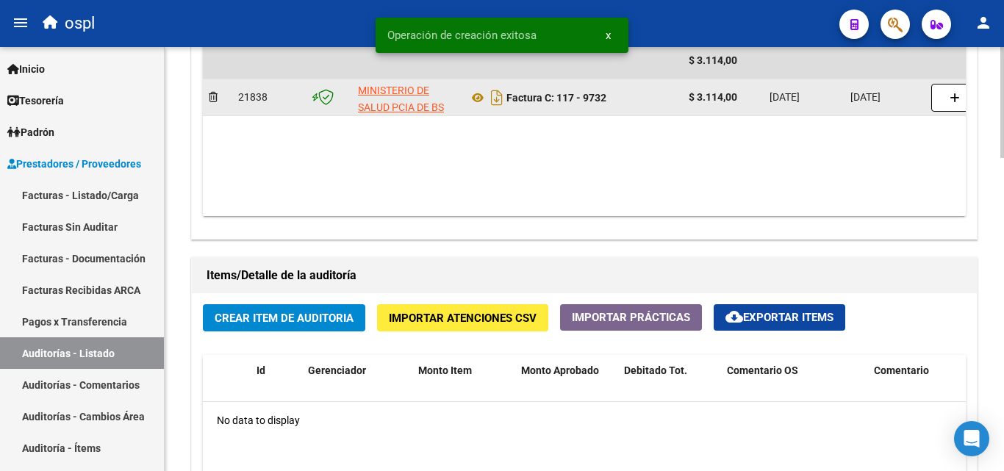
scroll to position [882, 0]
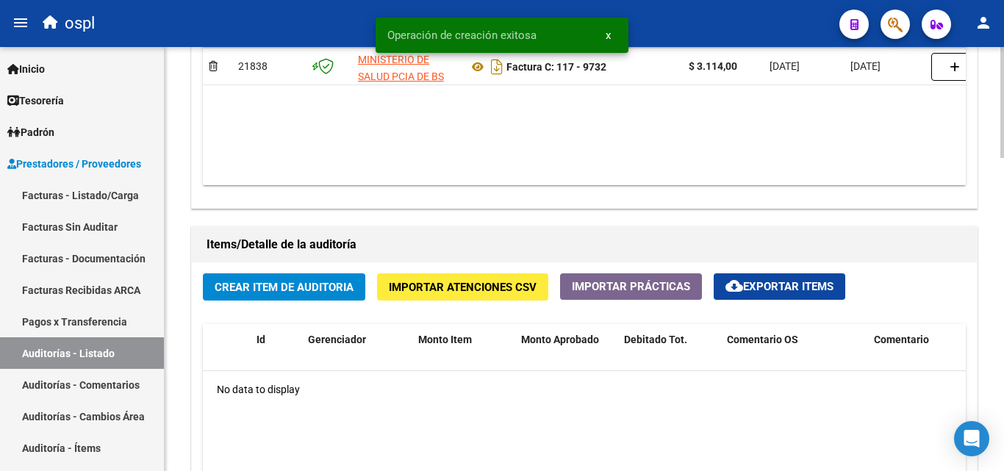
click at [264, 283] on span "Crear Item de Auditoria" at bounding box center [284, 287] width 139 height 13
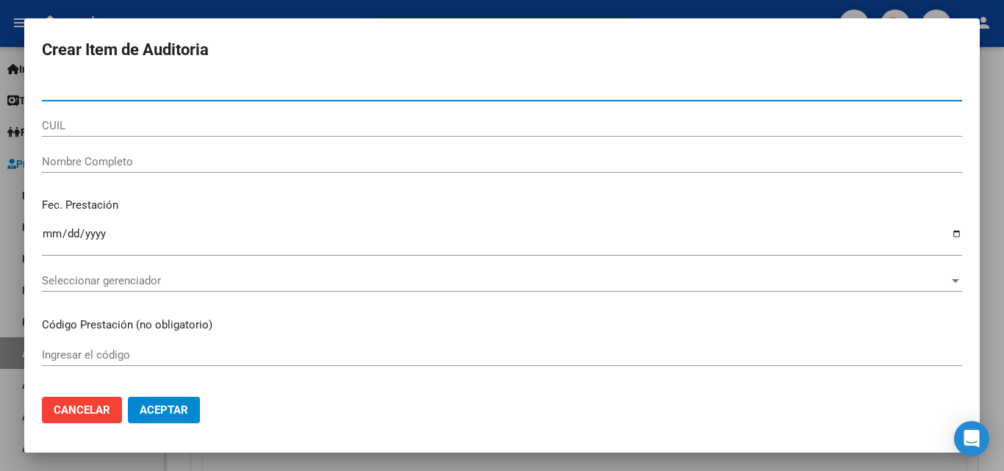
click at [151, 158] on input "Nombre Completo" at bounding box center [502, 161] width 920 height 13
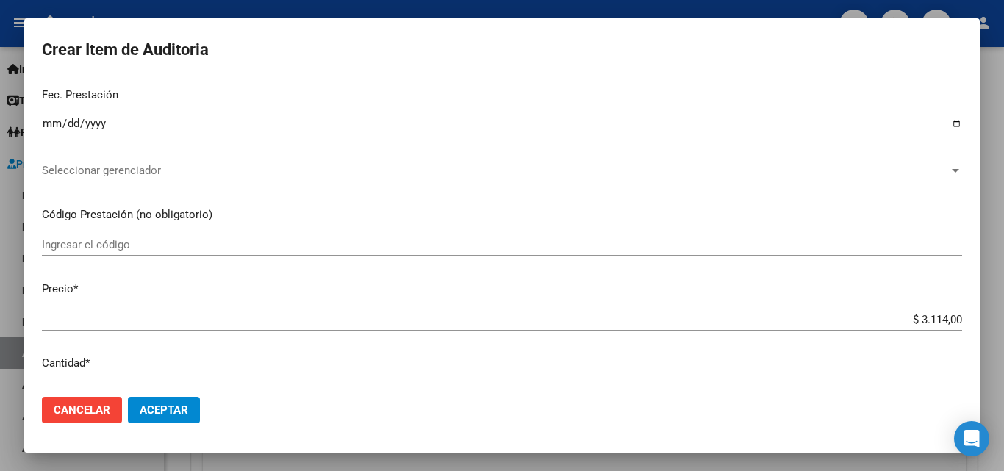
scroll to position [294, 0]
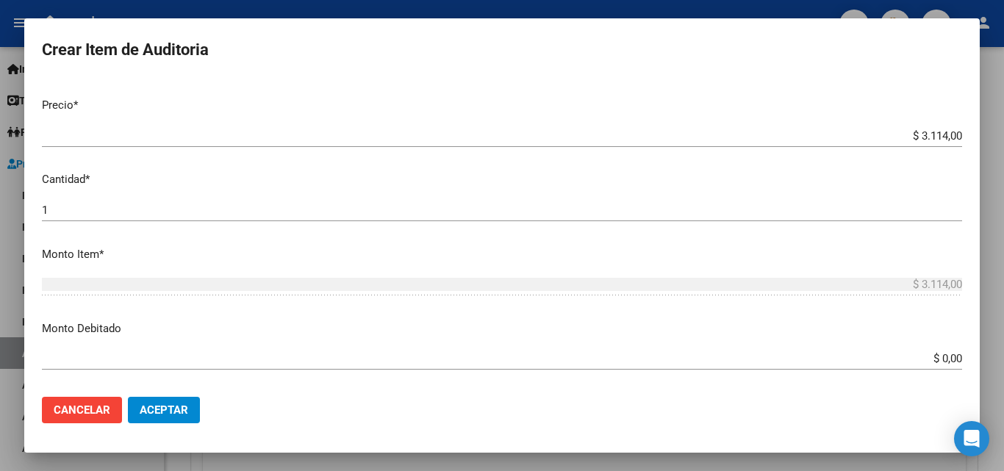
type input "TODOS"
drag, startPoint x: 924, startPoint y: 365, endPoint x: 990, endPoint y: 365, distance: 65.4
click at [990, 365] on div "Crear Item de Auditoria Nro Documento CUIL TODOS Nombre Completo Fec. Prestació…" at bounding box center [502, 235] width 1004 height 471
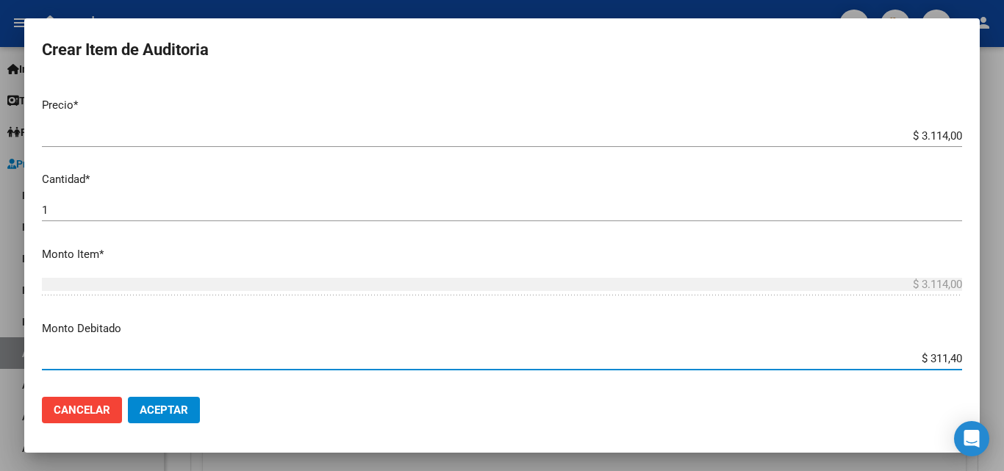
type input "$ 3.114,00"
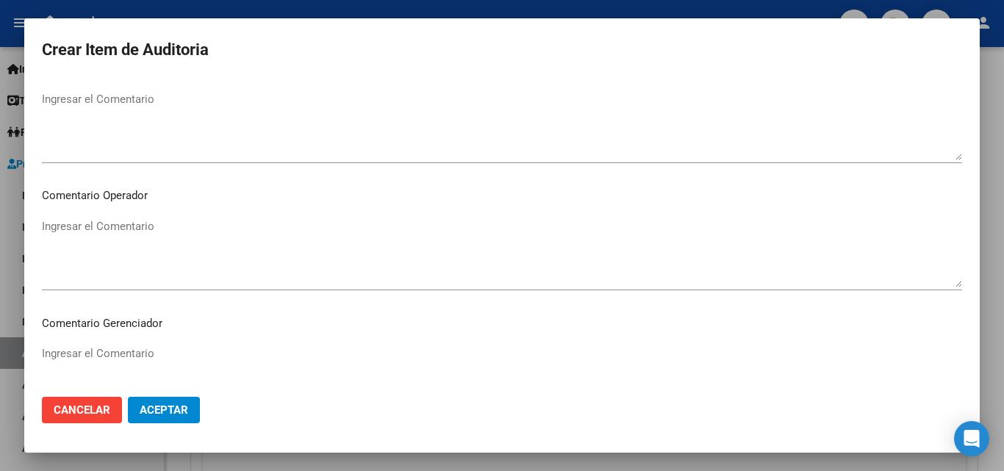
scroll to position [662, 0]
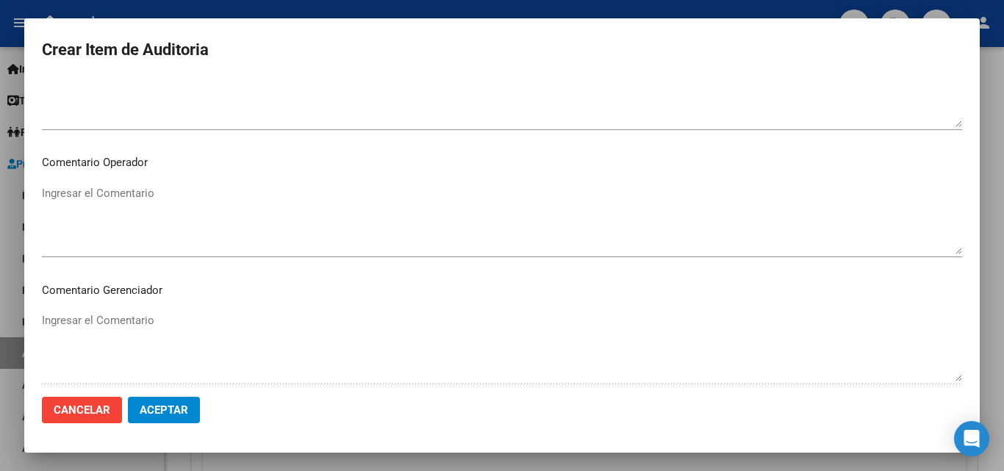
click at [218, 210] on textarea "Ingresar el Comentario" at bounding box center [502, 219] width 920 height 69
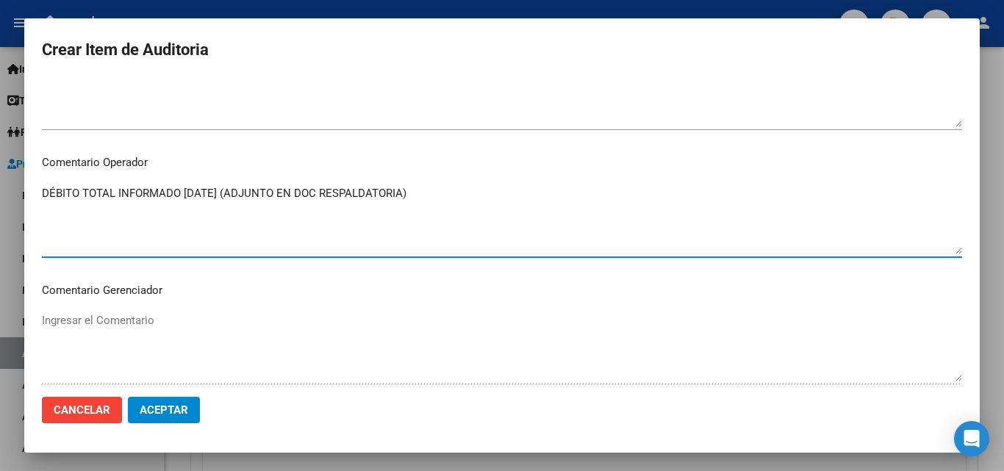
type textarea "DÉBITO TOTAL INFORMADO [DATE] (ADJUNTO EN DOC RESPALDATORIA)"
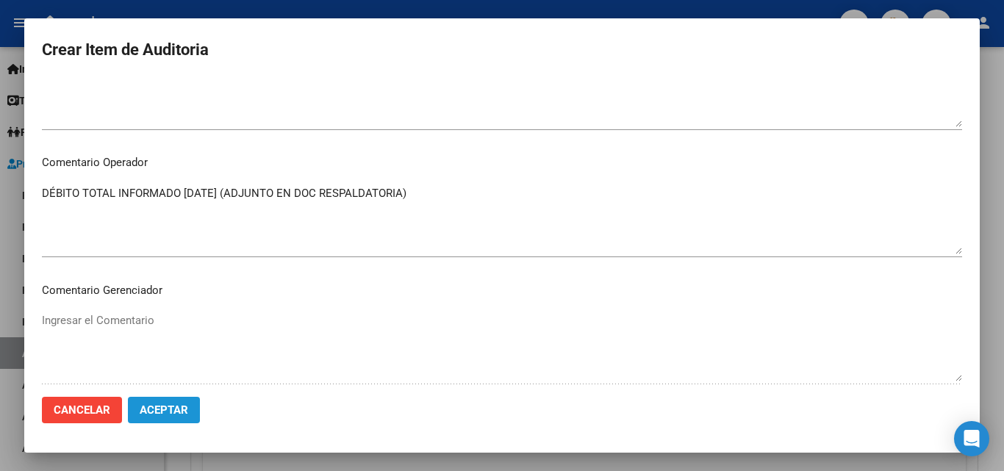
click at [161, 400] on button "Aceptar" at bounding box center [164, 410] width 72 height 26
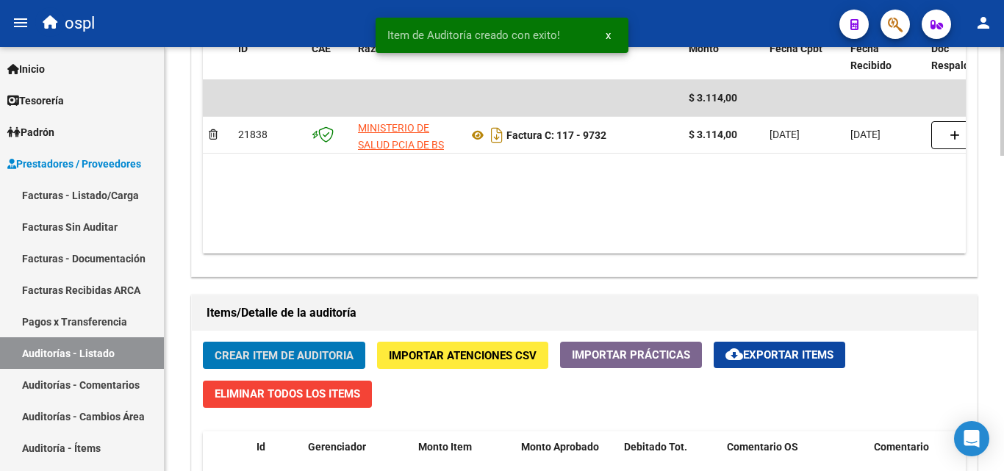
scroll to position [736, 0]
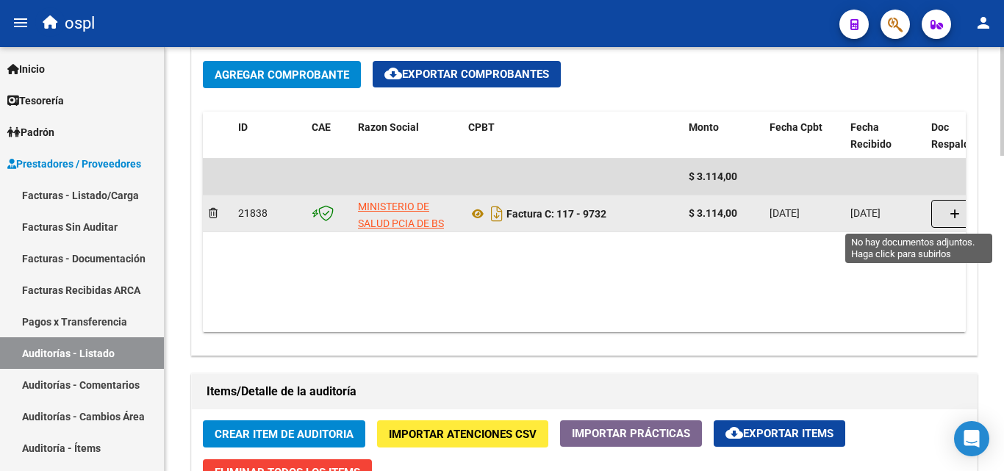
click at [954, 207] on span "button" at bounding box center [955, 213] width 10 height 13
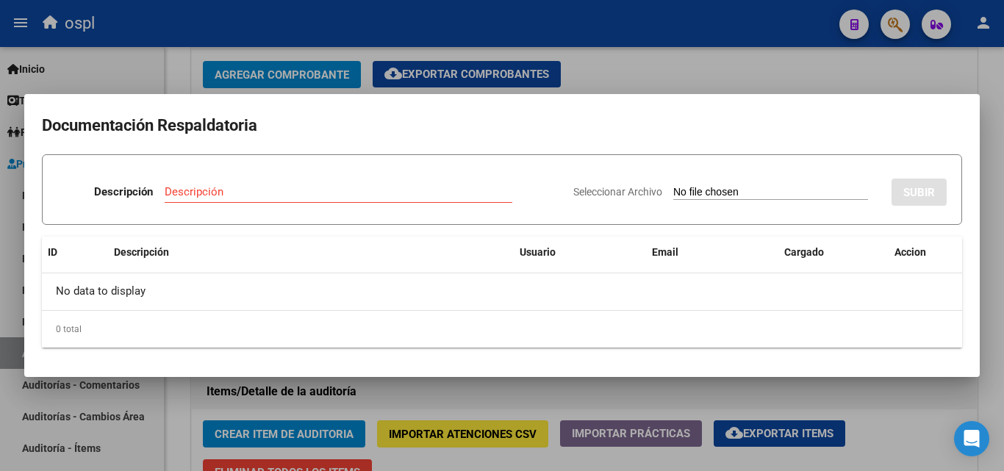
click at [685, 187] on input "Seleccionar Archivo" at bounding box center [770, 193] width 195 height 14
type input "C:\fakepath\DÉBITO FACTURA 9732 HOSPITAL ZONAL GENERAL DE AGUDOS [PERSON_NAME].…"
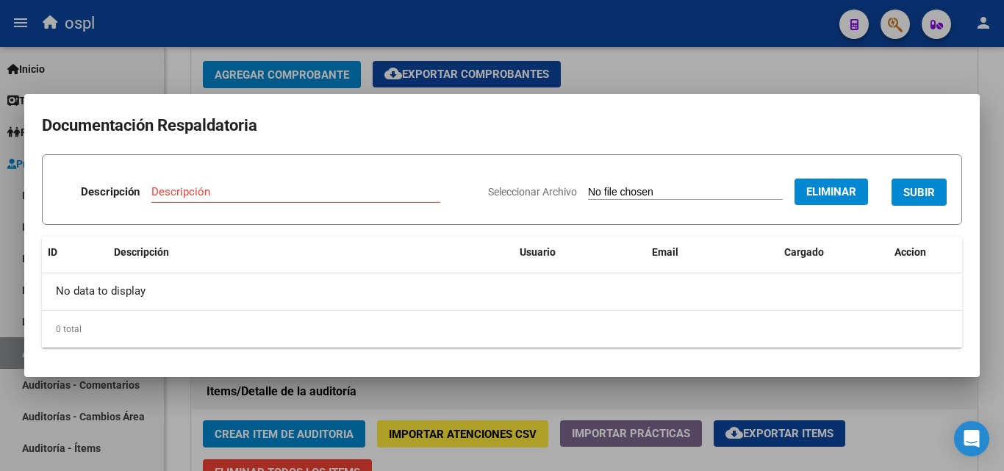
click at [163, 182] on div "Descripción" at bounding box center [295, 192] width 289 height 22
type input "DÉBITO TOTAL"
click at [922, 196] on span "SUBIR" at bounding box center [920, 192] width 32 height 13
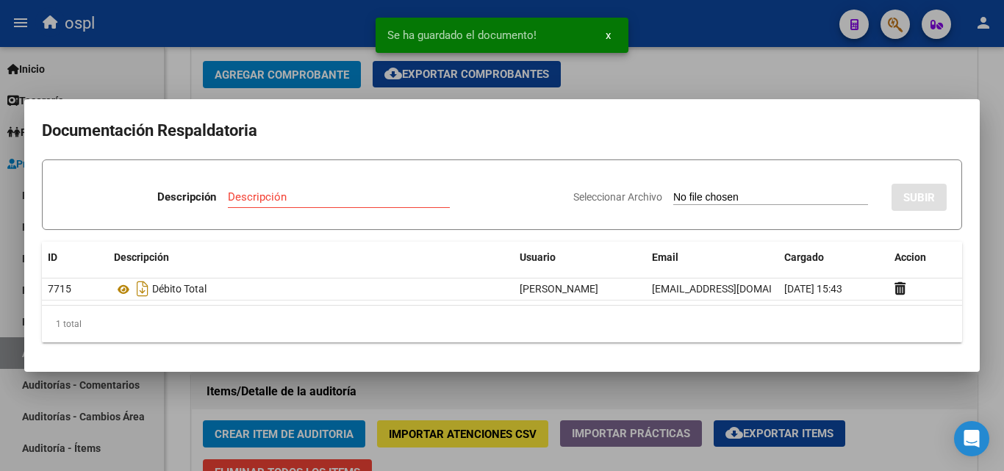
click at [770, 71] on div at bounding box center [502, 235] width 1004 height 471
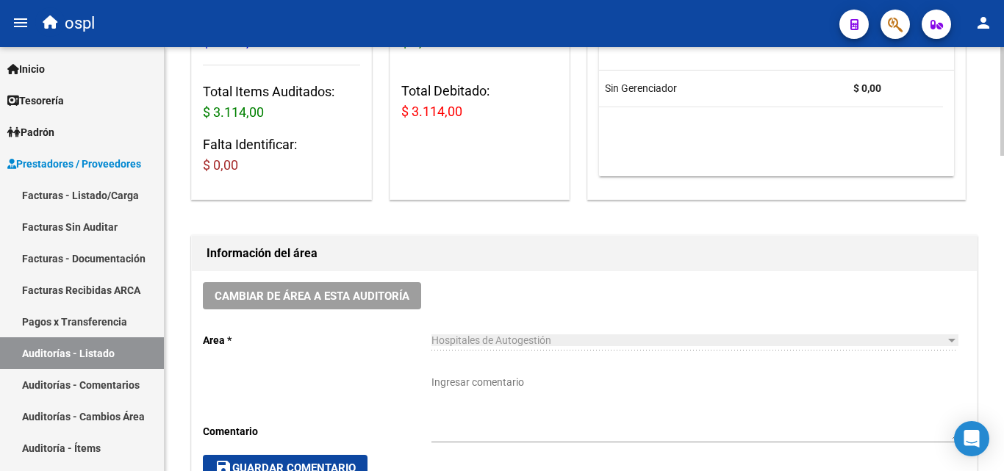
scroll to position [57, 0]
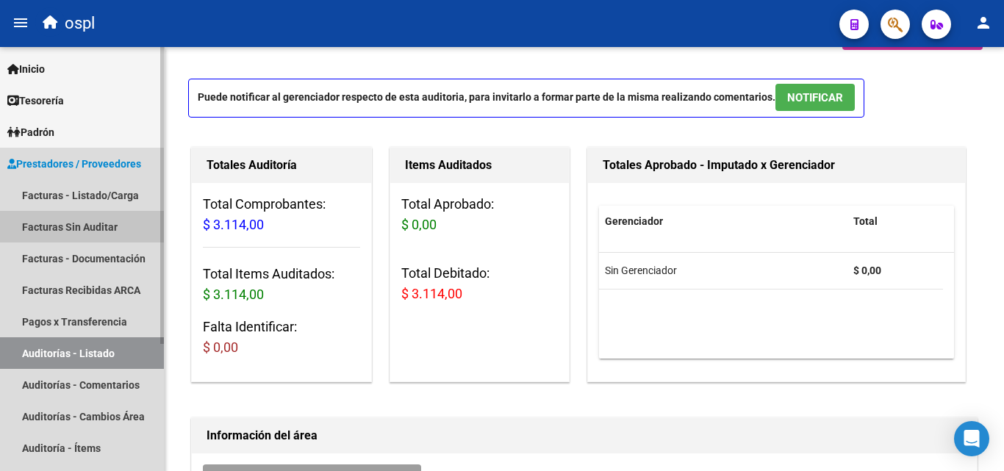
click at [86, 221] on link "Facturas Sin Auditar" at bounding box center [82, 227] width 164 height 32
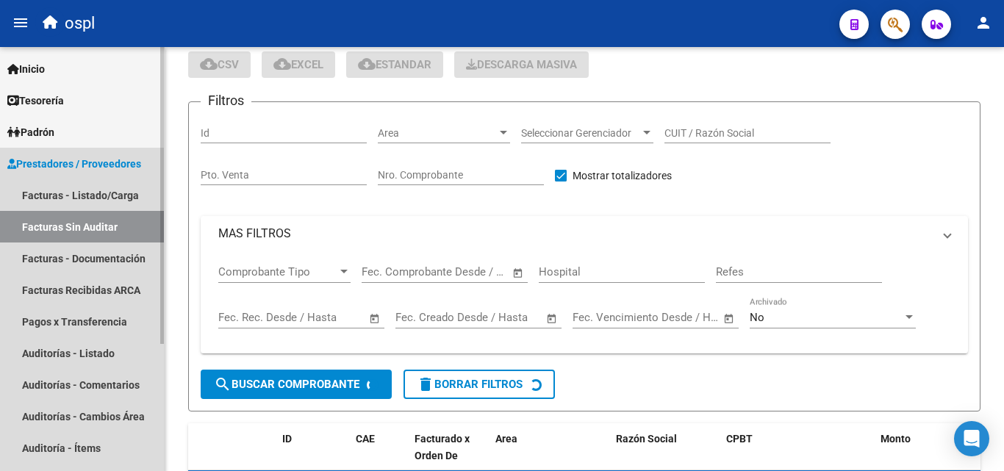
scroll to position [42, 0]
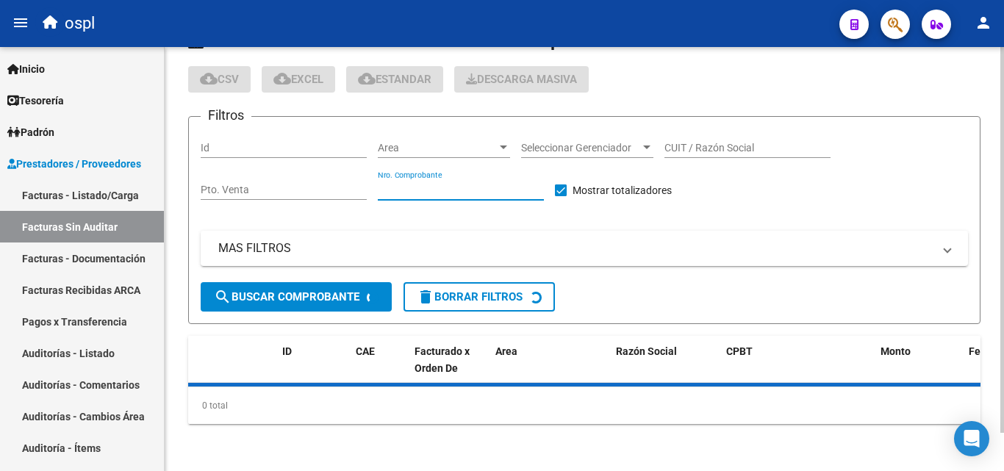
click at [437, 185] on input "Nro. Comprobante" at bounding box center [461, 190] width 166 height 12
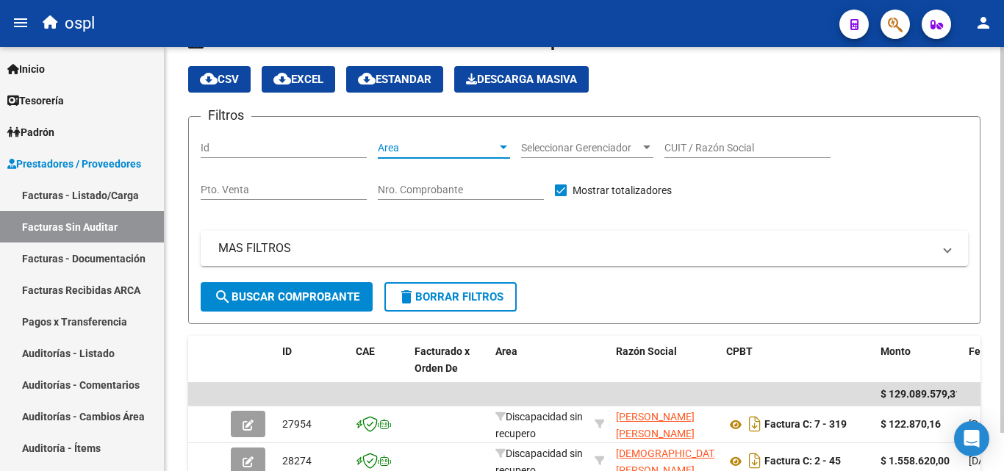
click at [428, 154] on span "Area" at bounding box center [437, 148] width 119 height 12
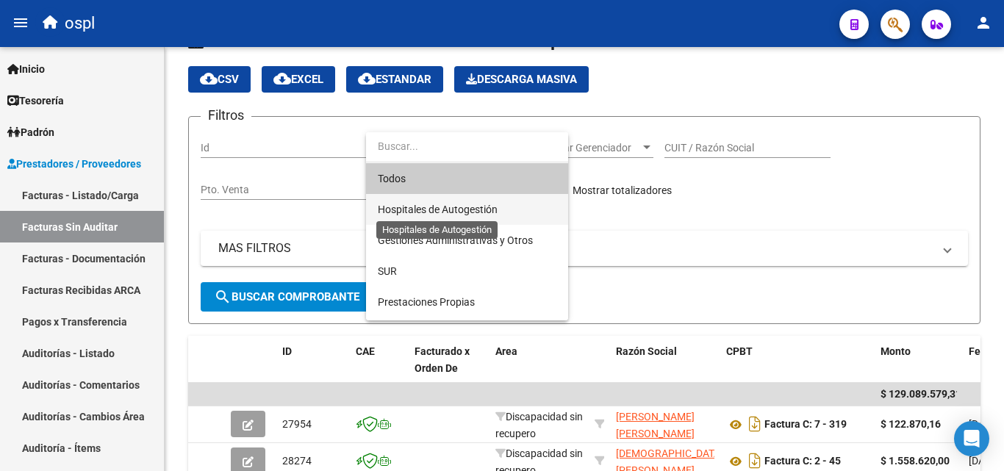
click at [444, 211] on span "Hospitales de Autogestión" at bounding box center [438, 210] width 120 height 12
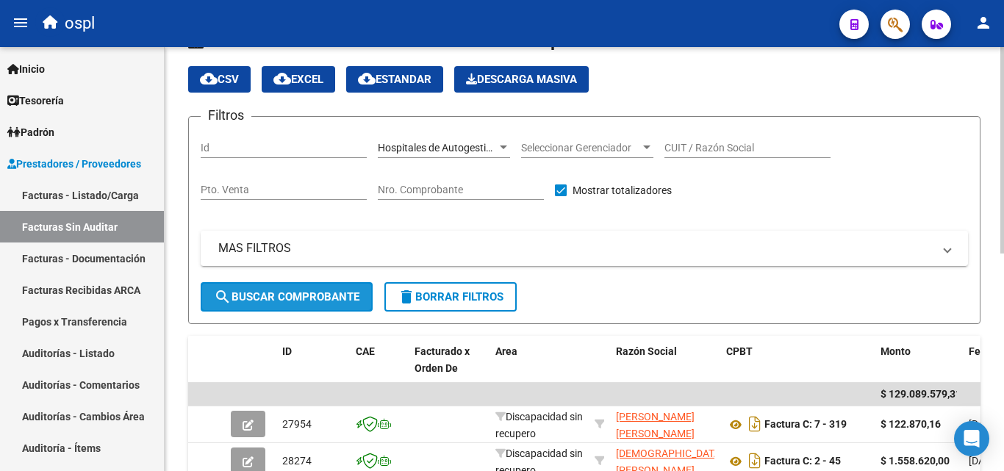
click at [313, 301] on span "search Buscar Comprobante" at bounding box center [287, 296] width 146 height 13
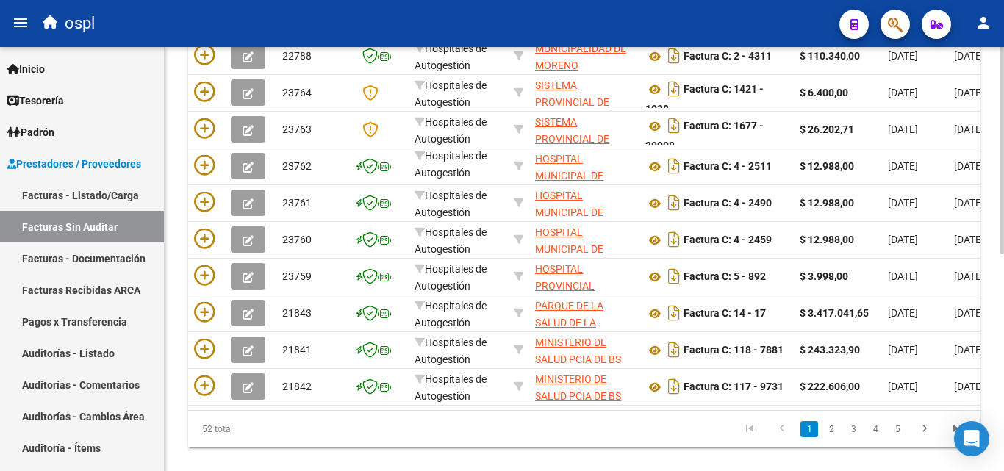
scroll to position [446, 0]
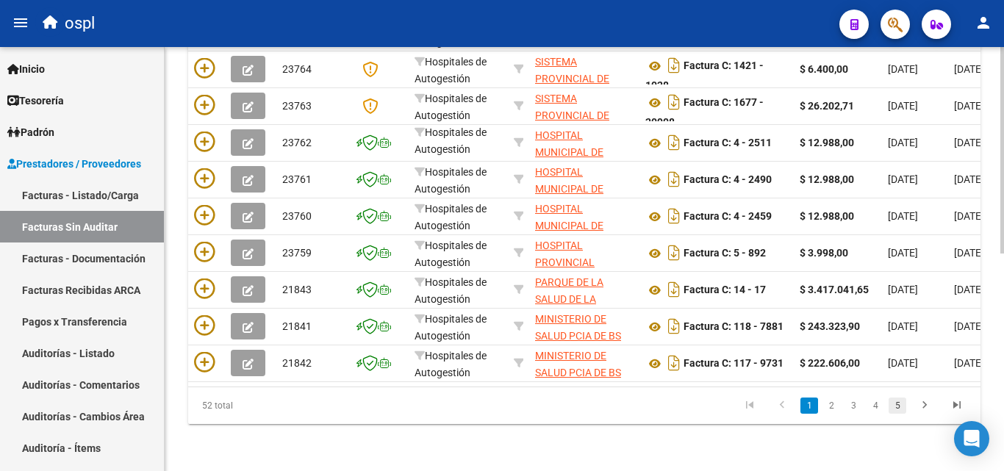
click at [902, 401] on link "5" at bounding box center [898, 406] width 18 height 16
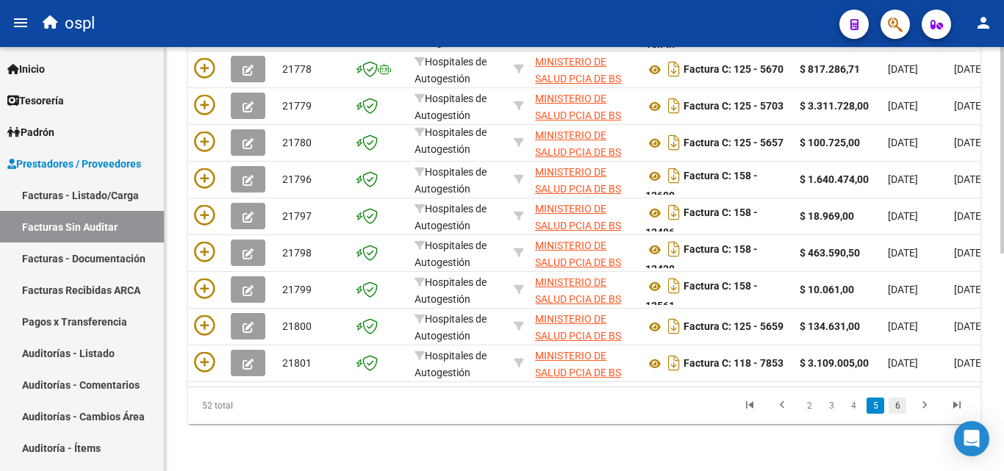
click at [896, 404] on link "6" at bounding box center [898, 406] width 18 height 16
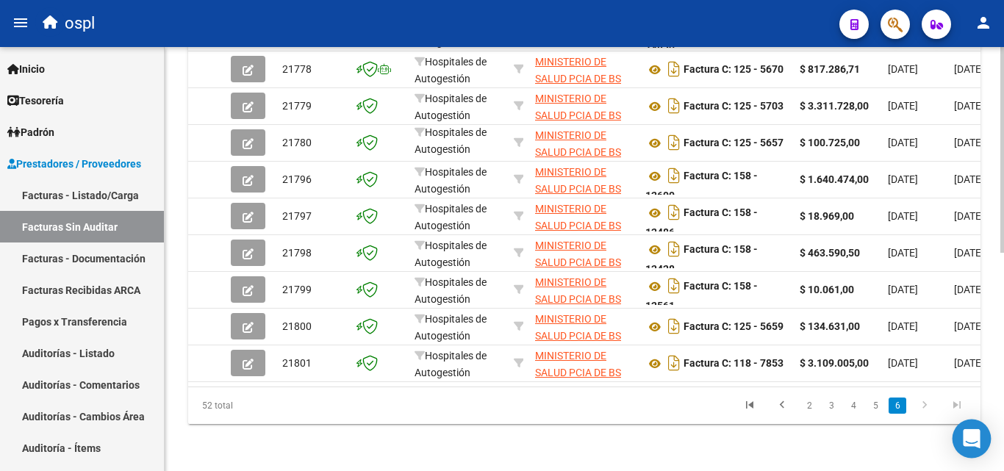
scroll to position [151, 0]
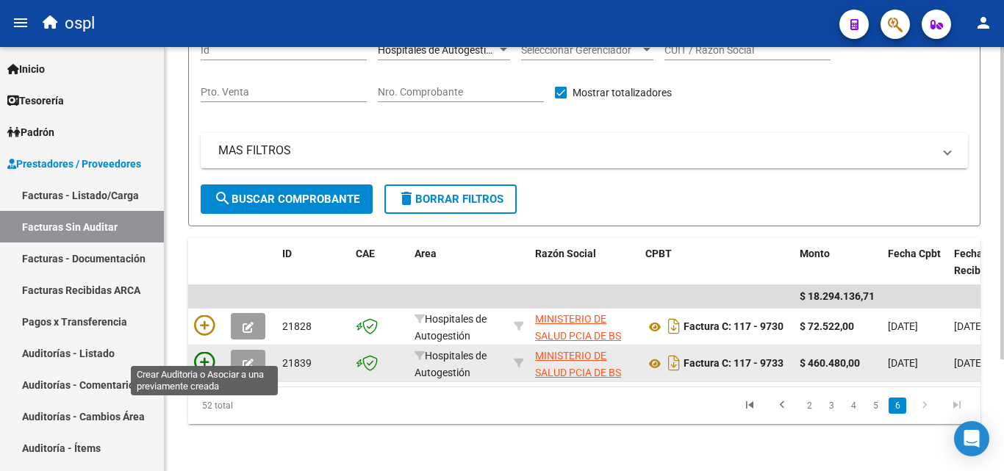
click at [200, 352] on icon at bounding box center [204, 362] width 21 height 21
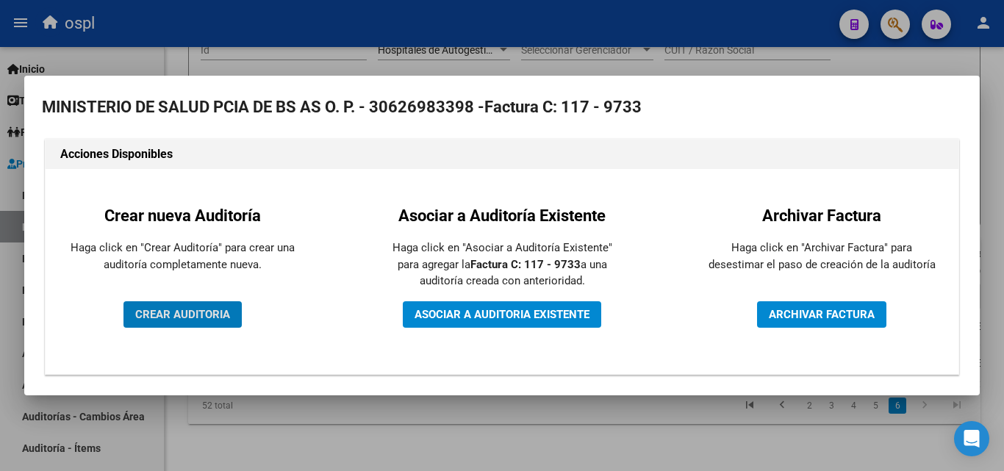
click at [201, 307] on button "CREAR AUDITORIA" at bounding box center [183, 314] width 118 height 26
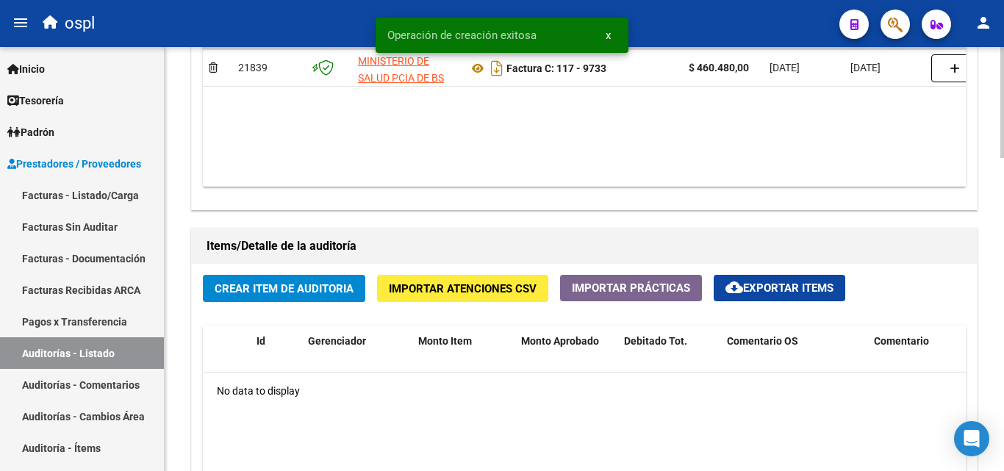
scroll to position [882, 0]
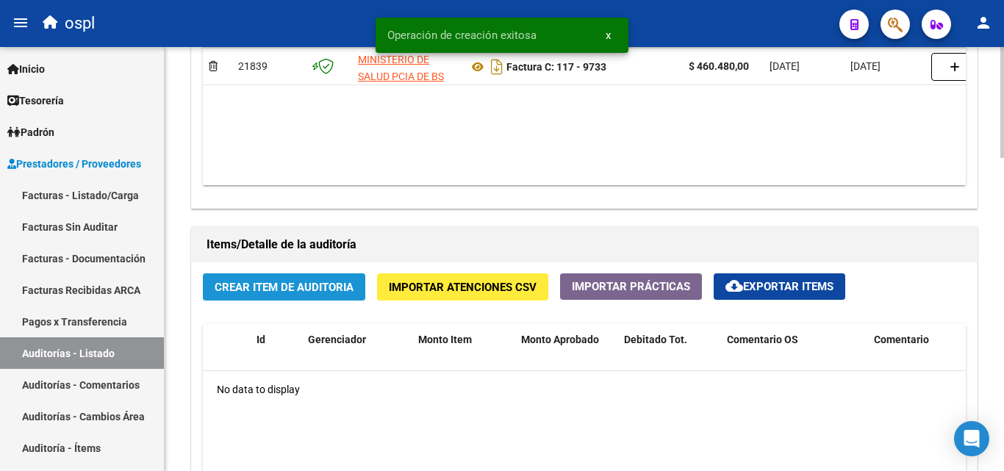
click at [277, 299] on button "Crear Item de Auditoria" at bounding box center [284, 286] width 162 height 27
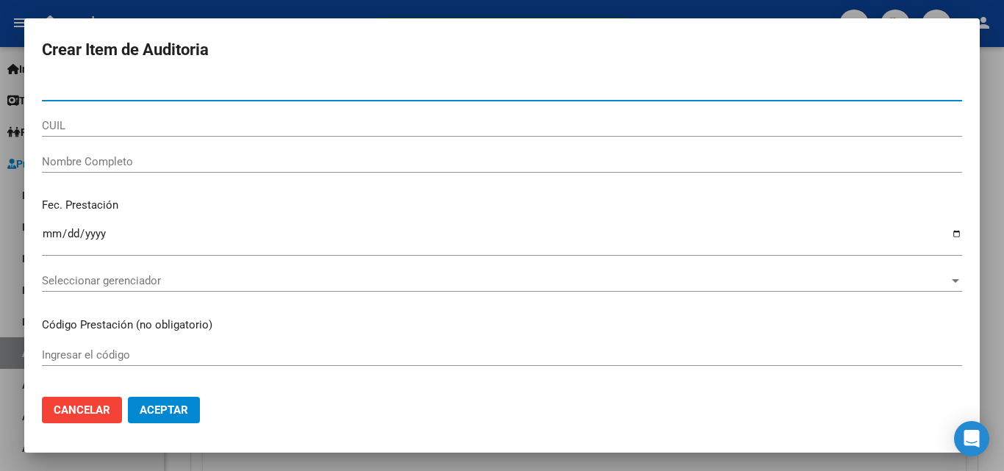
click at [143, 160] on input "Nombre Completo" at bounding box center [502, 161] width 920 height 13
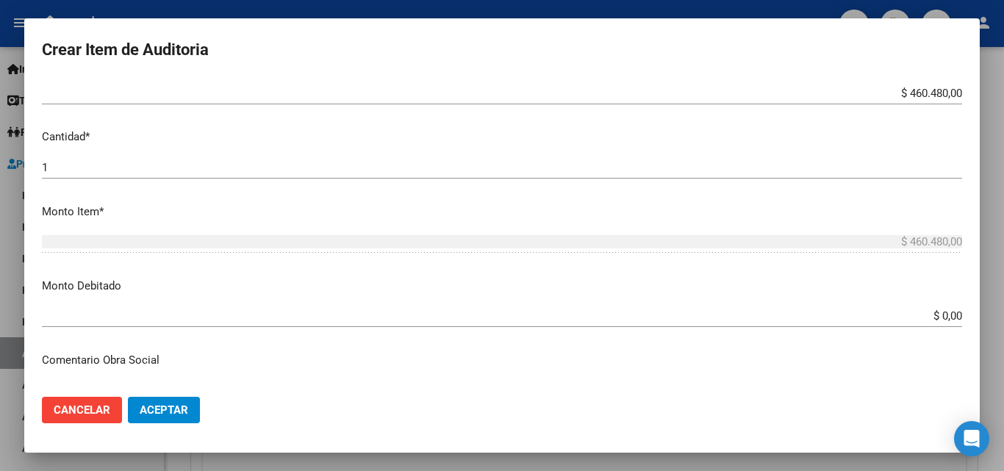
scroll to position [368, 0]
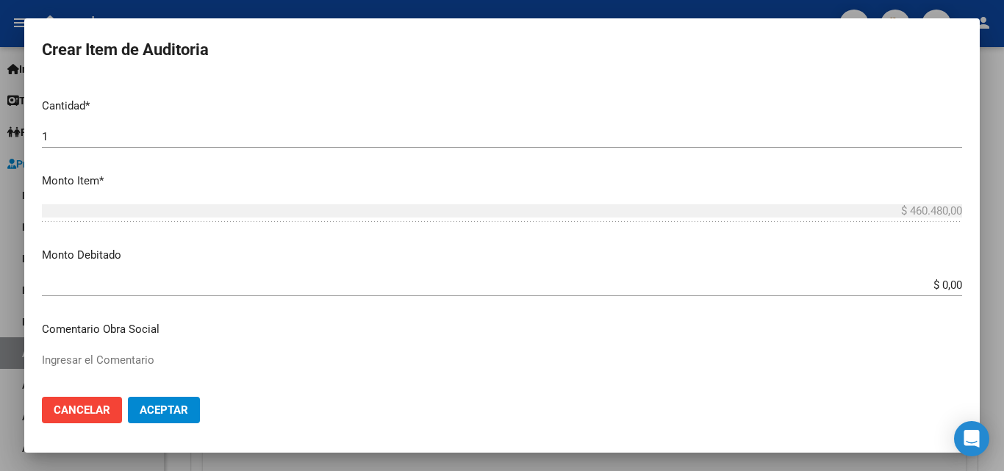
type input "TODOS"
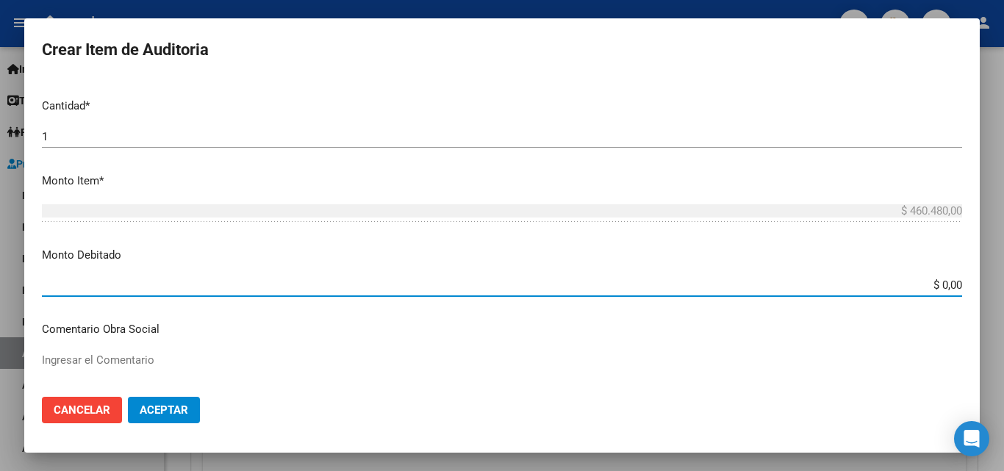
drag, startPoint x: 907, startPoint y: 291, endPoint x: 978, endPoint y: 273, distance: 72.8
click at [985, 285] on div "Crear Item de Auditoria Nro Documento CUIL TODOS Nombre Completo Fec. Prestació…" at bounding box center [502, 235] width 1004 height 471
type input "$ 460.480,00"
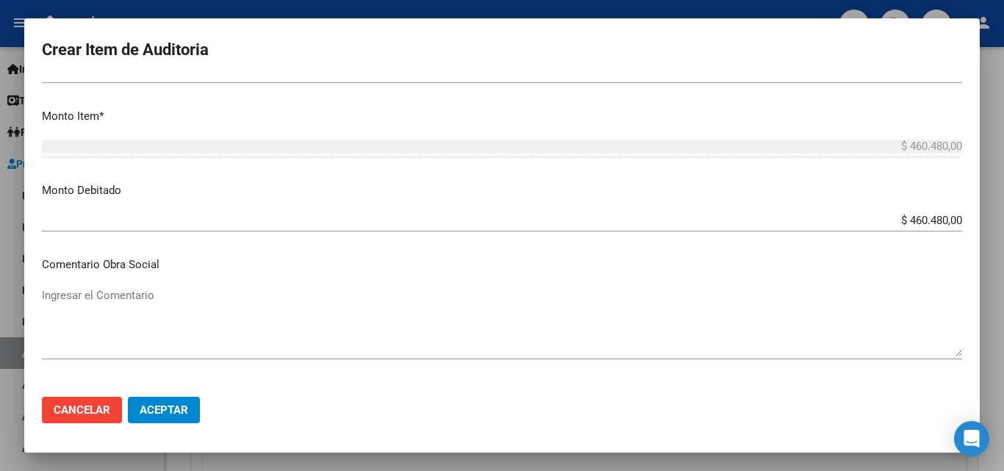
scroll to position [515, 0]
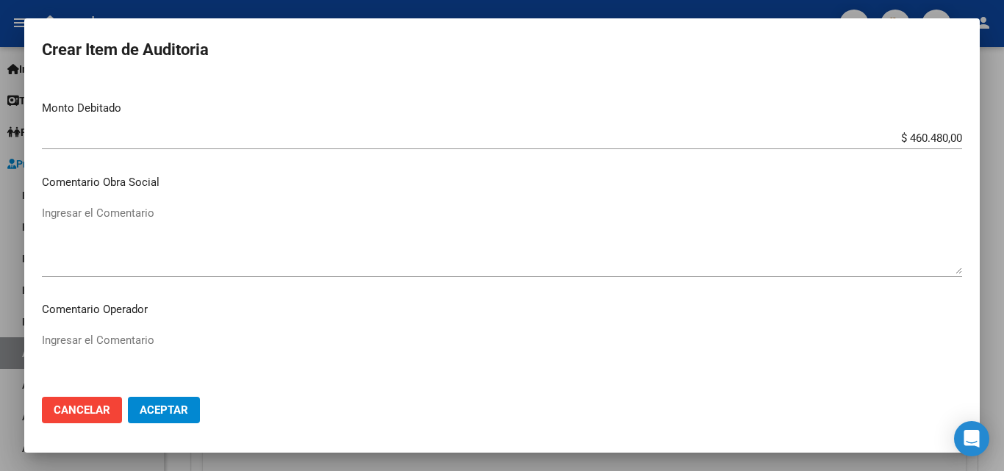
click at [226, 307] on p "Comentario Operador" at bounding box center [502, 309] width 920 height 17
click at [210, 343] on textarea "Ingresar el Comentario" at bounding box center [502, 366] width 920 height 69
type textarea "DÉBITO TOTAL INFORMADO [DATE] (ADJUNTO EN DOC RESPALDATORIA) - RECHAZADO POR EL…"
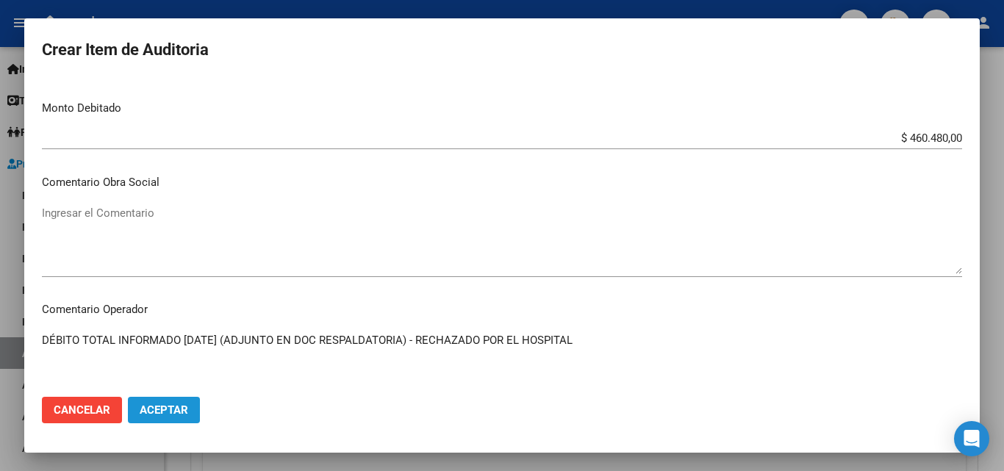
click at [160, 421] on button "Aceptar" at bounding box center [164, 410] width 72 height 26
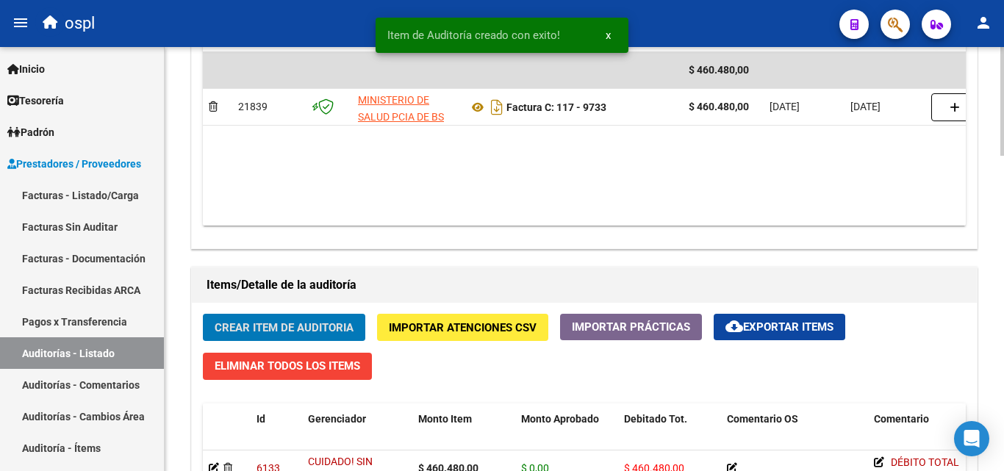
scroll to position [809, 0]
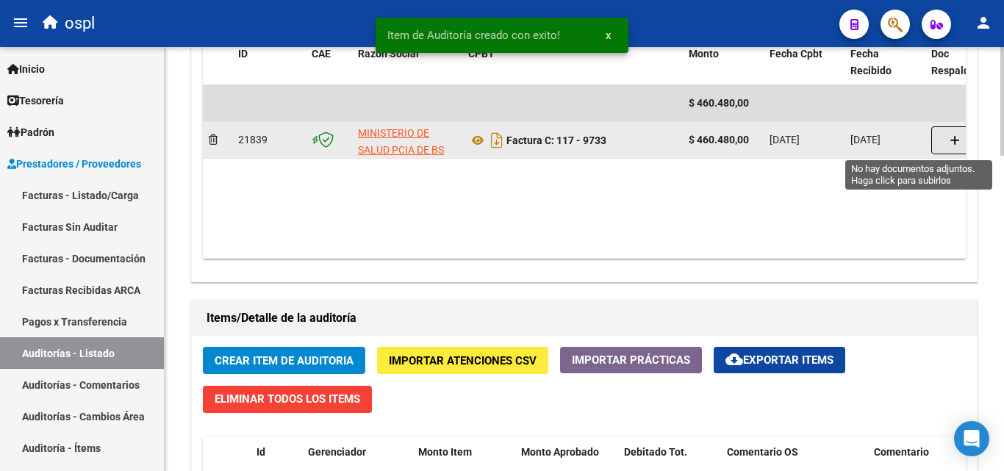
click at [951, 137] on icon "button" at bounding box center [955, 140] width 10 height 11
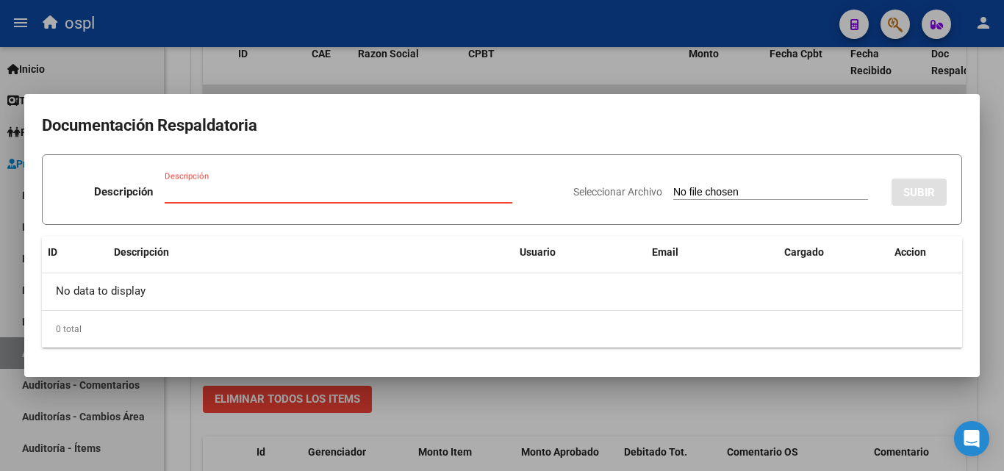
click at [734, 192] on input "Seleccionar Archivo" at bounding box center [770, 193] width 195 height 14
type input "C:\fakepath\DÉBITO FACTURA 9733 HOSPITAL ZONAL GENERAL DE AGUDOS [PERSON_NAME].…"
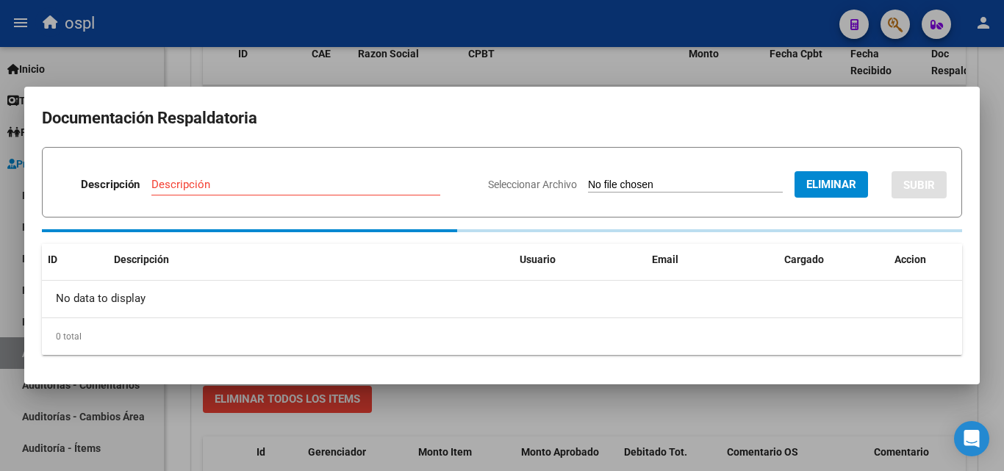
drag, startPoint x: 180, startPoint y: 193, endPoint x: 187, endPoint y: 186, distance: 9.9
click at [182, 193] on div "Descripción" at bounding box center [295, 185] width 289 height 22
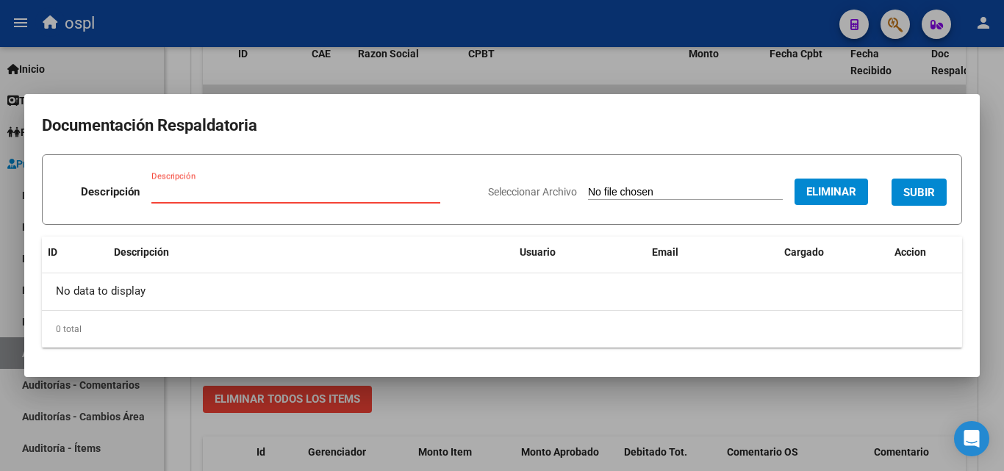
click at [187, 186] on input "Descripción" at bounding box center [295, 191] width 289 height 13
type input "DÉBITO TOTAL"
click at [926, 186] on span "SUBIR" at bounding box center [920, 192] width 32 height 13
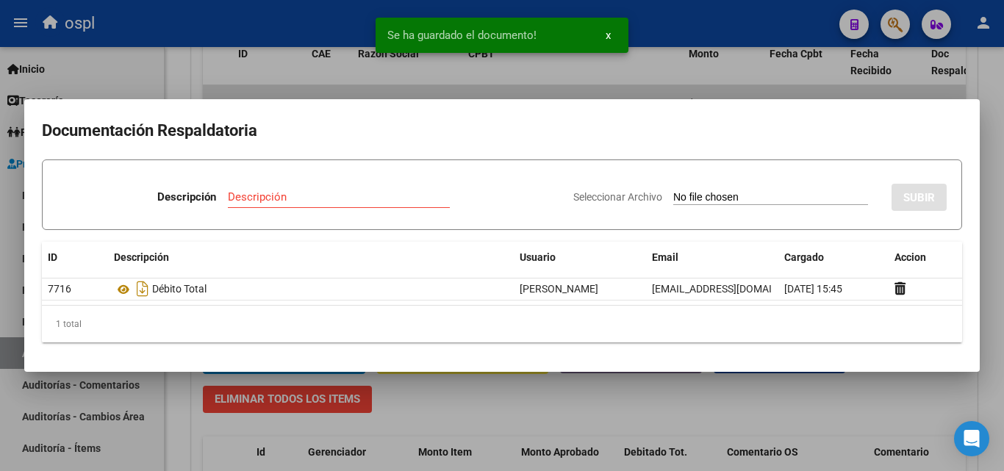
click at [257, 74] on div at bounding box center [502, 235] width 1004 height 471
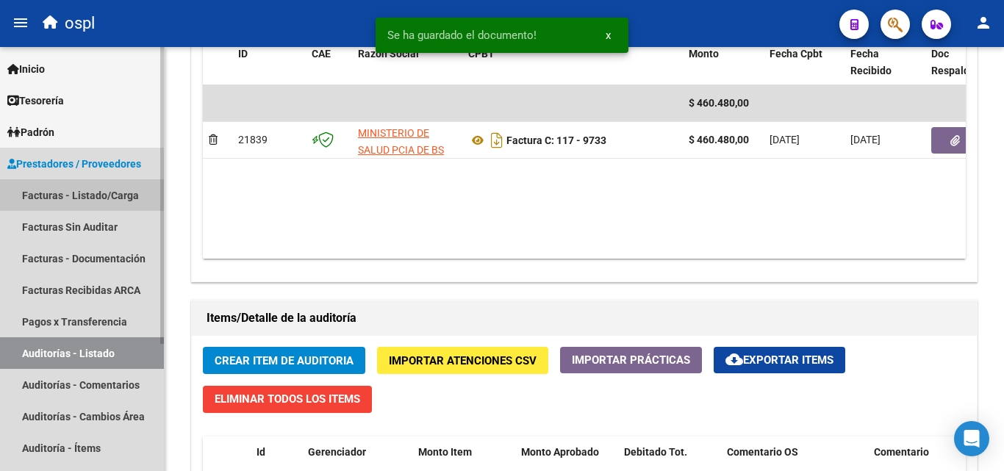
click at [89, 195] on link "Facturas - Listado/Carga" at bounding box center [82, 195] width 164 height 32
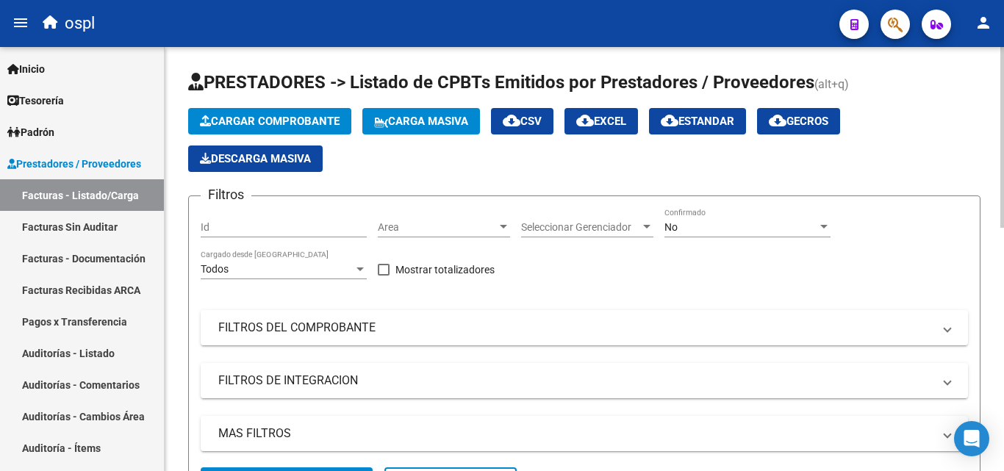
click at [434, 234] on div "Area Area" at bounding box center [444, 222] width 132 height 29
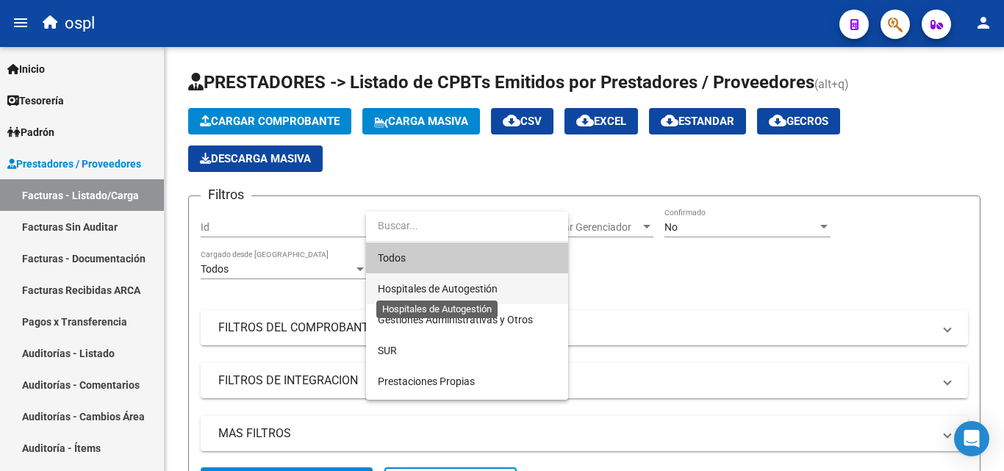
click at [427, 290] on span "Hospitales de Autogestión" at bounding box center [438, 289] width 120 height 12
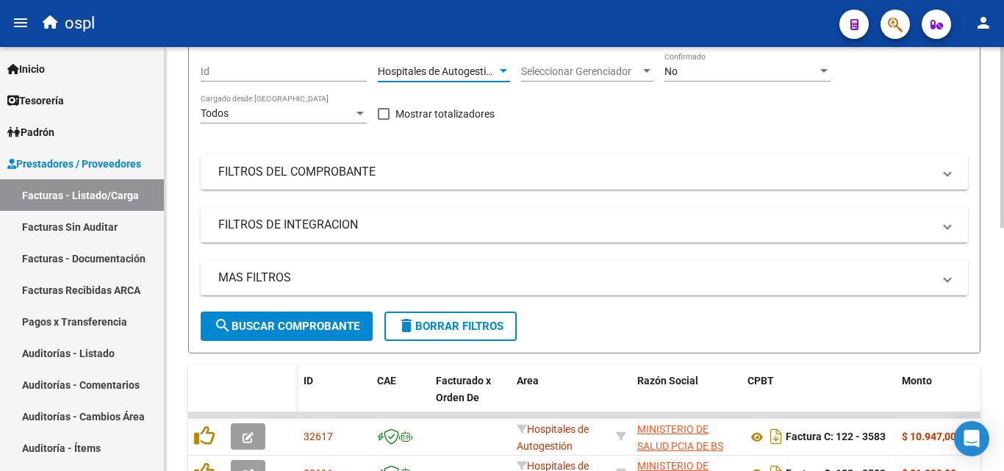
scroll to position [221, 0]
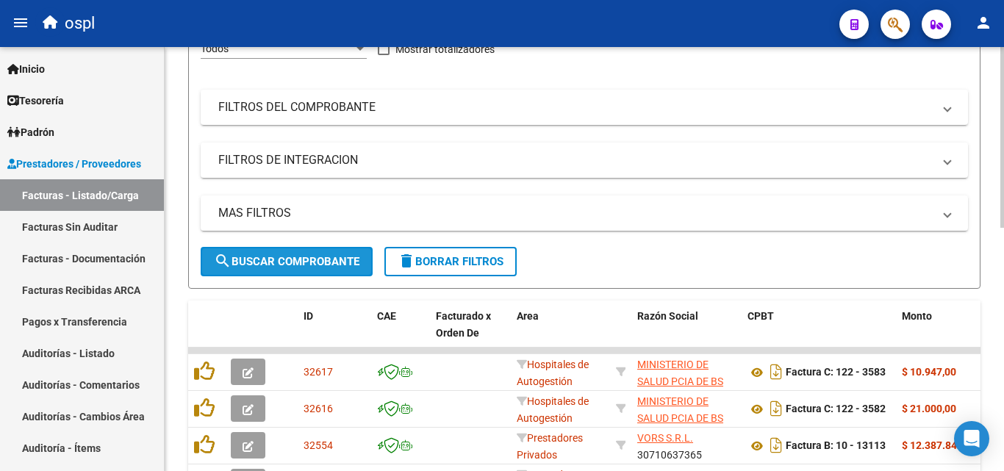
click at [282, 273] on button "search Buscar Comprobante" at bounding box center [287, 261] width 172 height 29
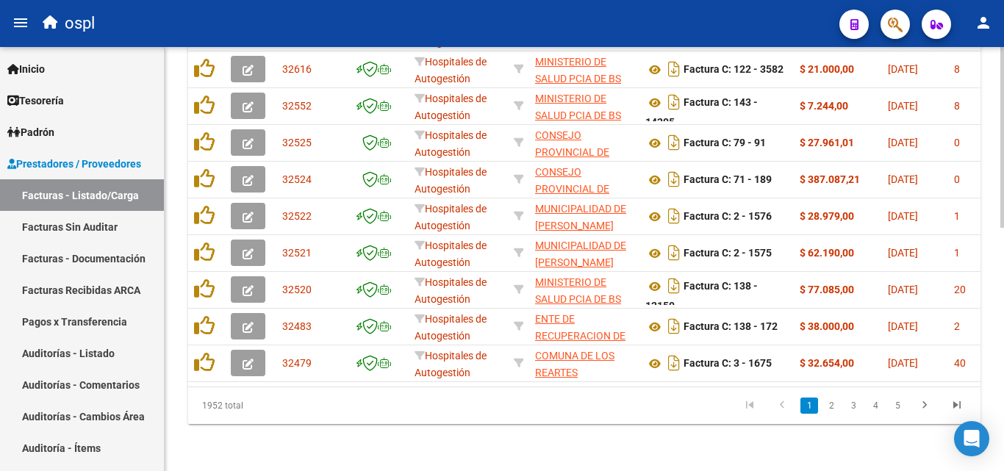
scroll to position [278, 0]
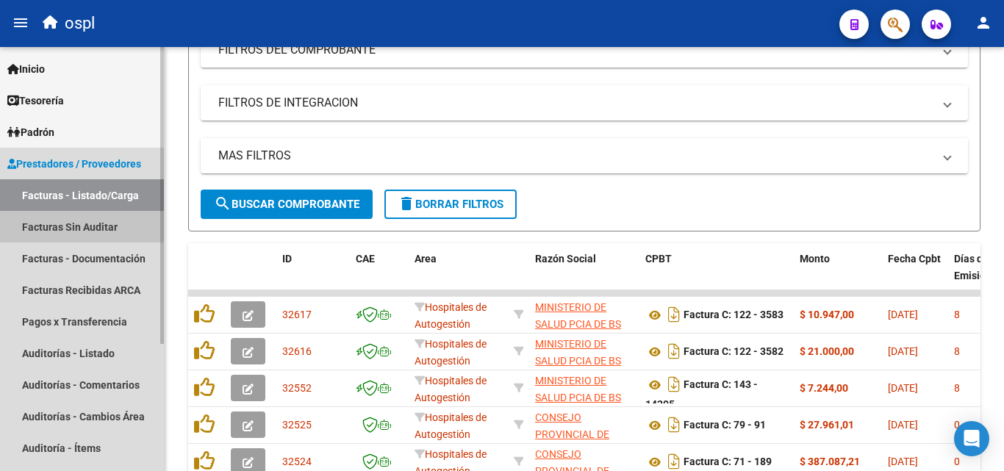
click at [63, 224] on link "Facturas Sin Auditar" at bounding box center [82, 227] width 164 height 32
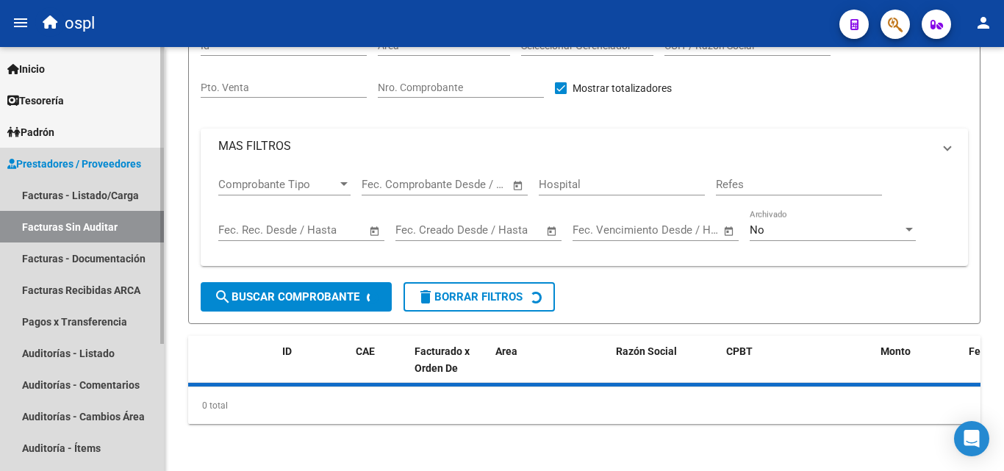
scroll to position [42, 0]
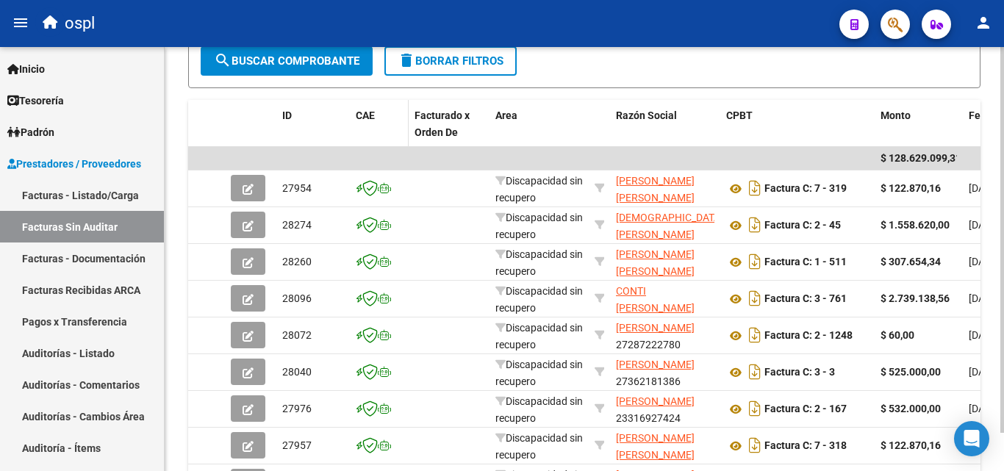
click at [386, 142] on datatable-header-cell "CAE" at bounding box center [379, 132] width 59 height 65
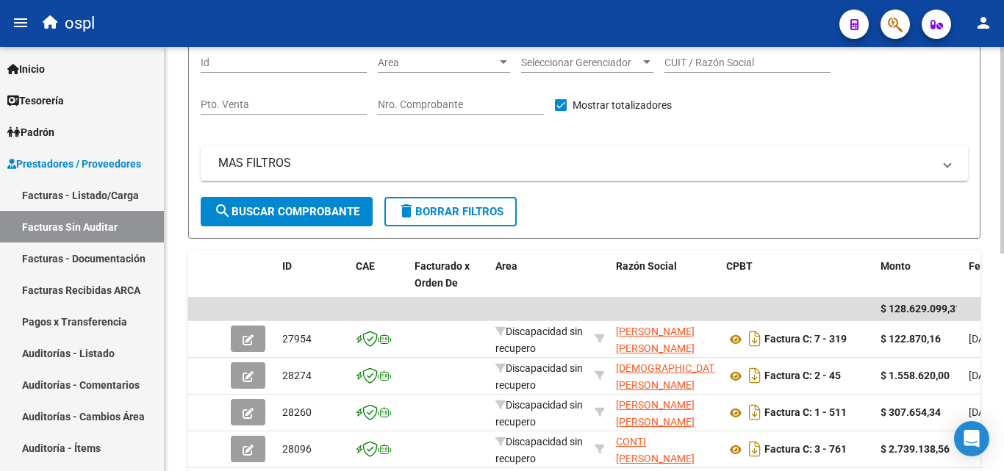
scroll to position [57, 0]
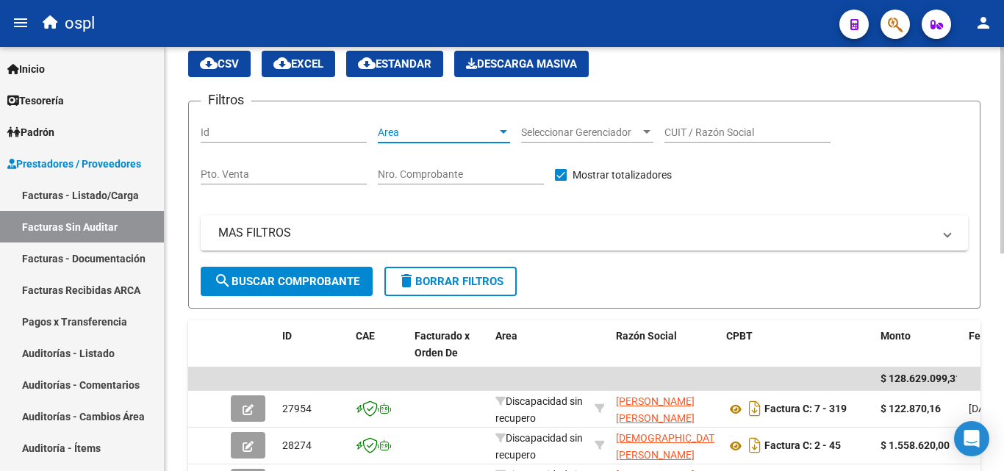
click at [416, 132] on span "Area" at bounding box center [437, 132] width 119 height 12
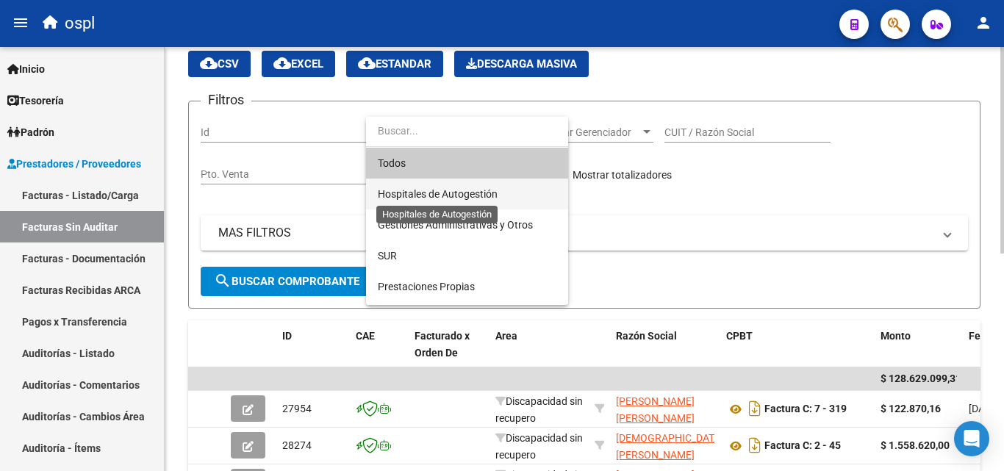
click at [432, 196] on span "Hospitales de Autogestión" at bounding box center [438, 194] width 120 height 12
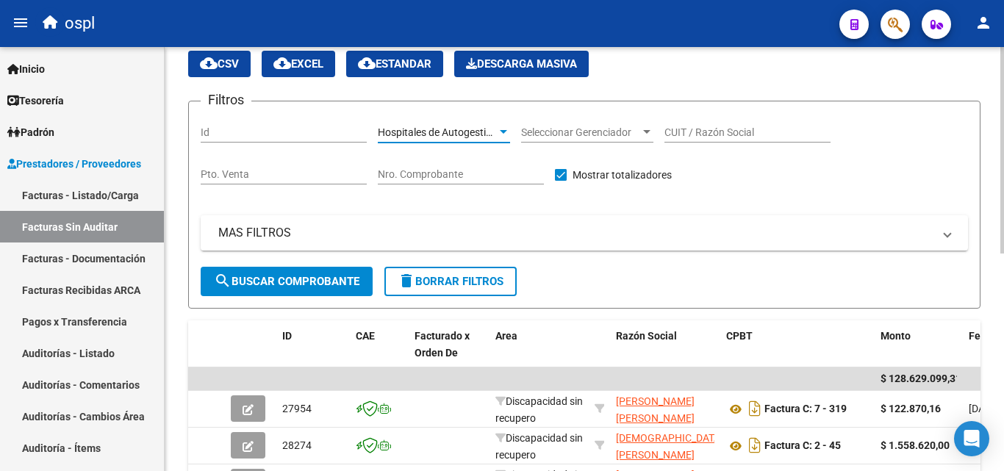
click at [337, 275] on span "search Buscar Comprobante" at bounding box center [287, 281] width 146 height 13
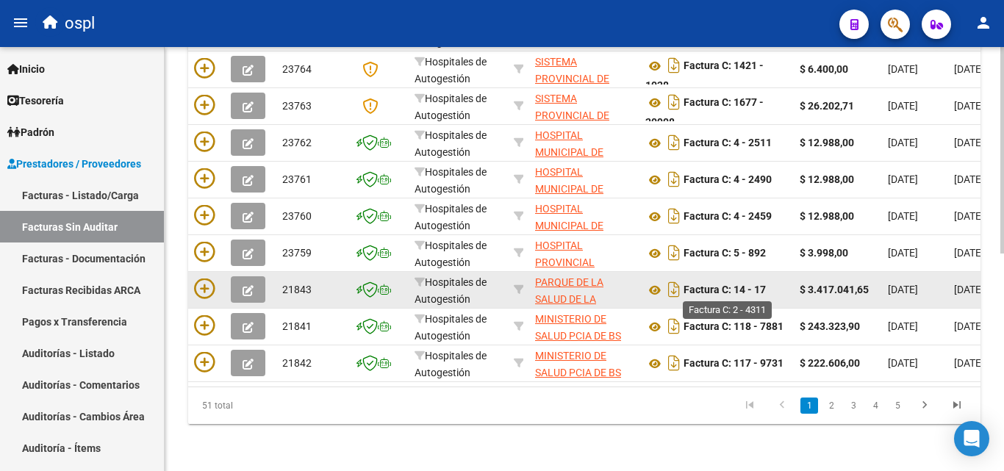
scroll to position [446, 0]
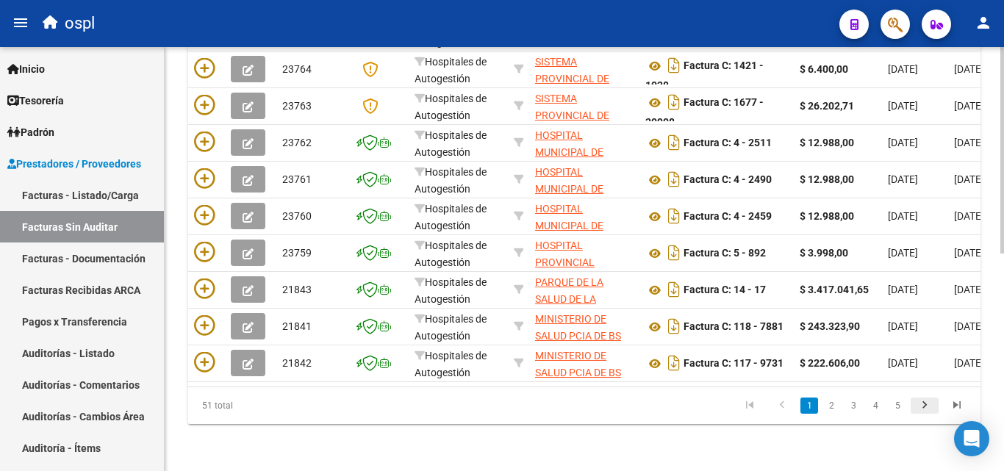
click at [929, 409] on icon "go to next page" at bounding box center [924, 407] width 19 height 18
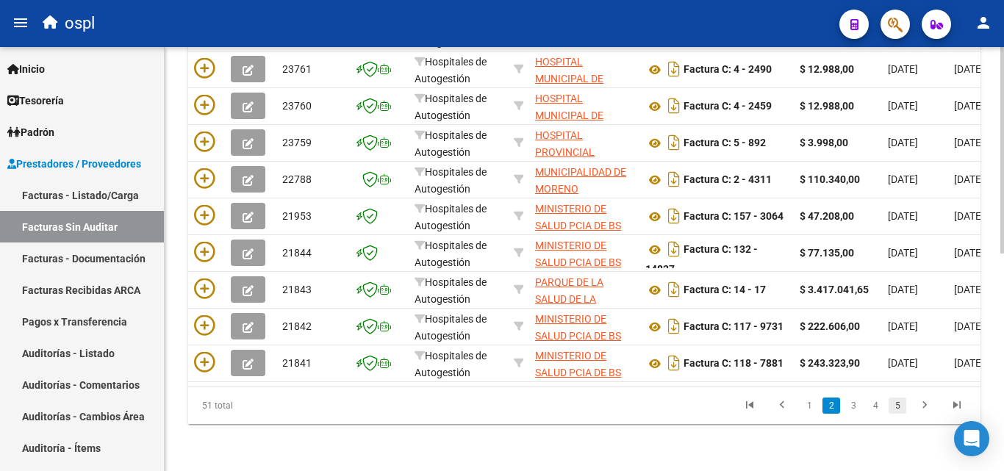
click at [896, 407] on link "5" at bounding box center [898, 406] width 18 height 16
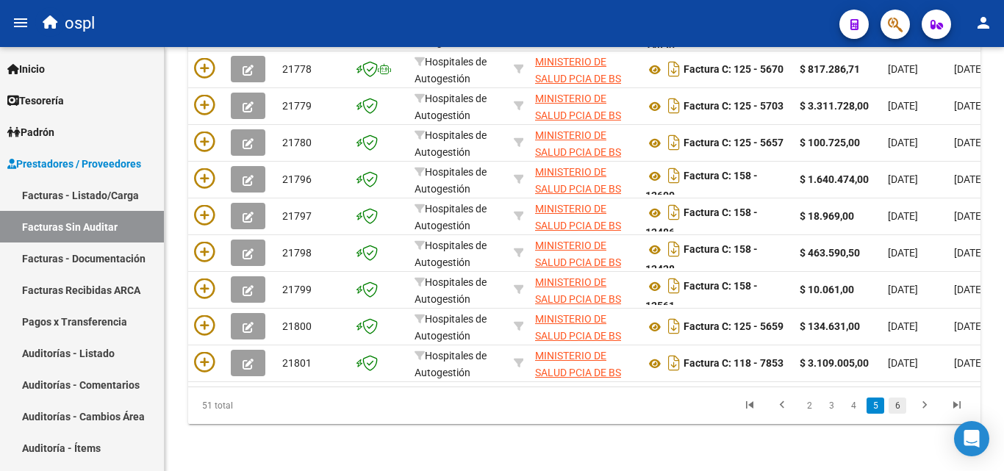
click at [895, 407] on link "6" at bounding box center [898, 406] width 18 height 16
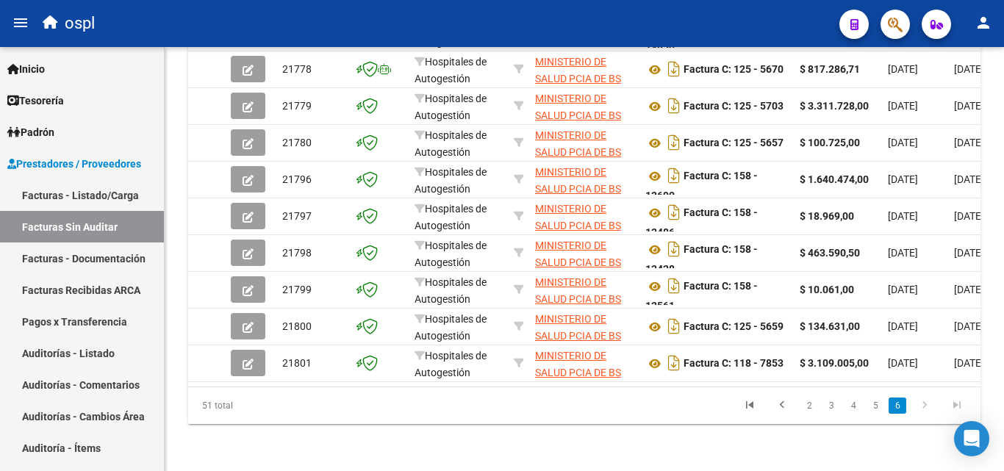
scroll to position [115, 0]
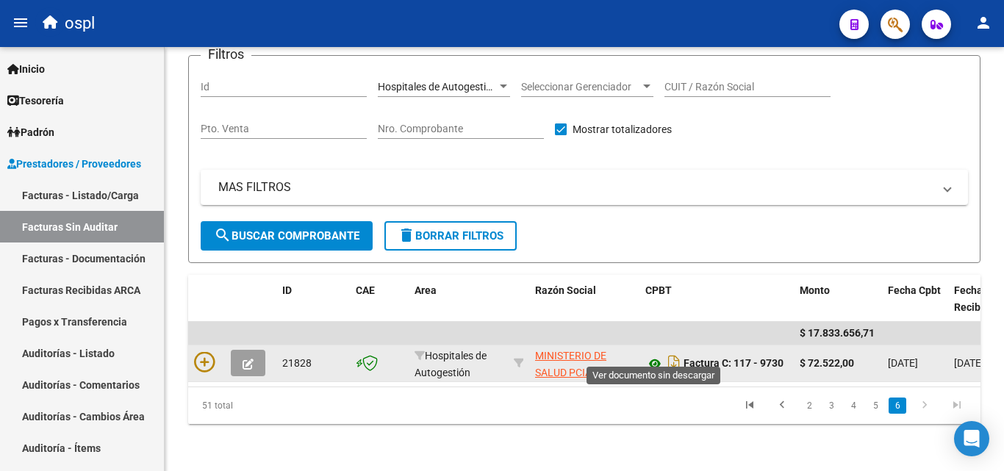
click at [652, 355] on icon at bounding box center [655, 364] width 19 height 18
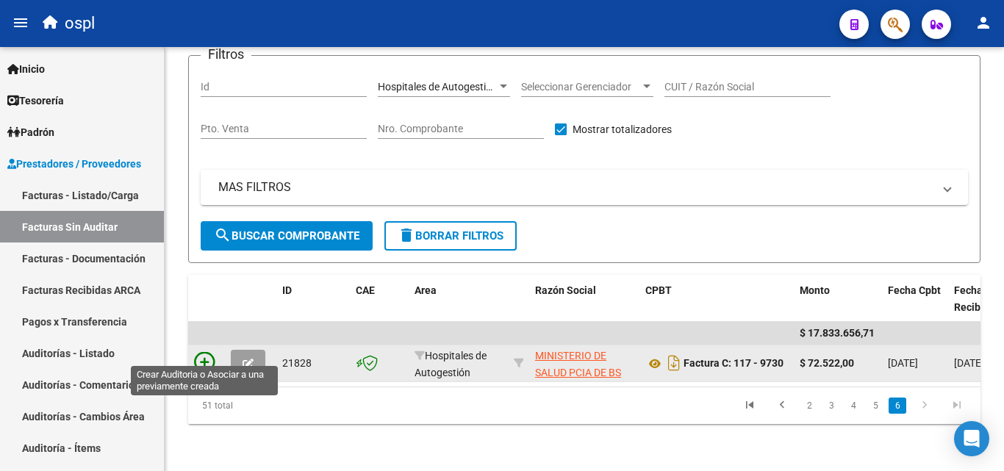
click at [196, 352] on icon at bounding box center [204, 362] width 21 height 21
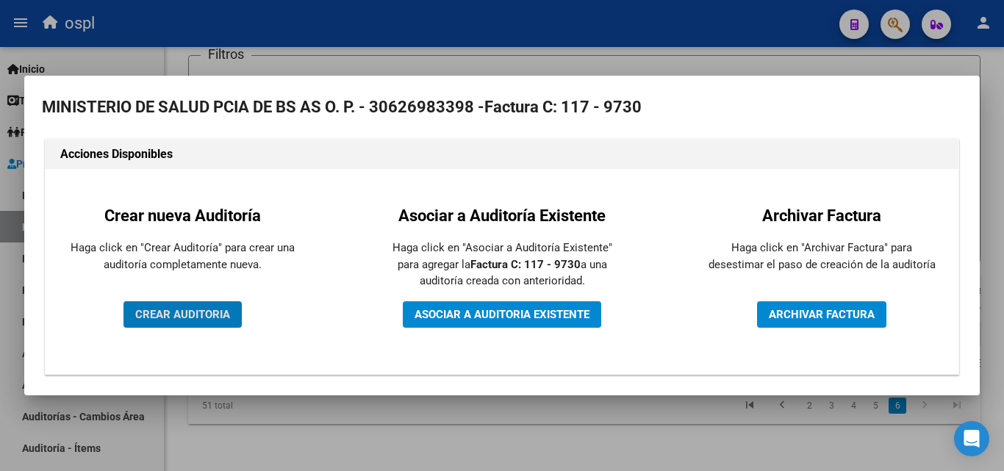
click at [192, 312] on span "CREAR AUDITORIA" at bounding box center [182, 314] width 95 height 13
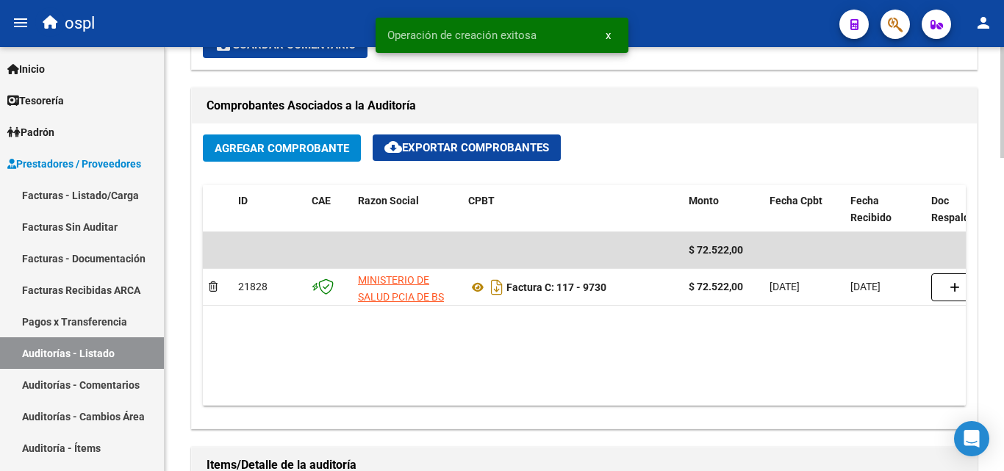
scroll to position [956, 0]
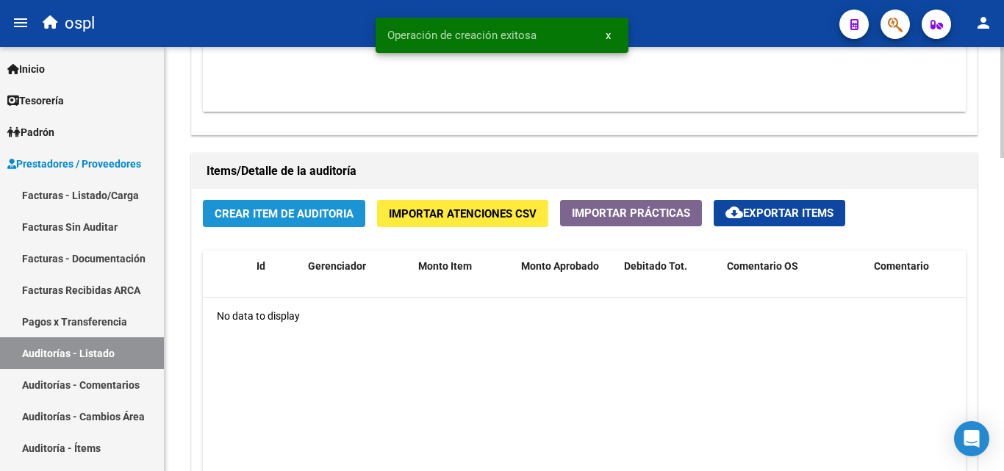
click at [295, 216] on span "Crear Item de Auditoria" at bounding box center [284, 213] width 139 height 13
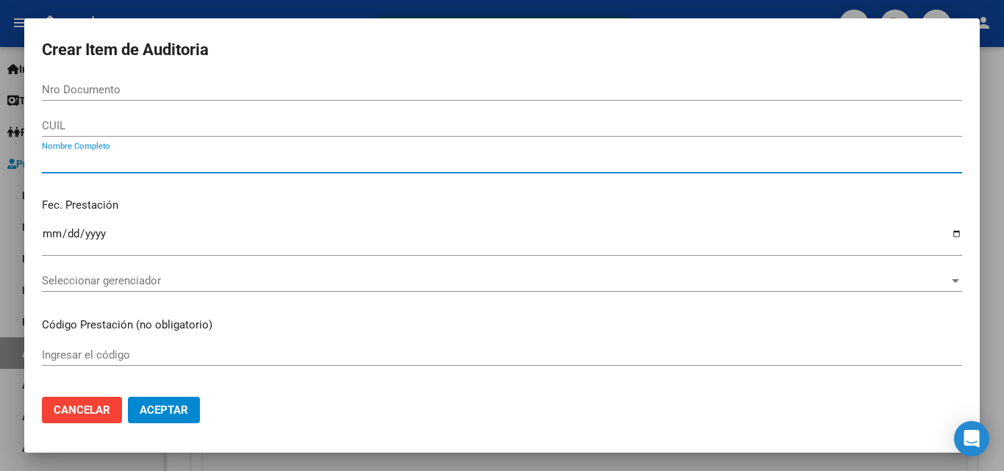
click at [143, 163] on input "Nombre Completo" at bounding box center [502, 161] width 920 height 13
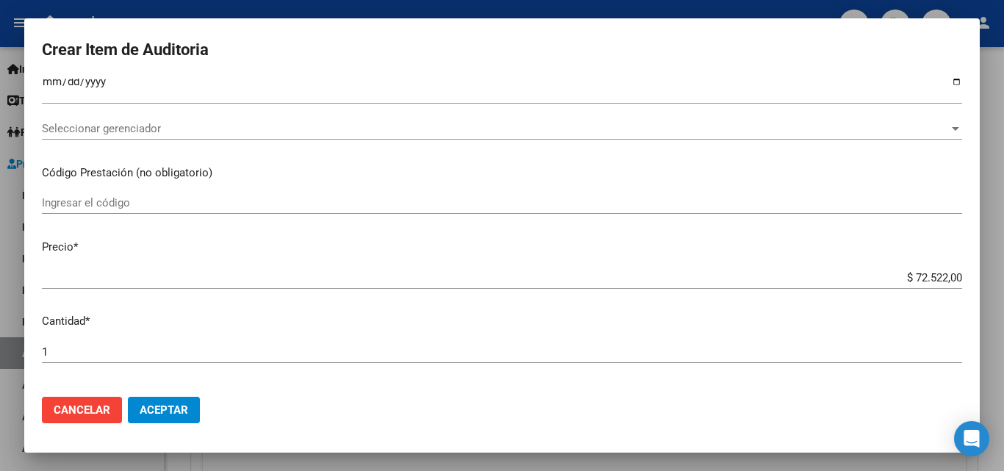
scroll to position [368, 0]
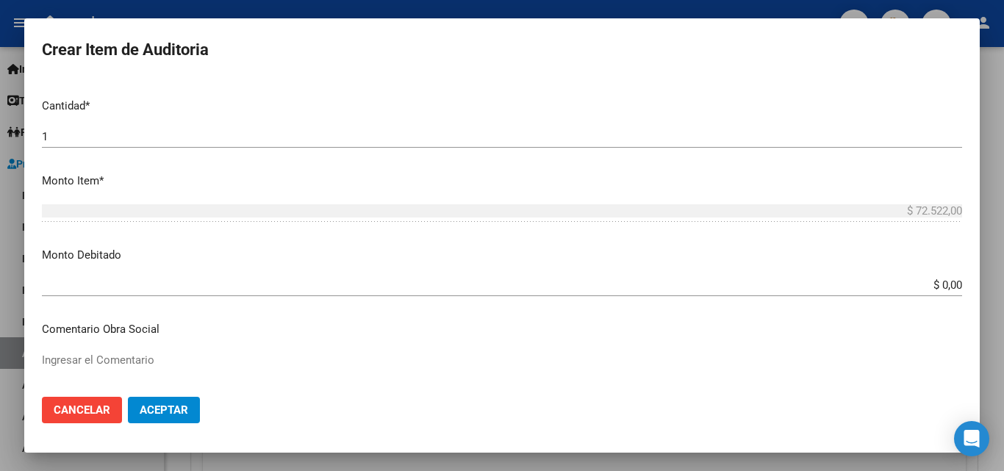
type input "TODOS"
drag, startPoint x: 920, startPoint y: 284, endPoint x: 984, endPoint y: 278, distance: 64.2
click at [984, 278] on div "Crear Item de Auditoria Nro Documento CUIL TODOS Nombre Completo Fec. Prestació…" at bounding box center [502, 235] width 1004 height 471
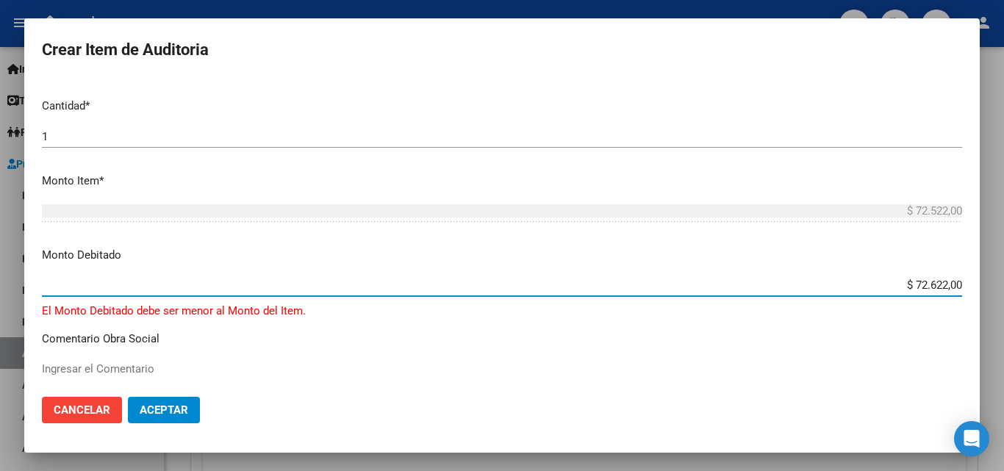
click at [925, 285] on input "$ 72.622,00" at bounding box center [502, 285] width 920 height 13
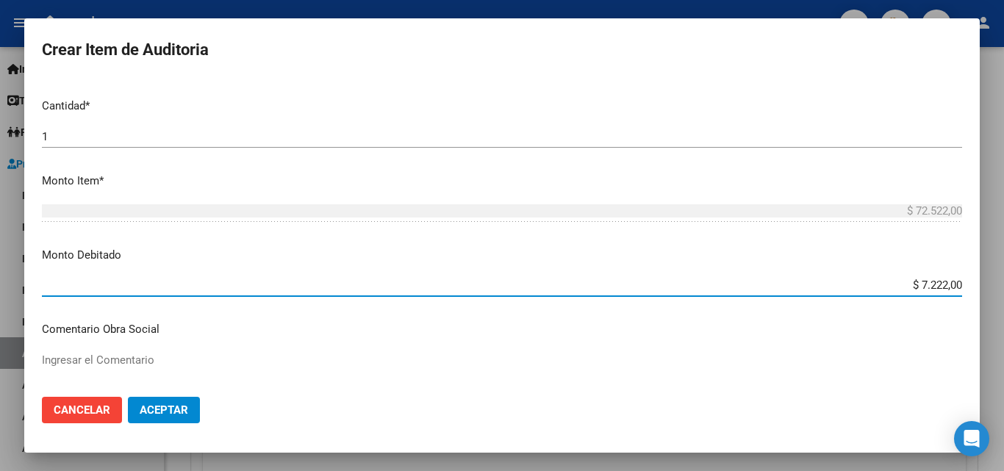
type input "$ 72.522,00"
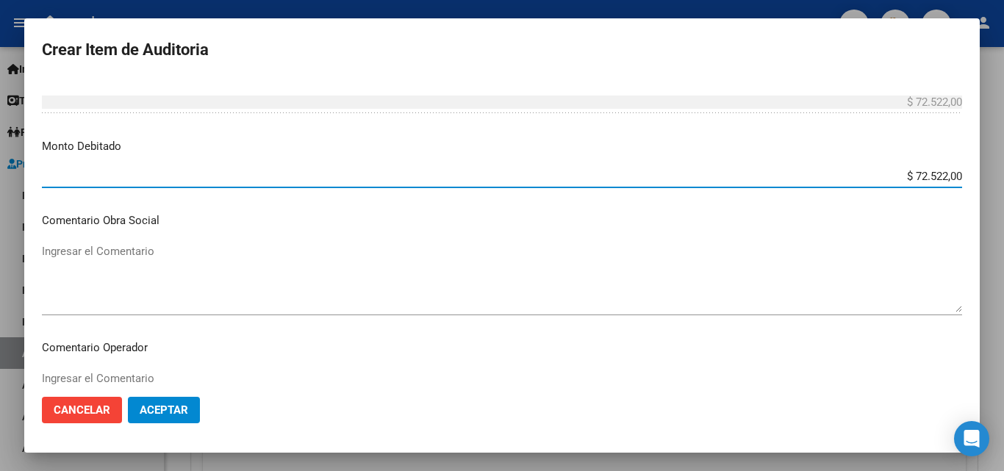
scroll to position [588, 0]
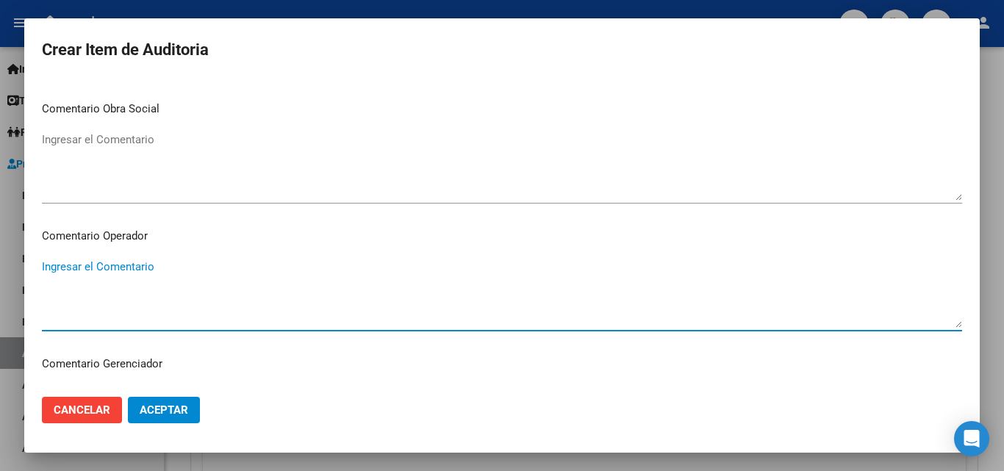
click at [176, 293] on textarea "Ingresar el Comentario" at bounding box center [502, 293] width 920 height 69
type textarea "DÉBITO TOTAL INFORMADO [DATE] (ADJUNTO EN DOC RESPALDATORIA) RECHAZADO POR EL H…"
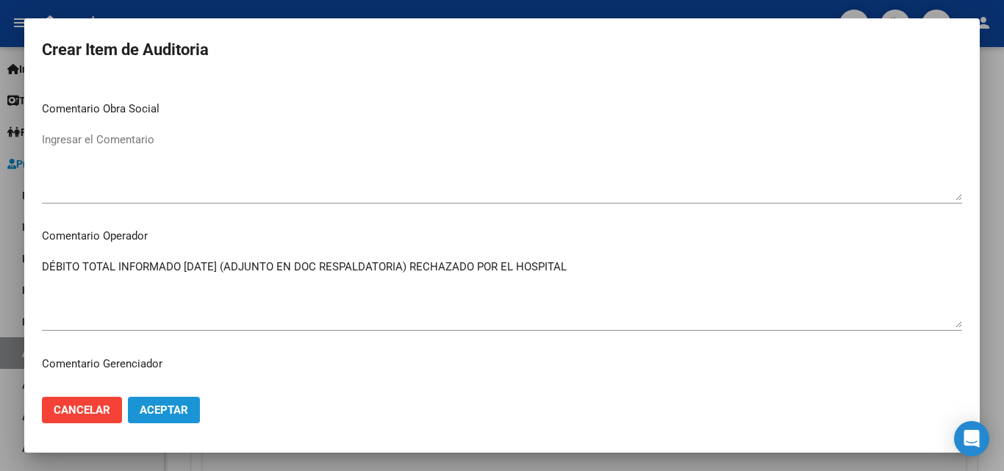
click at [179, 407] on span "Aceptar" at bounding box center [164, 410] width 49 height 13
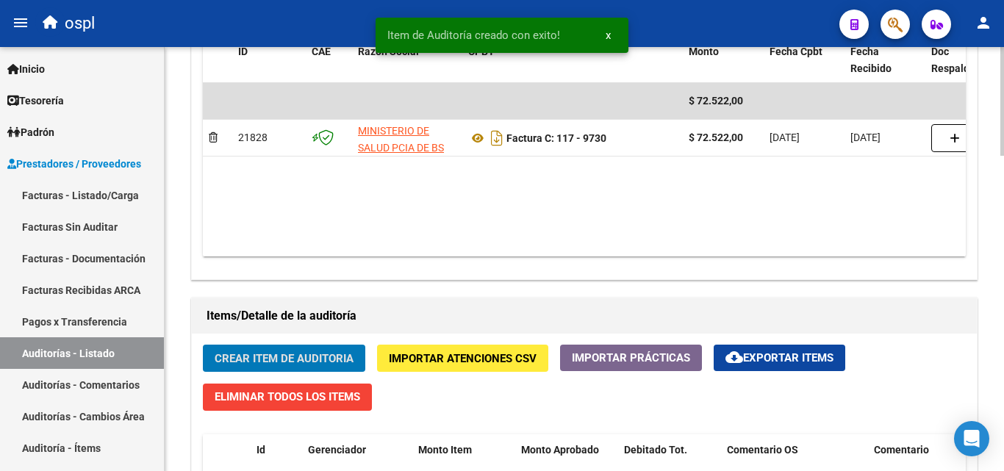
scroll to position [809, 0]
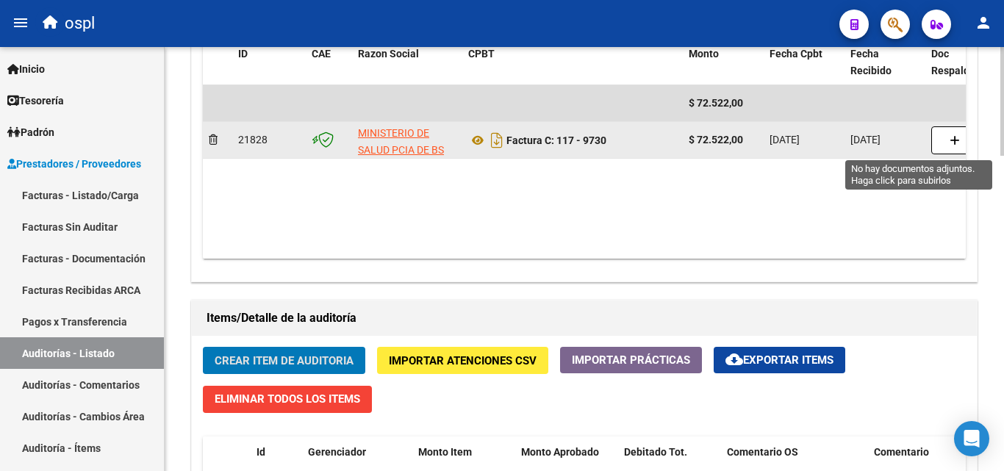
click at [942, 127] on button "button" at bounding box center [955, 140] width 47 height 28
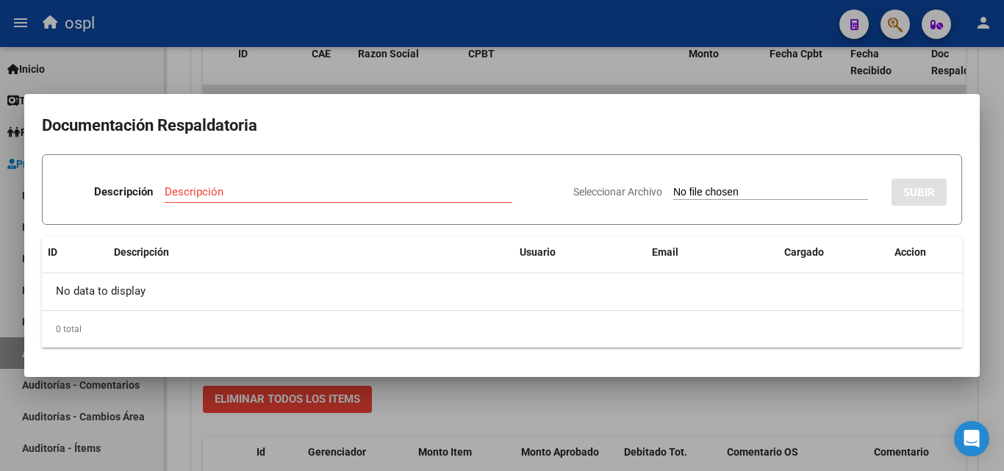
click at [673, 193] on input "Seleccionar Archivo" at bounding box center [770, 193] width 195 height 14
type input "C:\fakepath\DÉBITO FACTURA 9730 HOSPITAL ZONAL GENERAL DE AGUDOS [PERSON_NAME].…"
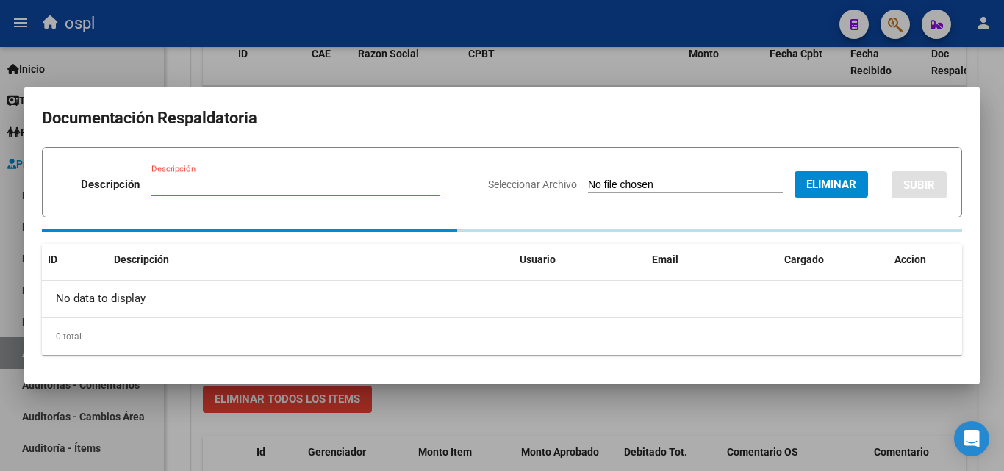
click at [188, 185] on input "Descripción" at bounding box center [295, 184] width 289 height 13
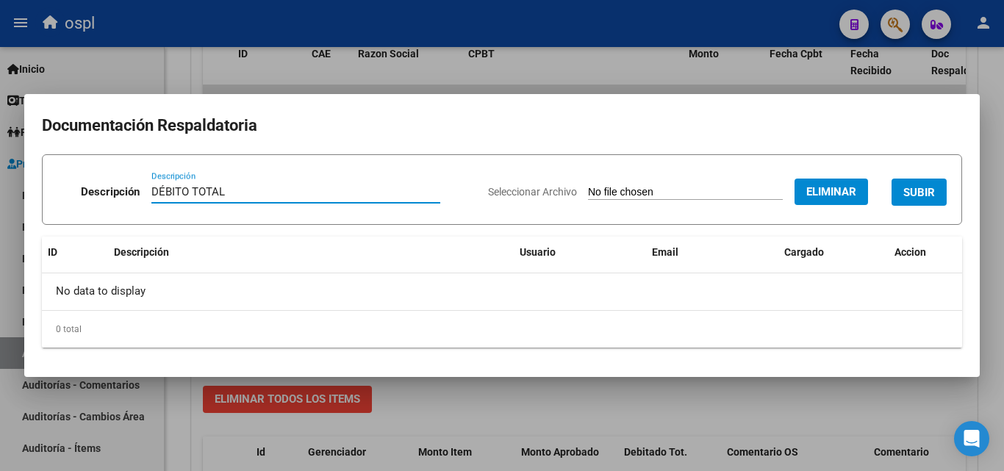
type input "DÉBITO TOTAL"
click at [926, 179] on button "SUBIR" at bounding box center [919, 192] width 55 height 27
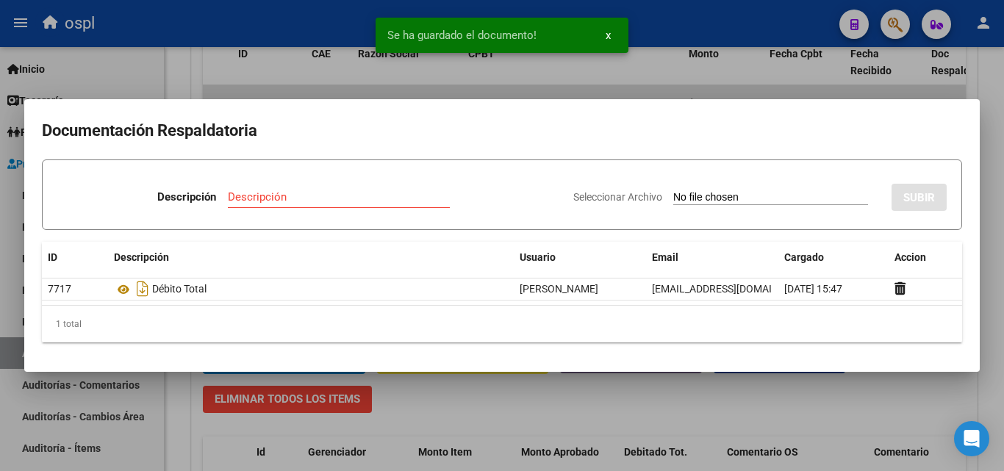
click at [712, 397] on div at bounding box center [502, 235] width 1004 height 471
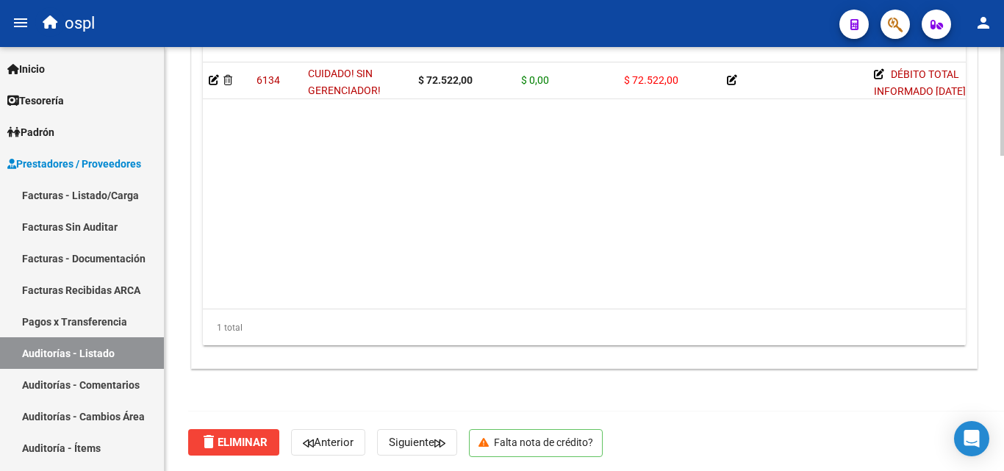
scroll to position [1233, 0]
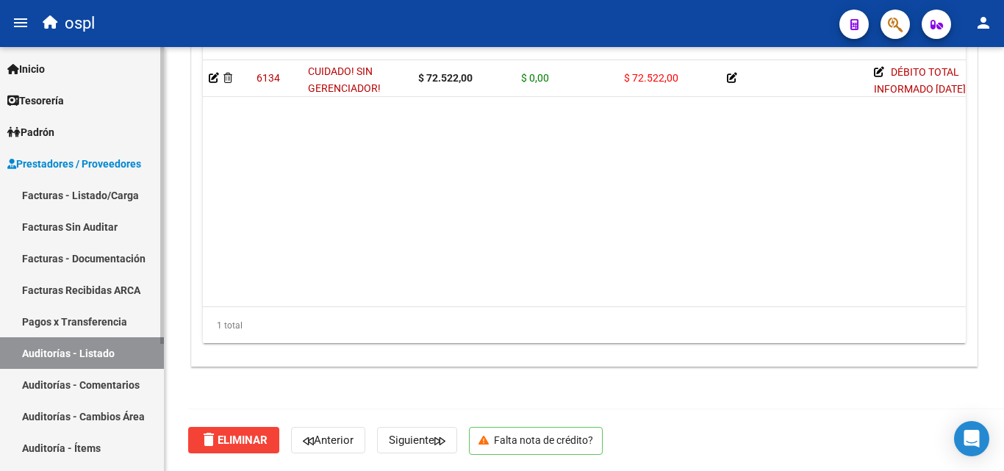
click at [90, 229] on link "Facturas Sin Auditar" at bounding box center [82, 227] width 164 height 32
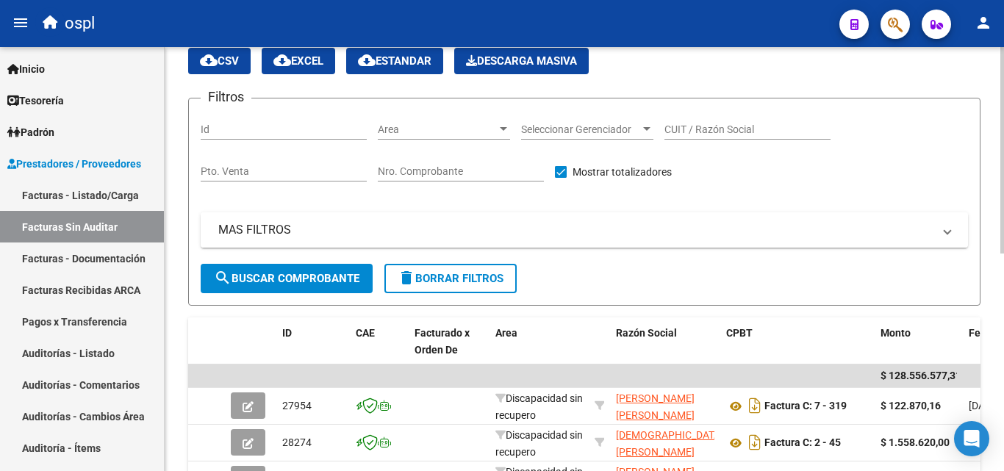
scroll to position [4, 0]
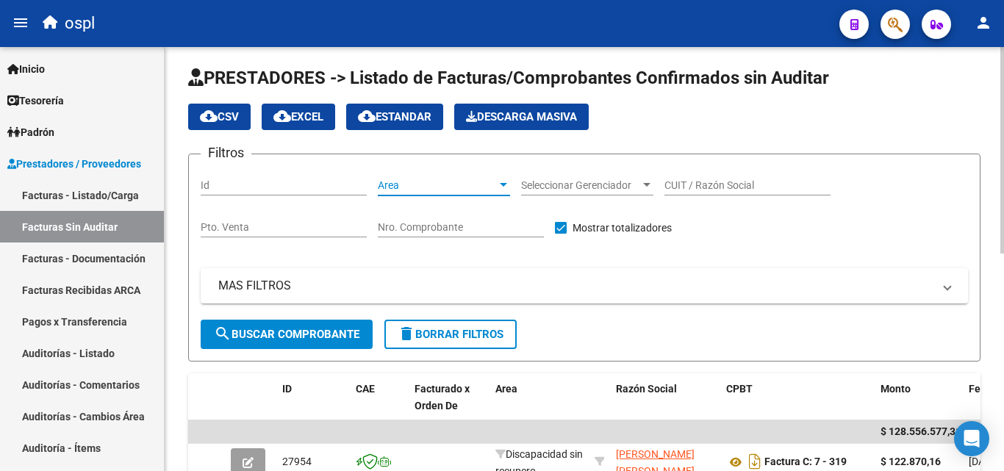
click at [401, 186] on span "Area" at bounding box center [437, 185] width 119 height 12
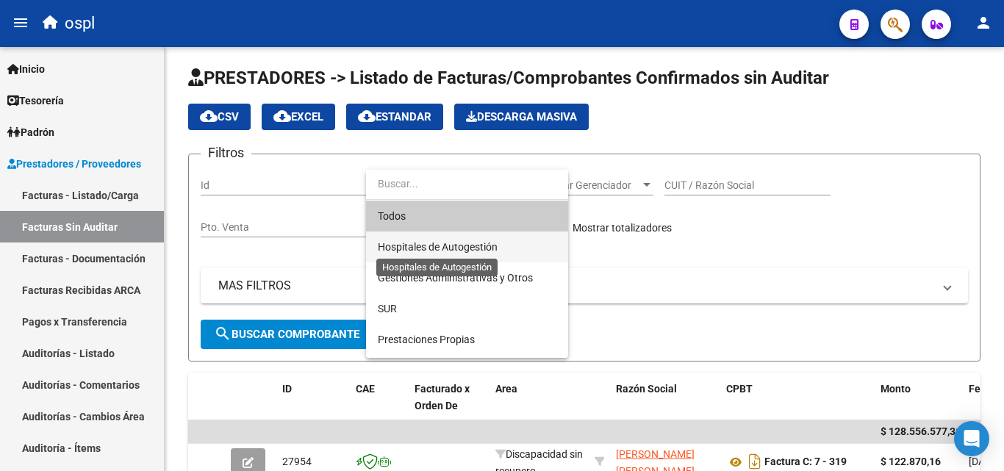
click at [418, 246] on span "Hospitales de Autogestión" at bounding box center [438, 247] width 120 height 12
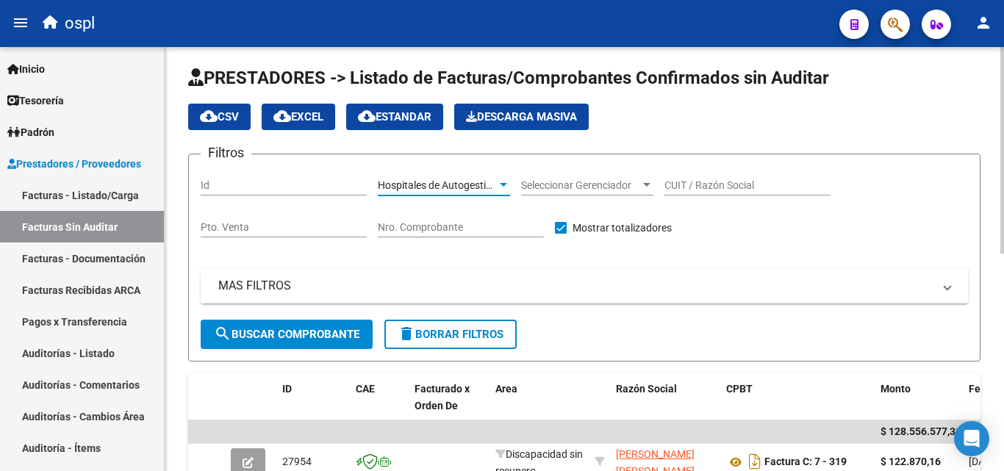
click at [307, 328] on span "search Buscar Comprobante" at bounding box center [287, 334] width 146 height 13
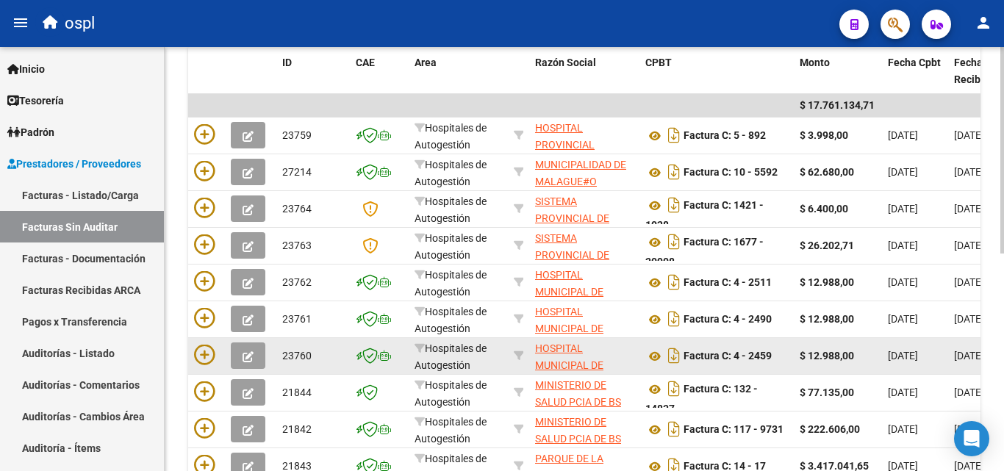
scroll to position [225, 0]
